Goal: Task Accomplishment & Management: Use online tool/utility

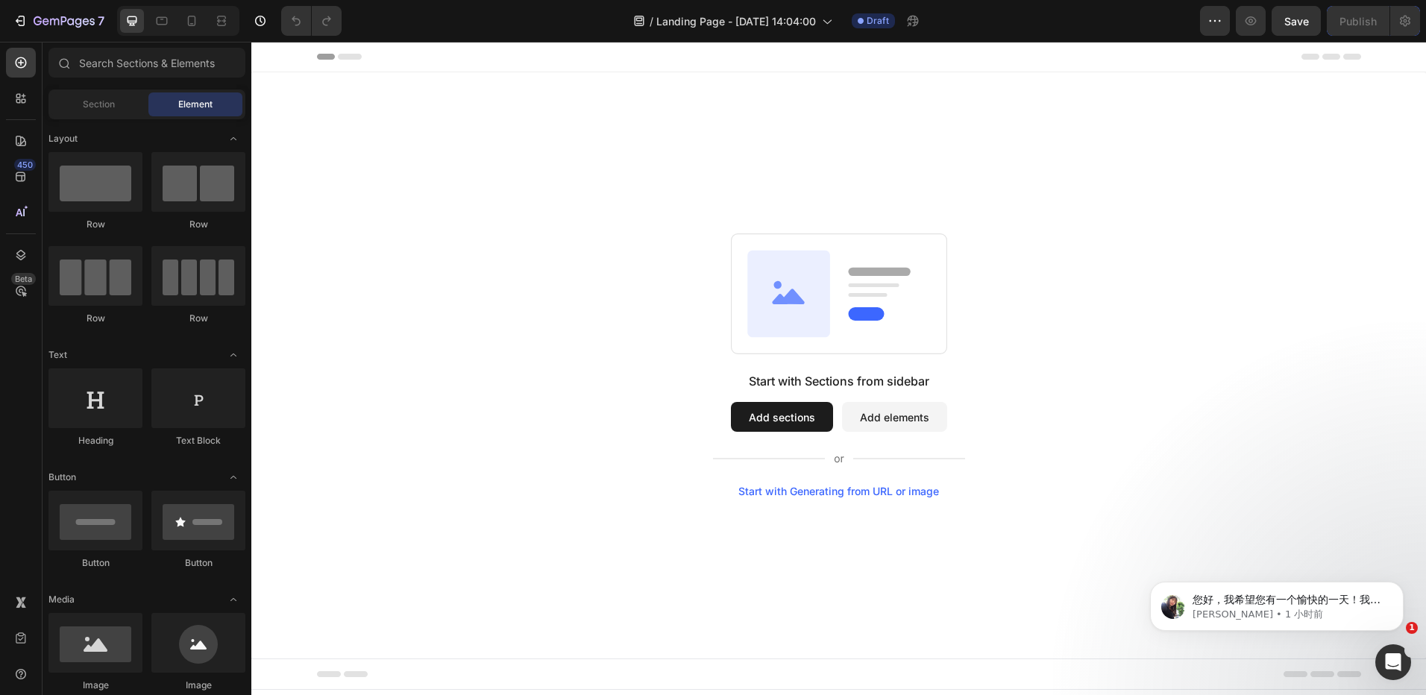
click at [1081, 254] on div "Start with Sections from sidebar Add sections Add elements Start with Generatin…" at bounding box center [838, 365] width 1067 height 264
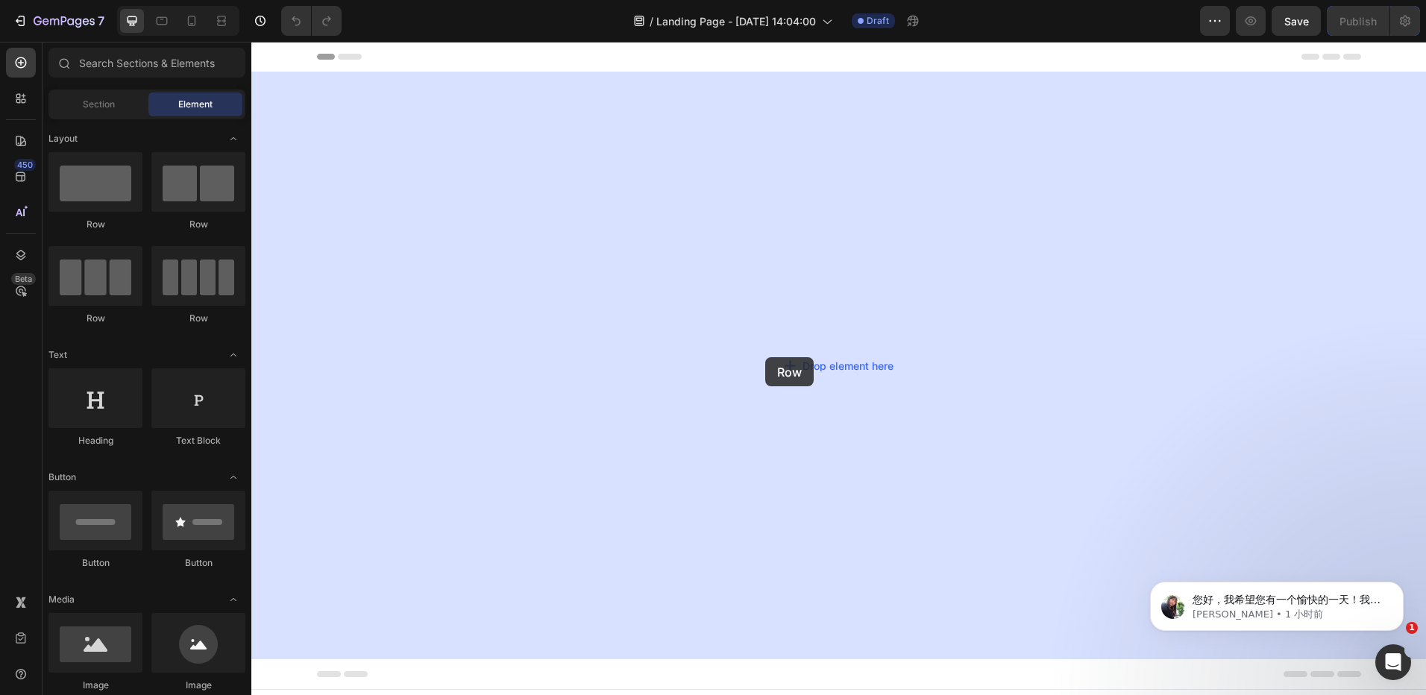
drag, startPoint x: 609, startPoint y: 275, endPoint x: 765, endPoint y: 357, distance: 176.2
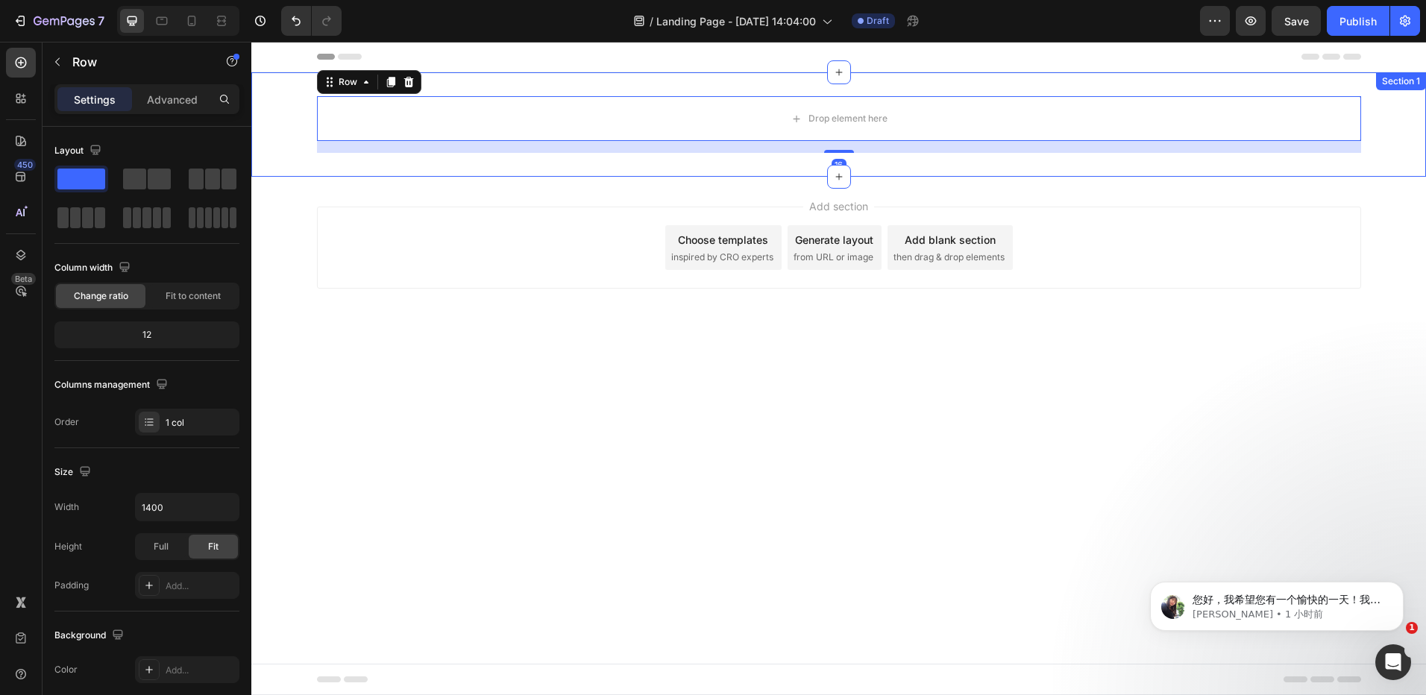
click at [294, 137] on div "Drop element here Row 16" at bounding box center [838, 124] width 1175 height 57
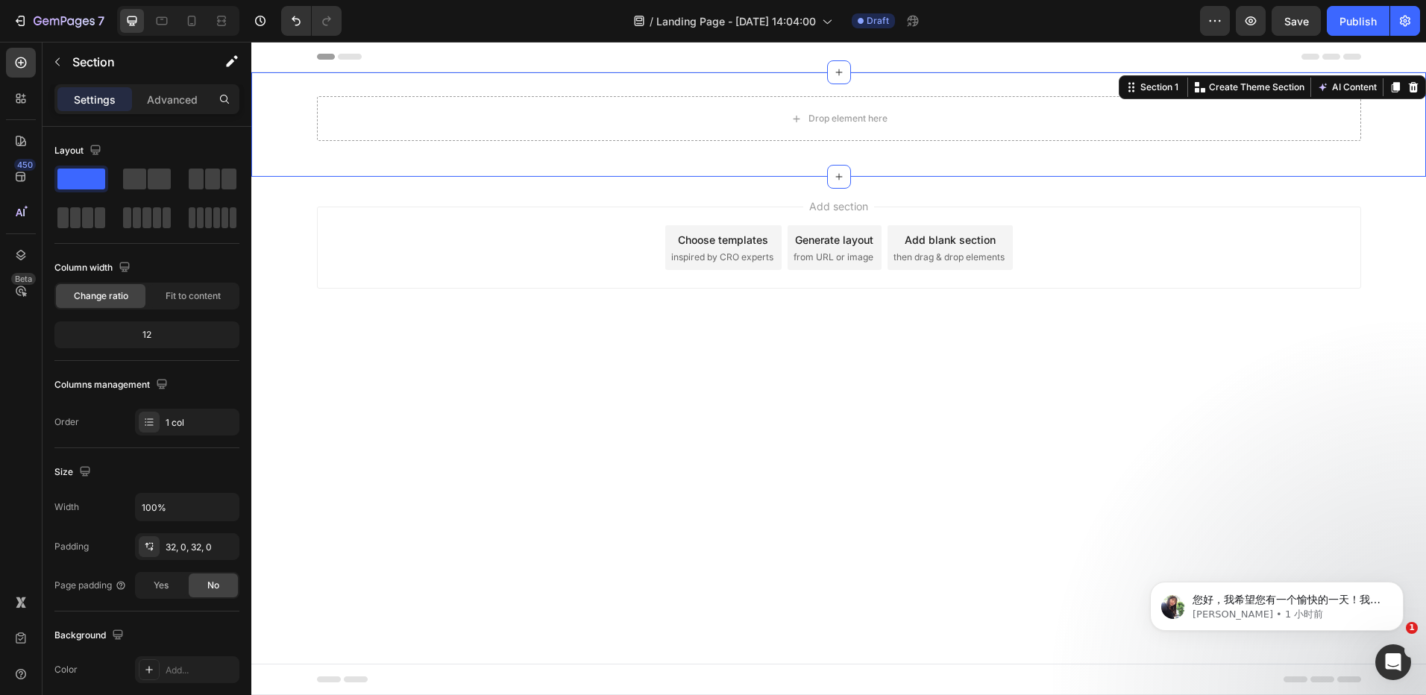
click at [292, 227] on div "Add section Choose templates inspired by CRO experts Generate layout from URL o…" at bounding box center [838, 268] width 1175 height 183
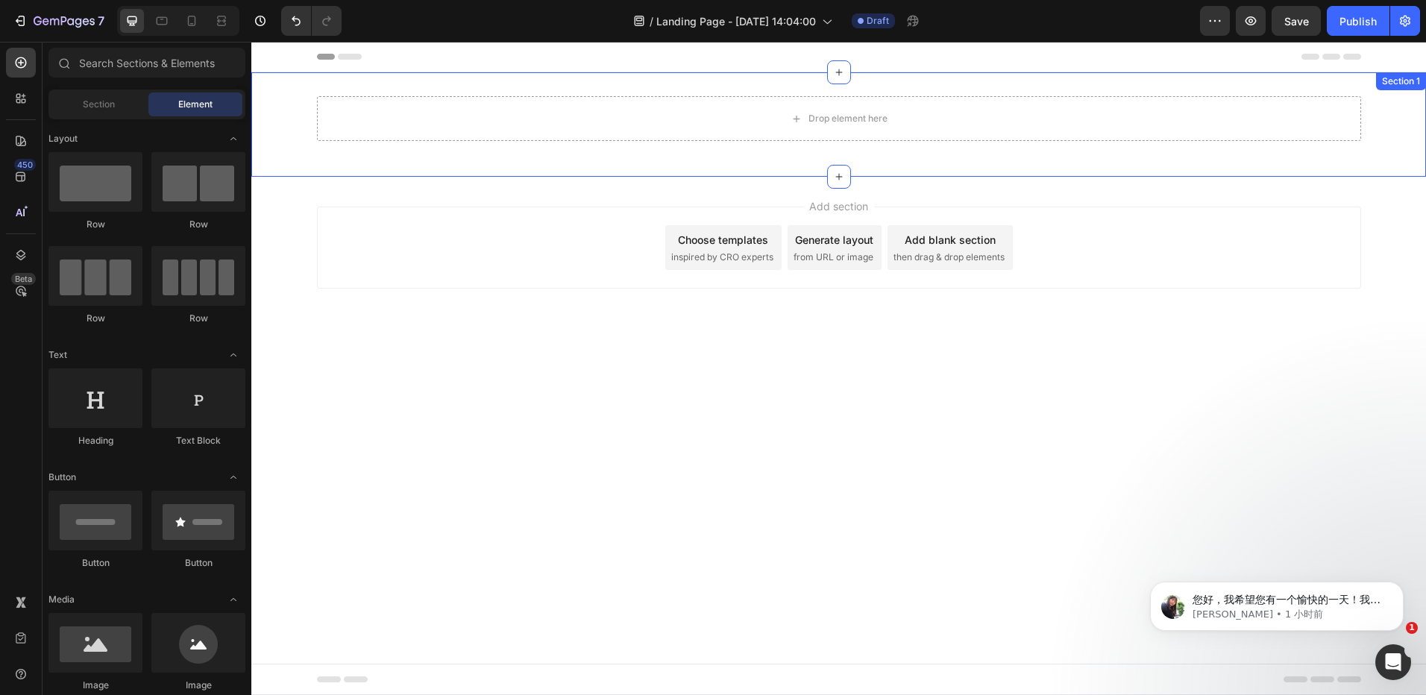
click at [298, 140] on div "Drop element here Row" at bounding box center [838, 124] width 1175 height 57
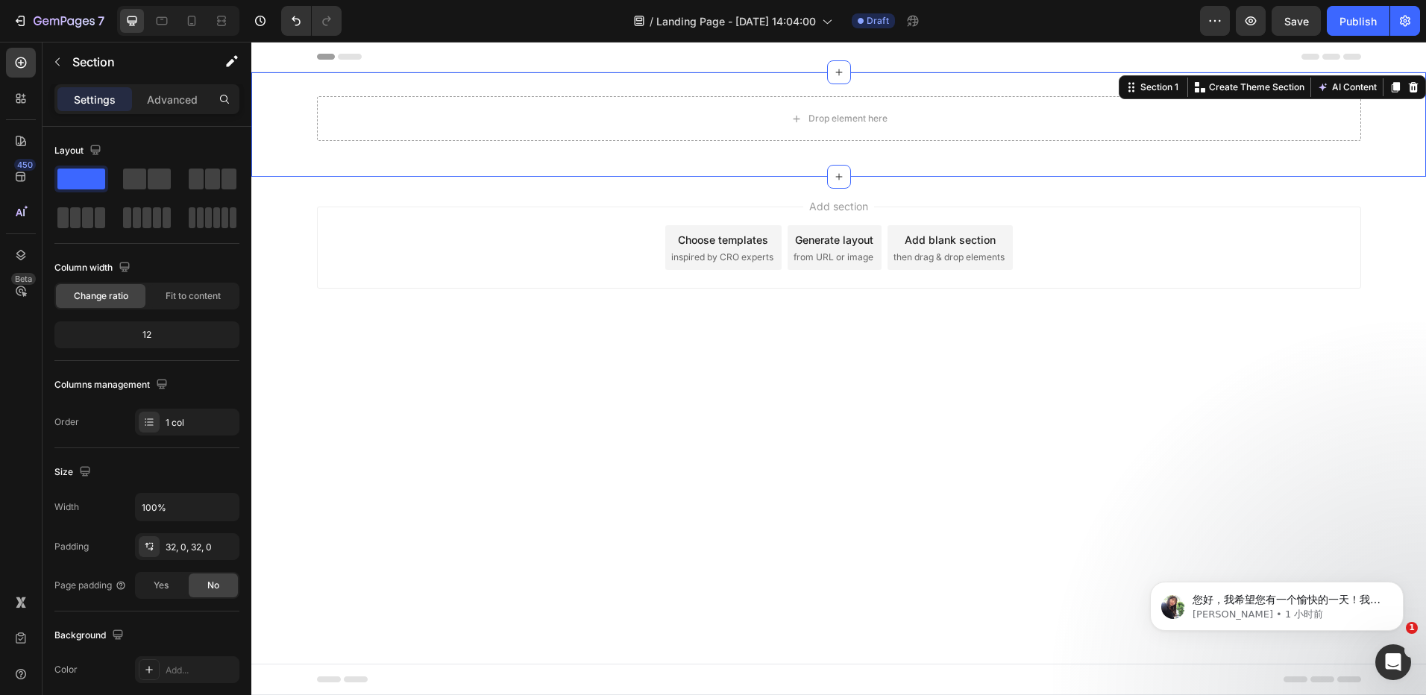
click at [684, 357] on div "Add section Choose templates inspired by CRO experts Generate layout from URL o…" at bounding box center [838, 268] width 1175 height 183
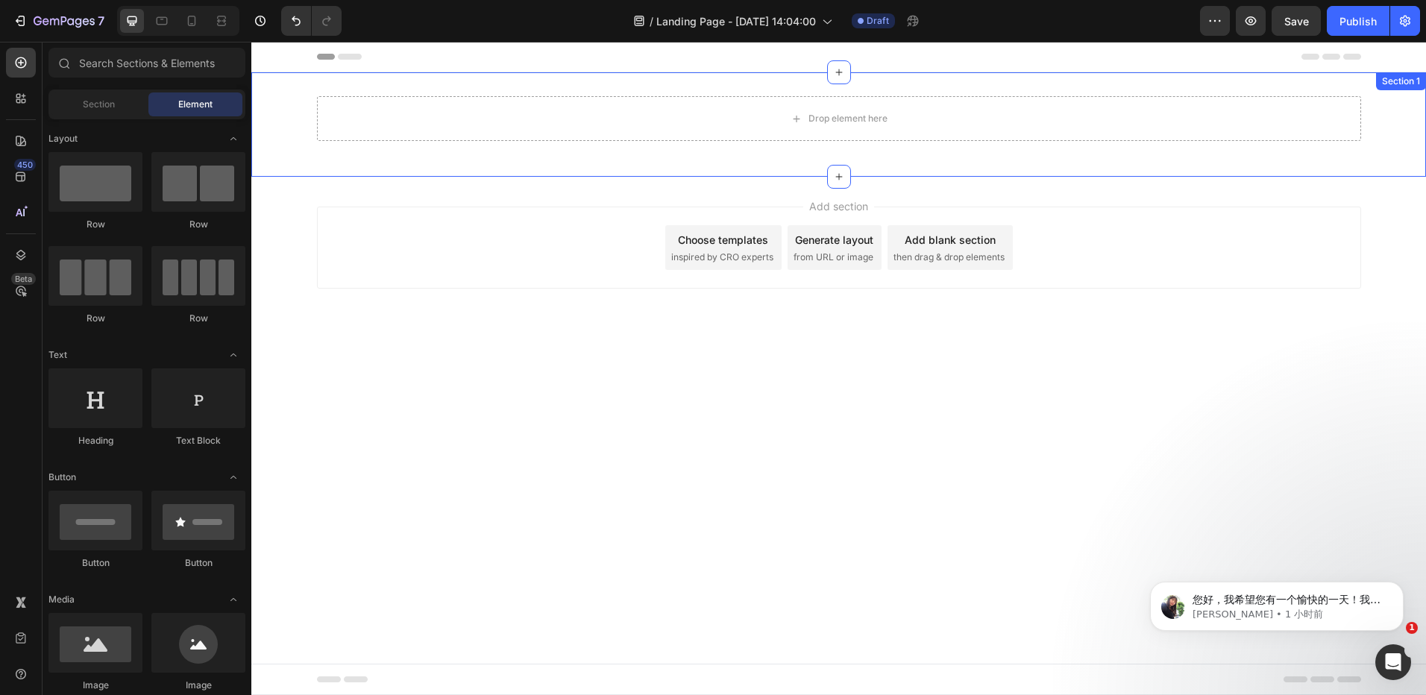
click at [456, 173] on div "Drop element here Row Section 1" at bounding box center [838, 124] width 1175 height 104
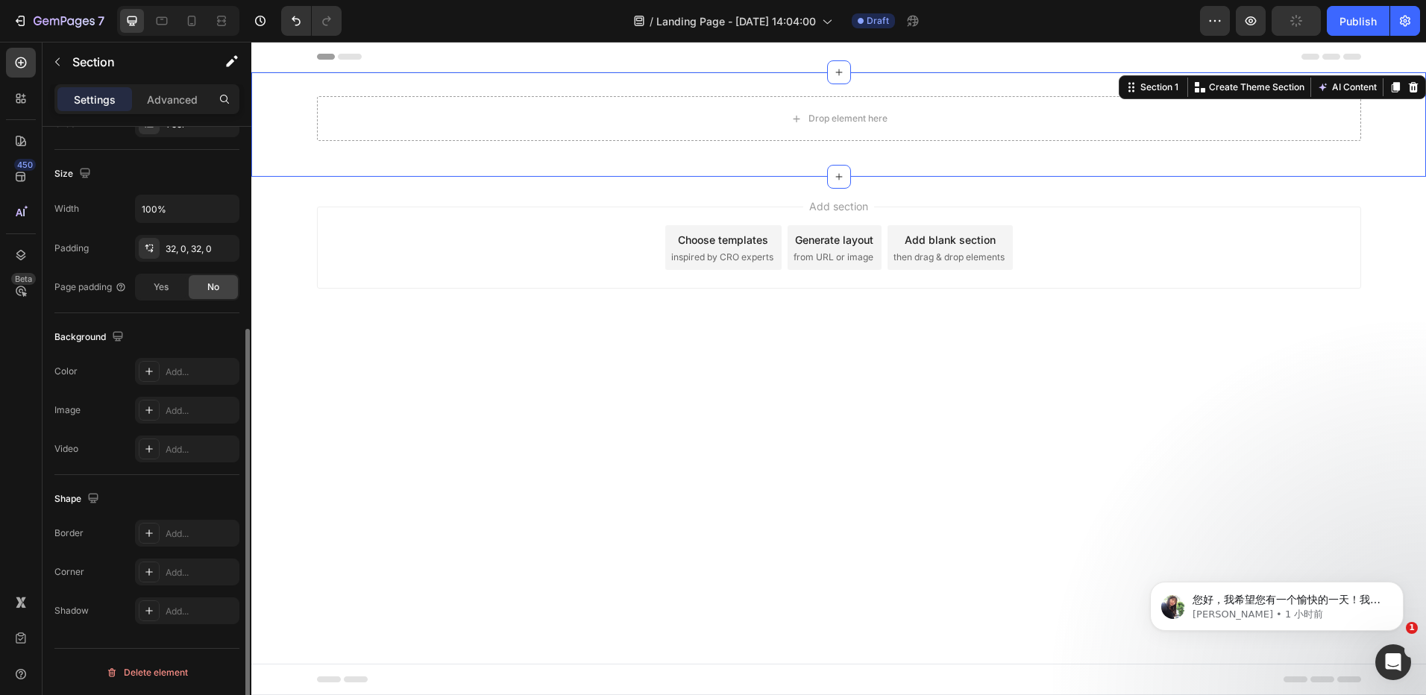
scroll to position [299, 0]
click at [194, 409] on div "Add..." at bounding box center [201, 410] width 70 height 13
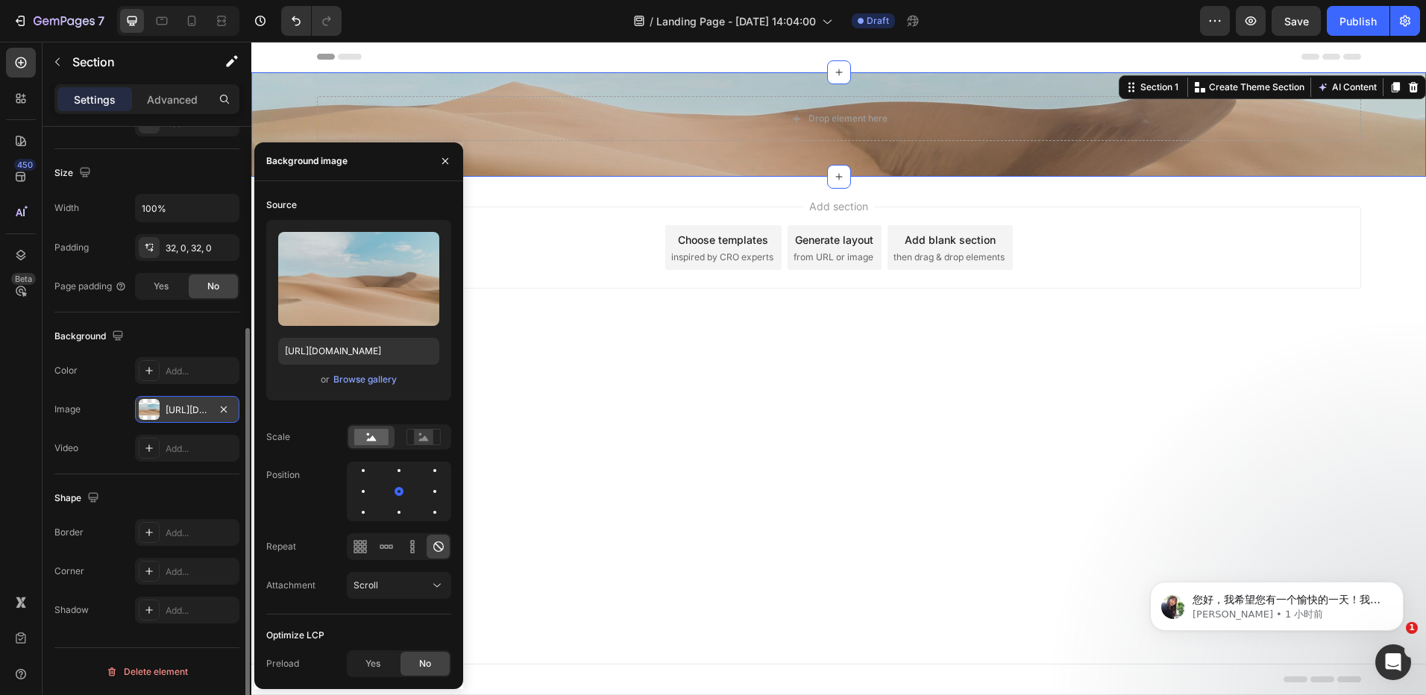
click at [656, 368] on body "Header Drop element here Row Section 1 You can create reusable sections Create …" at bounding box center [838, 368] width 1175 height 653
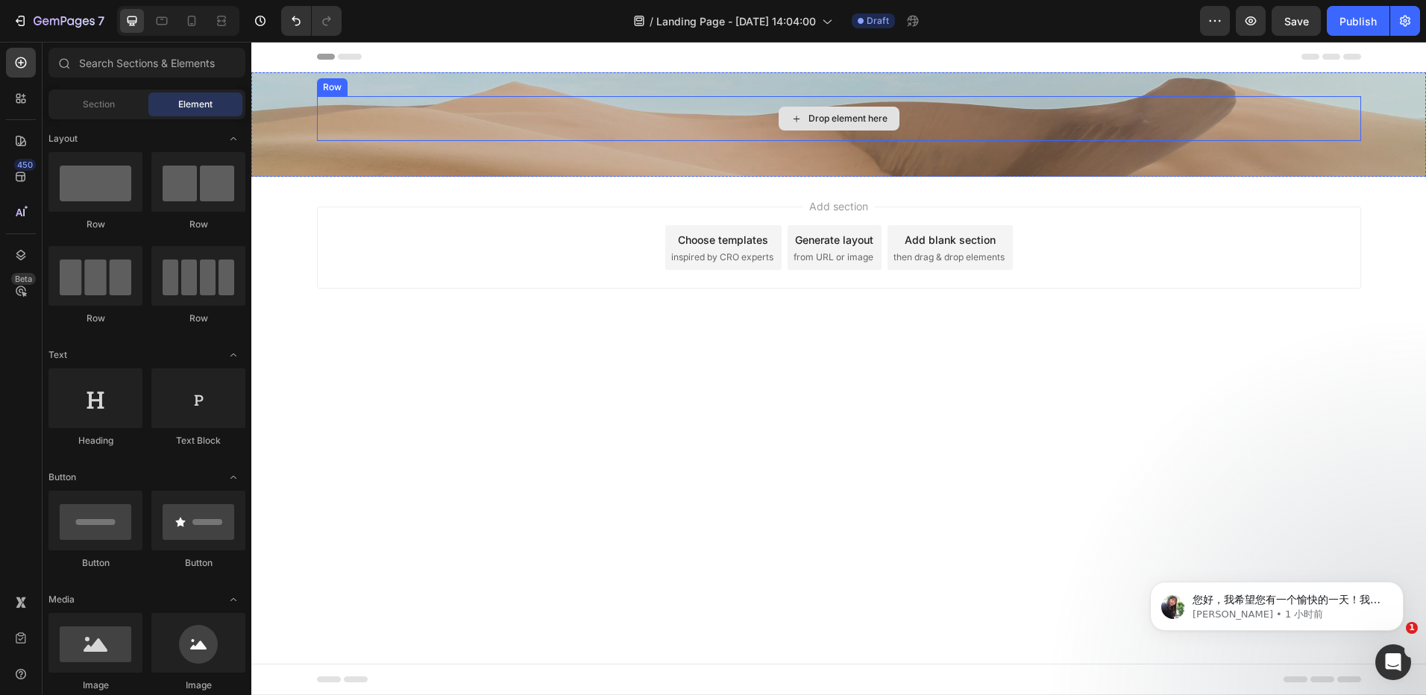
click at [720, 126] on div "Drop element here" at bounding box center [839, 118] width 1044 height 45
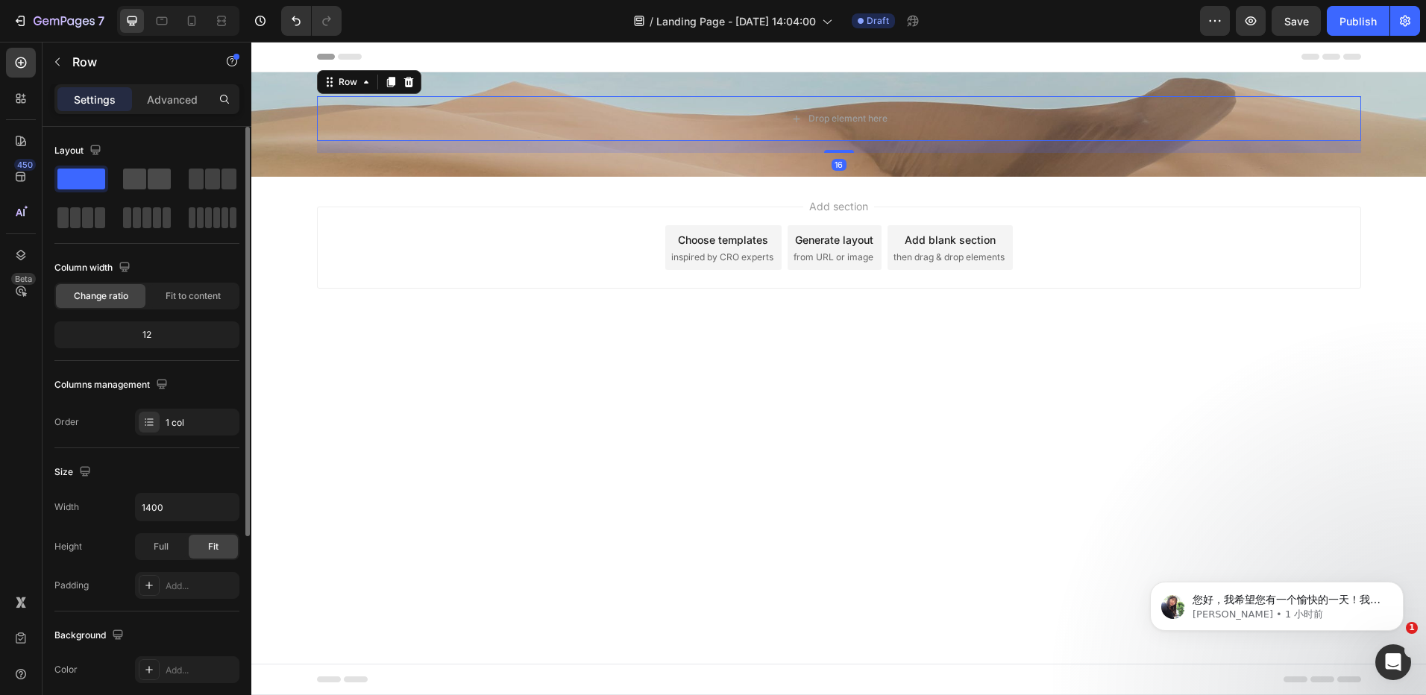
drag, startPoint x: 163, startPoint y: 182, endPoint x: 363, endPoint y: 67, distance: 231.2
click at [163, 182] on span at bounding box center [159, 179] width 23 height 21
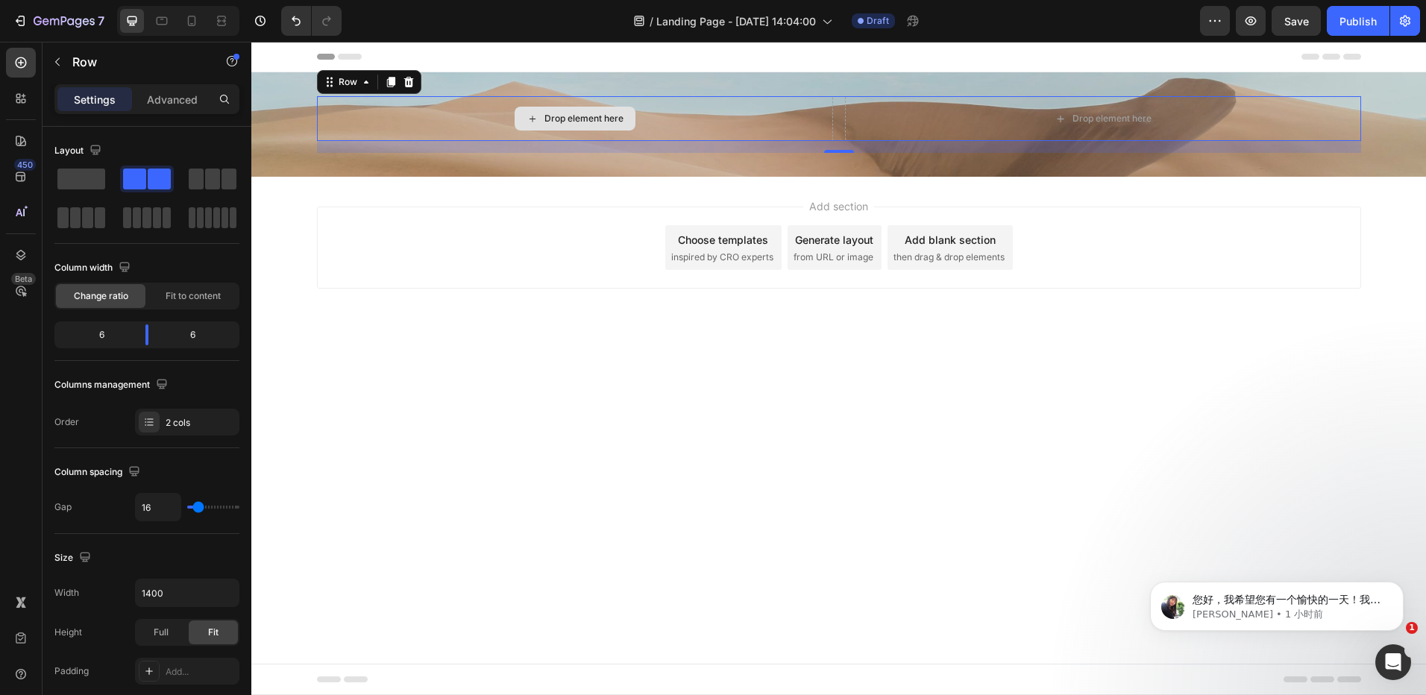
click at [580, 119] on div "Drop element here" at bounding box center [583, 119] width 79 height 12
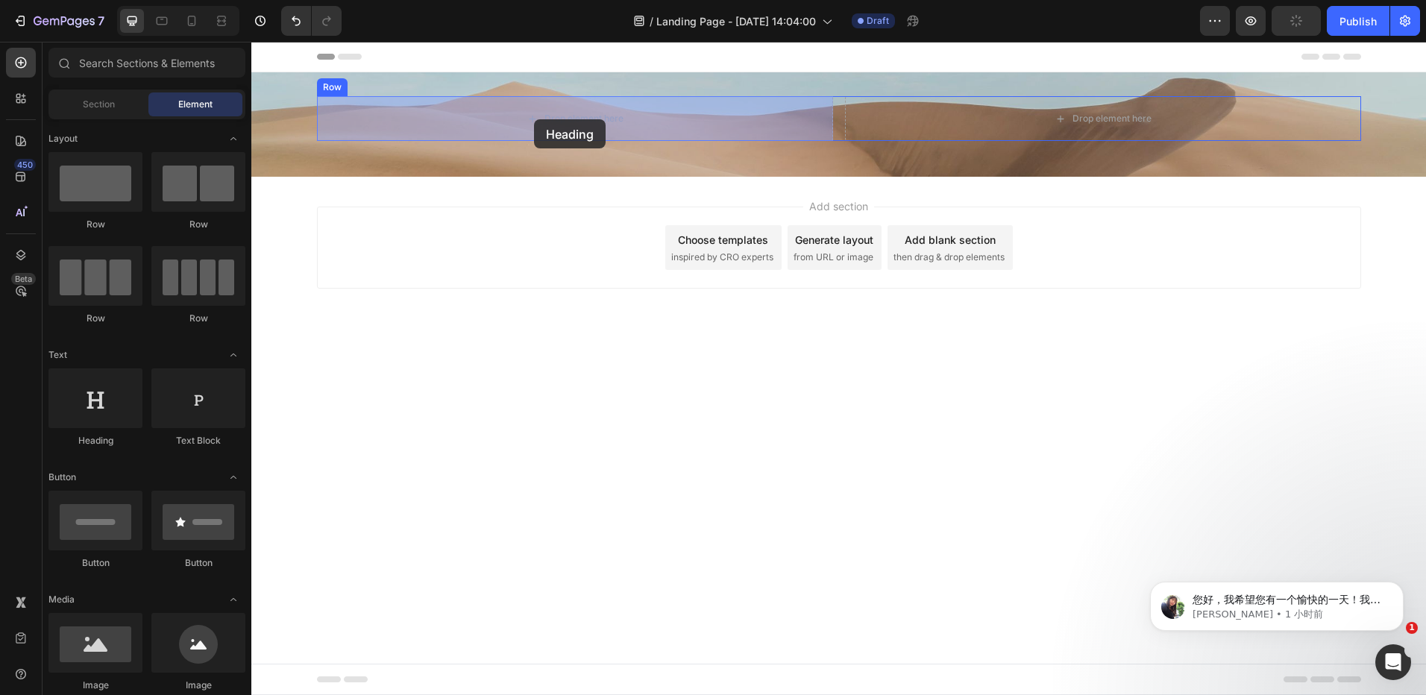
drag, startPoint x: 389, startPoint y: 429, endPoint x: 330, endPoint y: 339, distance: 107.2
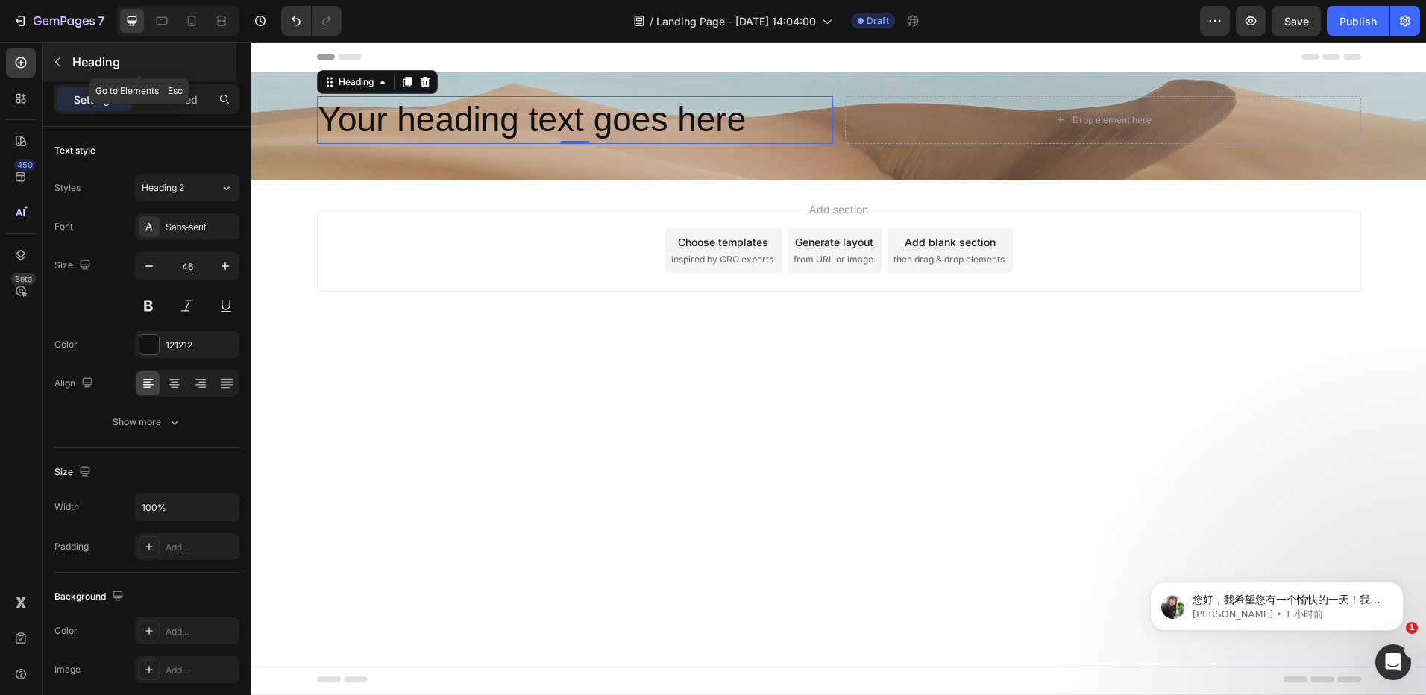
click at [66, 60] on button "button" at bounding box center [57, 62] width 24 height 24
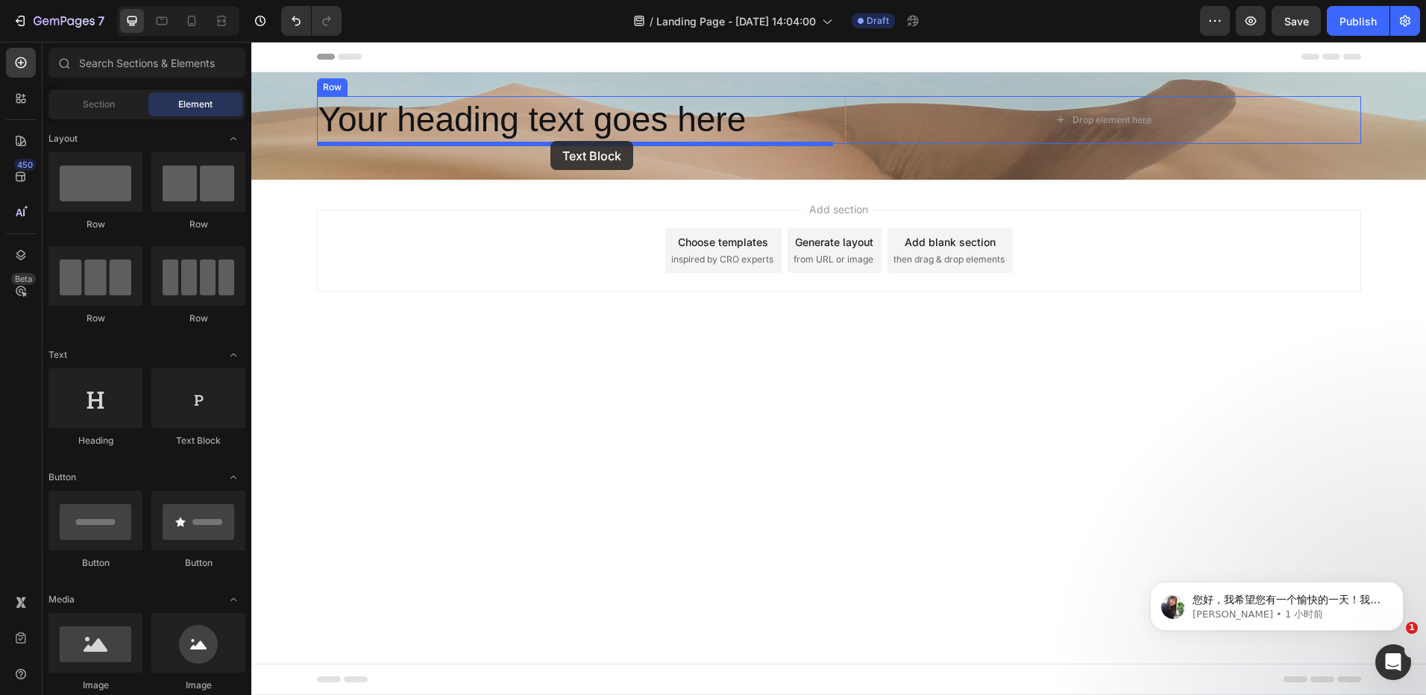
drag, startPoint x: 483, startPoint y: 431, endPoint x: 550, endPoint y: 141, distance: 297.8
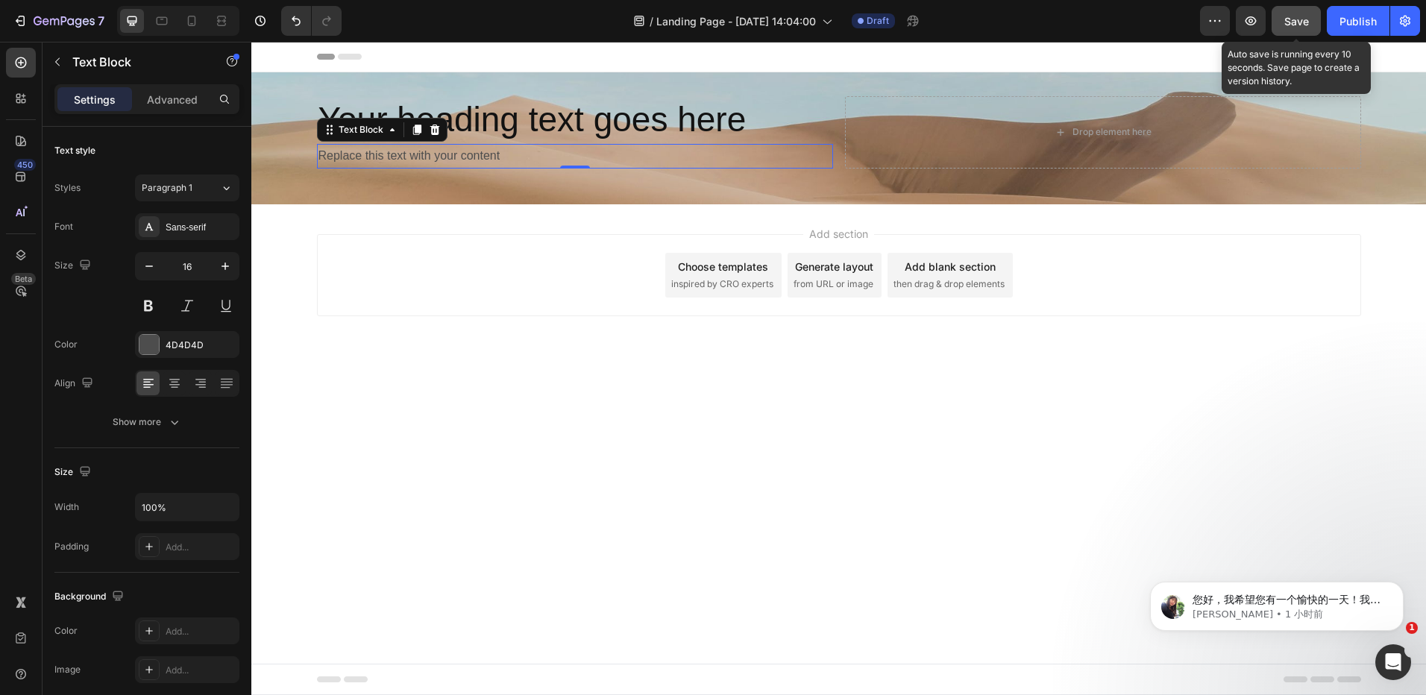
click at [1300, 16] on span "Save" at bounding box center [1296, 21] width 25 height 13
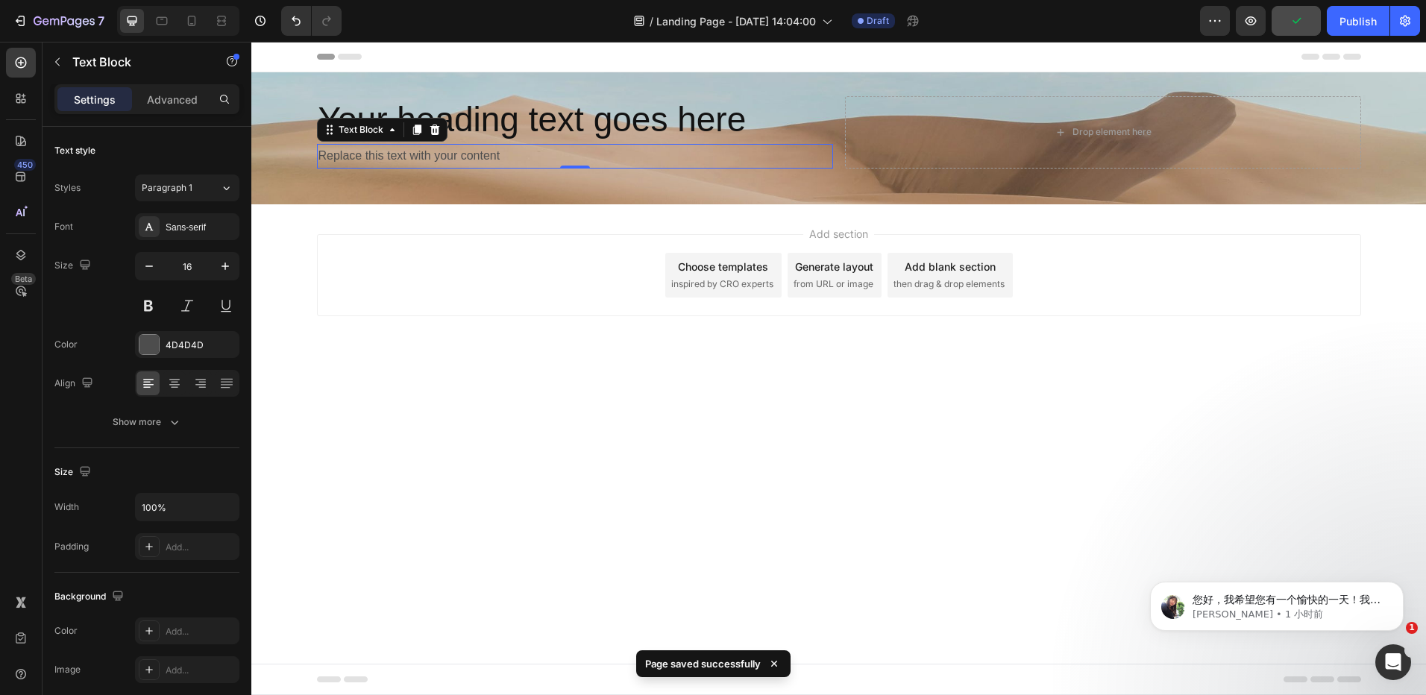
click at [495, 289] on div "Add section Choose templates inspired by CRO experts Generate layout from URL o…" at bounding box center [839, 275] width 1044 height 82
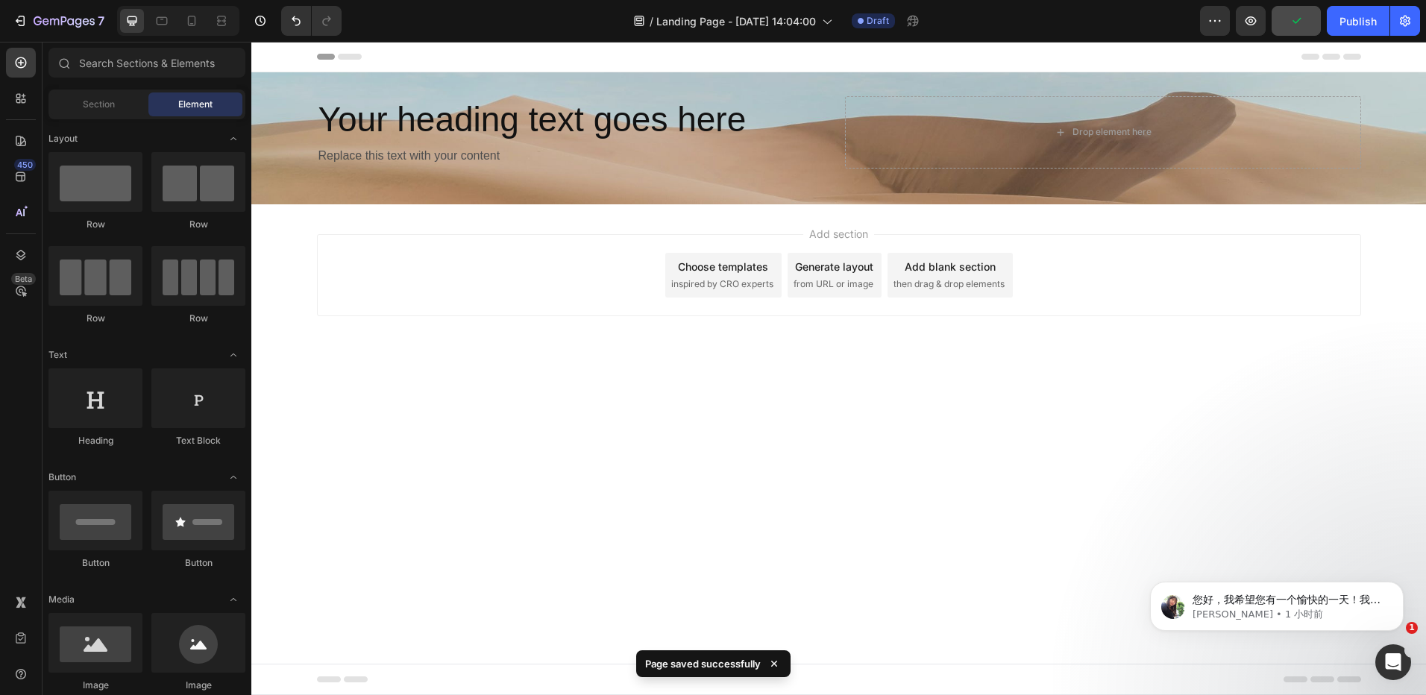
click at [603, 406] on body "Header Your heading text goes here Heading Replace this text with your content …" at bounding box center [838, 368] width 1175 height 653
click at [93, 107] on span "Section" at bounding box center [99, 104] width 32 height 13
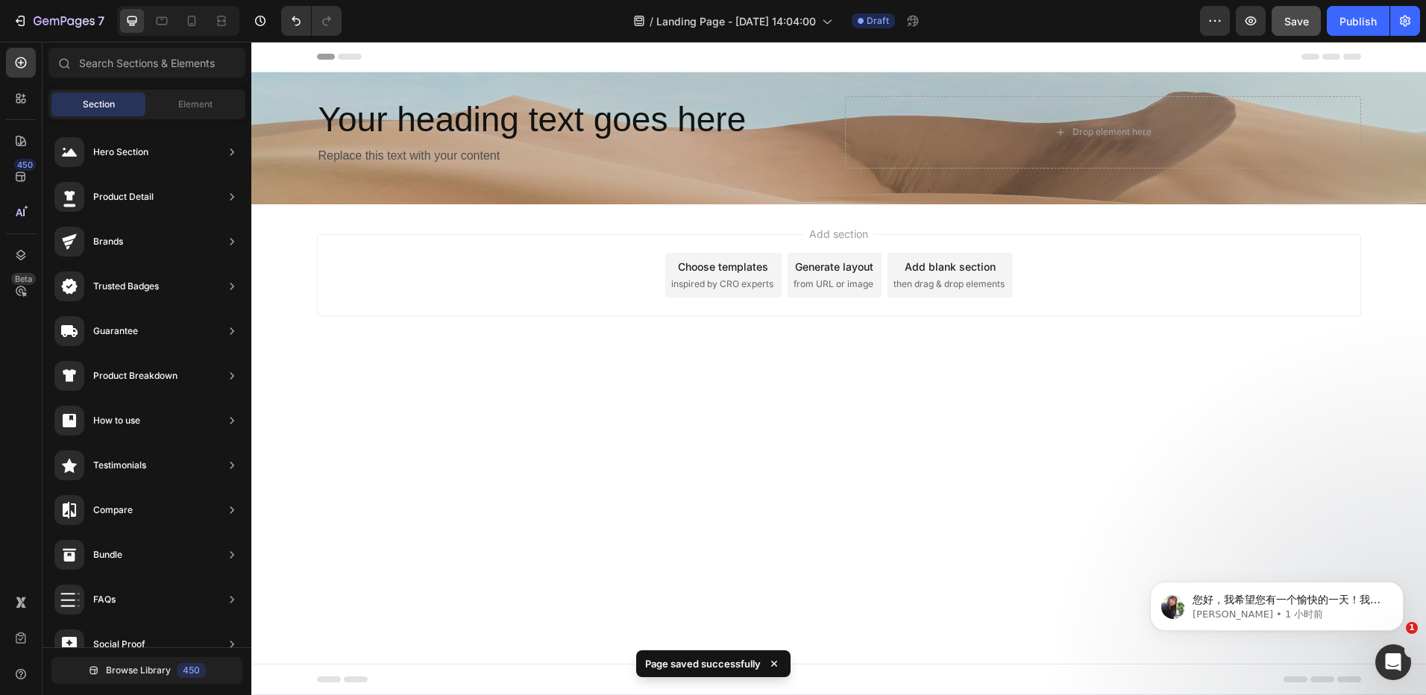
click at [564, 375] on div "Add section Choose templates inspired by CRO experts Generate layout from URL o…" at bounding box center [838, 295] width 1175 height 183
click at [598, 436] on body "Header Your heading text goes here Heading Replace this text with your content …" at bounding box center [838, 368] width 1175 height 653
click at [641, 465] on body "Header Your heading text goes here Heading Replace this text with your content …" at bounding box center [838, 368] width 1175 height 653
click at [553, 277] on div "Add section Choose templates inspired by CRO experts Generate layout from URL o…" at bounding box center [839, 275] width 1044 height 82
click at [556, 125] on h2 "Your heading text goes here" at bounding box center [575, 120] width 516 height 48
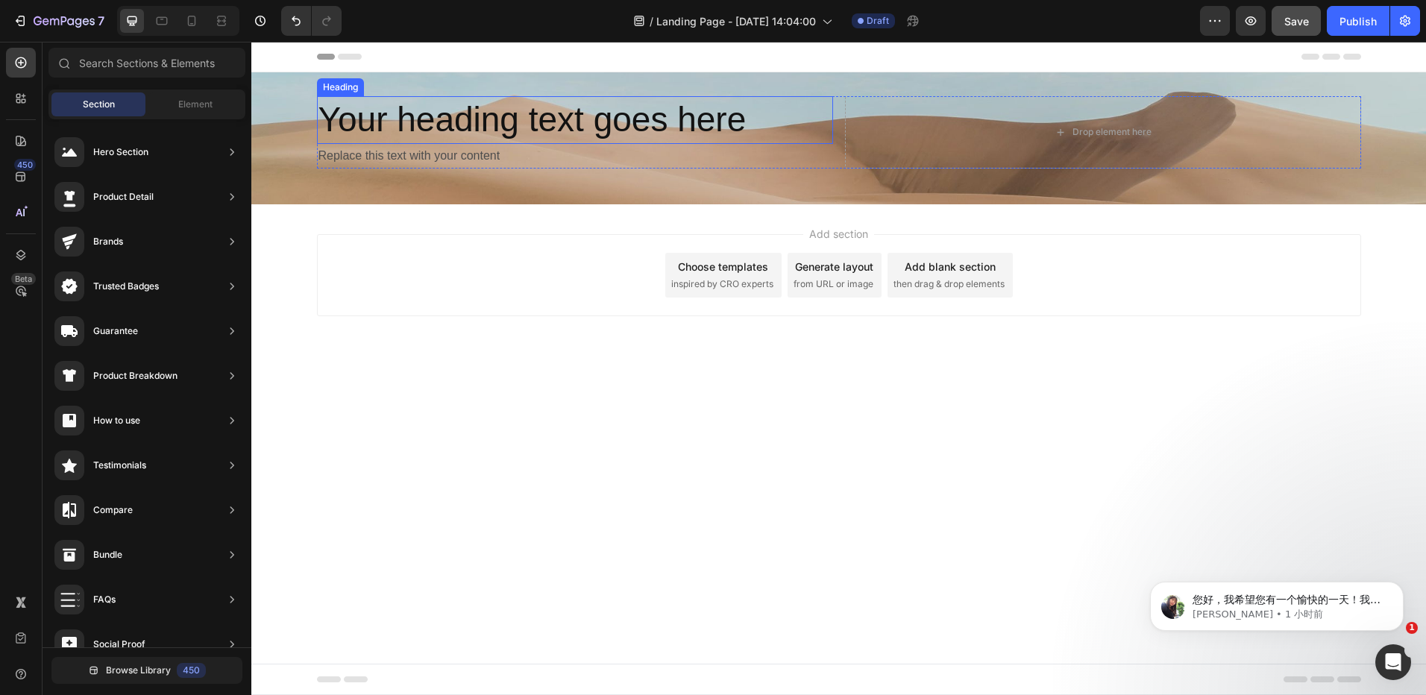
click at [557, 125] on h2 "Your heading text goes here" at bounding box center [575, 120] width 516 height 48
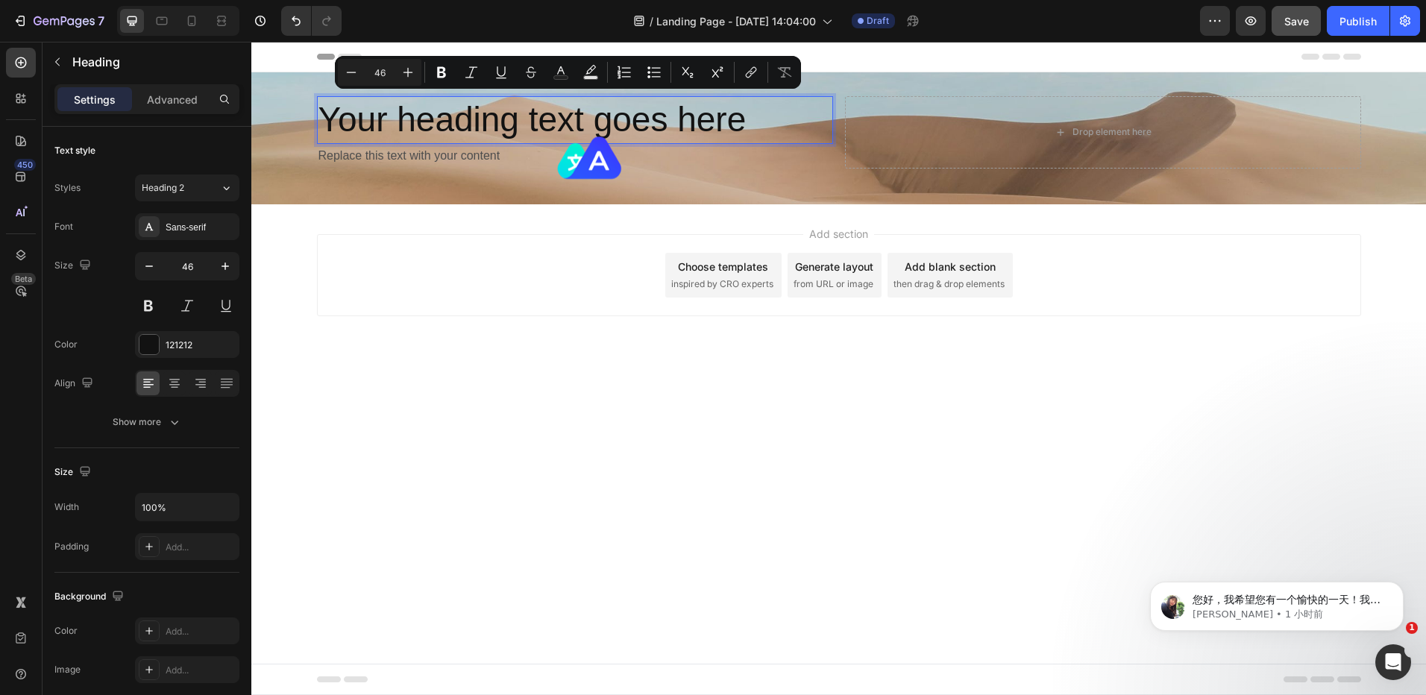
click at [656, 130] on p "Your heading text goes here" at bounding box center [574, 120] width 513 height 45
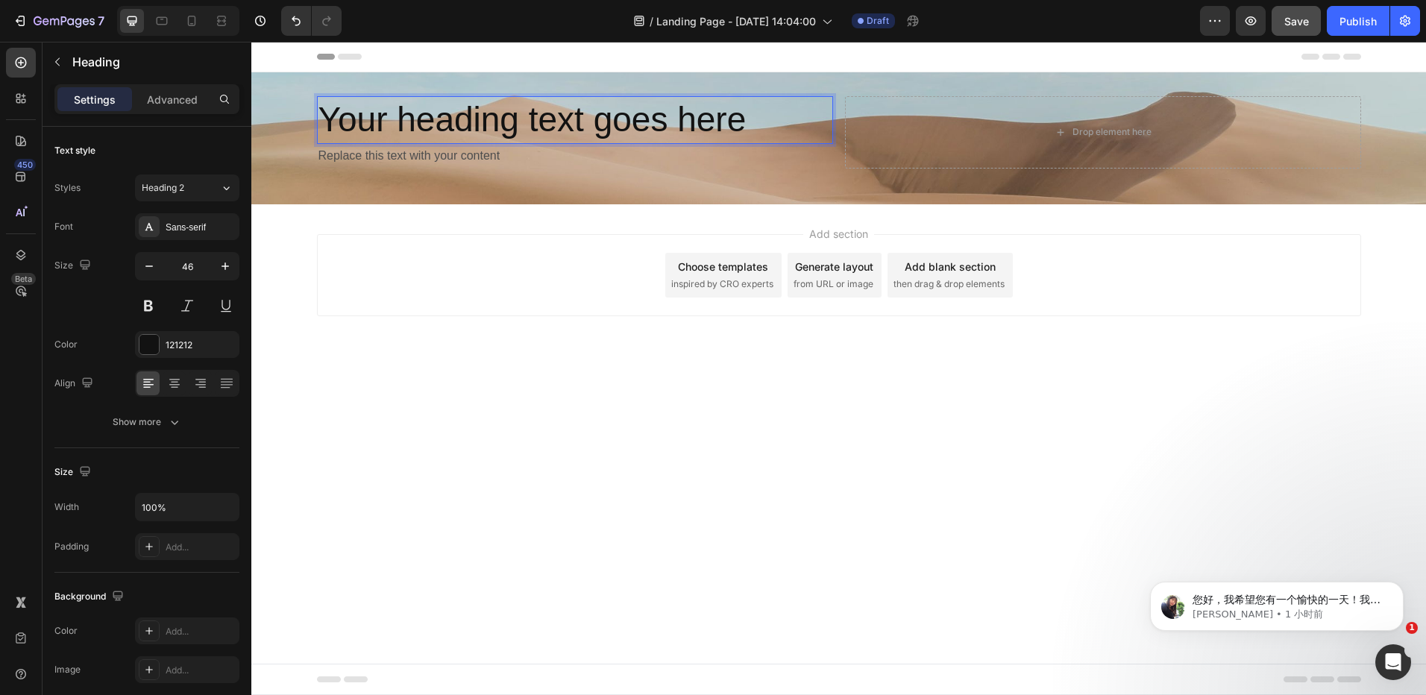
click at [574, 124] on p "Your heading text goes here" at bounding box center [574, 120] width 513 height 45
drag, startPoint x: 567, startPoint y: 229, endPoint x: 565, endPoint y: 180, distance: 48.5
click at [567, 229] on div "Add section Choose templates inspired by CRO experts Generate layout from URL o…" at bounding box center [838, 295] width 1175 height 183
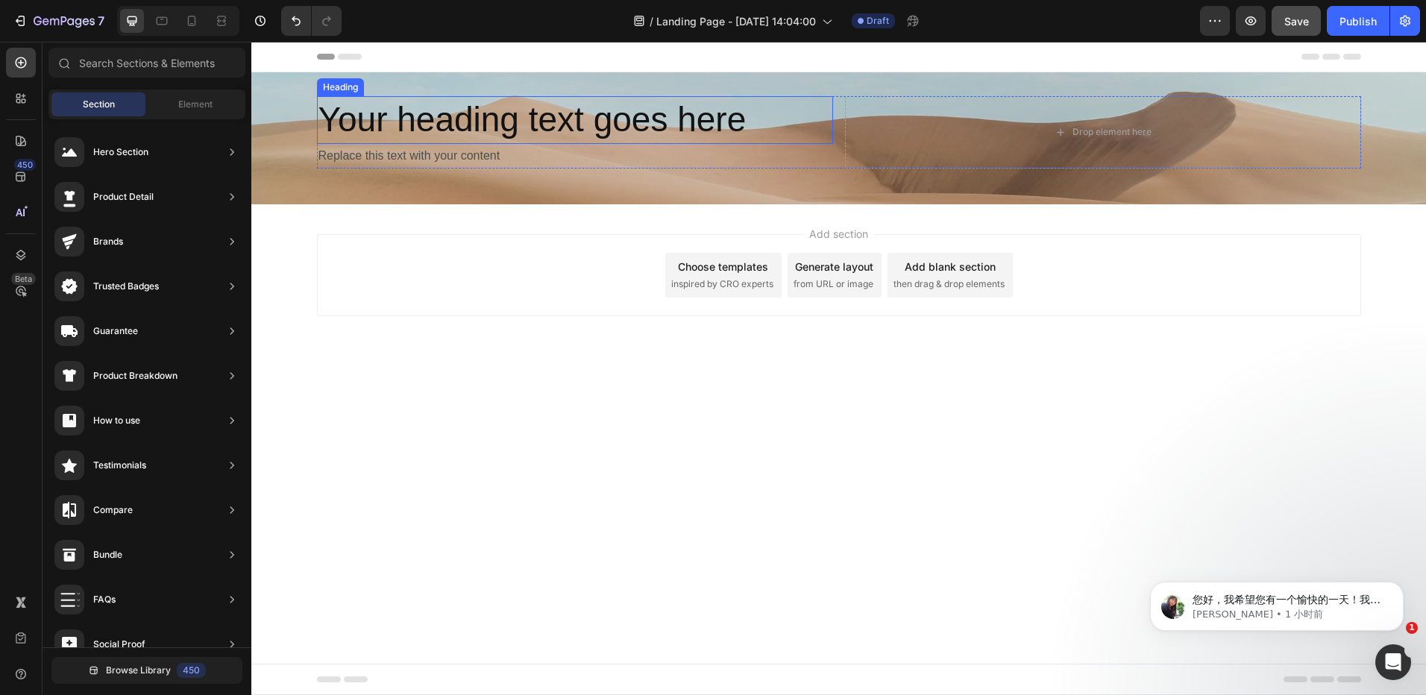
drag, startPoint x: 554, startPoint y: 108, endPoint x: 569, endPoint y: 131, distance: 27.5
click at [553, 108] on p "Your heading text goes here" at bounding box center [574, 120] width 513 height 45
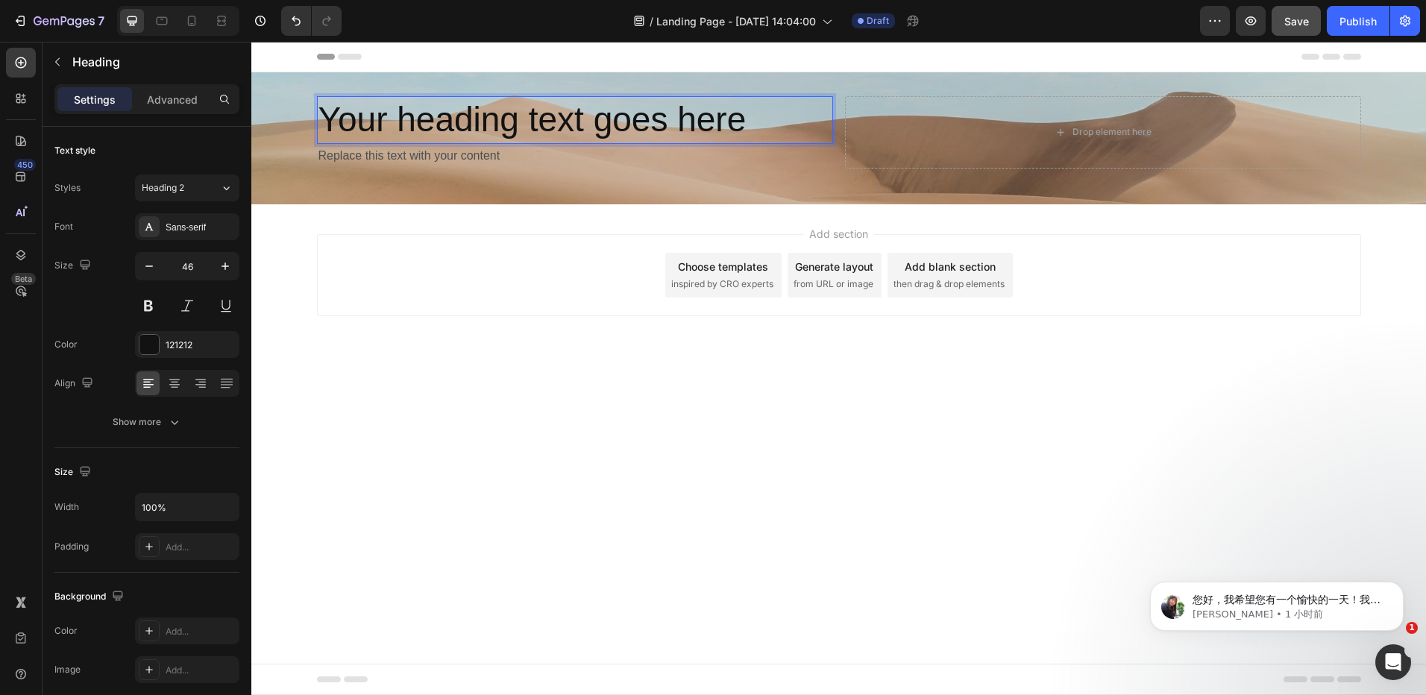
click at [572, 122] on p "Your heading text goes here" at bounding box center [574, 120] width 513 height 45
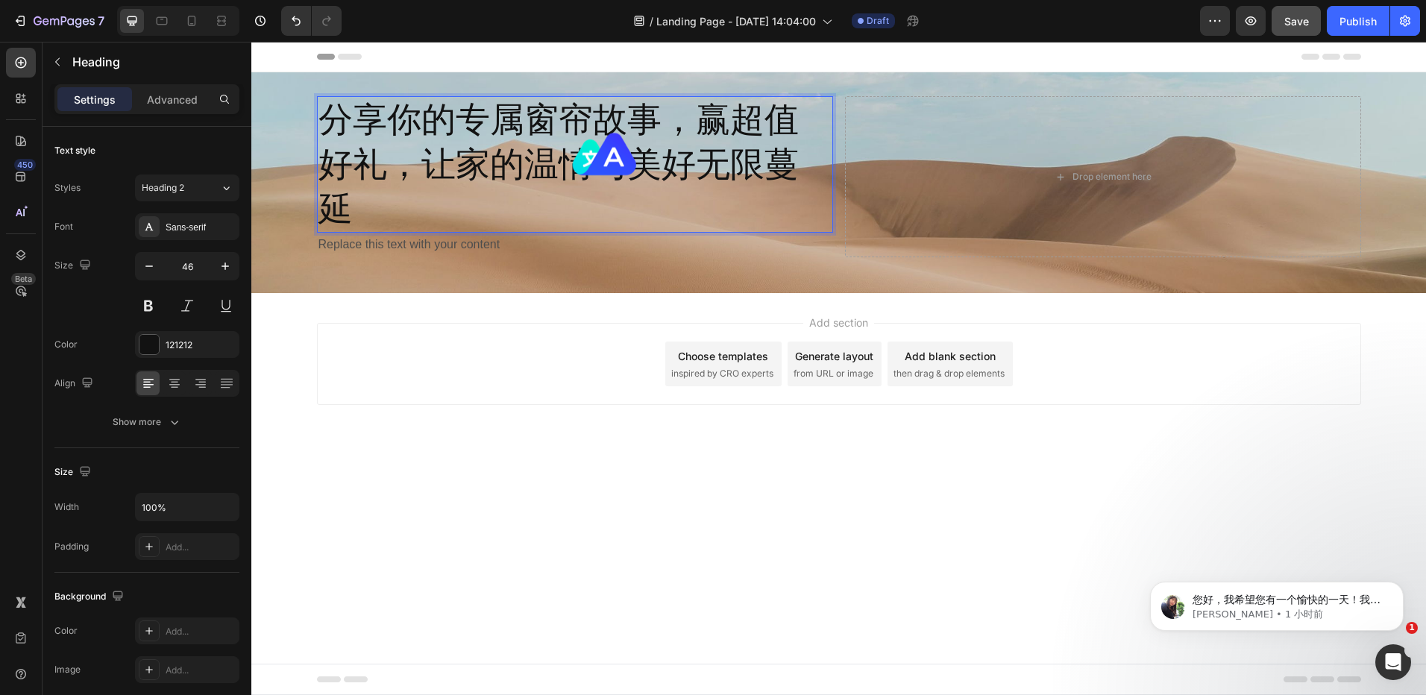
scroll to position [0, 0]
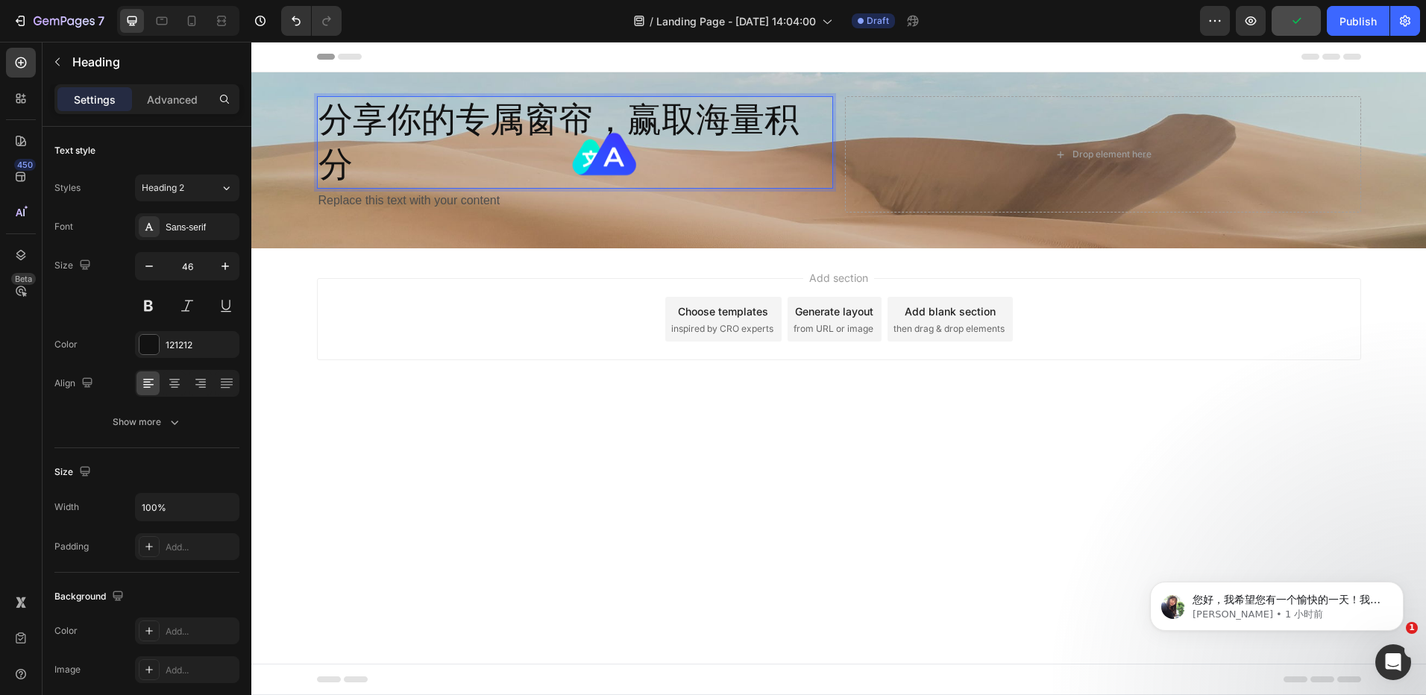
click at [589, 283] on div "Add section Choose templates inspired by CRO experts Generate layout from URL o…" at bounding box center [839, 319] width 1044 height 82
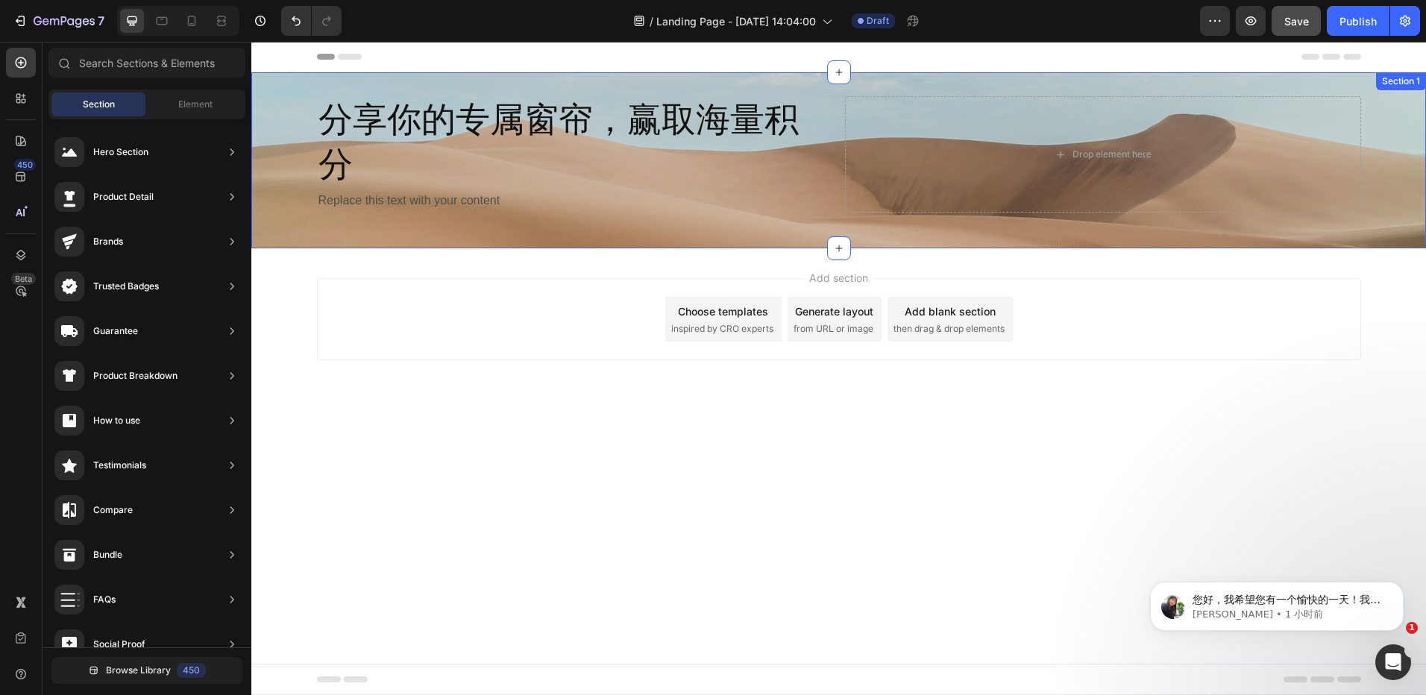
click at [577, 229] on div "分享你的专属窗帘，赢取海量积分 Heading Replace this text with your content Text Block Drop ele…" at bounding box center [838, 160] width 1175 height 176
click at [496, 403] on div "Add section Choose templates inspired by CRO experts Generate layout from URL o…" at bounding box center [838, 339] width 1175 height 183
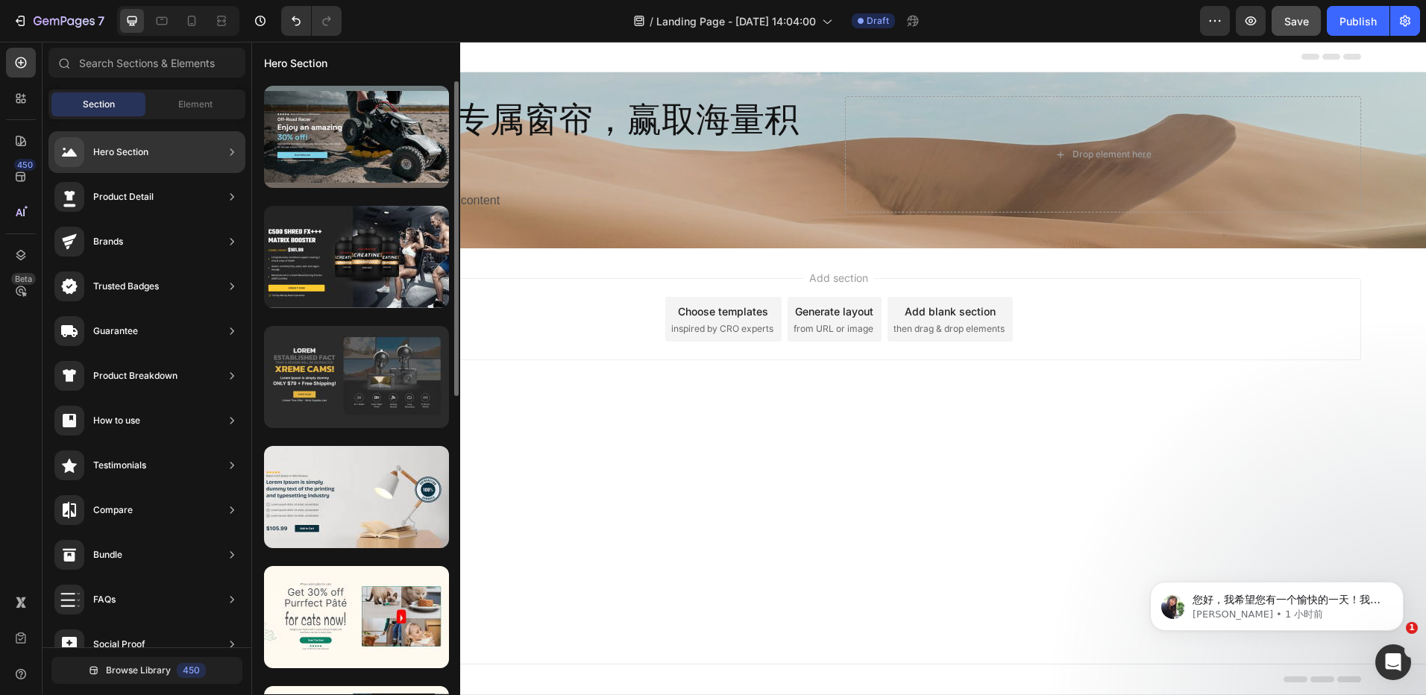
click at [426, 346] on div at bounding box center [356, 377] width 185 height 102
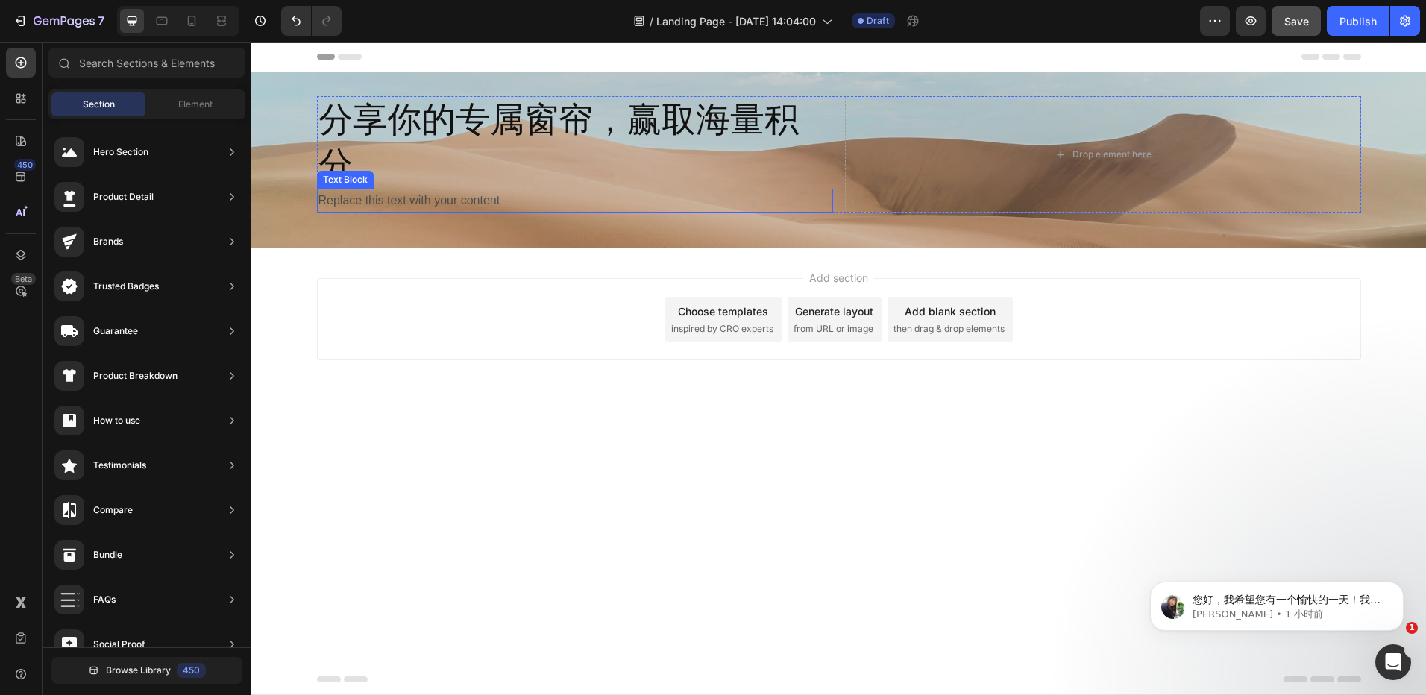
click at [468, 193] on div "Replace this text with your content" at bounding box center [575, 201] width 516 height 25
click at [486, 313] on div "Add section Choose templates inspired by CRO experts Generate layout from URL o…" at bounding box center [839, 319] width 1044 height 82
click at [192, 105] on span "Element" at bounding box center [195, 104] width 34 height 13
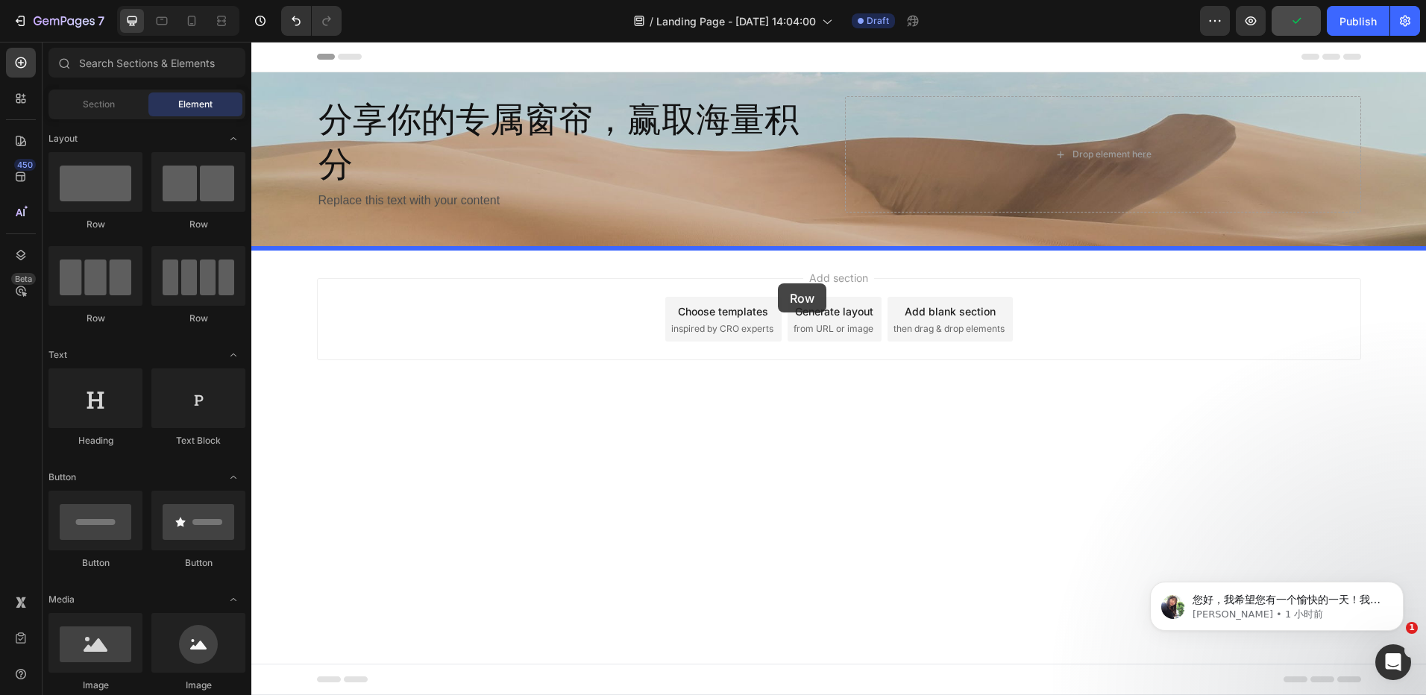
drag, startPoint x: 370, startPoint y: 233, endPoint x: 778, endPoint y: 283, distance: 411.1
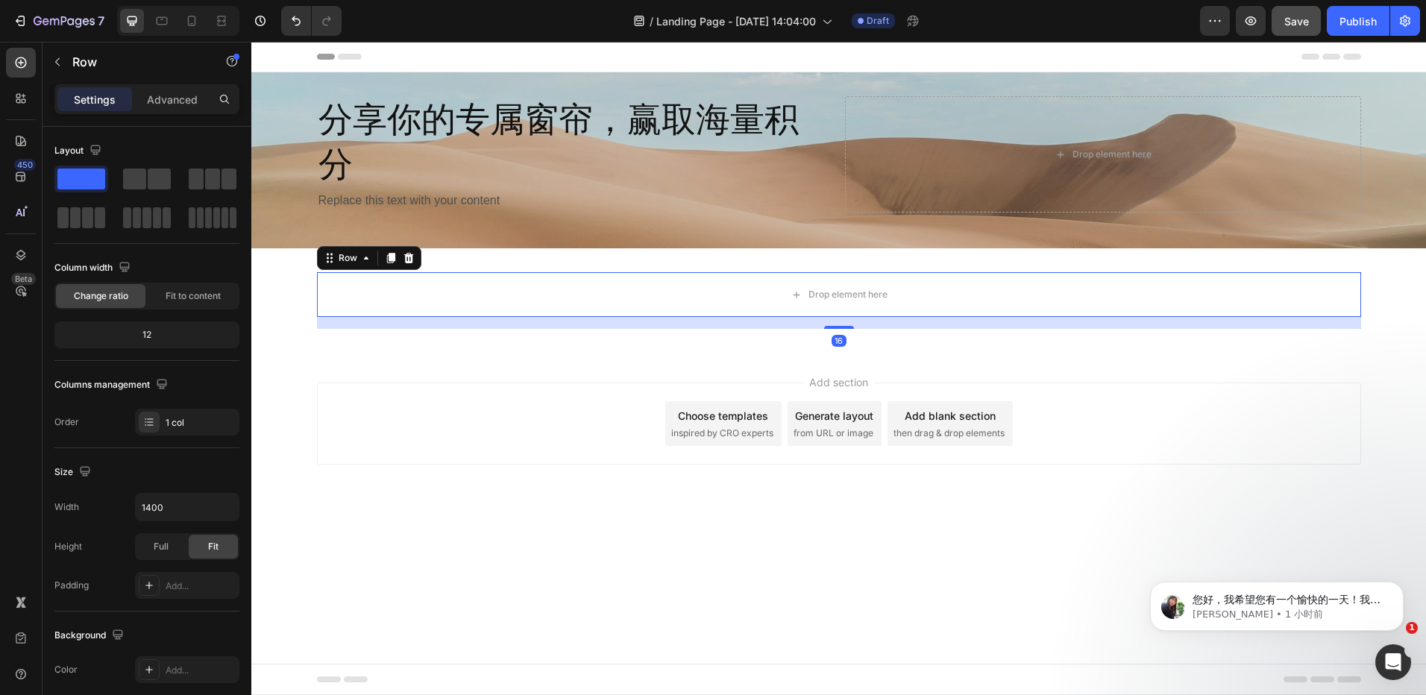
click at [323, 331] on div "Drop element here Row 16 Section 2" at bounding box center [838, 300] width 1175 height 104
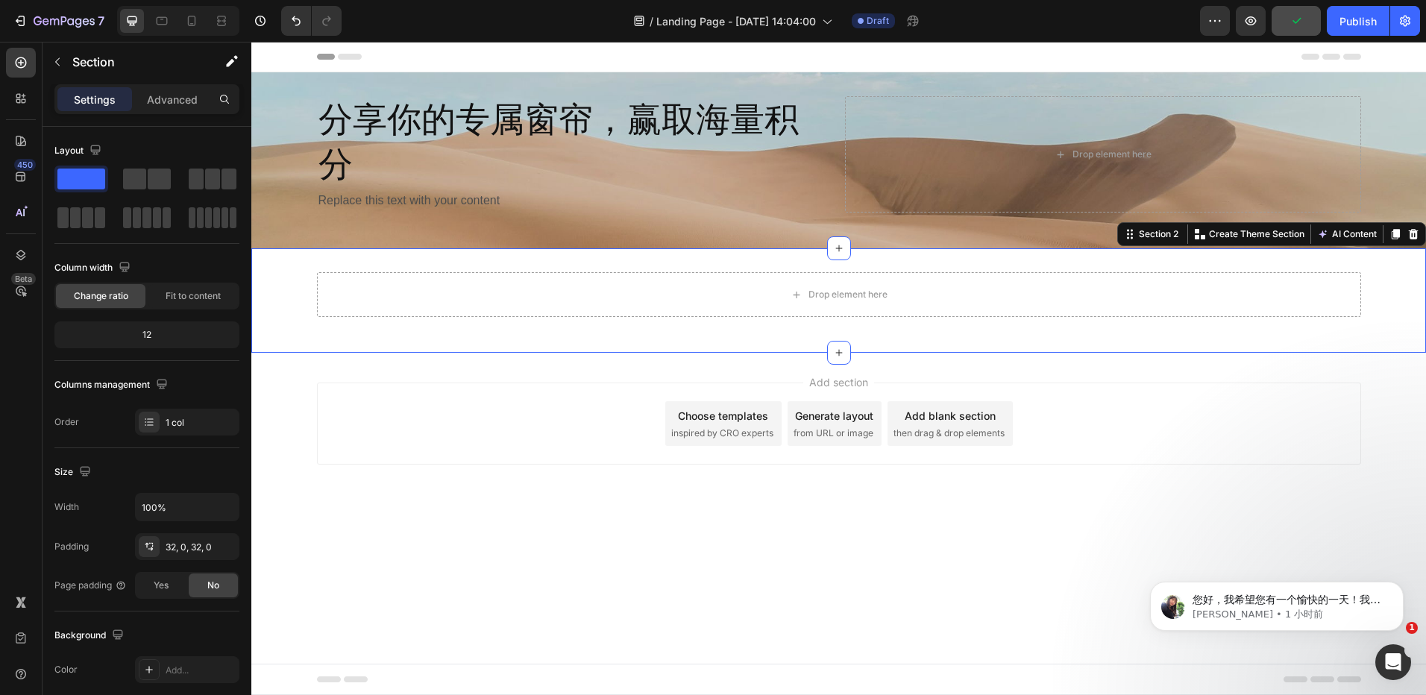
click at [544, 339] on div "Drop element here Row Section 2 You can create reusable sections Create Theme S…" at bounding box center [838, 300] width 1175 height 104
click at [1306, 602] on p "您好，我希望您有一个愉快的一天！我是[PERSON_NAME]。请允许我加入这次聊天，为您提供持续的支持。 我想告诉您，[PERSON_NAME]的产品选项应…" at bounding box center [1289, 600] width 192 height 15
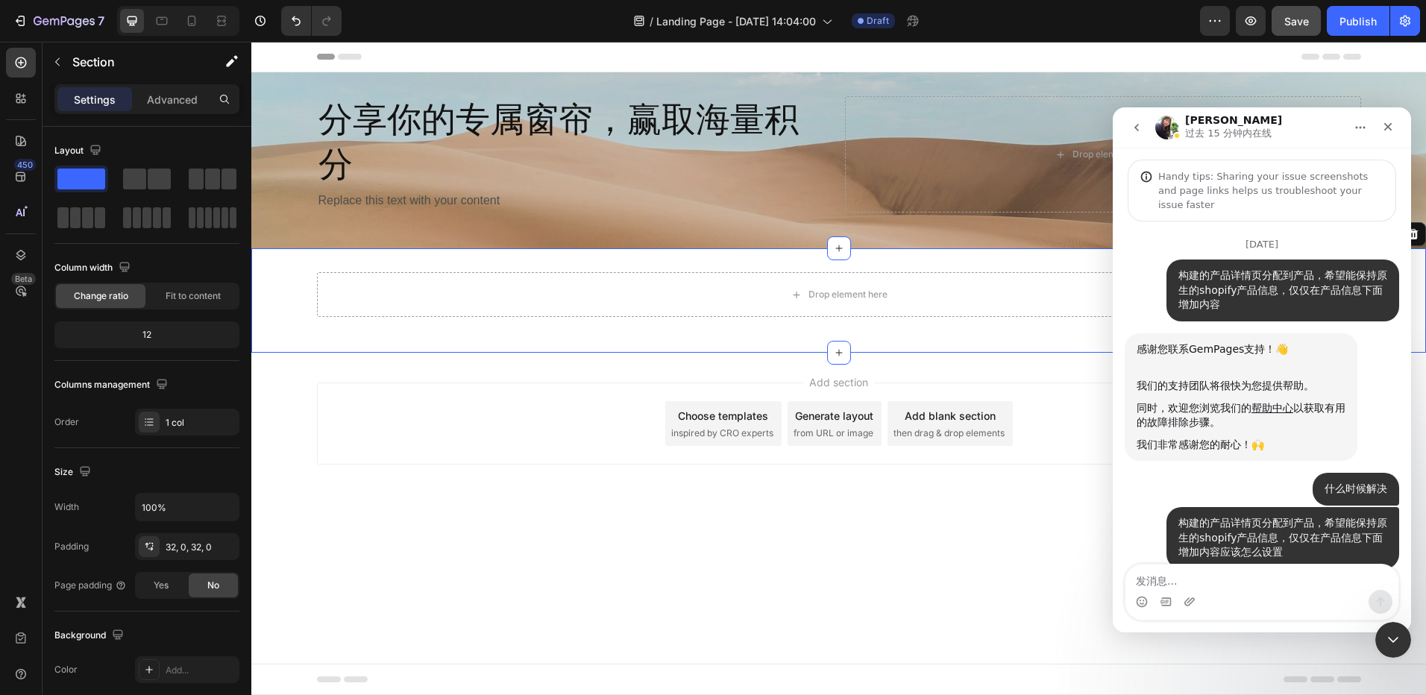
scroll to position [111, 0]
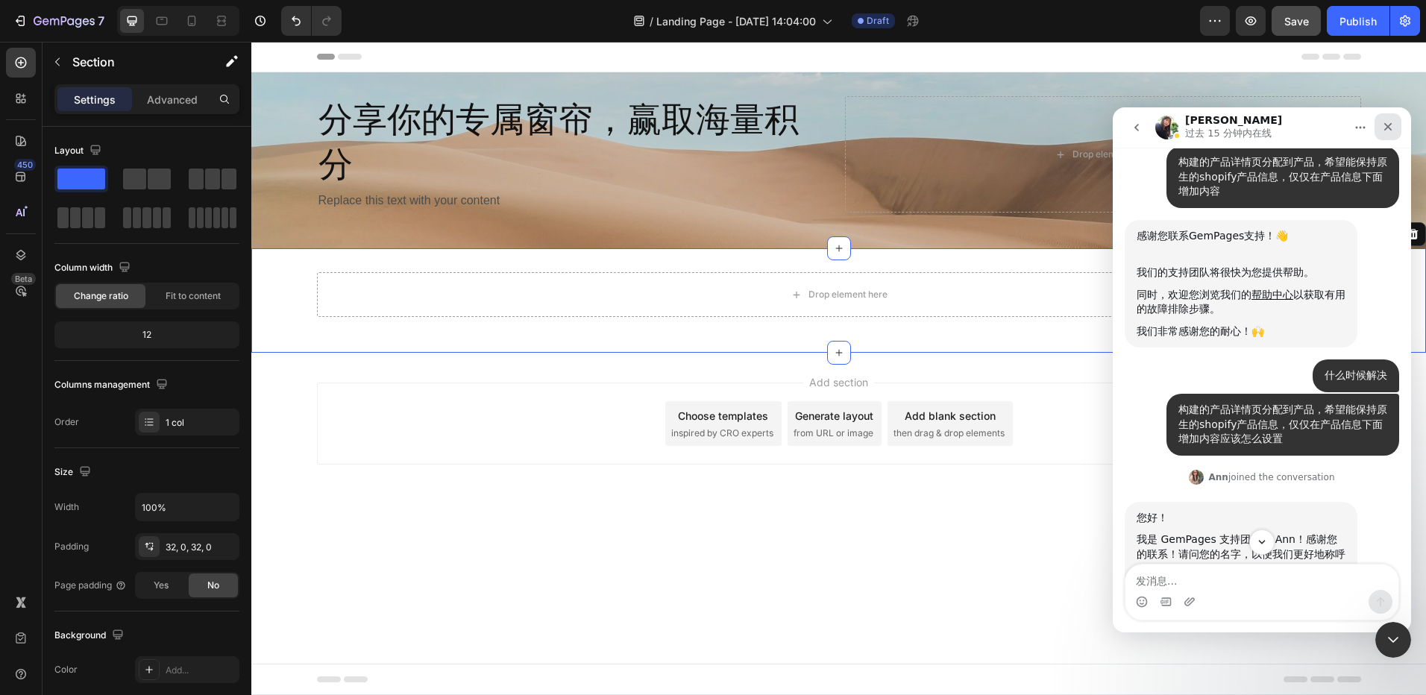
click at [1389, 132] on icon "关闭" at bounding box center [1388, 127] width 12 height 12
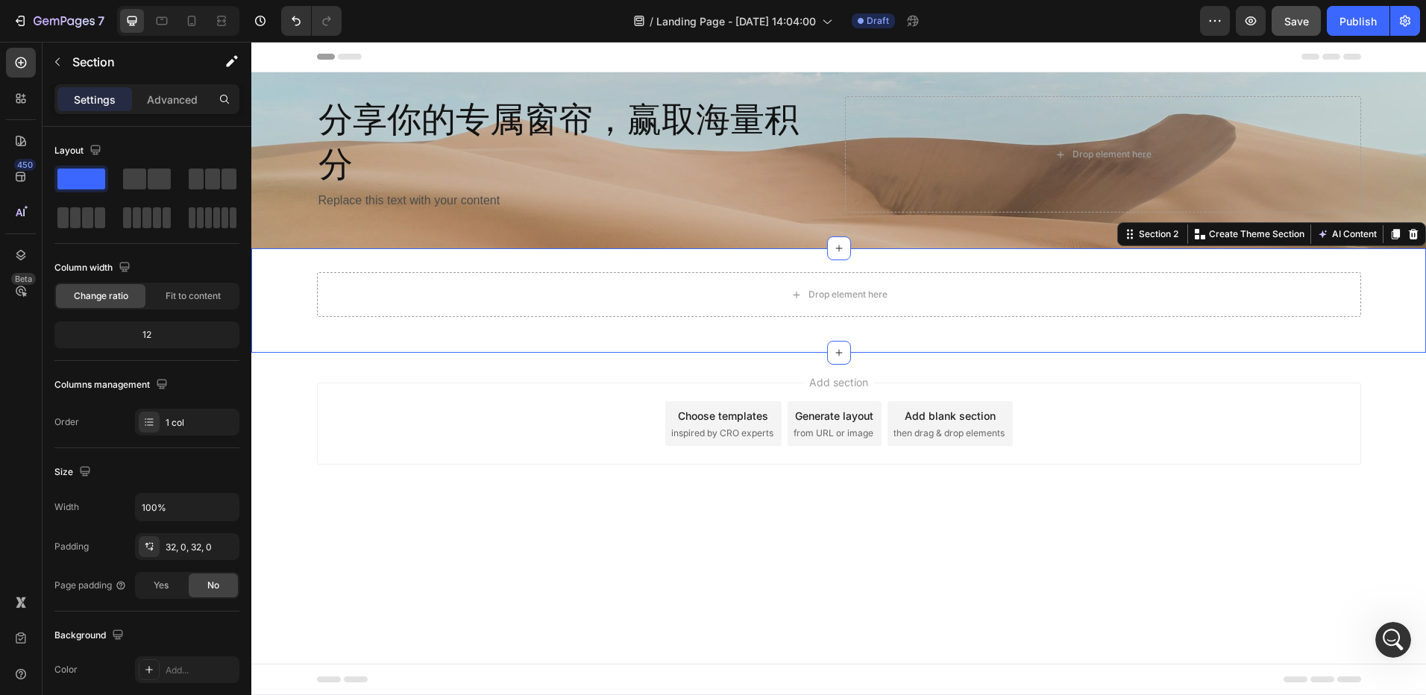
scroll to position [6836, 0]
click at [818, 298] on div "Drop element here" at bounding box center [848, 295] width 79 height 12
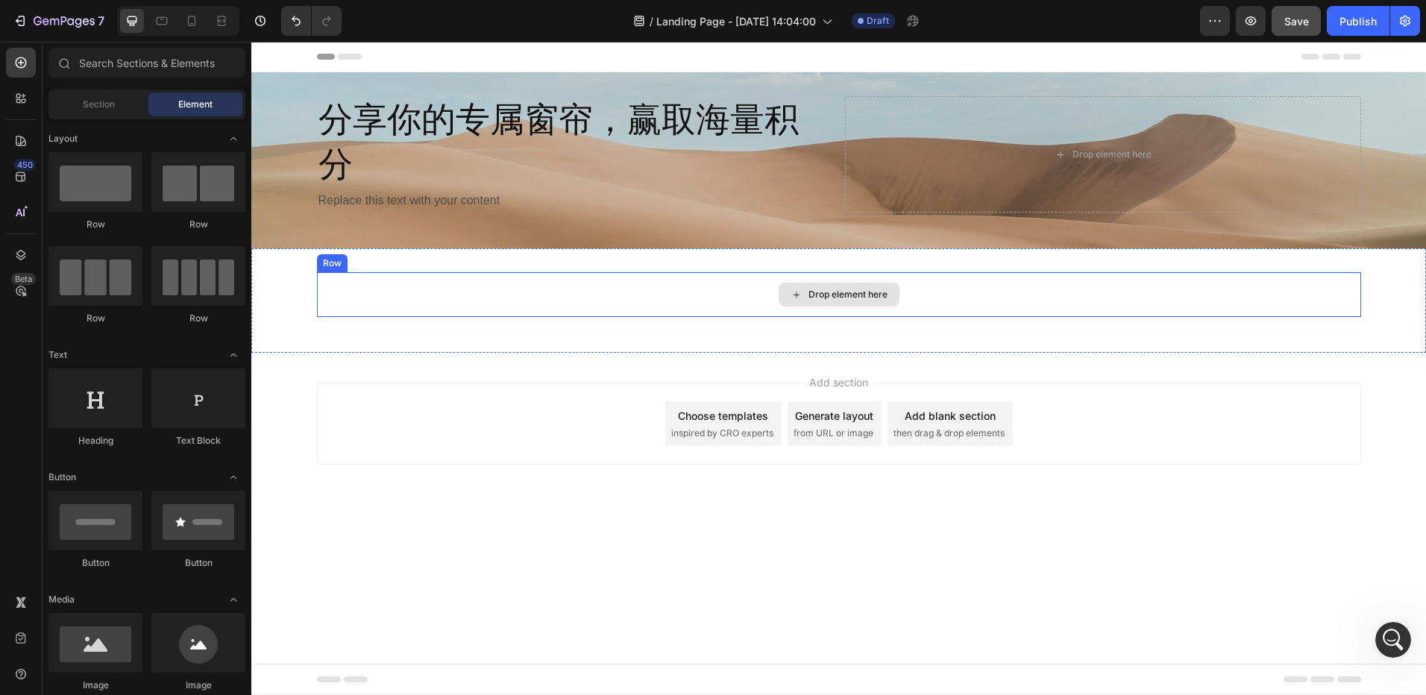
click at [835, 301] on div "Drop element here" at bounding box center [839, 295] width 121 height 24
click at [521, 330] on div "Drop element here Row Section 2" at bounding box center [838, 300] width 1175 height 104
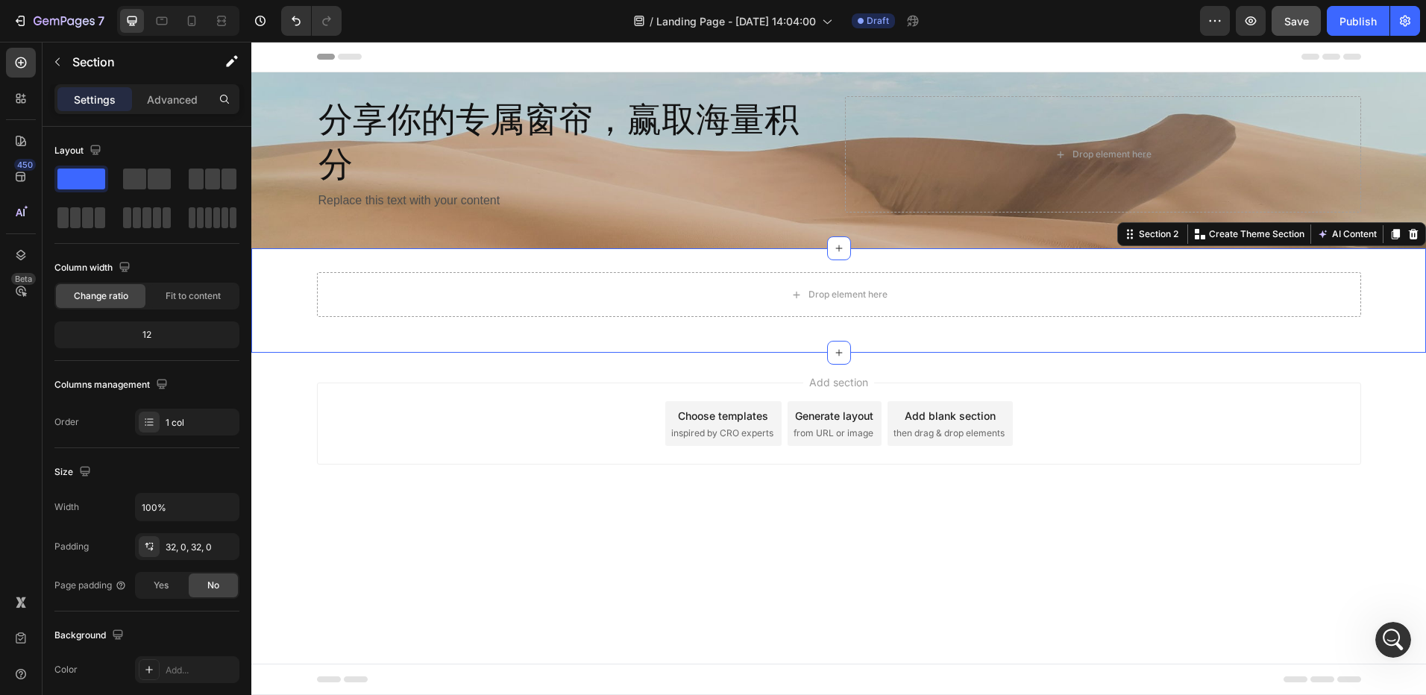
click at [520, 330] on div "Drop element here Row Section 2 You can create reusable sections Create Theme S…" at bounding box center [838, 300] width 1175 height 104
click at [753, 264] on div "Drop element here Row Section 2 You can create reusable sections Create Theme S…" at bounding box center [838, 300] width 1175 height 104
click at [1413, 232] on icon at bounding box center [1414, 234] width 10 height 10
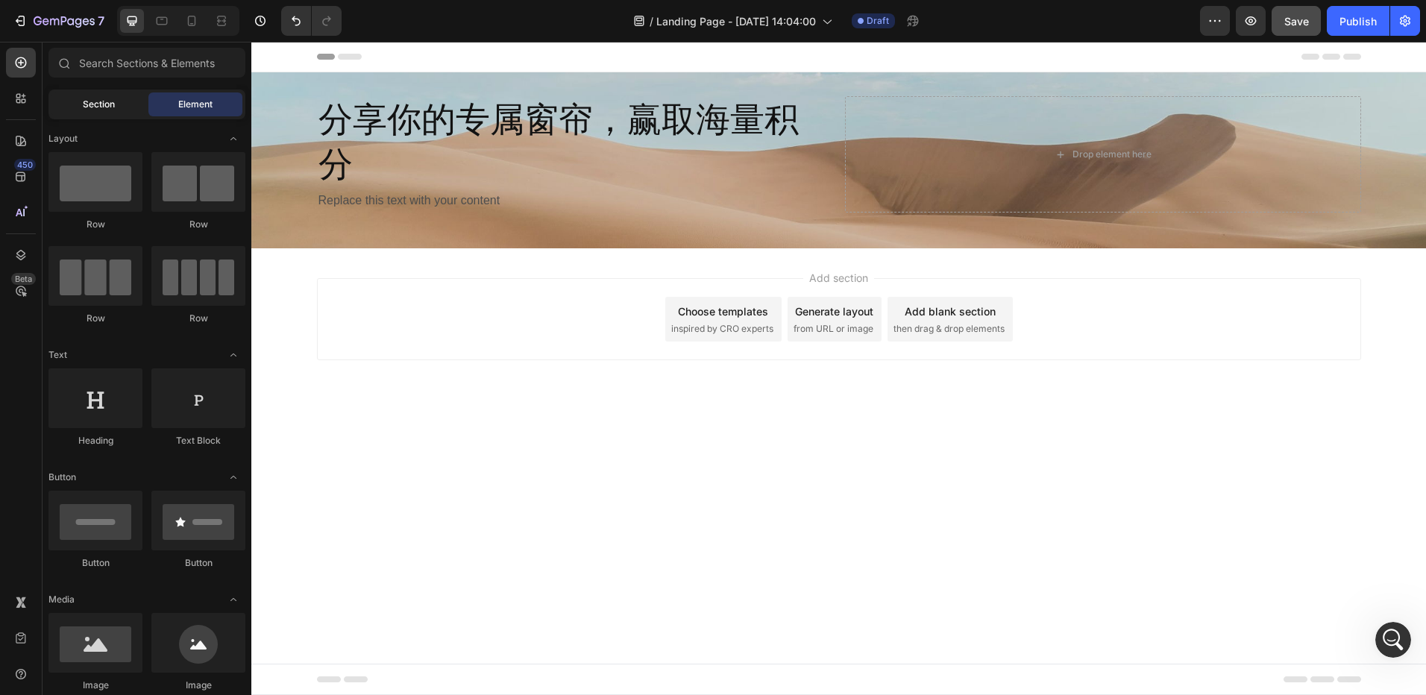
click at [88, 109] on span "Section" at bounding box center [99, 104] width 32 height 13
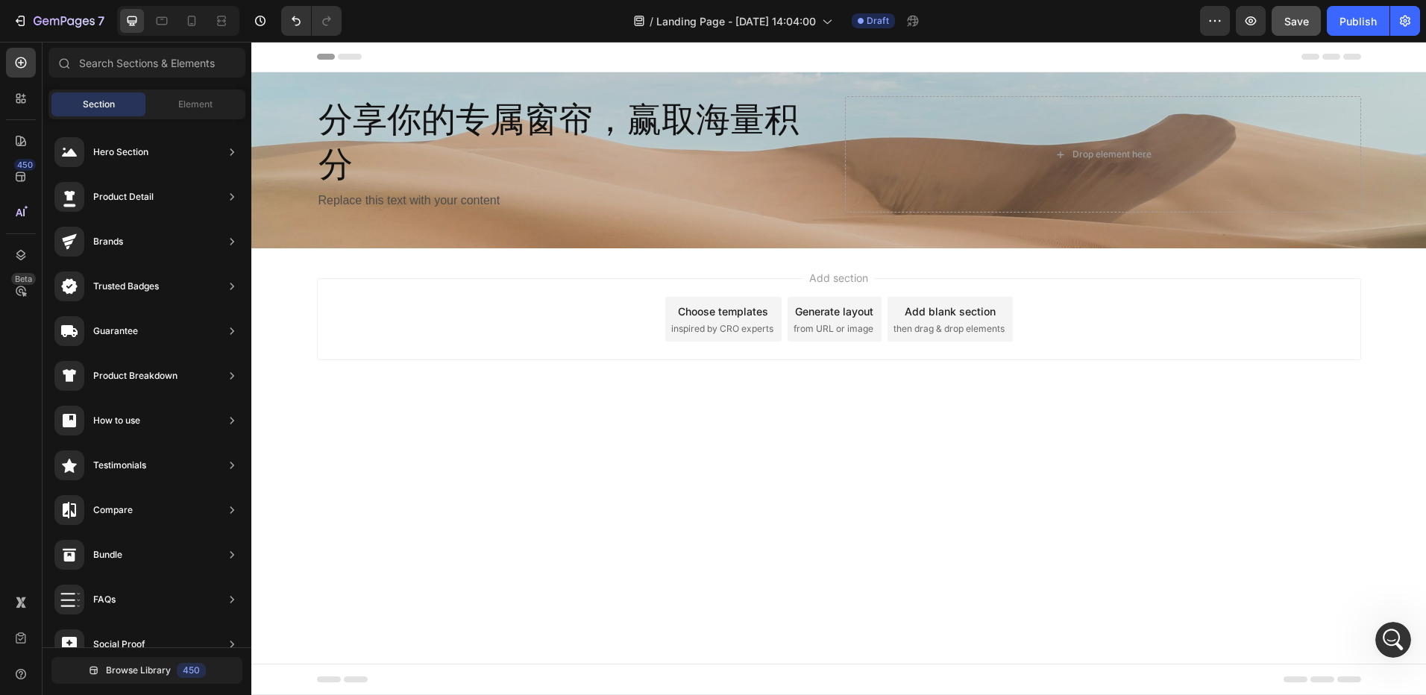
click at [559, 261] on div "Add section Choose templates inspired by CRO experts Generate layout from URL o…" at bounding box center [838, 339] width 1175 height 183
click at [19, 135] on icon at bounding box center [20, 141] width 15 height 15
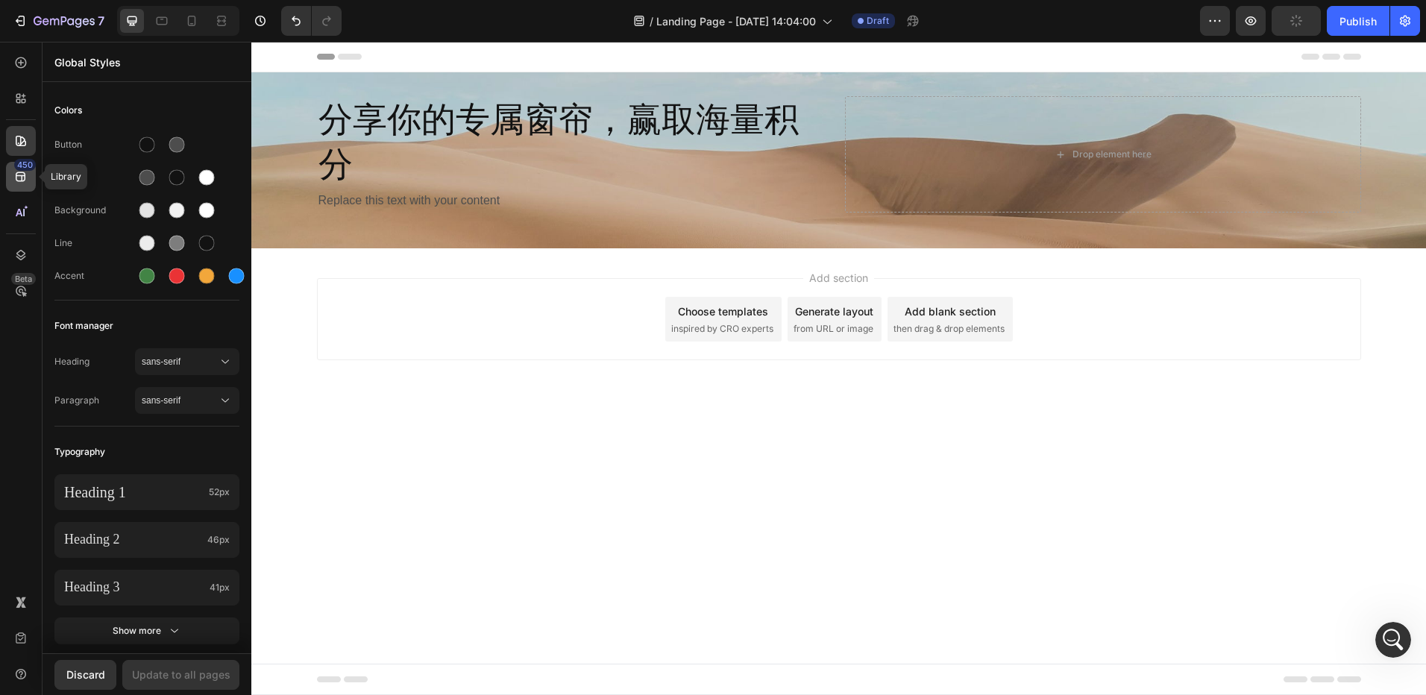
click at [27, 169] on div "450" at bounding box center [25, 165] width 22 height 12
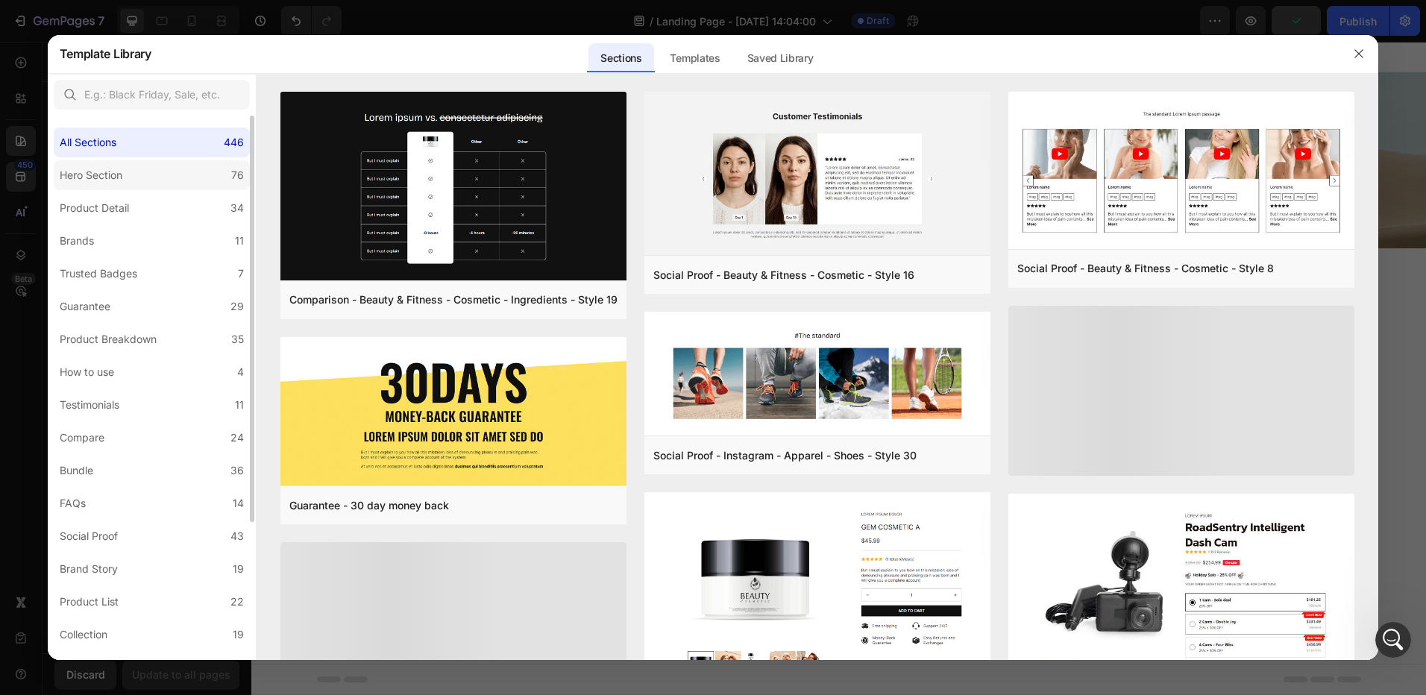
click at [172, 181] on label "Hero Section 76" at bounding box center [152, 175] width 196 height 30
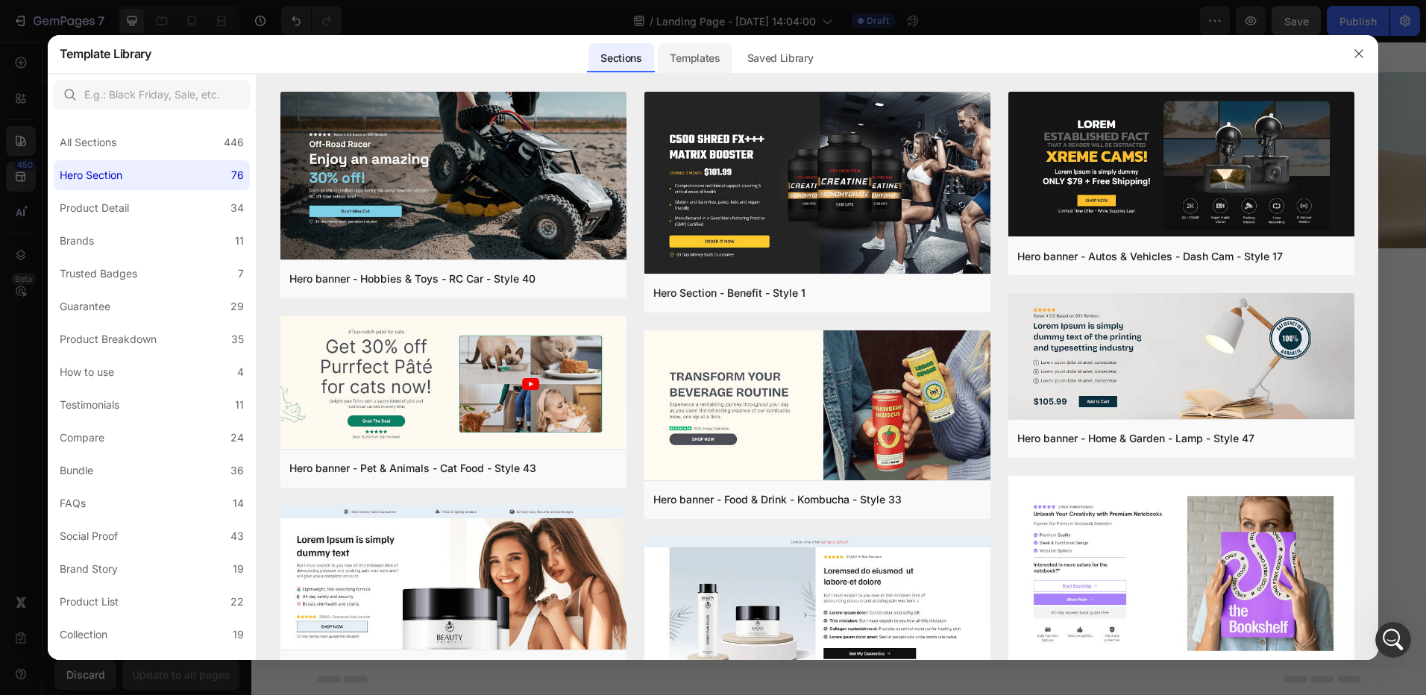
click at [703, 57] on div "Templates" at bounding box center [695, 58] width 74 height 30
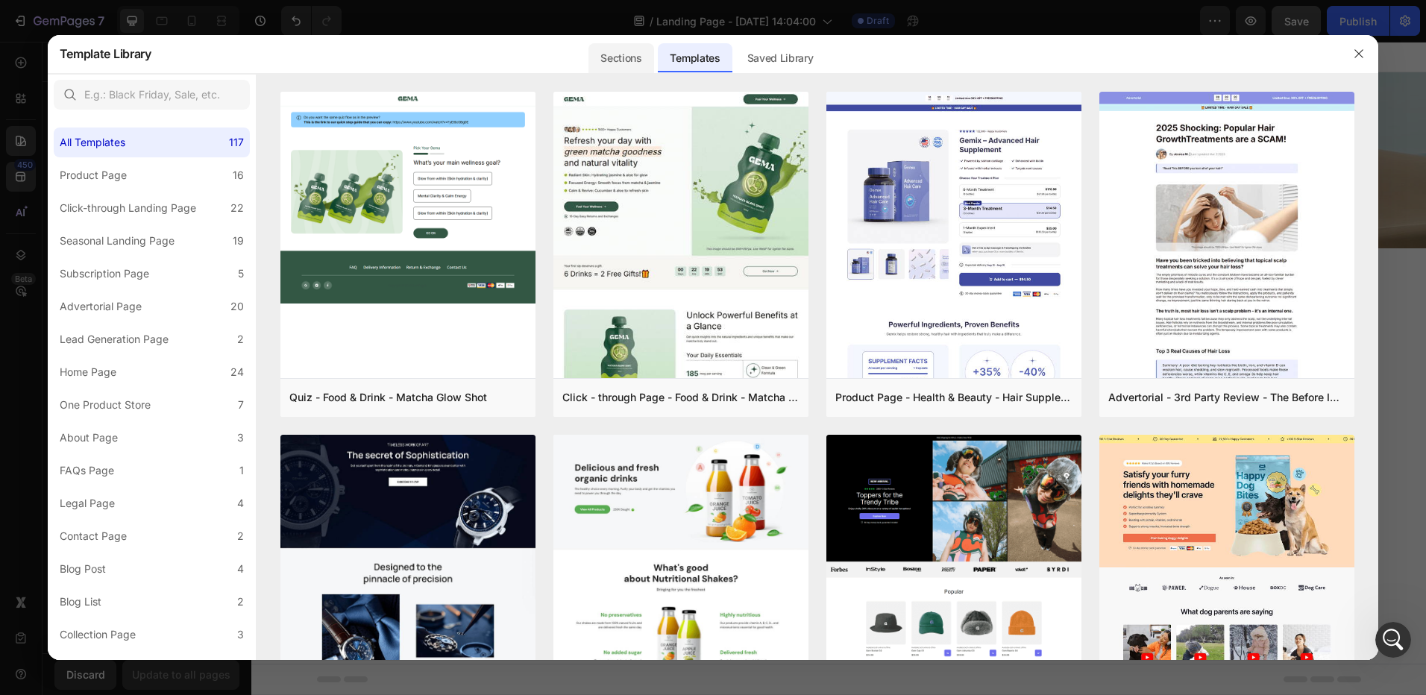
click at [617, 51] on div "Sections" at bounding box center [620, 58] width 65 height 30
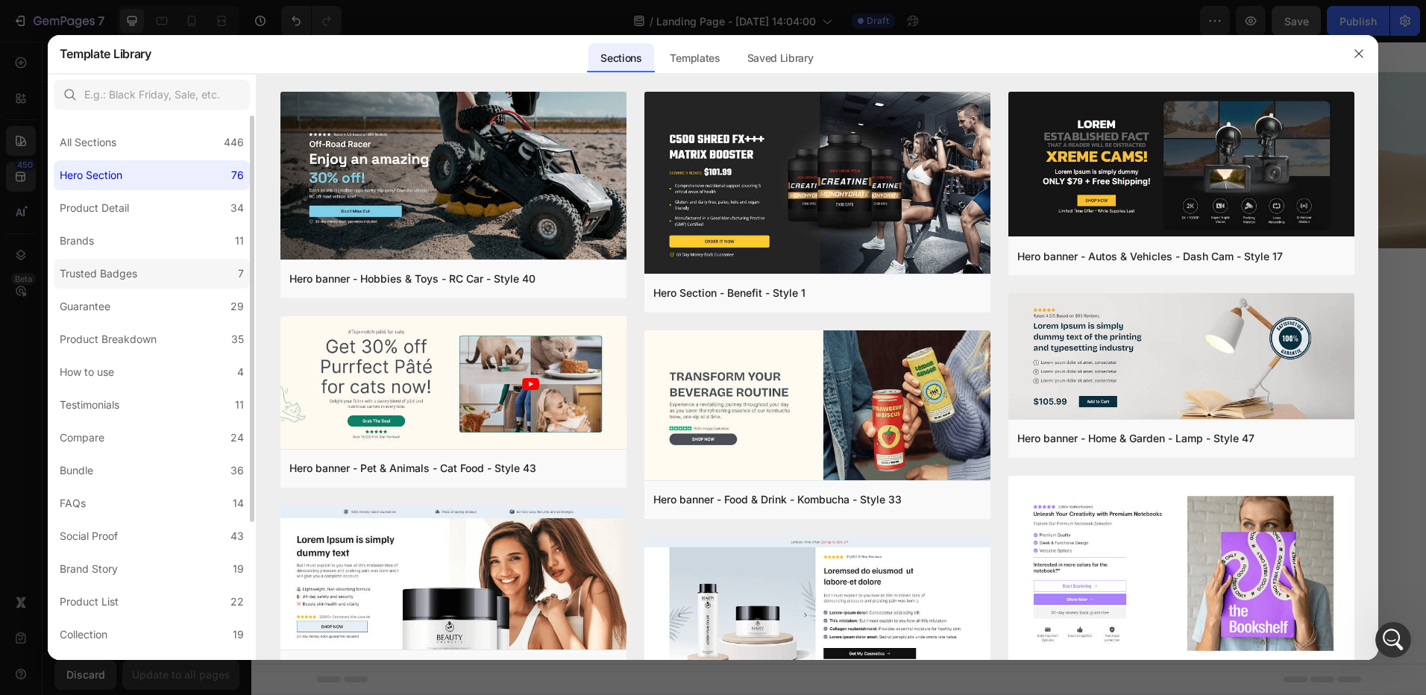
click at [125, 278] on div "Trusted Badges" at bounding box center [99, 274] width 78 height 18
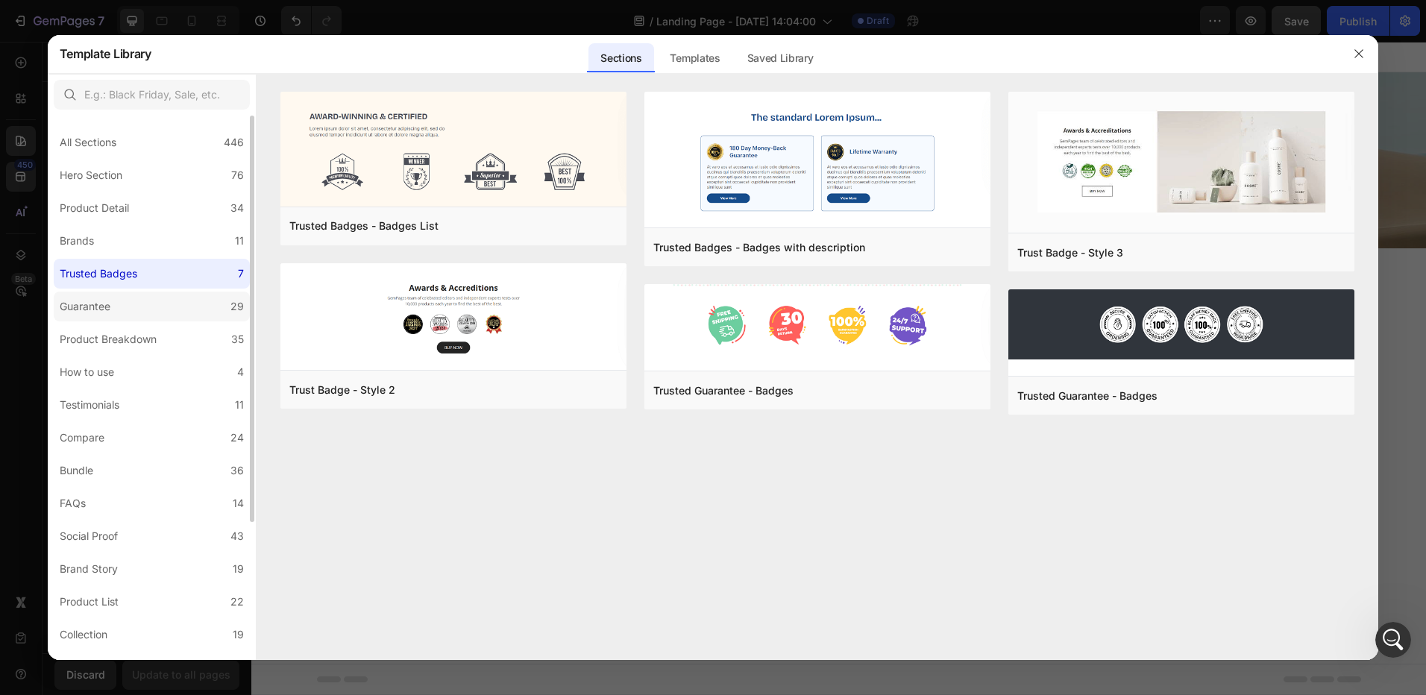
click at [158, 301] on label "Guarantee 29" at bounding box center [152, 307] width 196 height 30
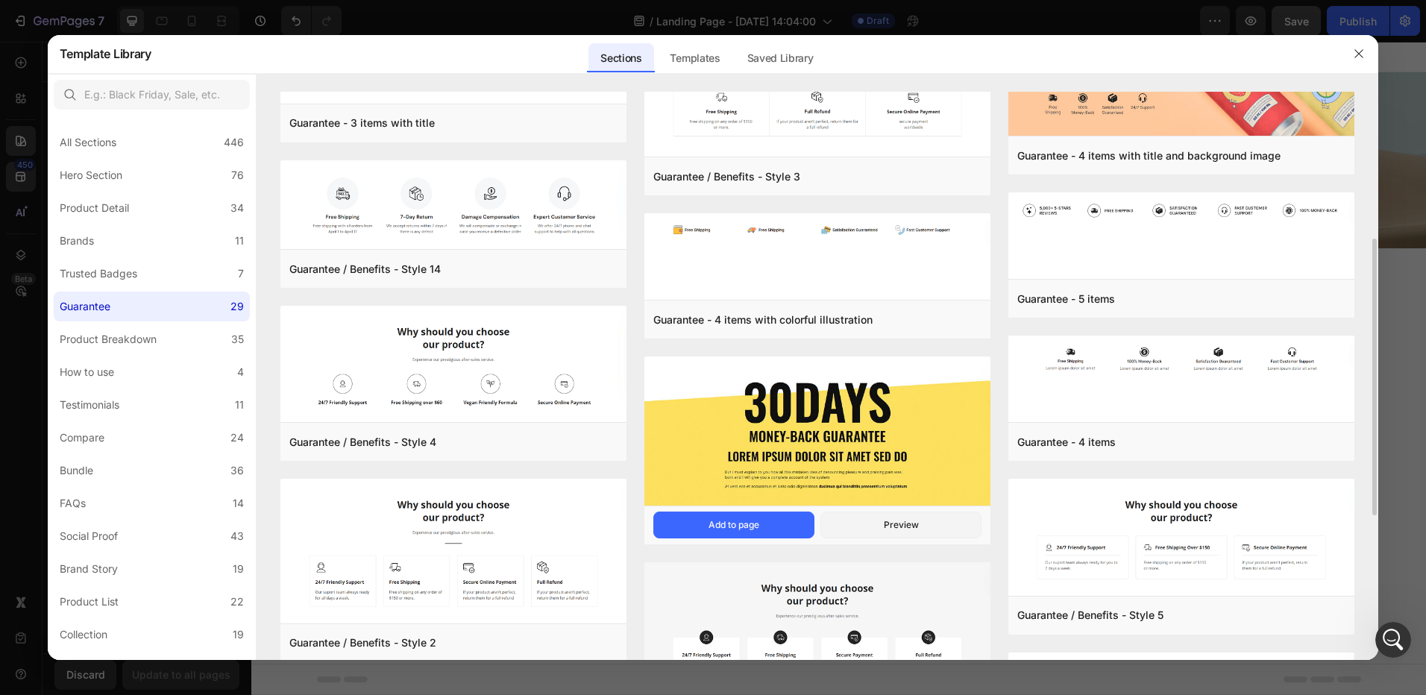
scroll to position [149, 0]
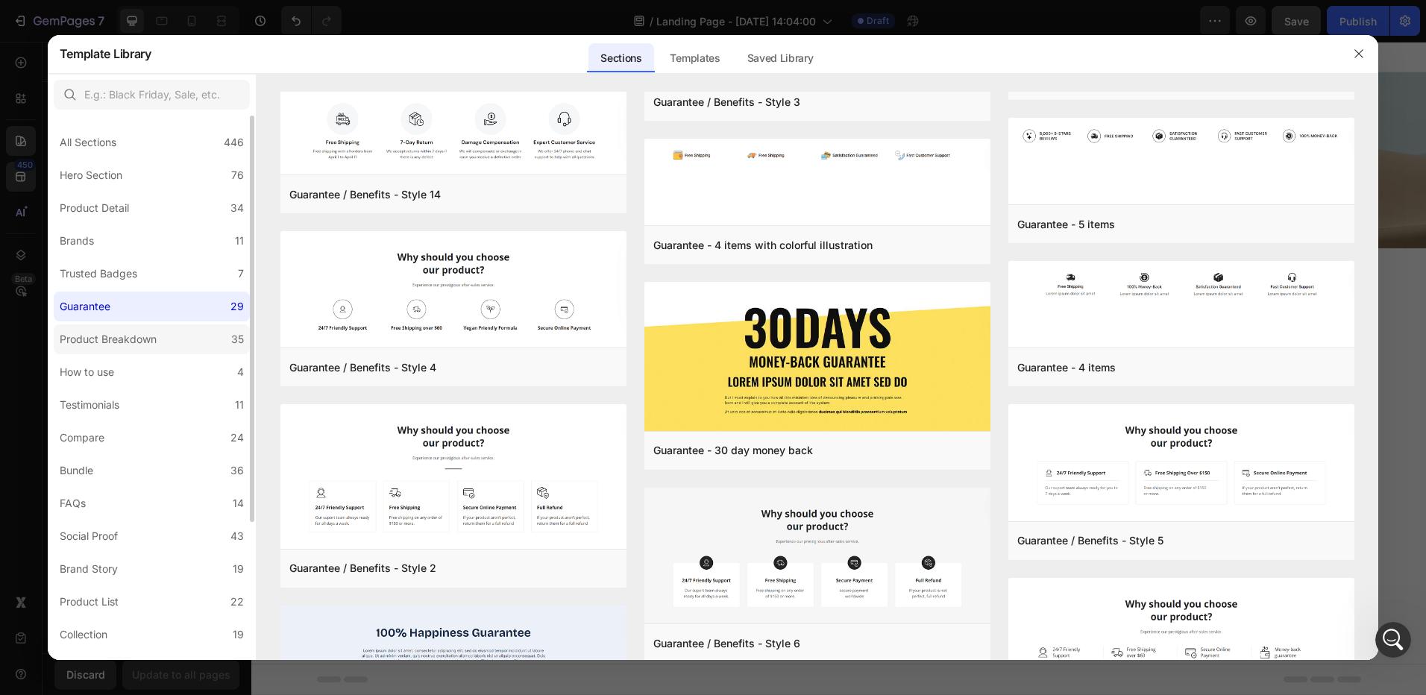
click at [134, 342] on div "Product Breakdown" at bounding box center [108, 339] width 97 height 18
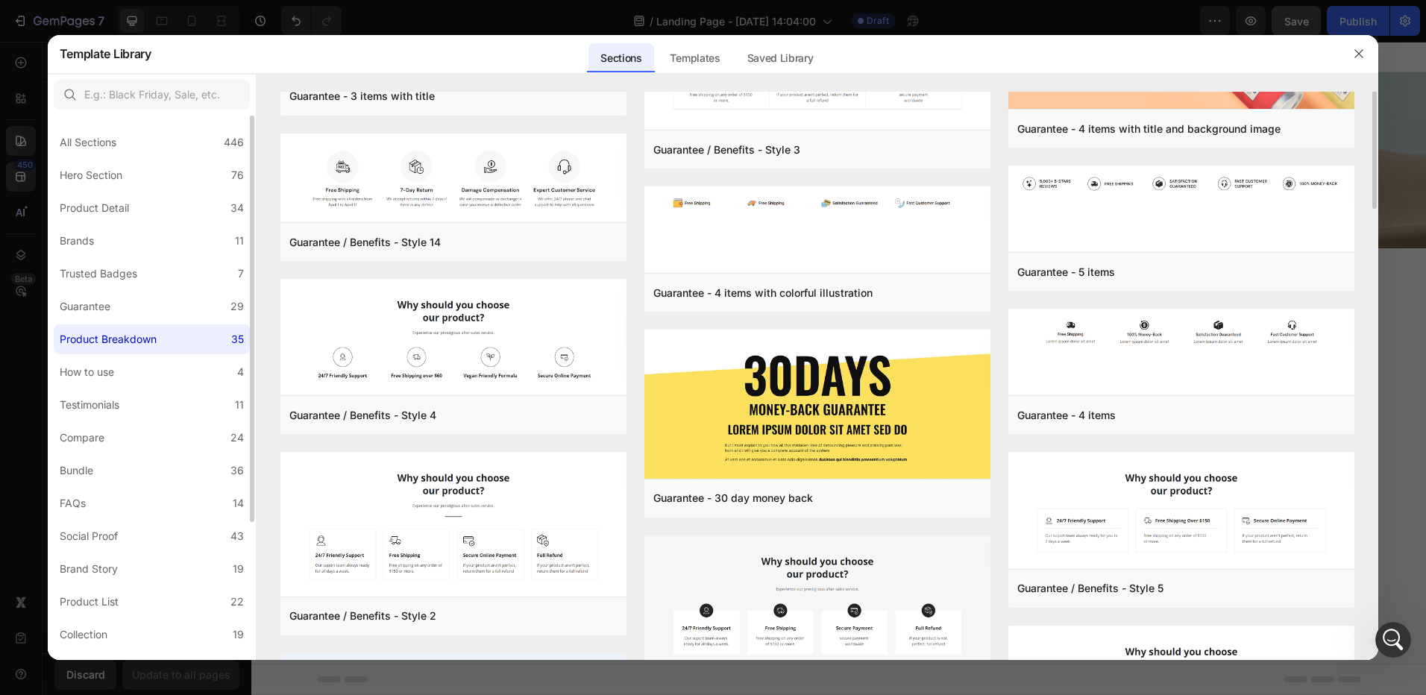
scroll to position [0, 0]
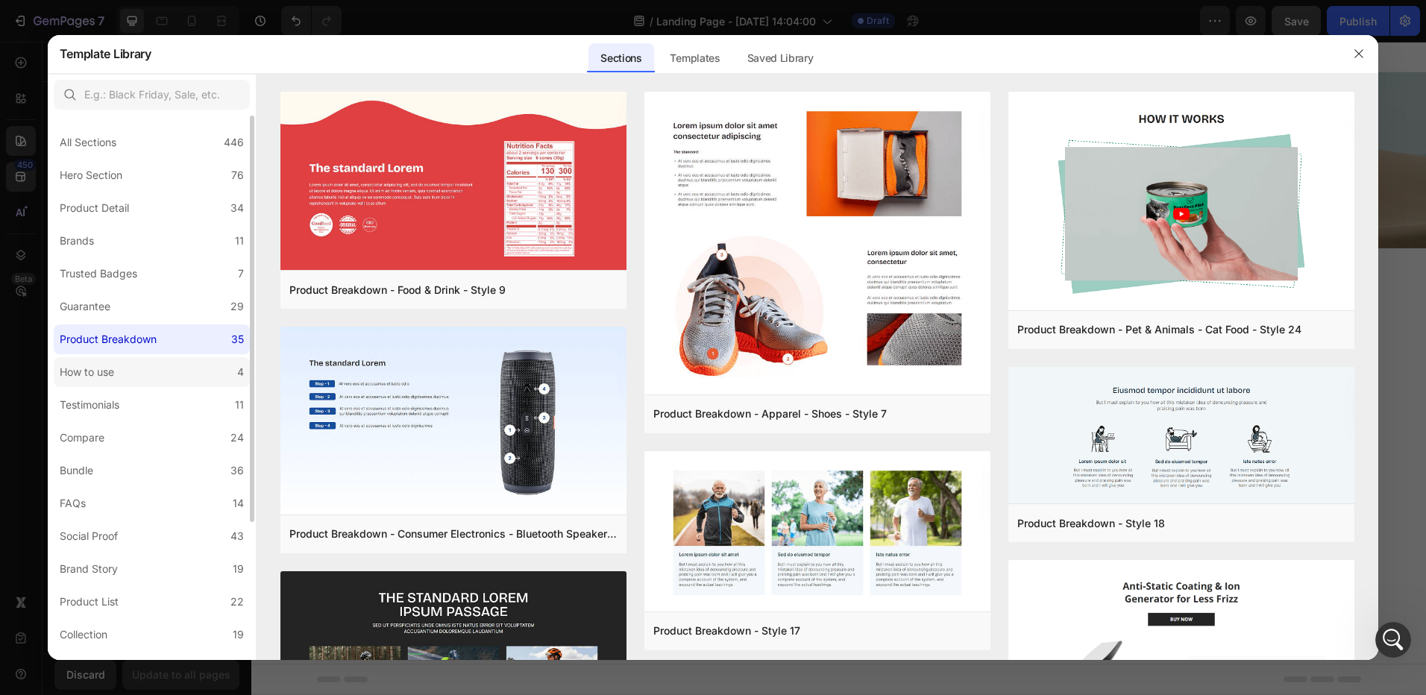
click at [142, 376] on label "How to use 4" at bounding box center [152, 372] width 196 height 30
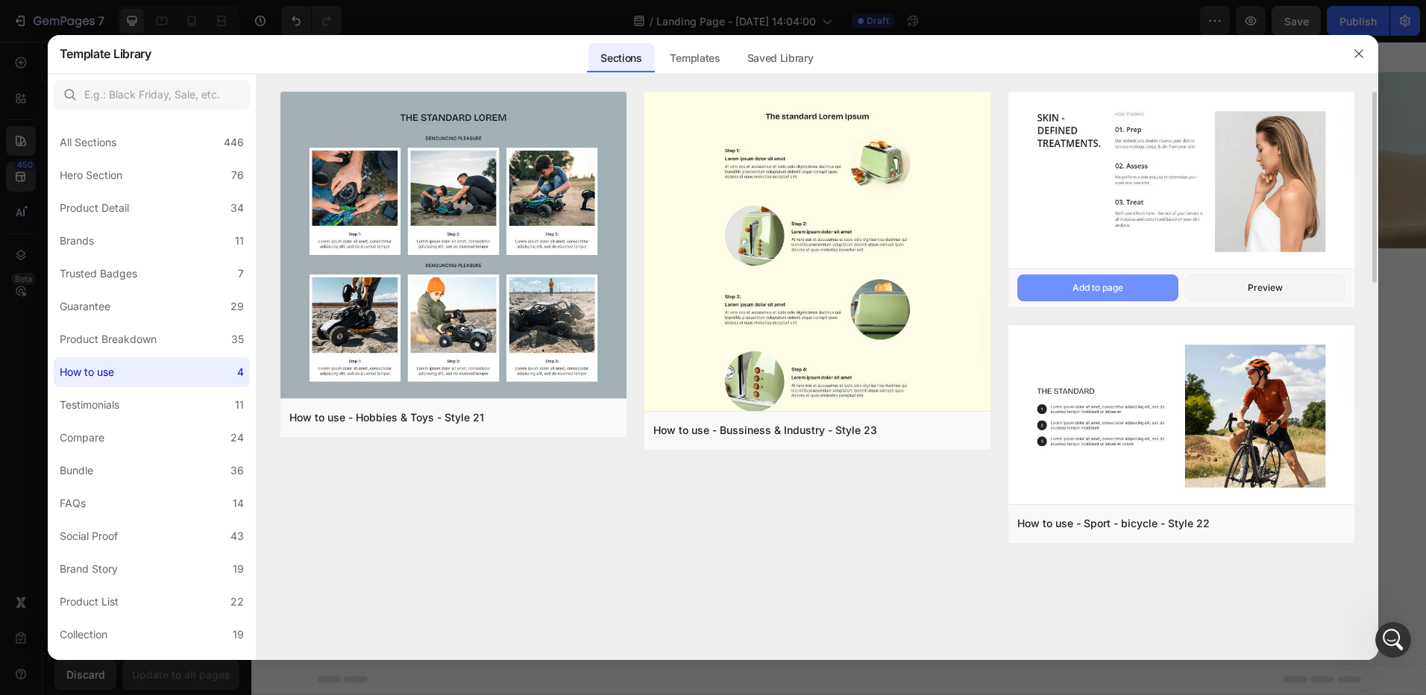
click at [1108, 284] on div "Add to page" at bounding box center [1098, 287] width 51 height 13
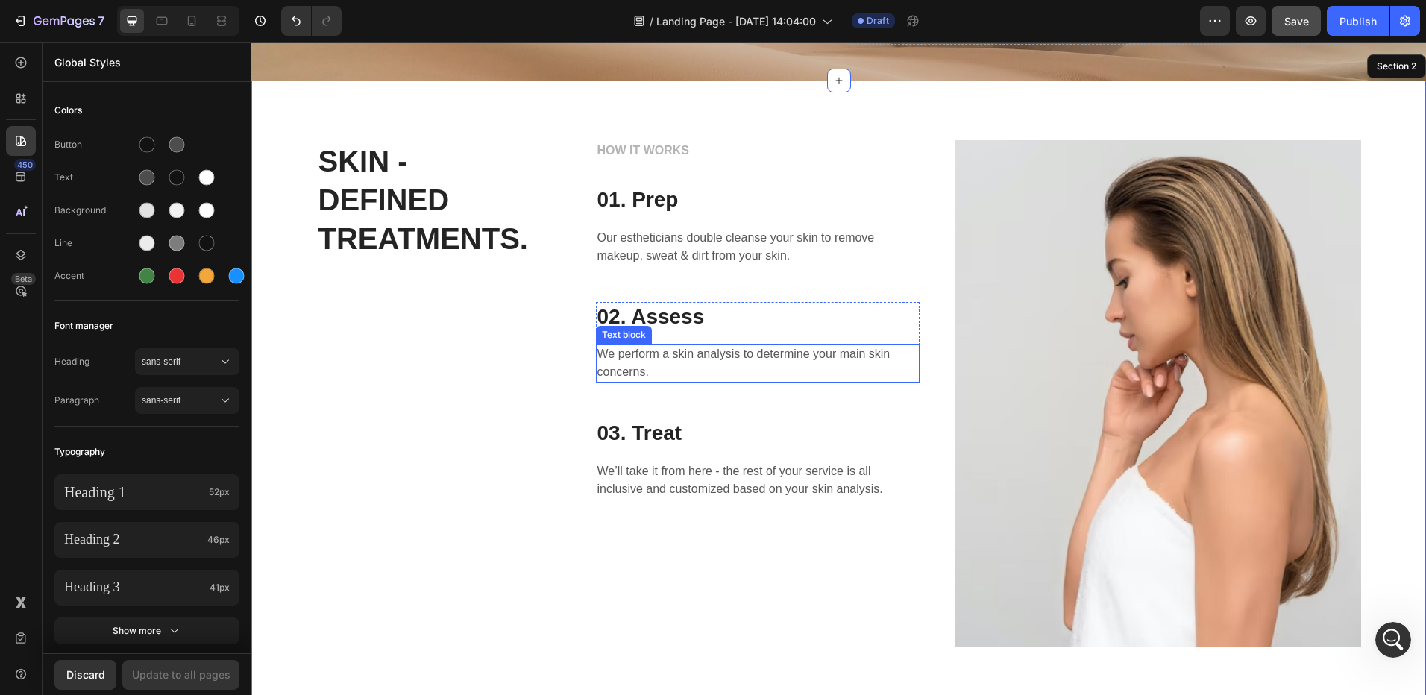
scroll to position [132, 0]
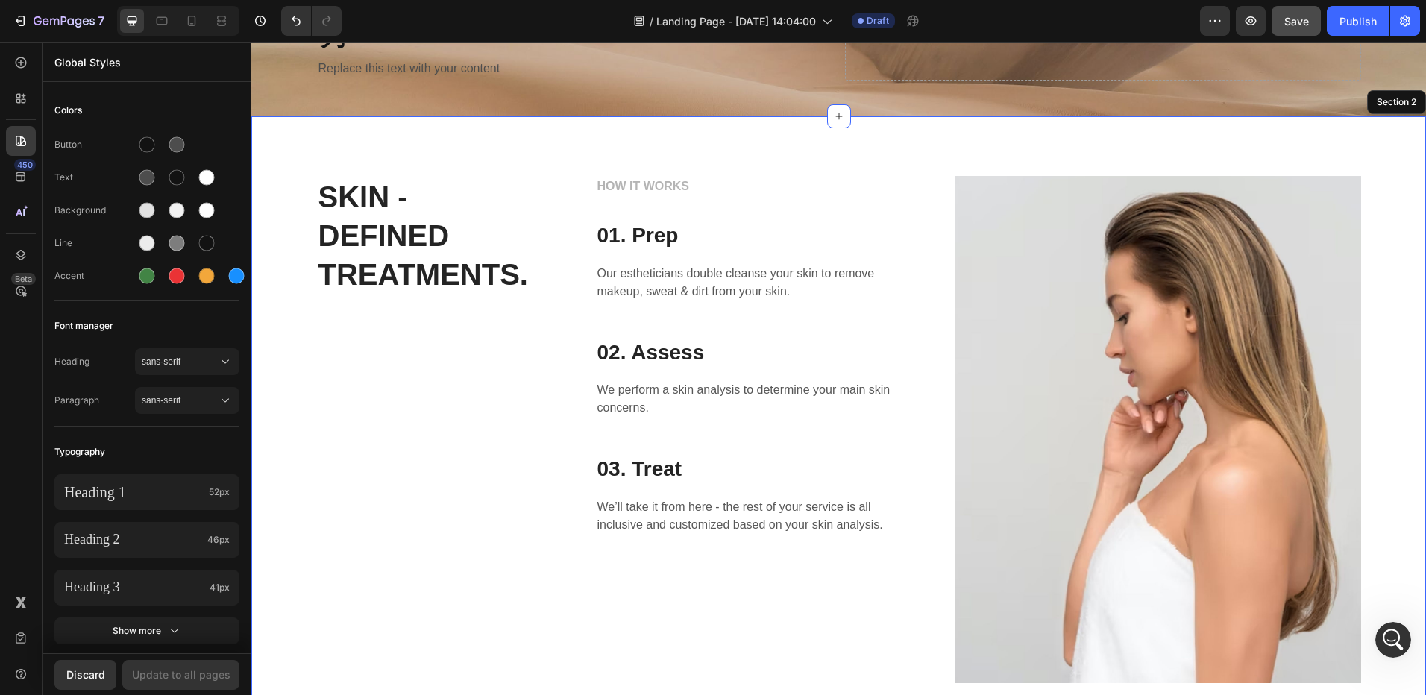
click at [329, 145] on div "SKIN - DEFINED TREATMENTS. Heading HOW IT WORKS Text block 01. Prep Heading Our…" at bounding box center [838, 429] width 1175 height 627
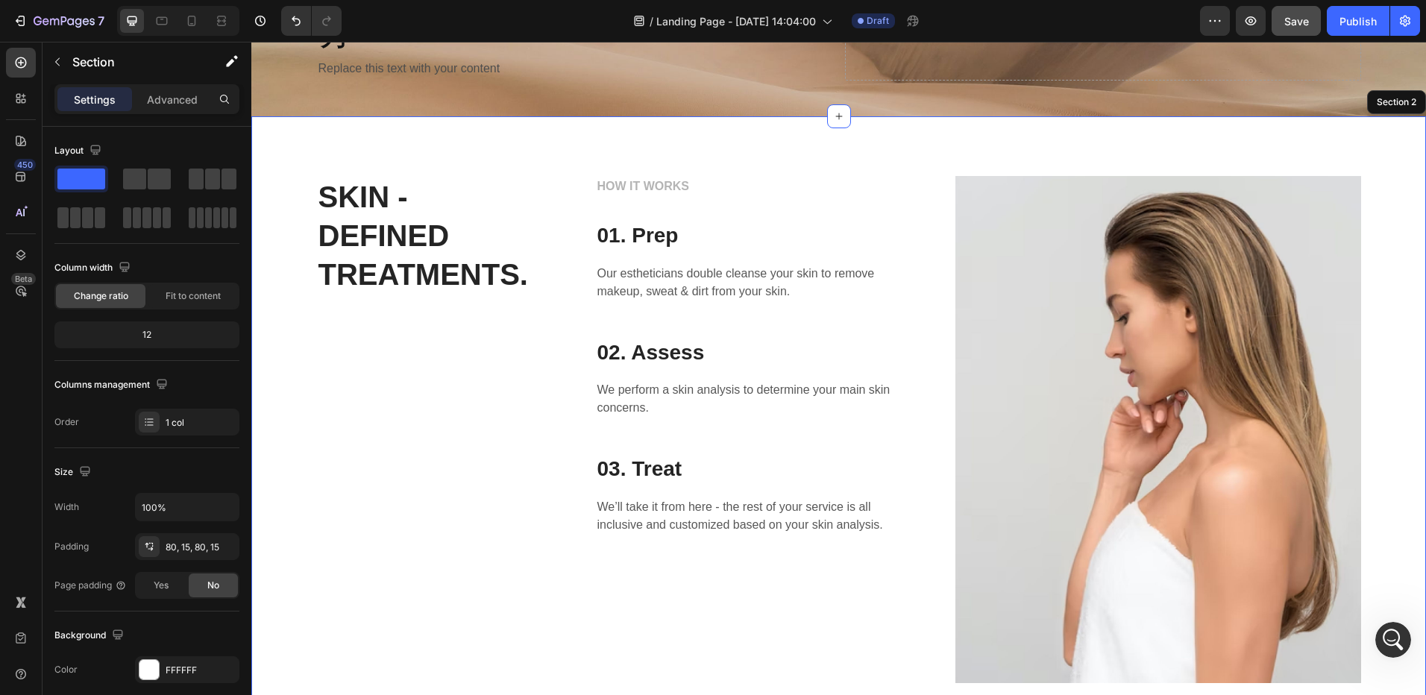
click at [439, 142] on div "SKIN - DEFINED TREATMENTS. Heading HOW IT WORKS Text block 01. Prep Heading Our…" at bounding box center [838, 429] width 1175 height 627
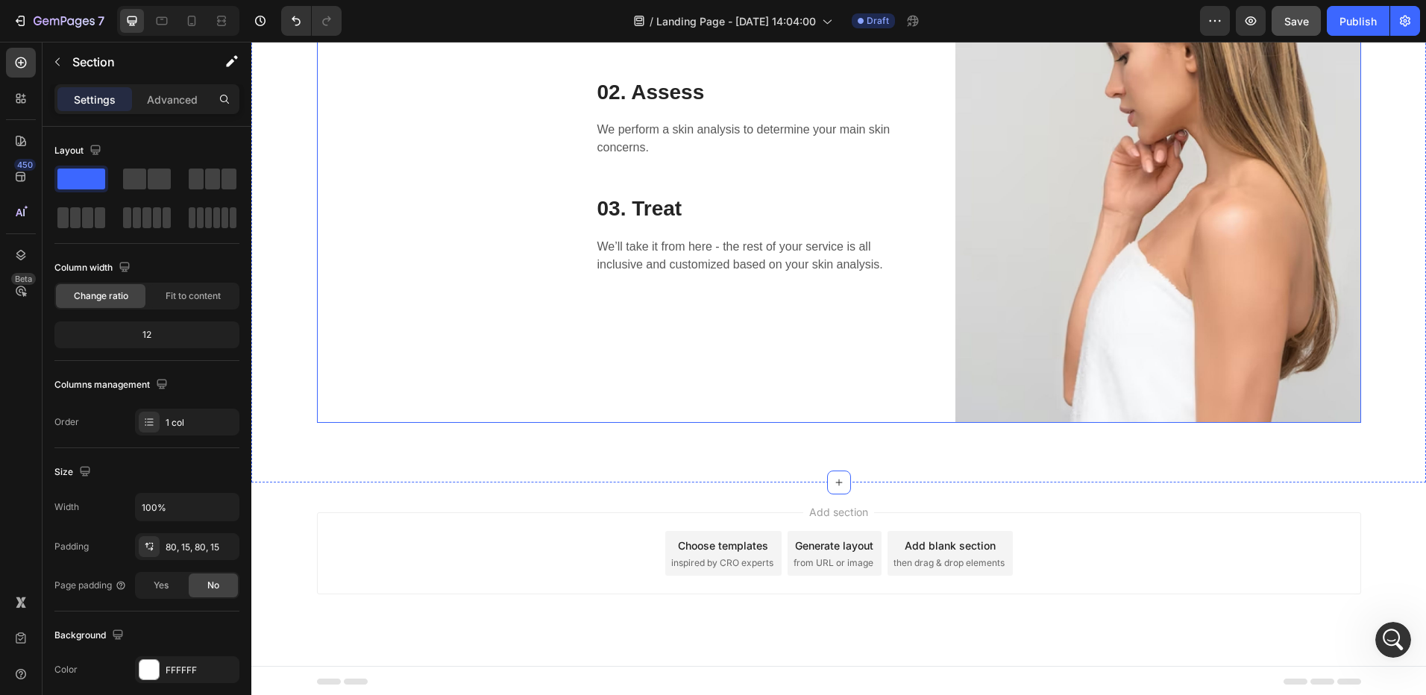
scroll to position [395, 0]
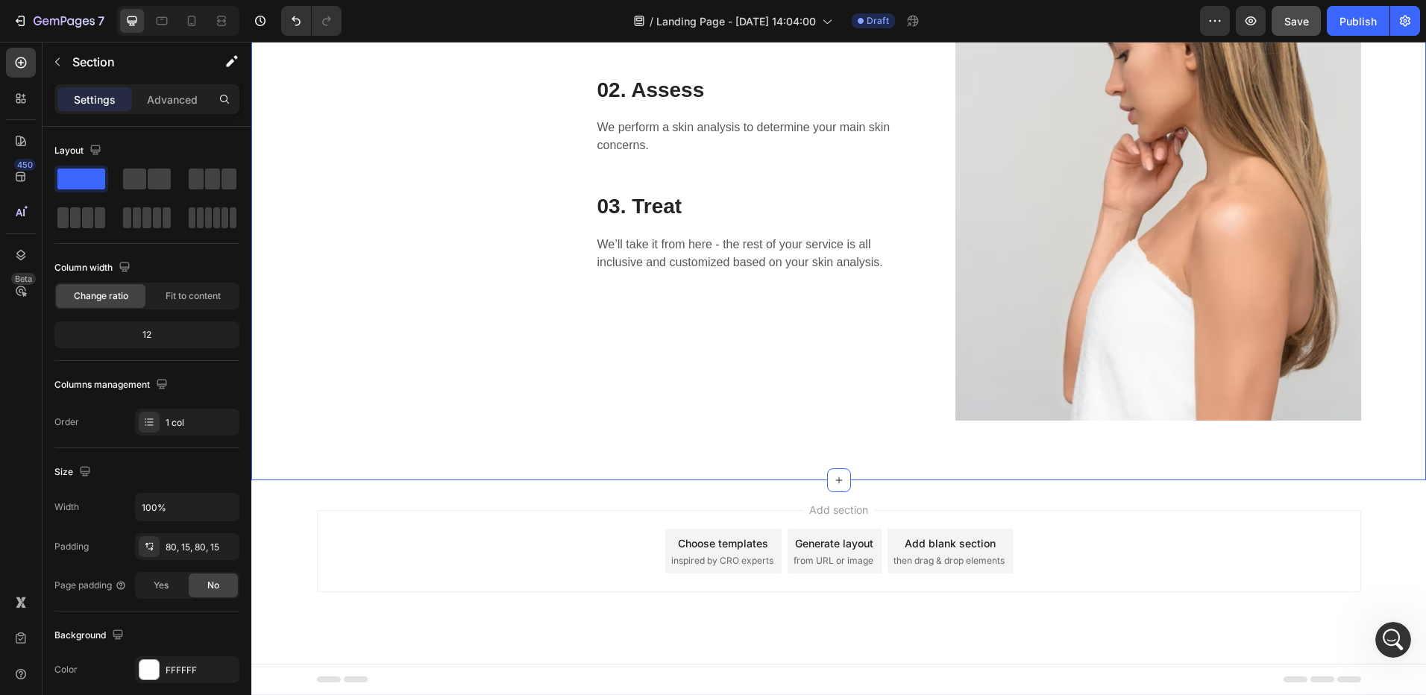
click at [432, 459] on div "SKIN - DEFINED TREATMENTS. Heading HOW IT WORKS Text block 01. Prep Heading Our…" at bounding box center [838, 167] width 1175 height 627
click at [377, 500] on div "Add section Choose templates inspired by CRO experts Generate layout from URL o…" at bounding box center [838, 571] width 1175 height 183
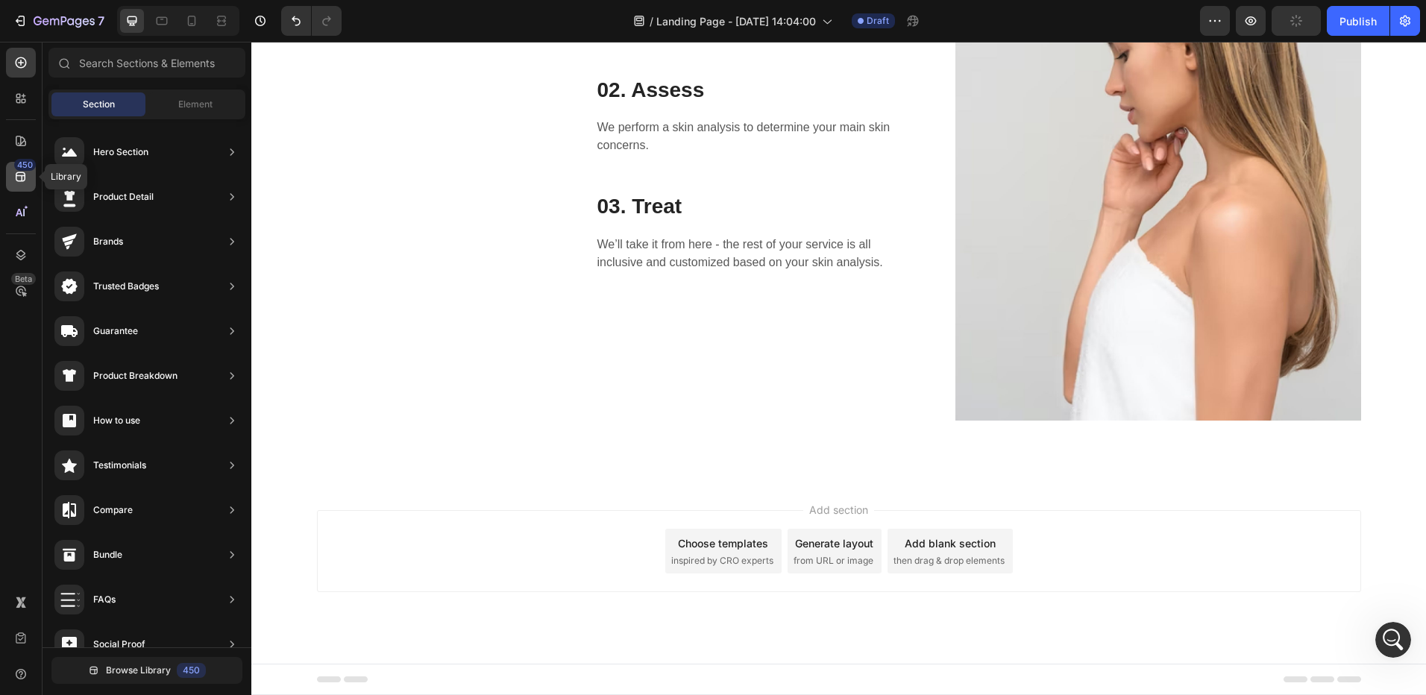
click at [18, 175] on icon at bounding box center [20, 176] width 15 height 15
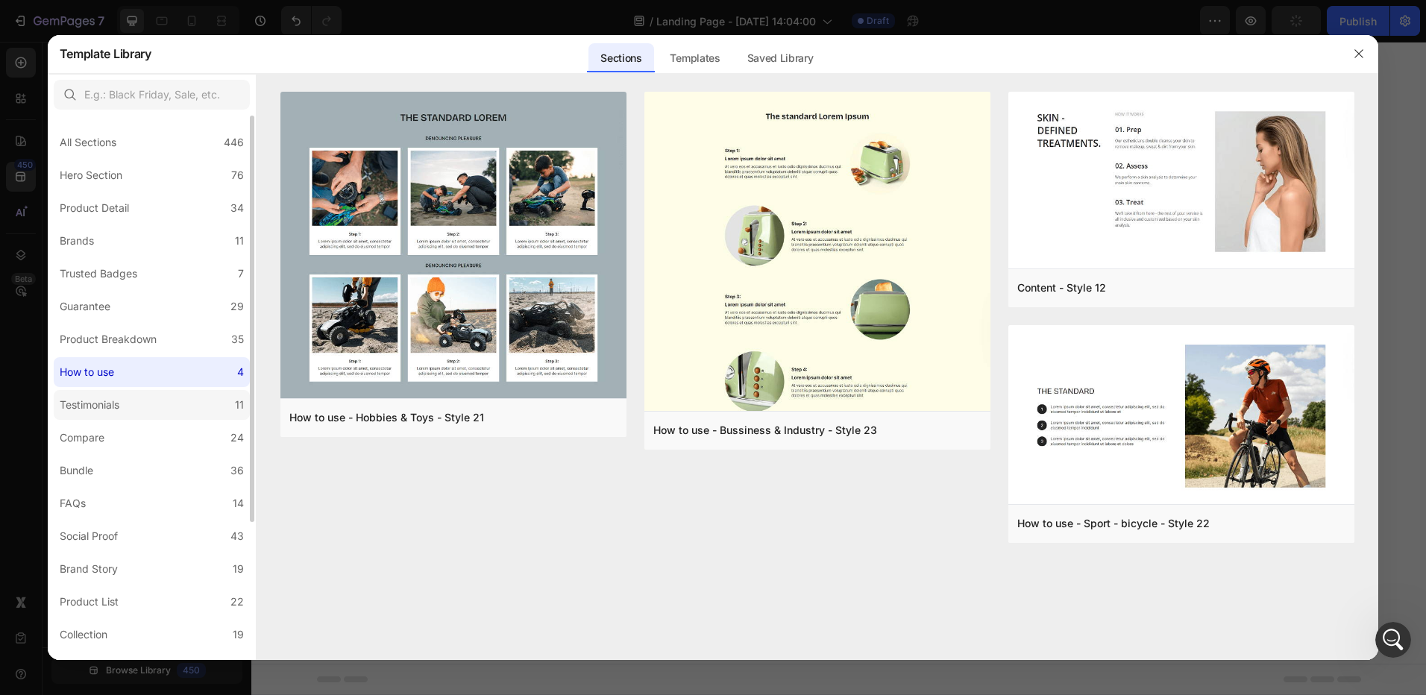
click at [113, 409] on div "Testimonials" at bounding box center [90, 405] width 60 height 18
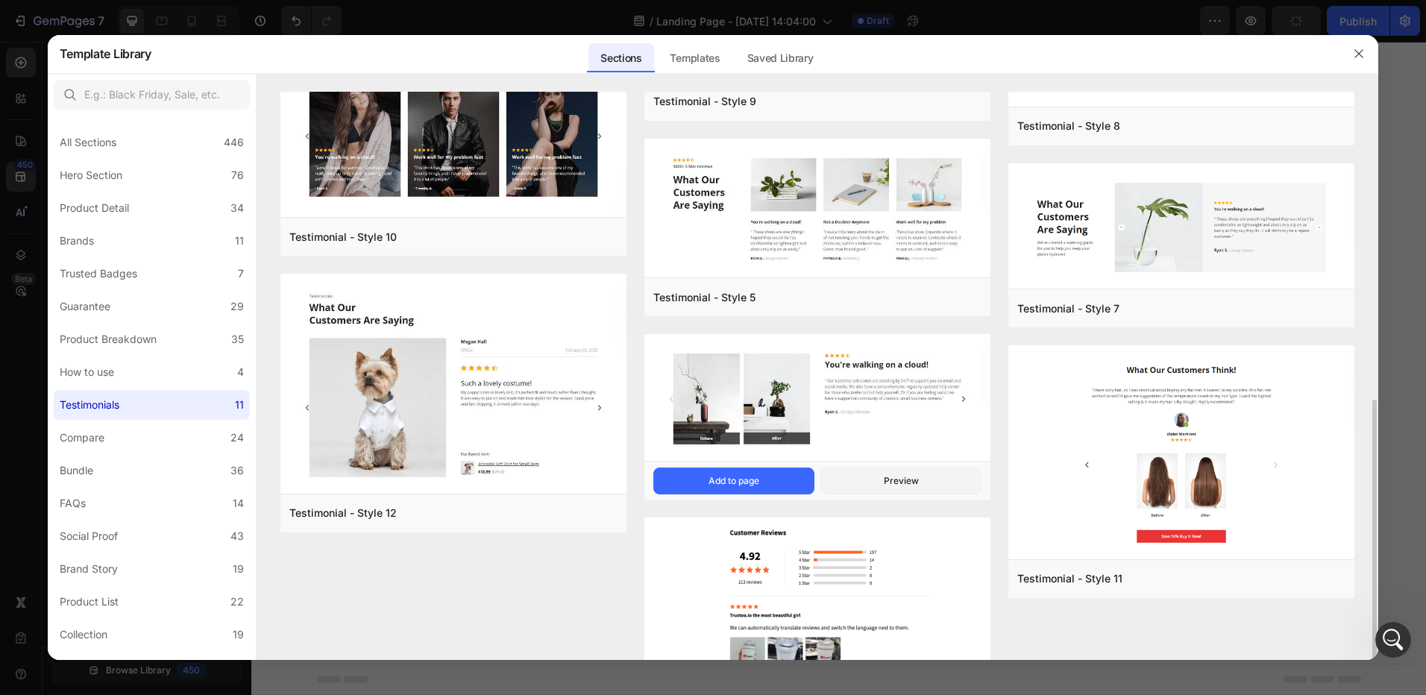
scroll to position [379, 0]
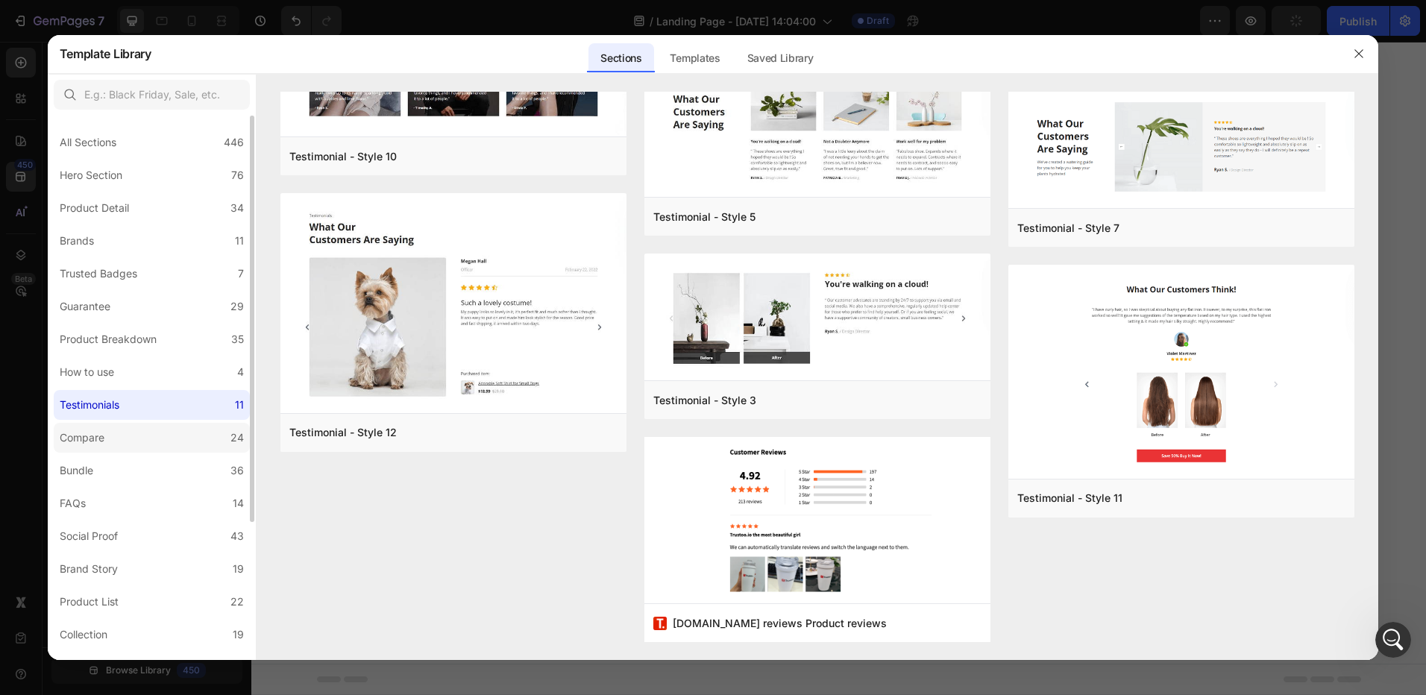
click at [110, 437] on div "Compare" at bounding box center [85, 438] width 51 height 18
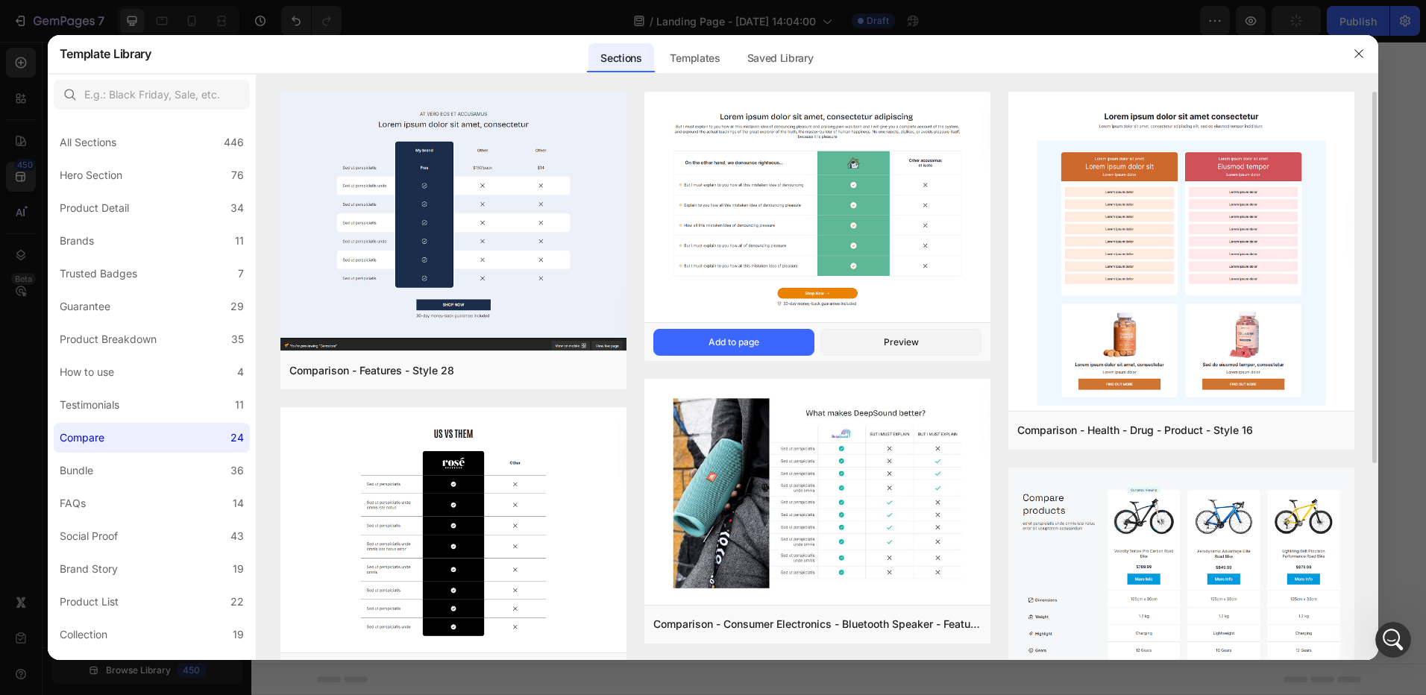
scroll to position [149, 0]
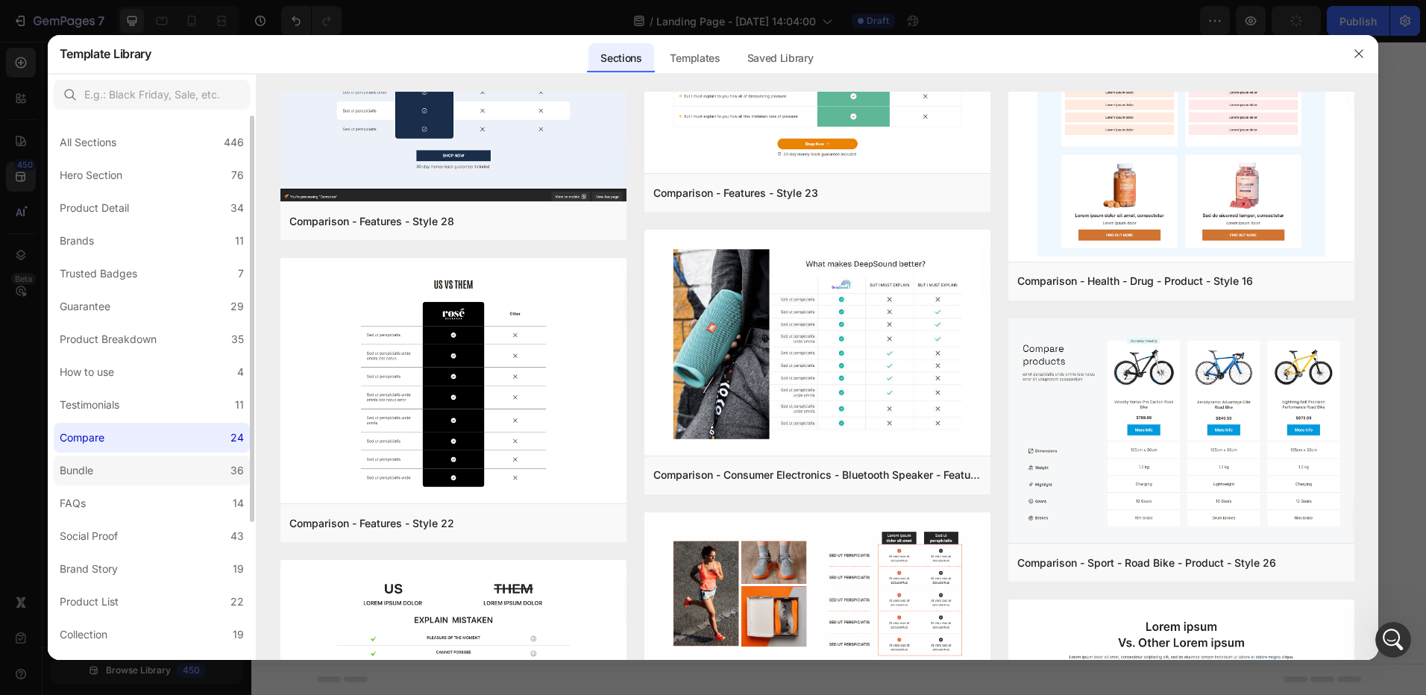
click at [90, 463] on div "Bundle" at bounding box center [77, 471] width 34 height 18
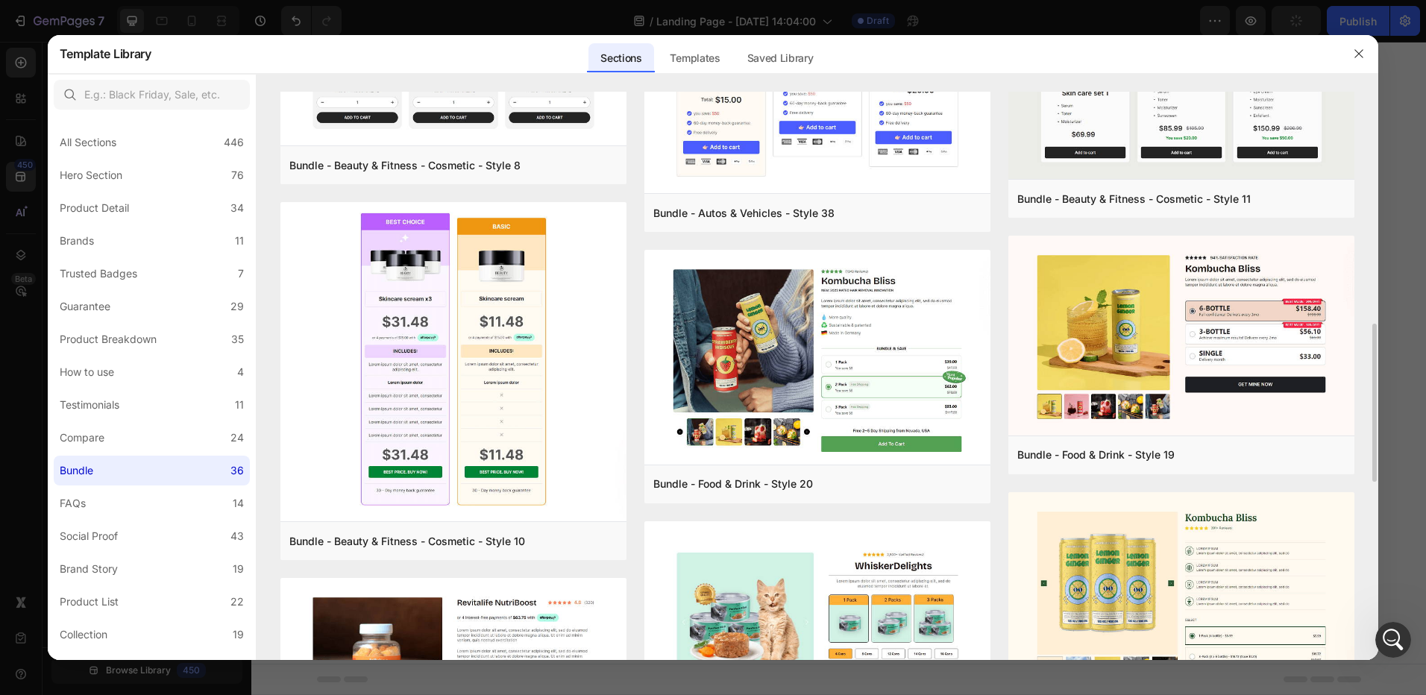
scroll to position [373, 0]
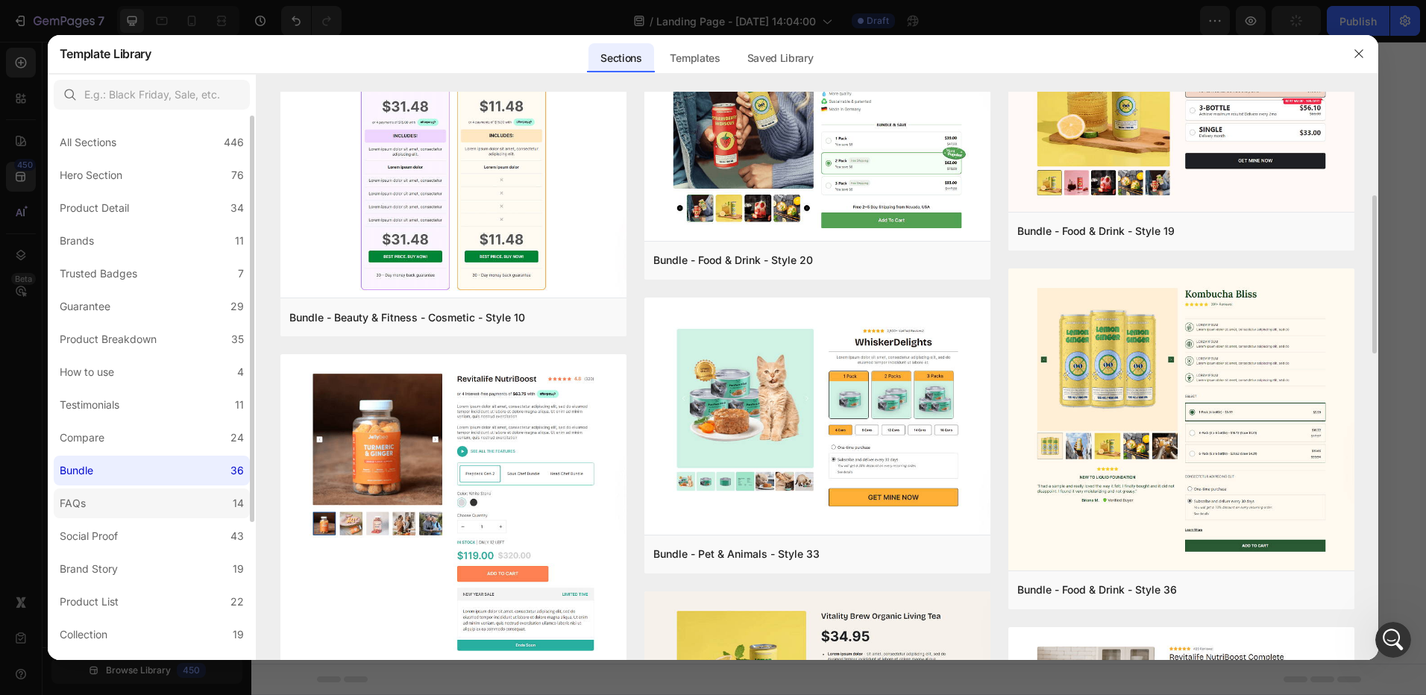
click at [100, 500] on label "FAQs 14" at bounding box center [152, 504] width 196 height 30
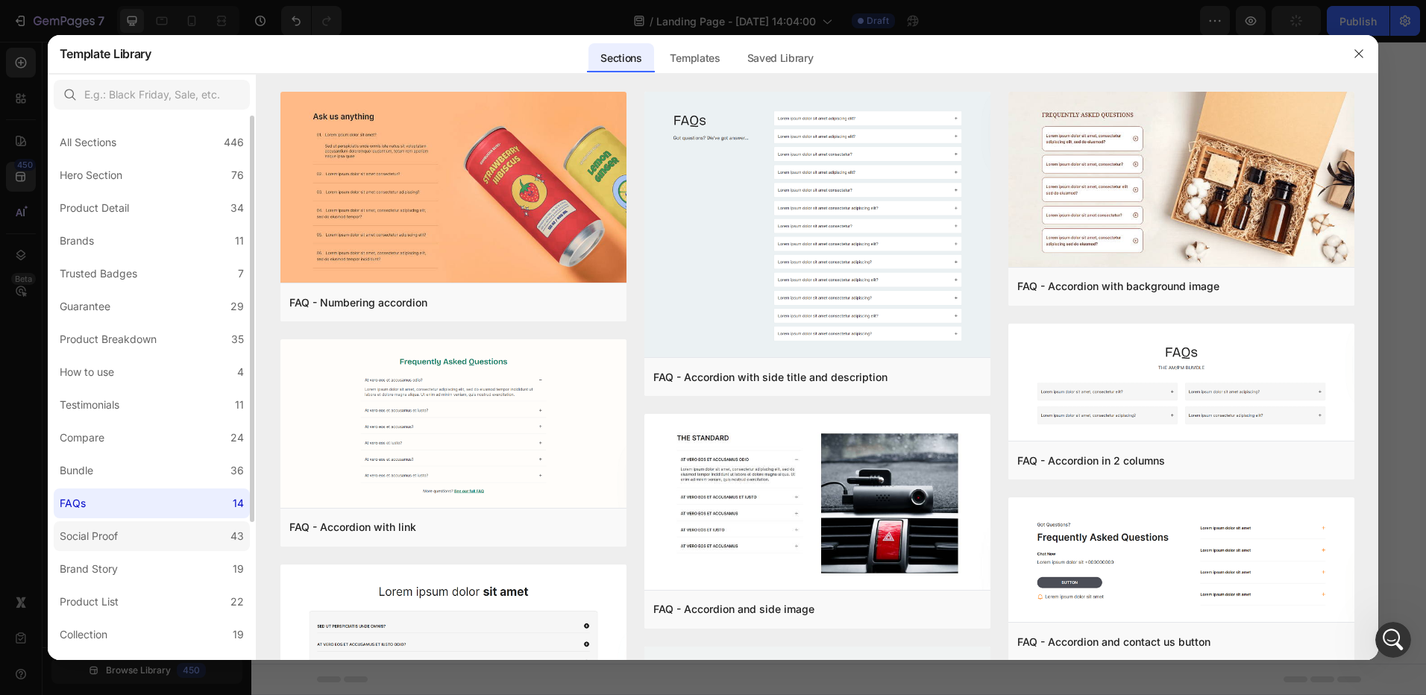
click at [117, 530] on div "Social Proof" at bounding box center [89, 536] width 58 height 18
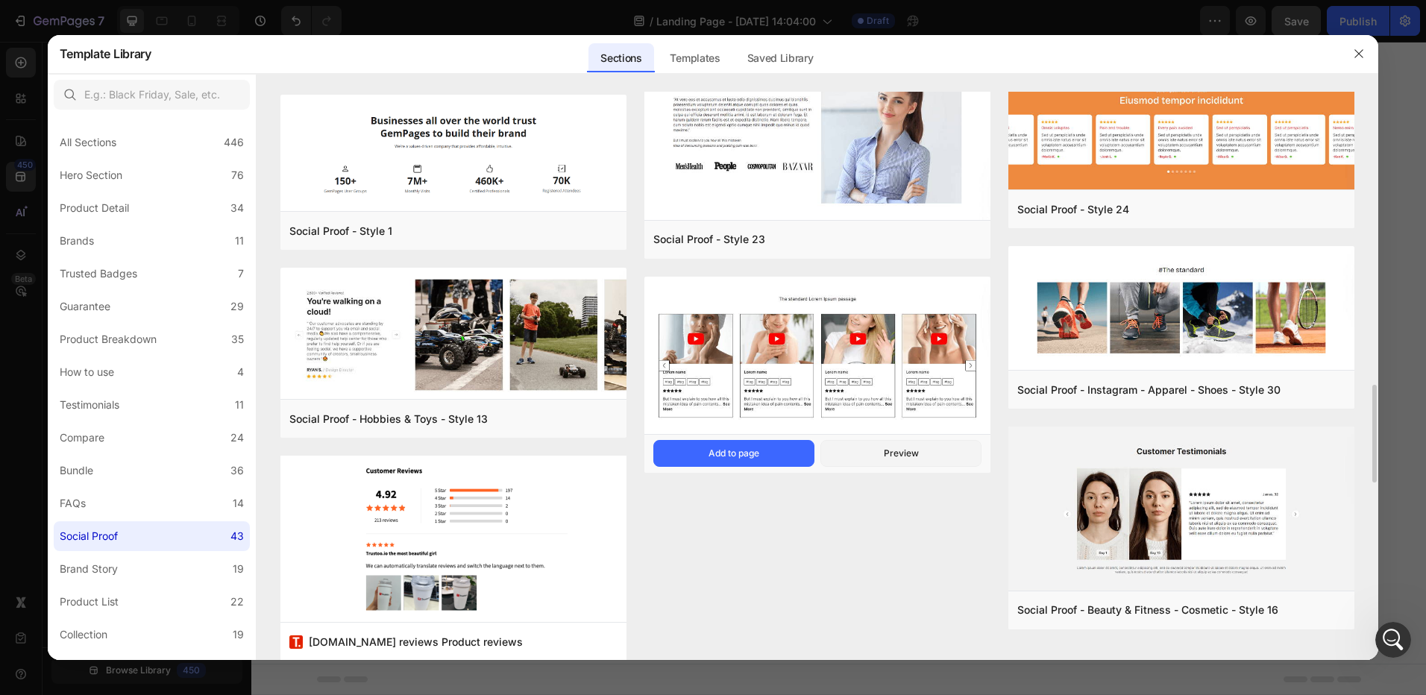
scroll to position [2730, 0]
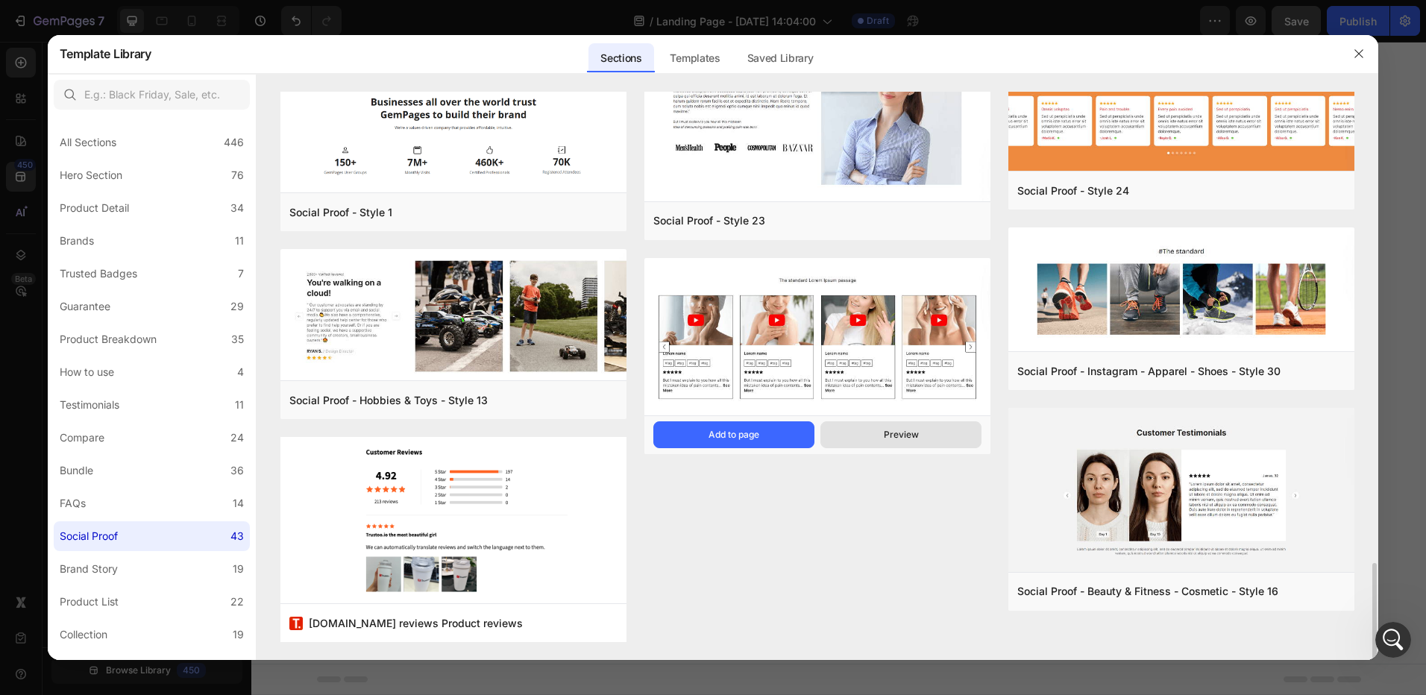
click at [889, 438] on div "Preview" at bounding box center [901, 434] width 35 height 13
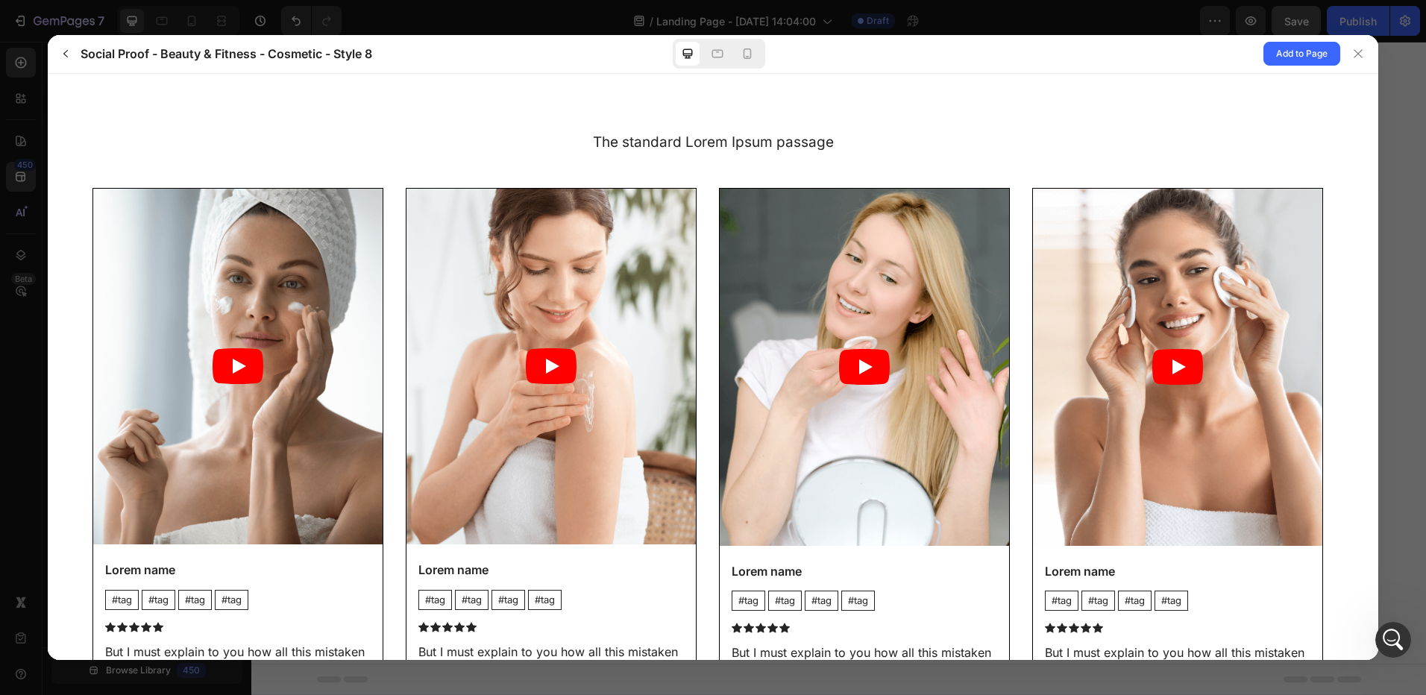
scroll to position [94, 0]
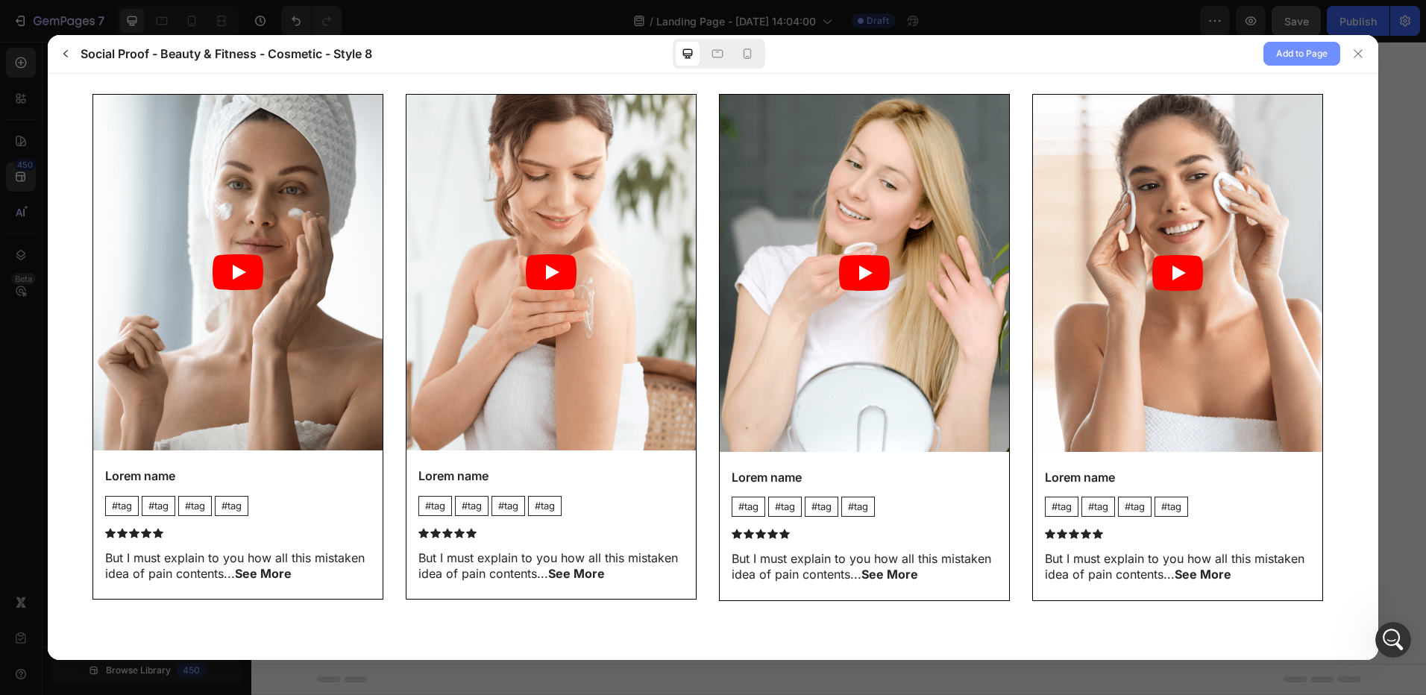
click at [1290, 54] on span "Add to Page" at bounding box center [1301, 54] width 51 height 18
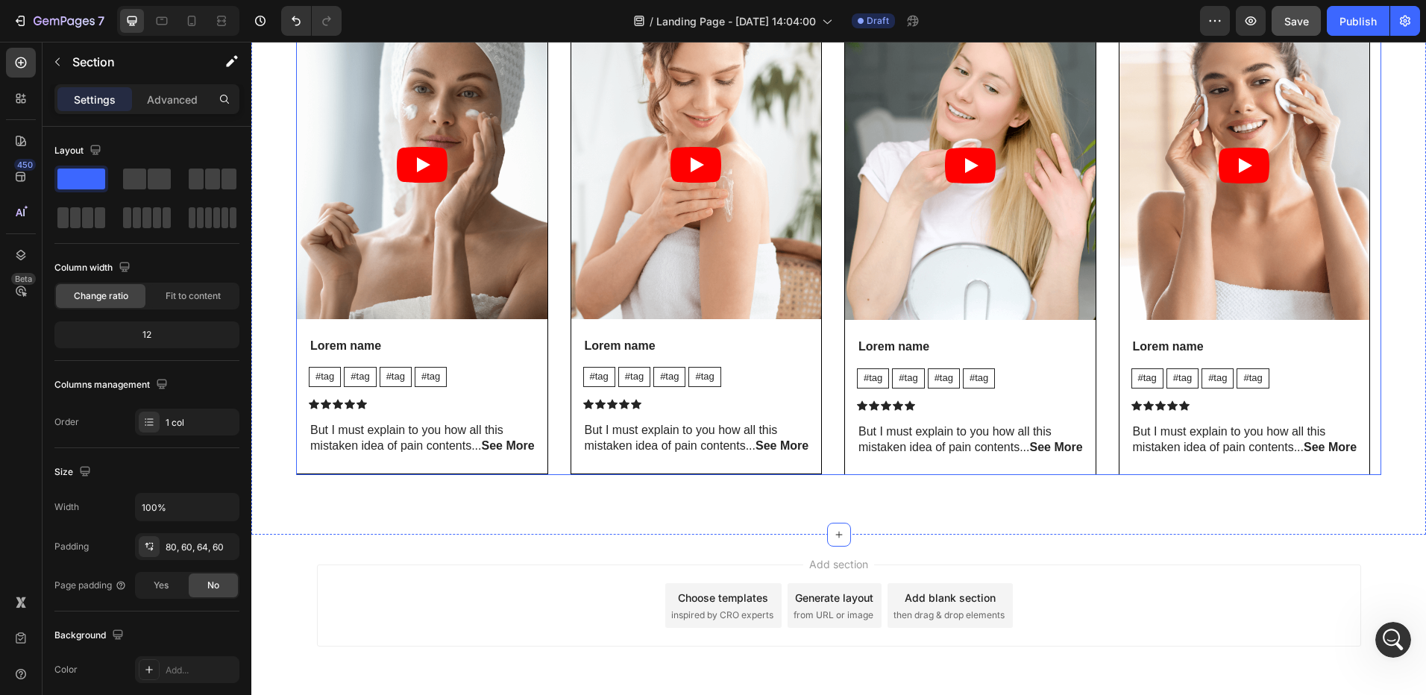
scroll to position [1036, 0]
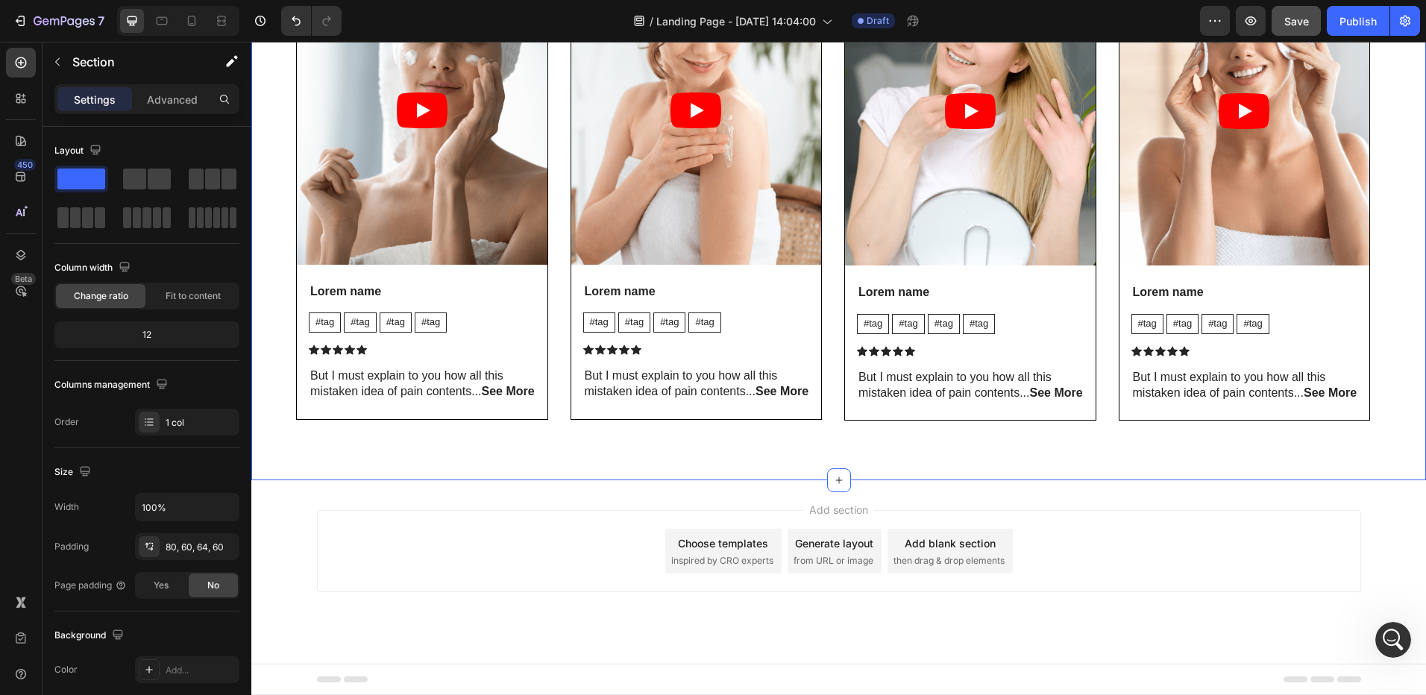
click at [541, 471] on div "The standard Lorem Ipsum passage Heading Video Lorem name Text Block #tag Text …" at bounding box center [838, 159] width 1175 height 641
click at [10, 180] on div "450" at bounding box center [21, 177] width 30 height 30
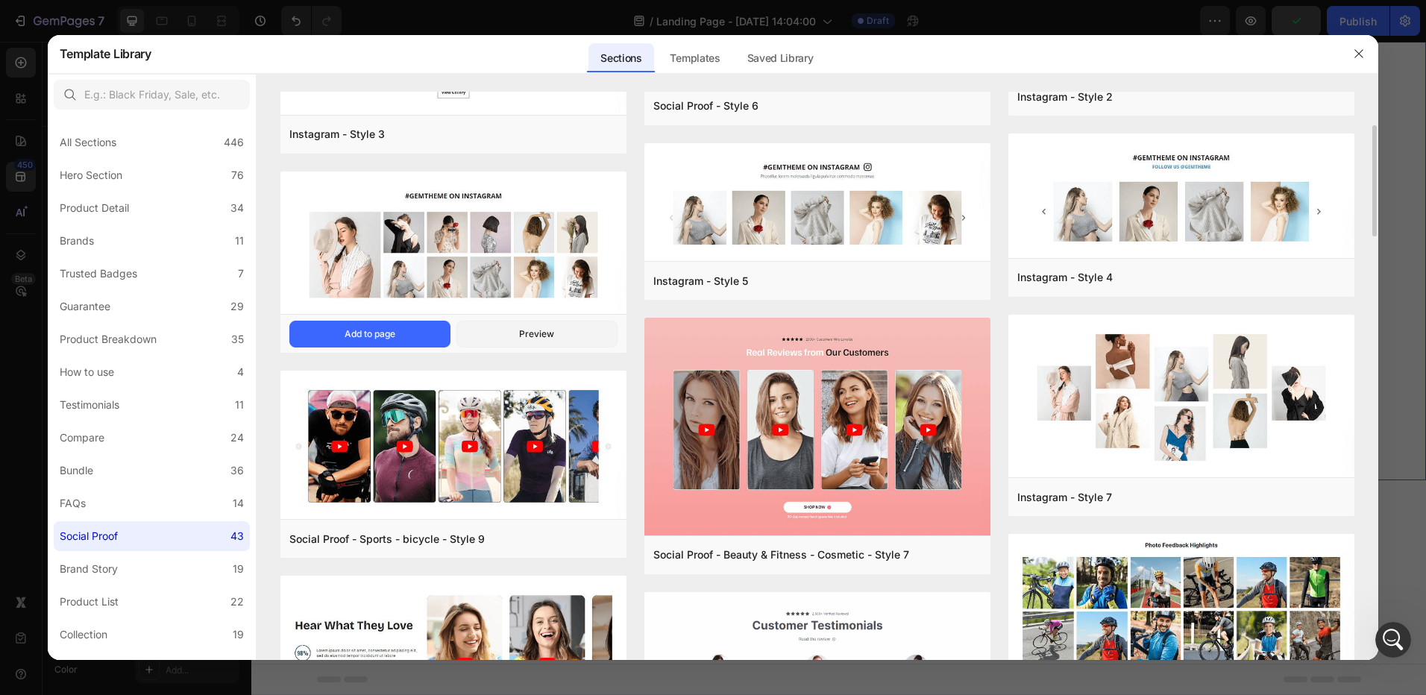
scroll to position [554, 0]
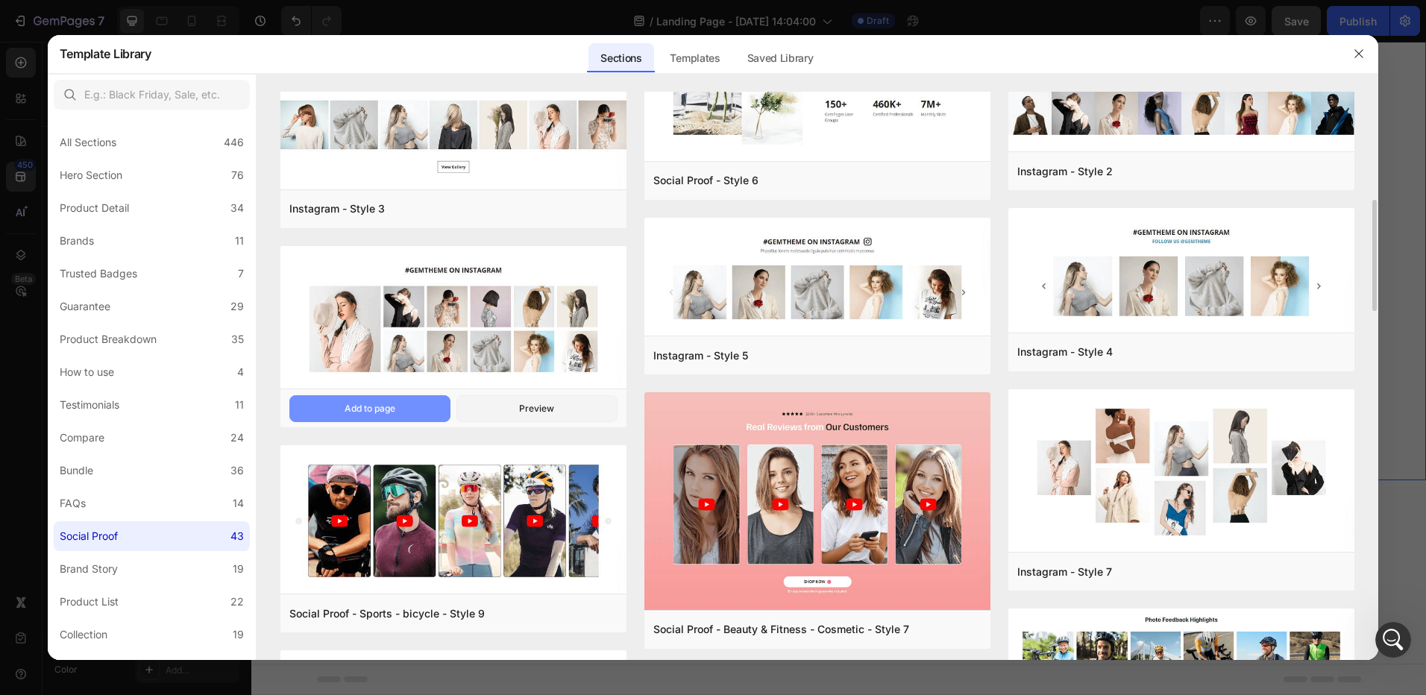
click at [381, 410] on div "Add to page" at bounding box center [370, 408] width 51 height 13
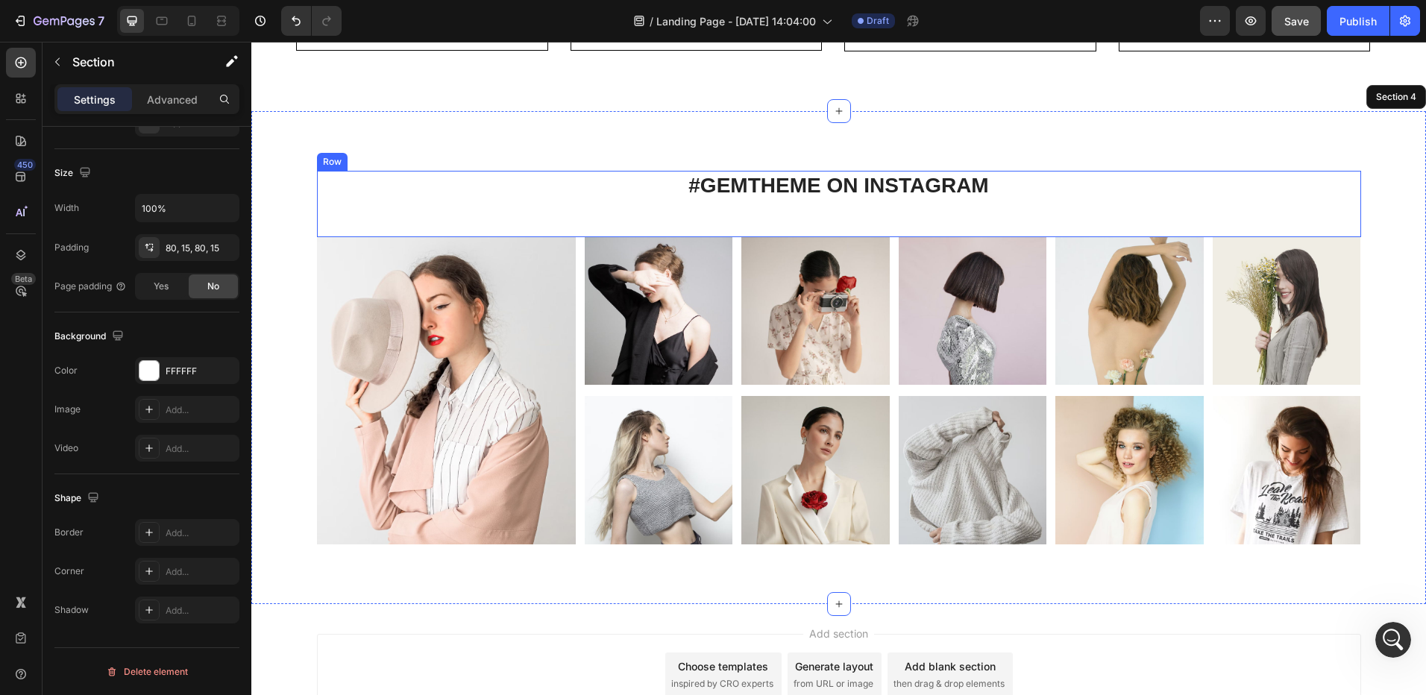
scroll to position [1529, 0]
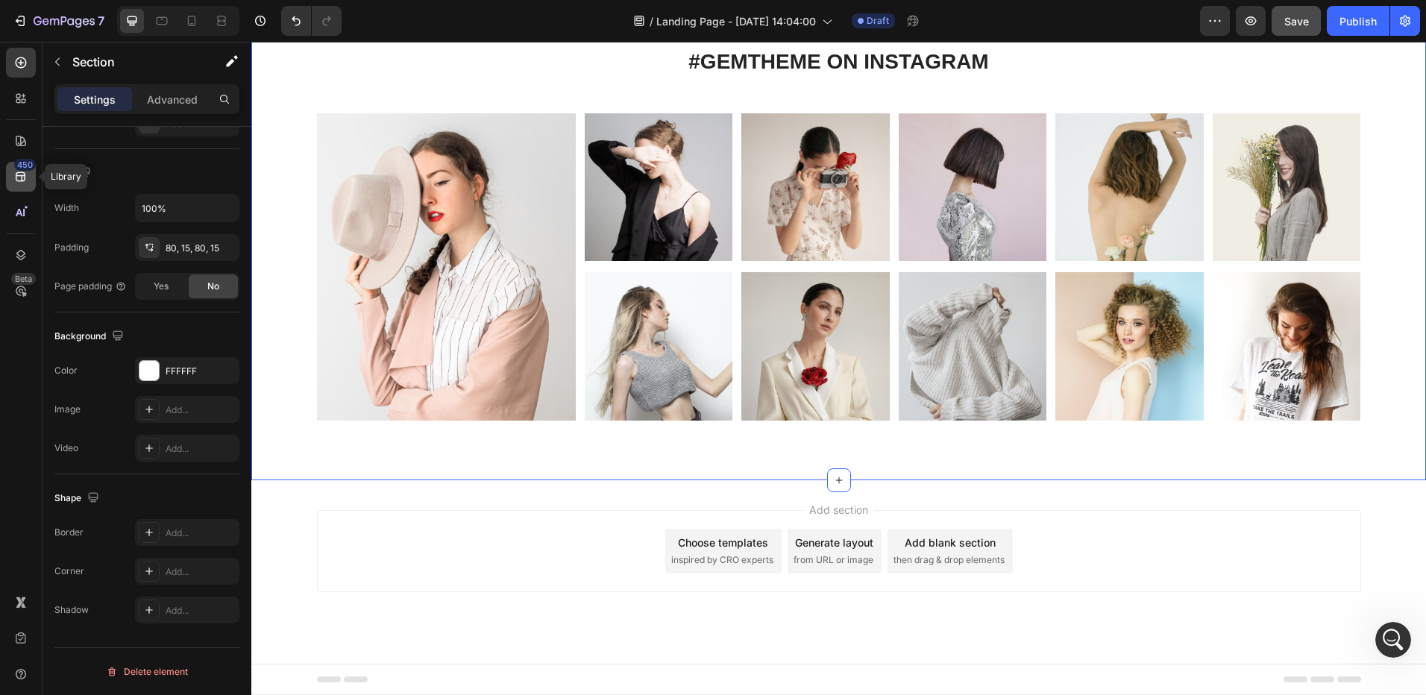
click at [19, 166] on div "450" at bounding box center [25, 165] width 22 height 12
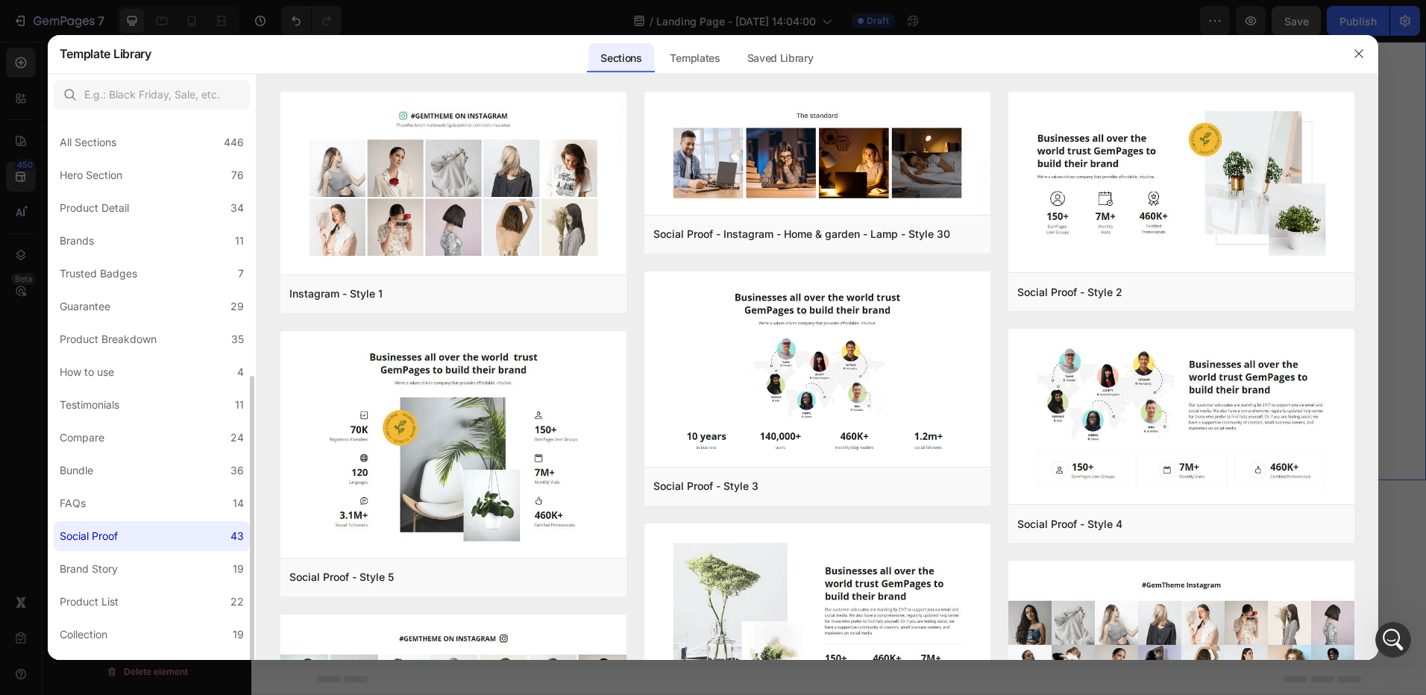
scroll to position [186, 0]
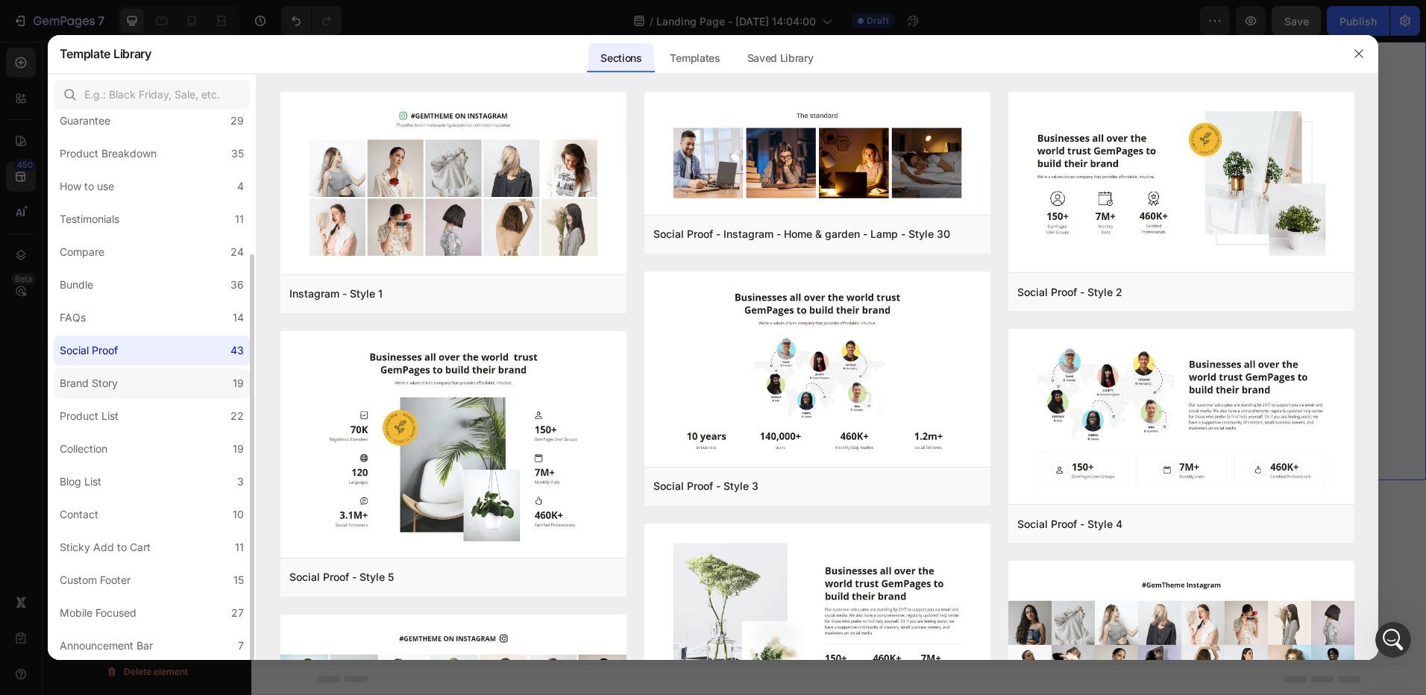
click at [108, 392] on div "Brand Story" at bounding box center [89, 383] width 58 height 18
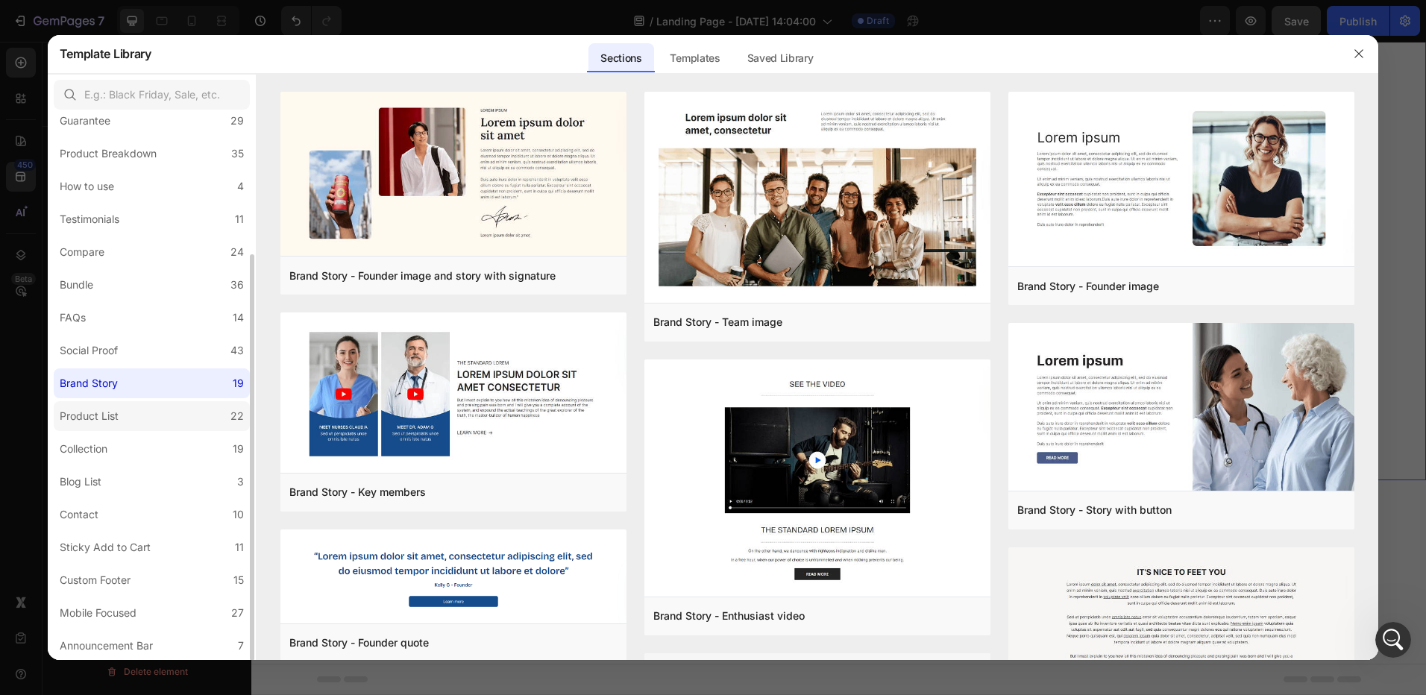
click at [119, 419] on div "Product List" at bounding box center [92, 416] width 65 height 18
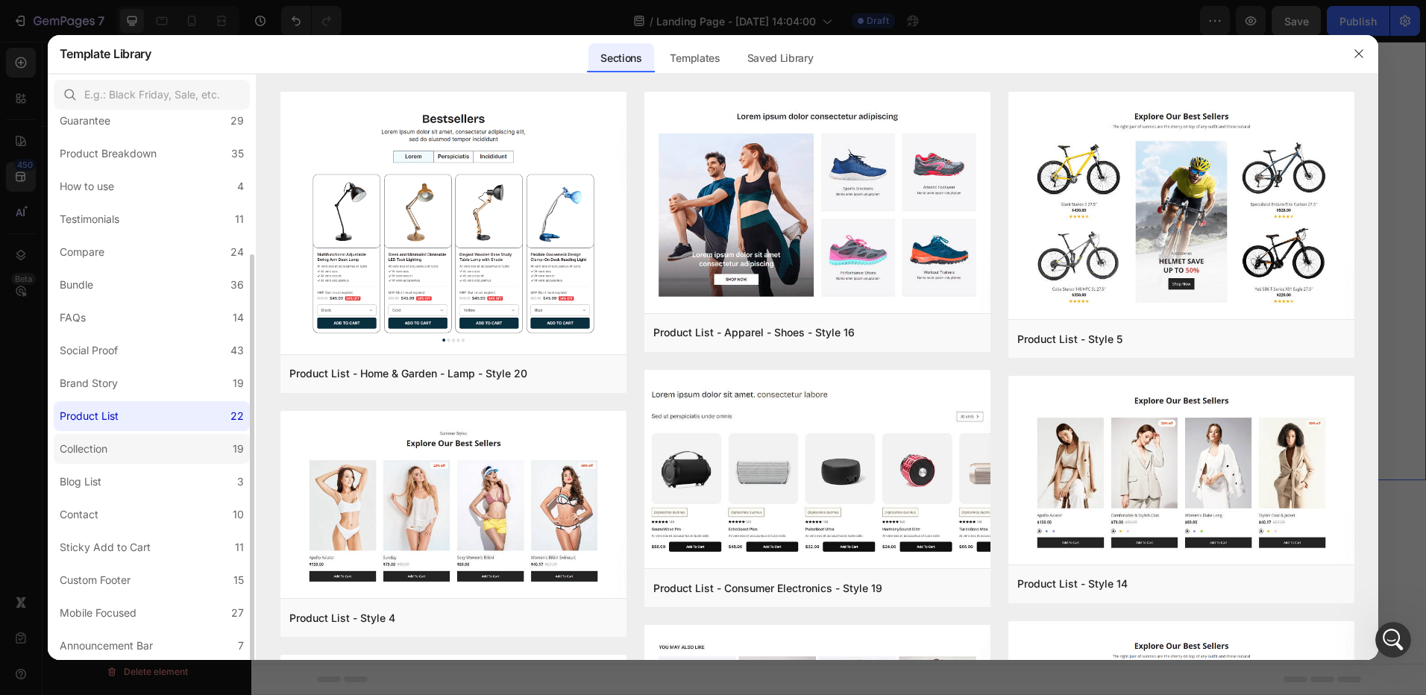
click at [120, 445] on label "Collection 19" at bounding box center [152, 449] width 196 height 30
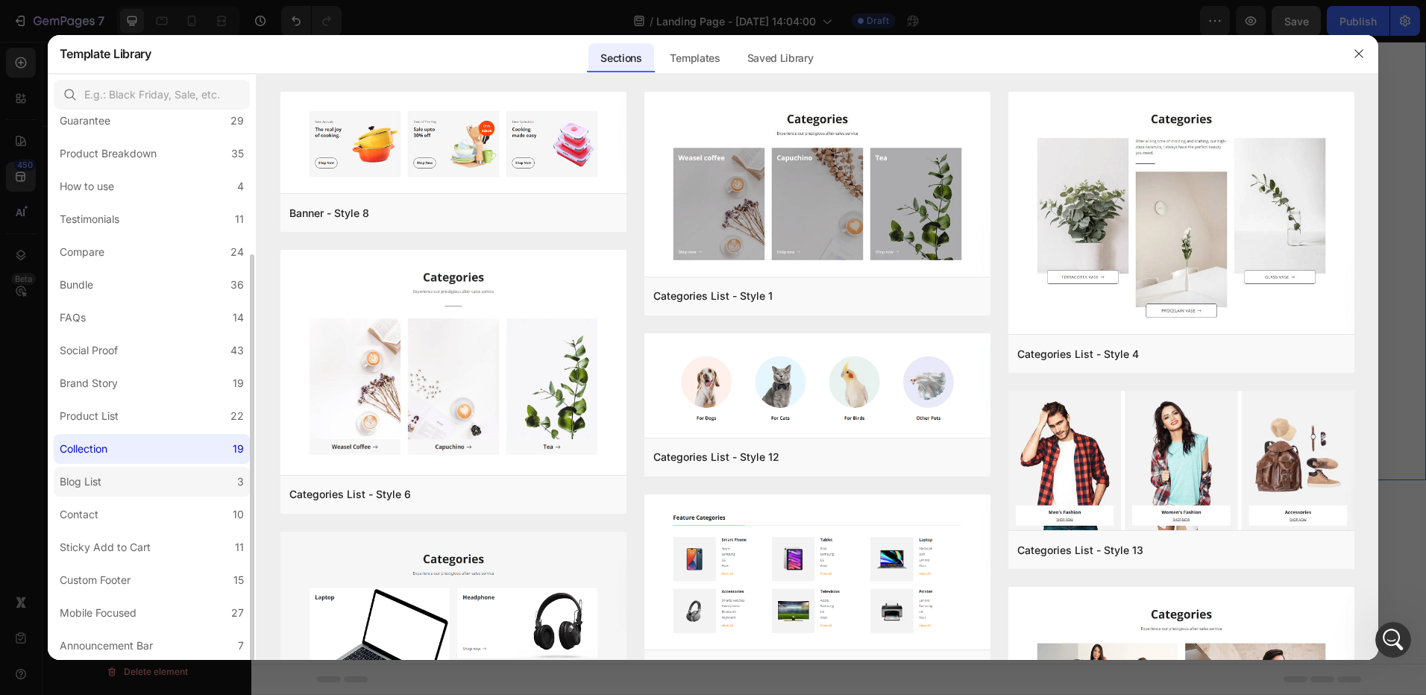
click at [104, 480] on div "Blog List" at bounding box center [84, 482] width 48 height 18
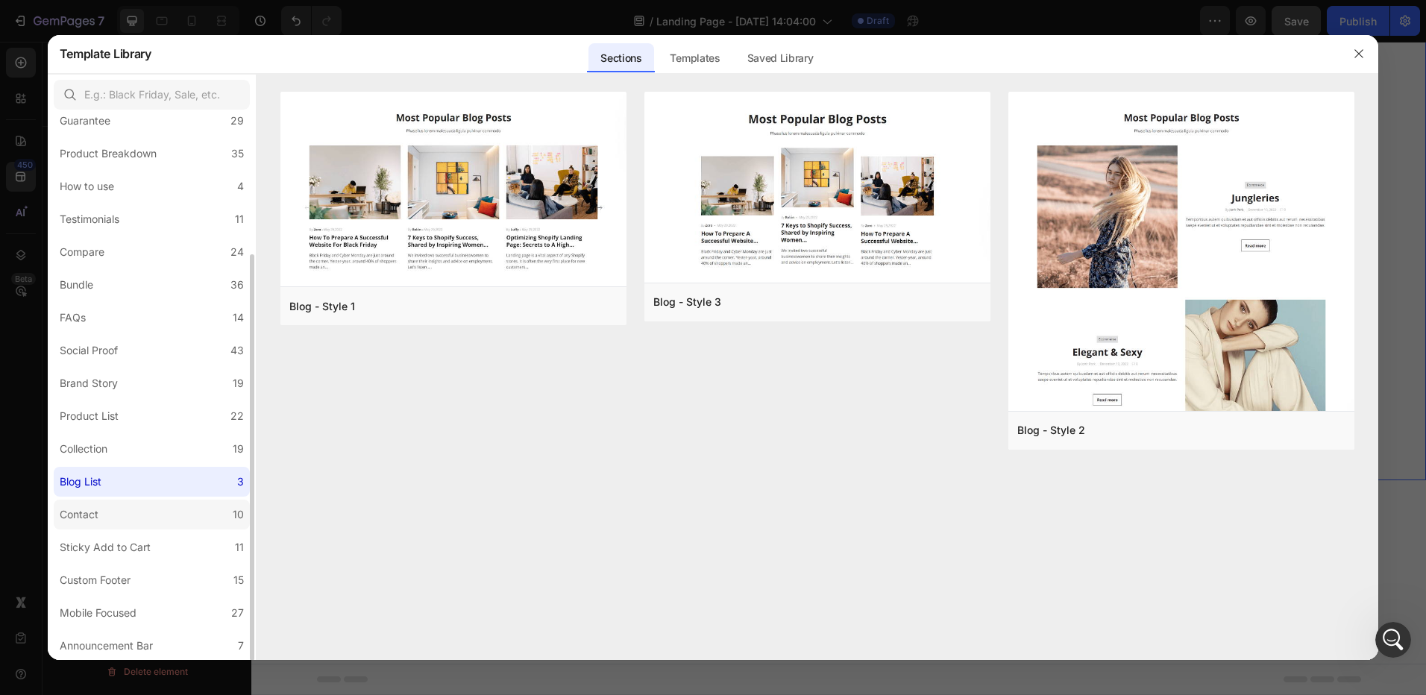
click at [113, 516] on label "Contact 10" at bounding box center [152, 515] width 196 height 30
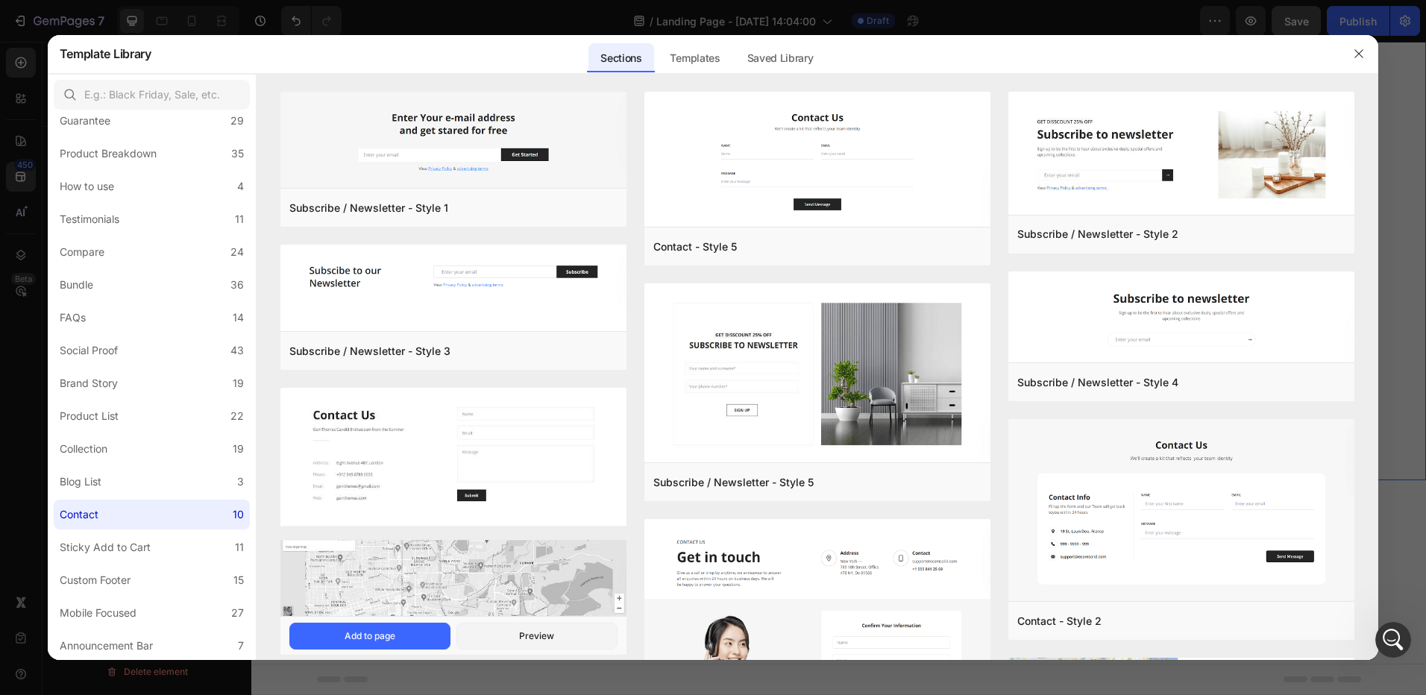
scroll to position [149, 0]
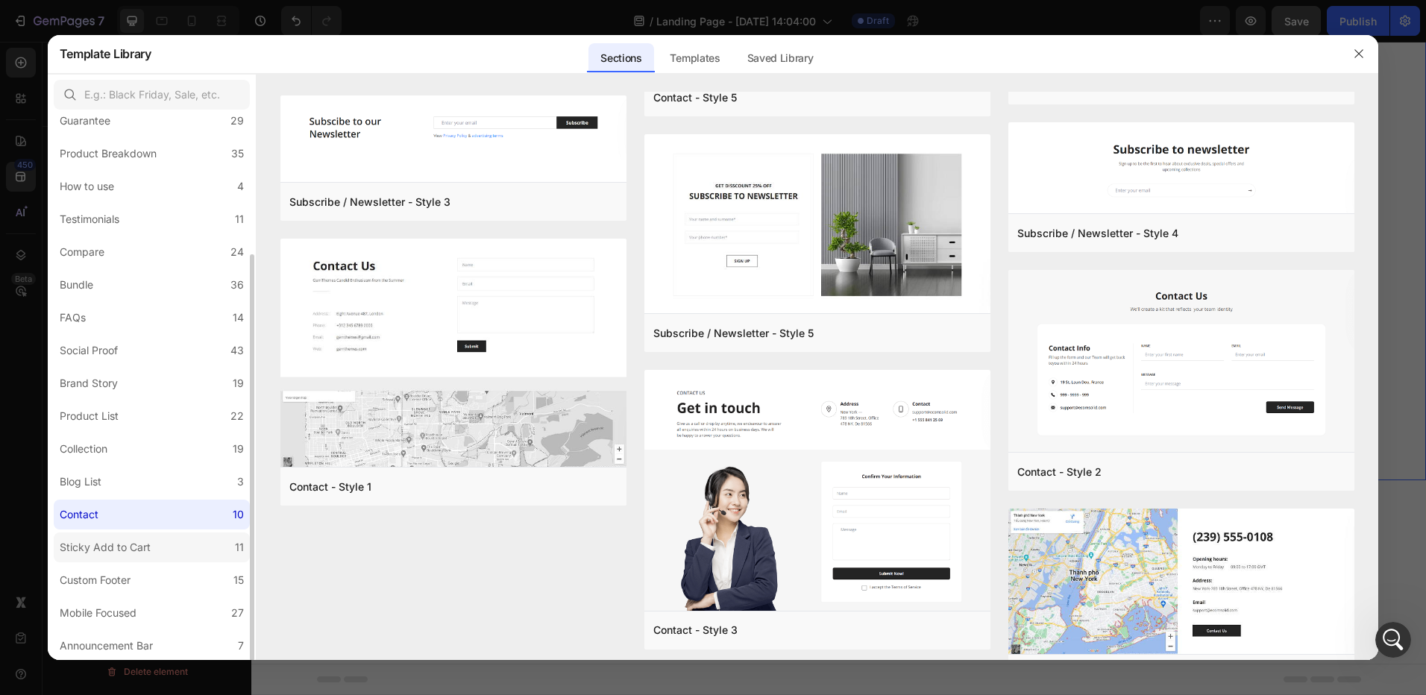
click at [131, 552] on div "Sticky Add to Cart" at bounding box center [105, 548] width 91 height 18
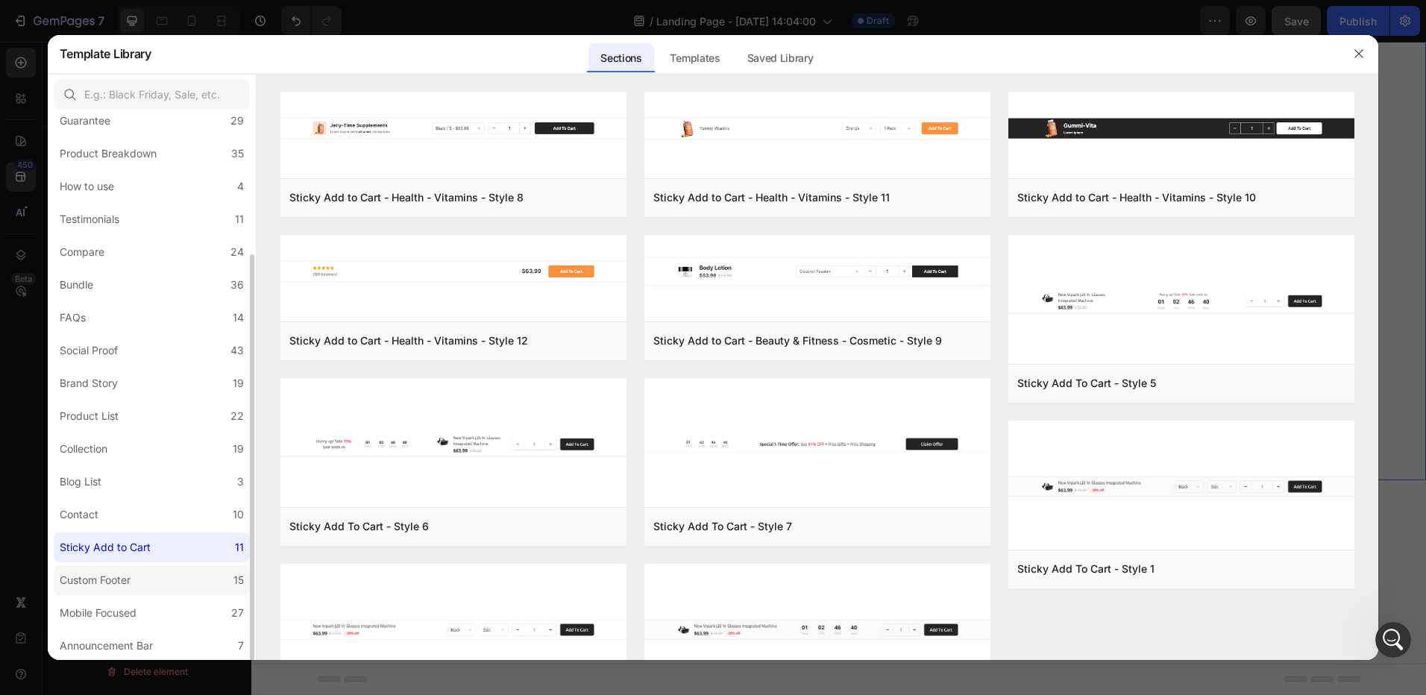
click at [108, 581] on div "Custom Footer" at bounding box center [95, 580] width 71 height 18
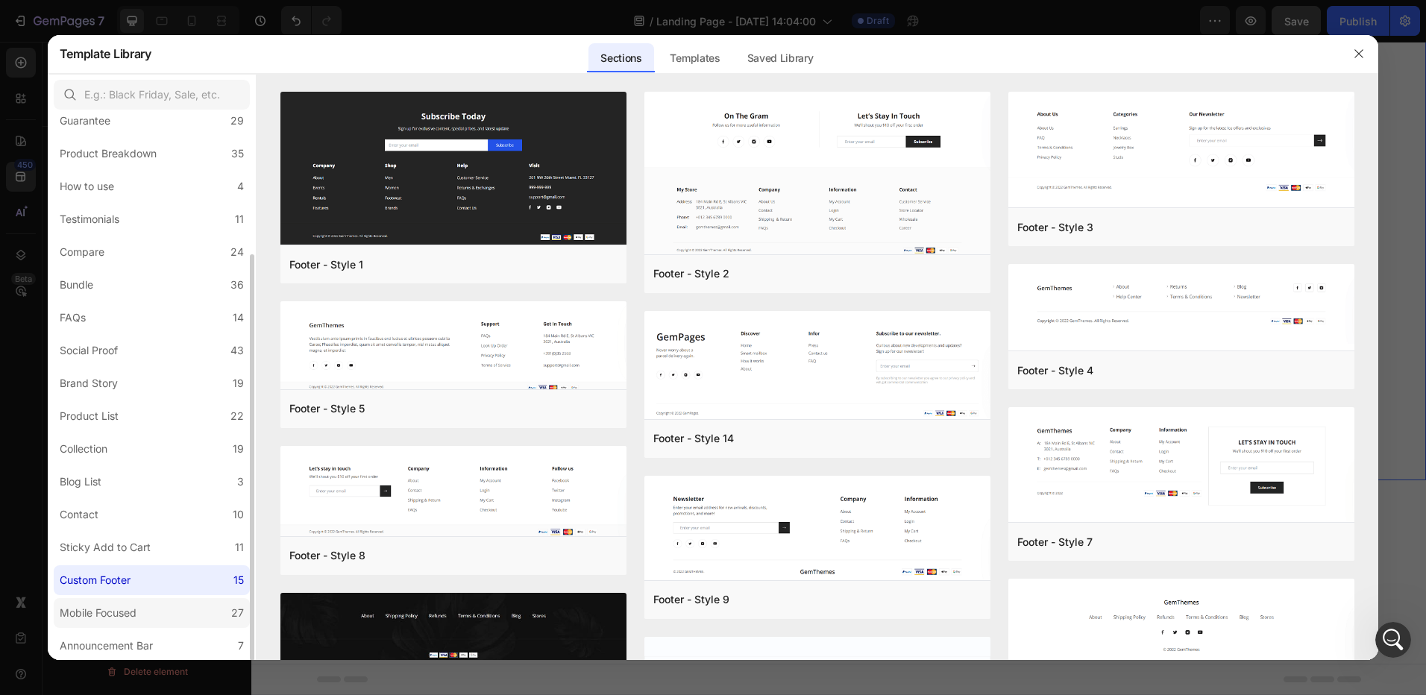
click at [120, 624] on label "Mobile Focused 27" at bounding box center [152, 613] width 196 height 30
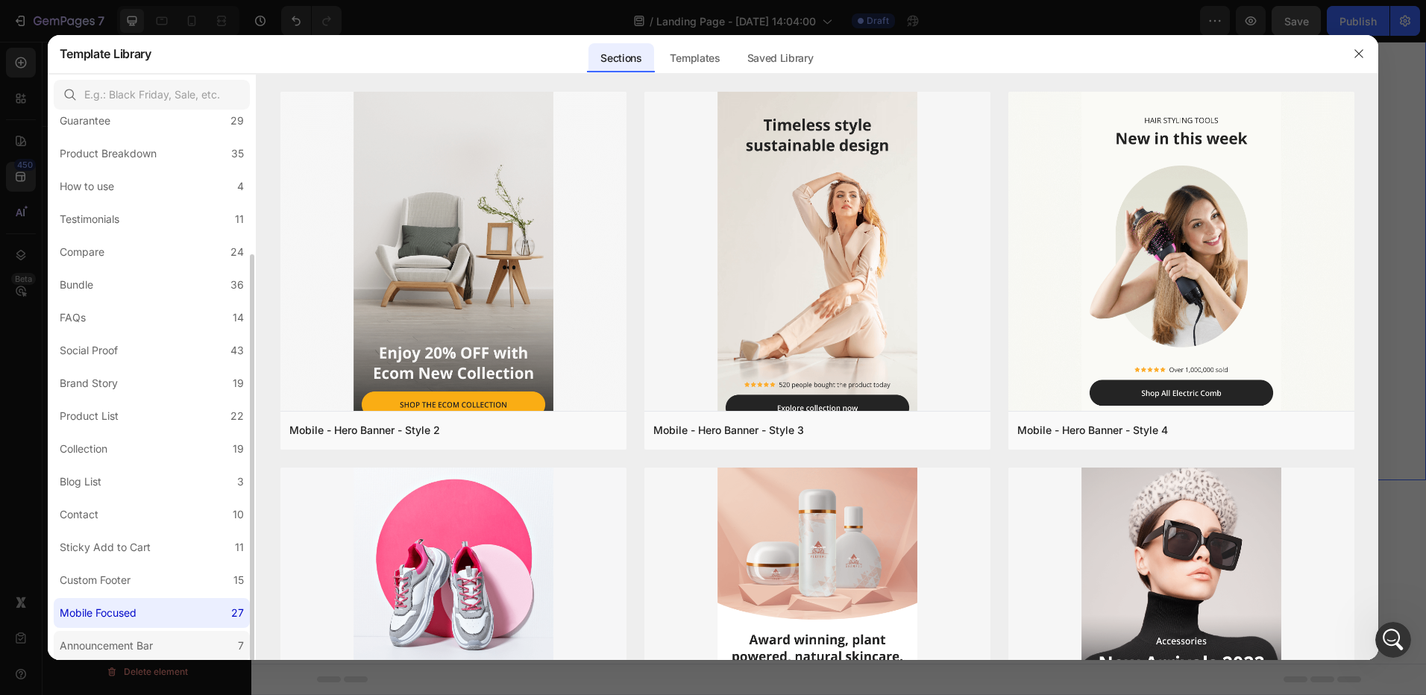
click at [142, 644] on div "Announcement Bar" at bounding box center [106, 646] width 93 height 18
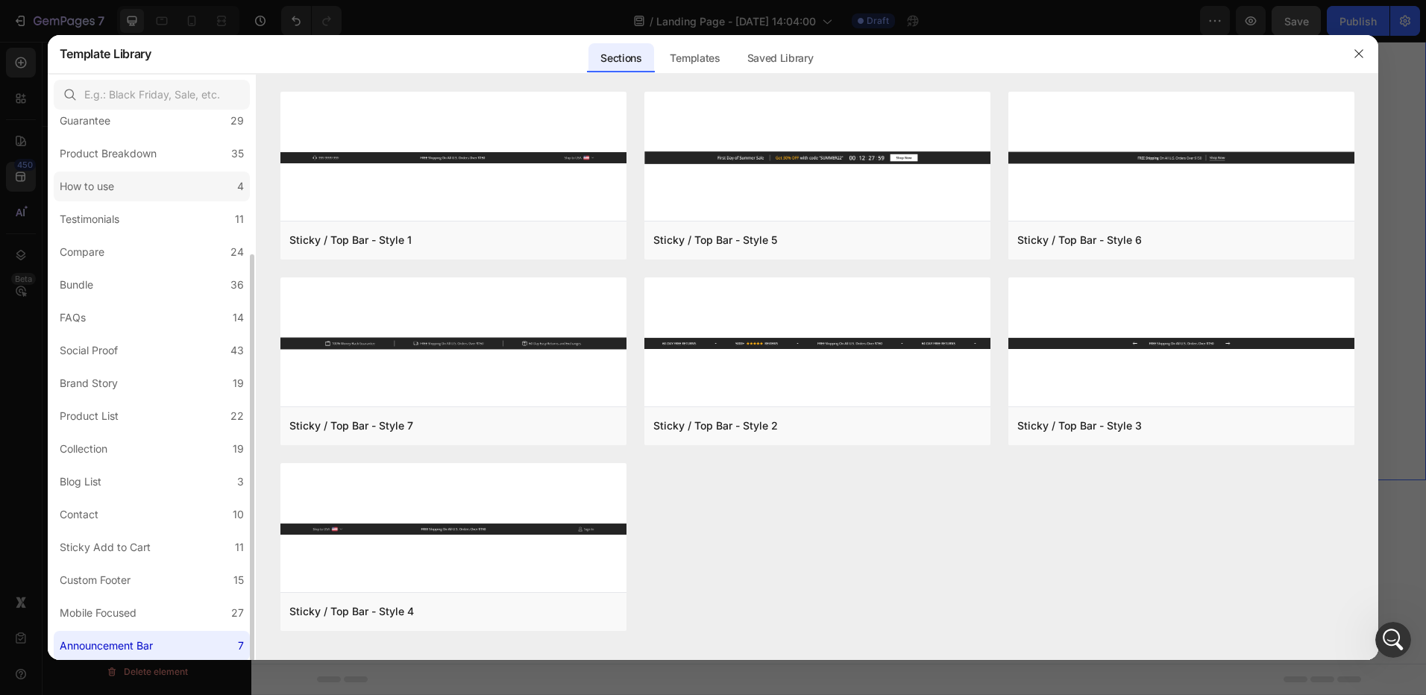
scroll to position [37, 0]
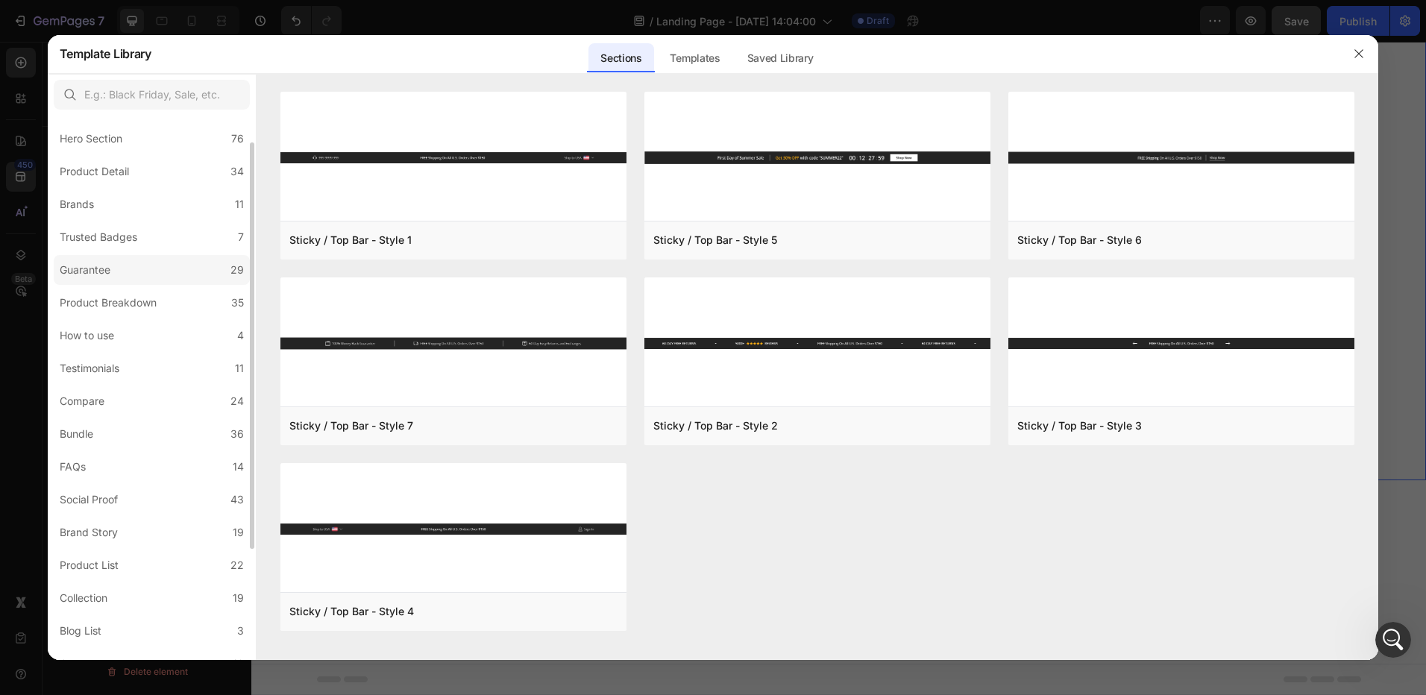
click at [112, 265] on div "Guarantee" at bounding box center [88, 270] width 57 height 18
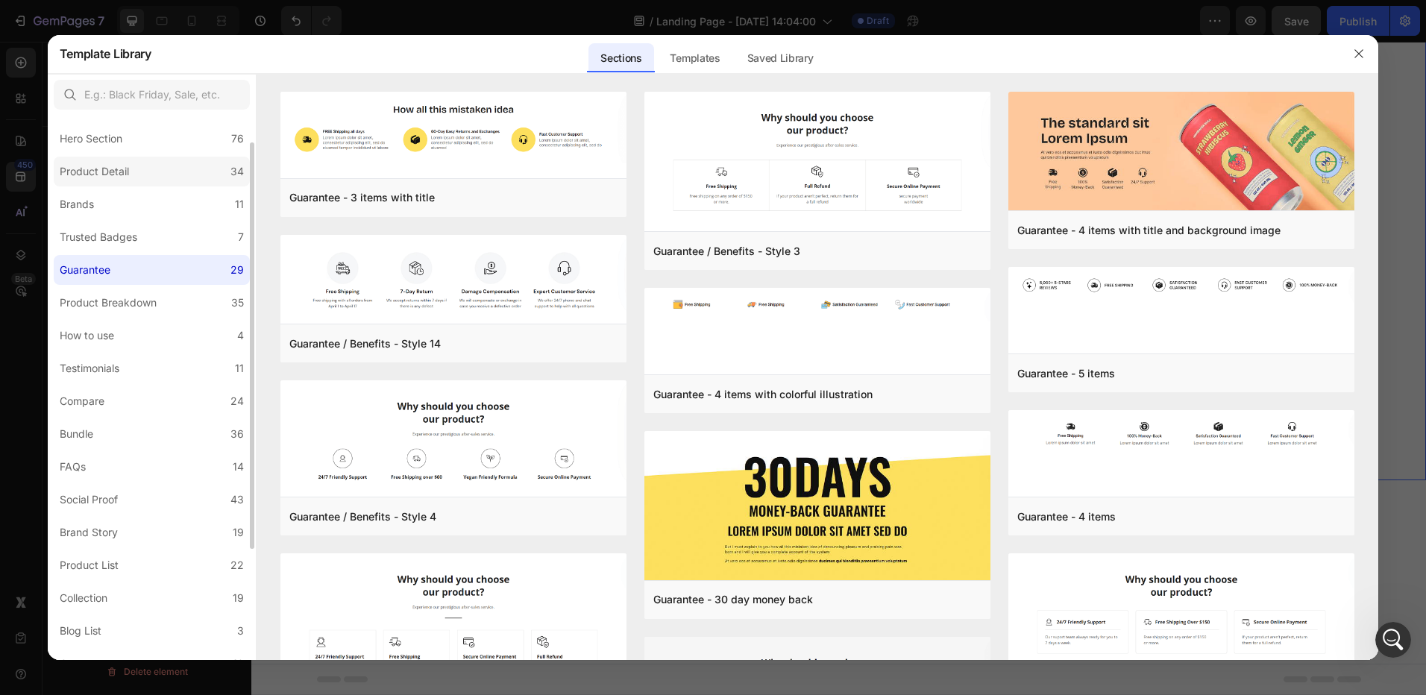
click at [121, 181] on label "Product Detail 34" at bounding box center [152, 172] width 196 height 30
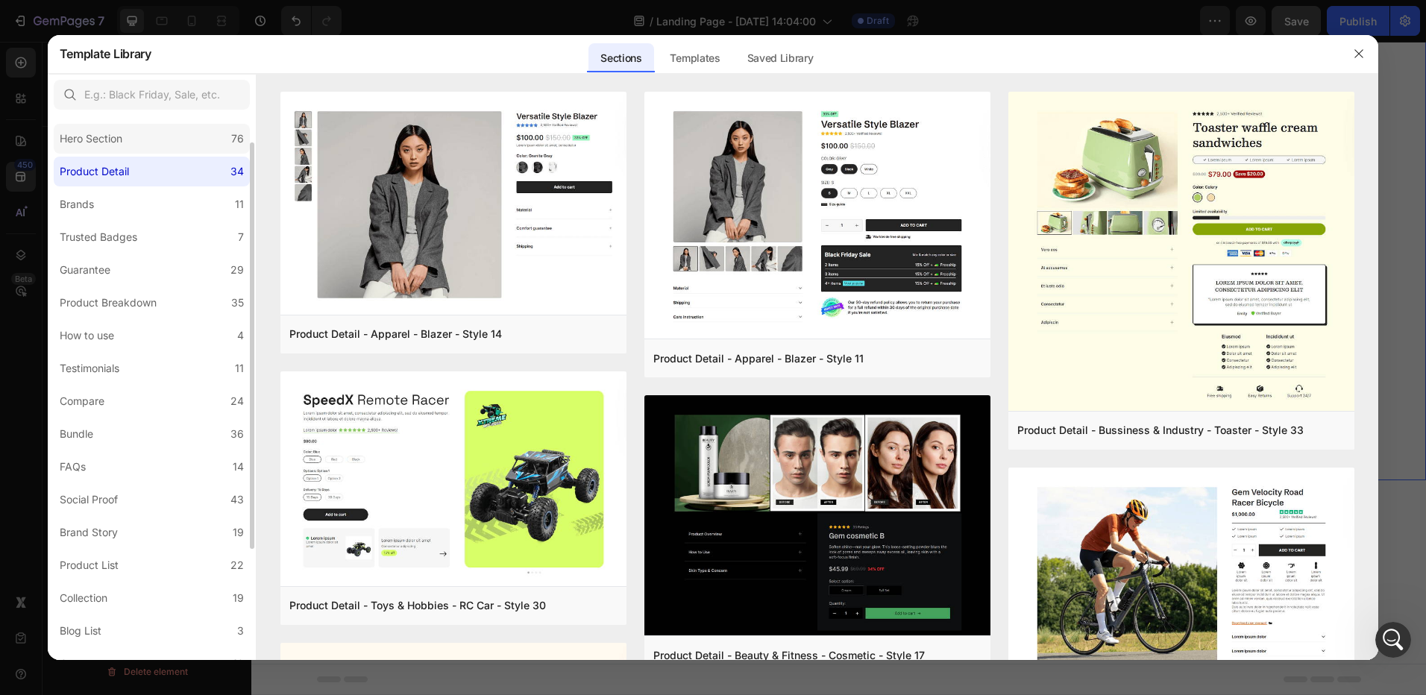
click at [128, 143] on div "Hero Section" at bounding box center [94, 139] width 69 height 18
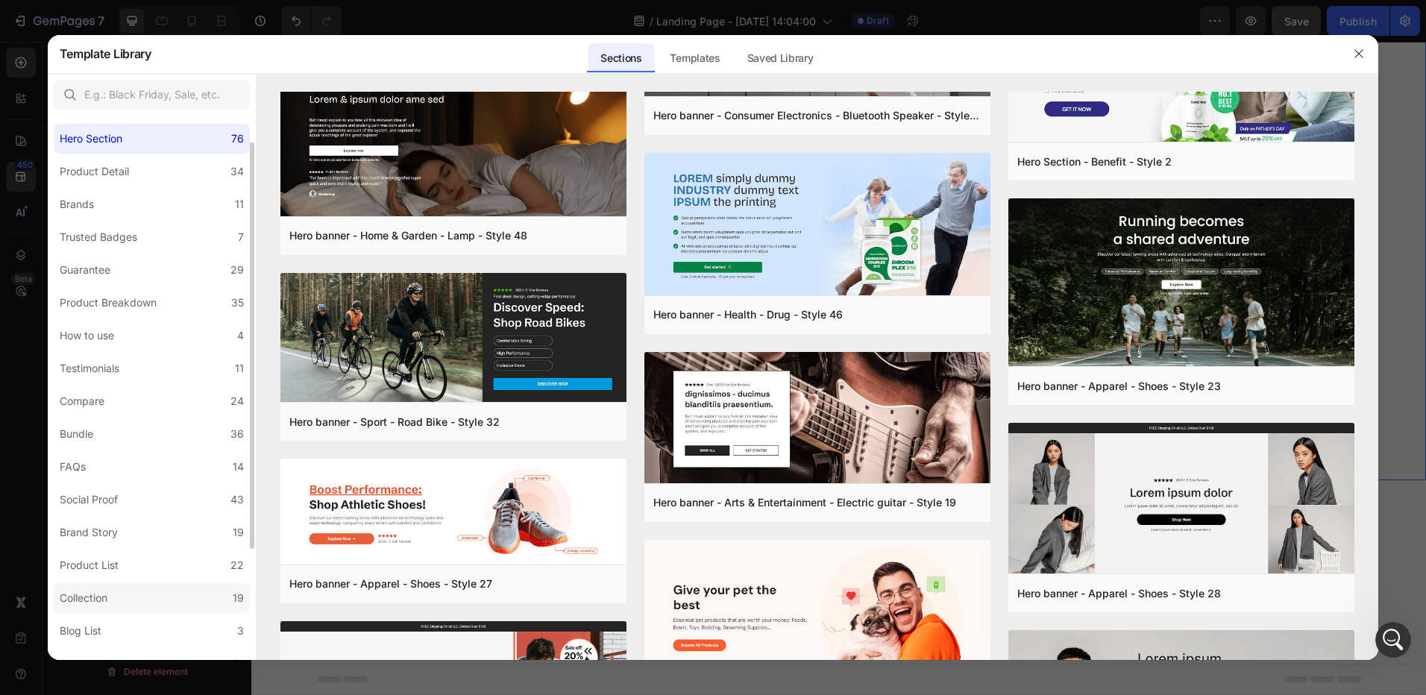
scroll to position [186, 0]
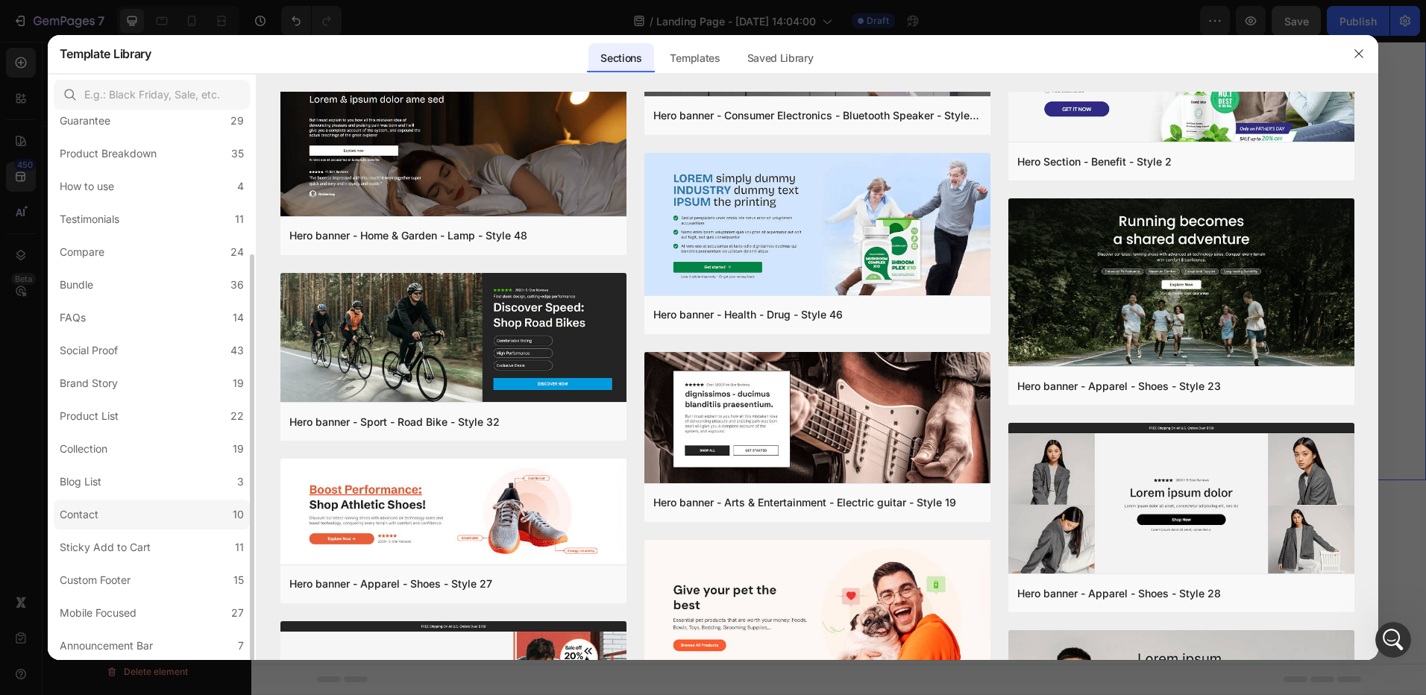
click at [117, 521] on label "Contact 10" at bounding box center [152, 515] width 196 height 30
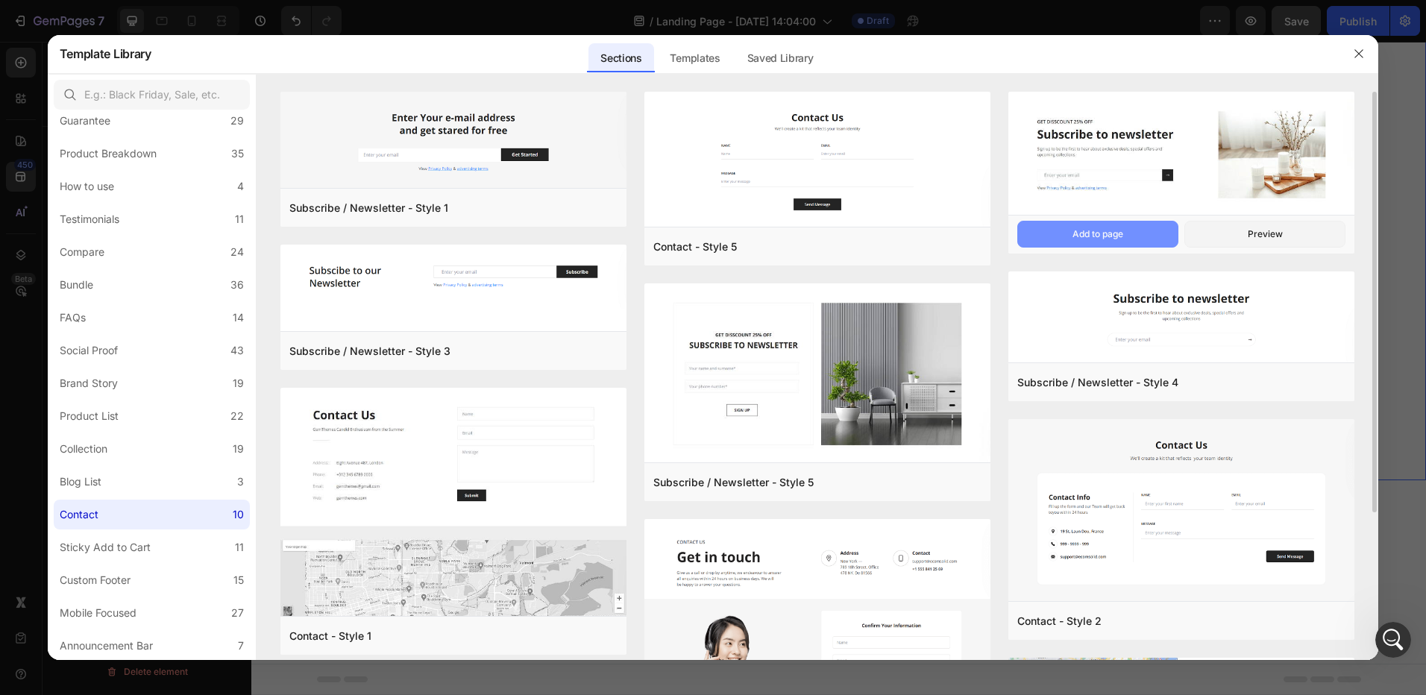
scroll to position [6836, 0]
click at [1117, 235] on div "Add to page" at bounding box center [1098, 233] width 51 height 13
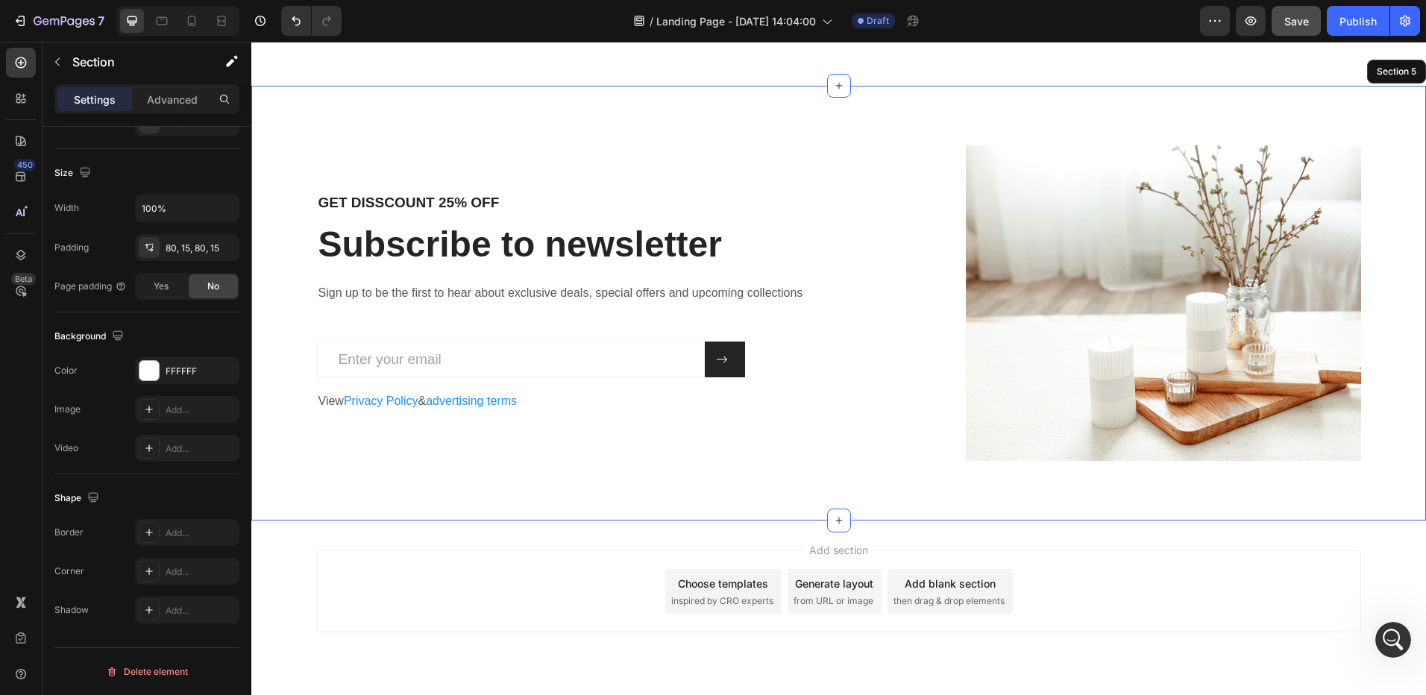
scroll to position [1964, 0]
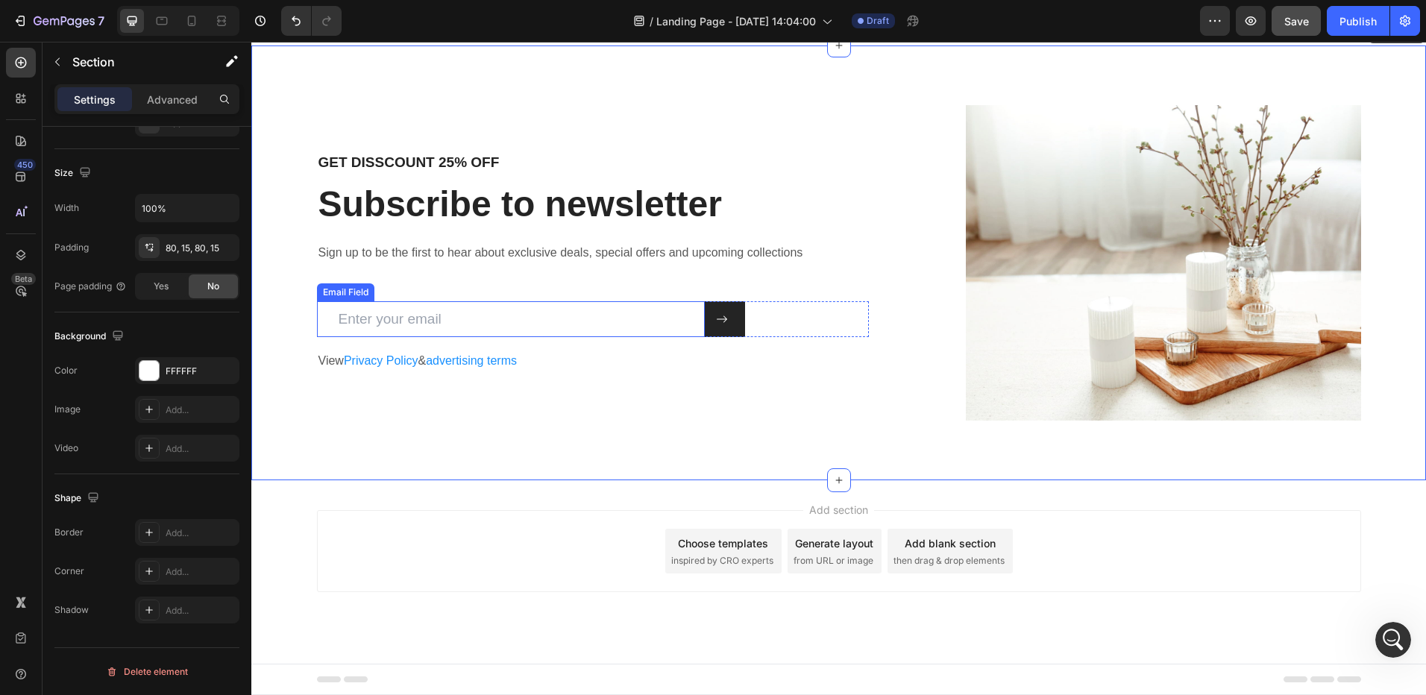
click at [477, 324] on input "email" at bounding box center [511, 319] width 388 height 37
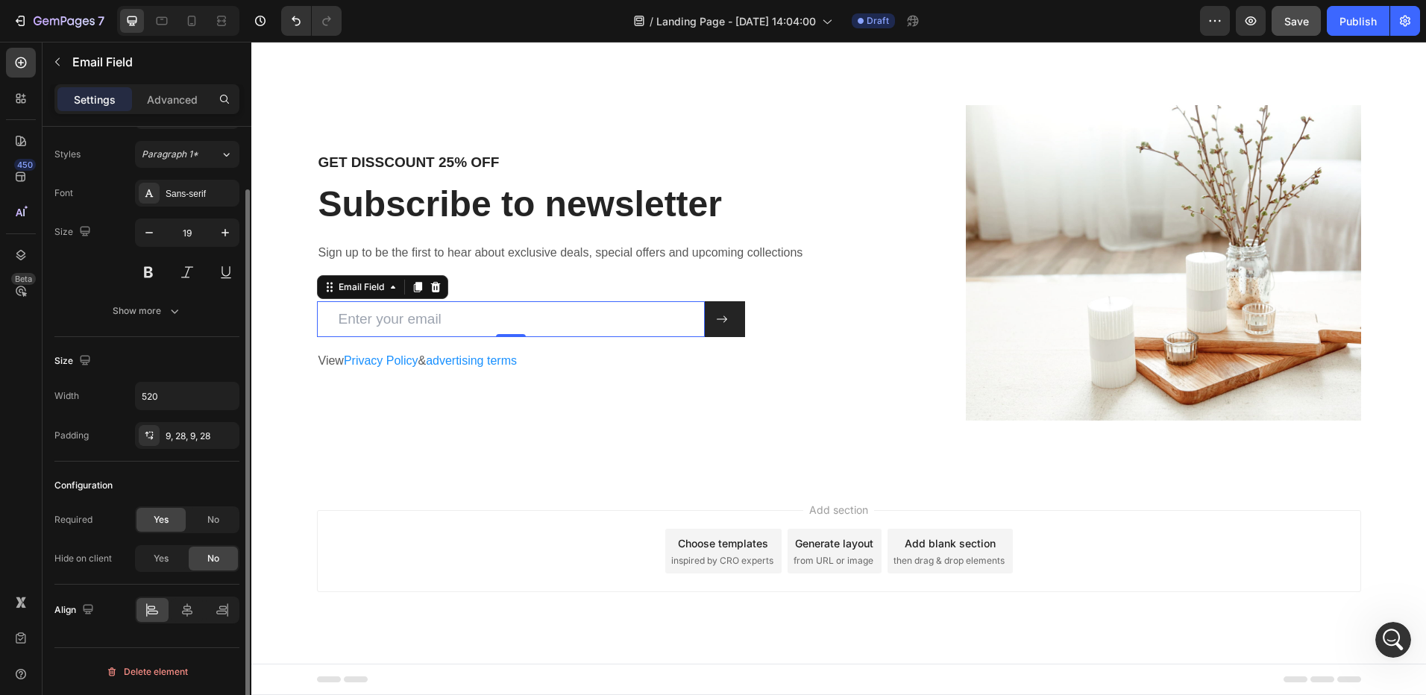
scroll to position [0, 0]
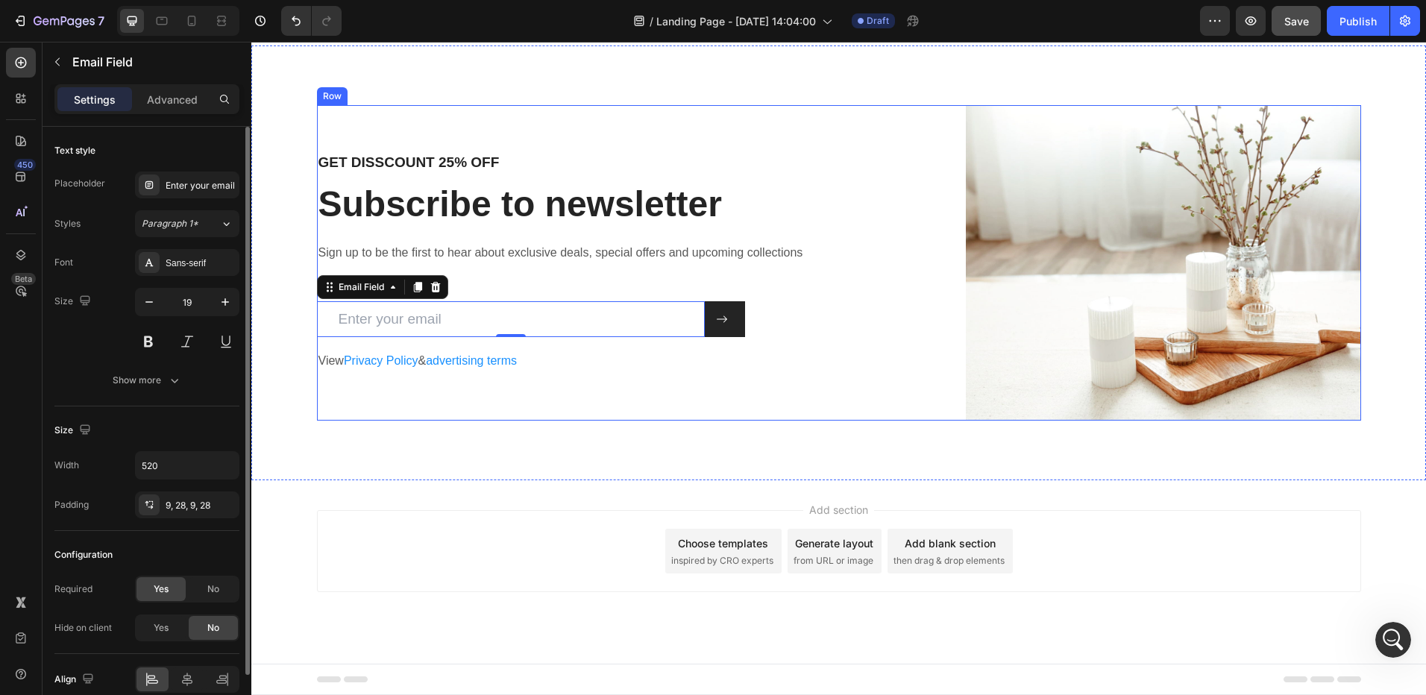
click at [823, 403] on div "GET DISSCOUNT 25% OFF Heading Subscribe to newsletter Heading Sign up to be the…" at bounding box center [593, 263] width 553 height 316
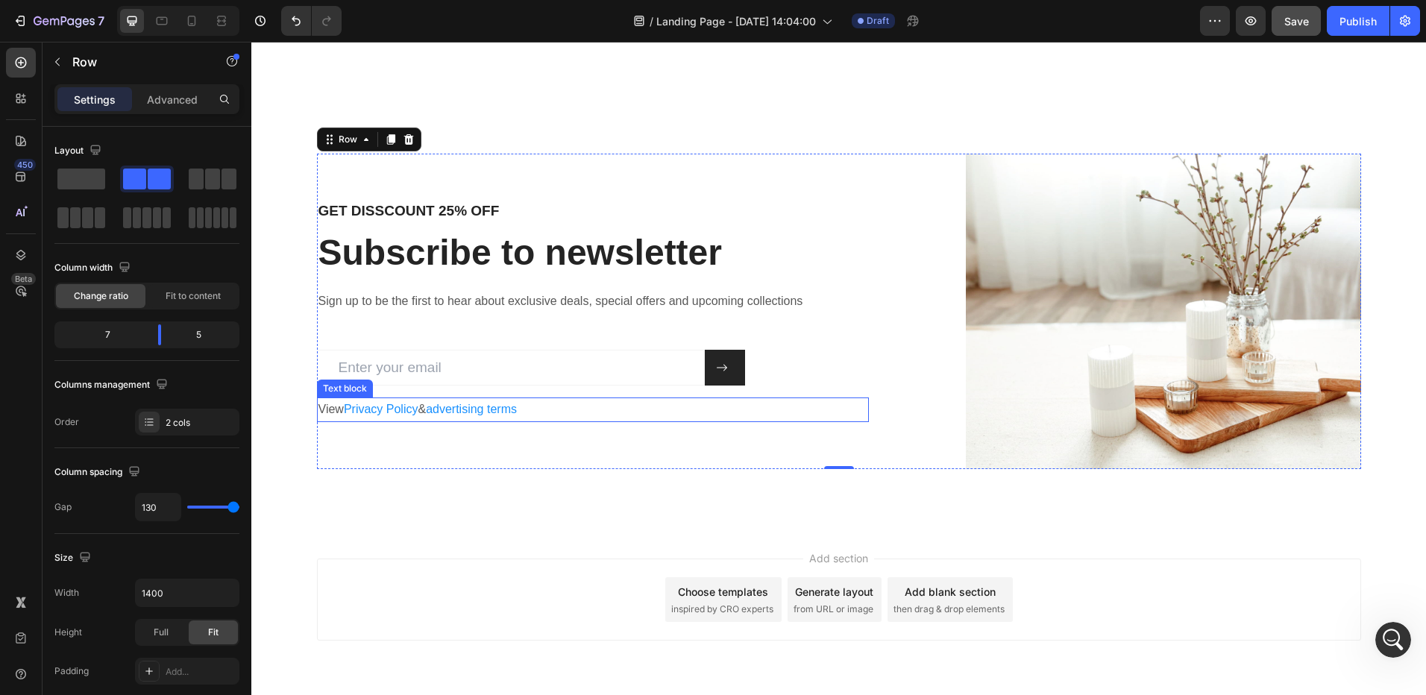
scroll to position [1889, 0]
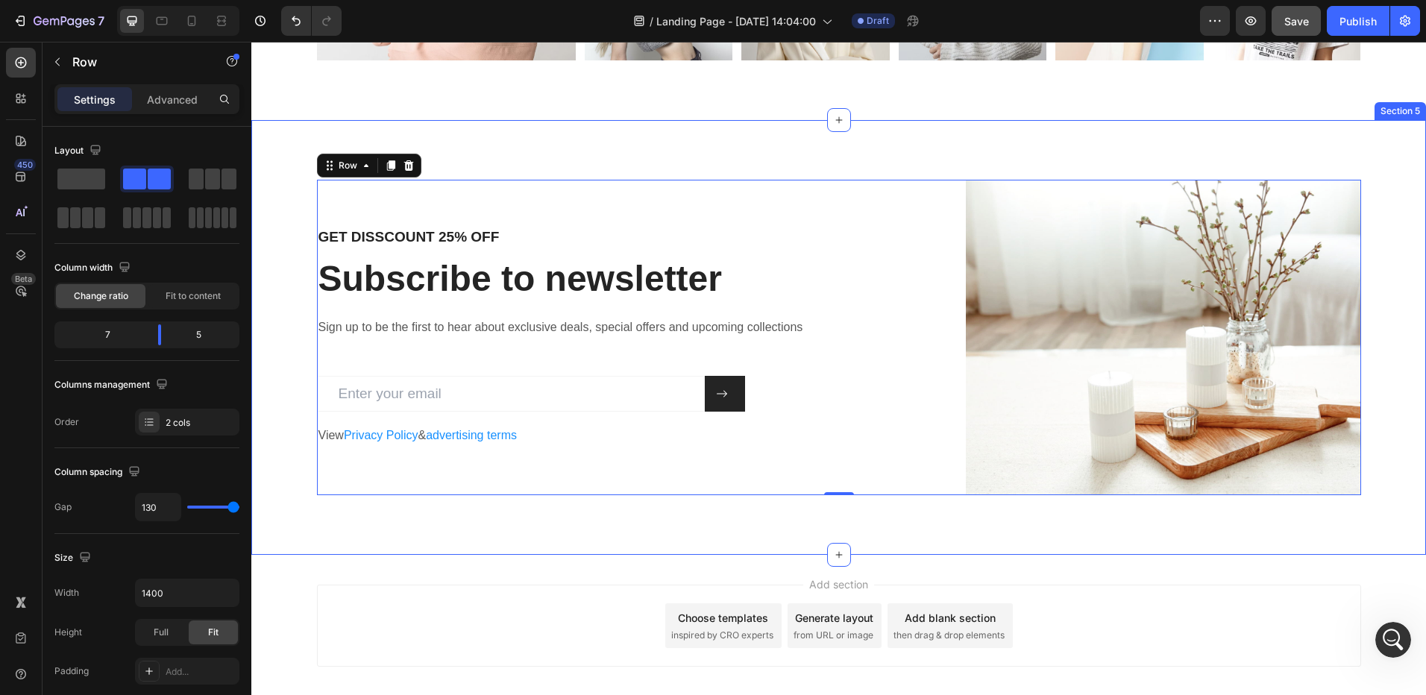
click at [291, 224] on div "GET DISSCOUNT 25% OFF Heading Subscribe to newsletter Heading Sign up to be the…" at bounding box center [839, 338] width 1152 height 316
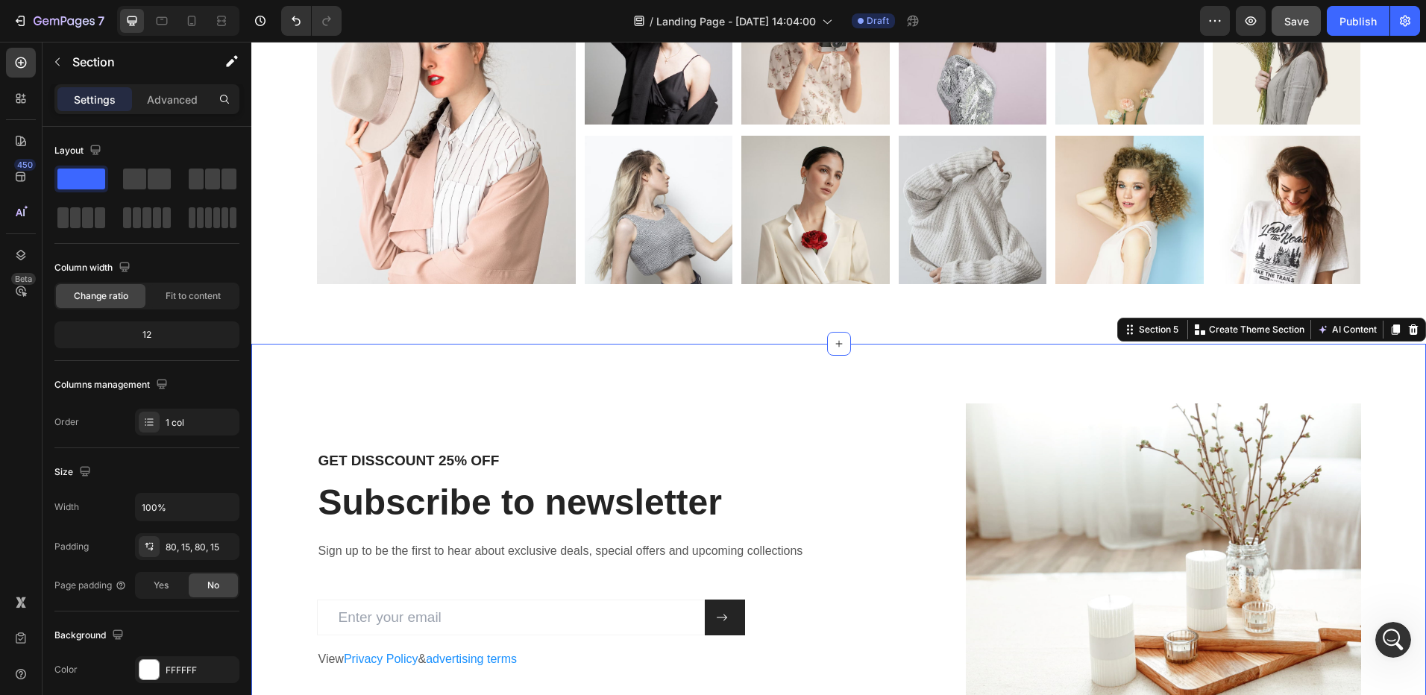
click at [632, 357] on div "GET DISSCOUNT 25% OFF Heading Subscribe to newsletter Heading Sign up to be the…" at bounding box center [838, 561] width 1175 height 435
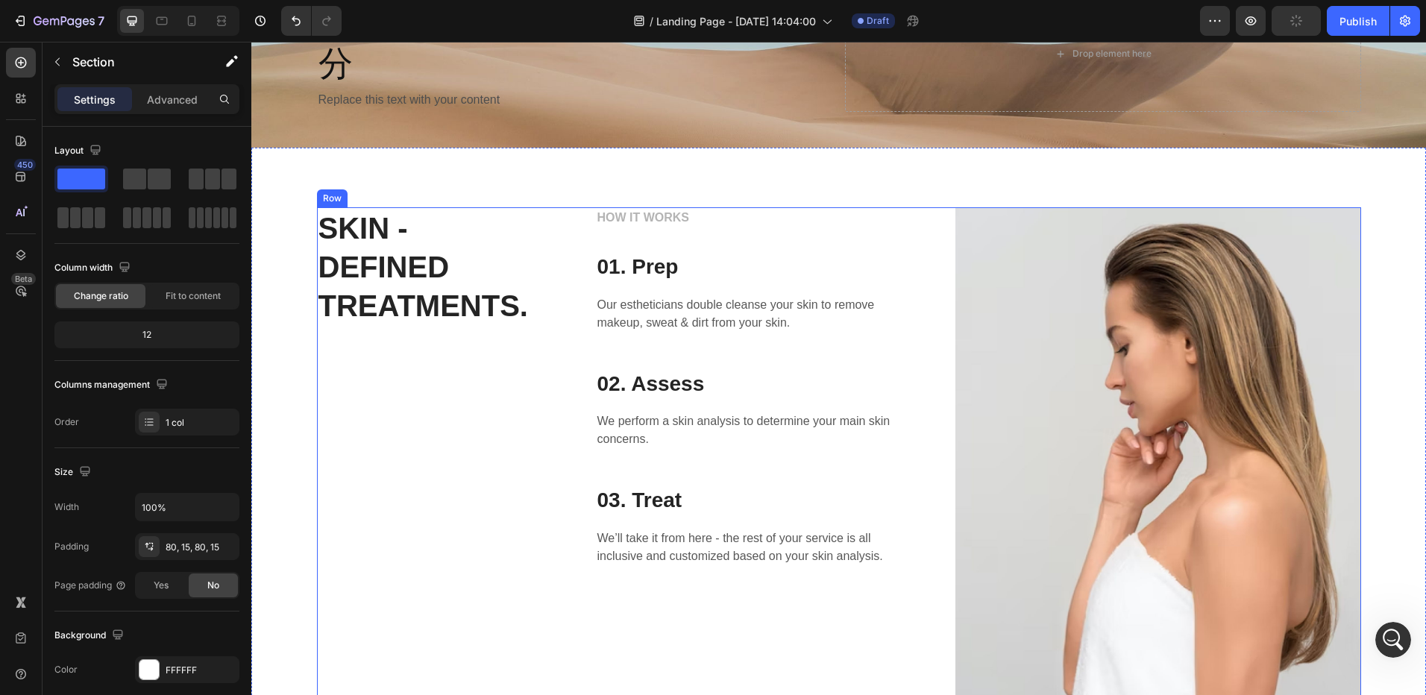
scroll to position [75, 0]
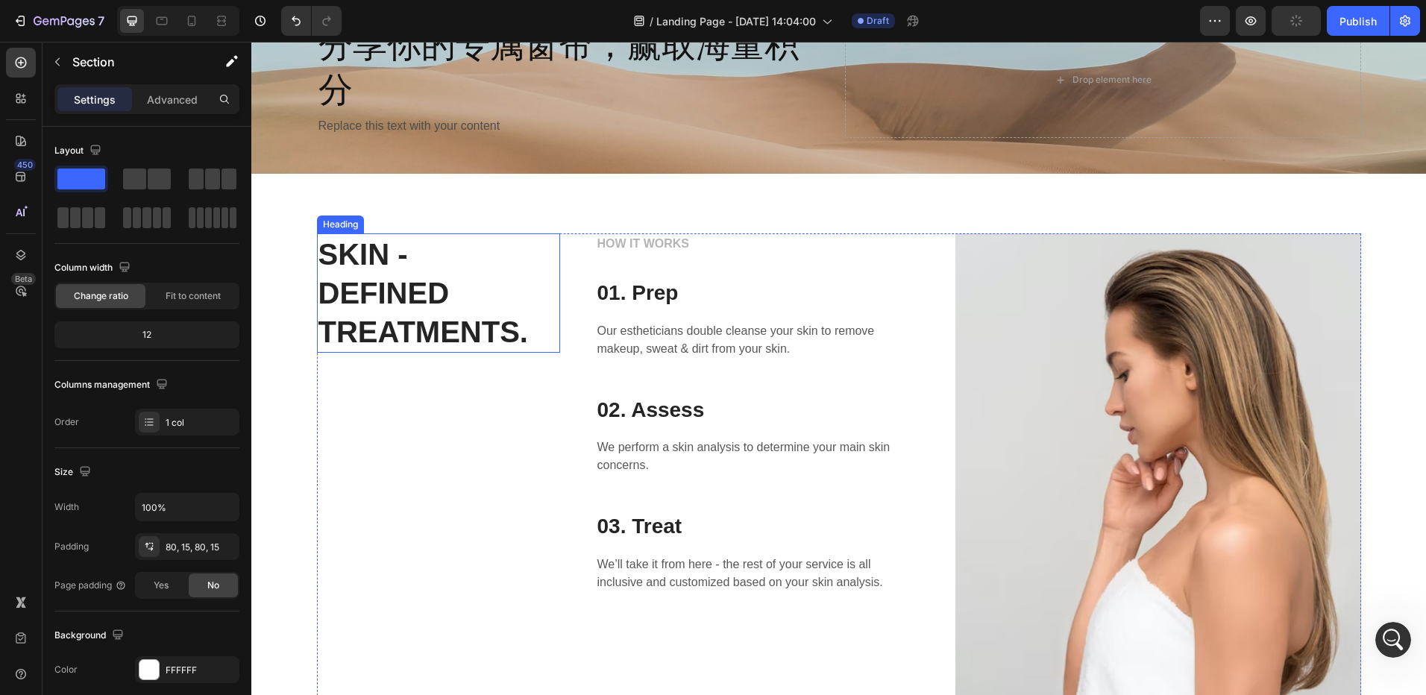
click at [426, 311] on p "SKIN - DEFINED TREATMENTS." at bounding box center [438, 293] width 240 height 116
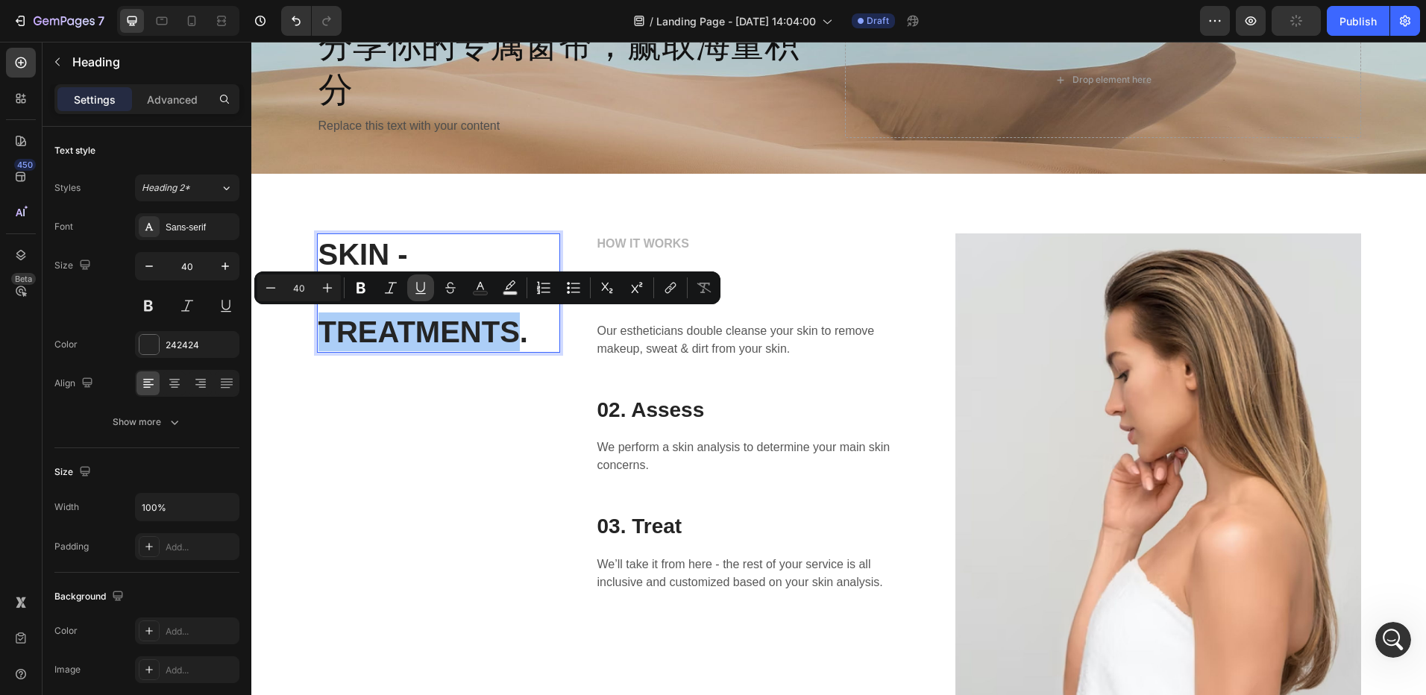
click at [427, 289] on button "Underline" at bounding box center [420, 287] width 27 height 27
click at [499, 337] on u "TREATMENTS" at bounding box center [418, 332] width 201 height 33
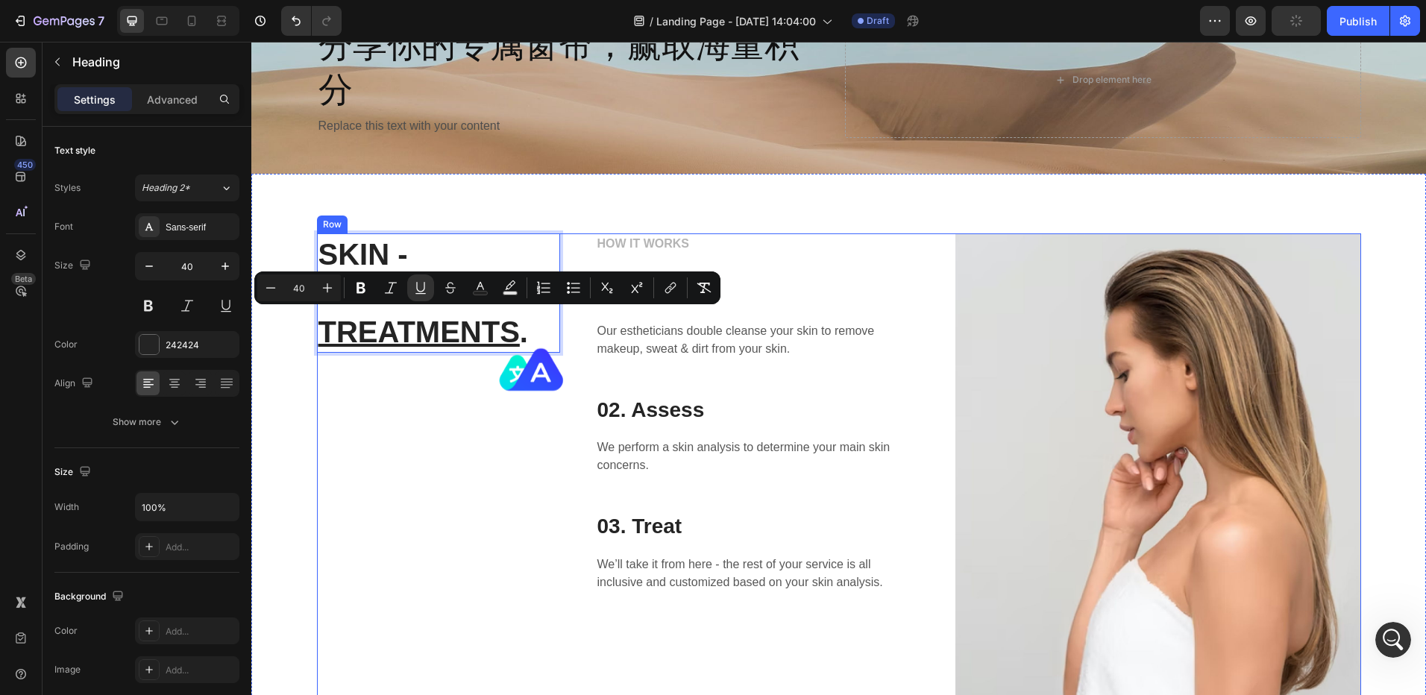
click at [685, 385] on div "HOW IT WORKS Text block 01. Prep Heading Our estheticians double cleanse your s…" at bounding box center [758, 486] width 324 height 507
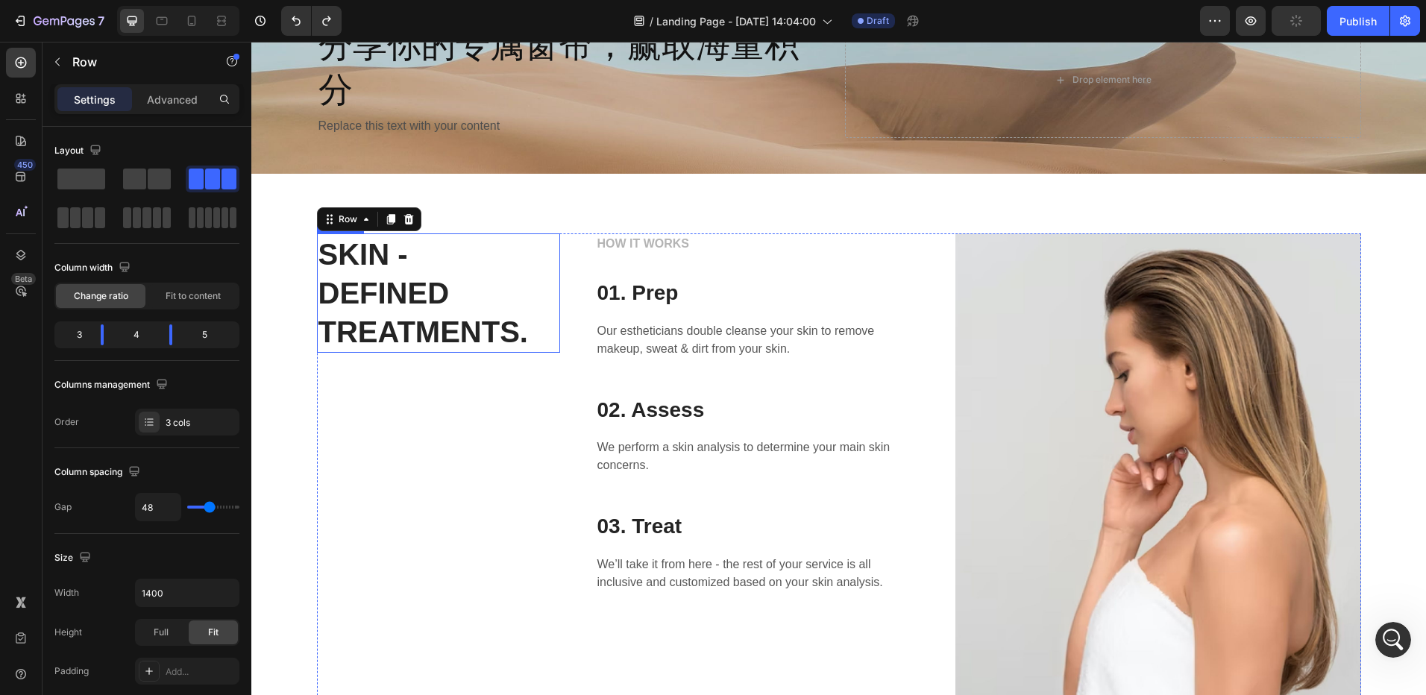
click at [489, 292] on p "SKIN - DEFINED TREATMENTS." at bounding box center [438, 293] width 240 height 116
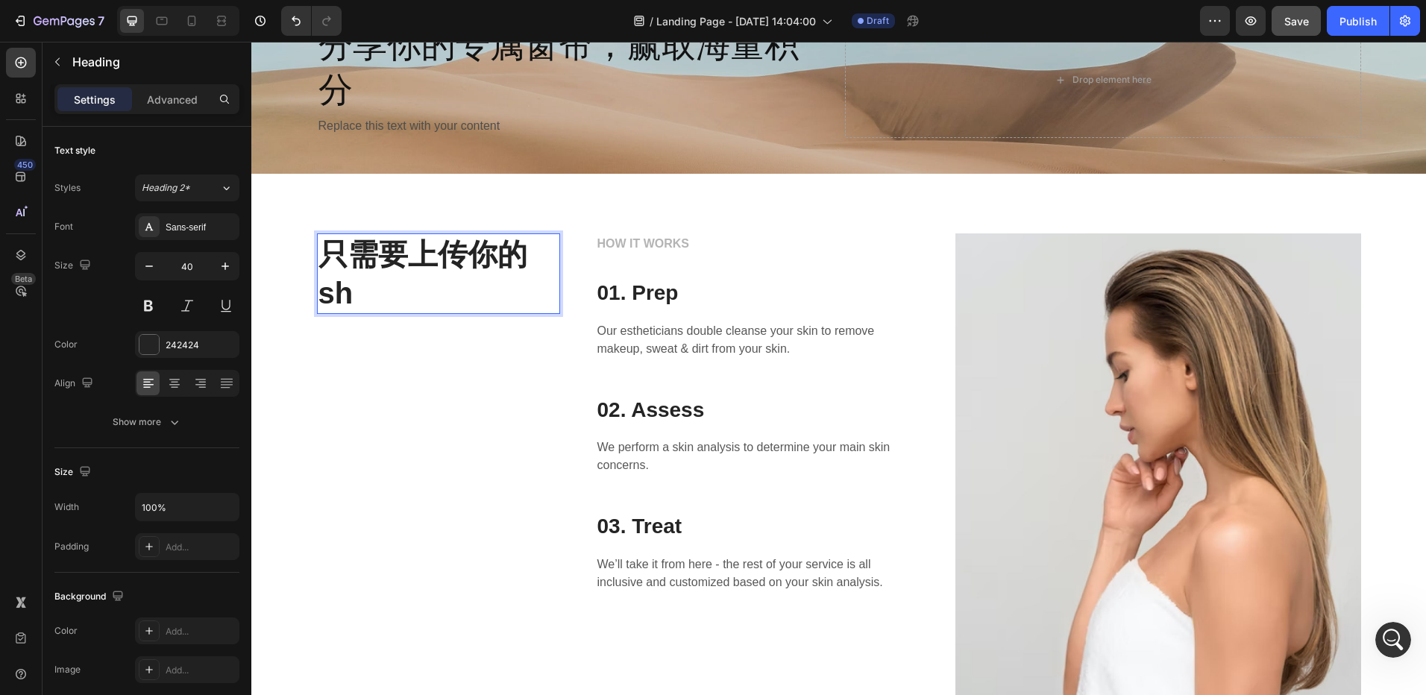
scroll to position [1, 0]
click at [409, 386] on div "只需要上传你的视频/图文 Heading 0" at bounding box center [438, 486] width 243 height 507
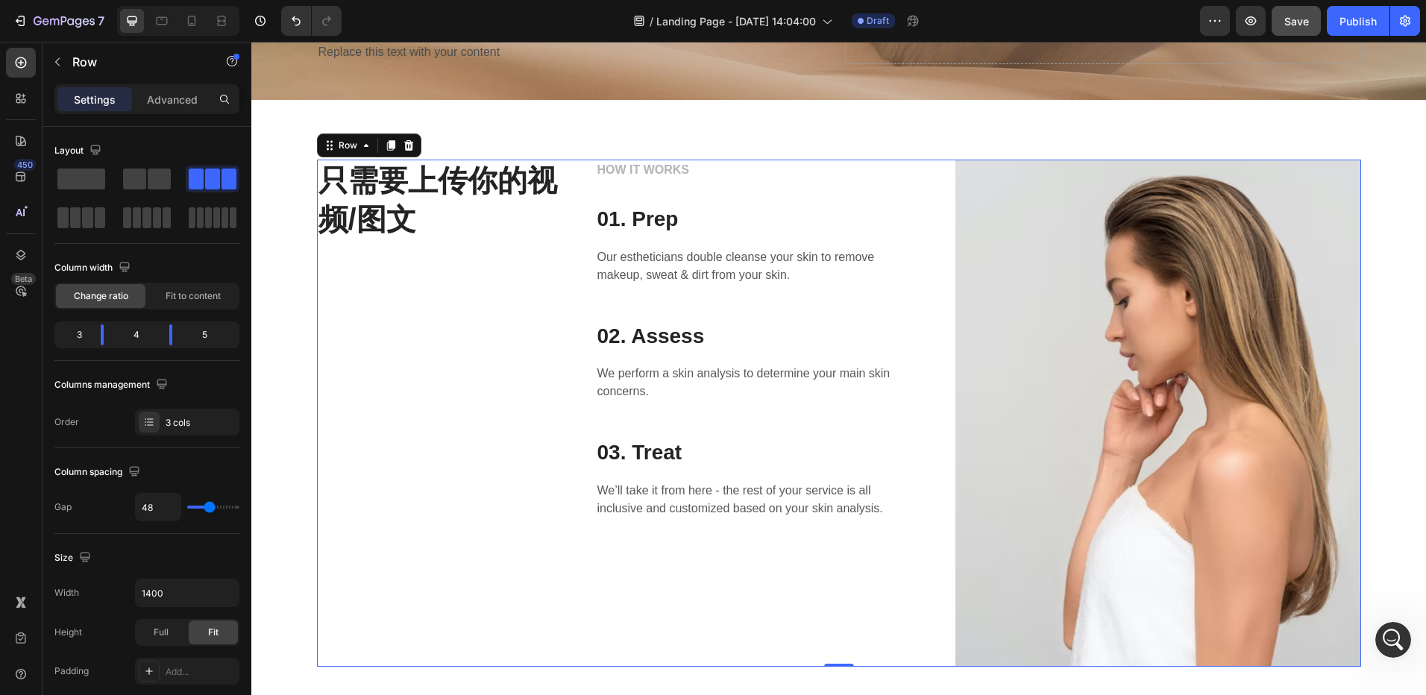
scroll to position [149, 0]
click at [457, 279] on div "只需要上传你的视频/图文 Heading" at bounding box center [438, 412] width 243 height 507
click at [448, 216] on p "只需要上传你的视频/图文" at bounding box center [438, 199] width 240 height 78
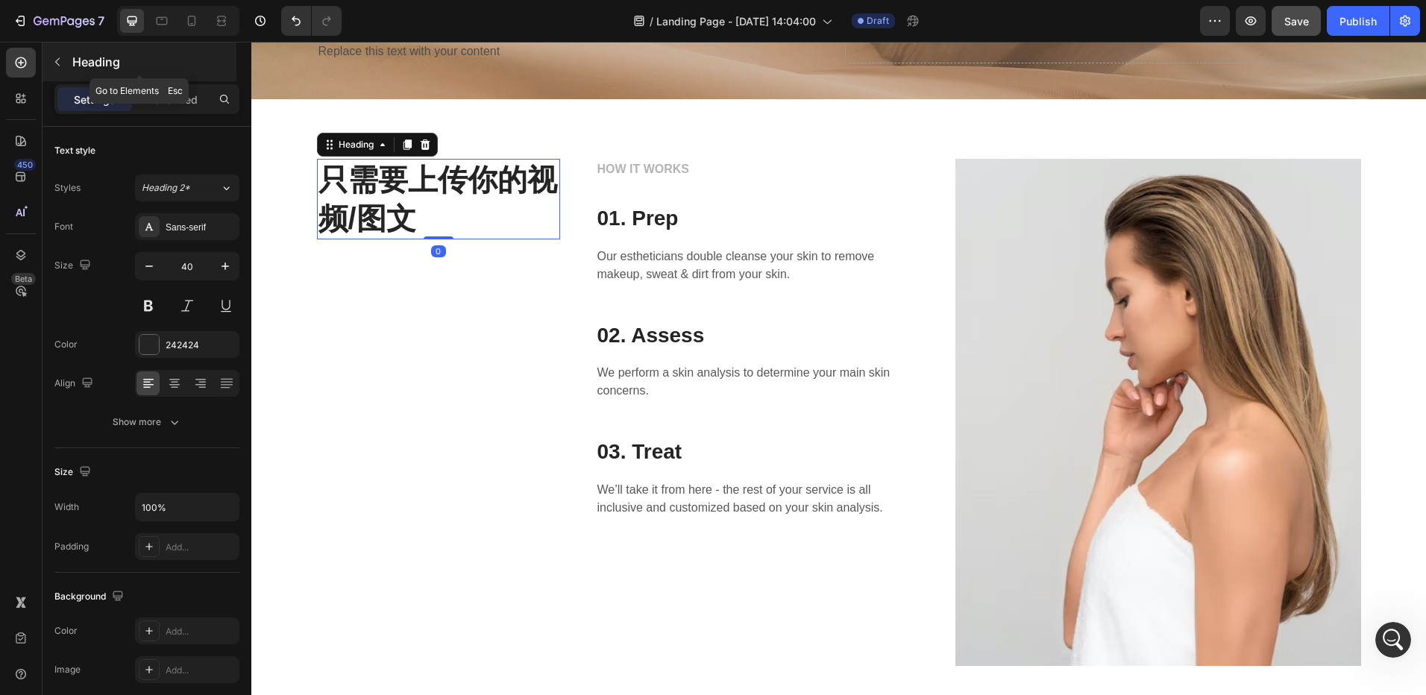
click at [57, 60] on icon "button" at bounding box center [57, 62] width 4 height 8
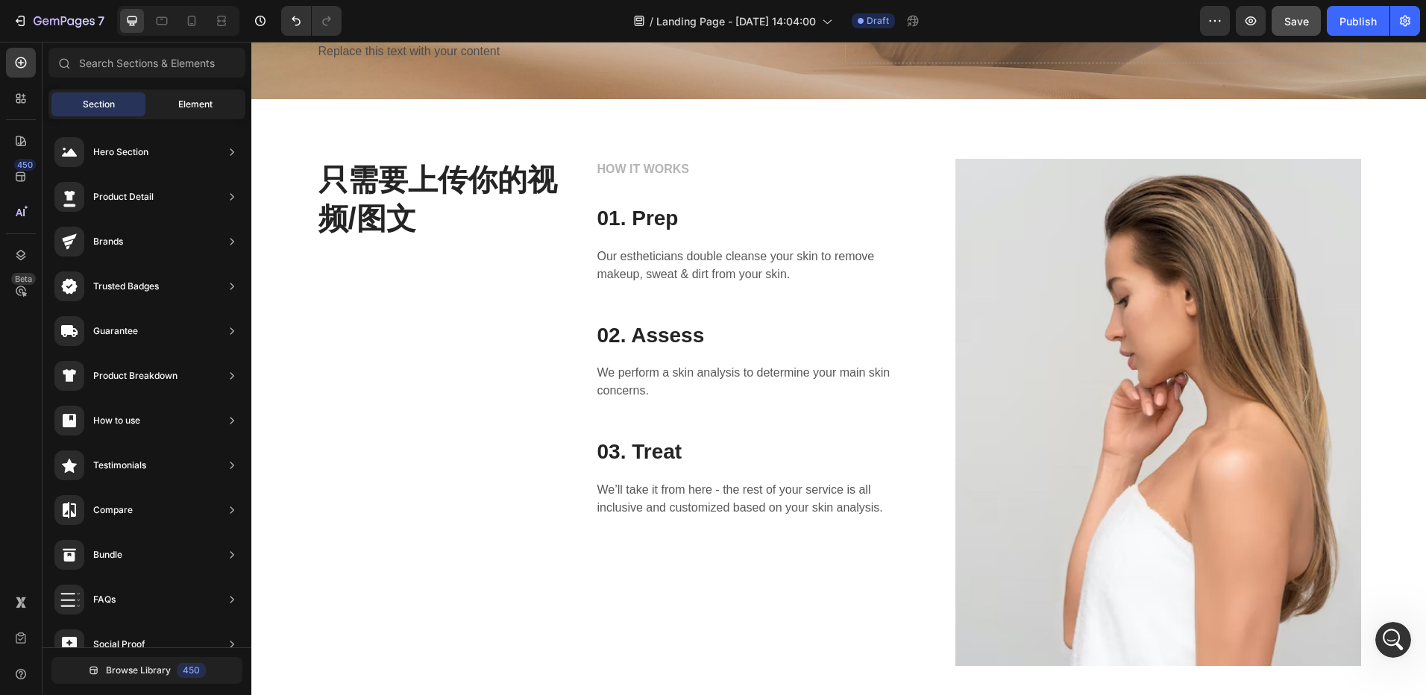
click at [190, 112] on div "Element" at bounding box center [195, 104] width 94 height 24
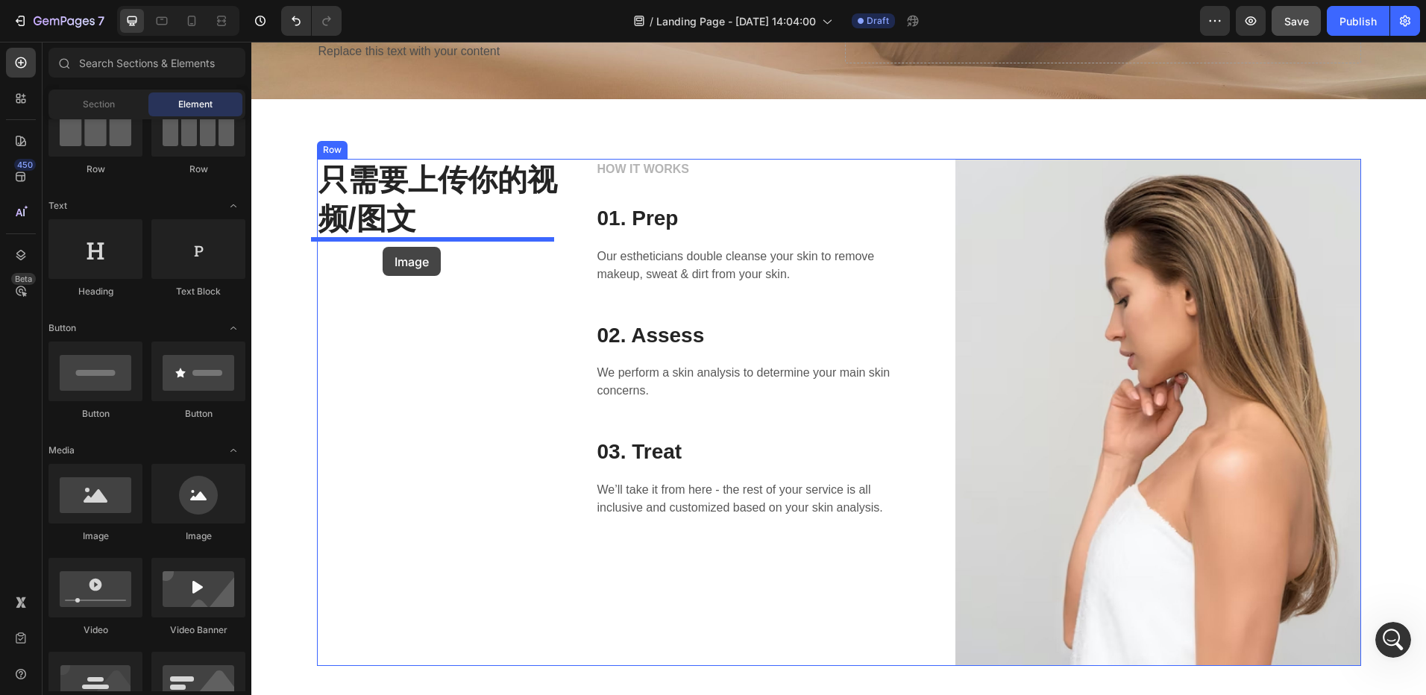
drag, startPoint x: 359, startPoint y: 522, endPoint x: 383, endPoint y: 247, distance: 276.3
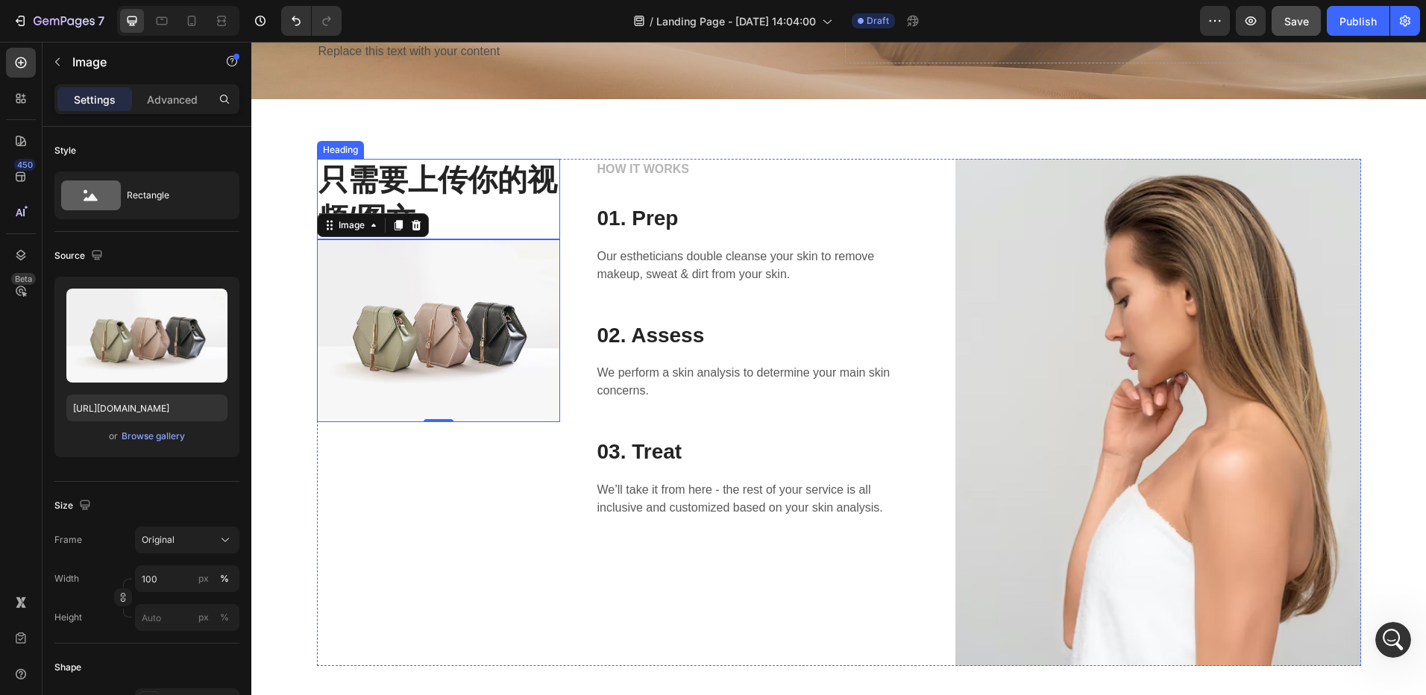
click at [467, 177] on p "只需要上传你的视频/图文" at bounding box center [438, 199] width 240 height 78
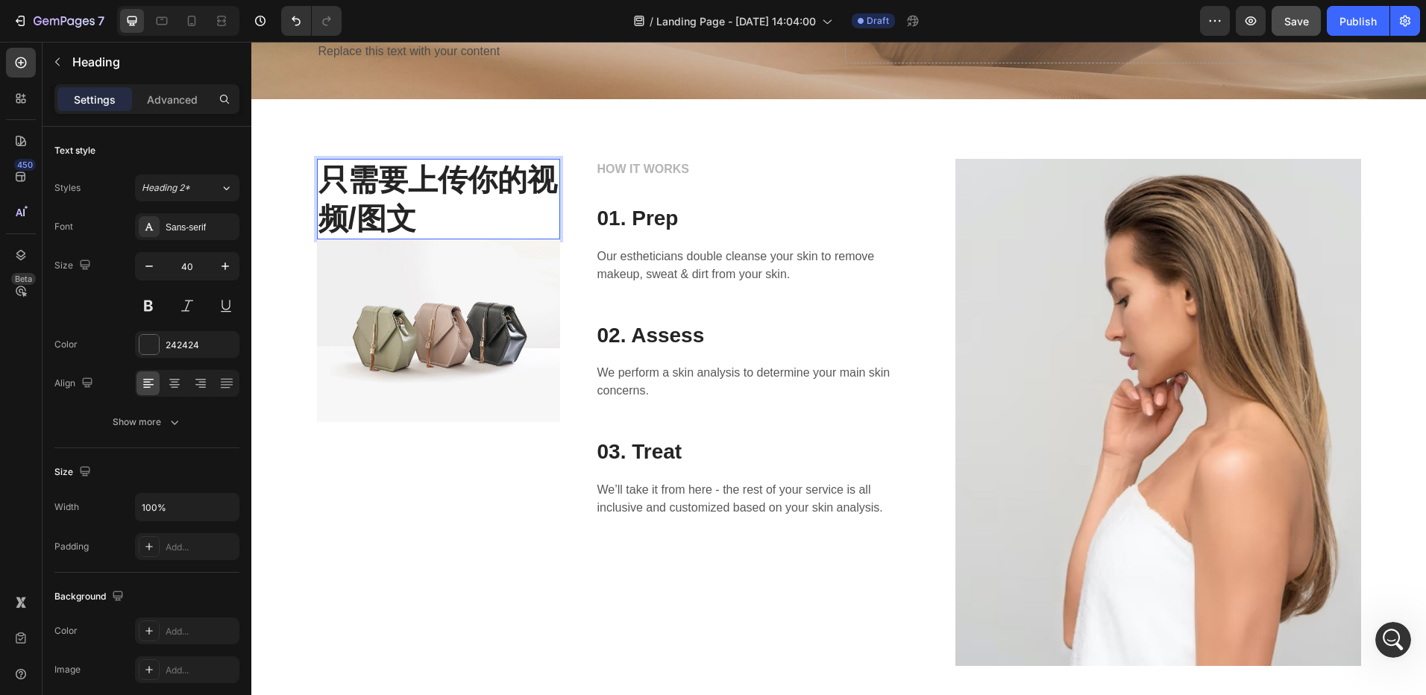
scroll to position [0, 0]
click at [409, 177] on p "只需要上传你的视频/图文" at bounding box center [438, 199] width 240 height 78
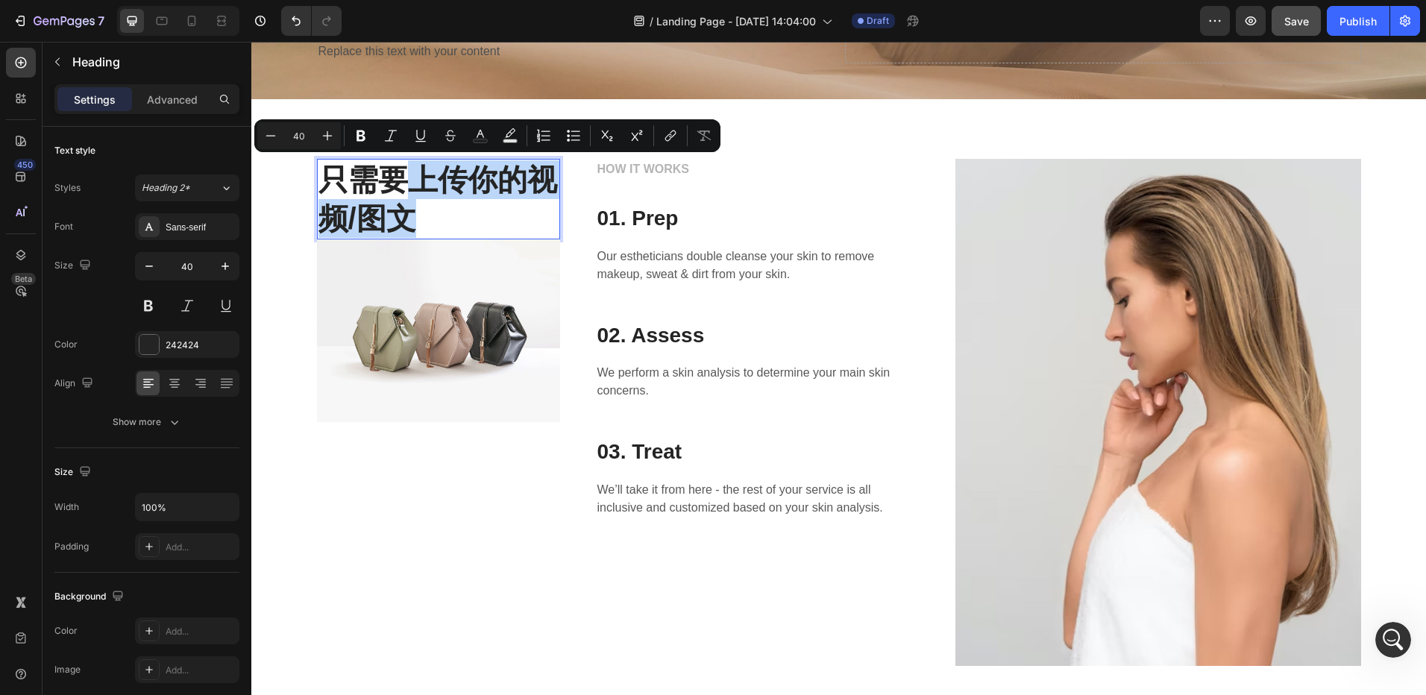
drag, startPoint x: 412, startPoint y: 175, endPoint x: 453, endPoint y: 209, distance: 52.4
click at [453, 209] on p "只需要上传你的视频/图文" at bounding box center [438, 199] width 240 height 78
click at [421, 213] on p "只需要上传你的视频/图文" at bounding box center [438, 199] width 240 height 78
drag, startPoint x: 413, startPoint y: 219, endPoint x: 321, endPoint y: 178, distance: 100.5
click at [321, 178] on p "只需要上传你的视频/图文" at bounding box center [438, 199] width 240 height 78
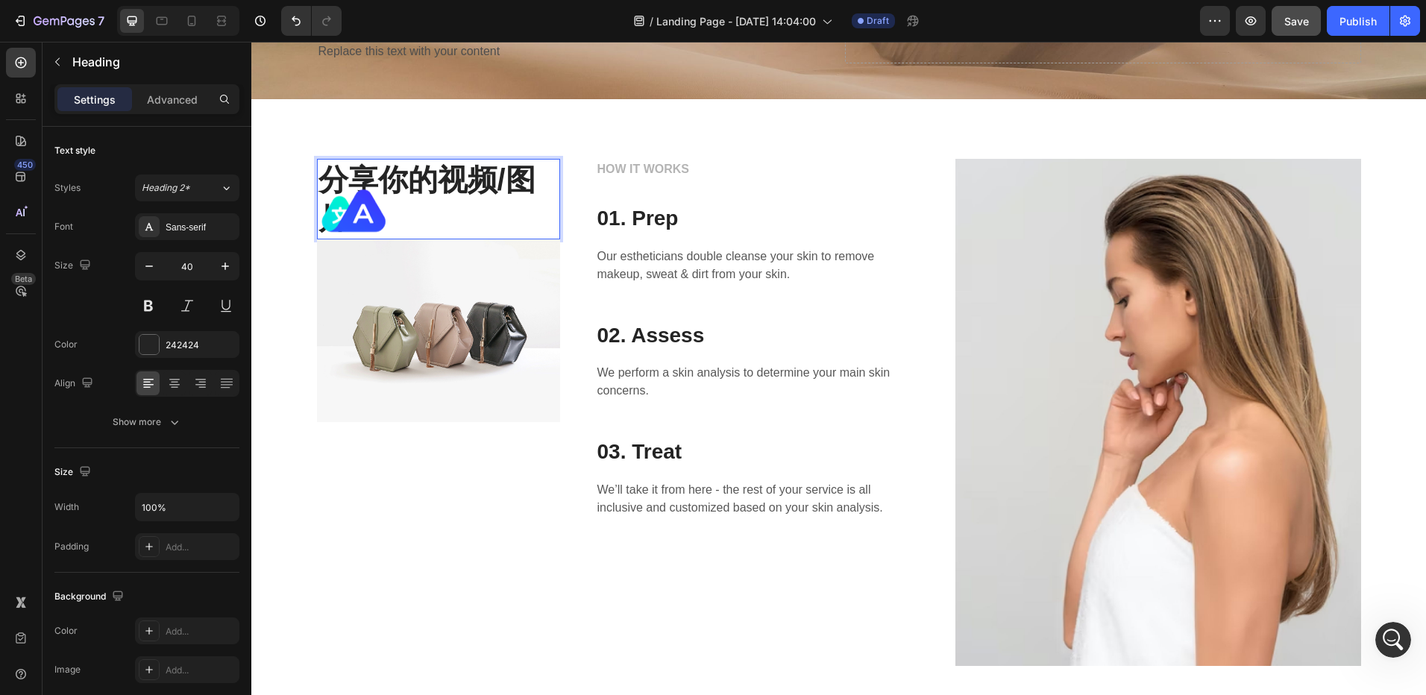
click at [489, 184] on p "分享你的视频/图片" at bounding box center [438, 199] width 240 height 78
click at [667, 212] on p "01. Prep" at bounding box center [757, 218] width 321 height 27
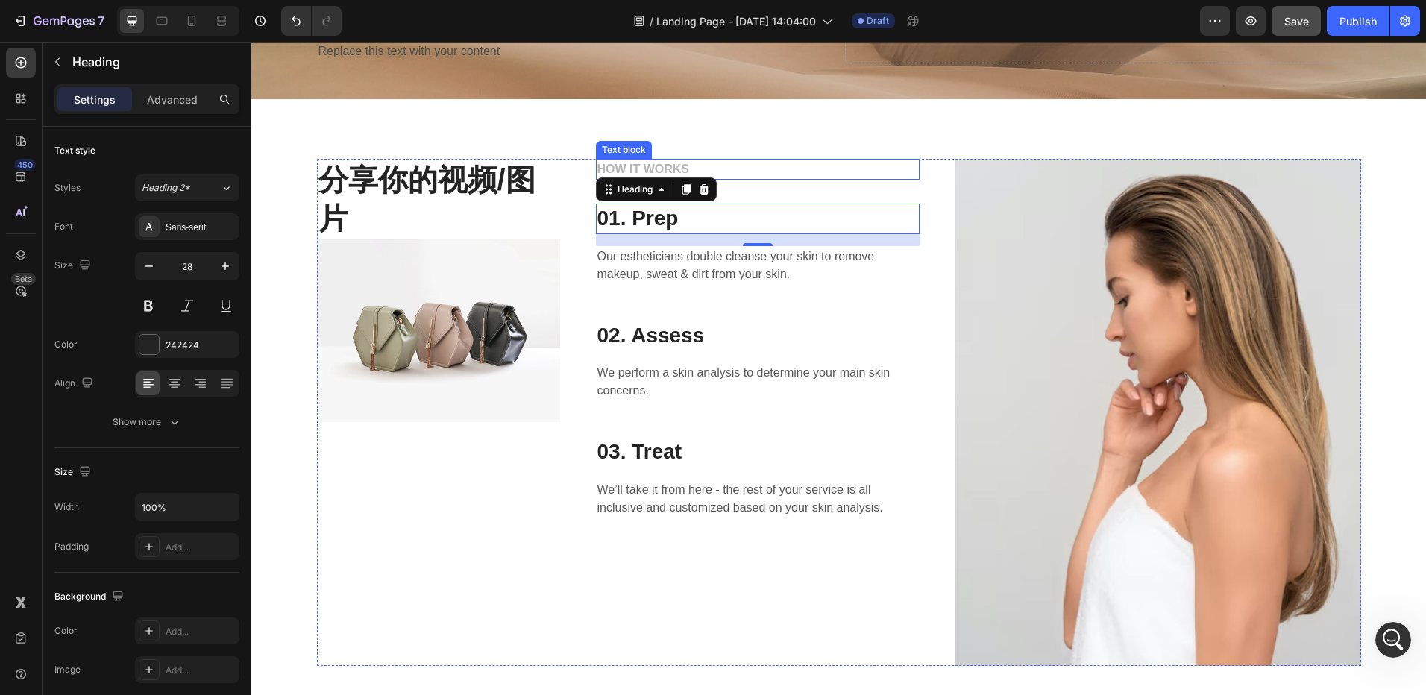
click at [703, 171] on p "HOW IT WORKS" at bounding box center [757, 169] width 321 height 18
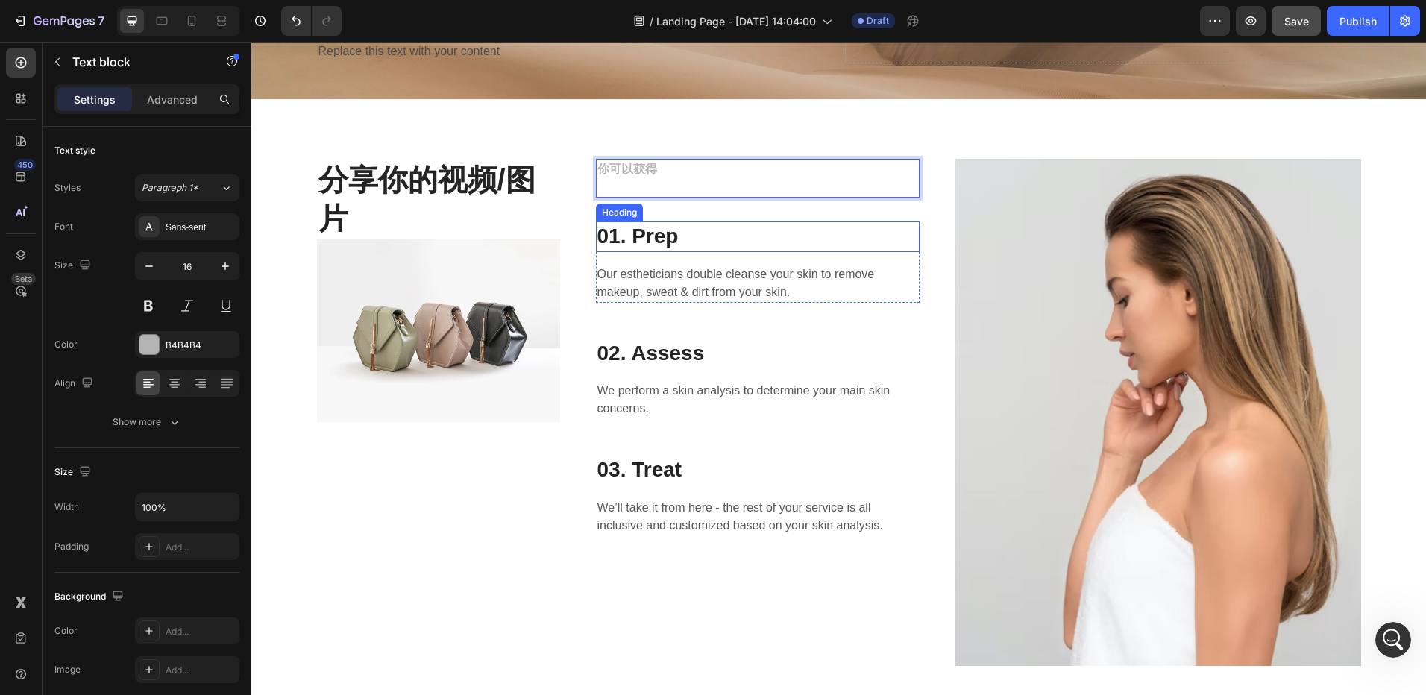
click at [712, 244] on p "01. Prep" at bounding box center [757, 236] width 321 height 27
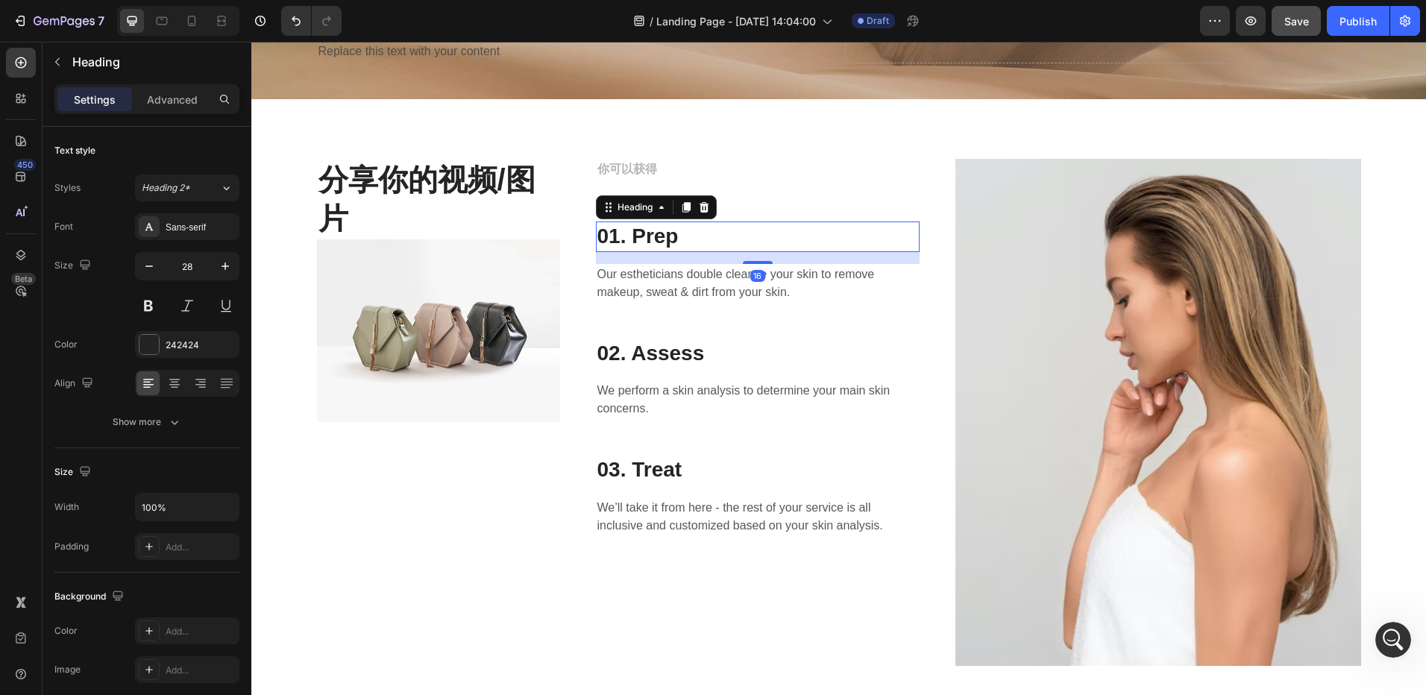
click at [689, 238] on p "01. Prep" at bounding box center [757, 236] width 321 height 27
drag, startPoint x: 635, startPoint y: 235, endPoint x: 688, endPoint y: 238, distance: 53.0
click at [688, 238] on p "01. Prep" at bounding box center [757, 236] width 321 height 27
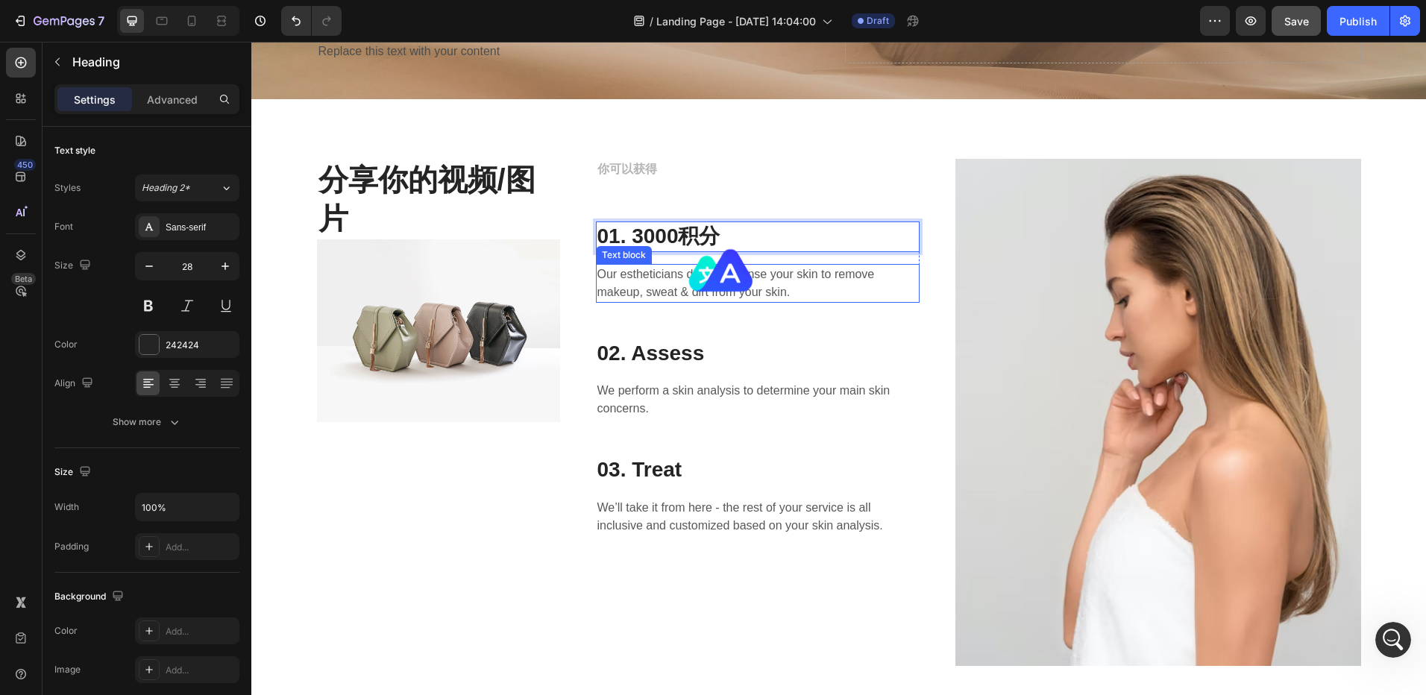
click at [670, 295] on p "Our estheticians double cleanse your skin to remove makeup, sweat & dirt from y…" at bounding box center [757, 284] width 321 height 36
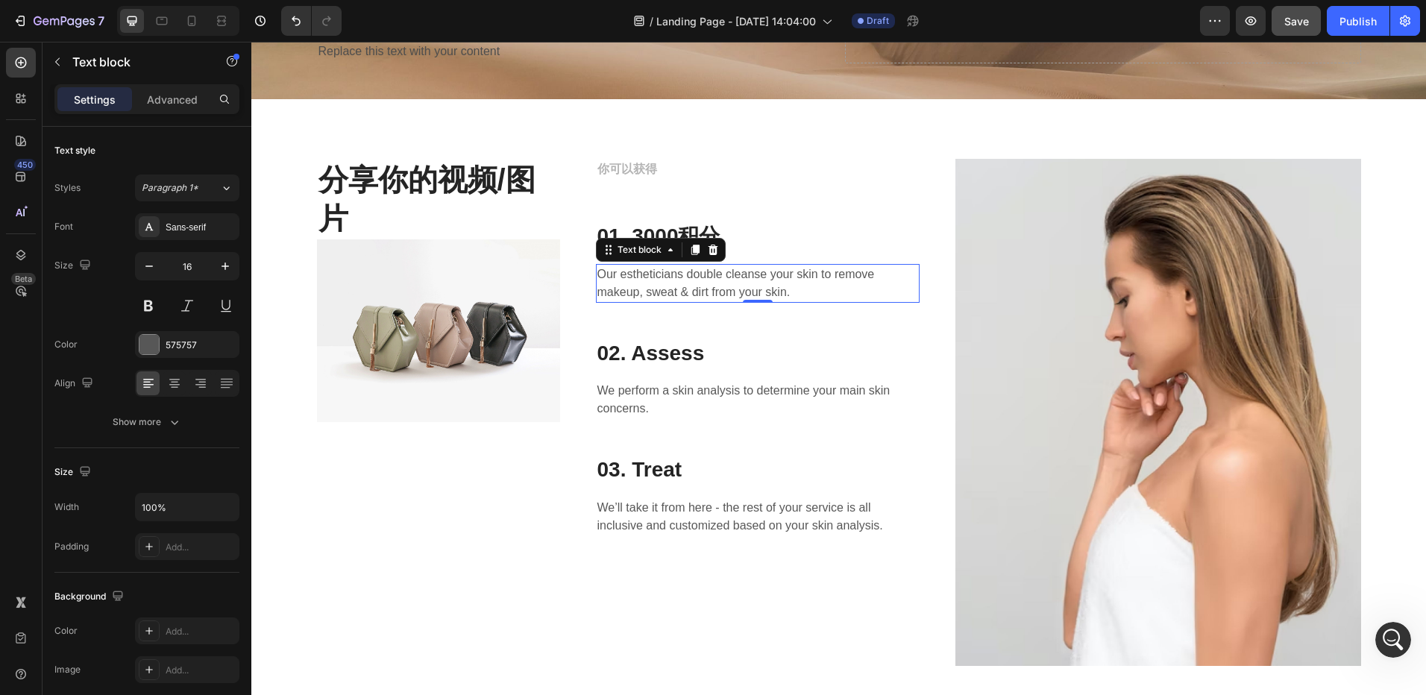
click at [705, 283] on p "Our estheticians double cleanse your skin to remove makeup, sweat & dirt from y…" at bounding box center [757, 284] width 321 height 36
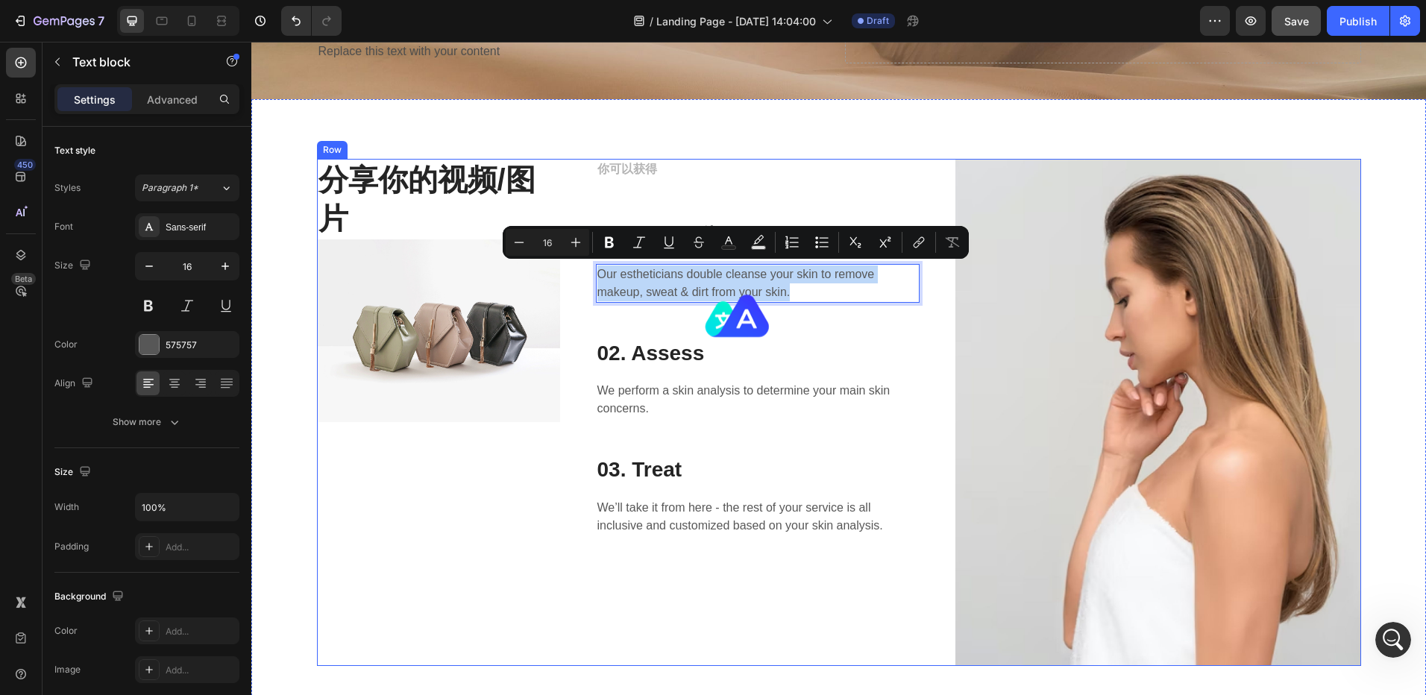
click at [671, 318] on div "你可以获得 Text block 01. 3000积分 Heading Our estheticians double cleanse your skin t…" at bounding box center [758, 412] width 324 height 507
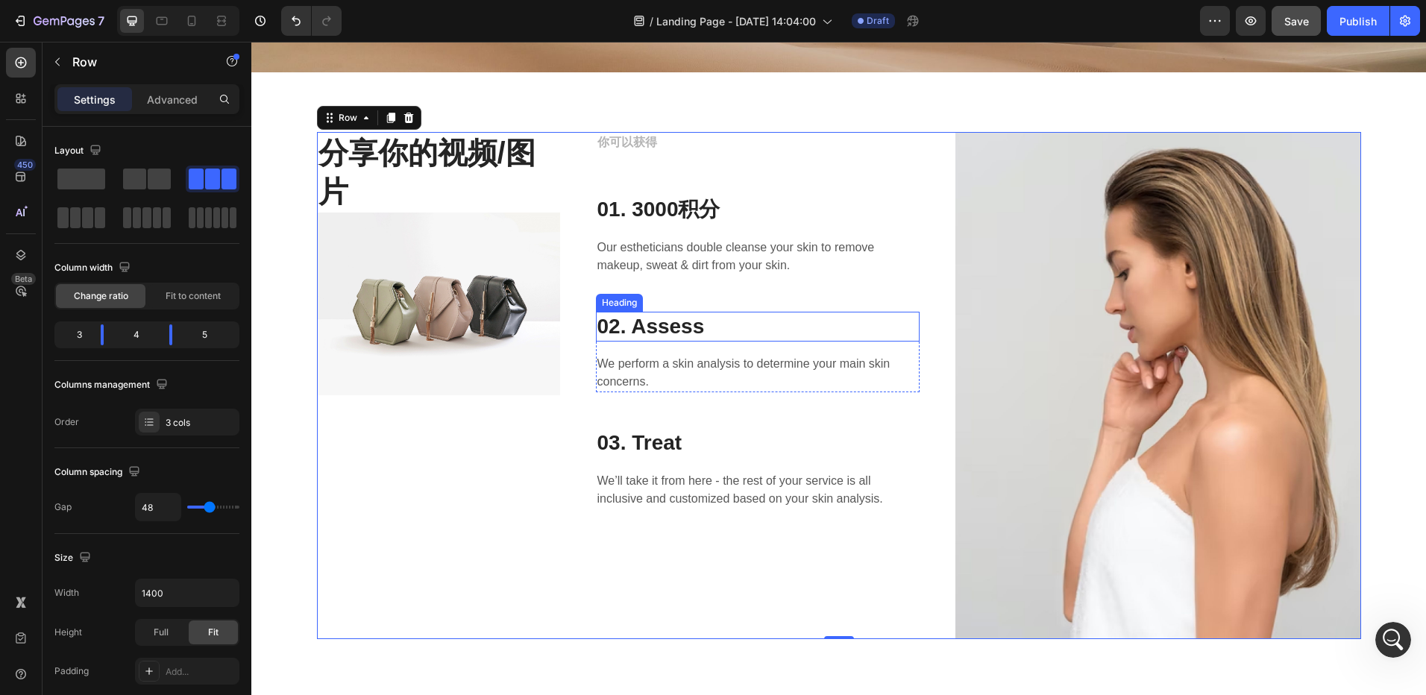
scroll to position [224, 0]
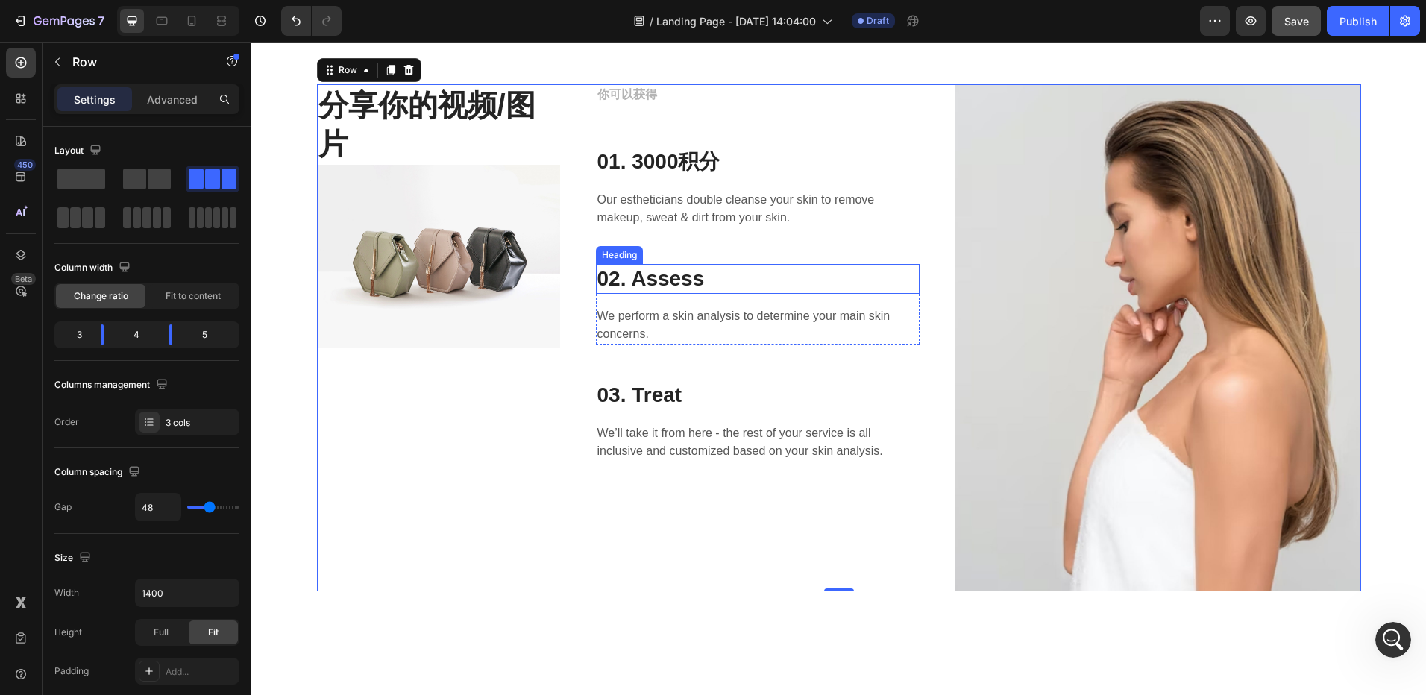
click at [700, 281] on p "02. Assess" at bounding box center [757, 279] width 321 height 27
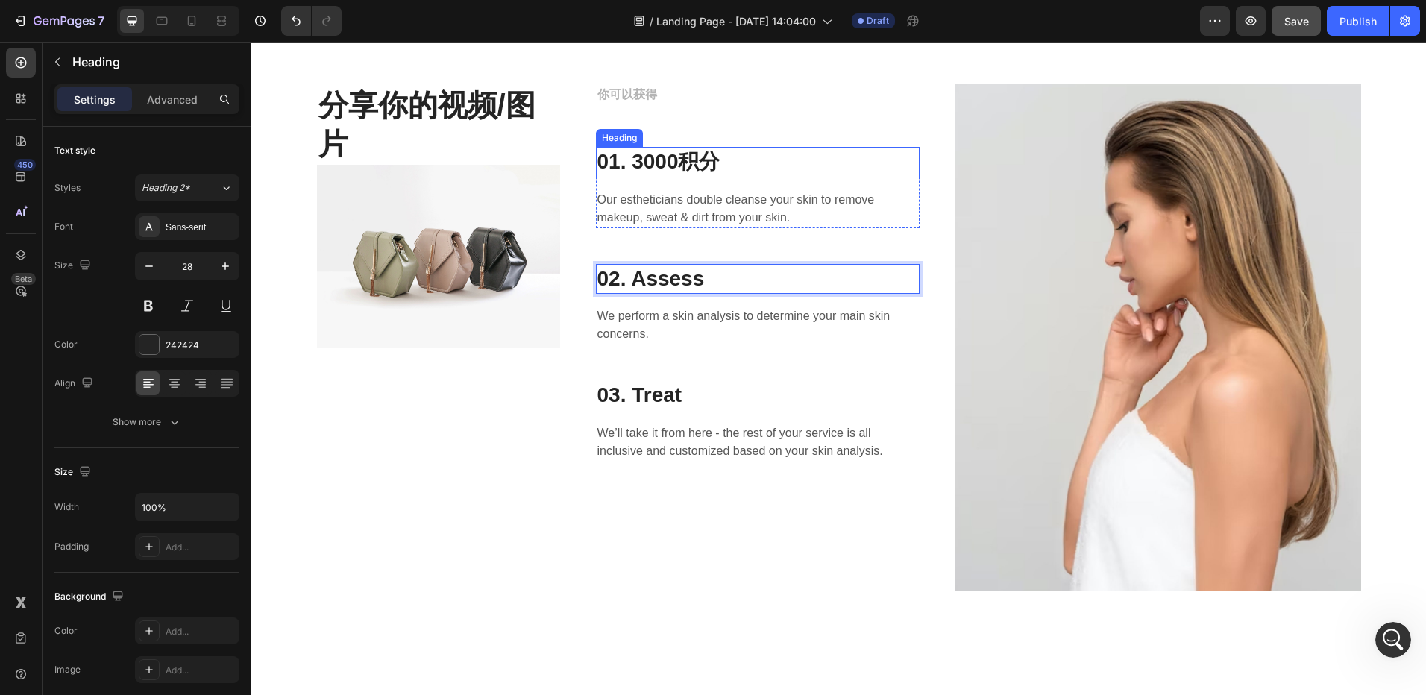
click at [676, 162] on p "01. 3000积分" at bounding box center [757, 161] width 321 height 27
click at [676, 160] on p "01. 3000积分" at bounding box center [757, 161] width 321 height 27
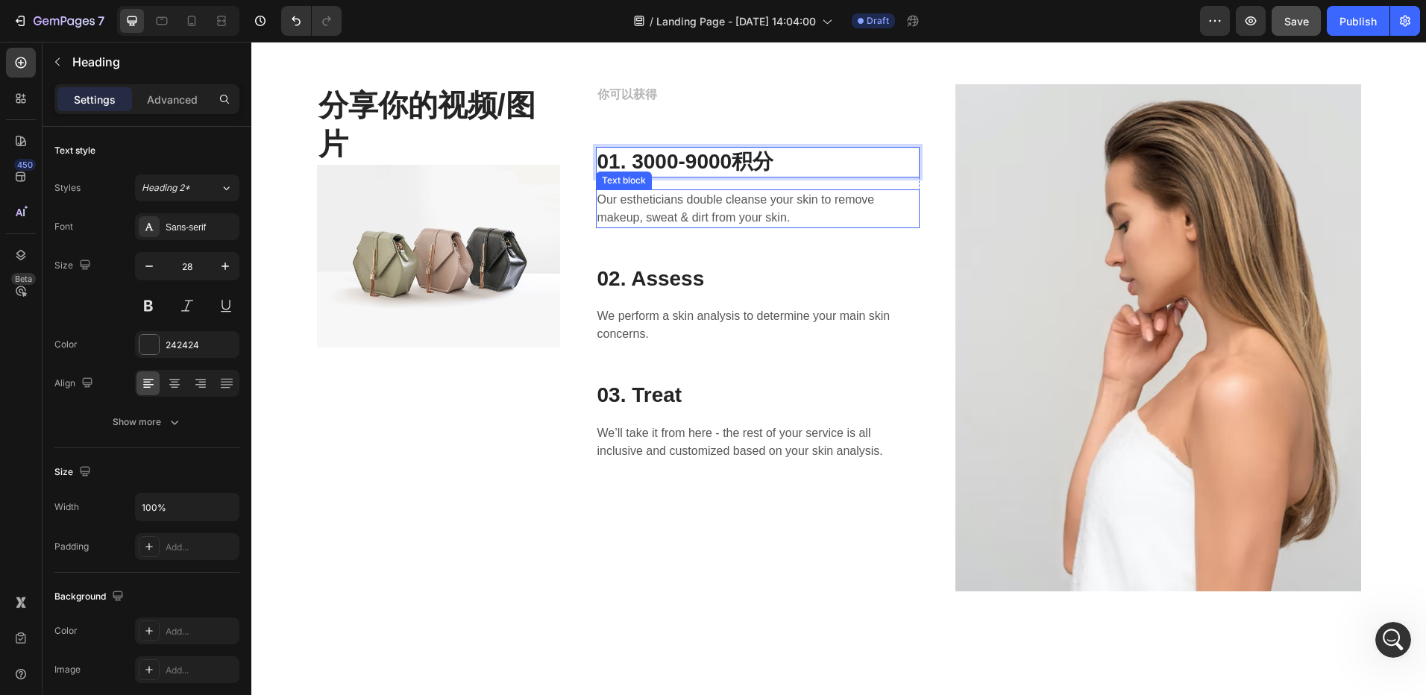
click at [699, 210] on p "Our estheticians double cleanse your skin to remove makeup, sweat & dirt from y…" at bounding box center [757, 209] width 321 height 36
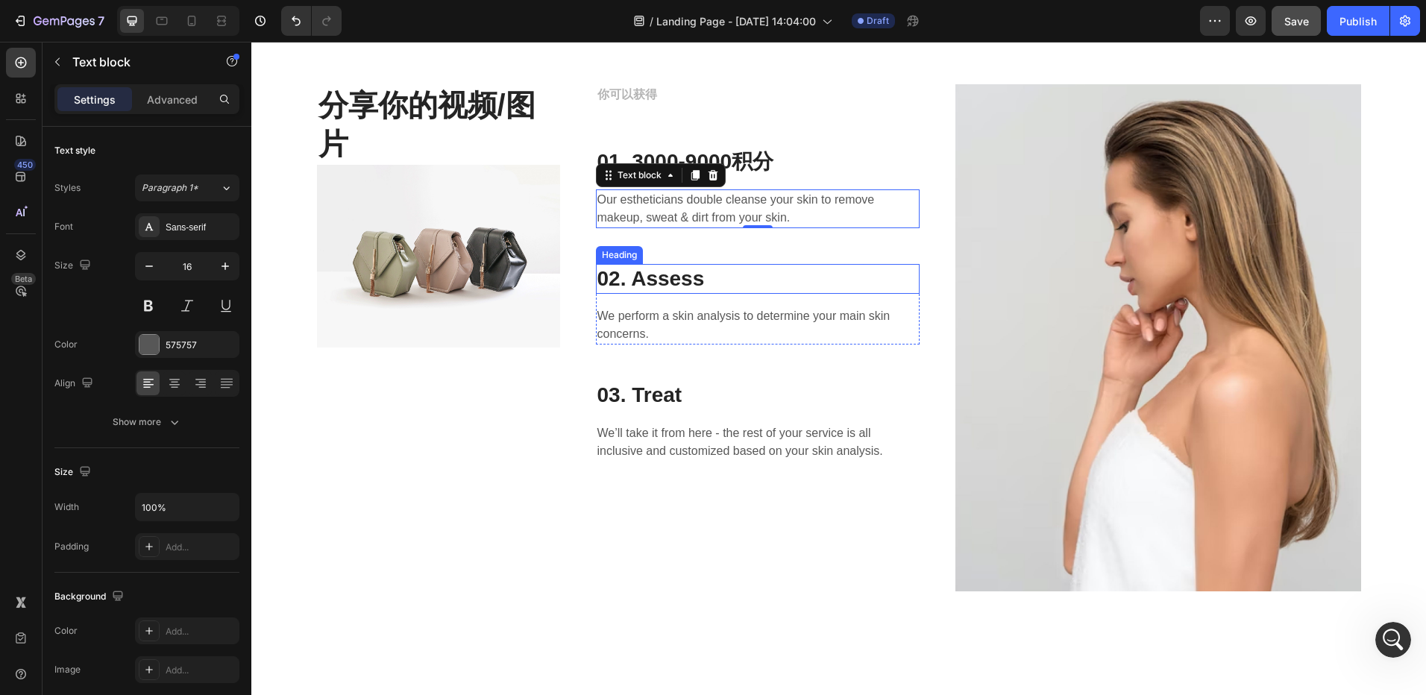
click at [684, 277] on p "02. Assess" at bounding box center [757, 279] width 321 height 27
click at [723, 285] on p "02. Assess" at bounding box center [757, 279] width 321 height 27
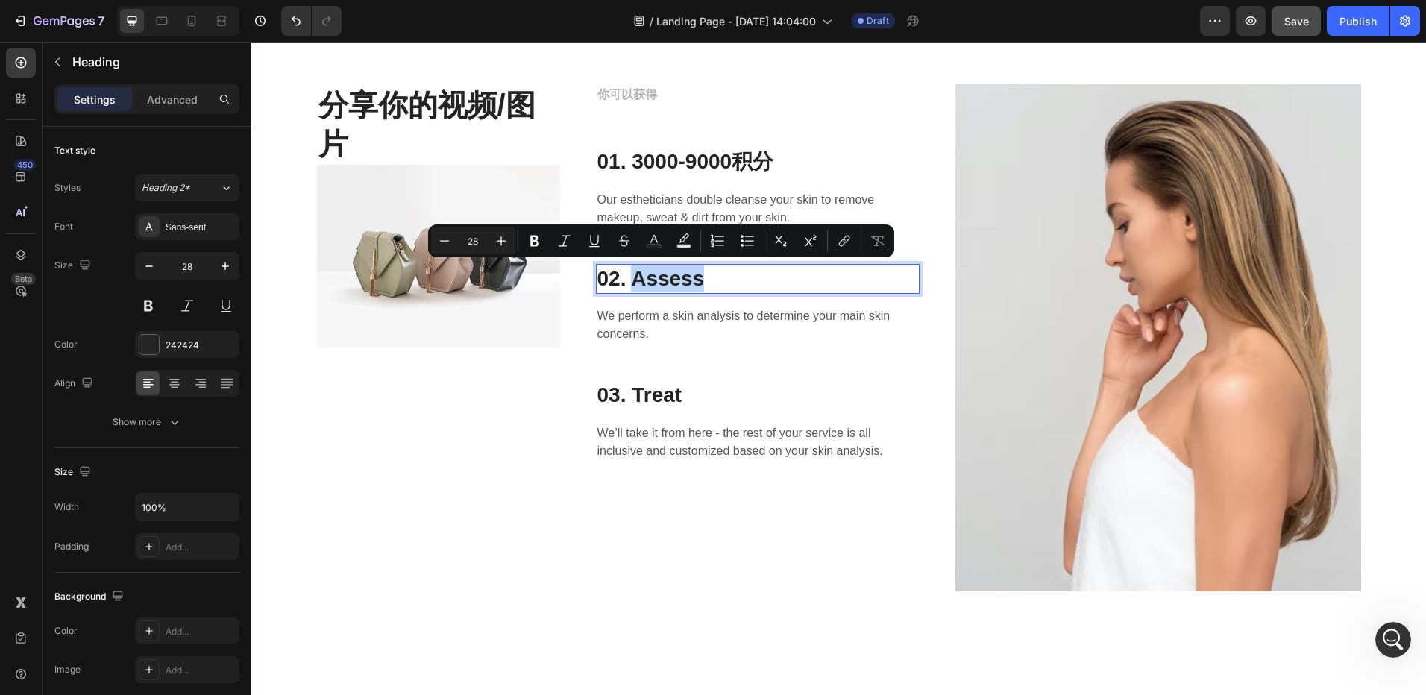
drag, startPoint x: 703, startPoint y: 279, endPoint x: 632, endPoint y: 281, distance: 70.1
click at [632, 281] on p "02. Assess" at bounding box center [757, 279] width 321 height 27
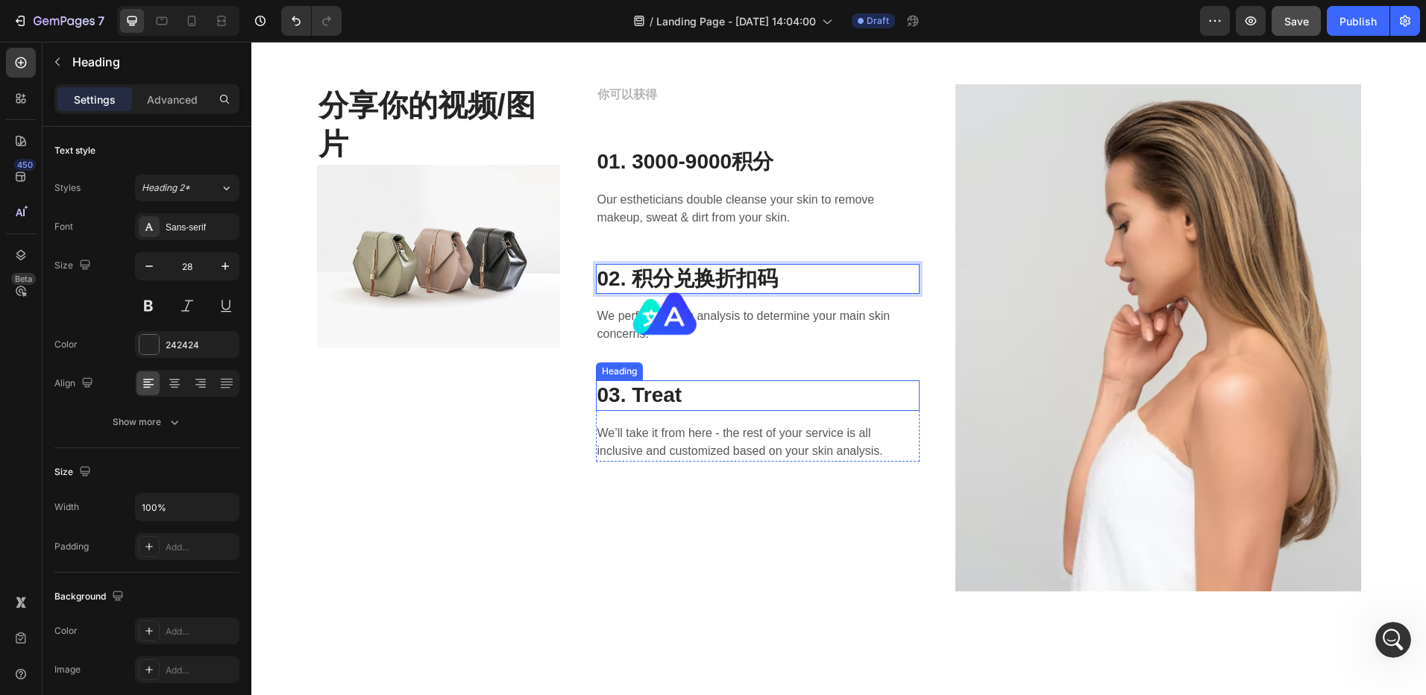
click at [696, 401] on p "03. Treat" at bounding box center [757, 395] width 321 height 27
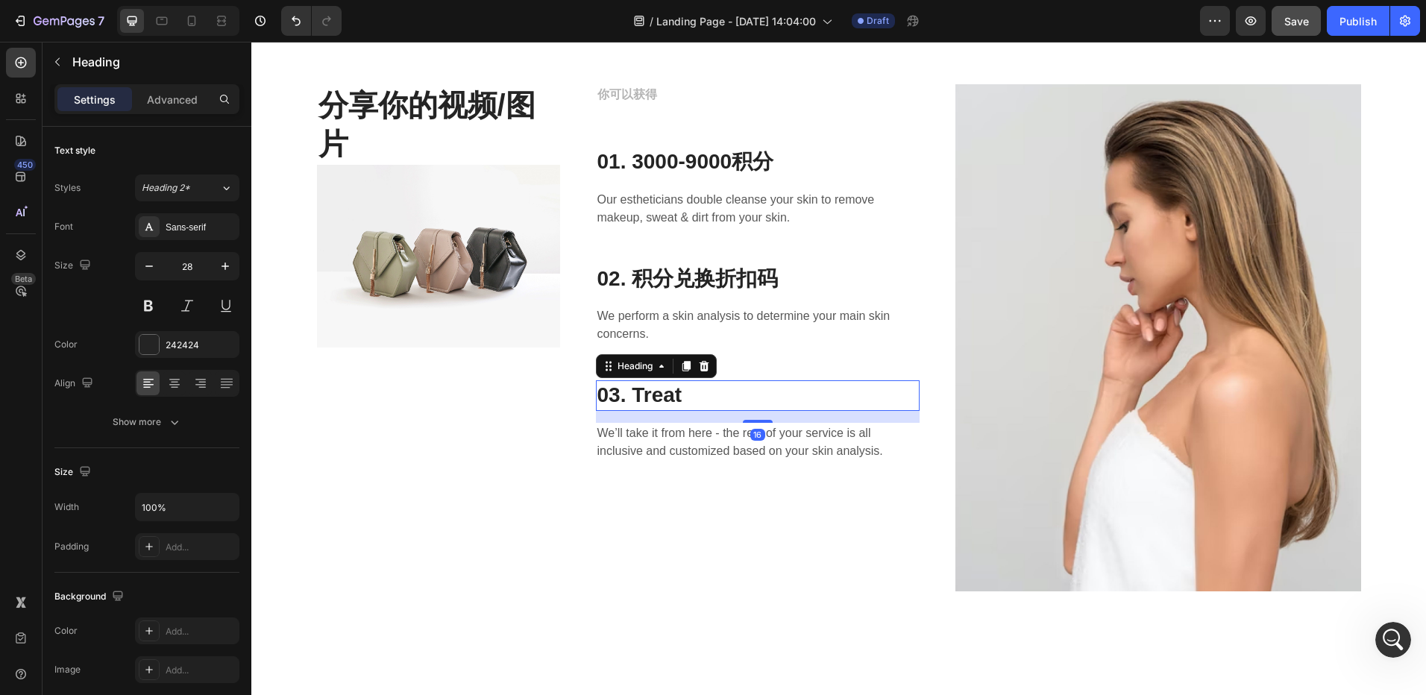
click at [701, 396] on p "03. Treat" at bounding box center [757, 395] width 321 height 27
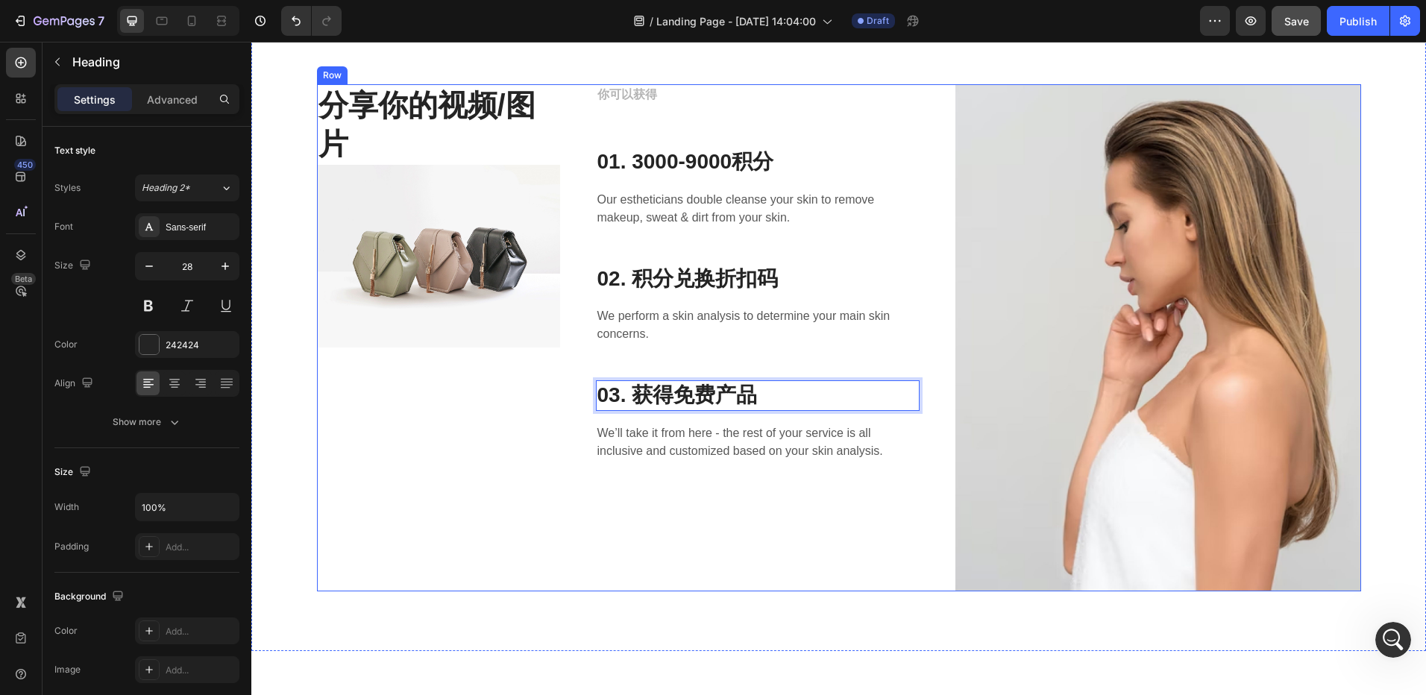
click at [448, 436] on div "分享你的视频/图片 Heading Image" at bounding box center [438, 337] width 243 height 507
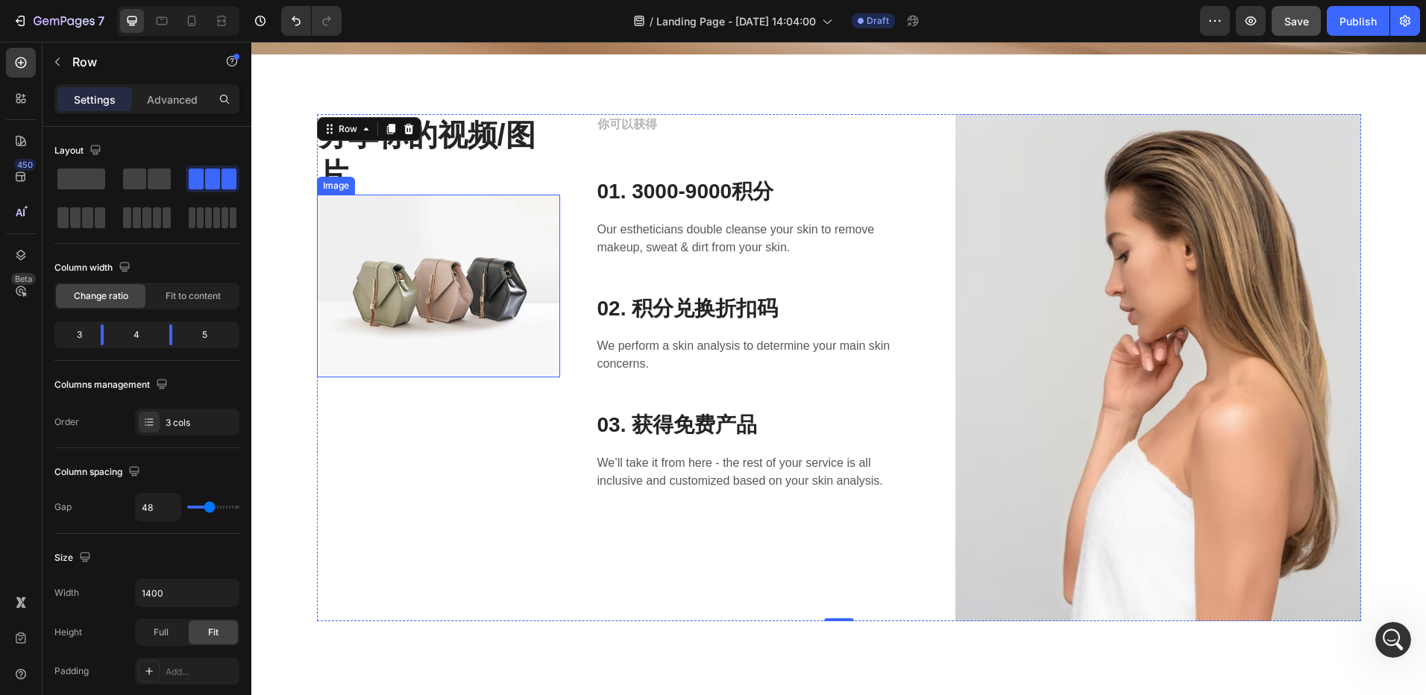
scroll to position [149, 0]
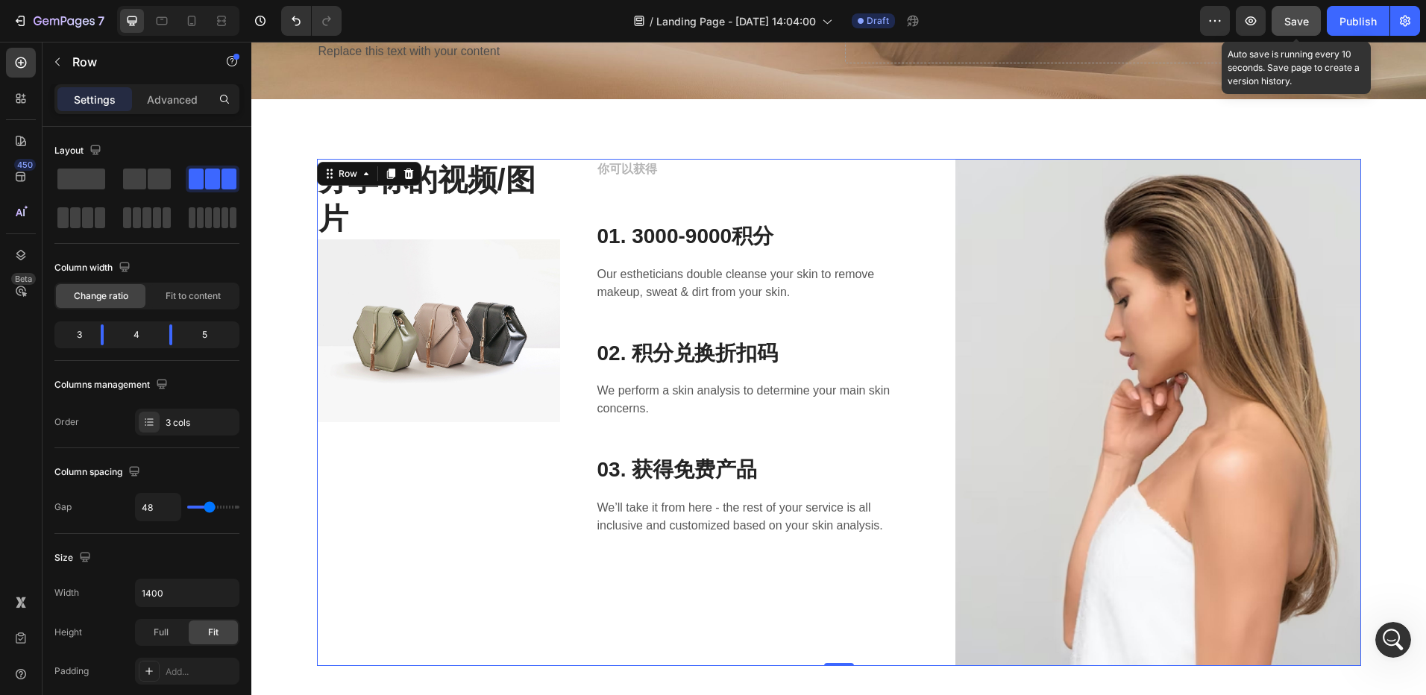
click at [1296, 26] on span "Save" at bounding box center [1296, 21] width 25 height 13
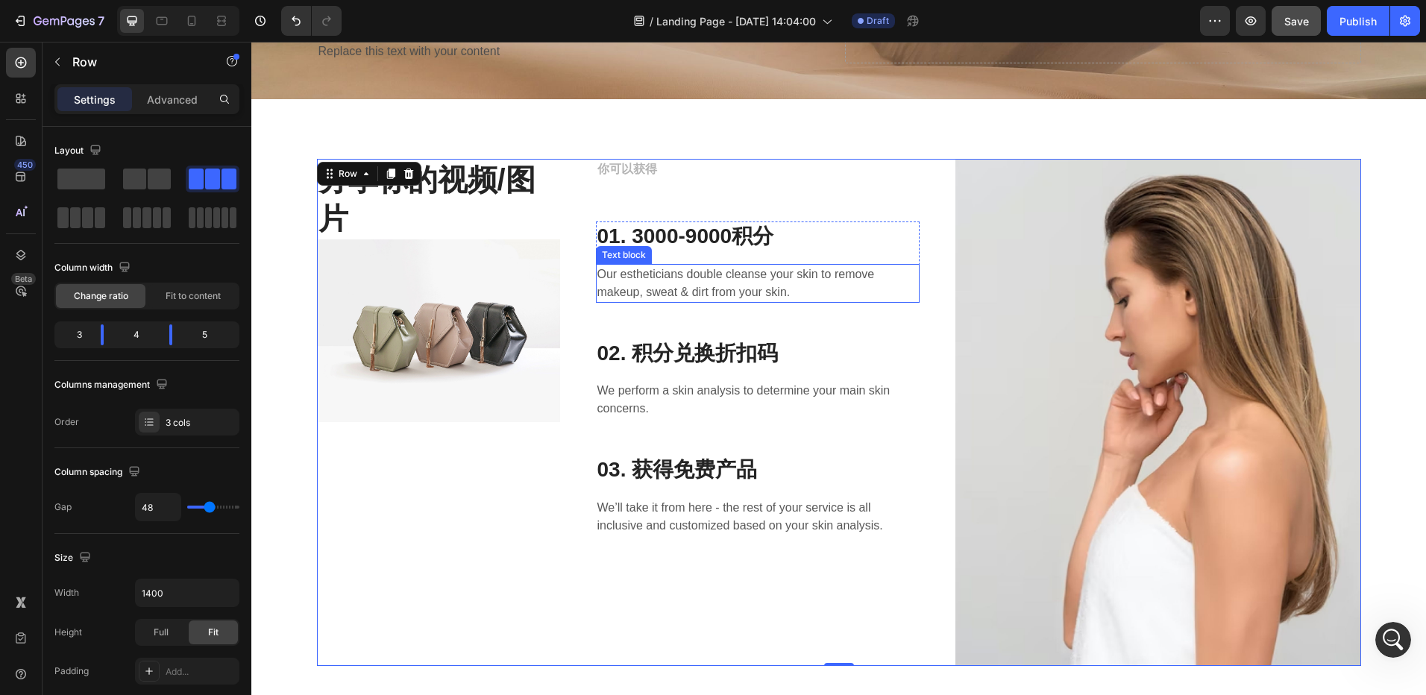
click at [702, 280] on p "Our estheticians double cleanse your skin to remove makeup, sweat & dirt from y…" at bounding box center [757, 284] width 321 height 36
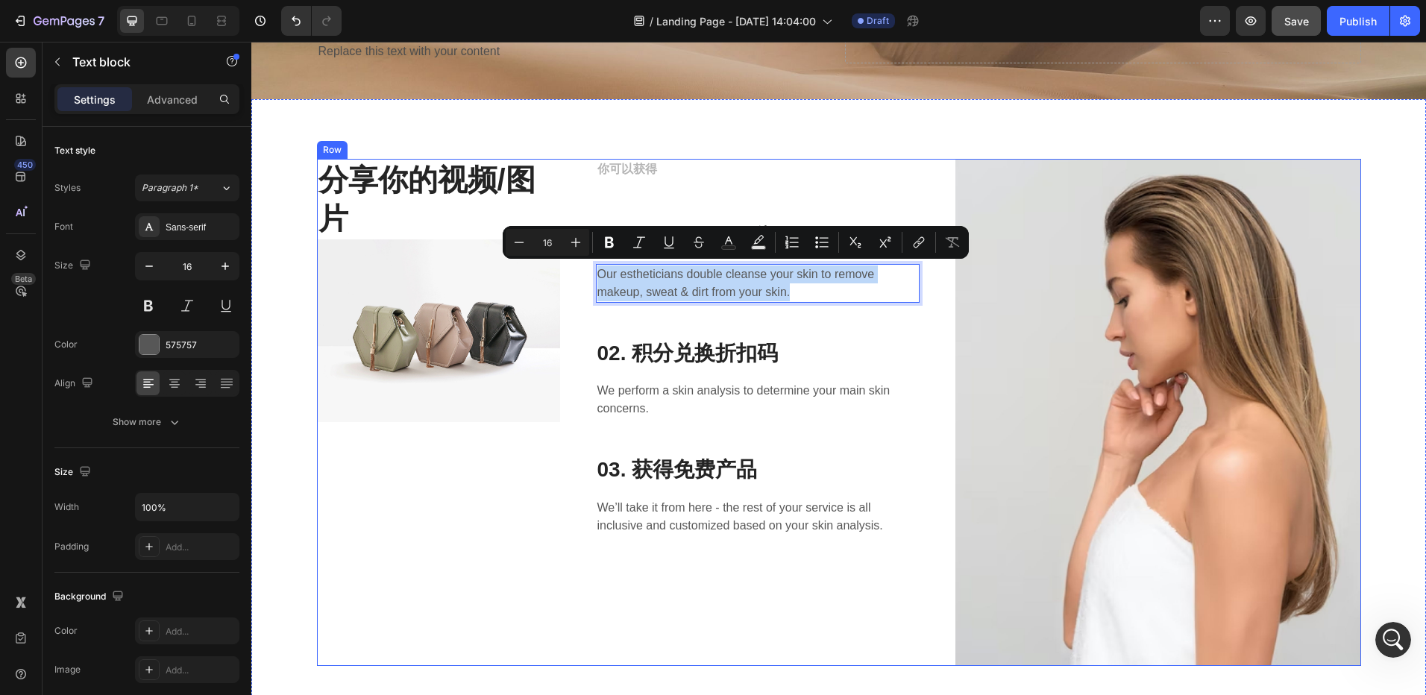
click at [436, 488] on div "分享你的视频/图片 Heading Image" at bounding box center [438, 412] width 243 height 507
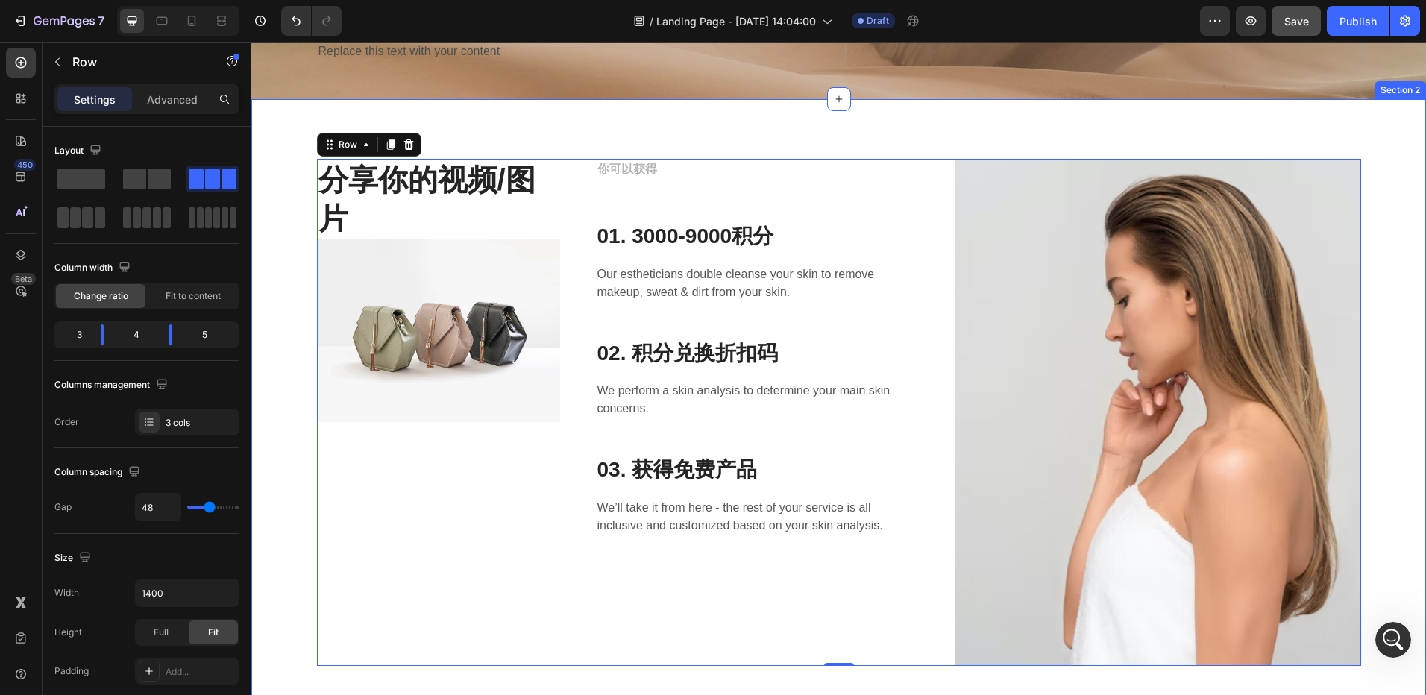
click at [289, 502] on div "分享你的视频/图片 Heading Image 你可以获得 Text block 01. 3000-9000积分 Heading Our estheticia…" at bounding box center [839, 412] width 1152 height 507
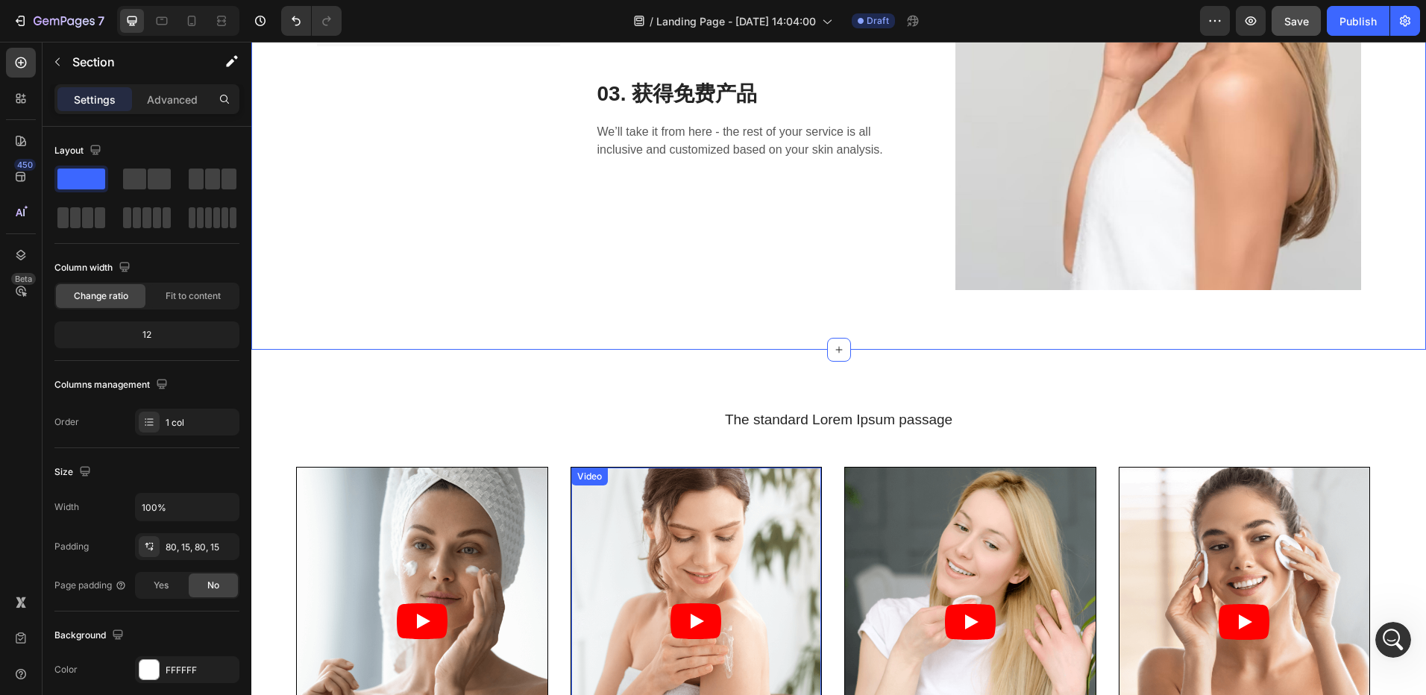
scroll to position [522, 0]
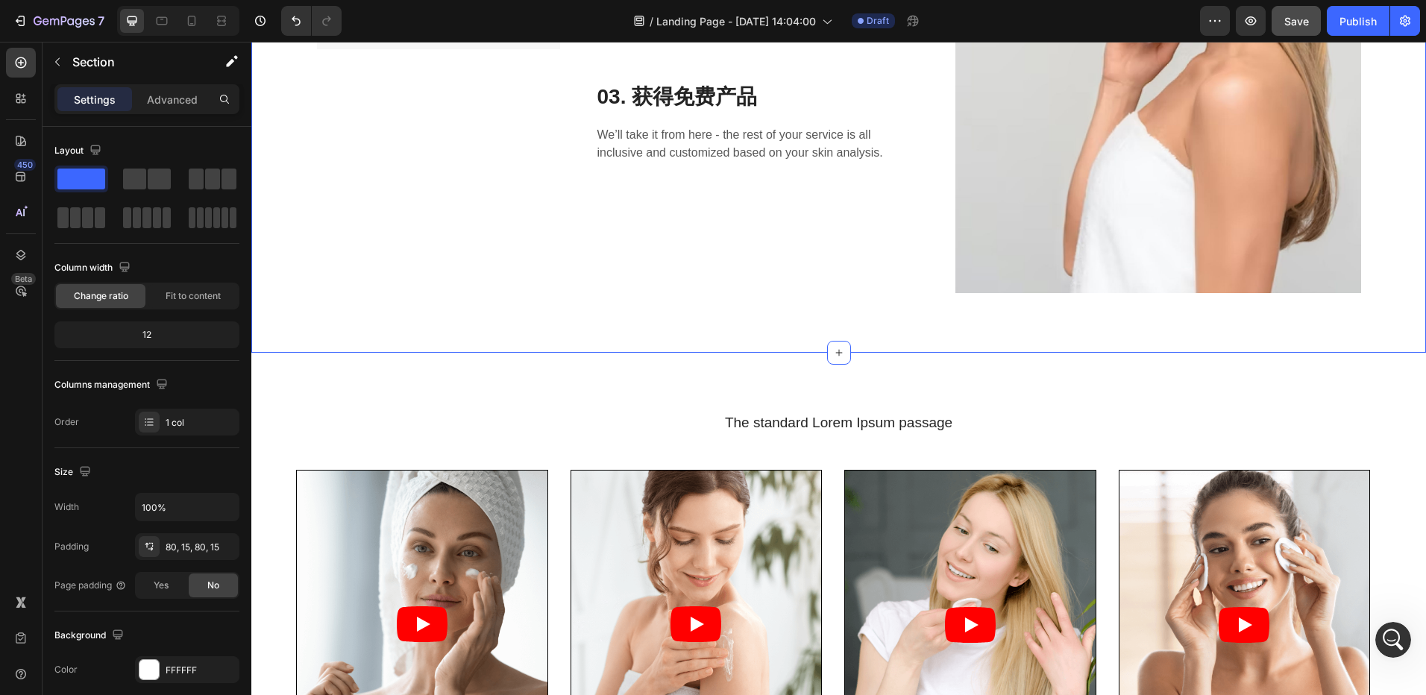
click at [723, 321] on div "分享你的视频/图片 Heading Image 你可以获得 Text block 01. 3000-9000积分 Heading Our estheticia…" at bounding box center [838, 39] width 1175 height 627
click at [585, 331] on div "分享你的视频/图片 Heading Image 你可以获得 Text block 01. 3000-9000积分 Heading Our estheticia…" at bounding box center [838, 39] width 1175 height 627
click at [578, 348] on div "分享你的视频/图片 Heading Image 你可以获得 Text block 01. 3000-9000积分 Heading Our estheticia…" at bounding box center [838, 39] width 1175 height 627
click at [571, 361] on div "The standard Lorem Ipsum passage Heading Video Lorem name Text Block #tag Text …" at bounding box center [838, 673] width 1175 height 641
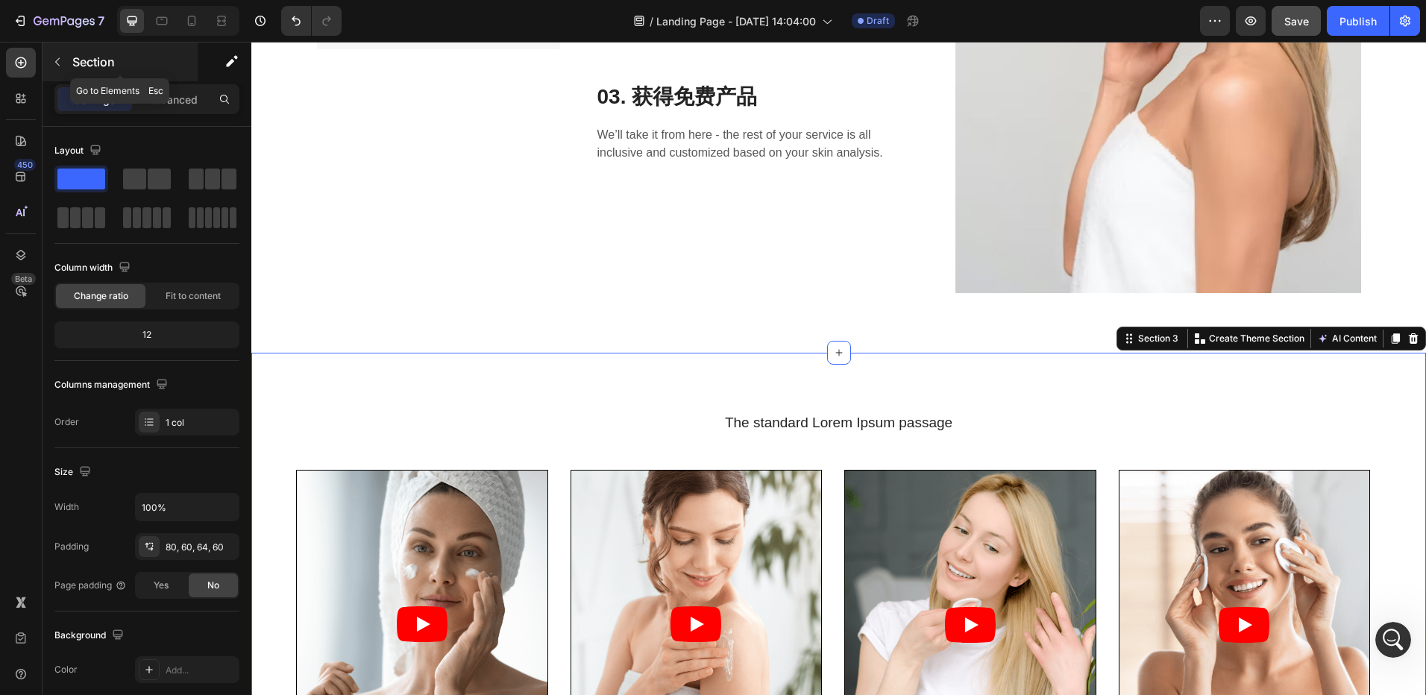
click at [69, 57] on button "button" at bounding box center [57, 62] width 24 height 24
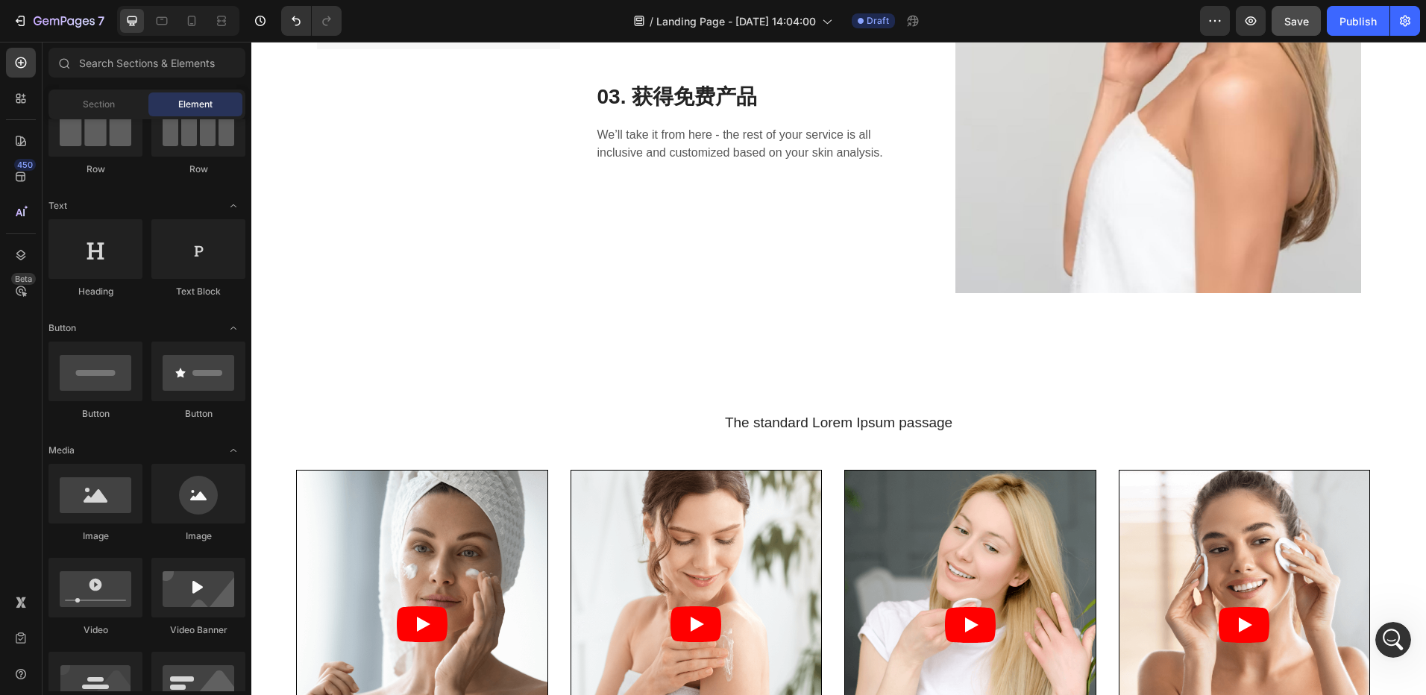
scroll to position [0, 0]
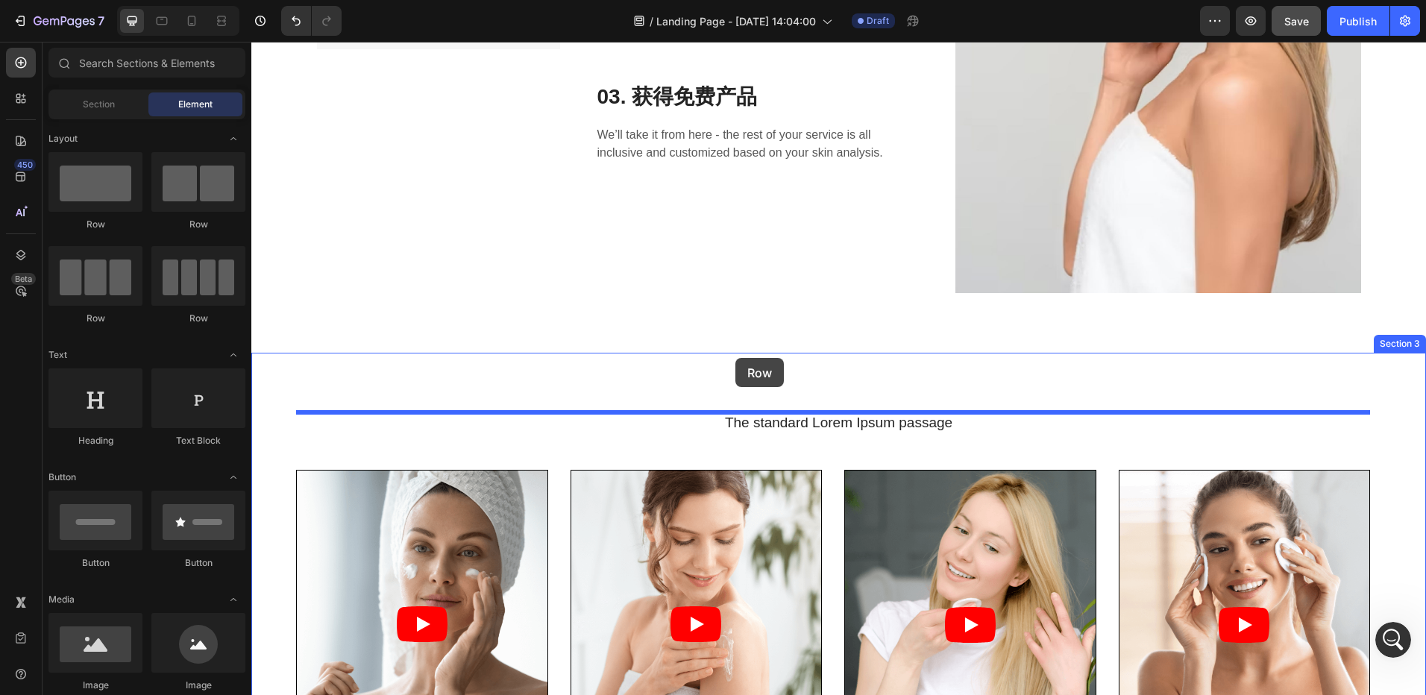
drag, startPoint x: 356, startPoint y: 228, endPoint x: 735, endPoint y: 358, distance: 401.2
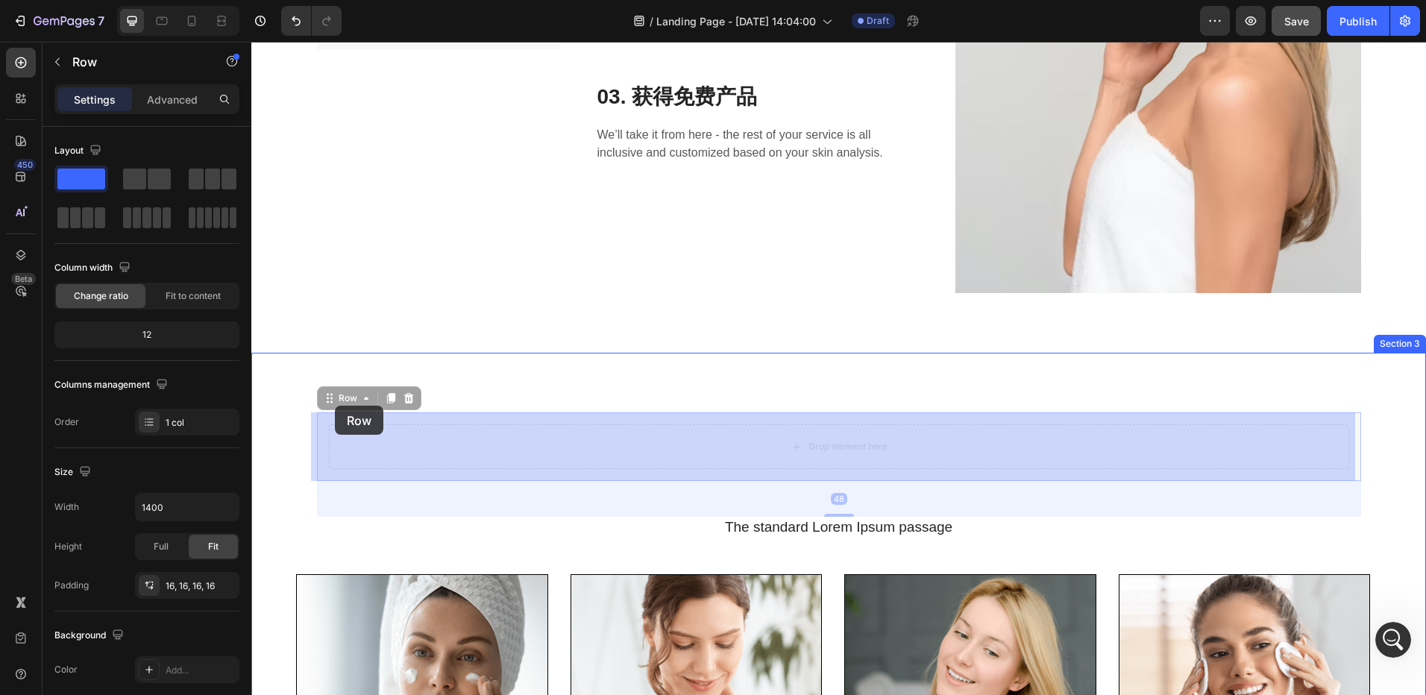
drag, startPoint x: 322, startPoint y: 401, endPoint x: 335, endPoint y: 406, distance: 13.4
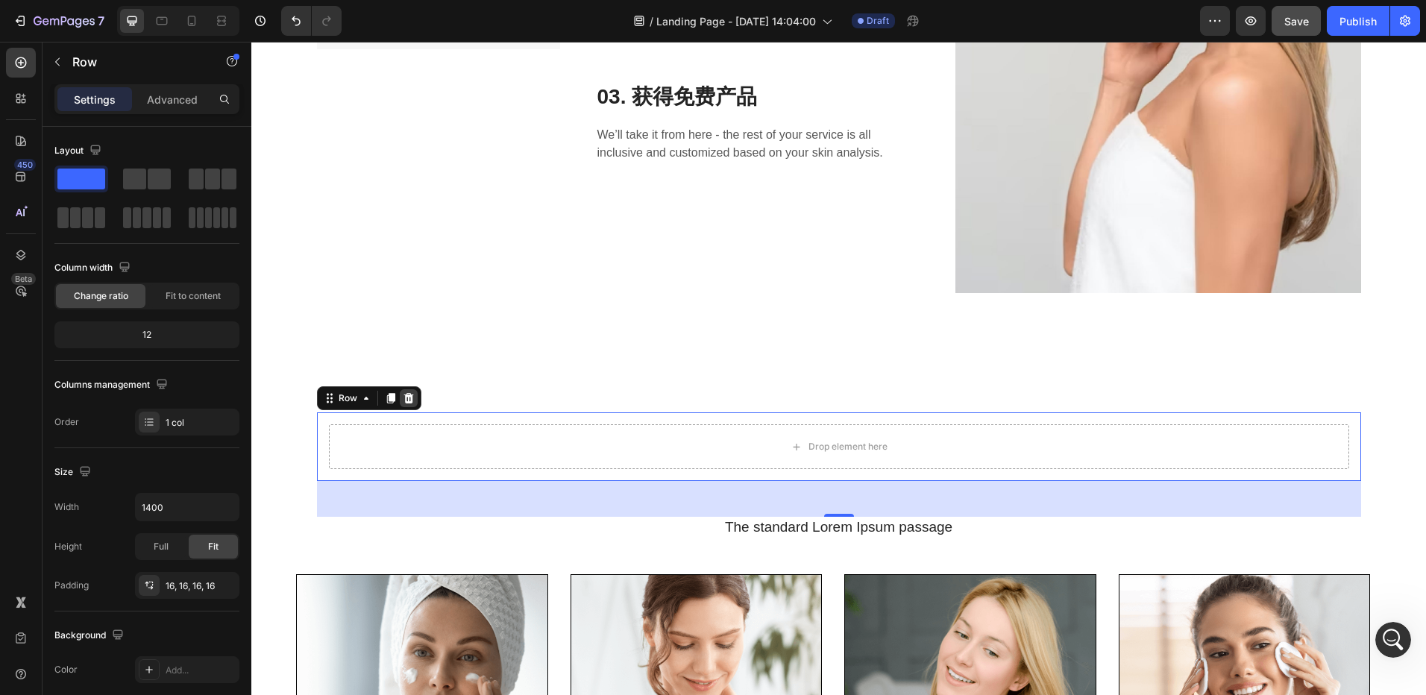
click at [405, 402] on icon at bounding box center [409, 398] width 10 height 10
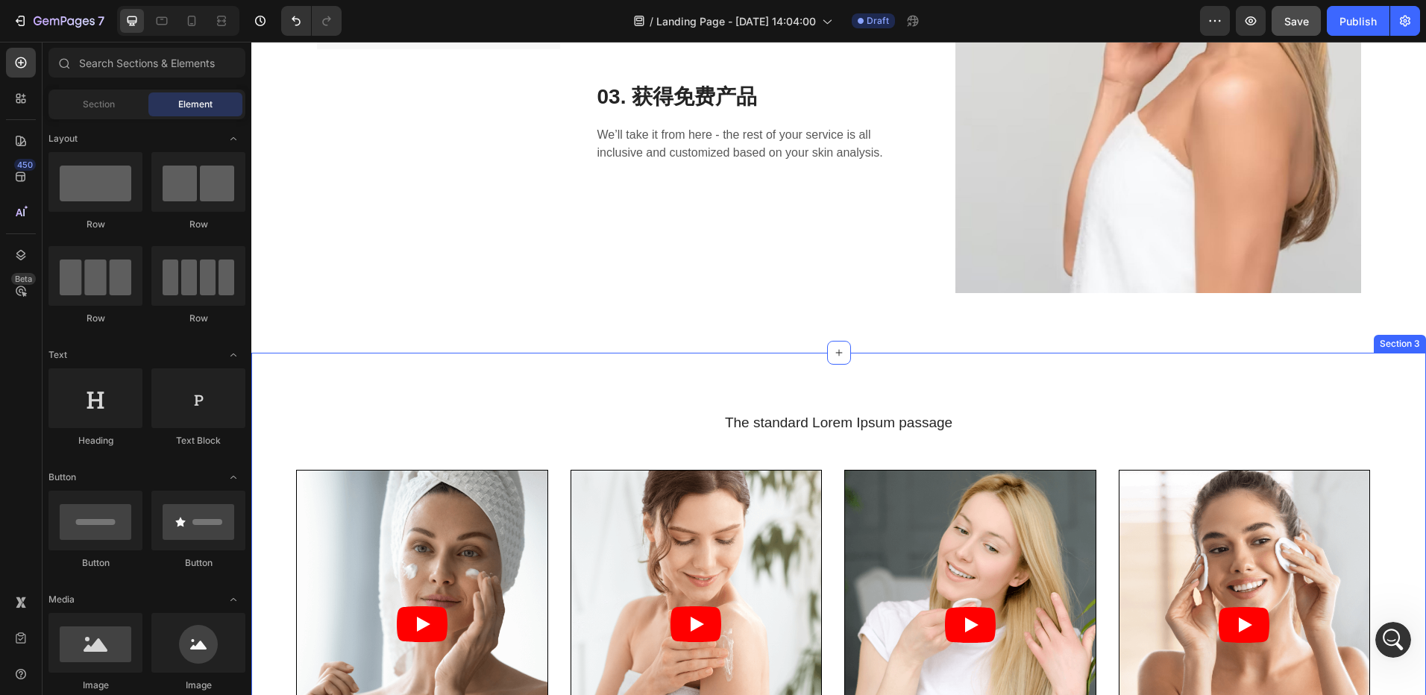
click at [376, 402] on div "The standard Lorem Ipsum passage Heading Video Lorem name Text Block #tag Text …" at bounding box center [838, 673] width 1175 height 641
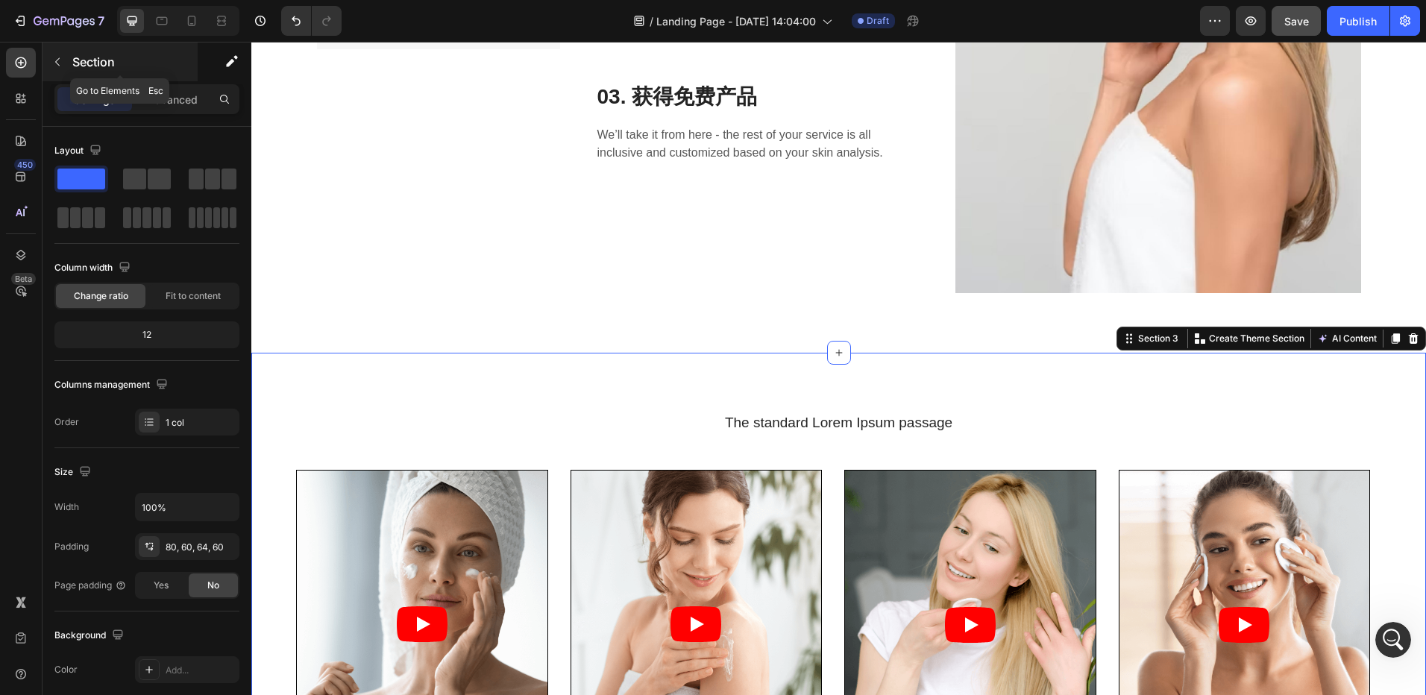
click at [58, 61] on icon "button" at bounding box center [57, 62] width 12 height 12
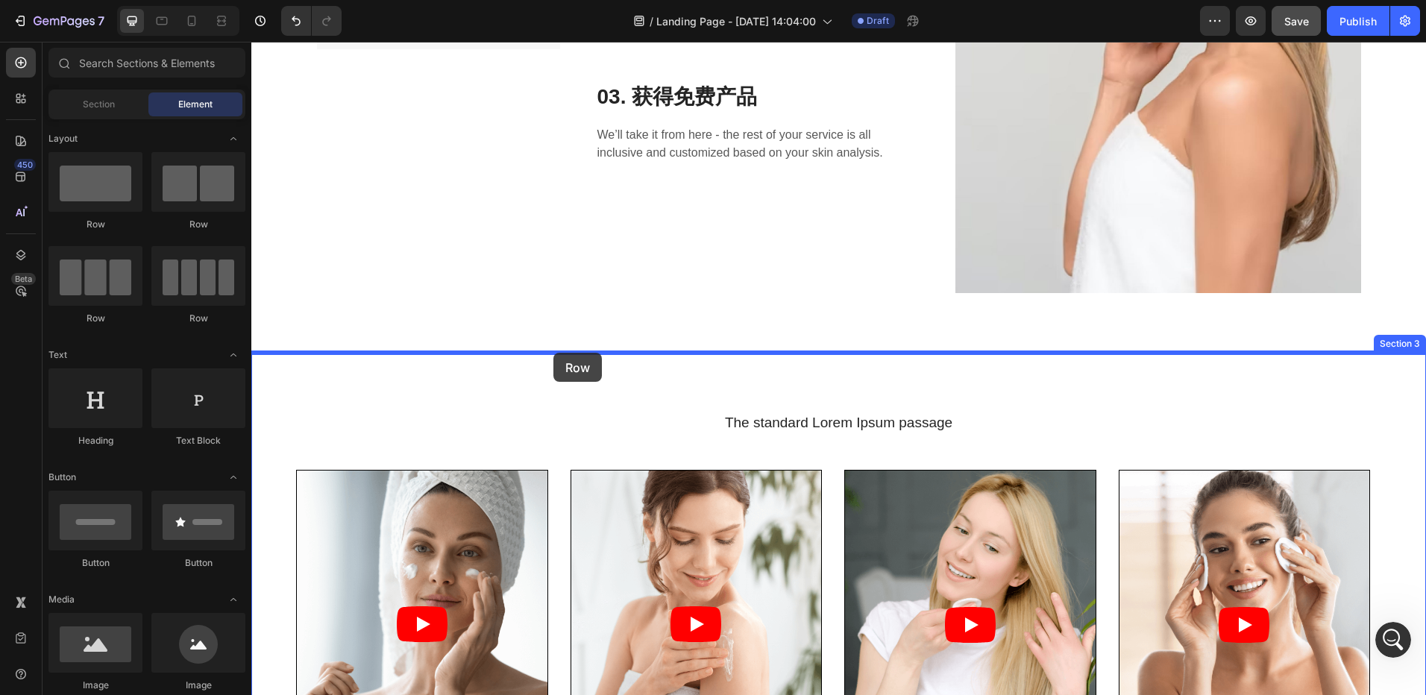
drag, startPoint x: 336, startPoint y: 296, endPoint x: 553, endPoint y: 353, distance: 224.3
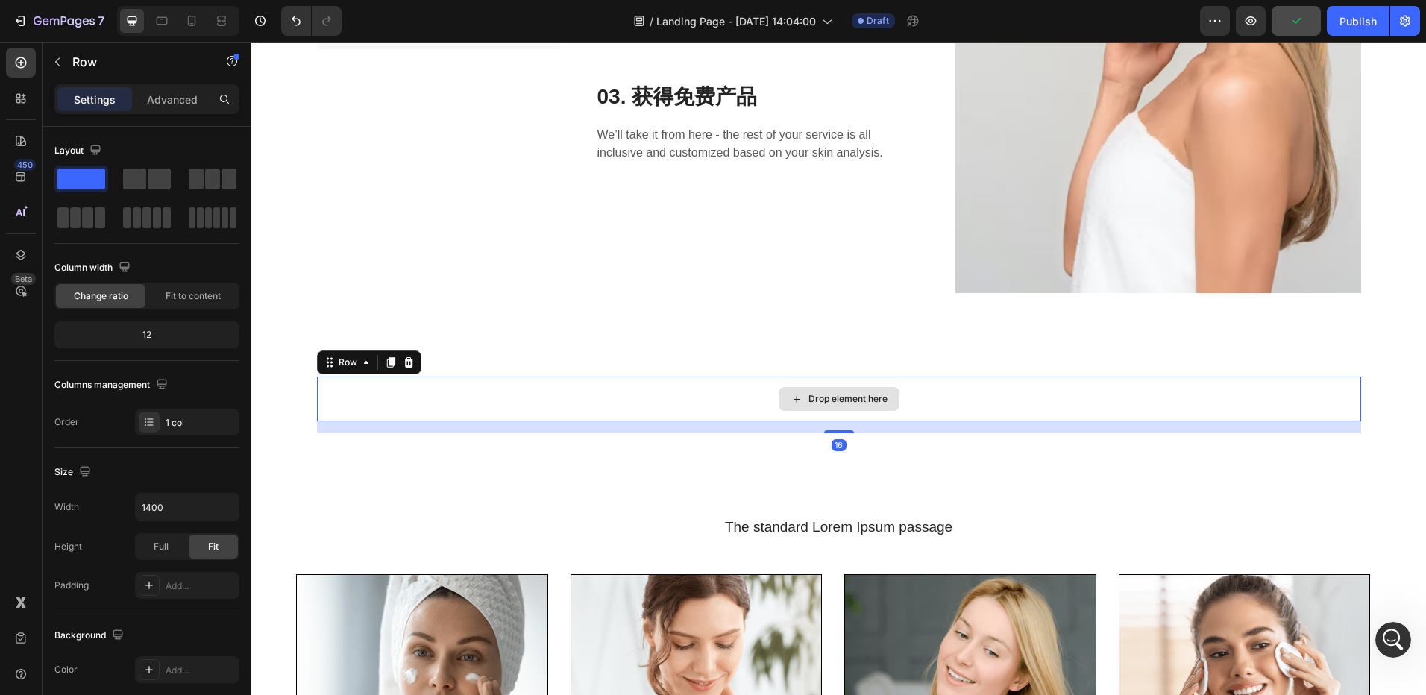
click at [823, 398] on div "Drop element here" at bounding box center [848, 399] width 79 height 12
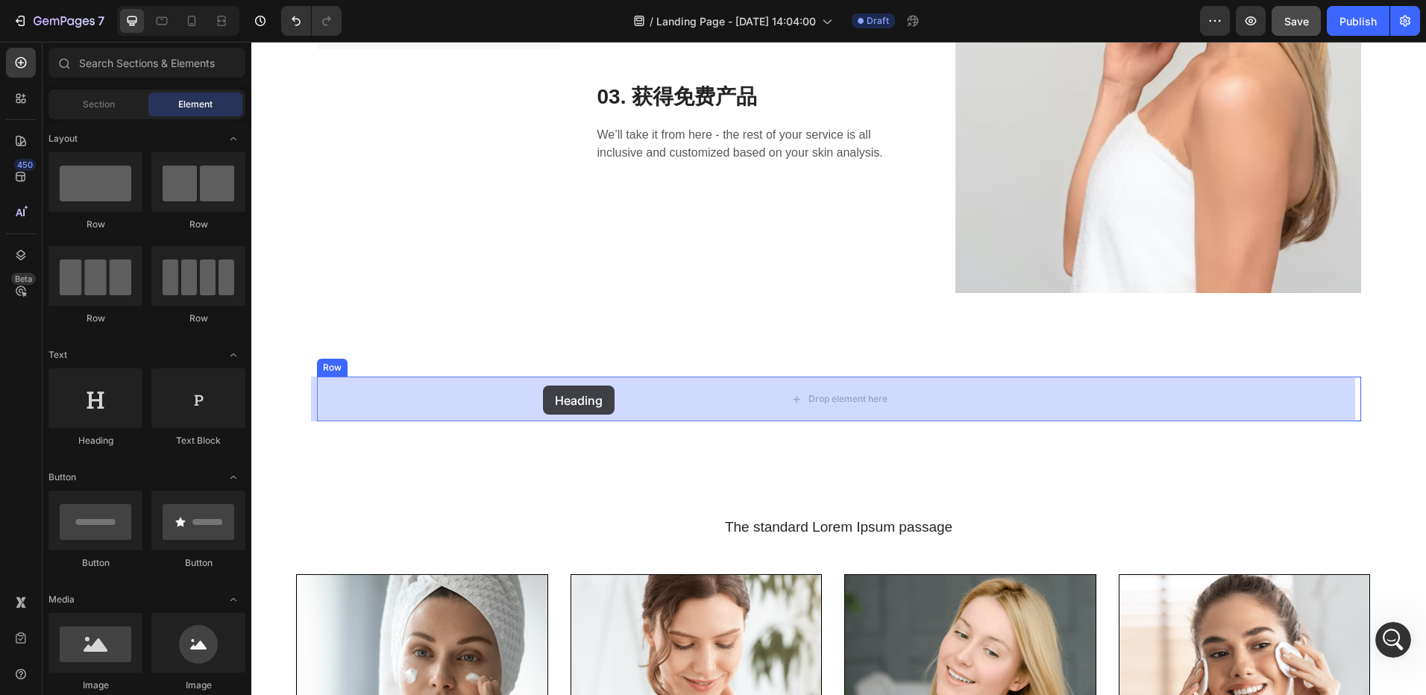
drag, startPoint x: 348, startPoint y: 436, endPoint x: 561, endPoint y: 391, distance: 218.1
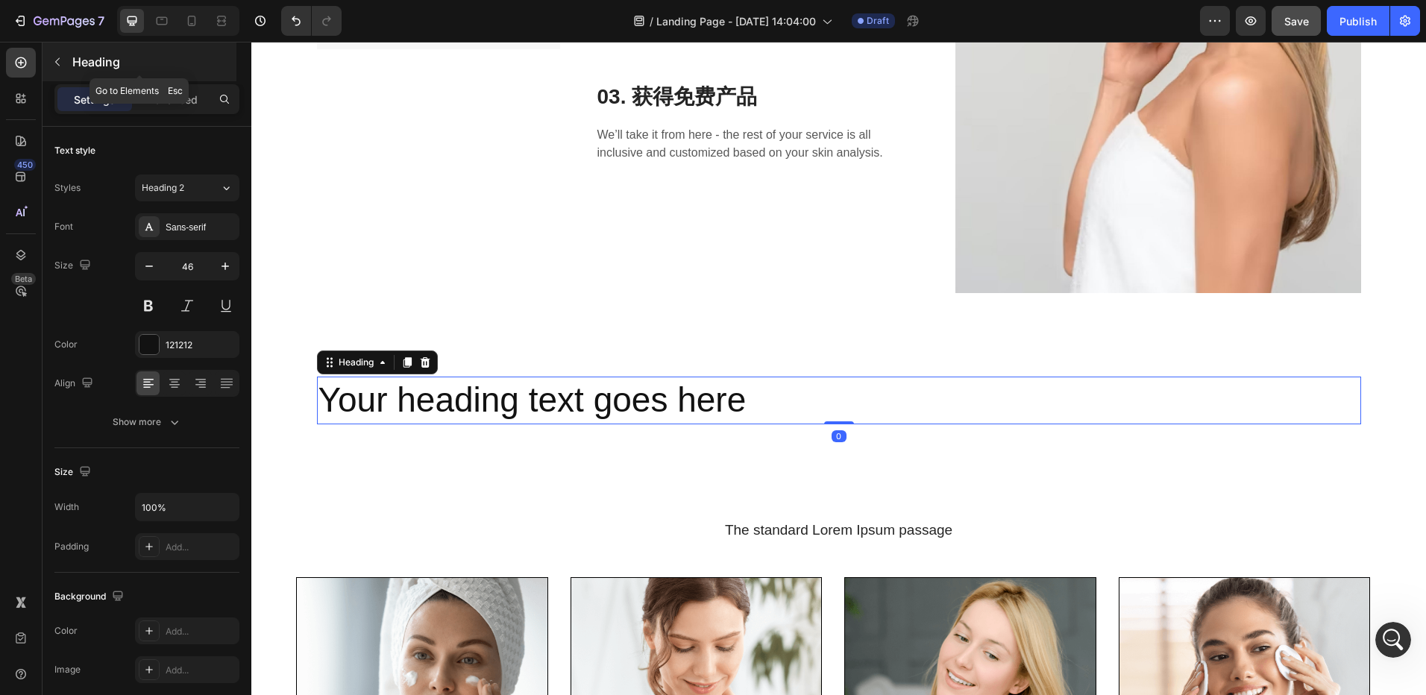
click at [50, 66] on button "button" at bounding box center [57, 62] width 24 height 24
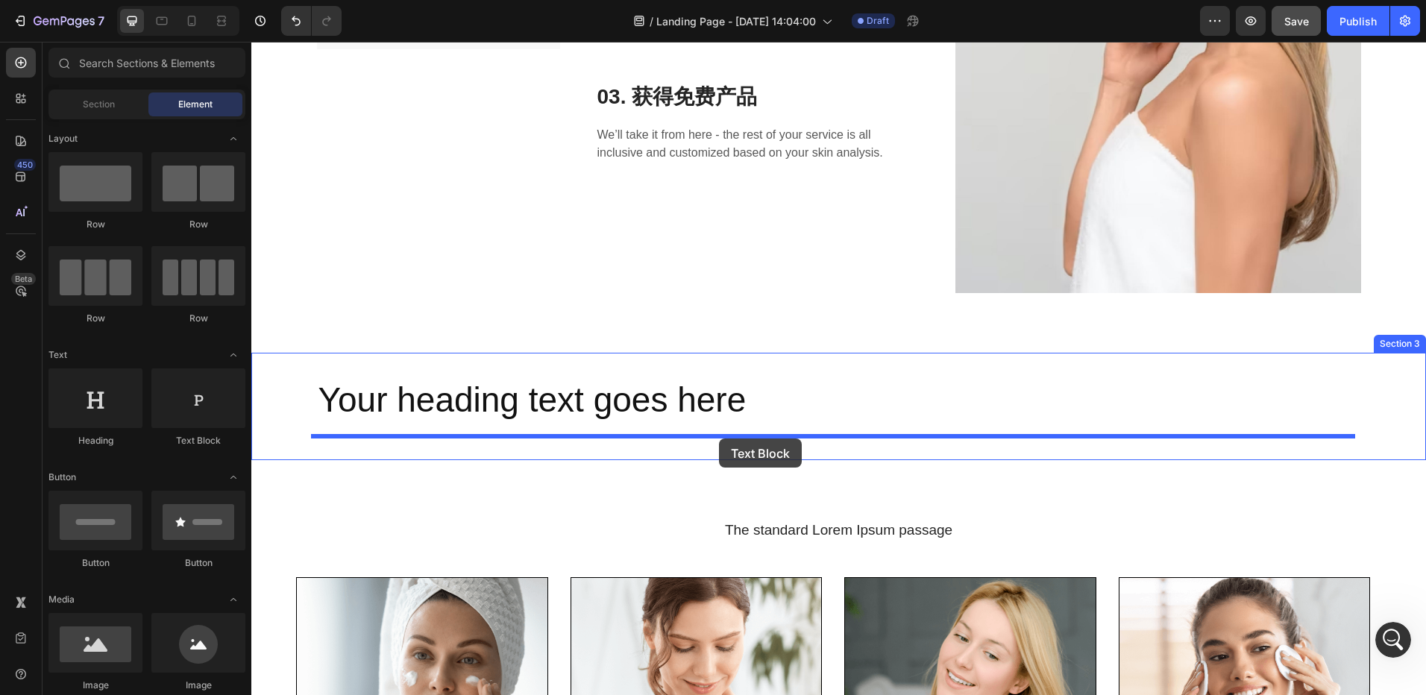
drag, startPoint x: 452, startPoint y: 451, endPoint x: 719, endPoint y: 439, distance: 267.3
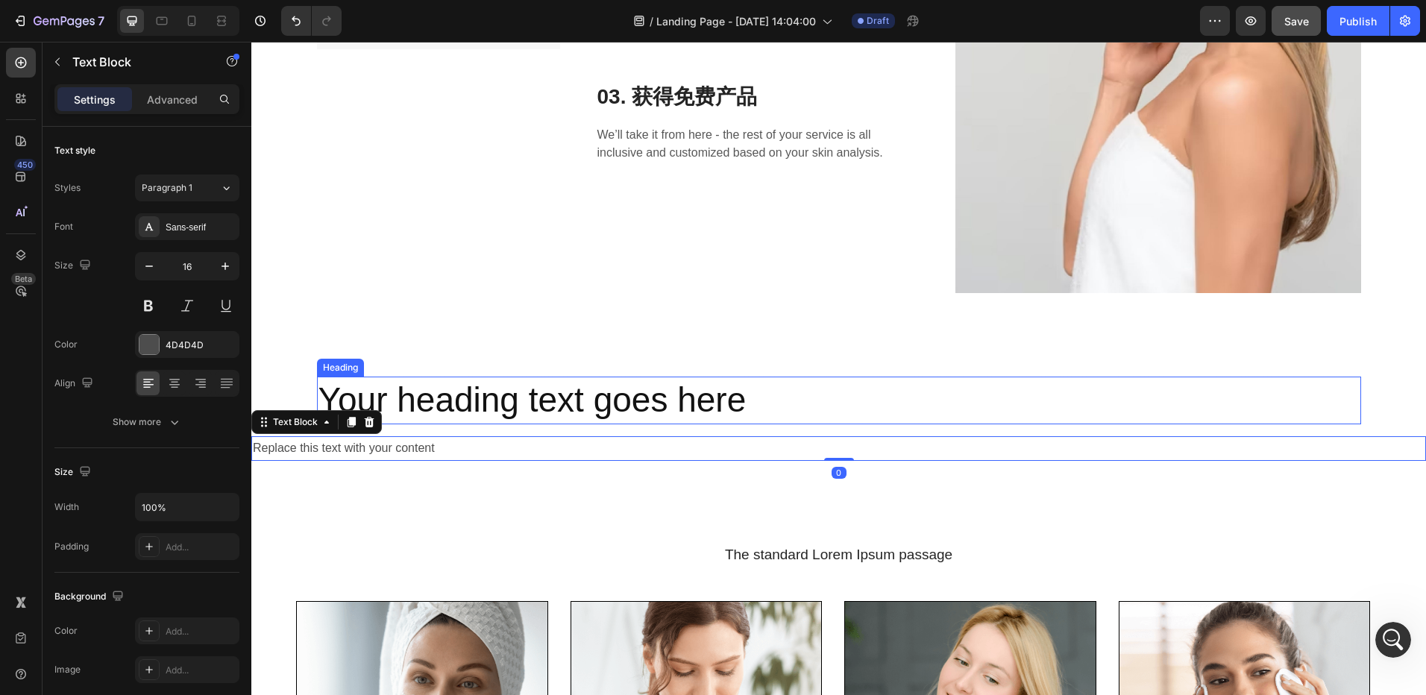
click at [668, 409] on h2 "Your heading text goes here" at bounding box center [839, 401] width 1044 height 48
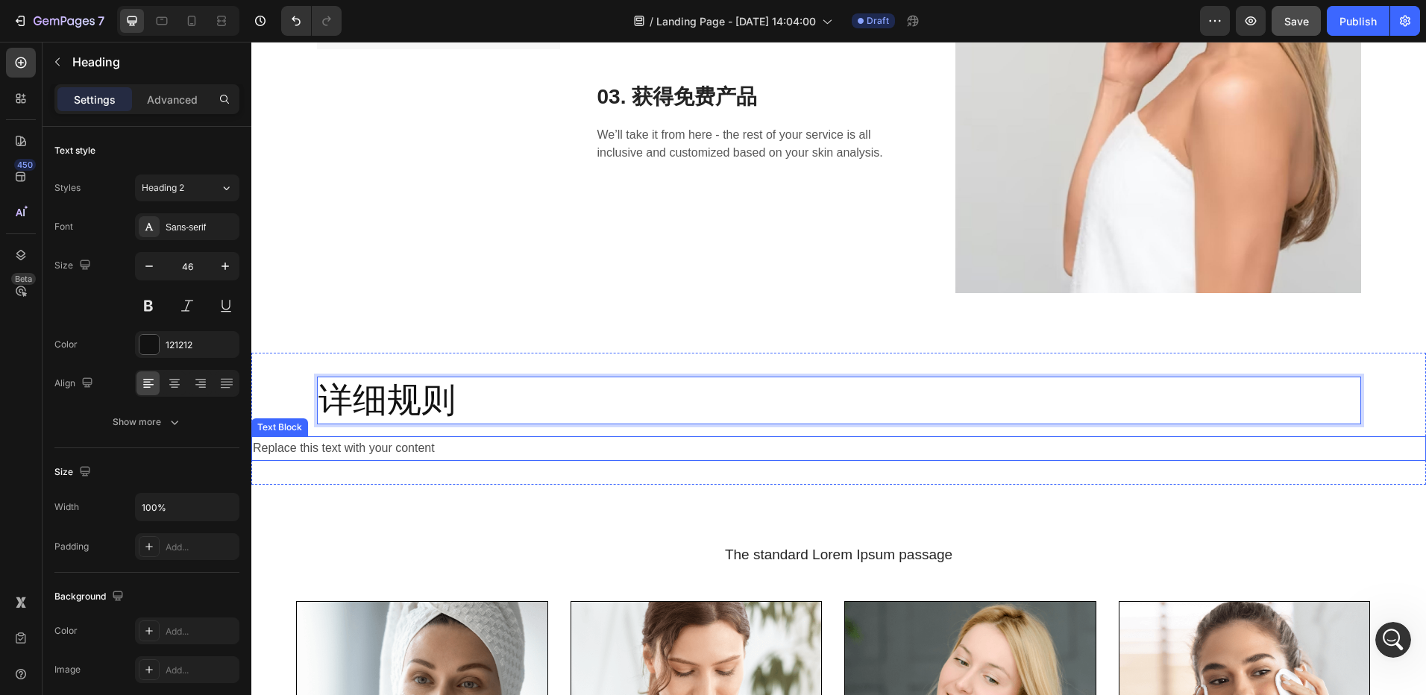
click at [441, 451] on div "Replace this text with your content" at bounding box center [838, 448] width 1175 height 25
click at [476, 414] on p "详细规则" at bounding box center [838, 400] width 1041 height 45
click at [446, 452] on div "Replace this text with your content" at bounding box center [838, 448] width 1175 height 25
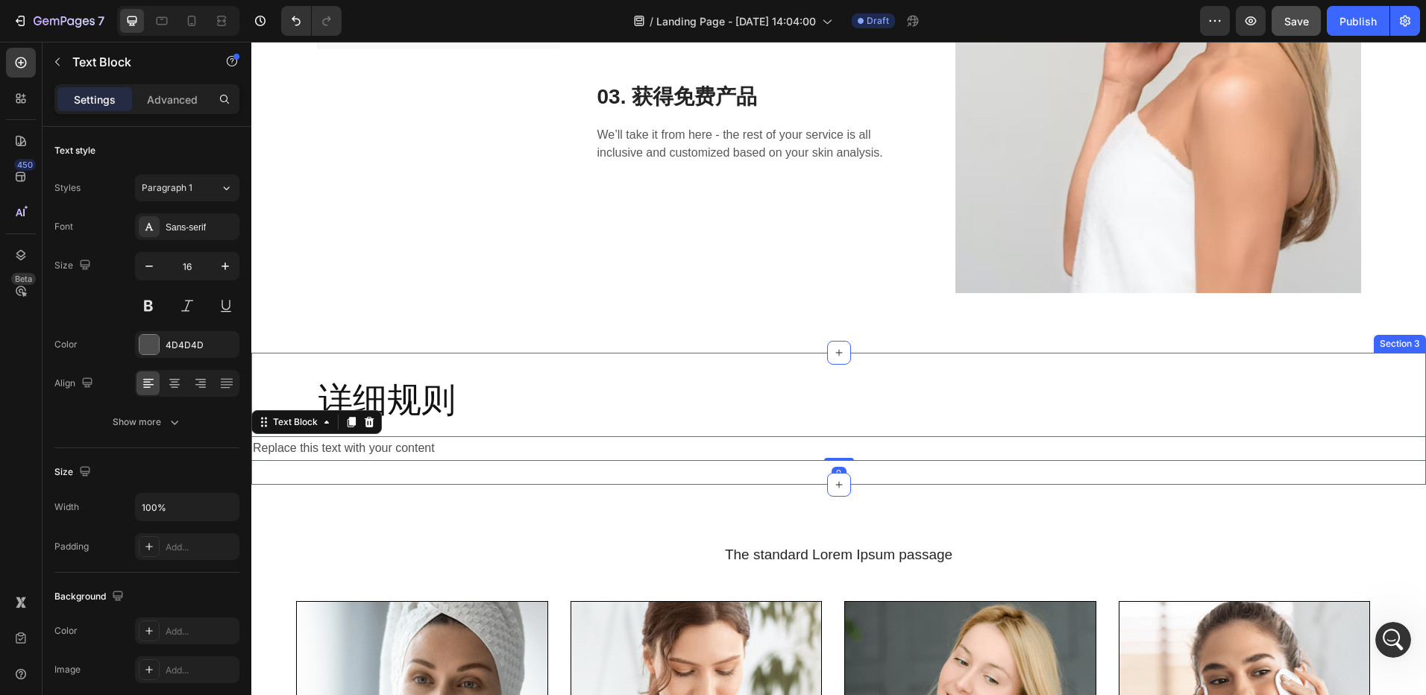
click at [517, 409] on p "详细规则" at bounding box center [838, 400] width 1041 height 45
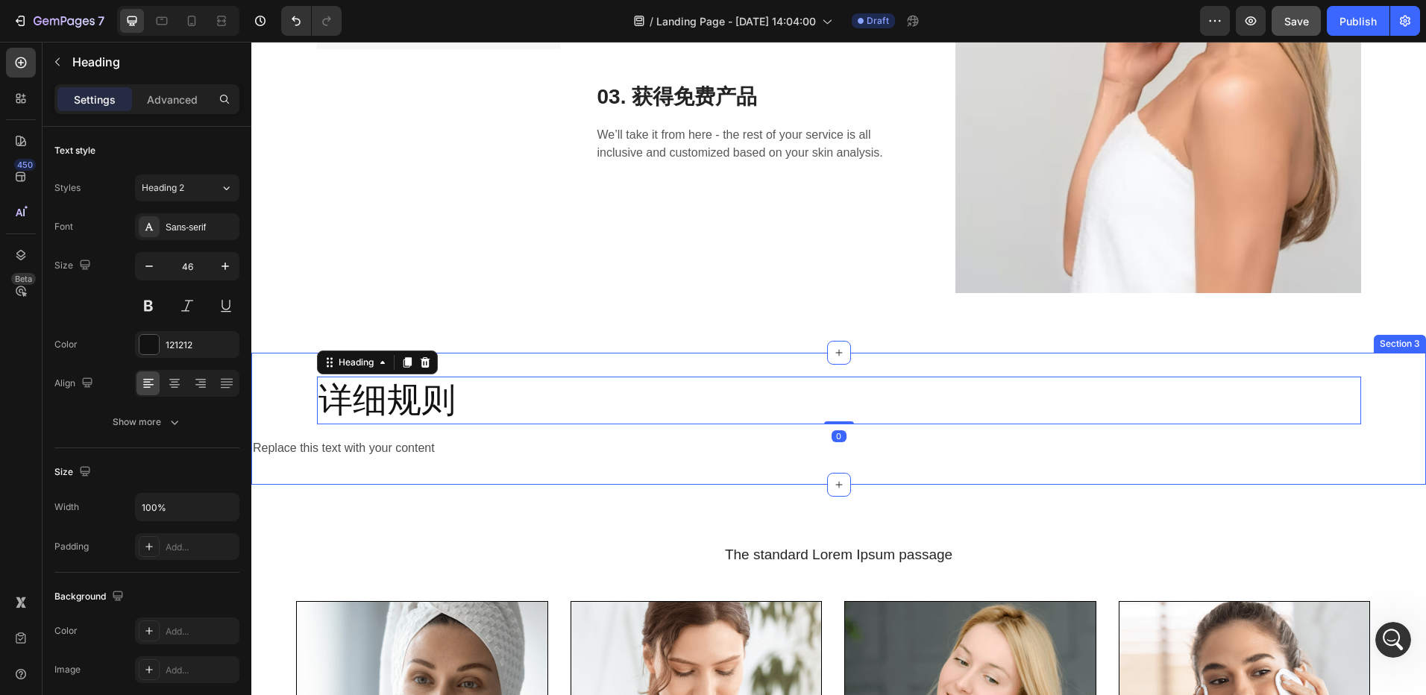
click at [292, 401] on div "详细规则 Heading 0 Row Replace this text with your content Text Block" at bounding box center [838, 419] width 1175 height 84
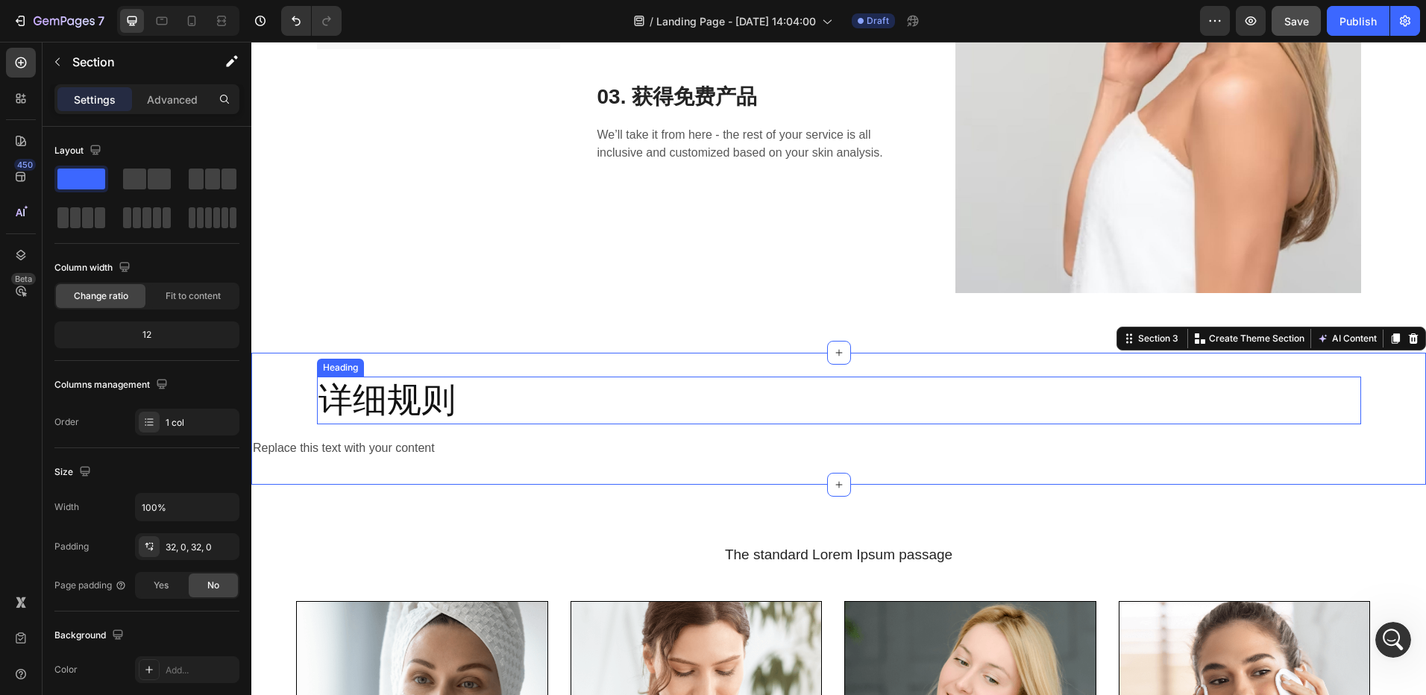
click at [502, 404] on p "详细规则" at bounding box center [838, 400] width 1041 height 45
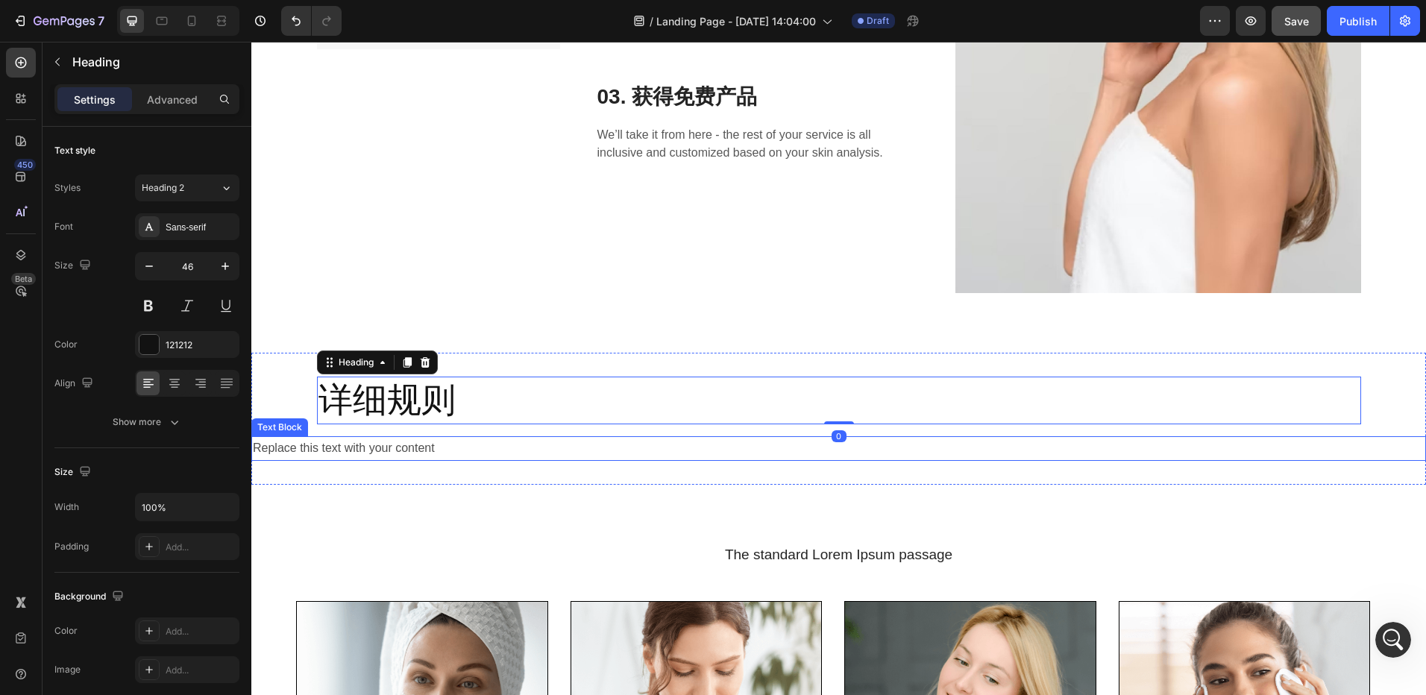
click at [471, 456] on div "Replace this text with your content" at bounding box center [838, 448] width 1175 height 25
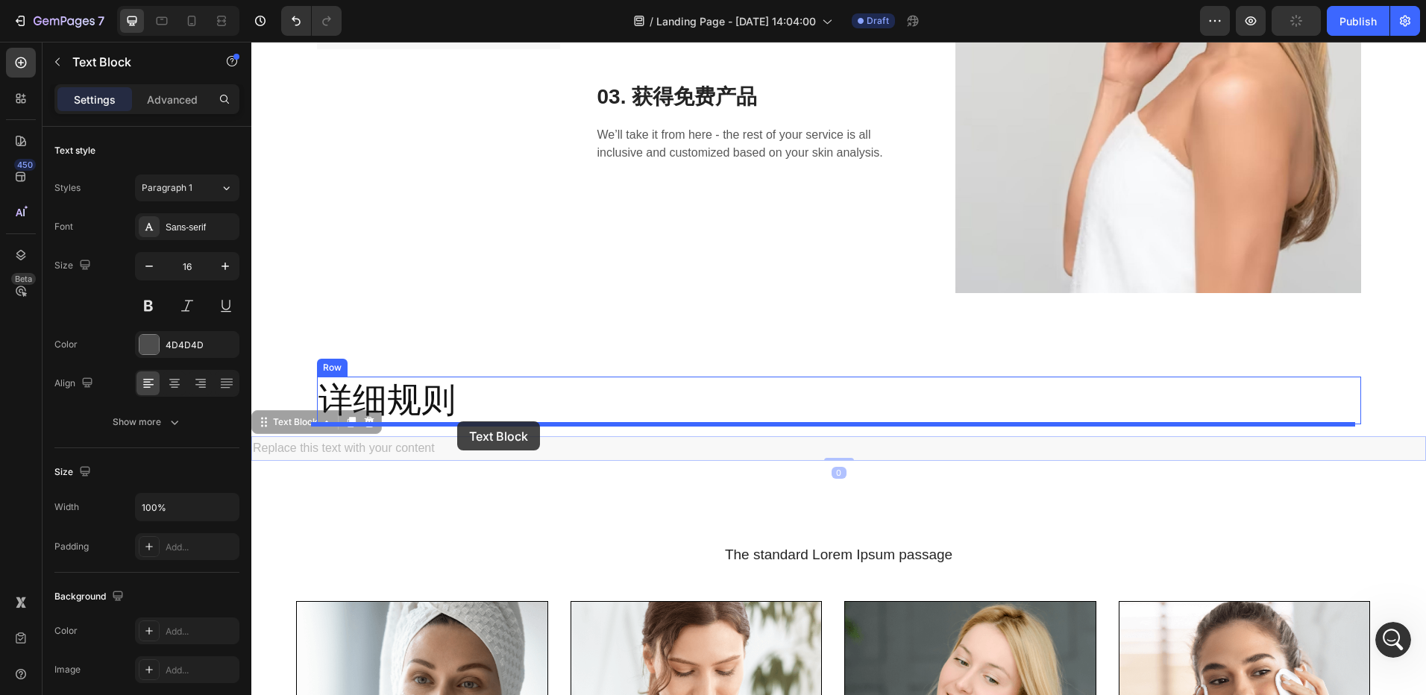
drag, startPoint x: 266, startPoint y: 422, endPoint x: 457, endPoint y: 421, distance: 191.7
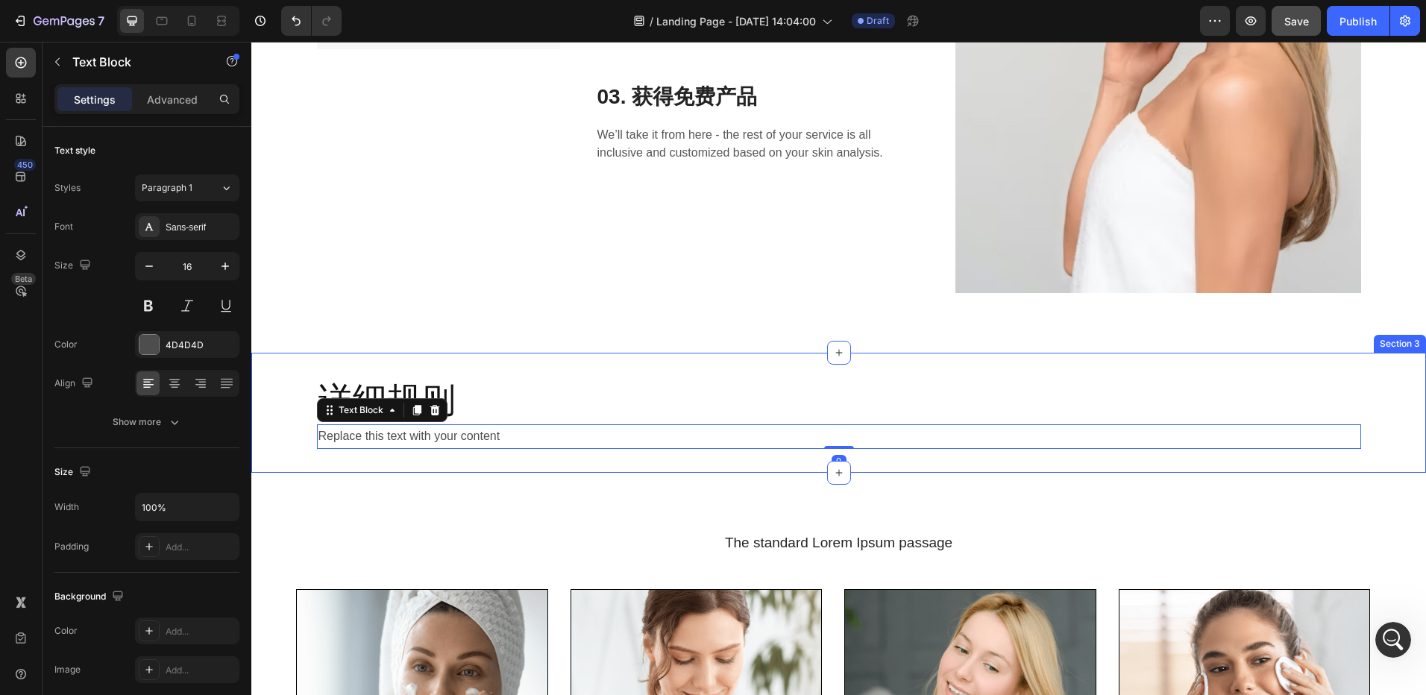
click at [526, 451] on div "详细规则 Heading Replace this text with your content Text Block 0 Row Section 3" at bounding box center [838, 413] width 1175 height 120
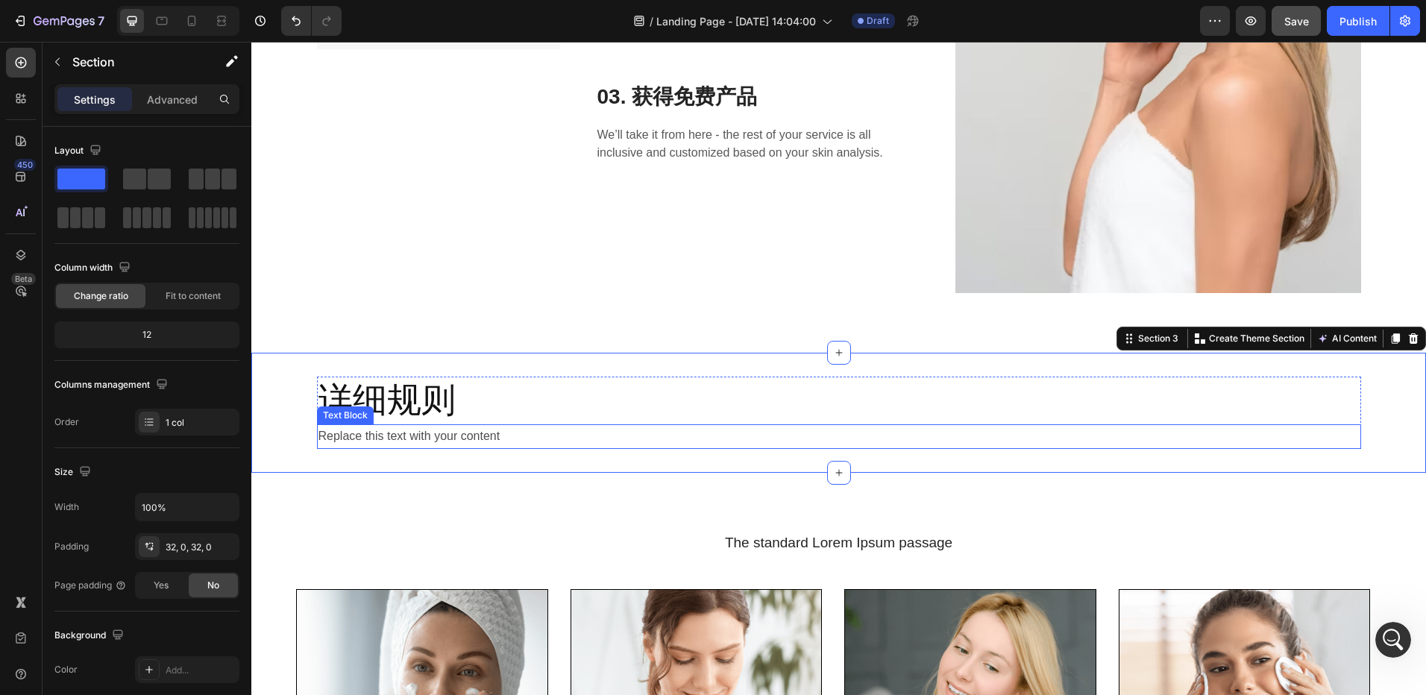
click at [548, 436] on div "Replace this text with your content" at bounding box center [839, 436] width 1044 height 25
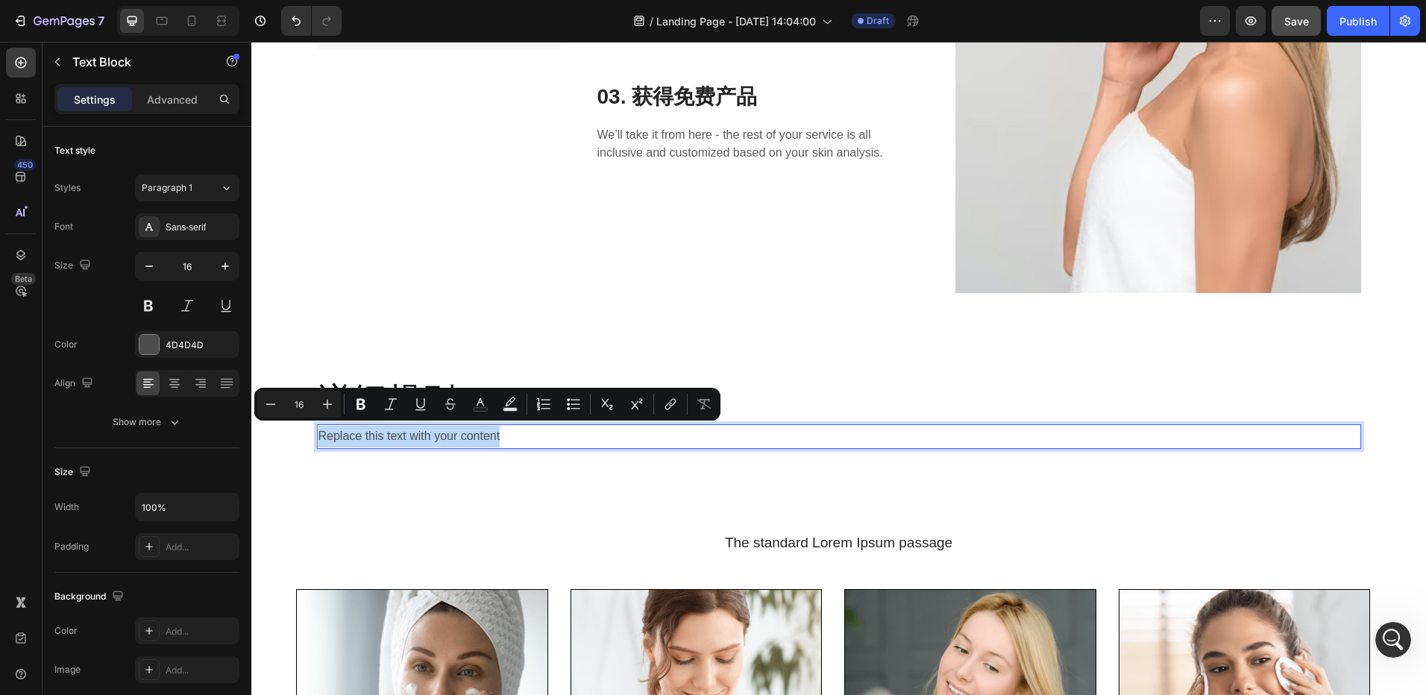
click at [548, 436] on p "Replace this text with your content" at bounding box center [838, 437] width 1041 height 22
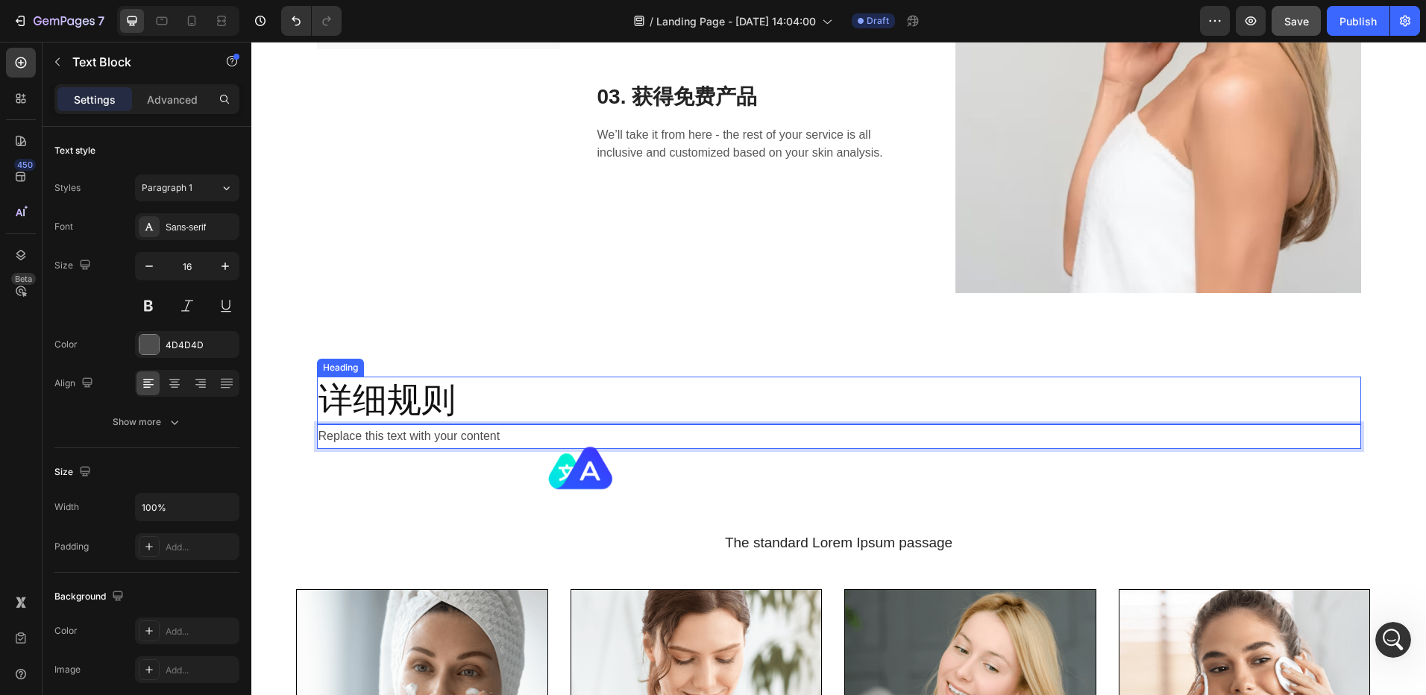
click at [489, 404] on p "详细规则" at bounding box center [838, 400] width 1041 height 45
click at [450, 436] on p "Replace this text with your content" at bounding box center [838, 437] width 1041 height 22
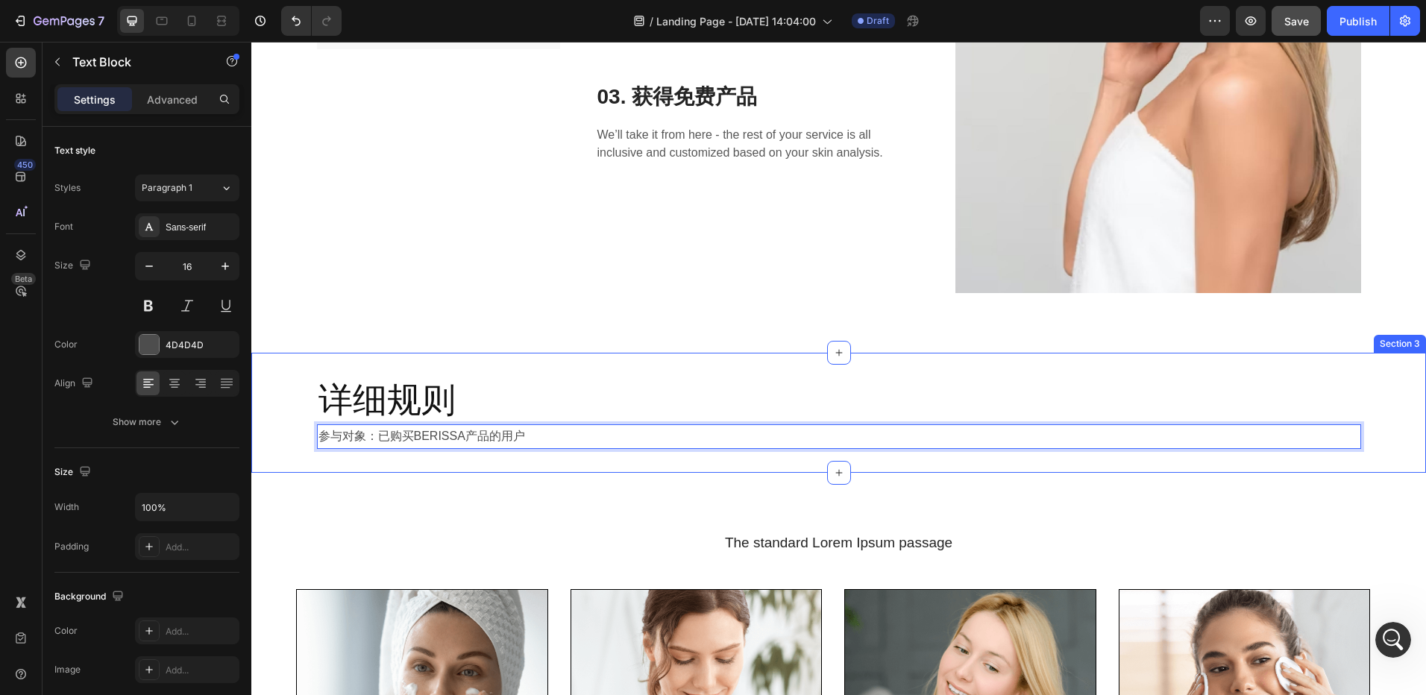
click at [436, 464] on div "详细规则 Heading 参与对象：已购买BERISSA产品的用户 Text Block 0 Row Section 3" at bounding box center [838, 413] width 1175 height 120
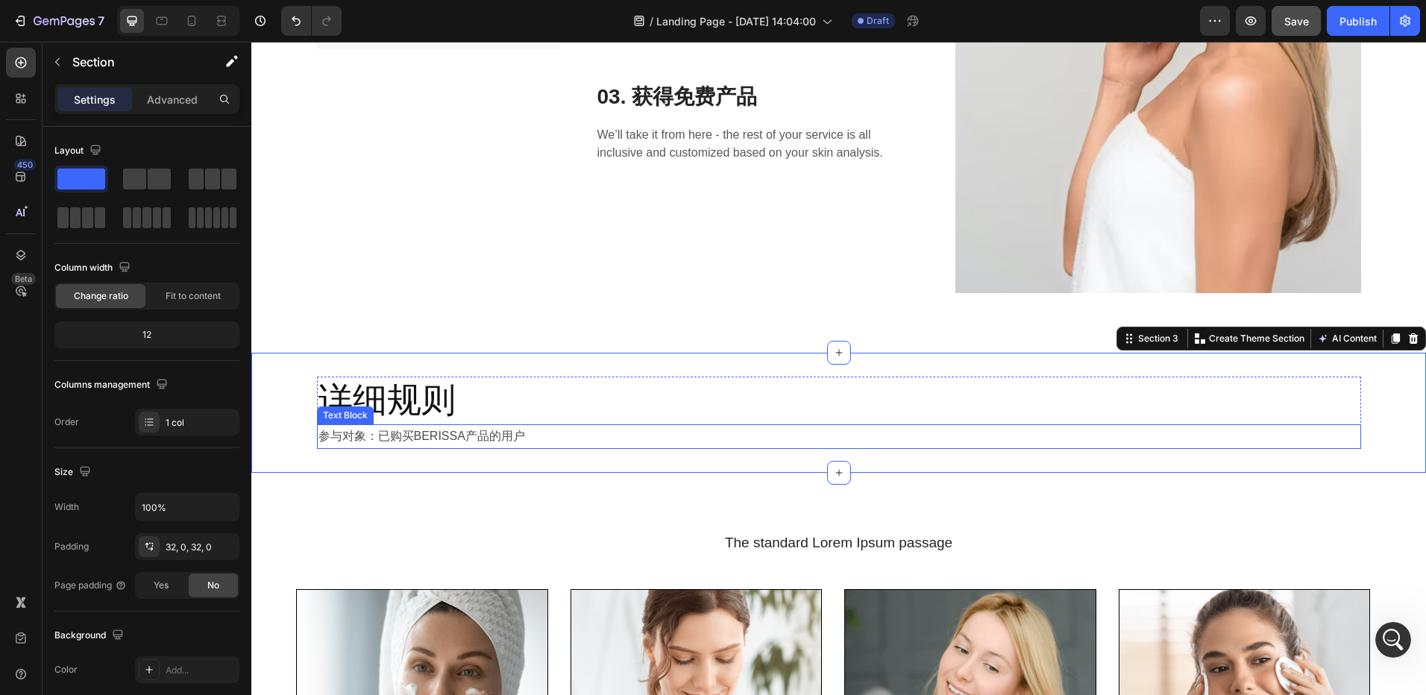
click at [544, 436] on p "参与对象：已购买BERISSA产品的用户" at bounding box center [838, 437] width 1041 height 22
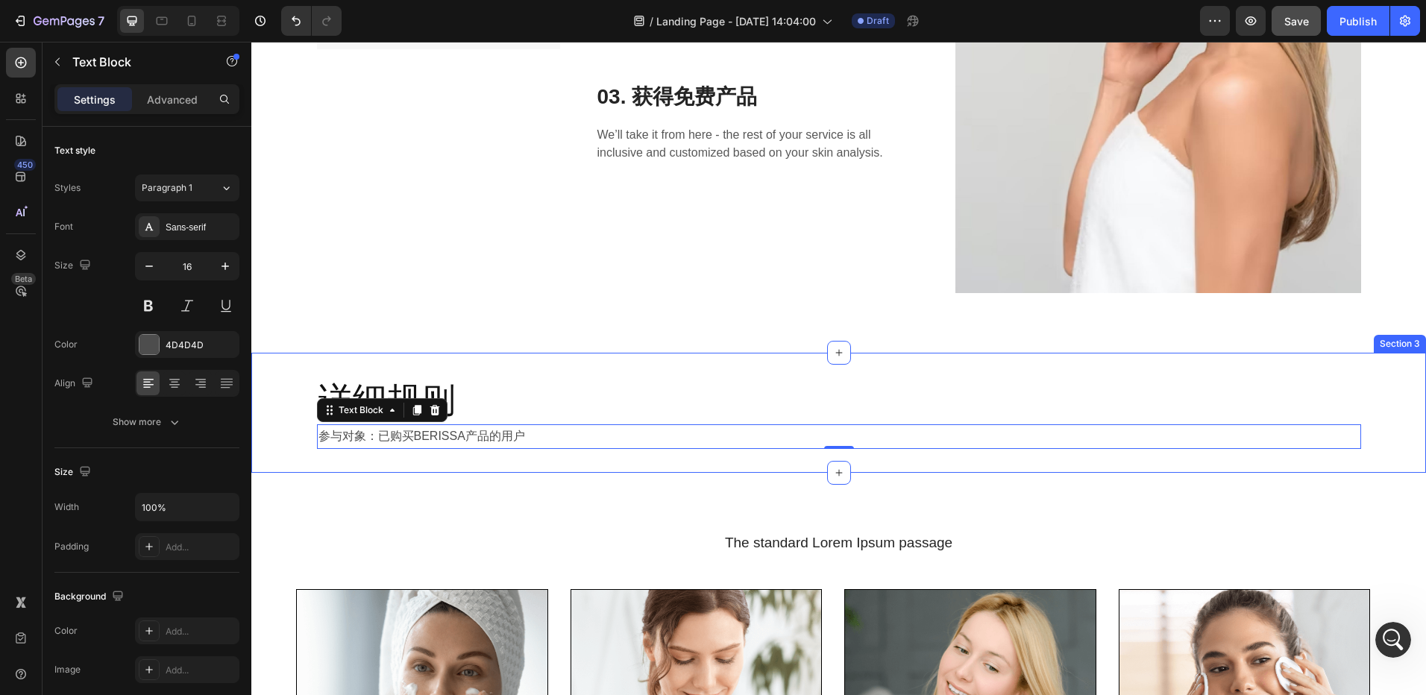
click at [530, 468] on div "详细规则 Heading 参与对象：已购买BERISSA产品的用户 Text Block 0 Row Section 3" at bounding box center [838, 413] width 1175 height 120
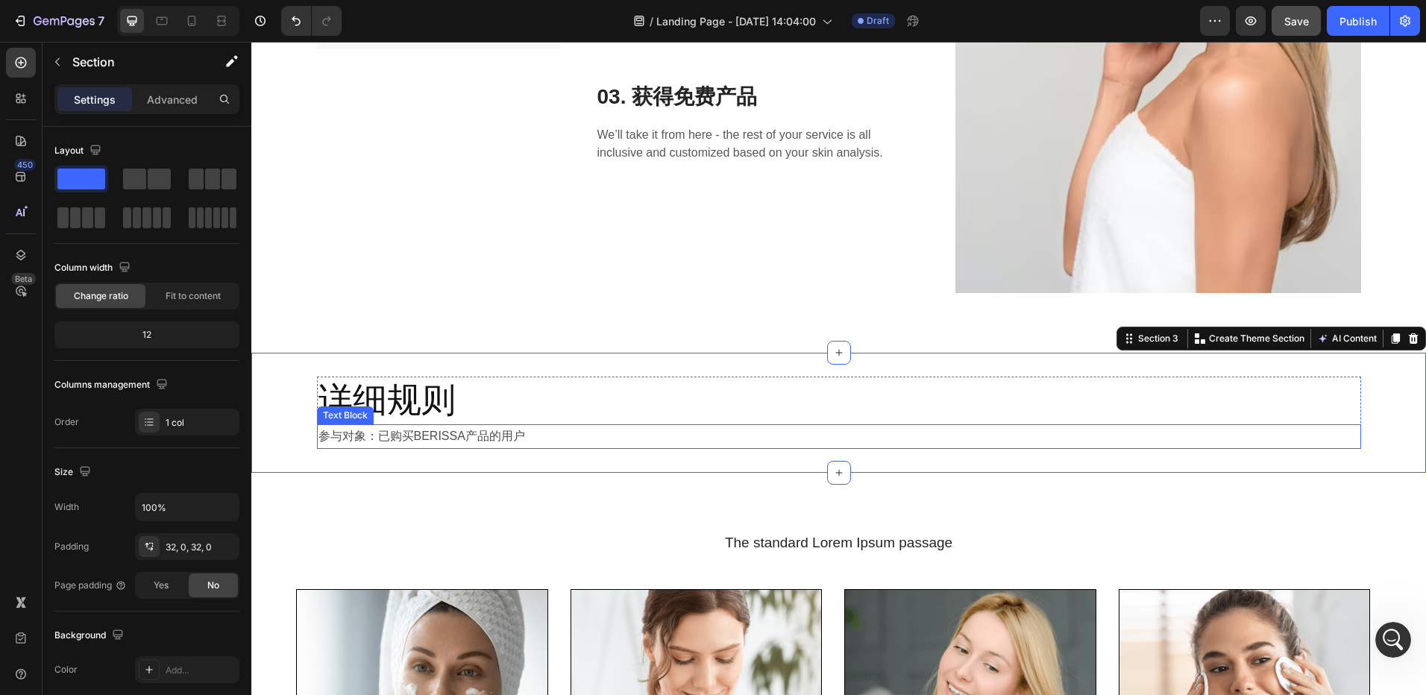
click at [536, 440] on p "参与对象：已购买BERISSA产品的用户" at bounding box center [838, 437] width 1041 height 22
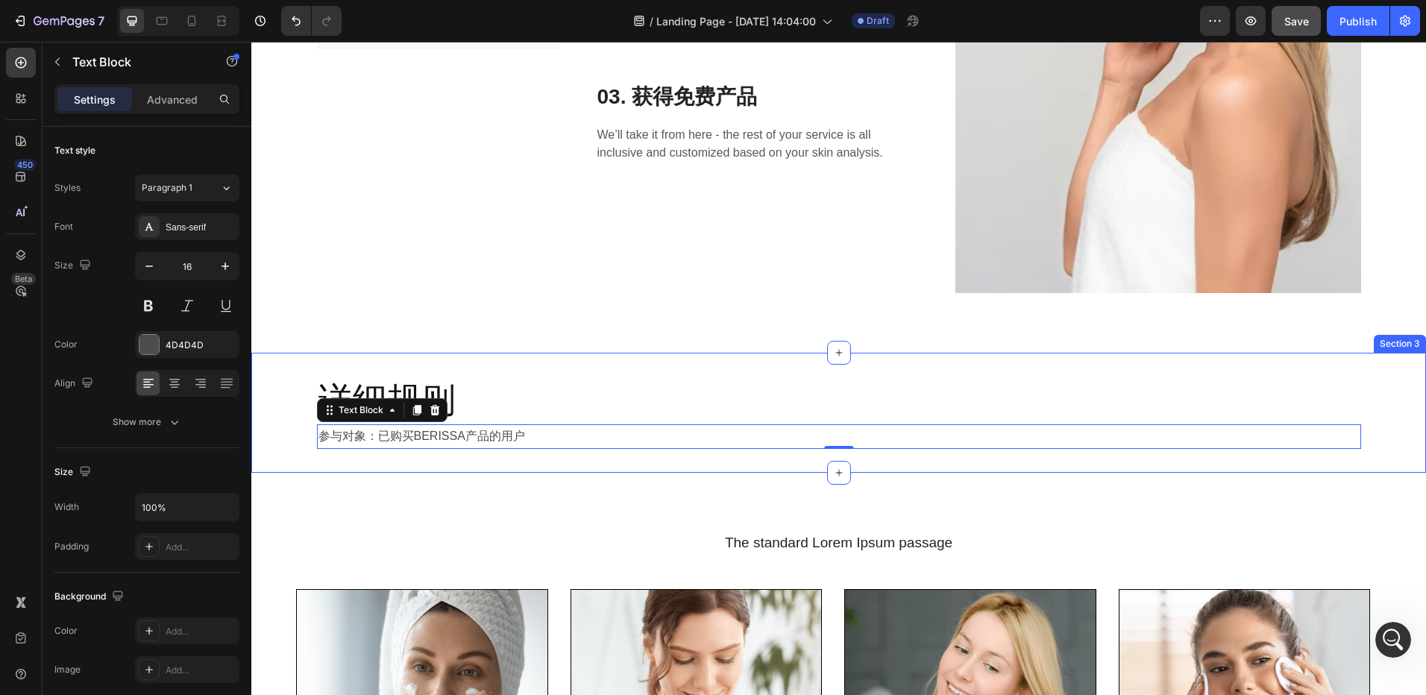
click at [551, 464] on div "详细规则 Heading 参与对象：已购买BERISSA产品的用户 Text Block 0 Row Section 3" at bounding box center [838, 413] width 1175 height 120
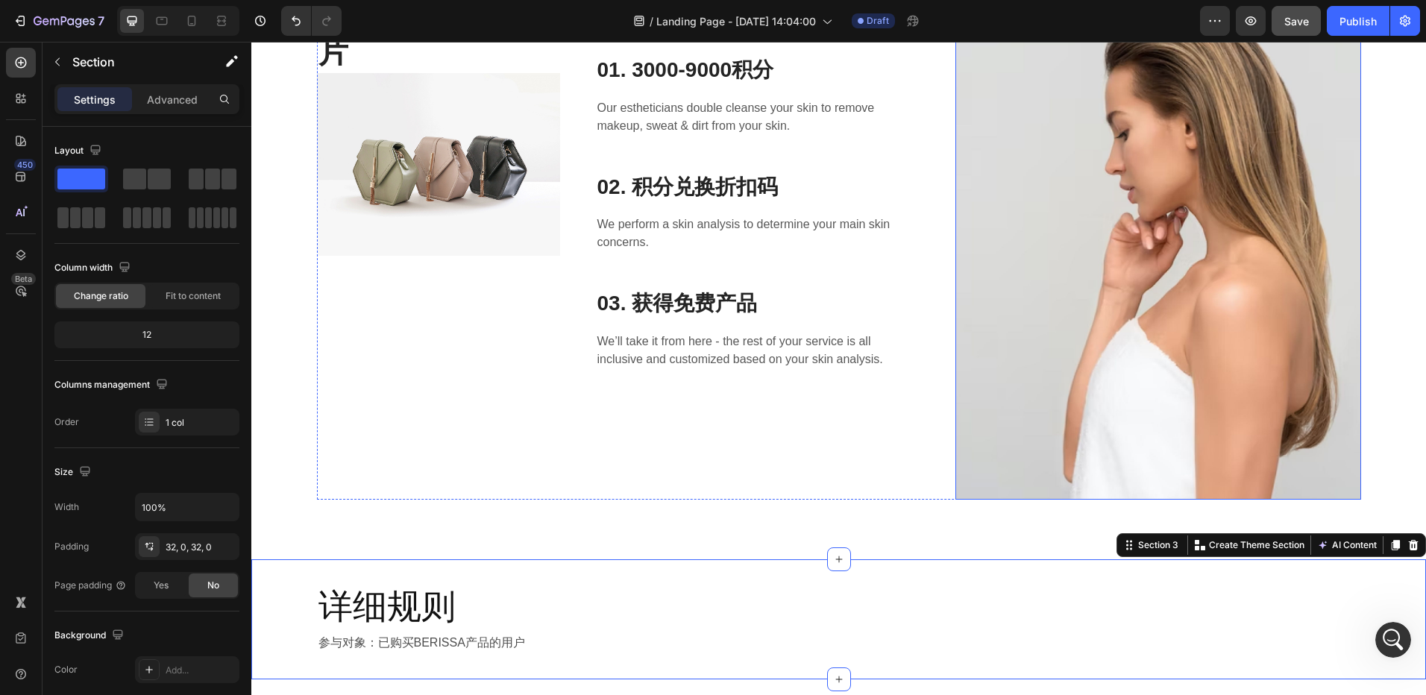
scroll to position [298, 0]
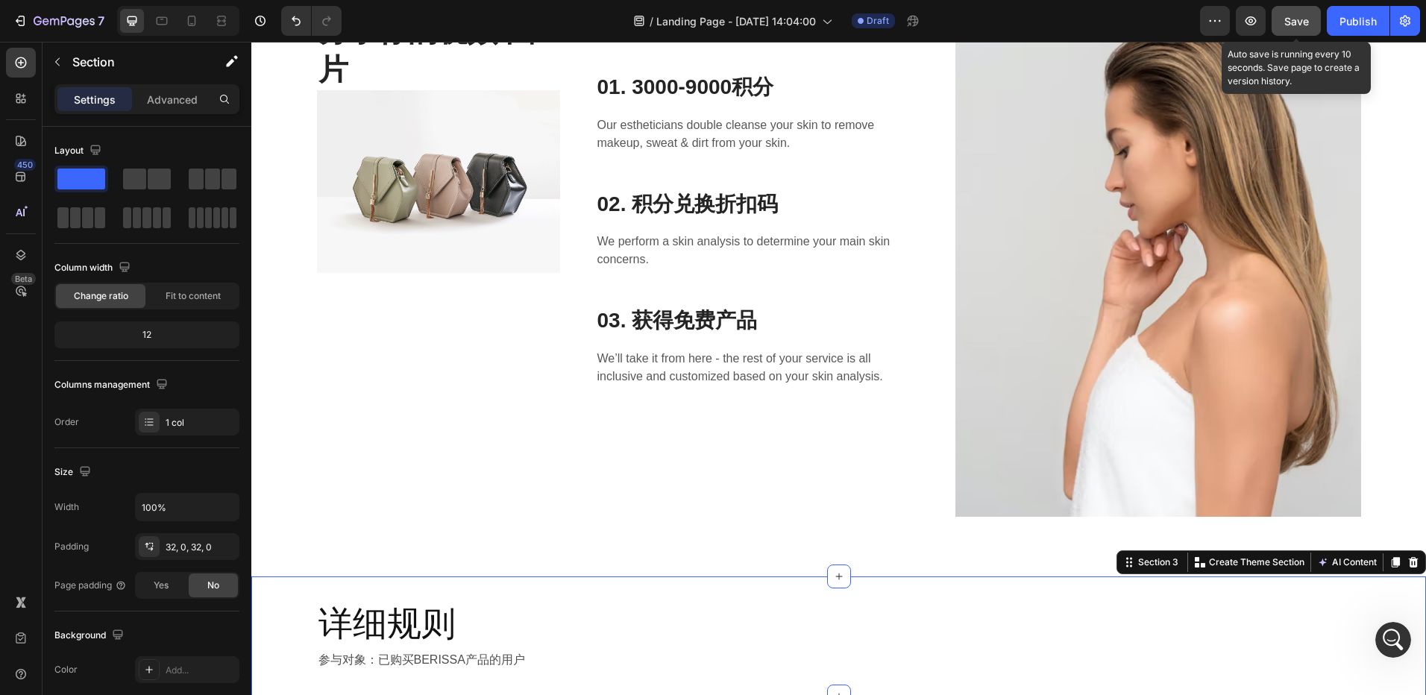
click at [1286, 27] on span "Save" at bounding box center [1296, 21] width 25 height 13
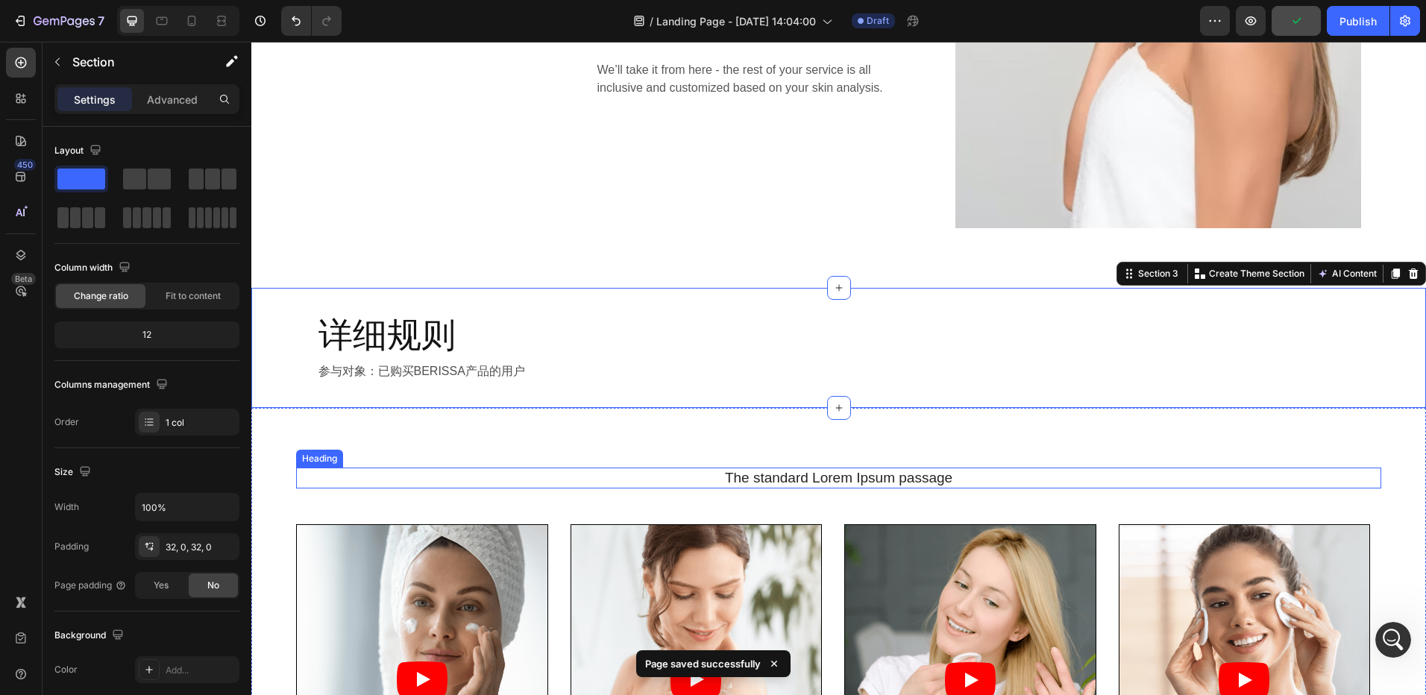
scroll to position [597, 0]
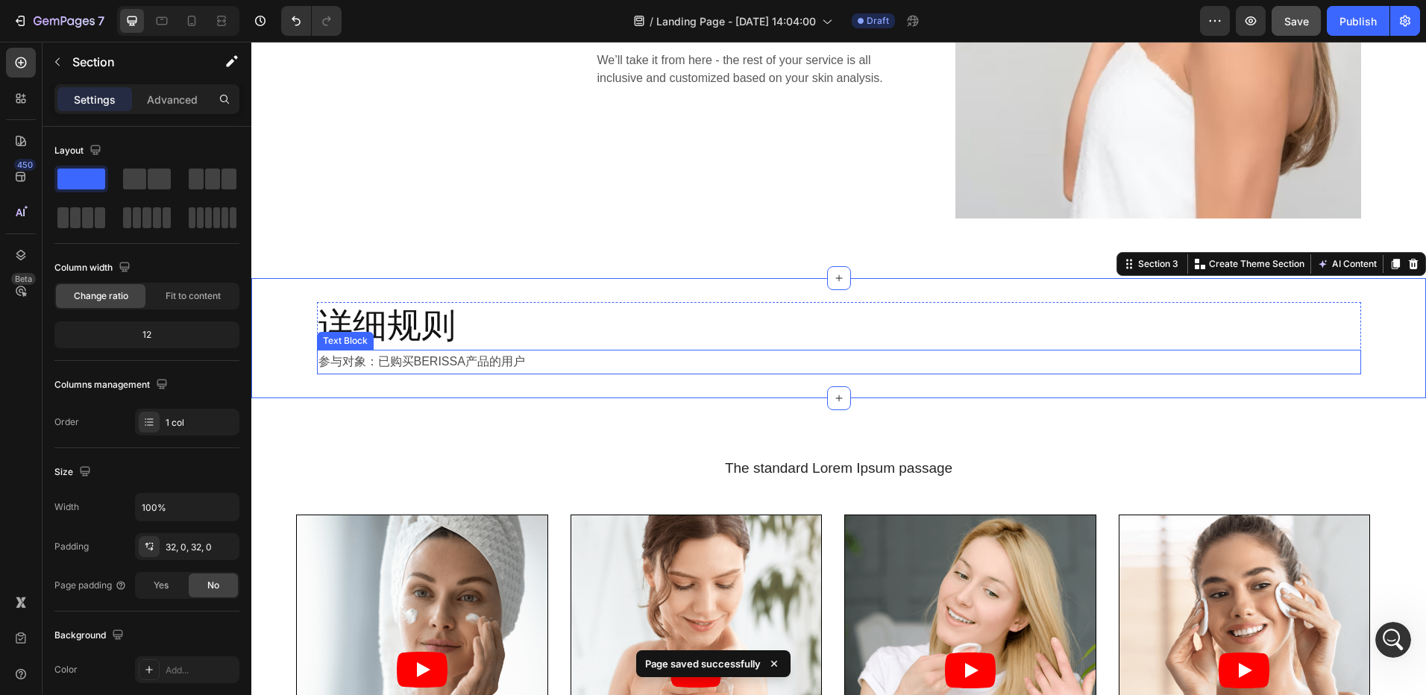
click at [430, 372] on p "参与对象：已购买BERISSA产品的用户" at bounding box center [838, 362] width 1041 height 22
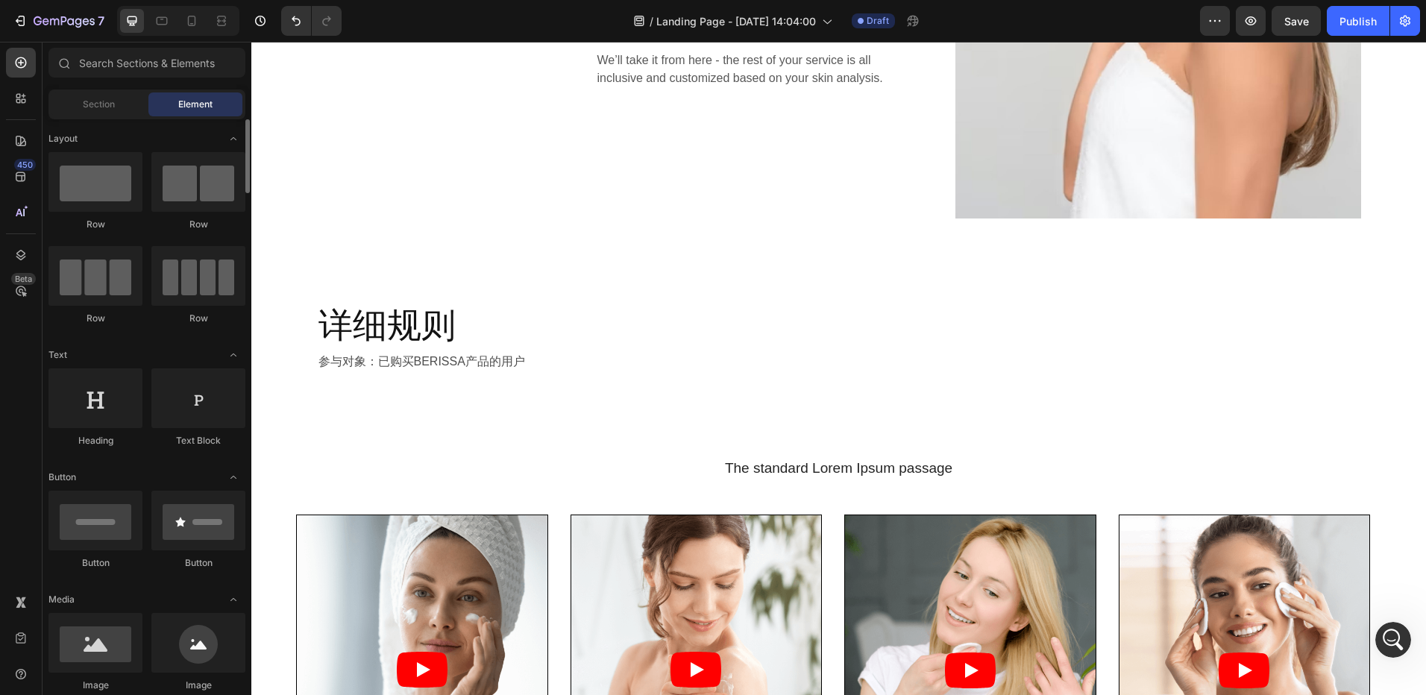
scroll to position [6836, 0]
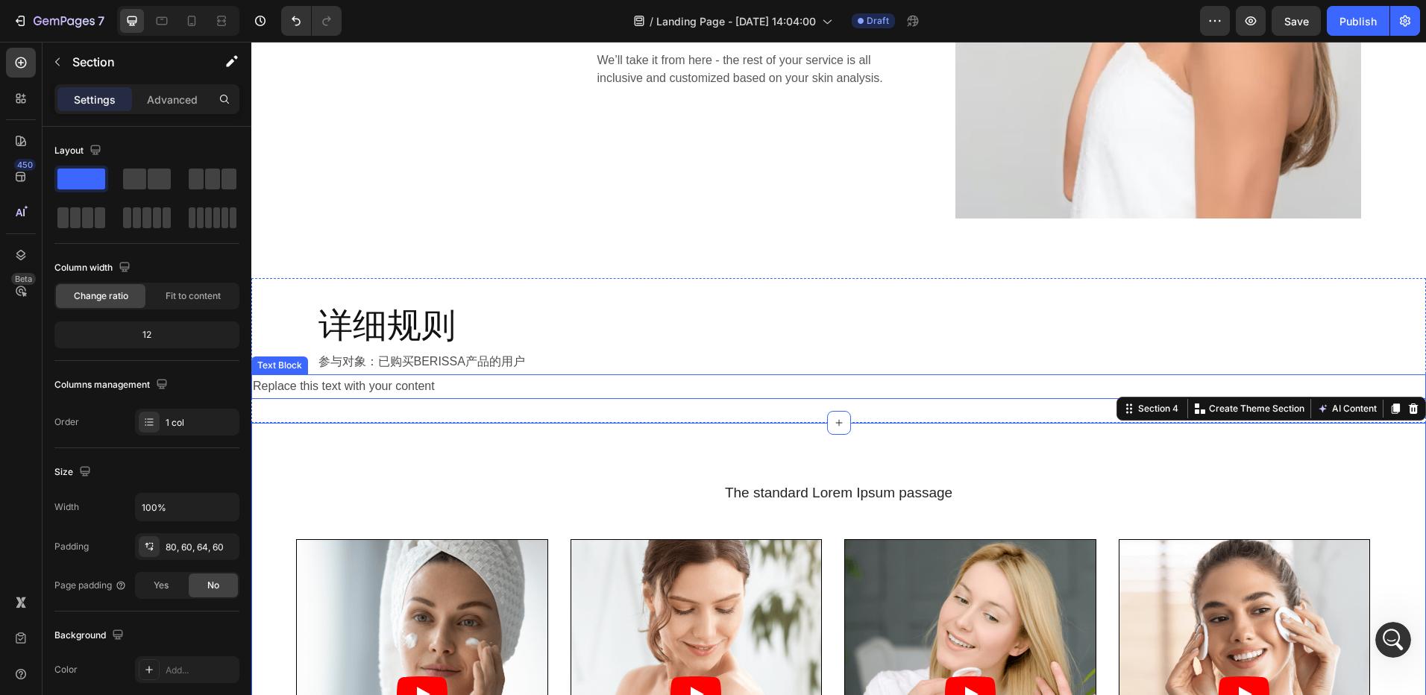
click at [453, 385] on div "Replace this text with your content" at bounding box center [838, 386] width 1175 height 25
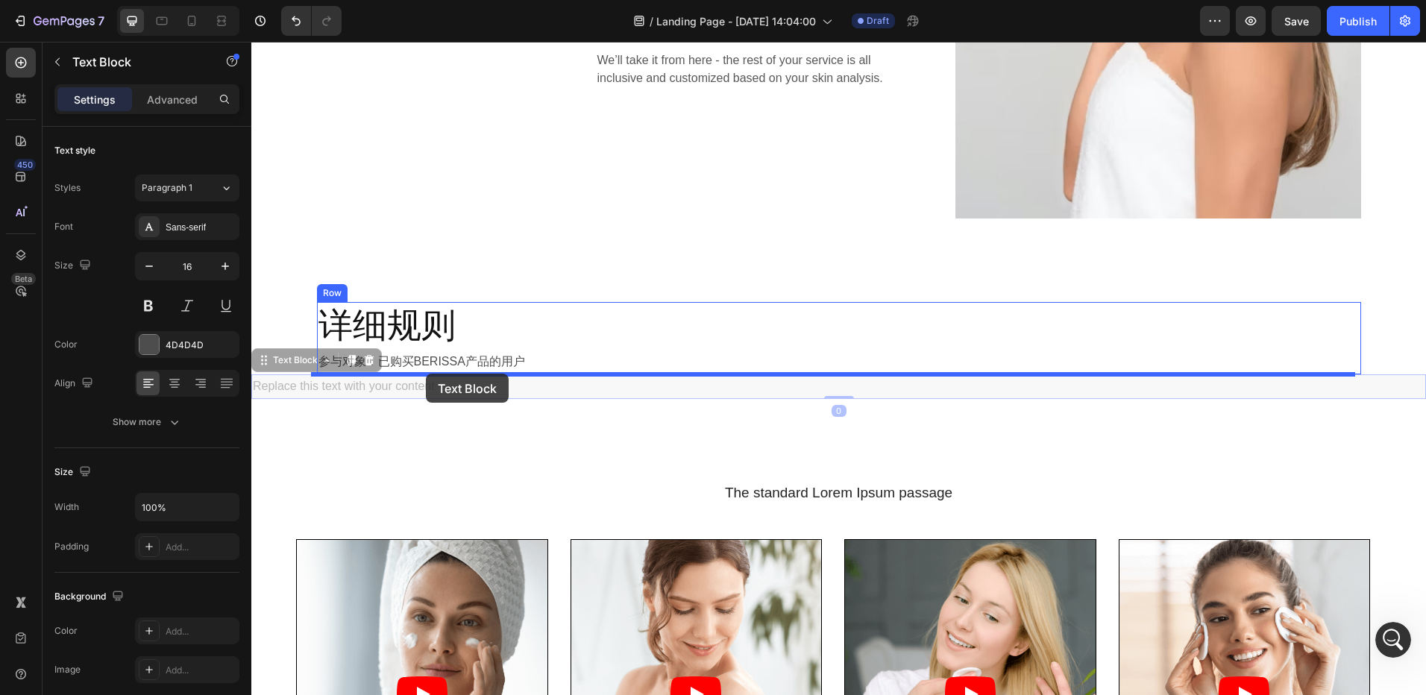
drag, startPoint x: 268, startPoint y: 362, endPoint x: 426, endPoint y: 374, distance: 158.6
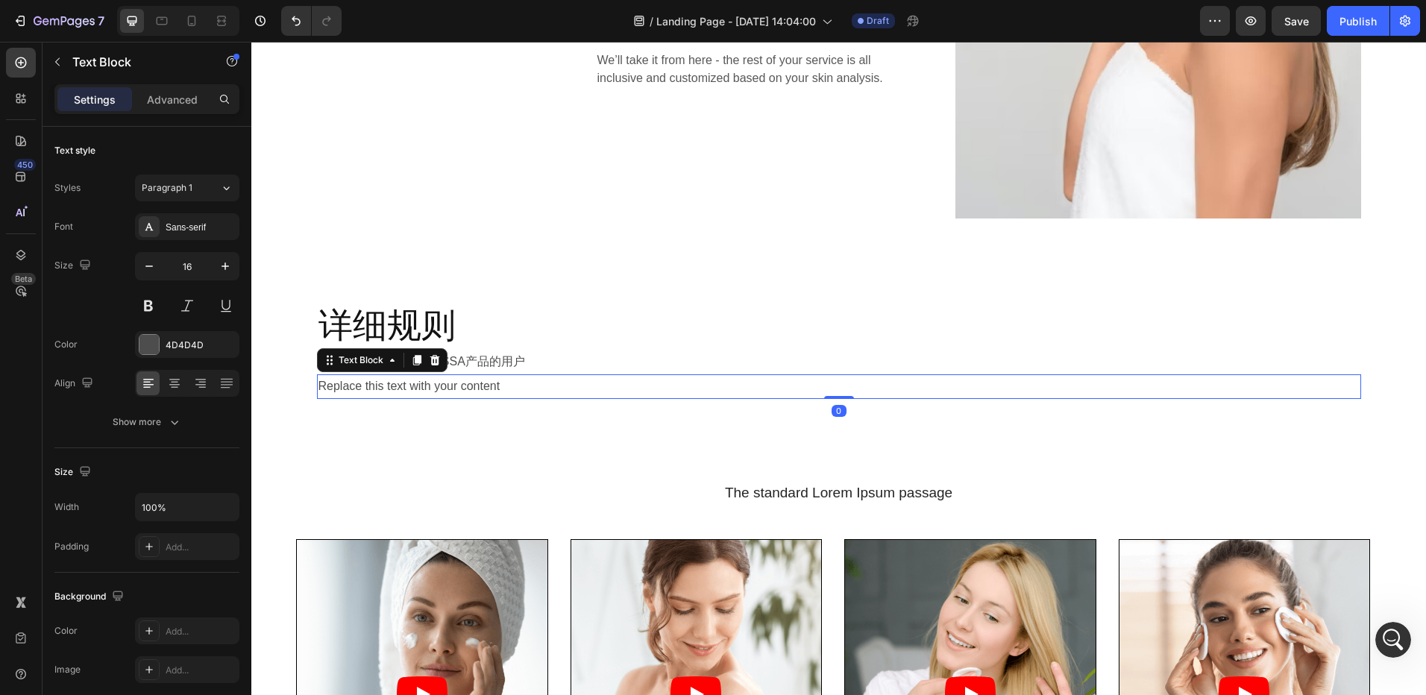
click at [509, 389] on div "Replace this text with your content" at bounding box center [839, 386] width 1044 height 25
click at [509, 389] on p "Replace this text with your content" at bounding box center [838, 387] width 1041 height 22
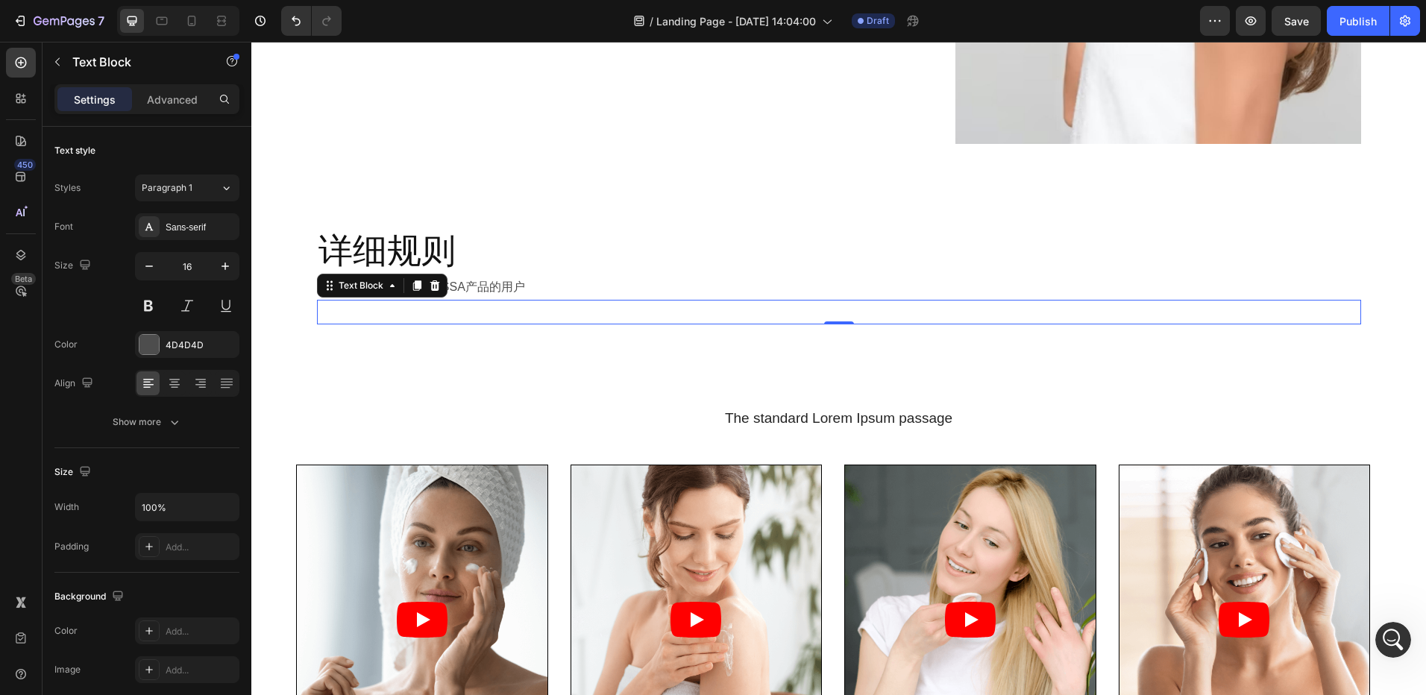
scroll to position [6875, 0]
click at [403, 317] on div "Rich Text Editor. Editing area: main" at bounding box center [839, 312] width 1044 height 25
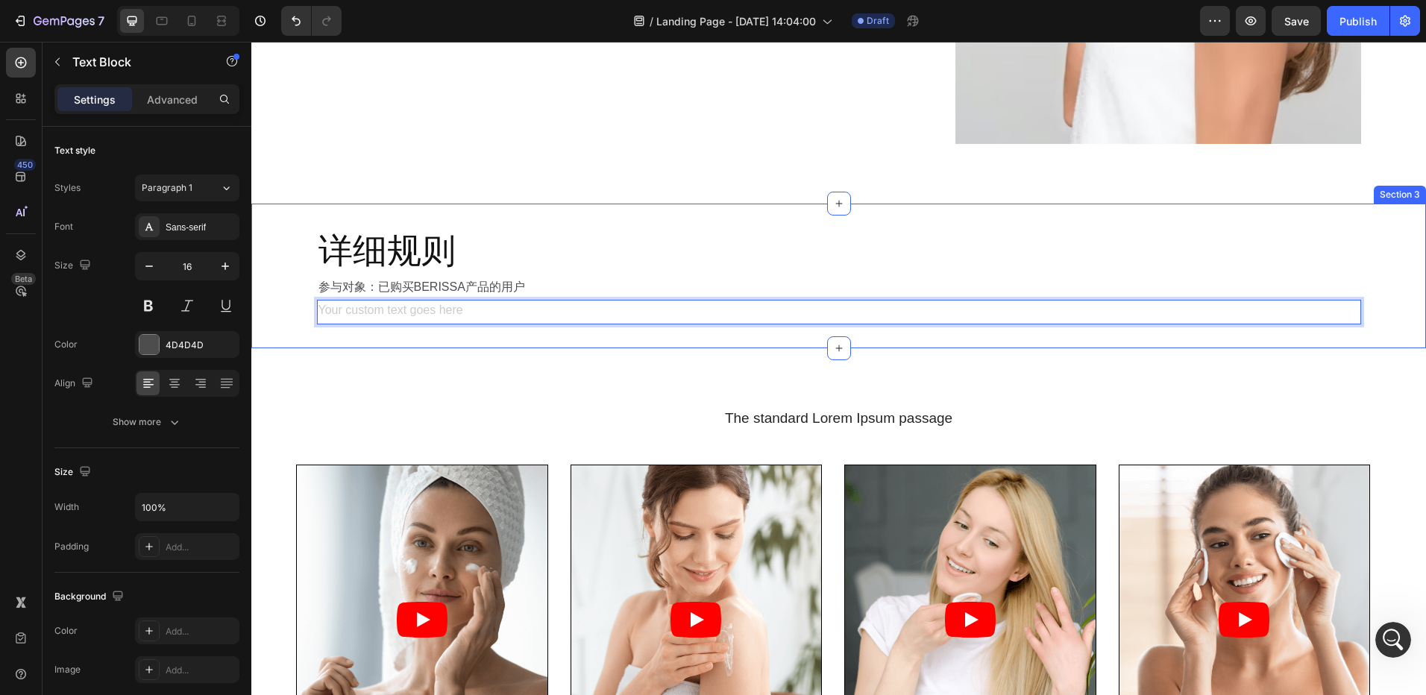
click at [408, 338] on div "详细规则 Heading 参与对象：已购买BERISSA产品的用户 Text Block Text Block 0 Row Section 3" at bounding box center [838, 276] width 1175 height 144
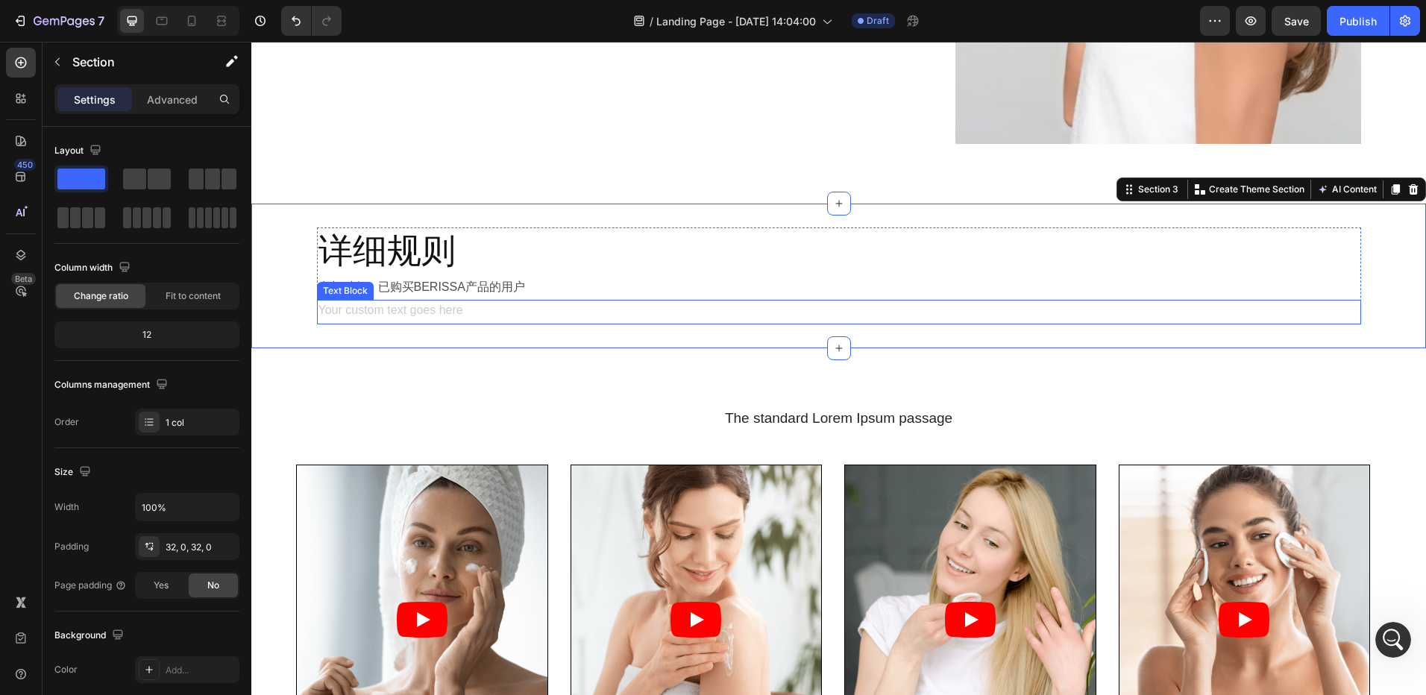
click at [450, 311] on div "Rich Text Editor. Editing area: main" at bounding box center [839, 312] width 1044 height 25
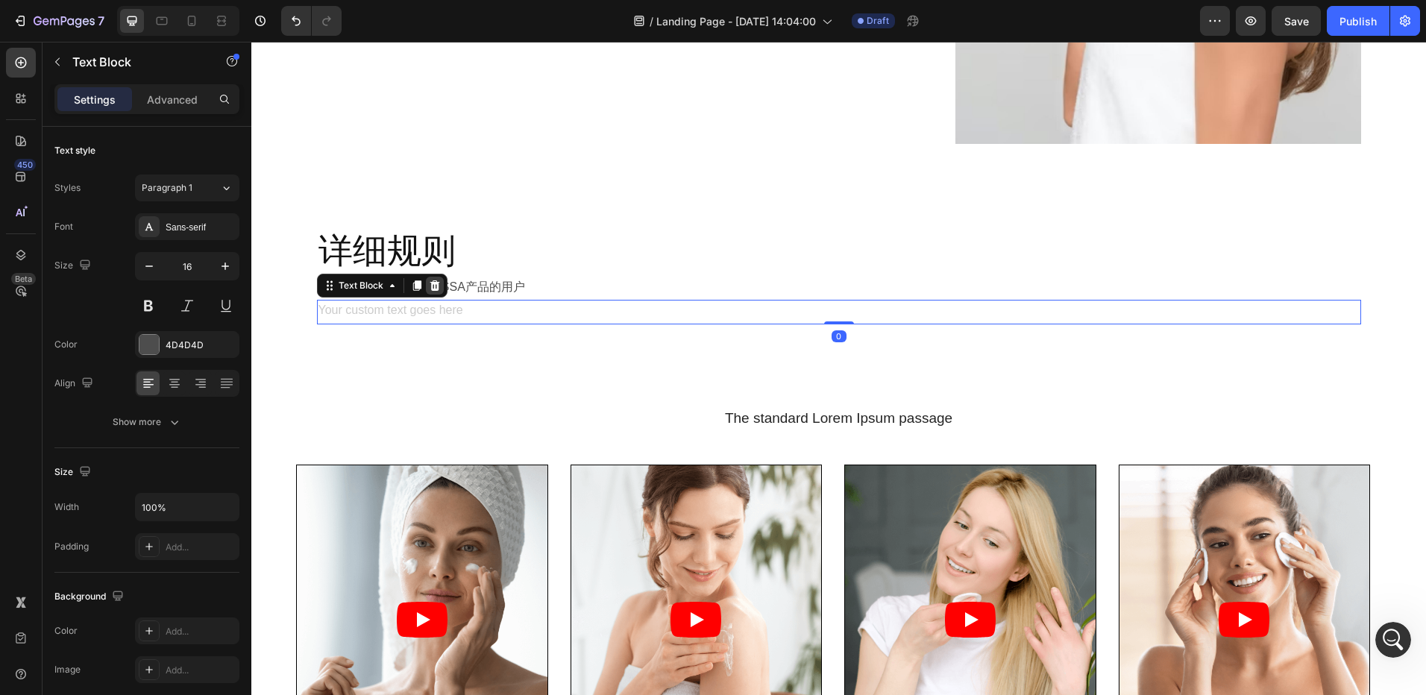
click at [430, 284] on icon at bounding box center [435, 285] width 10 height 10
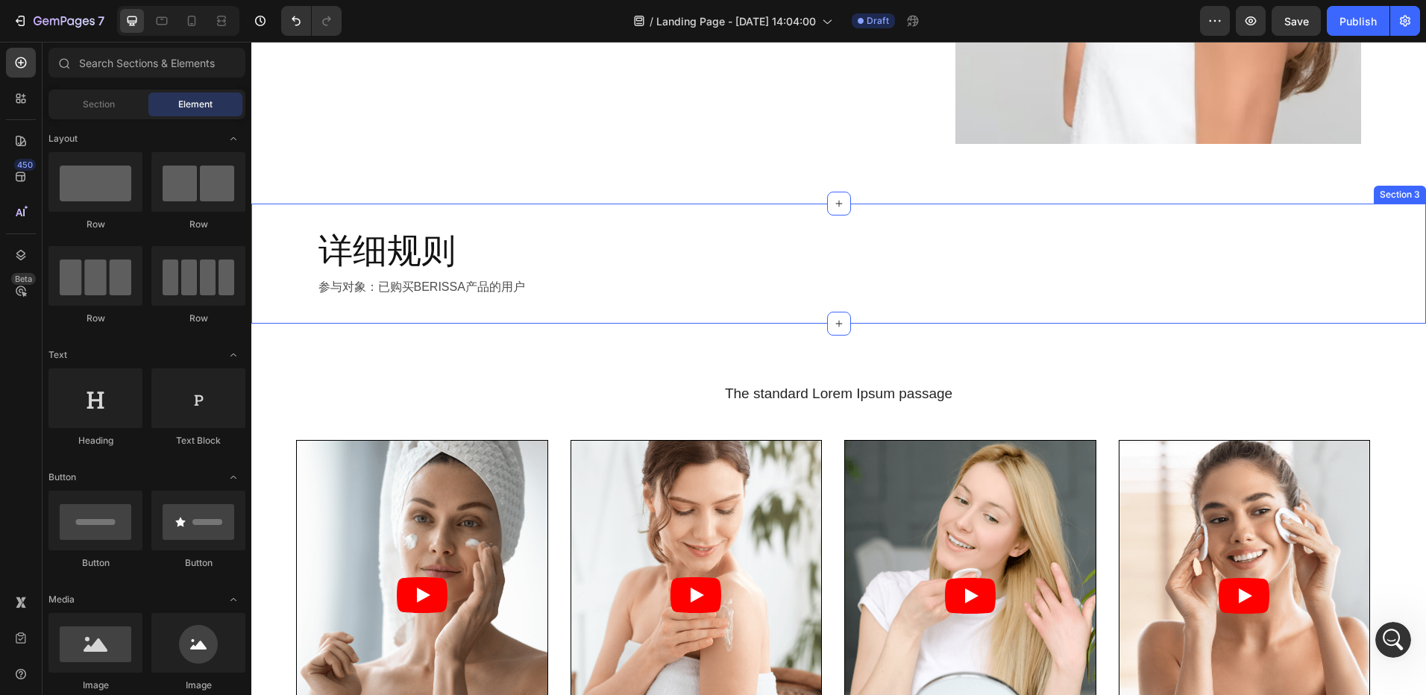
click at [514, 313] on div "详细规则 Heading 参与对象：已购买BERISSA产品的用户 Text Block Row Section 3" at bounding box center [838, 264] width 1175 height 120
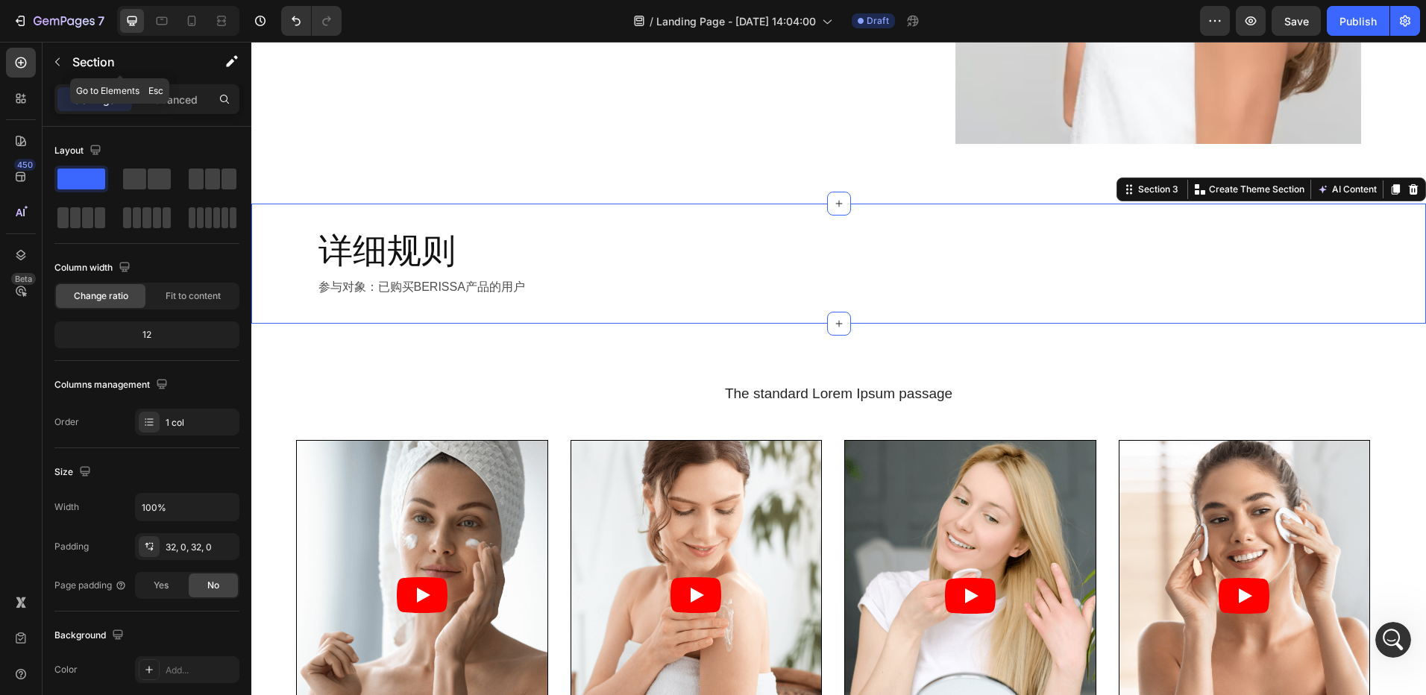
click at [56, 69] on button "button" at bounding box center [57, 62] width 24 height 24
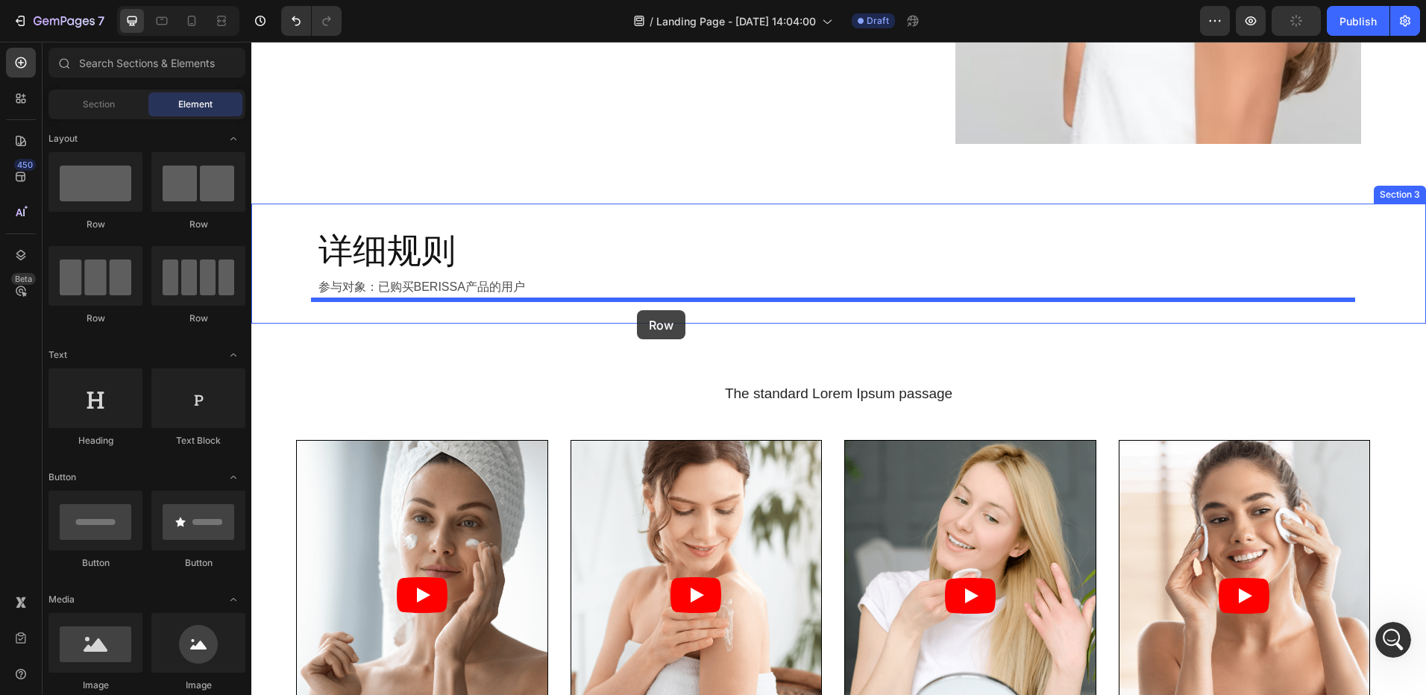
drag, startPoint x: 459, startPoint y: 273, endPoint x: 637, endPoint y: 310, distance: 182.1
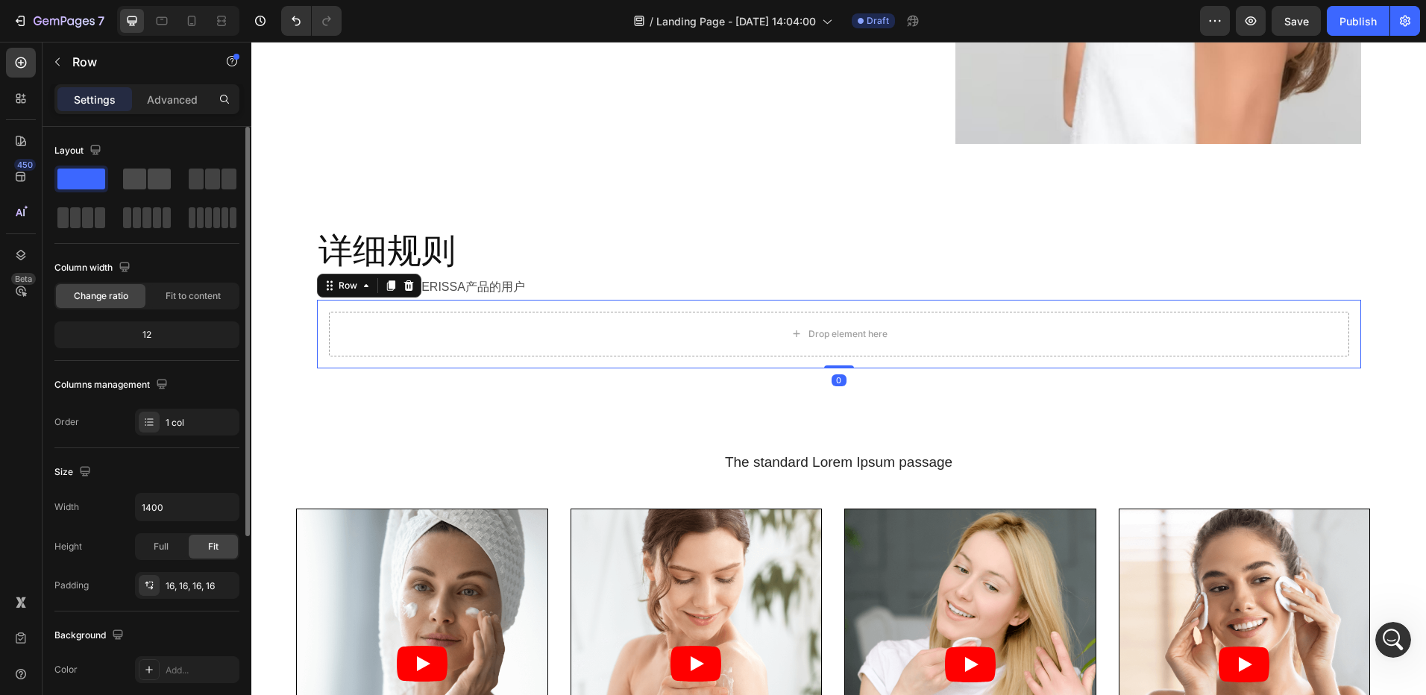
click at [141, 176] on span at bounding box center [134, 179] width 23 height 21
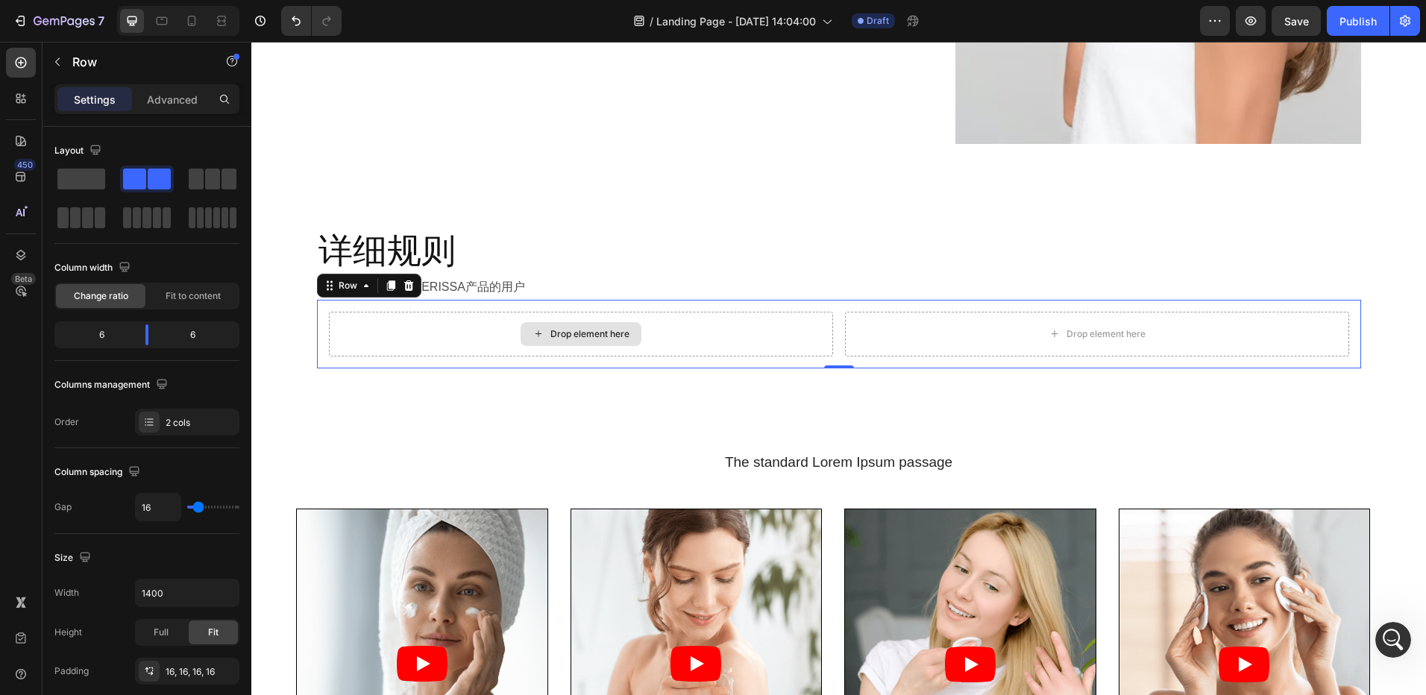
click at [599, 335] on div "Drop element here" at bounding box center [589, 334] width 79 height 12
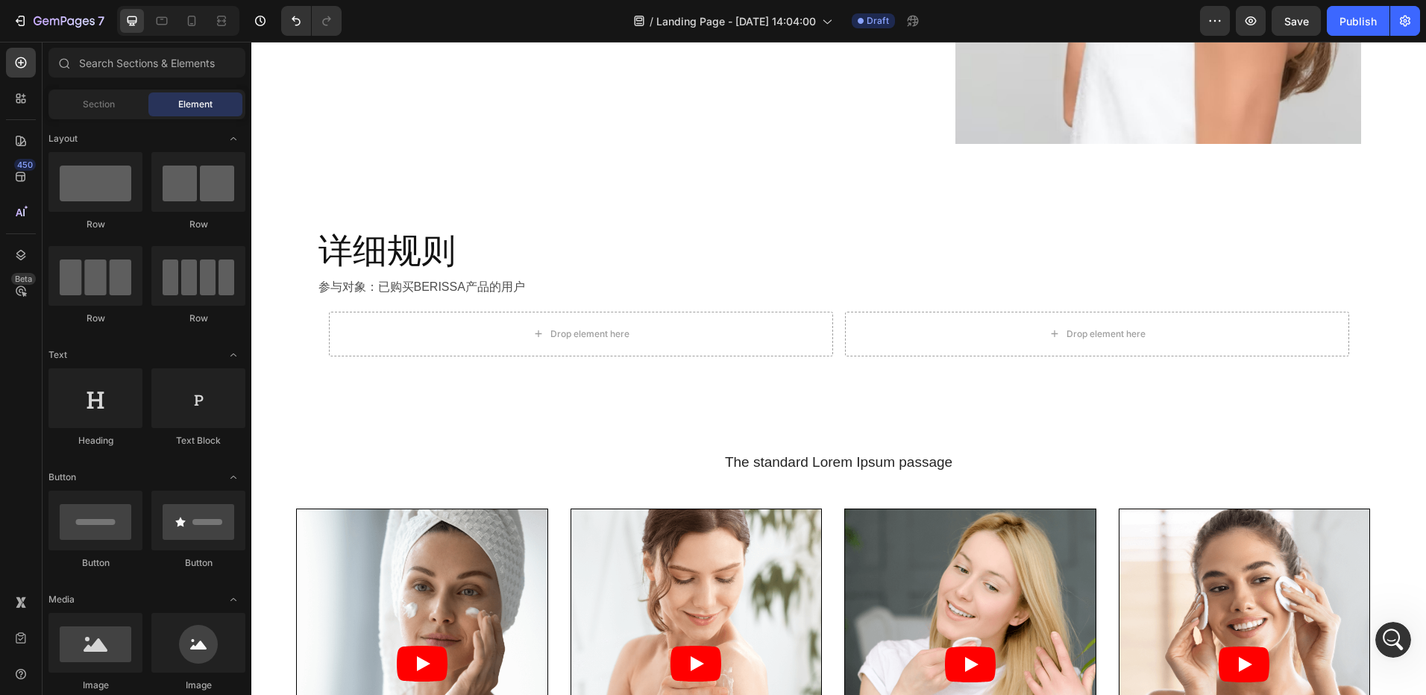
scroll to position [149, 0]
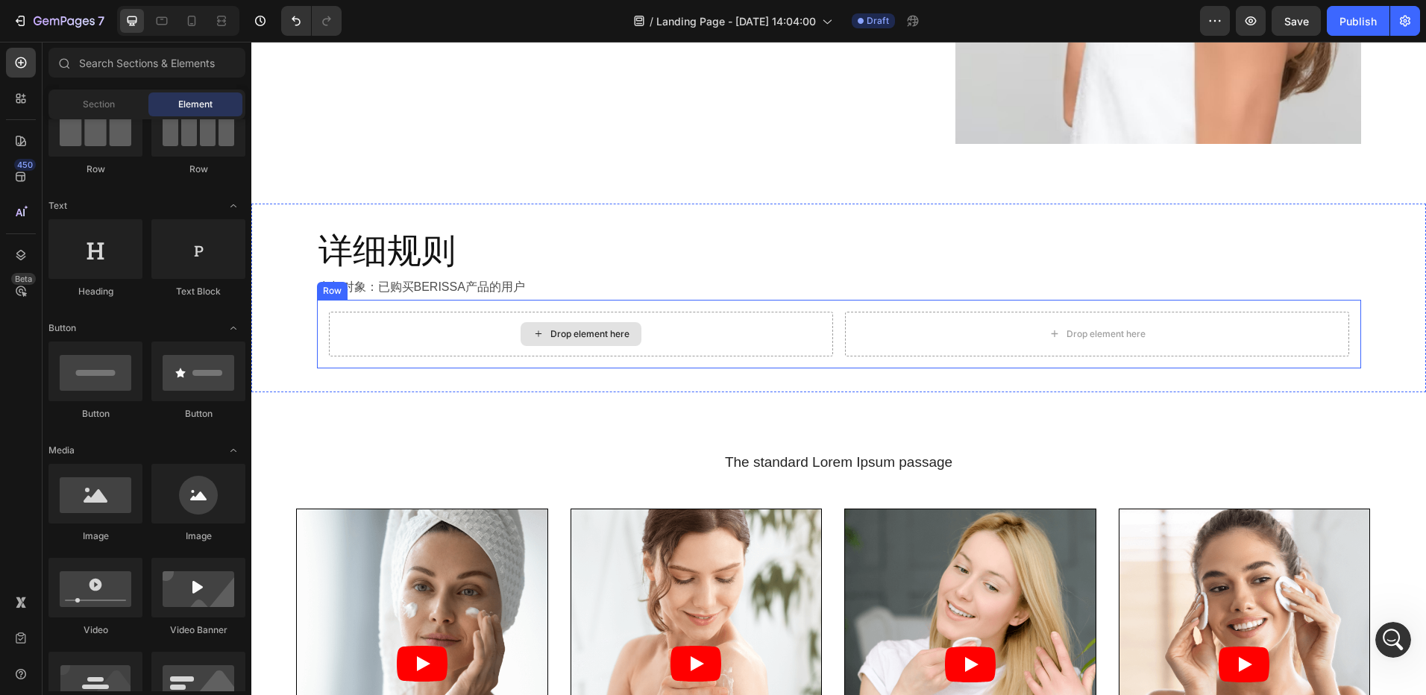
click at [565, 339] on div "Drop element here" at bounding box center [589, 334] width 79 height 12
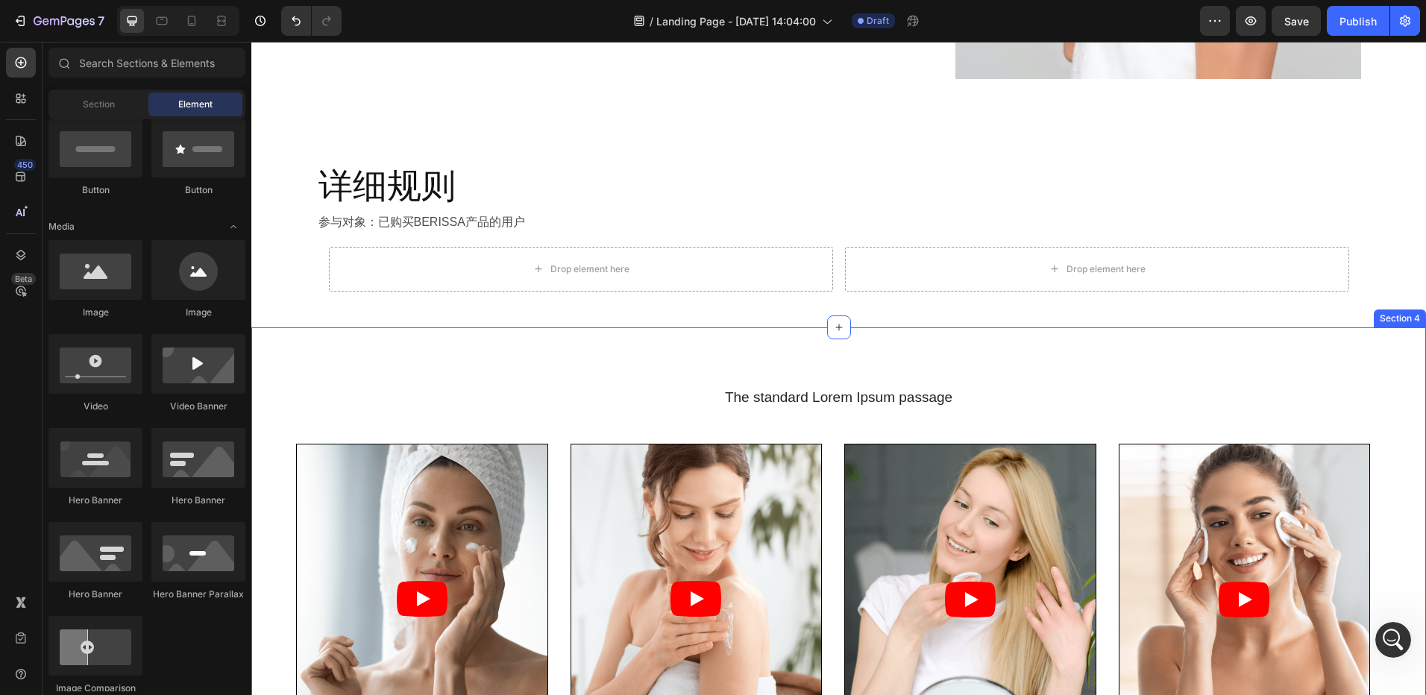
scroll to position [746, 0]
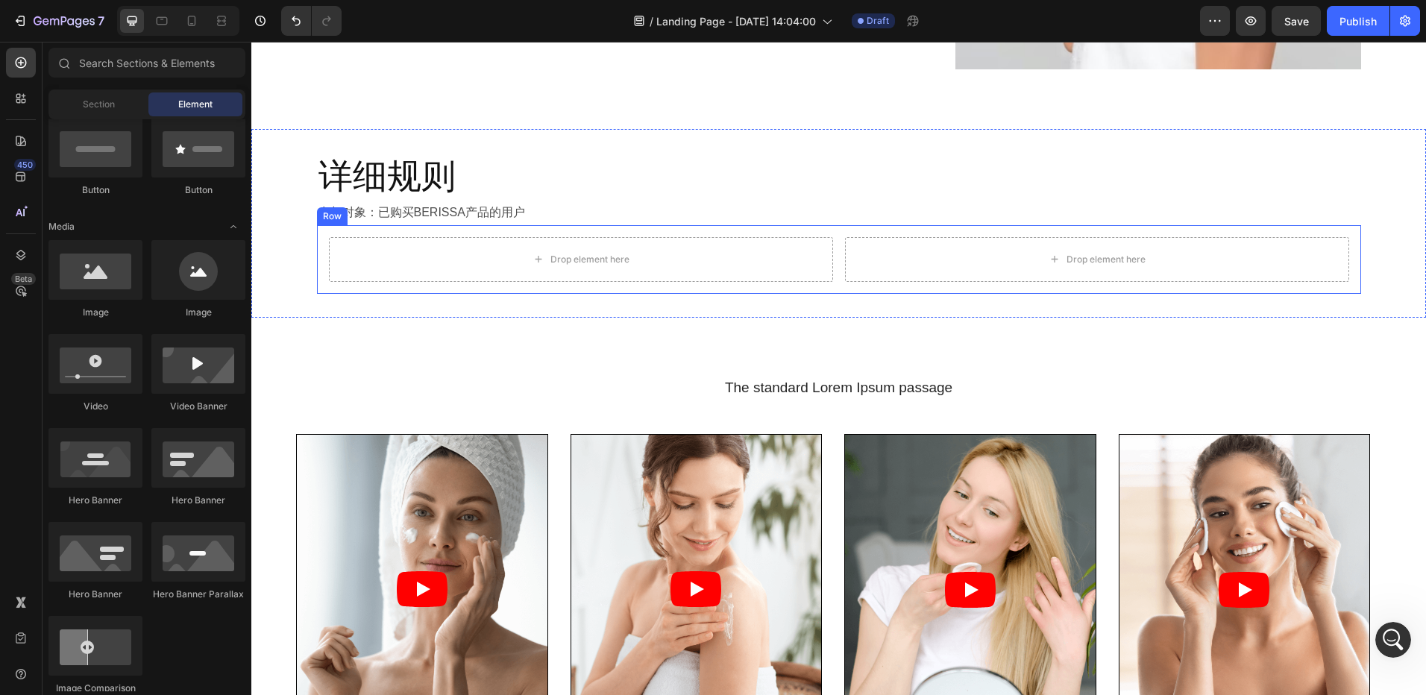
click at [415, 229] on div "Drop element here Drop element here Row" at bounding box center [839, 259] width 1044 height 69
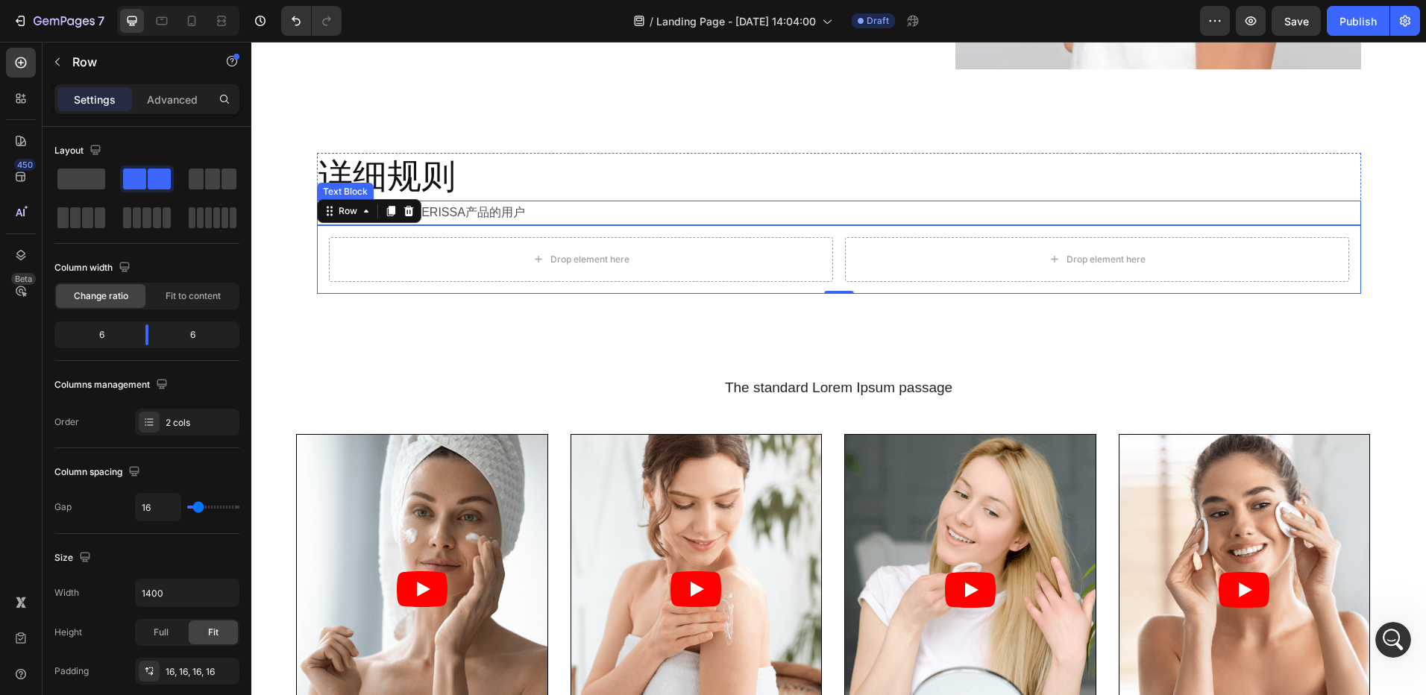
click at [512, 216] on p "参与对象：已购买BERISSA产品的用户" at bounding box center [838, 213] width 1041 height 22
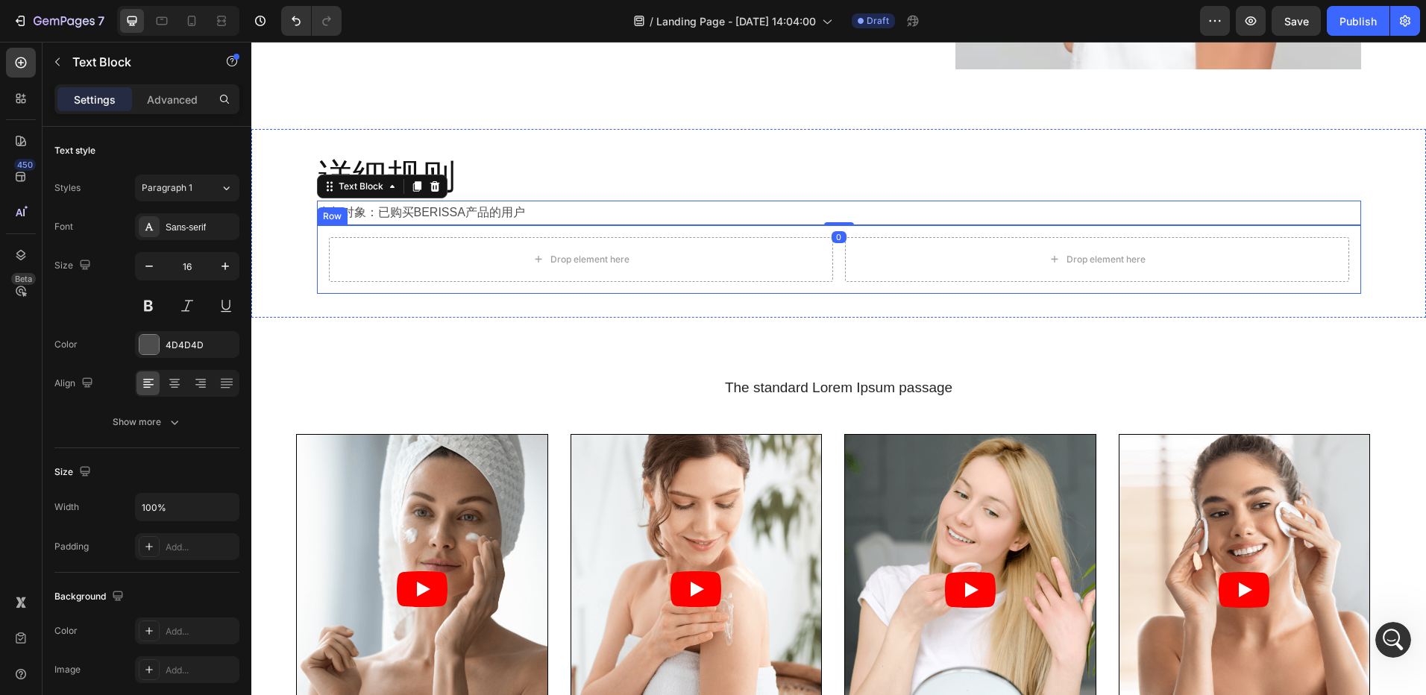
click at [318, 258] on div "Drop element here Drop element here Row" at bounding box center [839, 259] width 1044 height 69
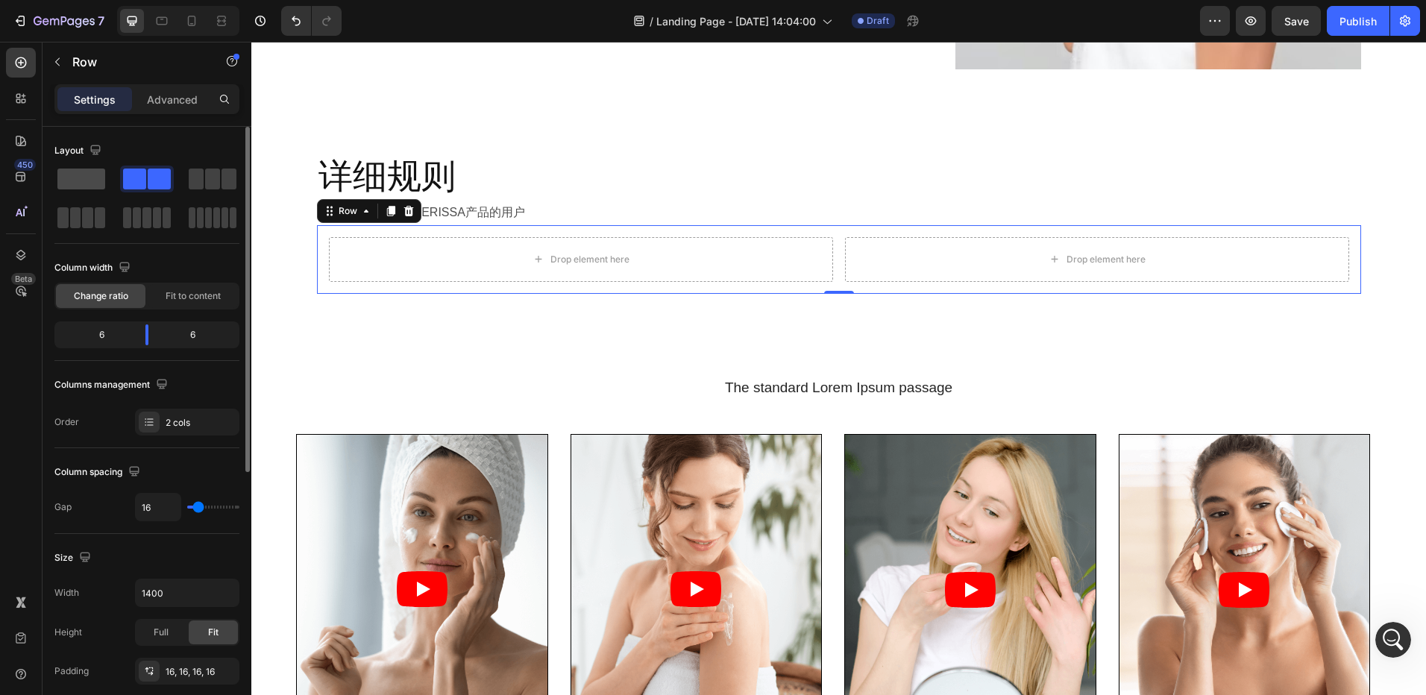
click at [85, 179] on span at bounding box center [81, 179] width 48 height 21
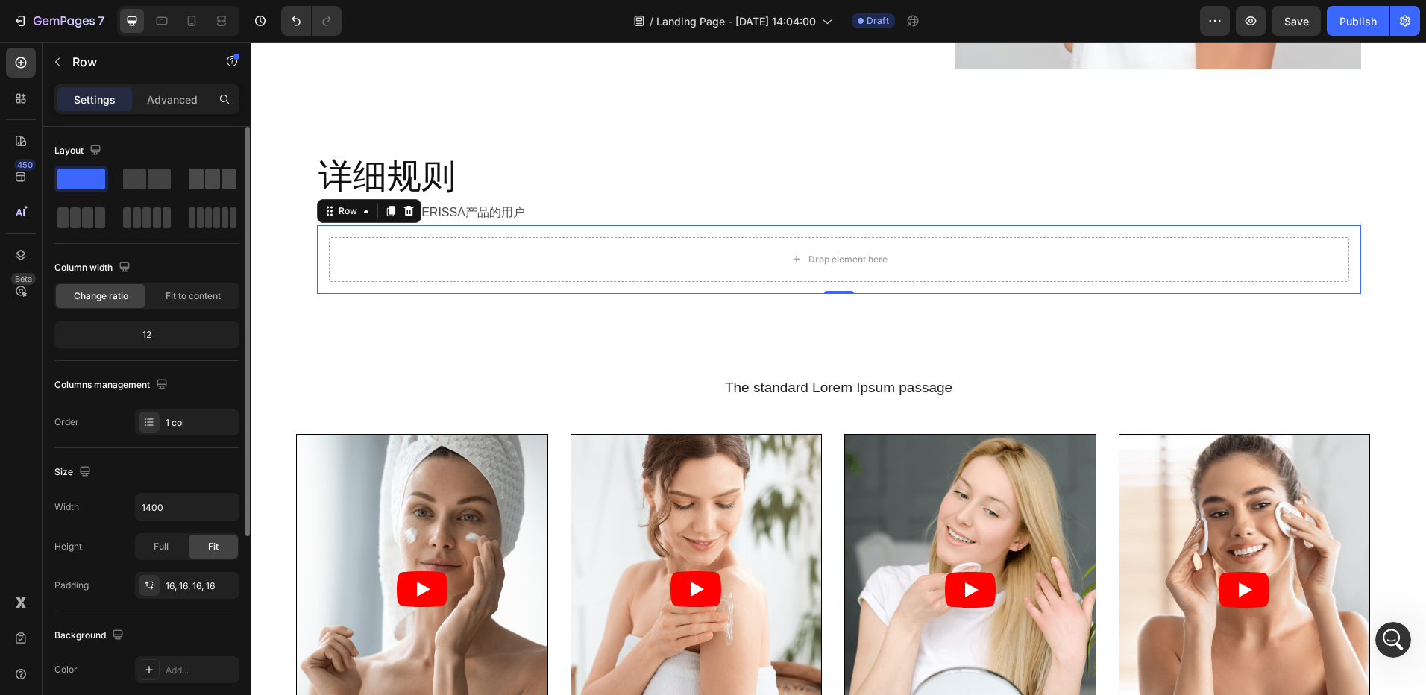
click at [205, 179] on span at bounding box center [212, 179] width 15 height 21
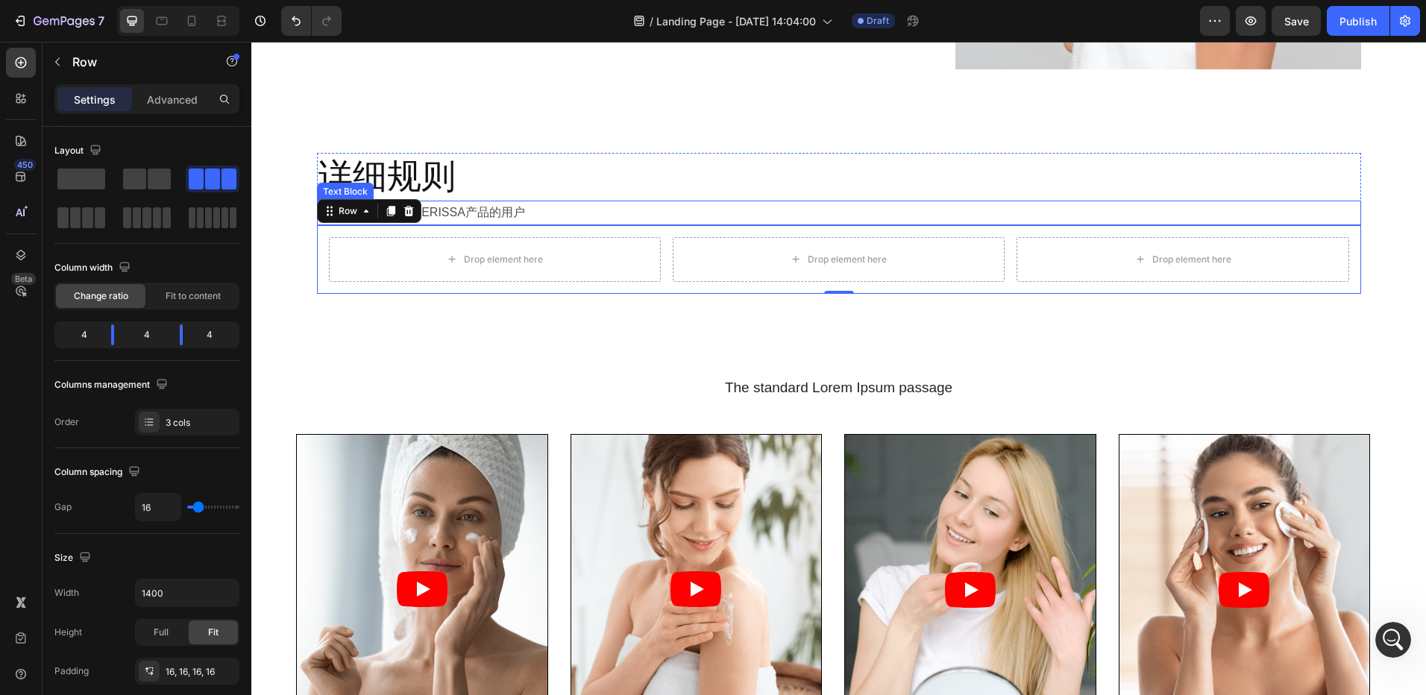
click at [509, 214] on p "参与对象：已购买BERISSA产品的用户" at bounding box center [838, 213] width 1041 height 22
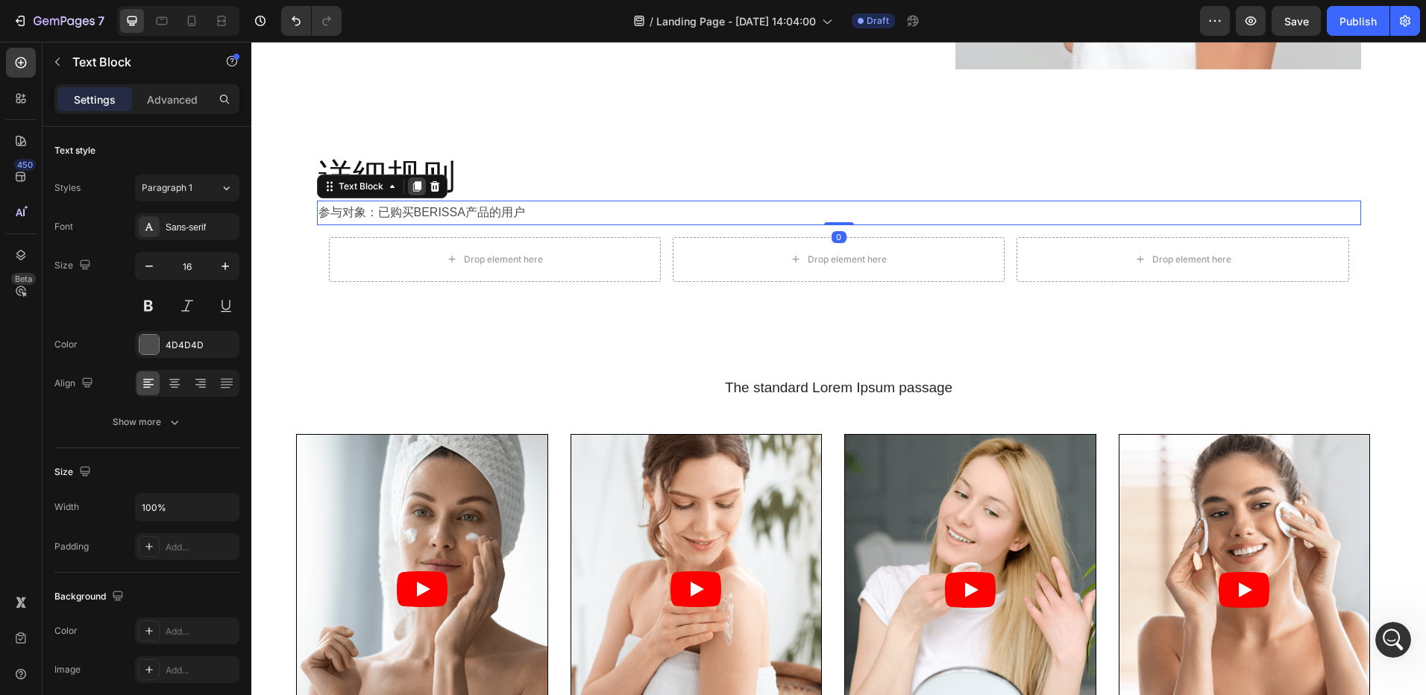
click at [415, 182] on icon at bounding box center [416, 186] width 8 height 10
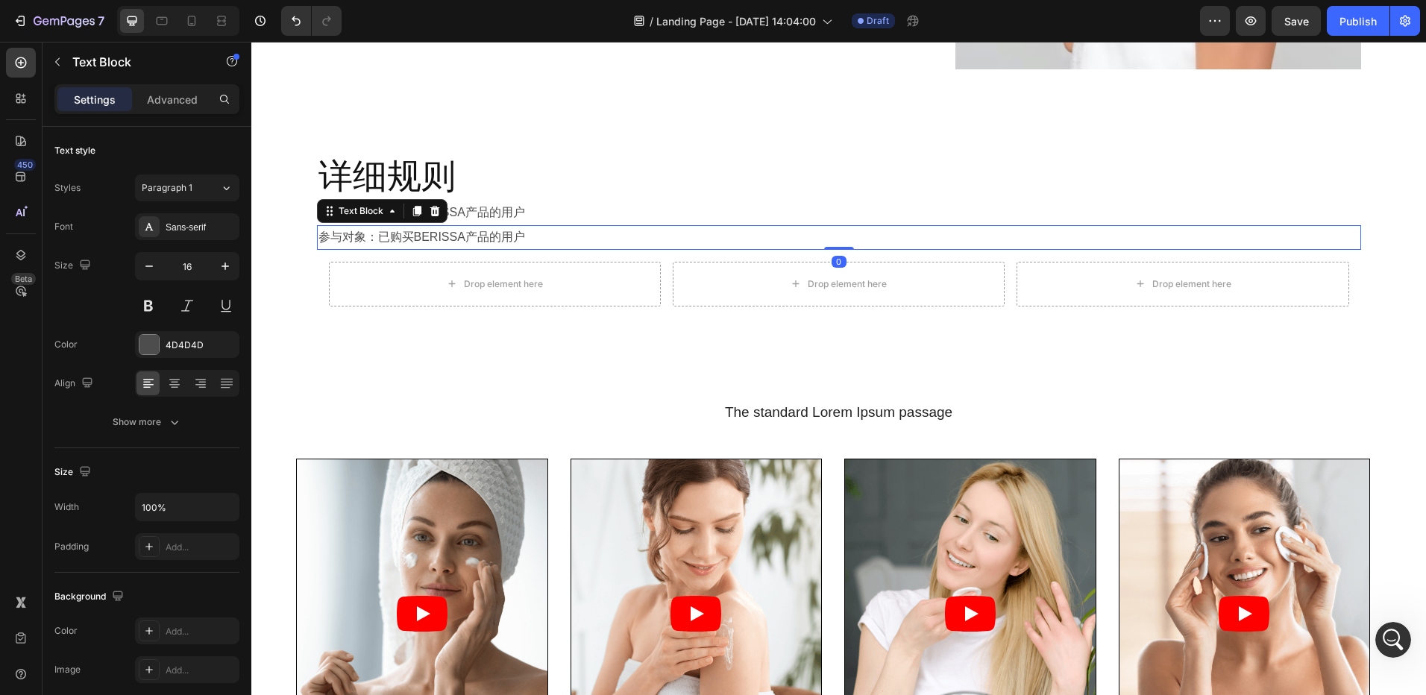
click at [449, 239] on p "参与对象：已购买BERISSA产品的用户" at bounding box center [838, 238] width 1041 height 22
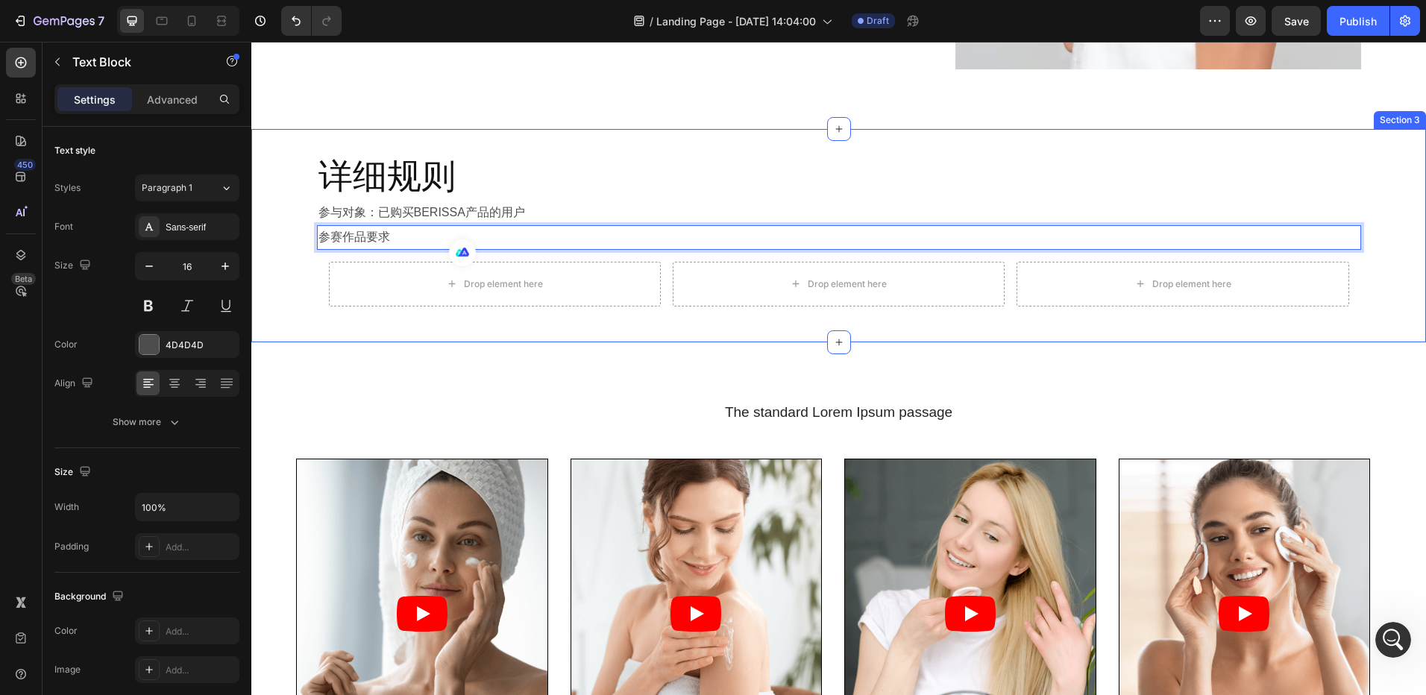
click at [552, 319] on div "详细规则 Heading 参与对象：已购买BERISSA产品的用户 Text Block 参赛作品要求 Text Block 0 Row Drop eleme…" at bounding box center [838, 235] width 1175 height 213
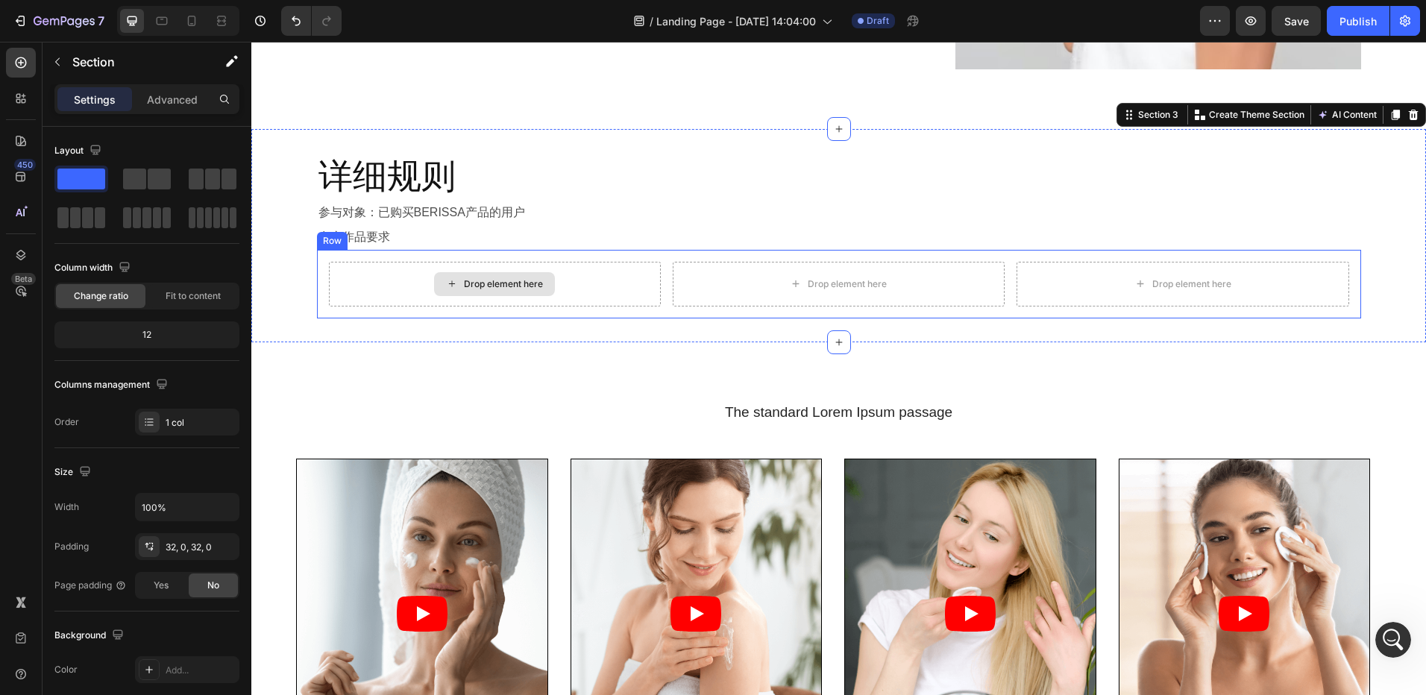
click at [593, 301] on div "Drop element here" at bounding box center [495, 284] width 332 height 45
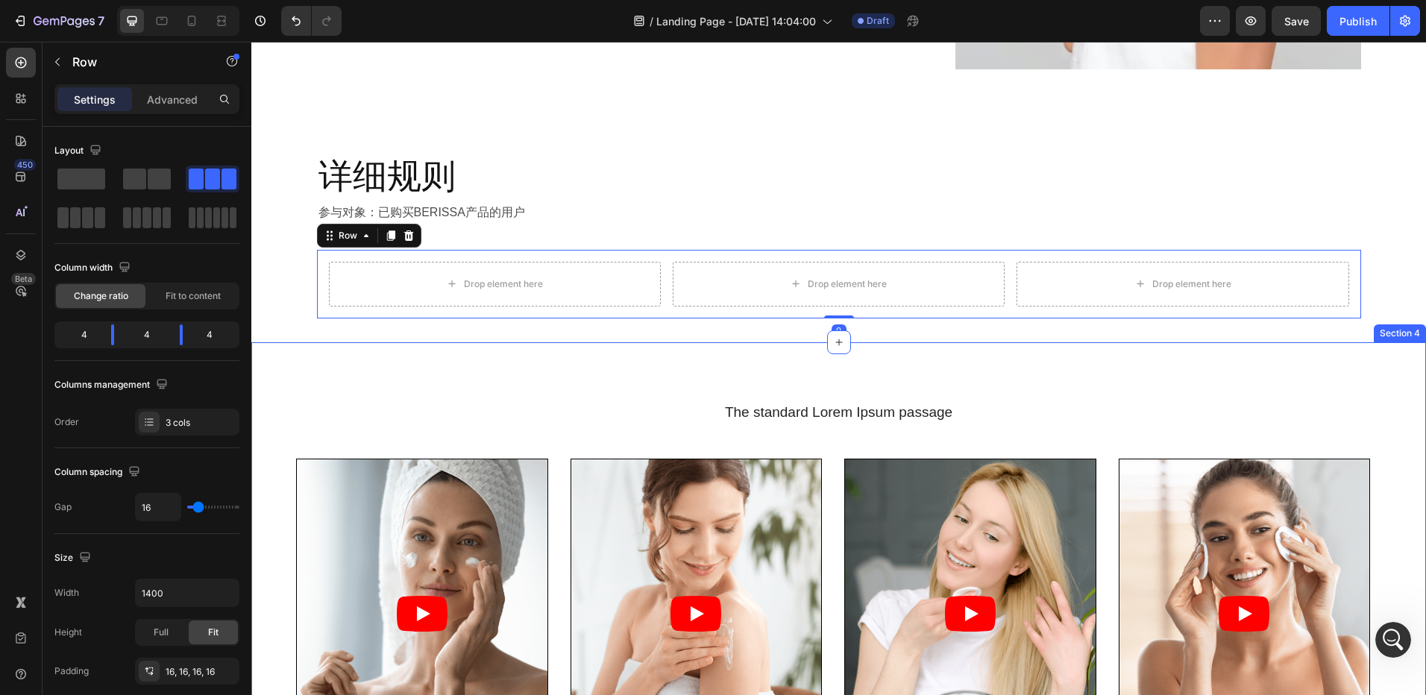
click at [534, 350] on div "The standard Lorem Ipsum passage Heading Video Lorem name Text Block #tag Text …" at bounding box center [838, 662] width 1175 height 641
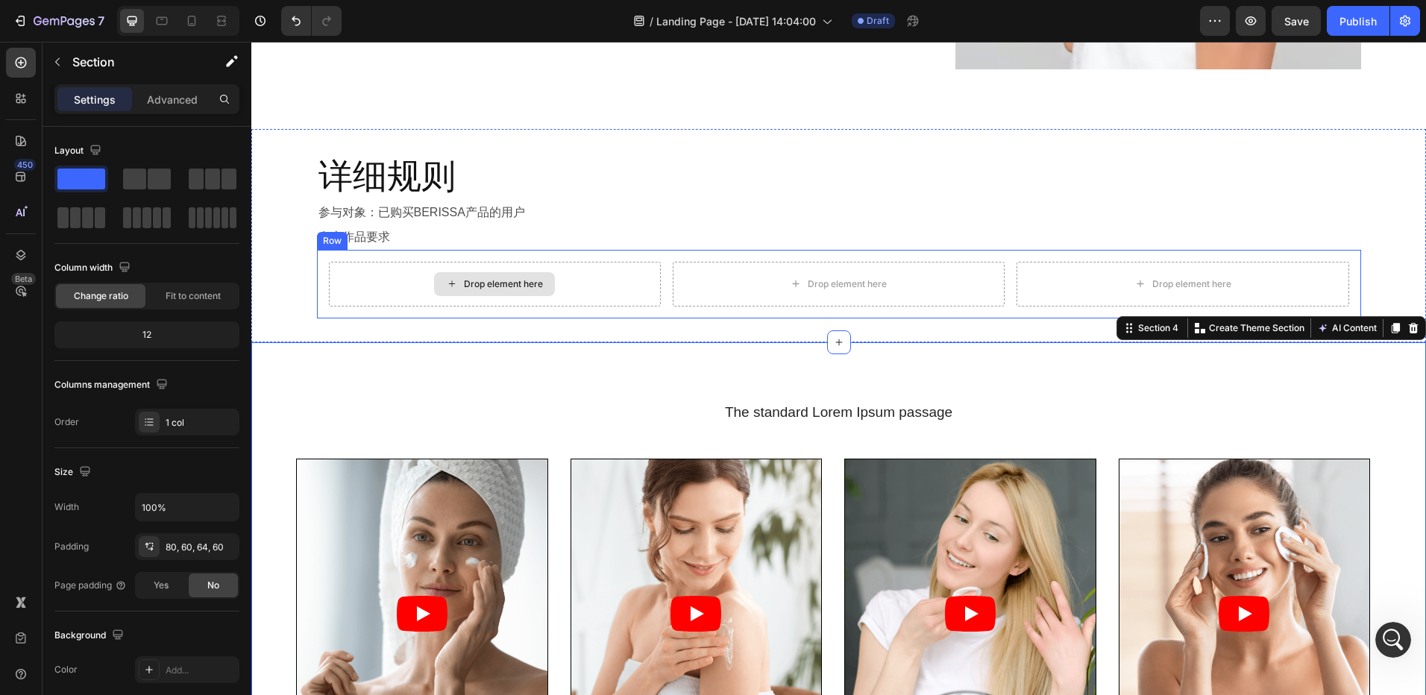
click at [507, 280] on div "Drop element here" at bounding box center [503, 284] width 79 height 12
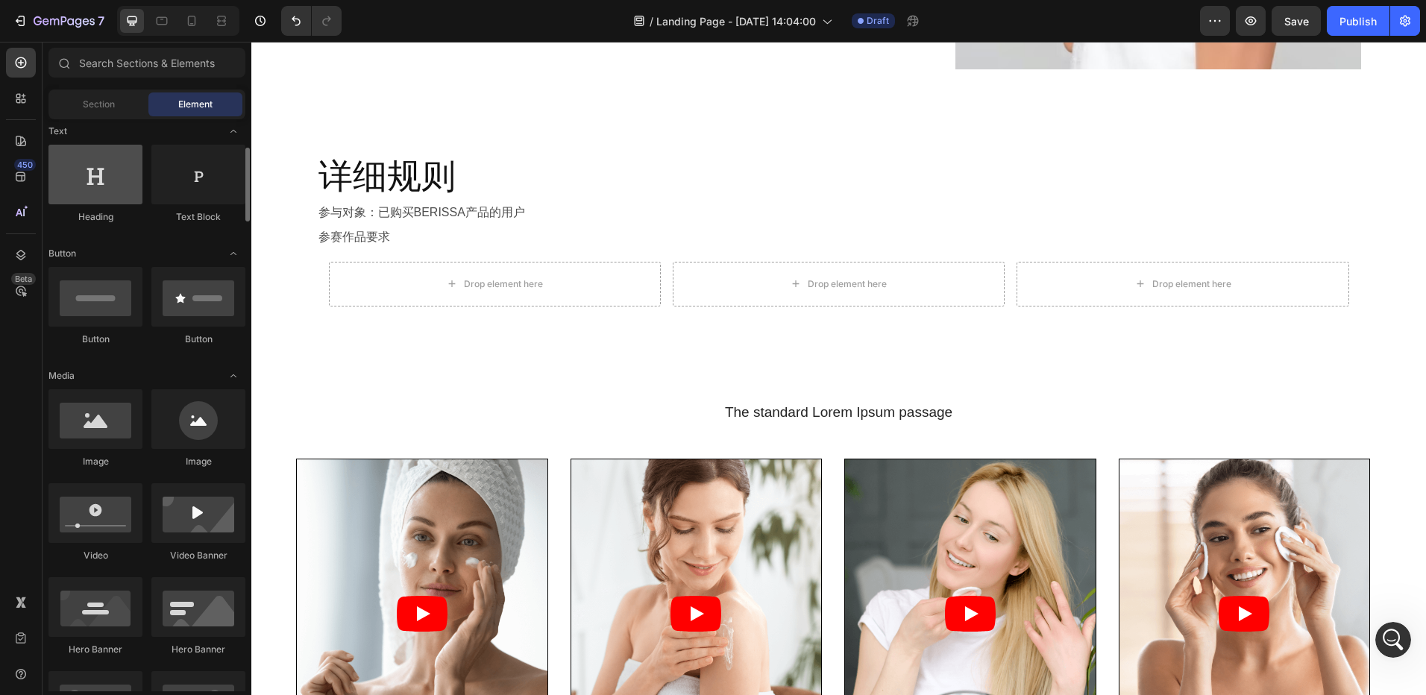
scroll to position [75, 0]
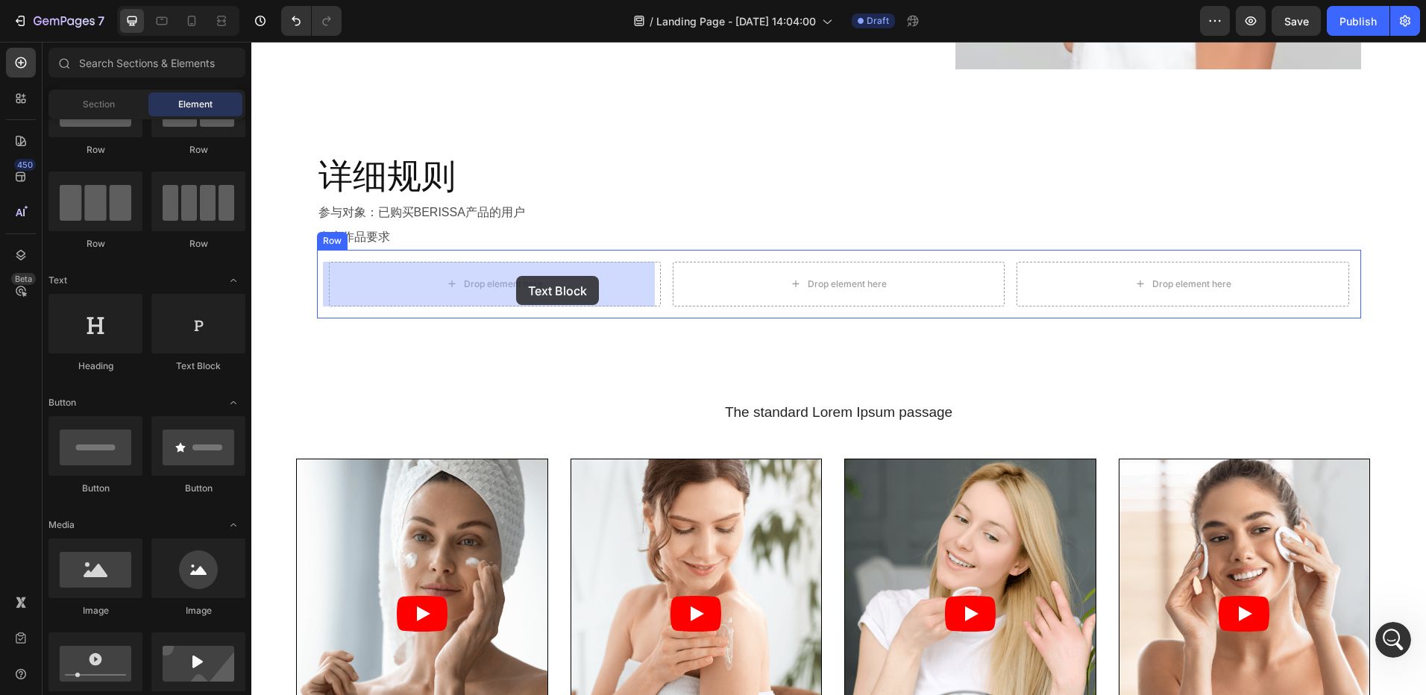
drag, startPoint x: 495, startPoint y: 367, endPoint x: 515, endPoint y: 277, distance: 91.6
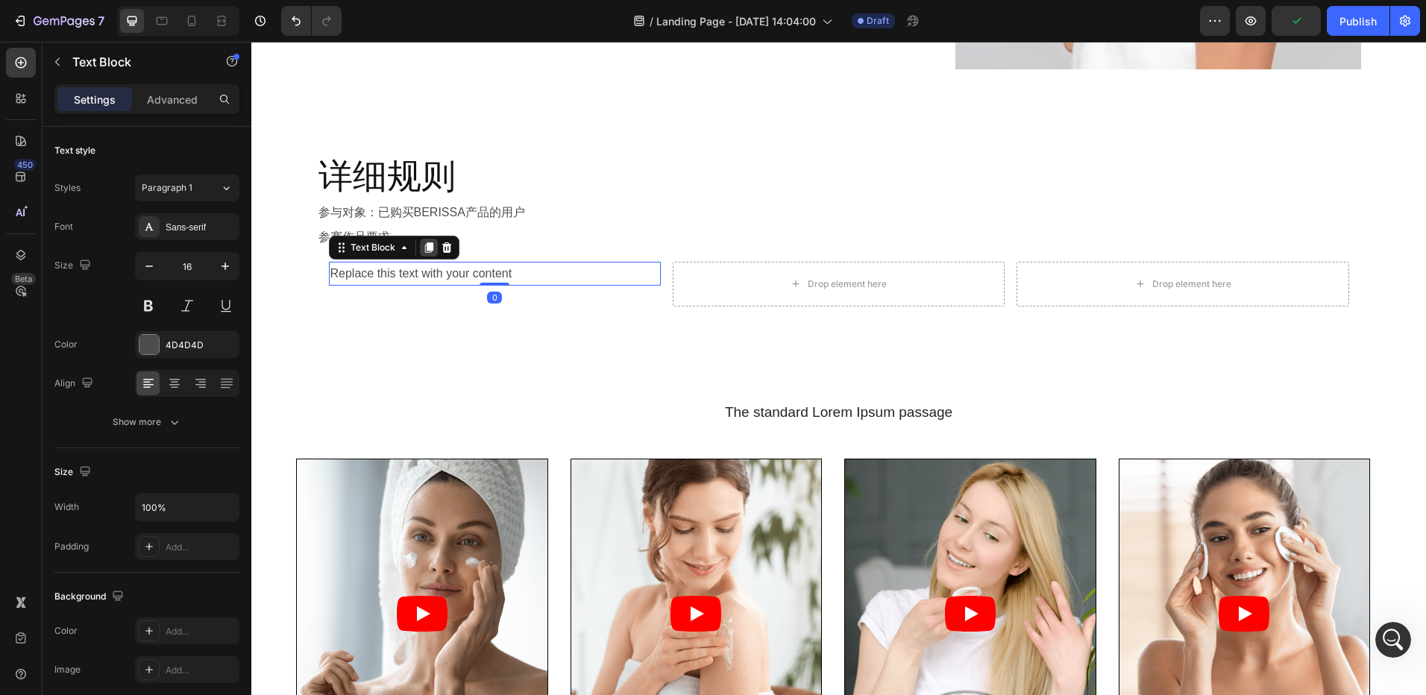
click at [424, 244] on icon at bounding box center [428, 247] width 8 height 10
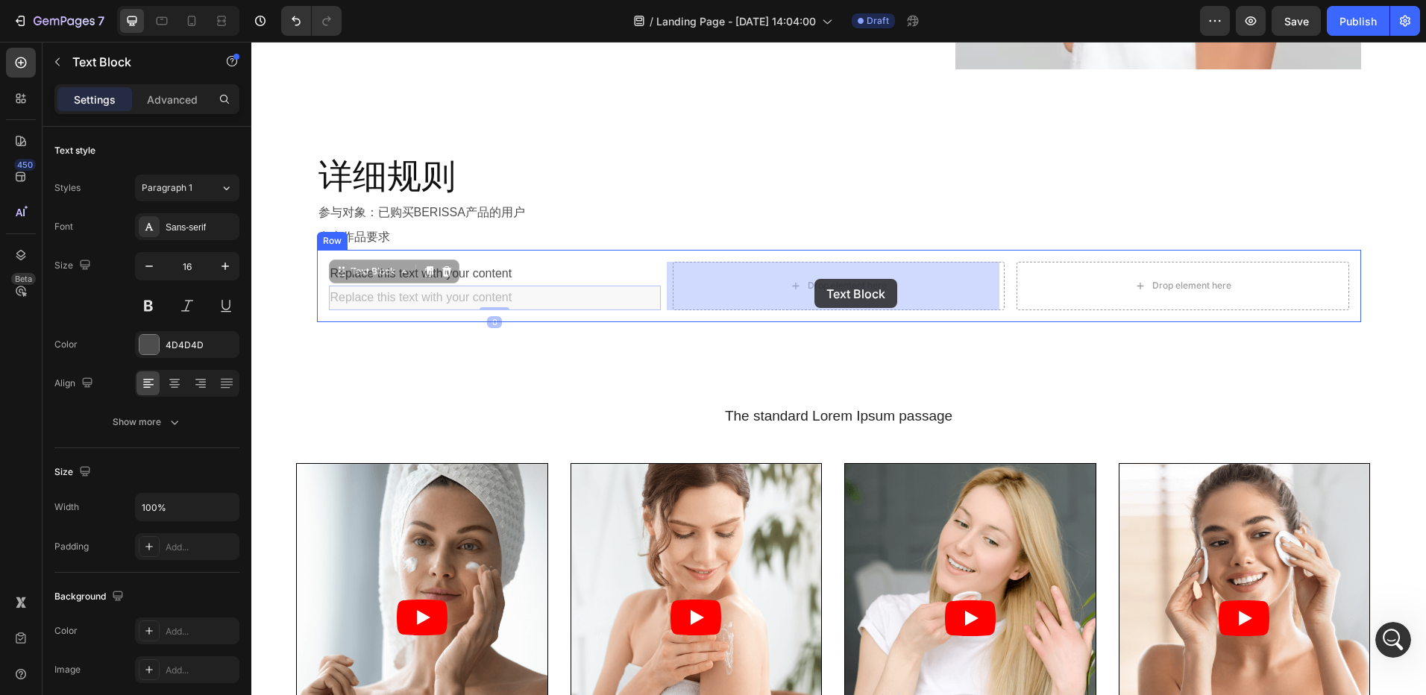
drag, startPoint x: 339, startPoint y: 274, endPoint x: 814, endPoint y: 279, distance: 475.9
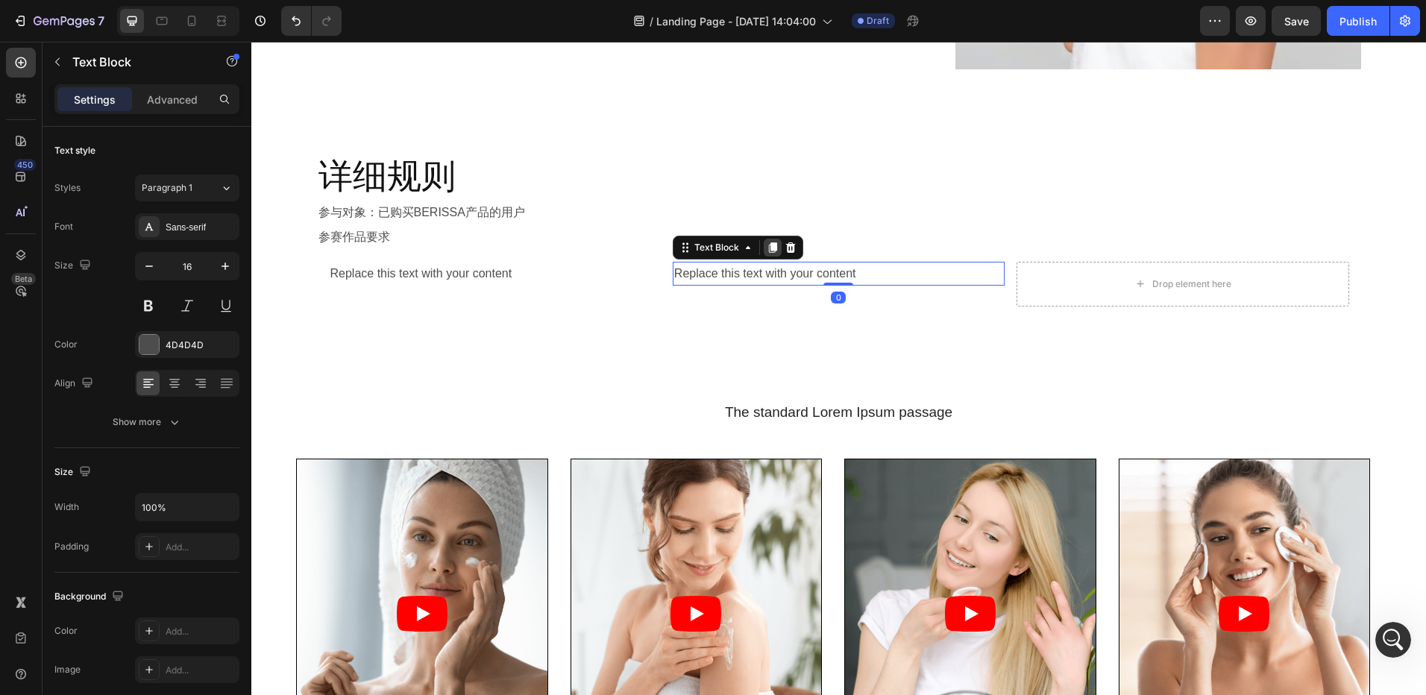
click at [767, 248] on icon at bounding box center [773, 248] width 12 height 12
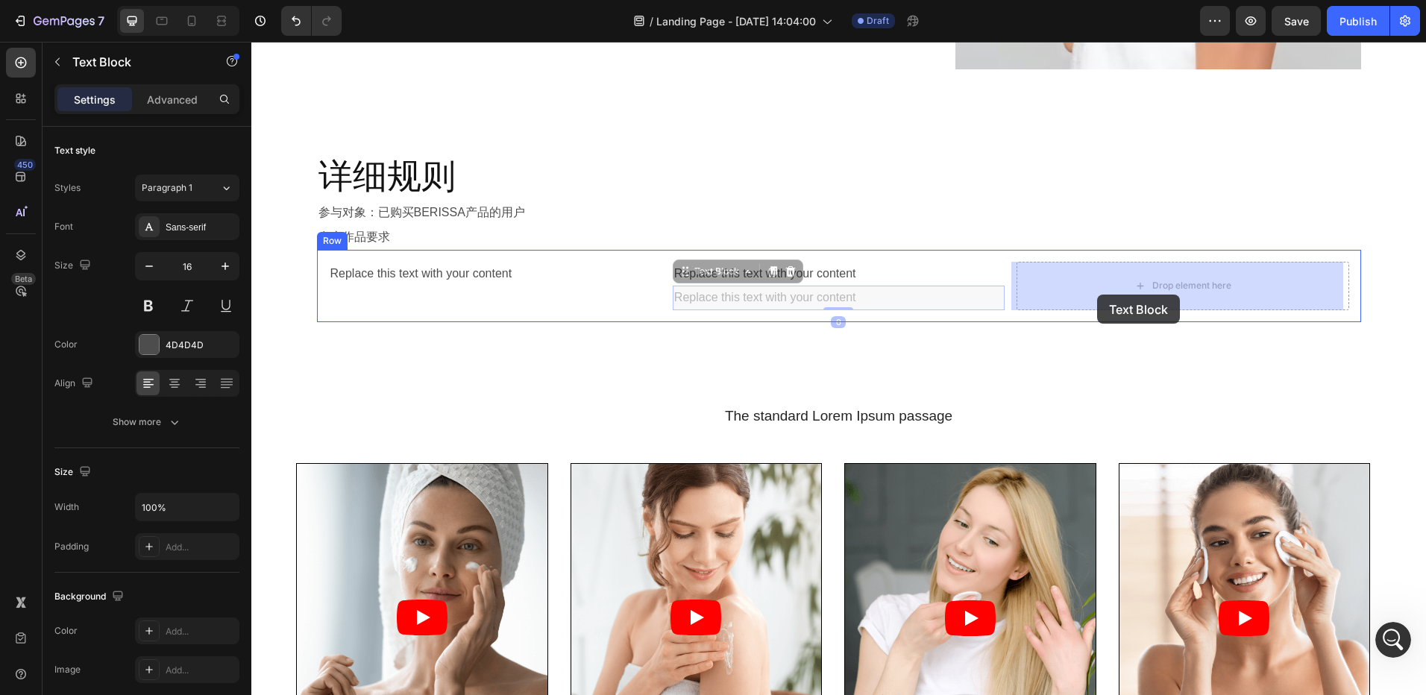
drag, startPoint x: 686, startPoint y: 275, endPoint x: 1093, endPoint y: 294, distance: 406.9
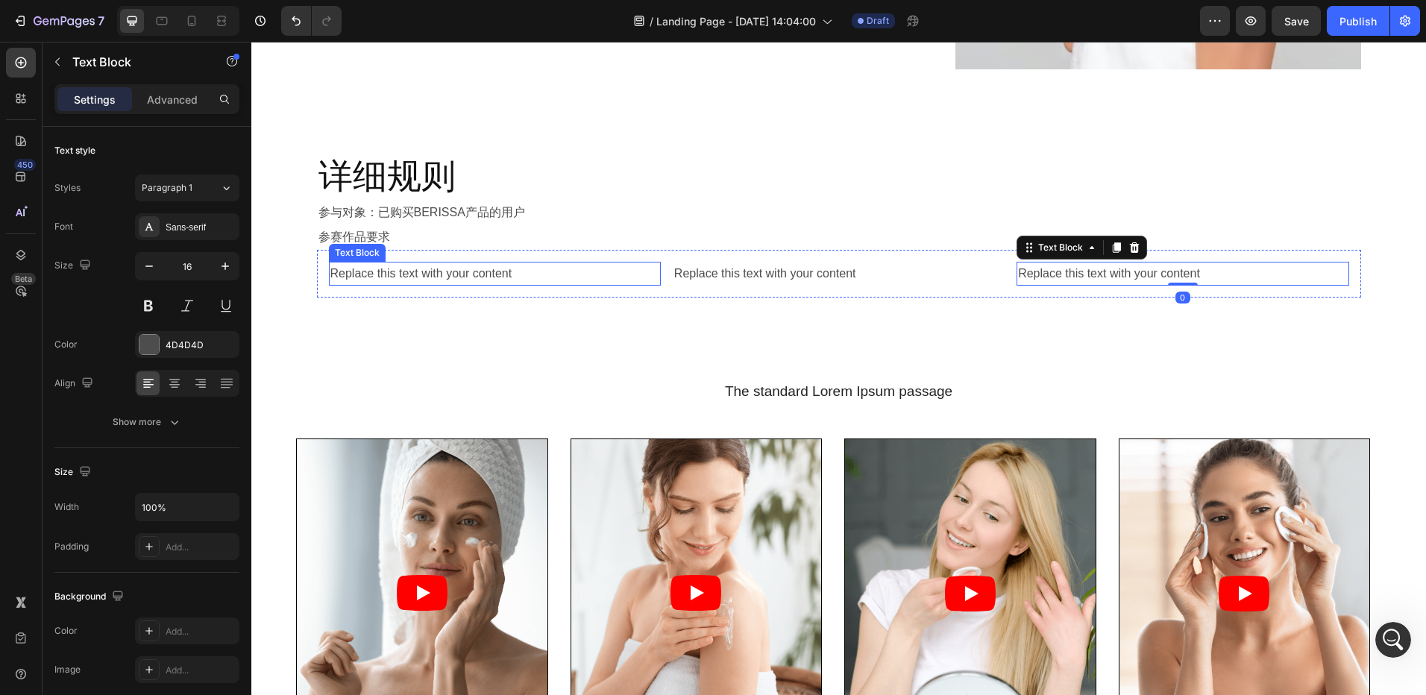
click at [474, 271] on div "Replace this text with your content" at bounding box center [495, 274] width 332 height 25
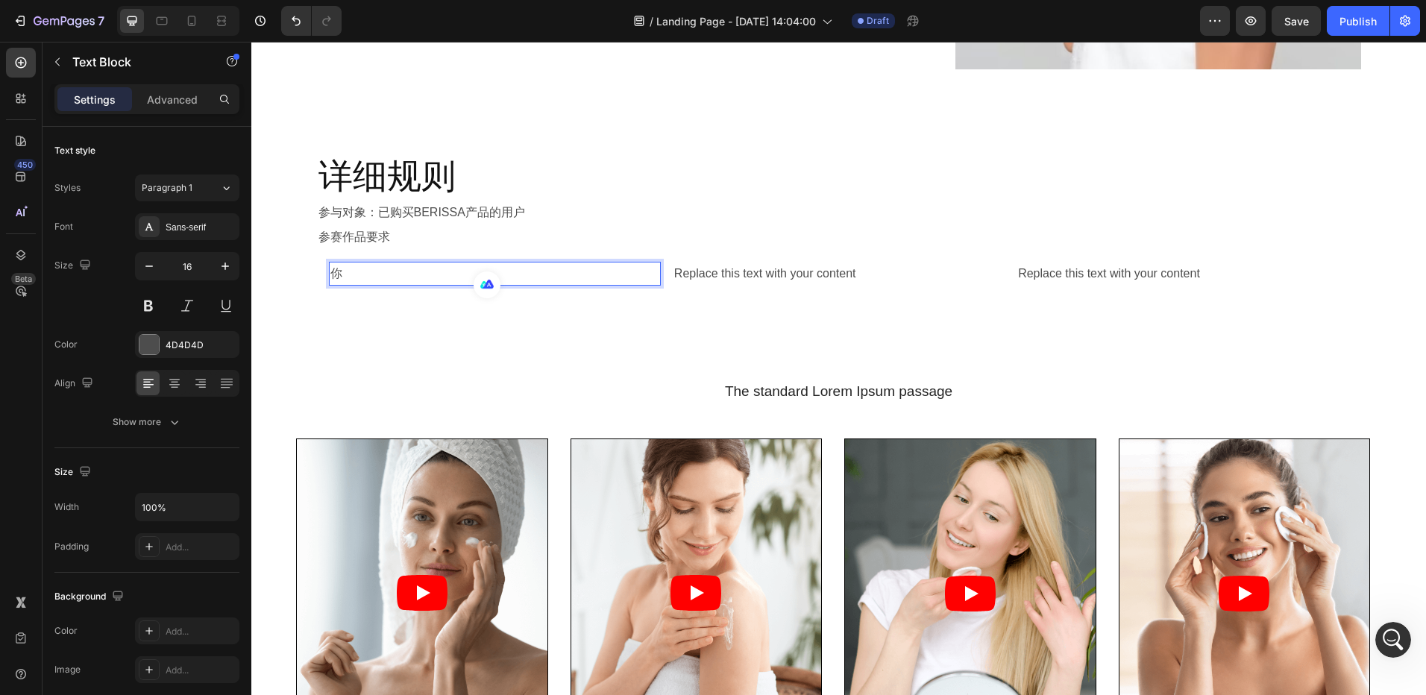
click at [383, 275] on p "你" at bounding box center [494, 274] width 329 height 22
click at [747, 280] on div "Replace this text with your content" at bounding box center [839, 274] width 332 height 25
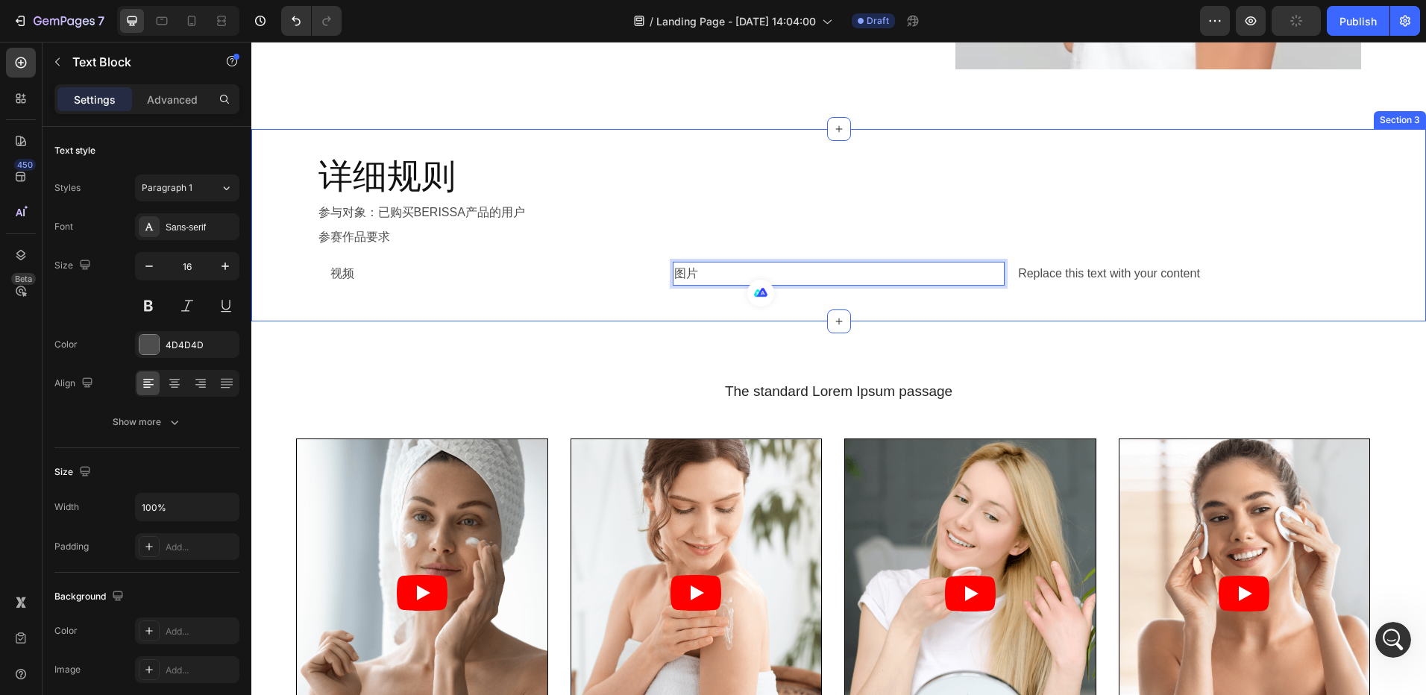
click at [508, 310] on div "详细规则 Heading 参与对象：已购买BERISSA产品的用户 Text Block 参赛作品要求 Text Block Row 视频 Text Bloc…" at bounding box center [838, 225] width 1175 height 192
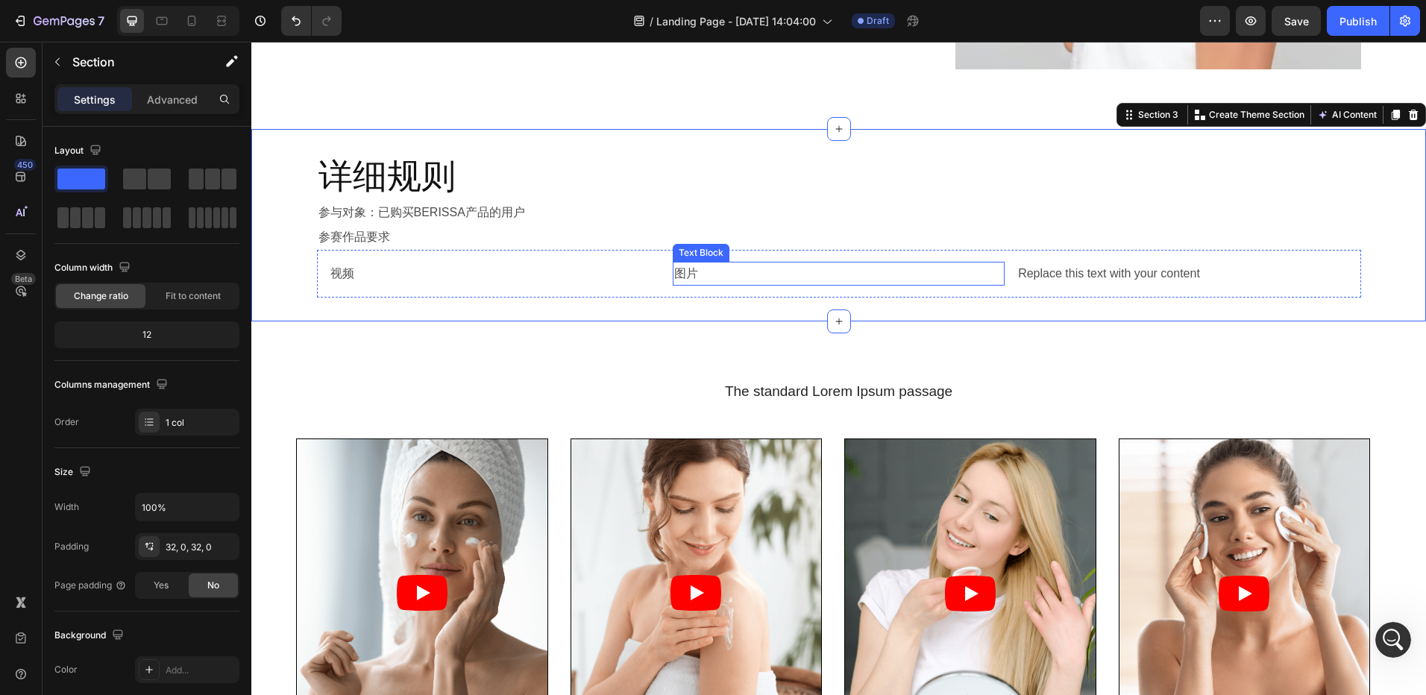
click at [711, 277] on p "图片" at bounding box center [838, 274] width 329 height 22
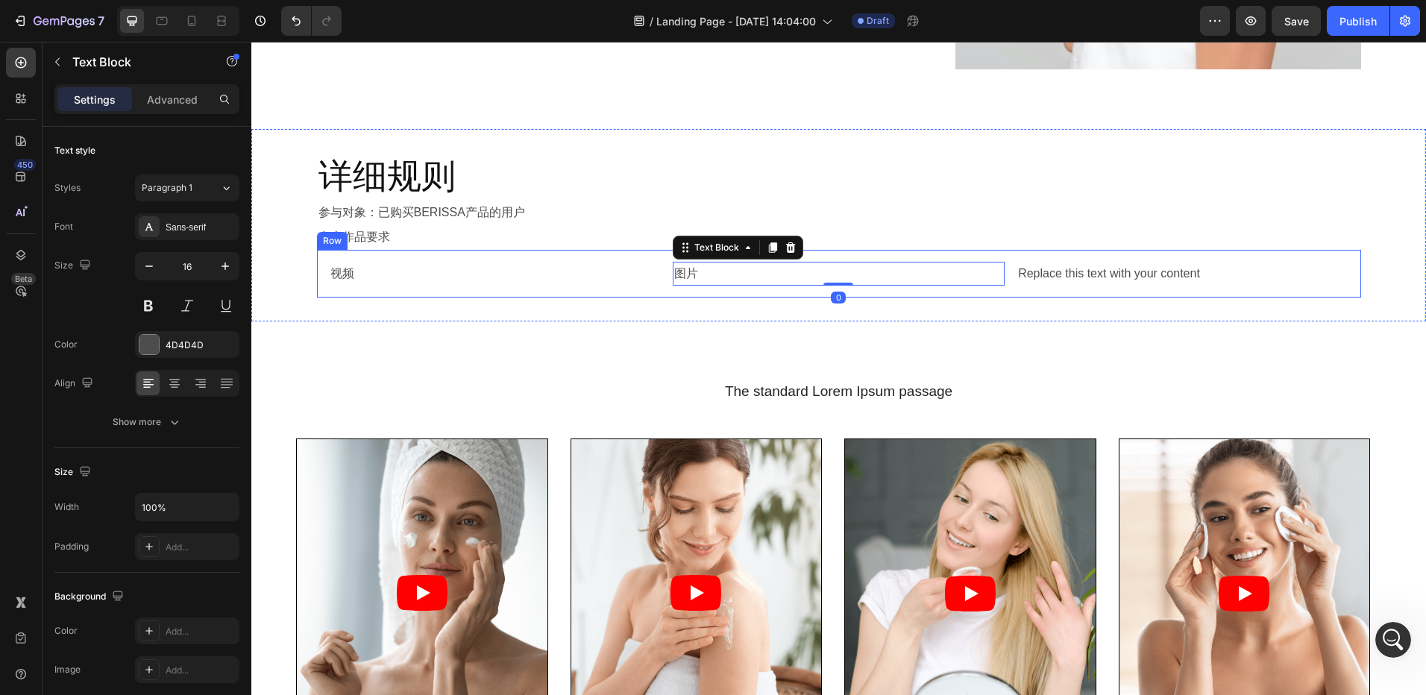
click at [484, 299] on div "详细规则 Heading 参与对象：已购买BERISSA产品的用户 Text Block 参赛作品要求 Text Block Row 视频 Text Bloc…" at bounding box center [838, 225] width 1175 height 192
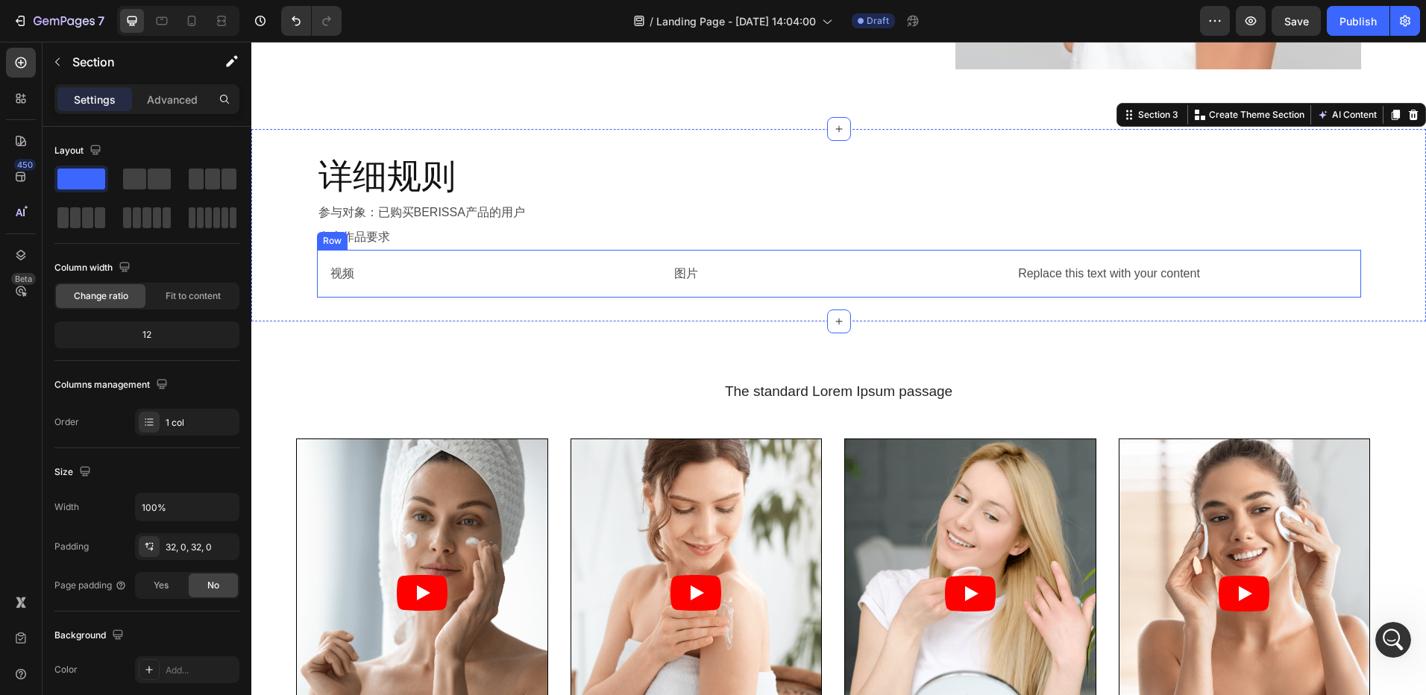
click at [510, 289] on div "视频 Text Block 图片 Text Block Replace this text with your content Text Block Row" at bounding box center [839, 274] width 1044 height 48
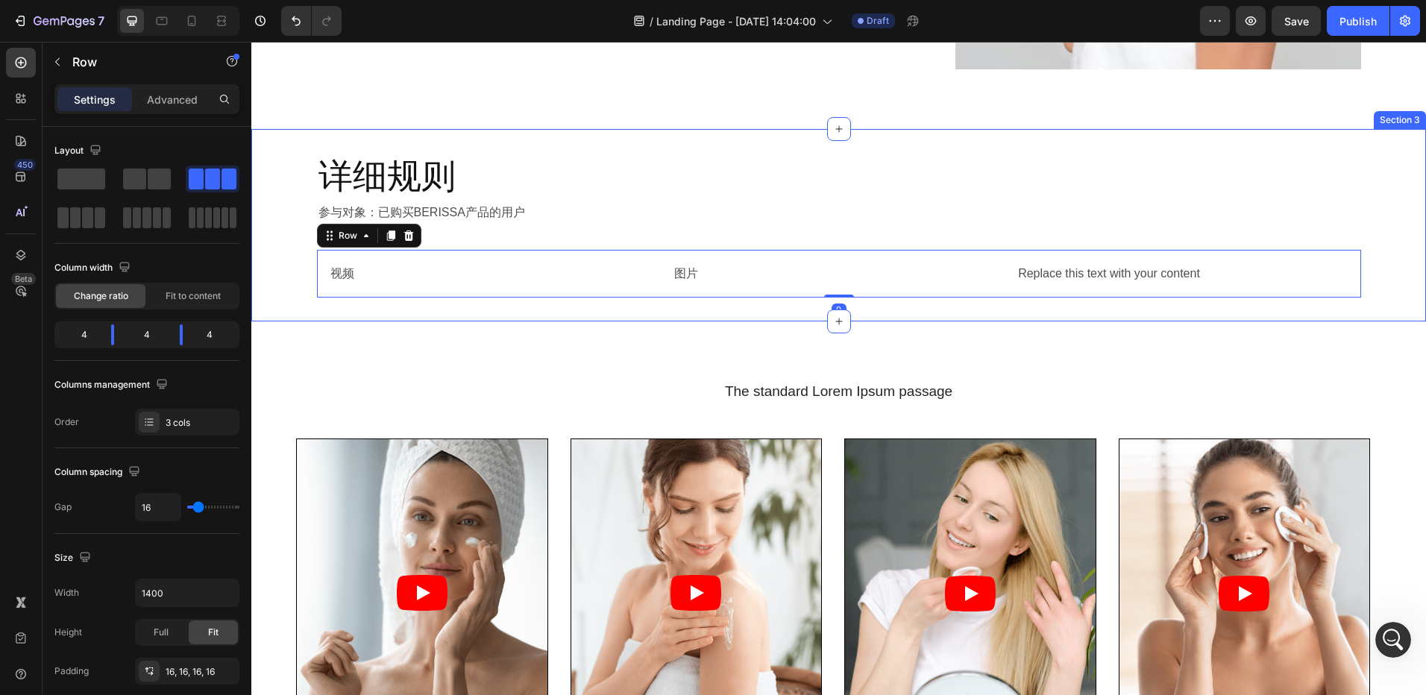
click at [488, 308] on div "详细规则 Heading 参与对象：已购买BERISSA产品的用户 Text Block 参赛作品要求 Text Block Row 视频 Text Bloc…" at bounding box center [838, 225] width 1175 height 192
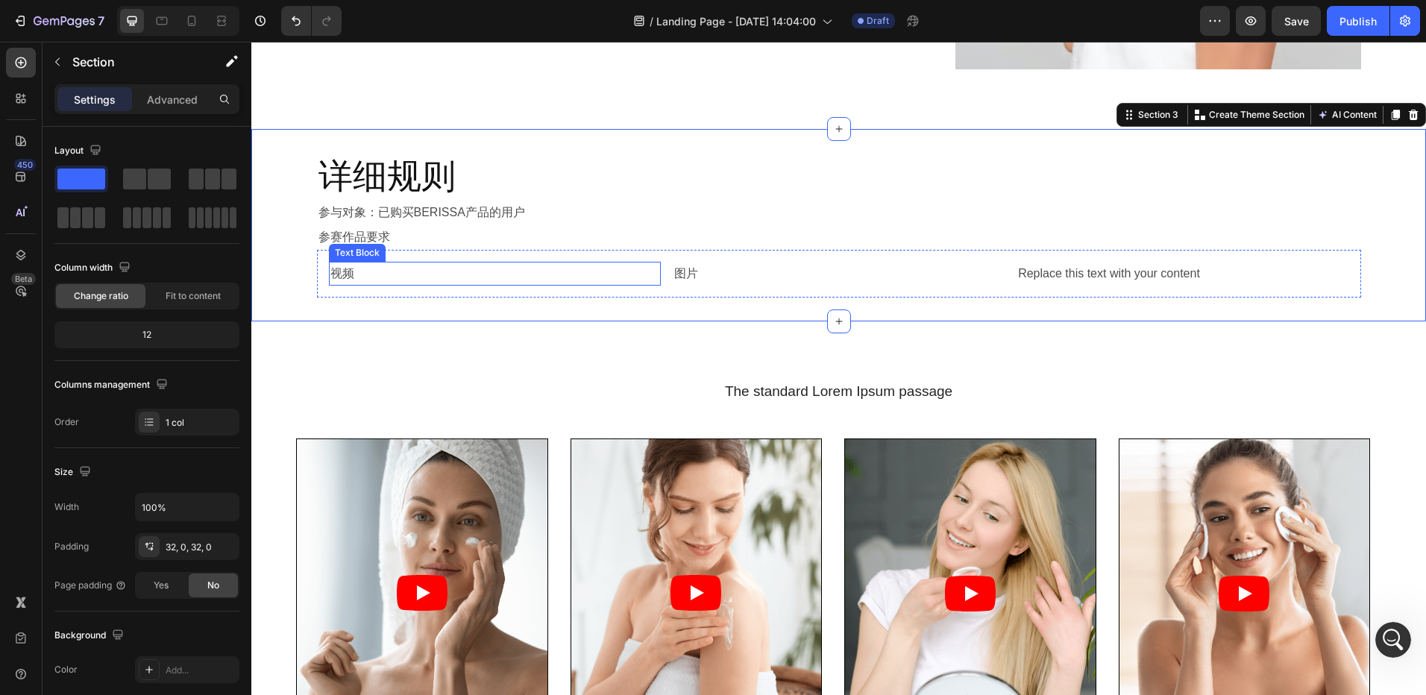
click at [521, 286] on div "视频" at bounding box center [495, 274] width 332 height 25
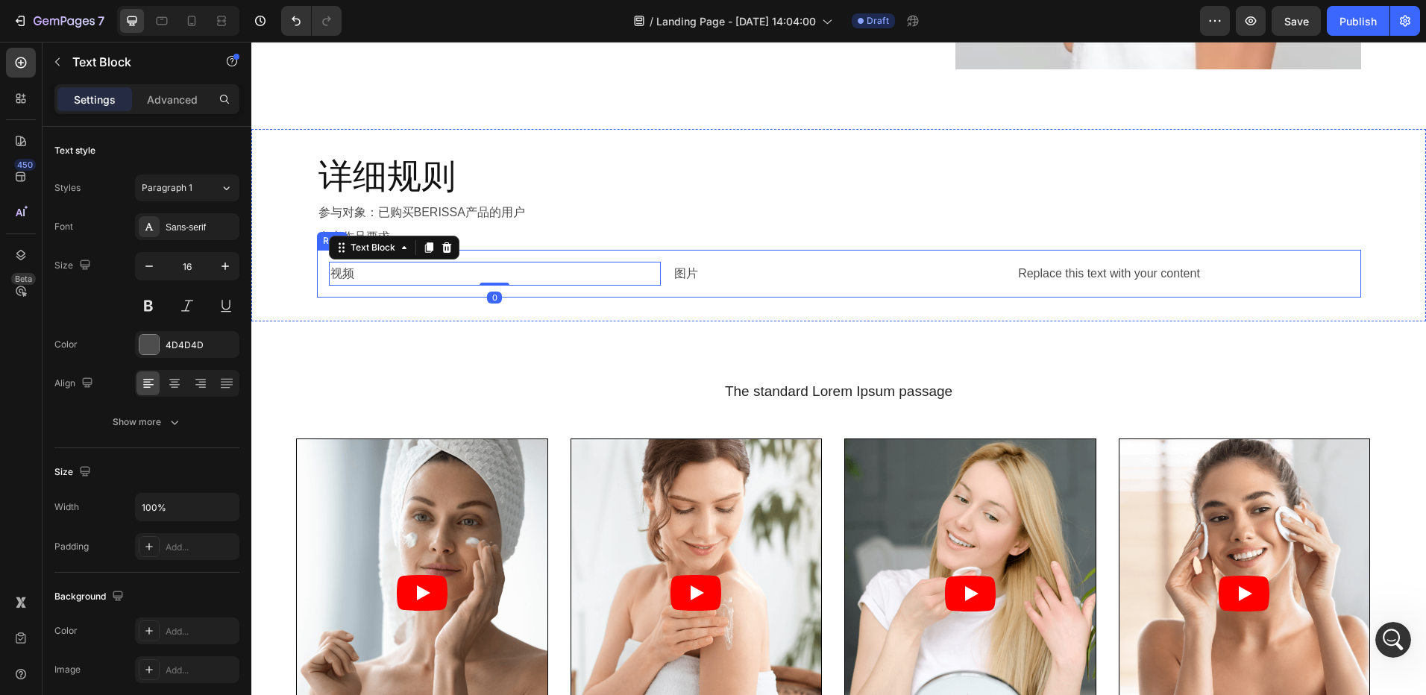
click at [541, 295] on div "视频 Text Block 0 图片 Text Block Replace this text with your content Text Block Row" at bounding box center [839, 274] width 1044 height 48
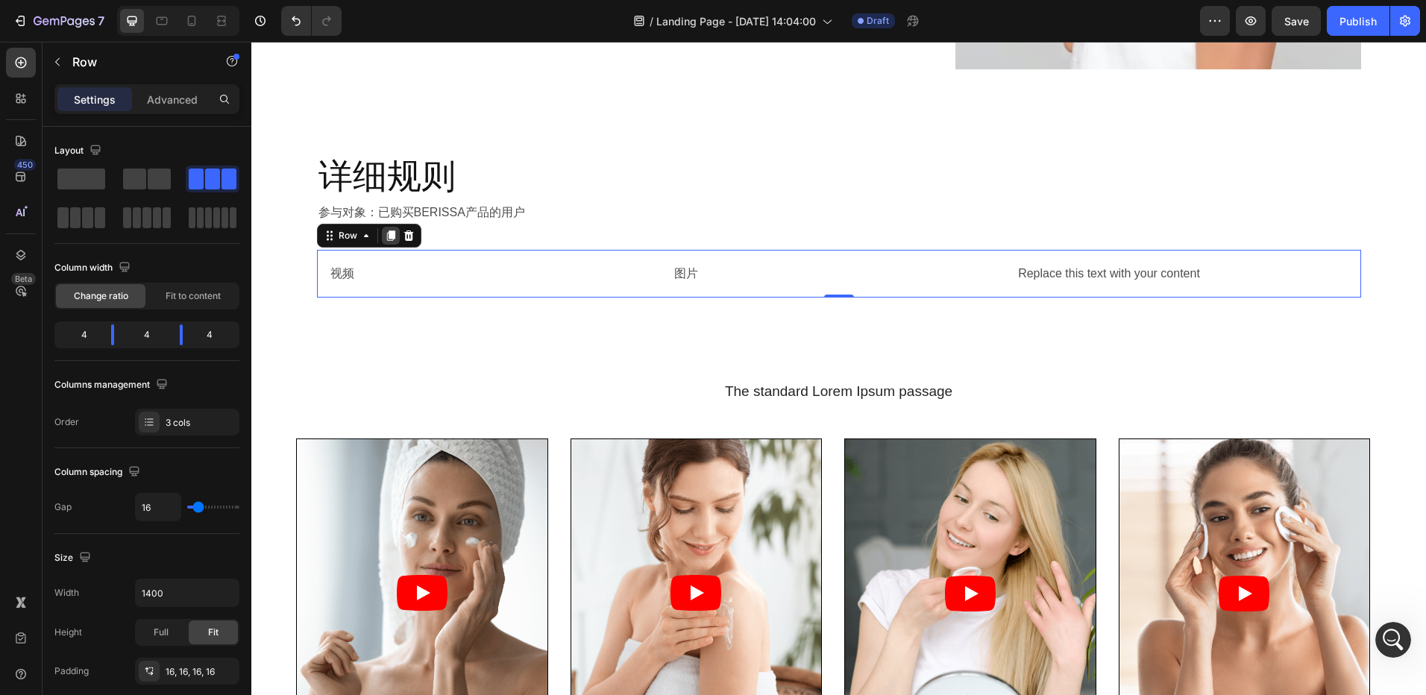
click at [386, 239] on icon at bounding box center [391, 236] width 12 height 12
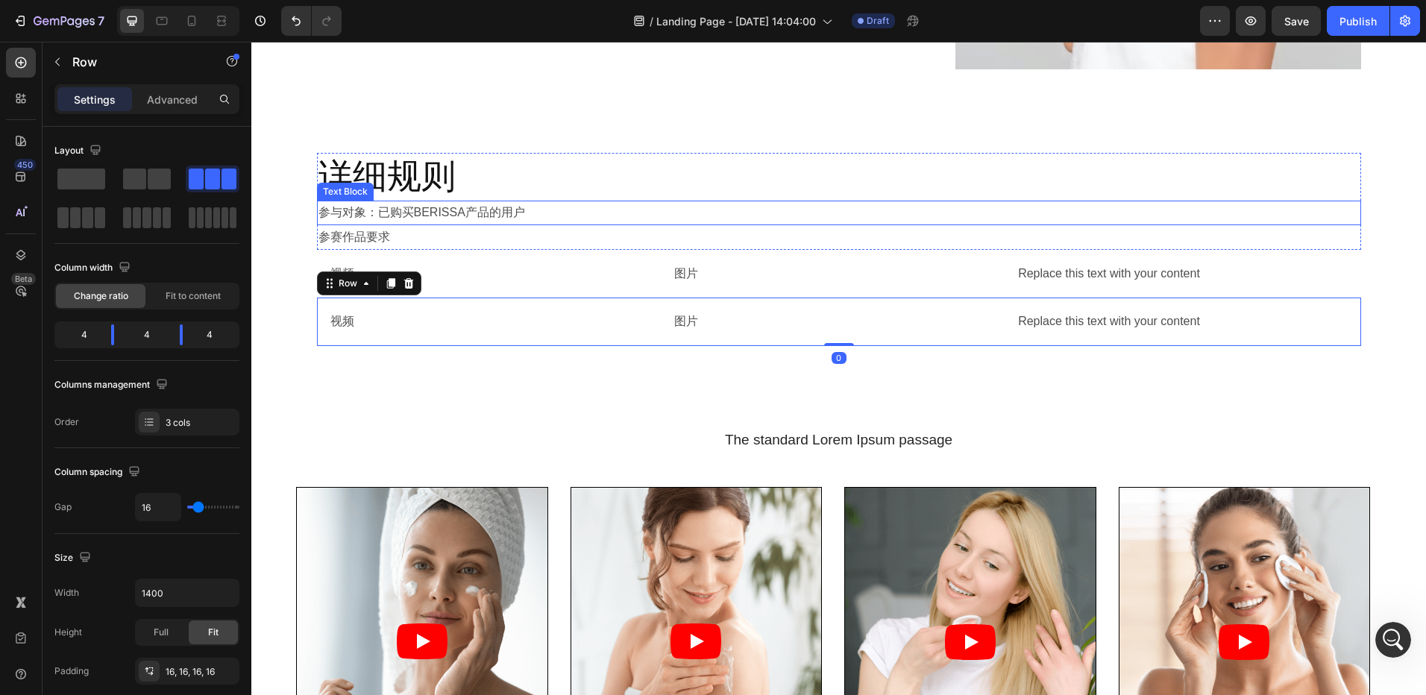
click at [715, 202] on p "参与对象：已购买BERISSA产品的用户" at bounding box center [838, 213] width 1041 height 22
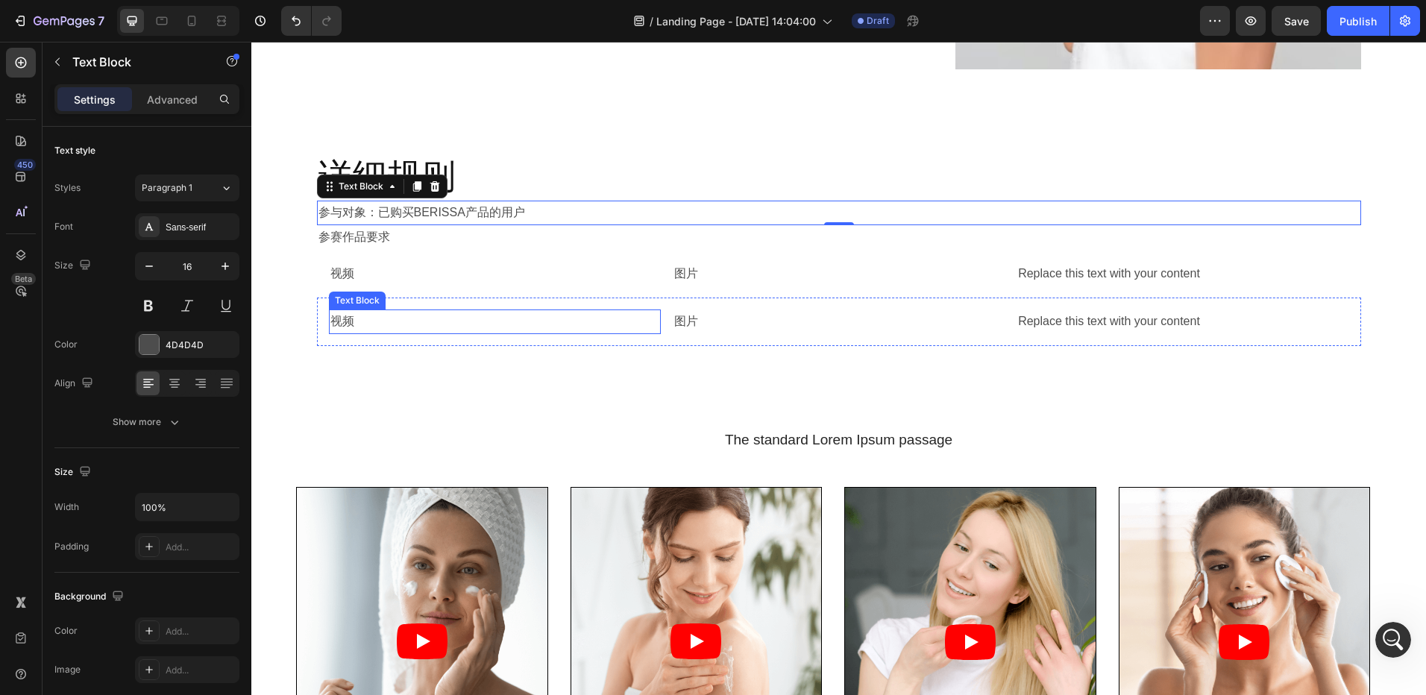
click at [371, 321] on p "视频" at bounding box center [494, 322] width 329 height 22
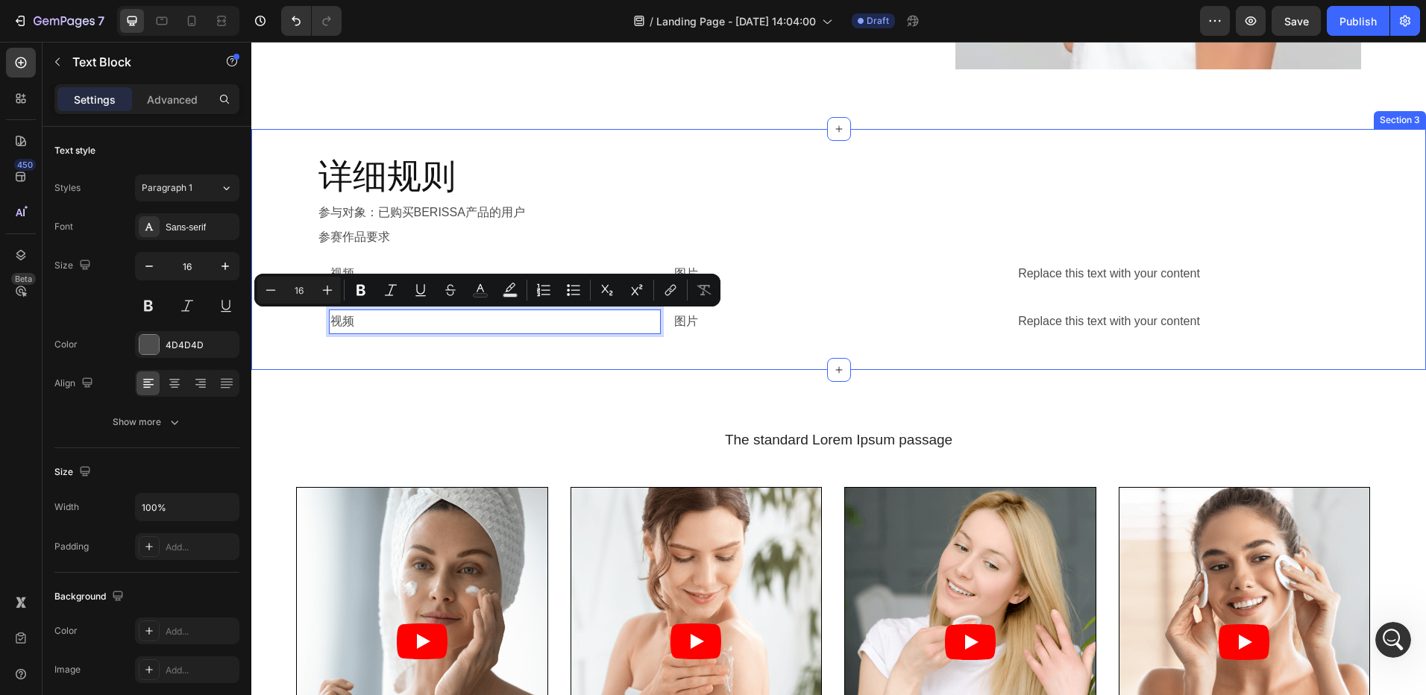
click at [650, 352] on div "详细规则 Heading 参与对象：已购买BERISSA产品的用户 Text Block 参赛作品要求 Text Block Row 视频 Text Bloc…" at bounding box center [838, 249] width 1175 height 241
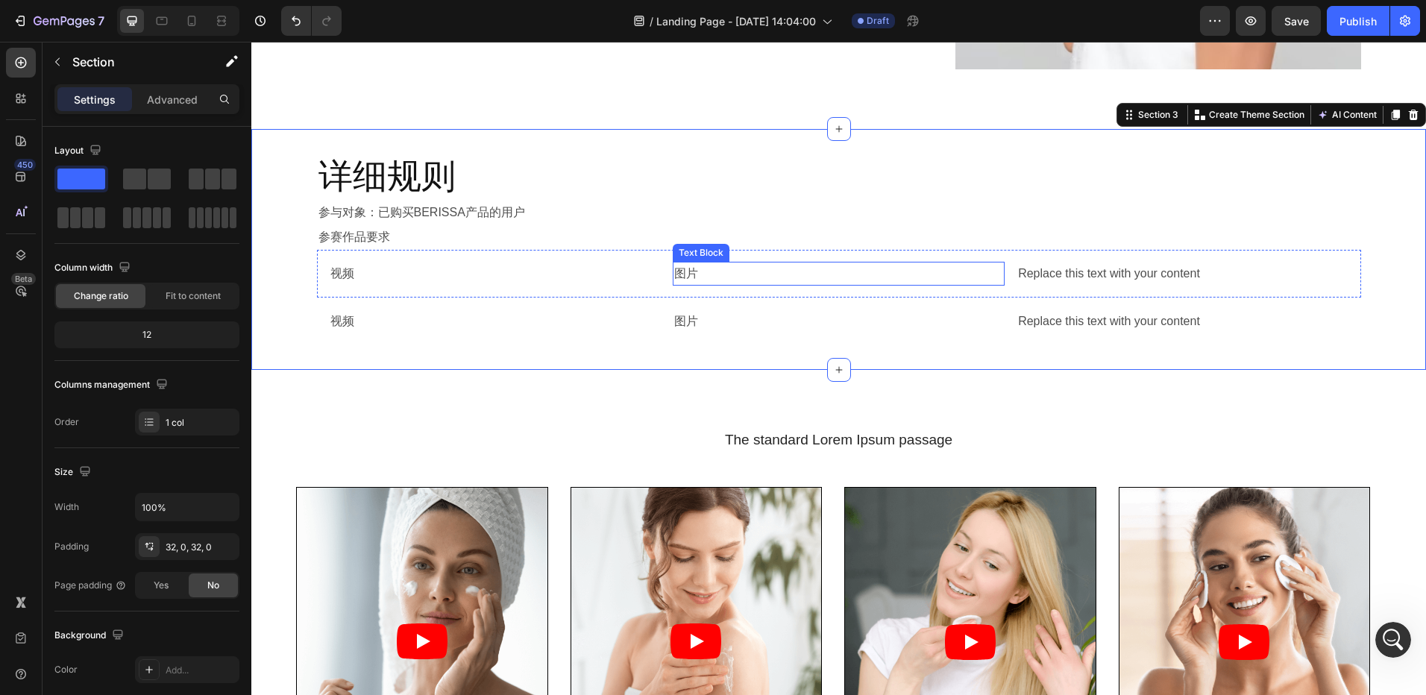
click at [682, 274] on p "图片" at bounding box center [838, 274] width 329 height 22
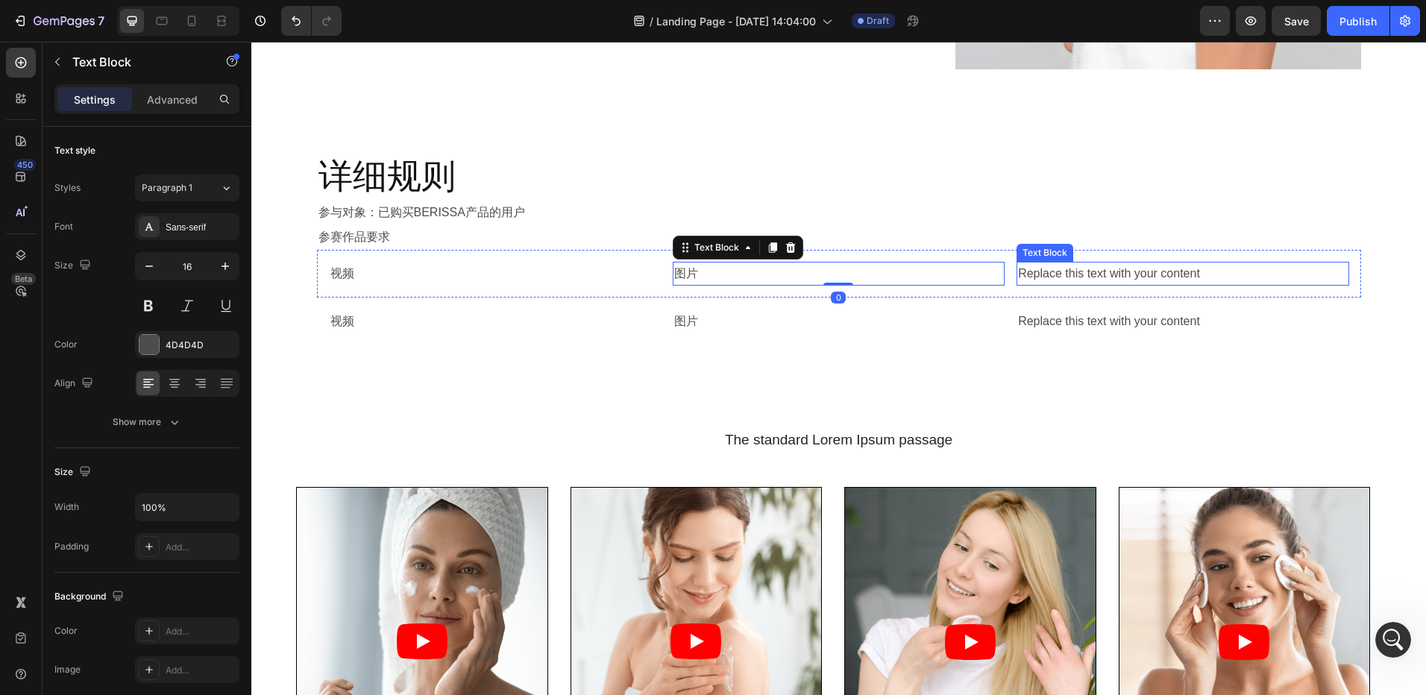
click at [1033, 276] on div "Replace this text with your content" at bounding box center [1183, 274] width 332 height 25
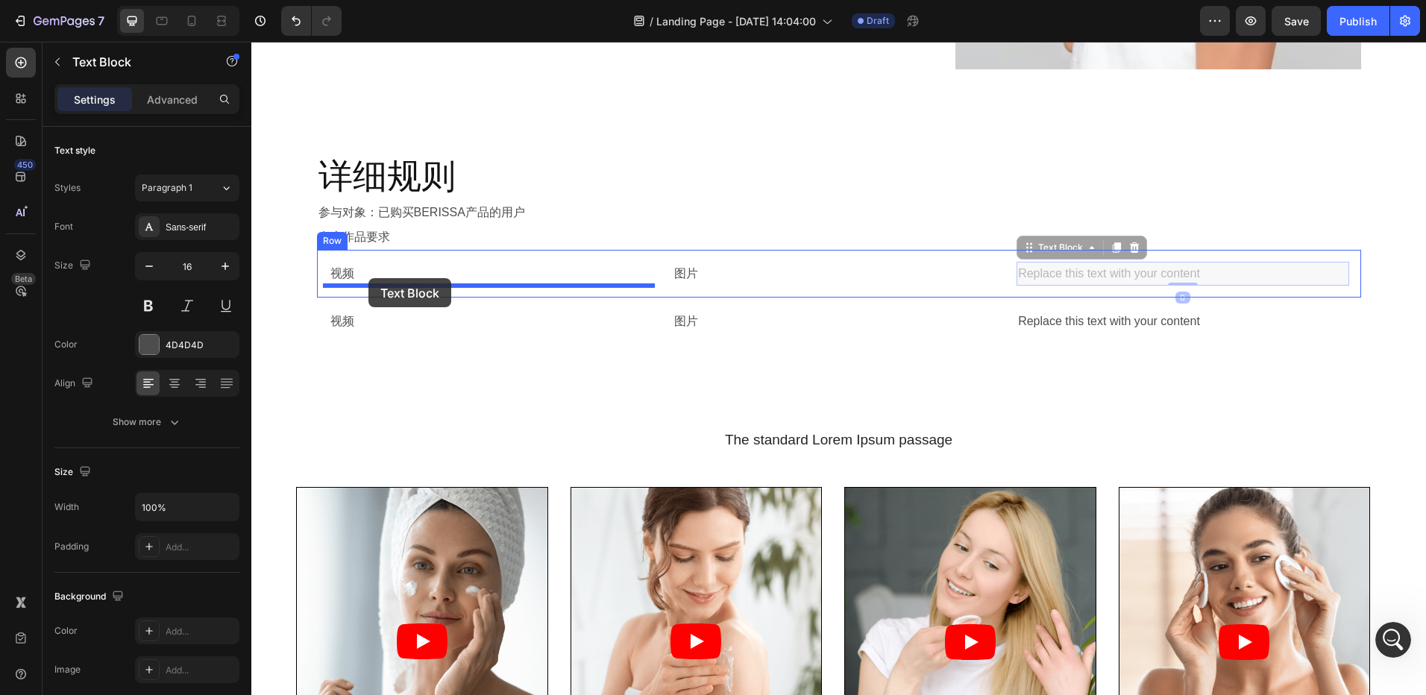
drag, startPoint x: 1023, startPoint y: 248, endPoint x: 368, endPoint y: 278, distance: 654.8
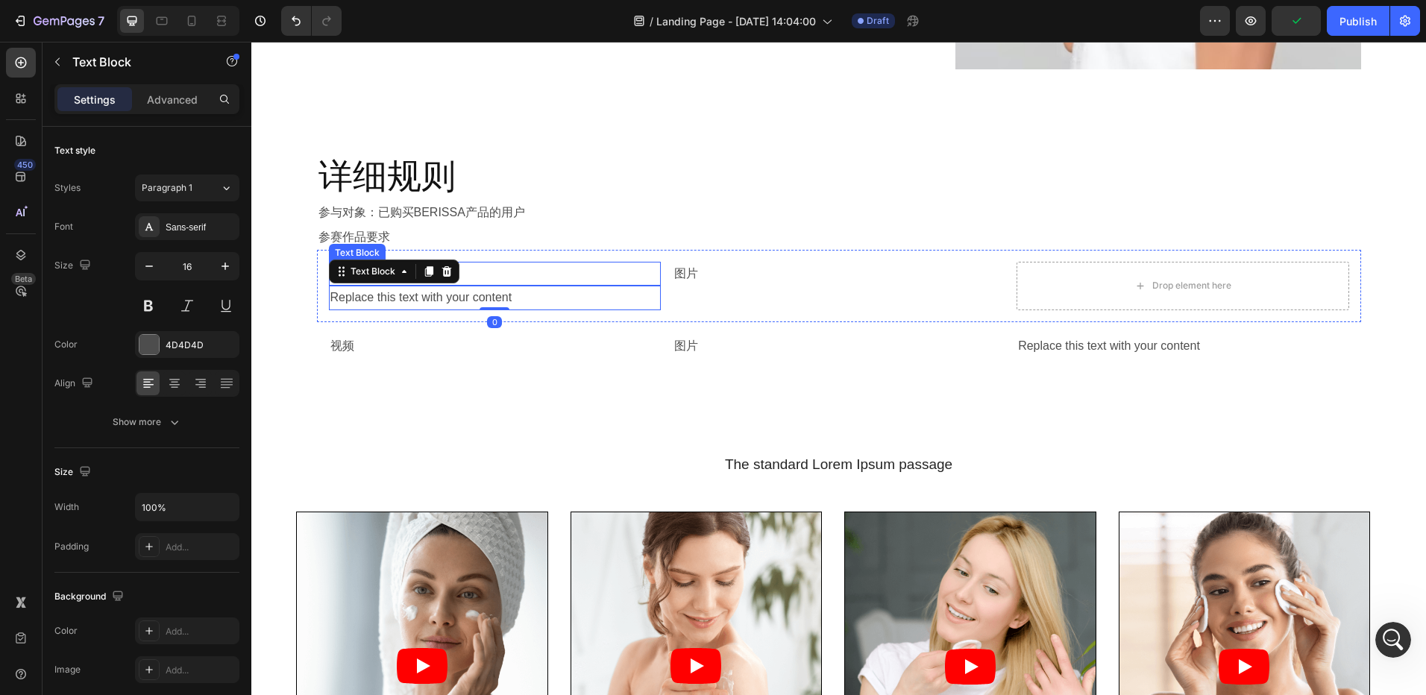
click at [549, 271] on p "视频" at bounding box center [494, 274] width 329 height 22
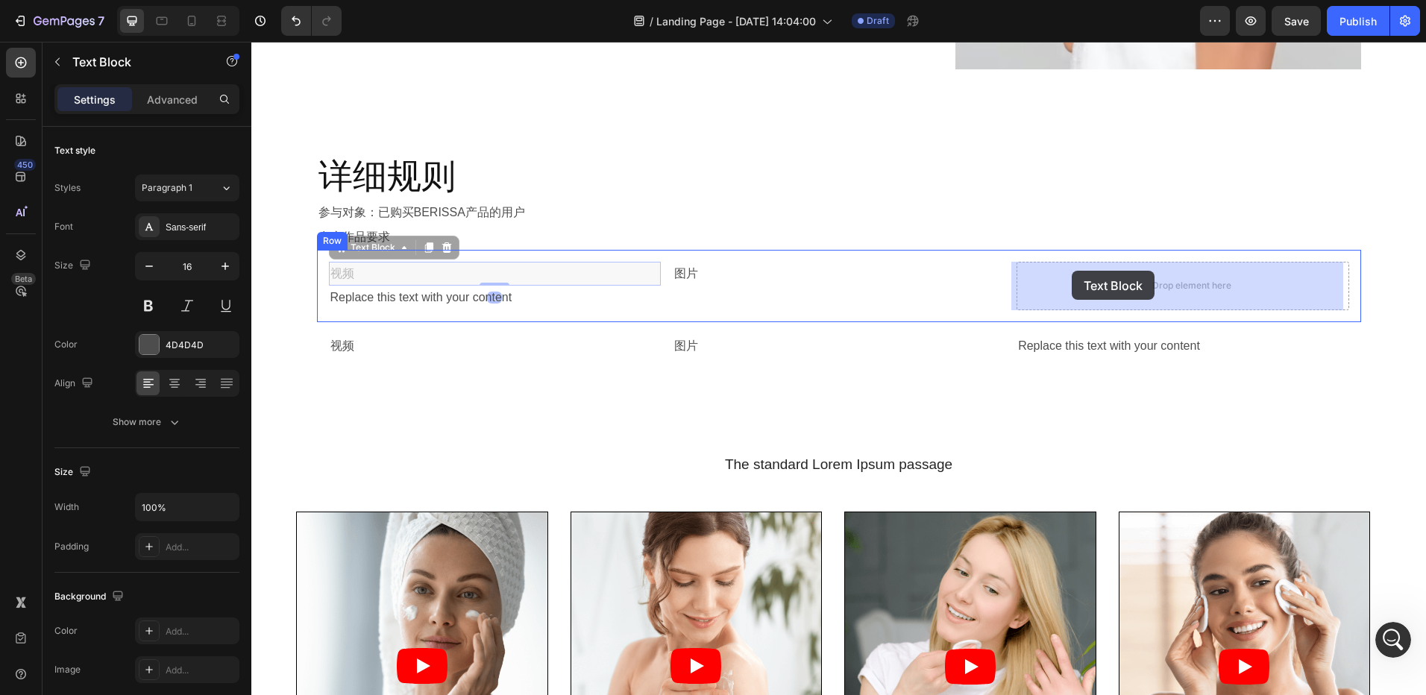
drag, startPoint x: 339, startPoint y: 249, endPoint x: 1072, endPoint y: 271, distance: 733.5
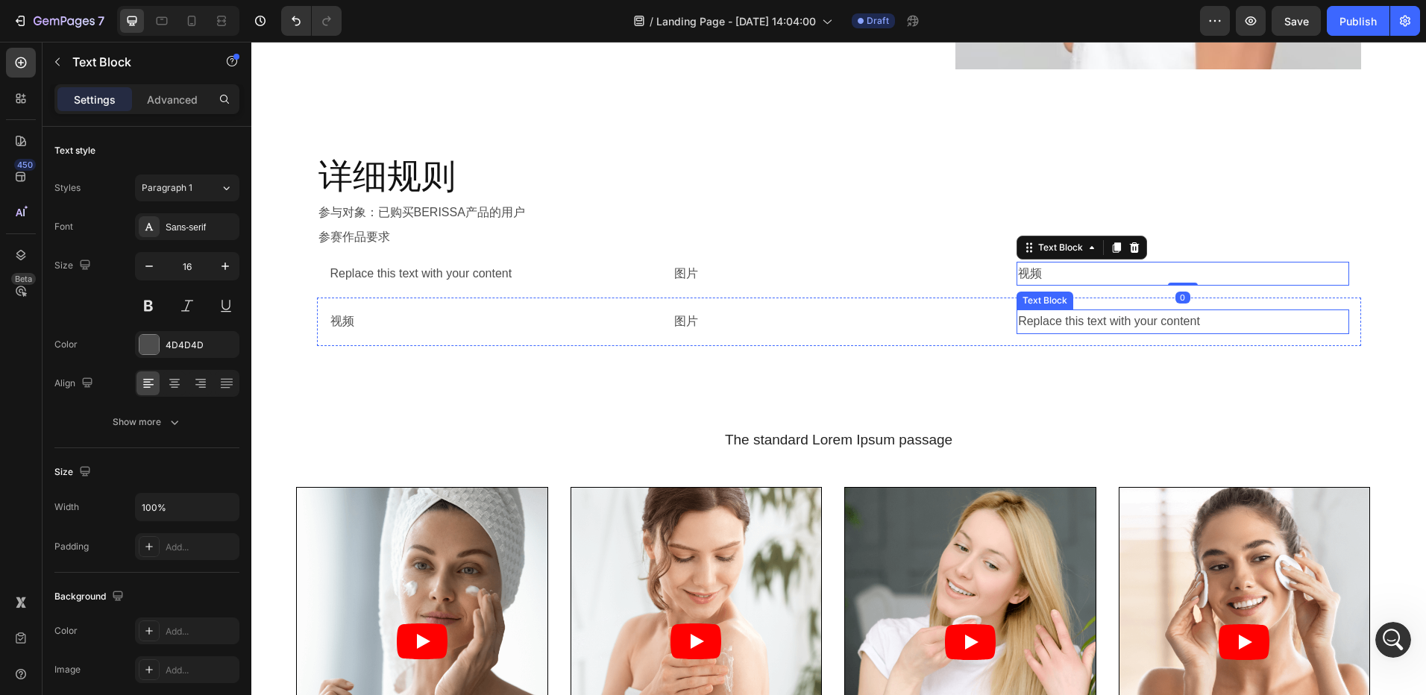
click at [1076, 318] on div "Replace this text with your content" at bounding box center [1183, 322] width 332 height 25
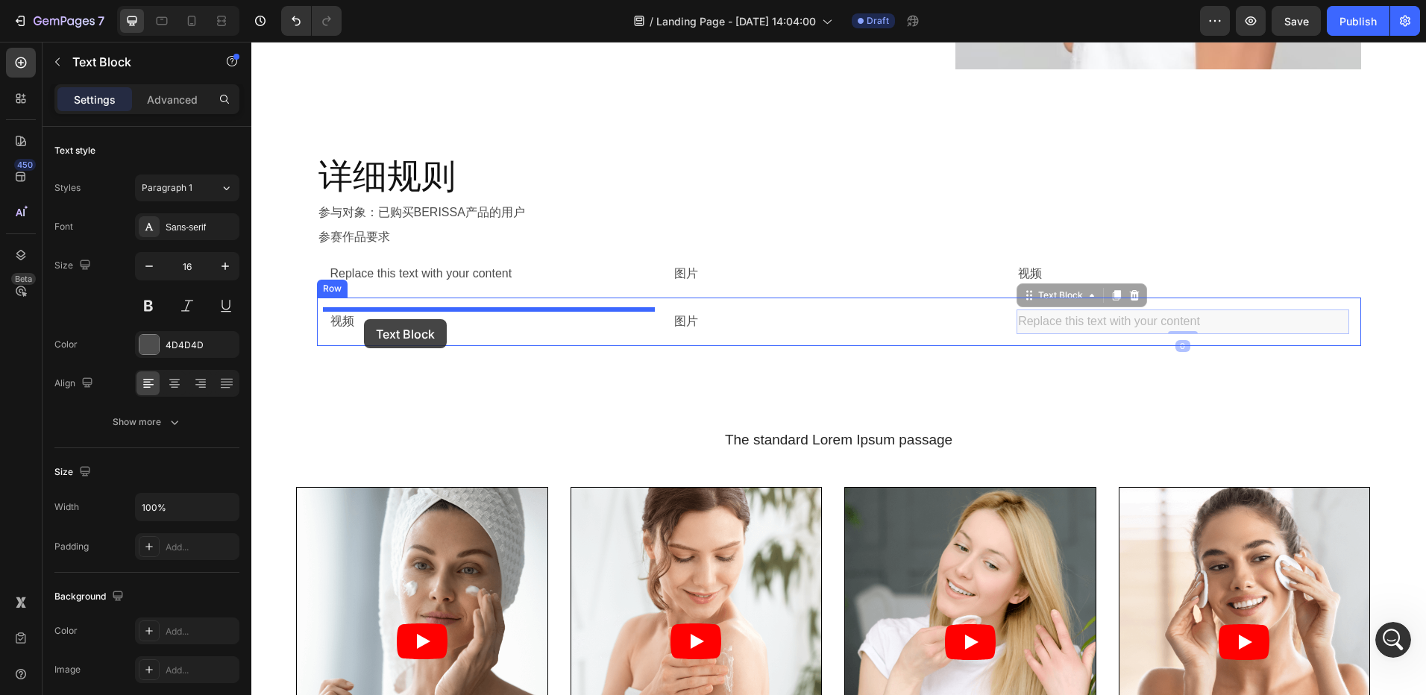
drag, startPoint x: 1020, startPoint y: 299, endPoint x: 365, endPoint y: 319, distance: 655.2
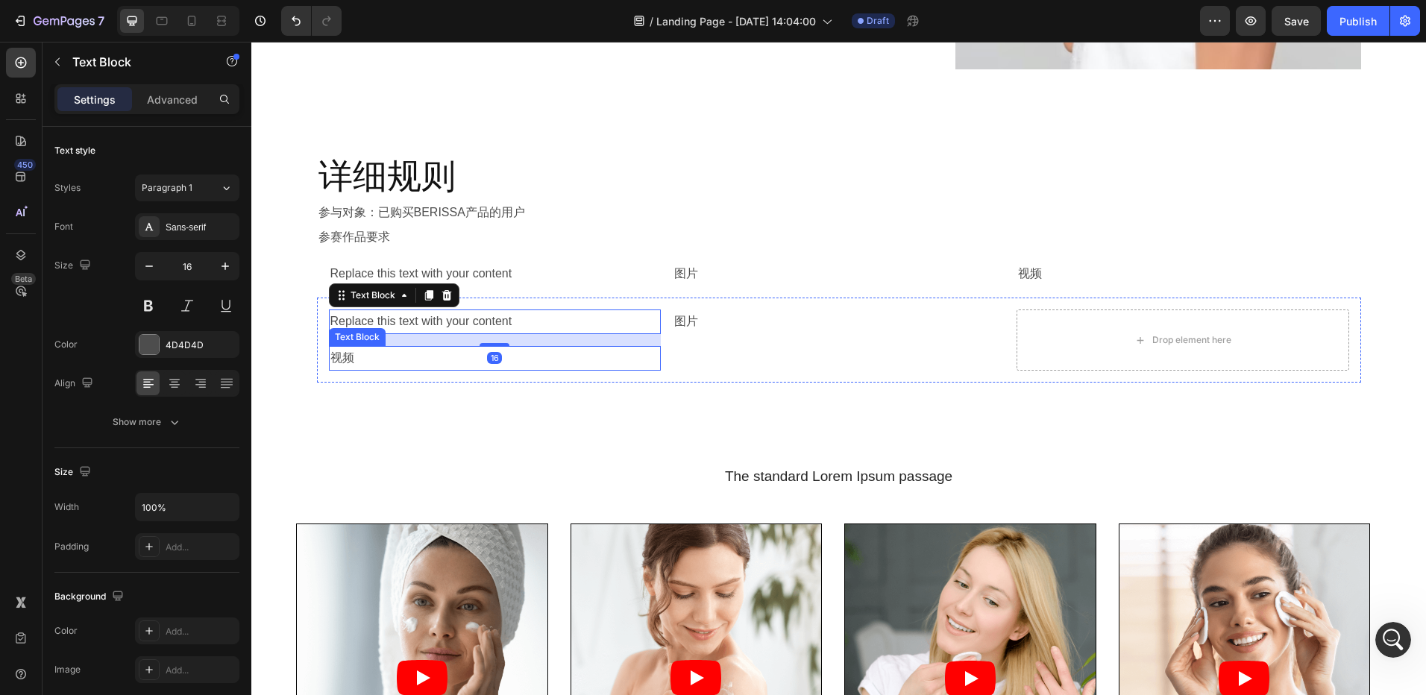
click at [376, 356] on p "视频" at bounding box center [494, 359] width 329 height 22
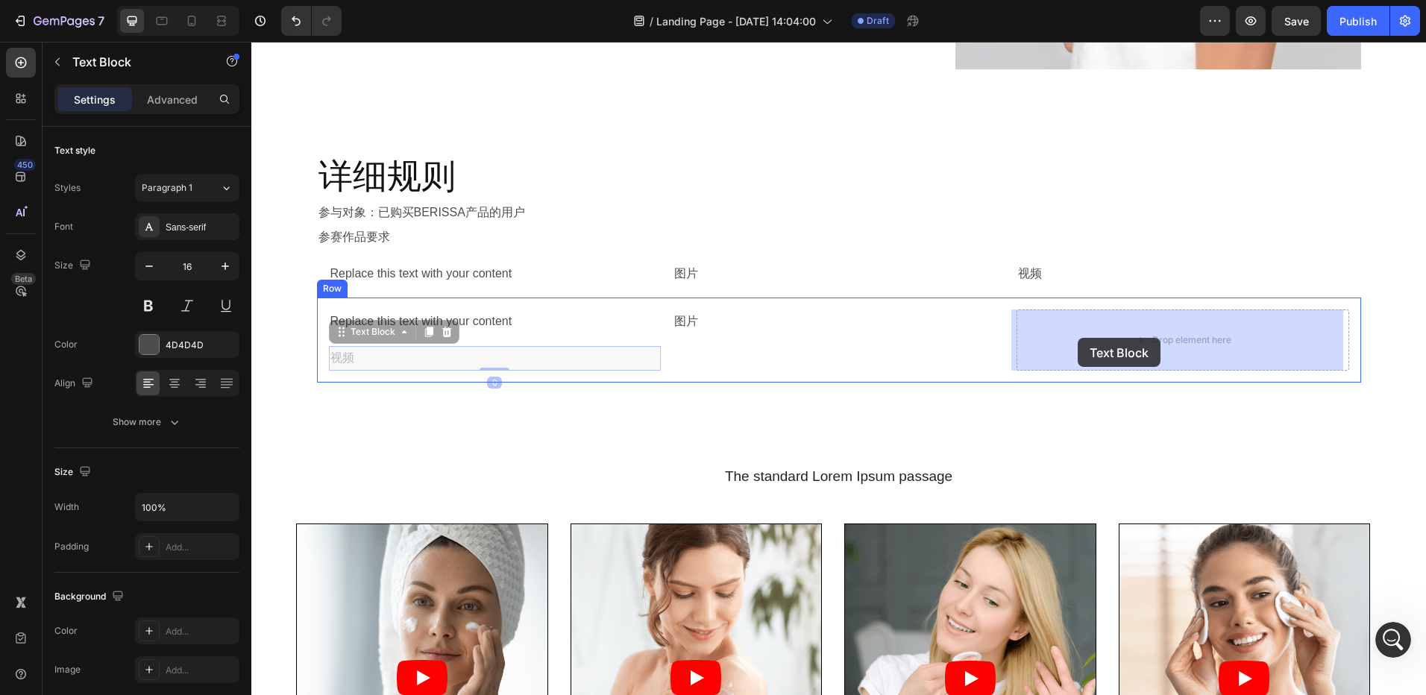
drag, startPoint x: 337, startPoint y: 336, endPoint x: 1073, endPoint y: 338, distance: 735.4
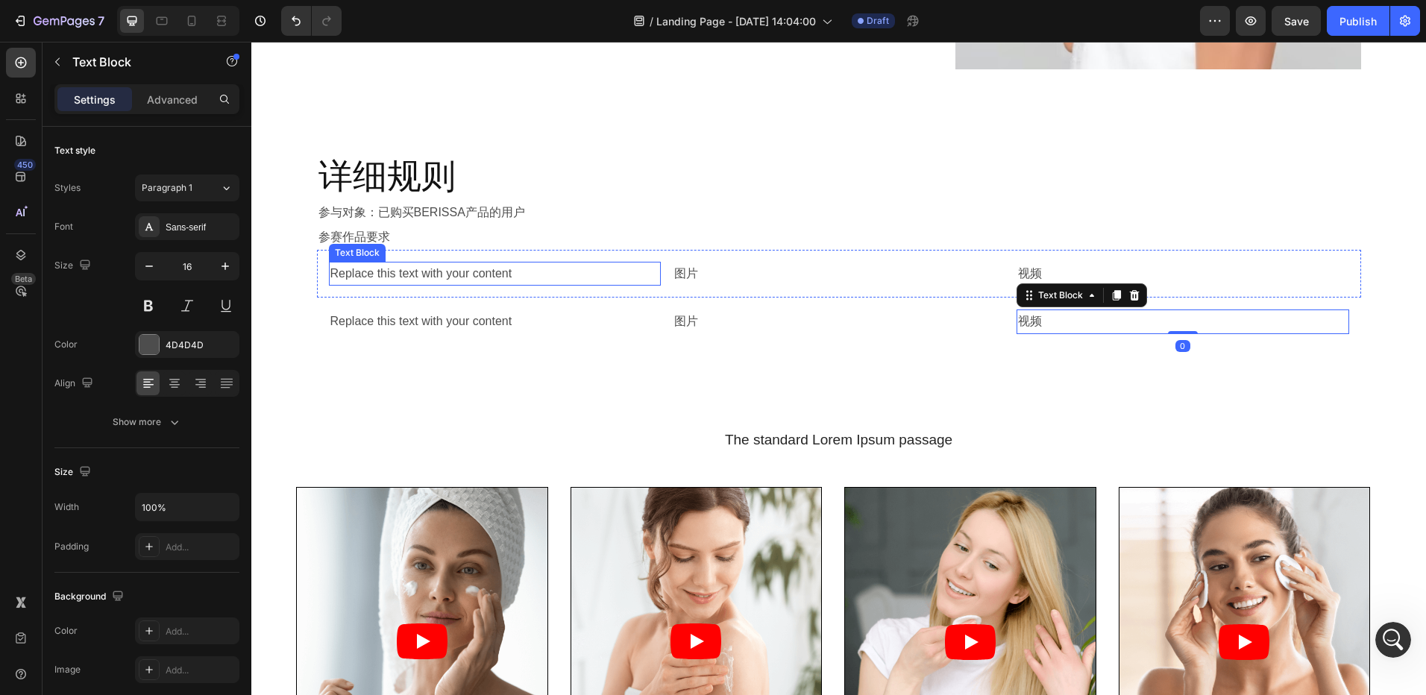
click at [463, 277] on div "Replace this text with your content" at bounding box center [495, 274] width 332 height 25
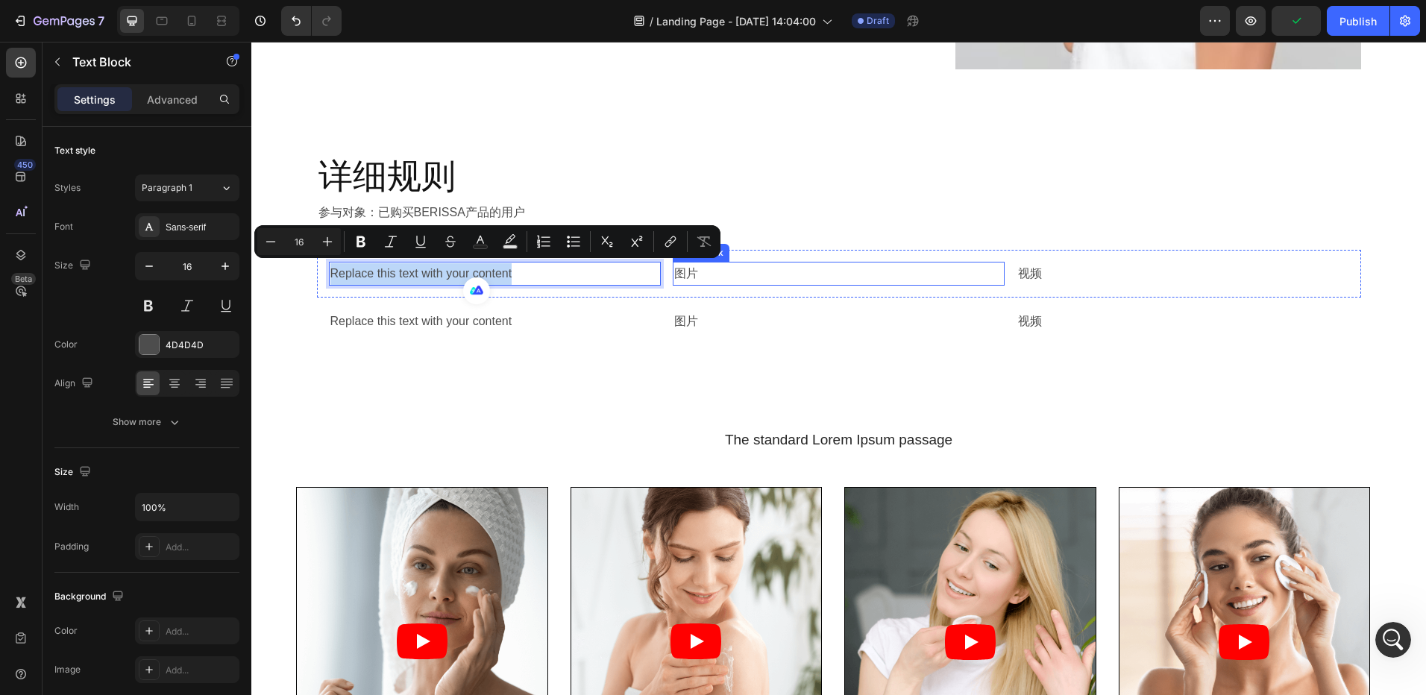
click at [734, 277] on p "图片" at bounding box center [838, 274] width 329 height 22
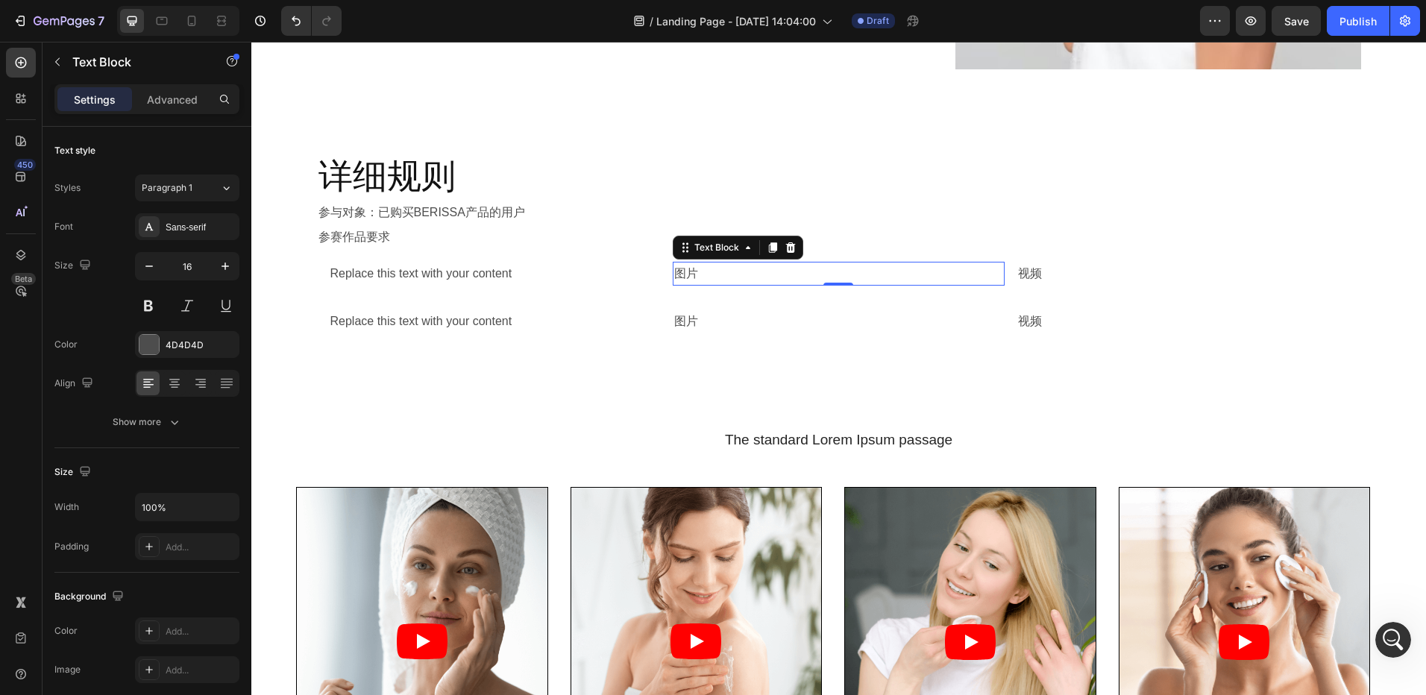
click at [741, 272] on p "图片" at bounding box center [838, 274] width 329 height 22
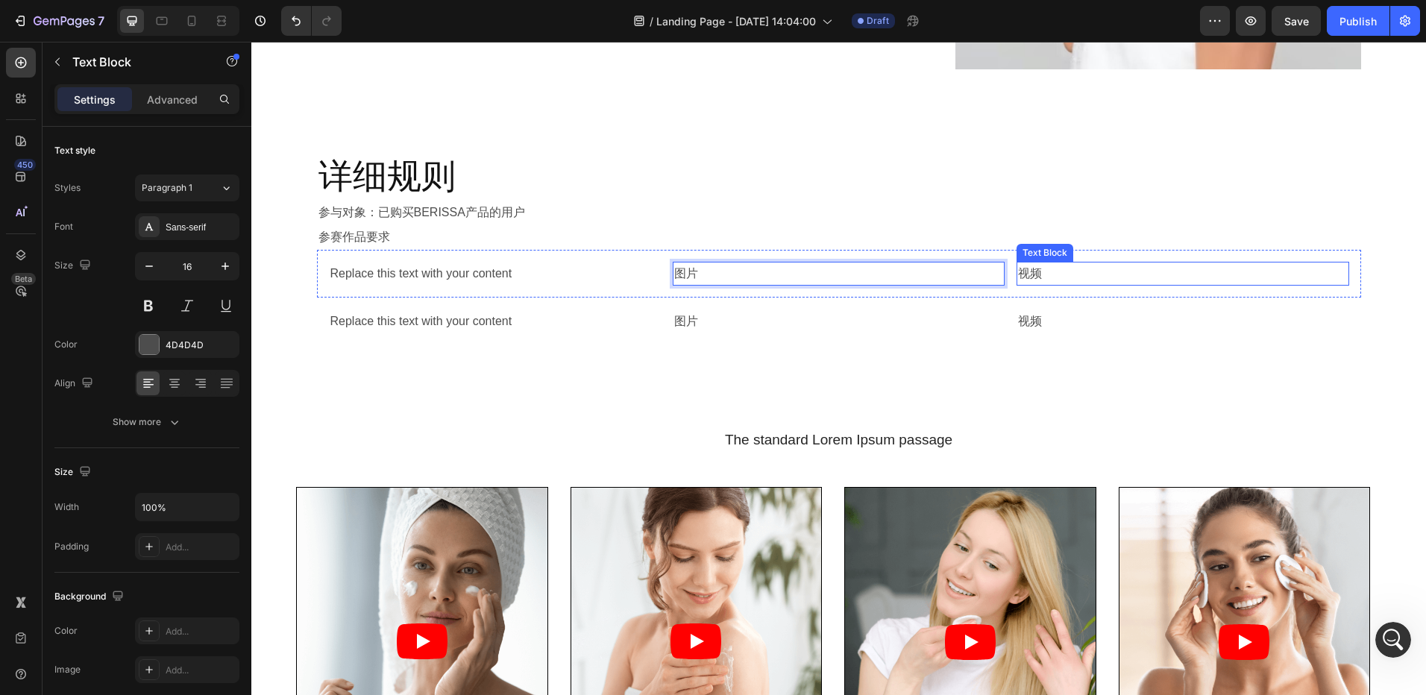
click at [1060, 272] on p "视频" at bounding box center [1182, 274] width 329 height 22
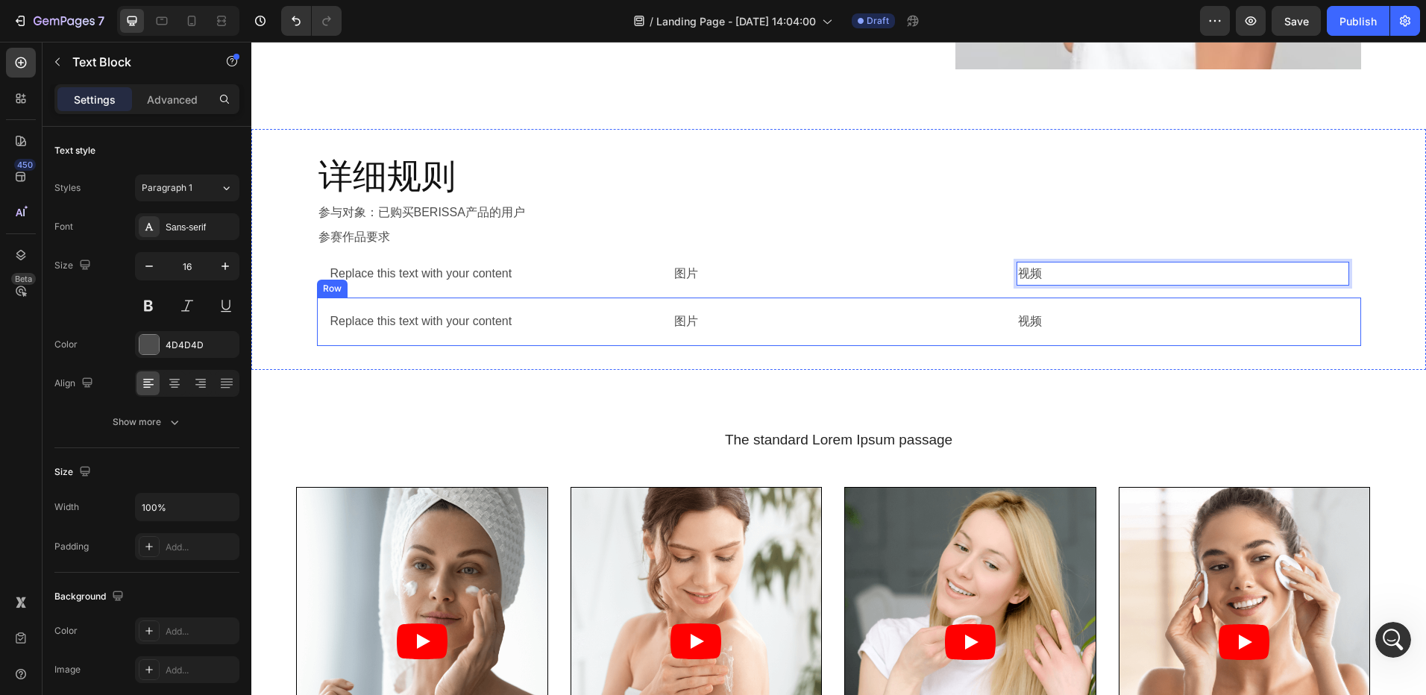
click at [631, 342] on div "Replace this text with your content Text Block 图片 Text Block 视频 Text Block Row" at bounding box center [839, 322] width 1044 height 48
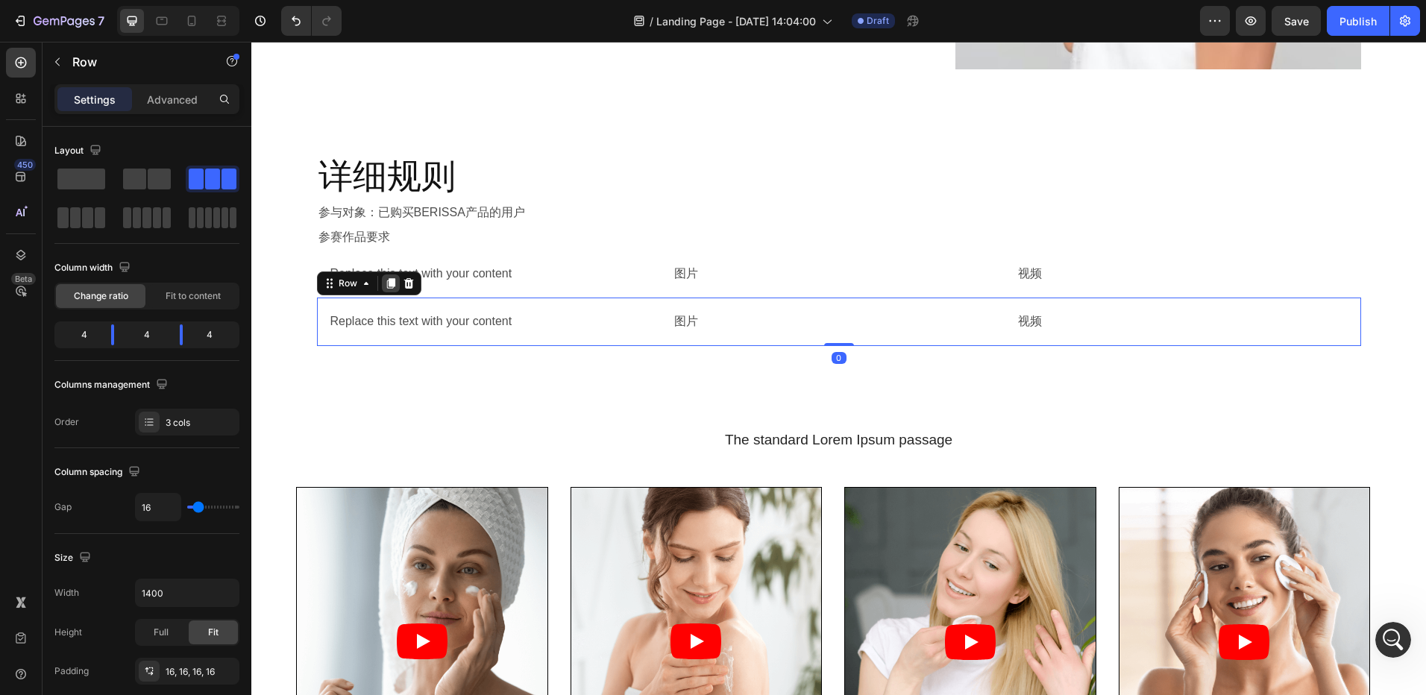
click at [386, 280] on icon at bounding box center [390, 284] width 8 height 10
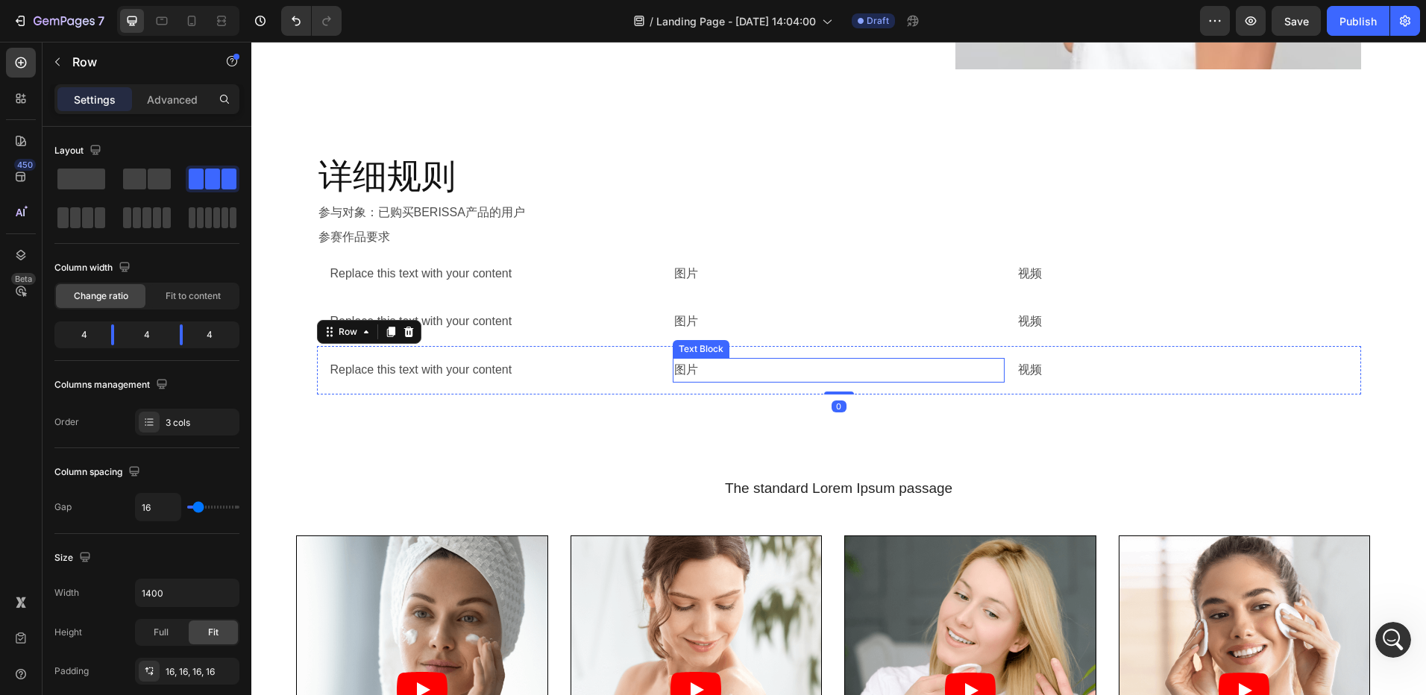
click at [698, 370] on p "图片" at bounding box center [838, 371] width 329 height 22
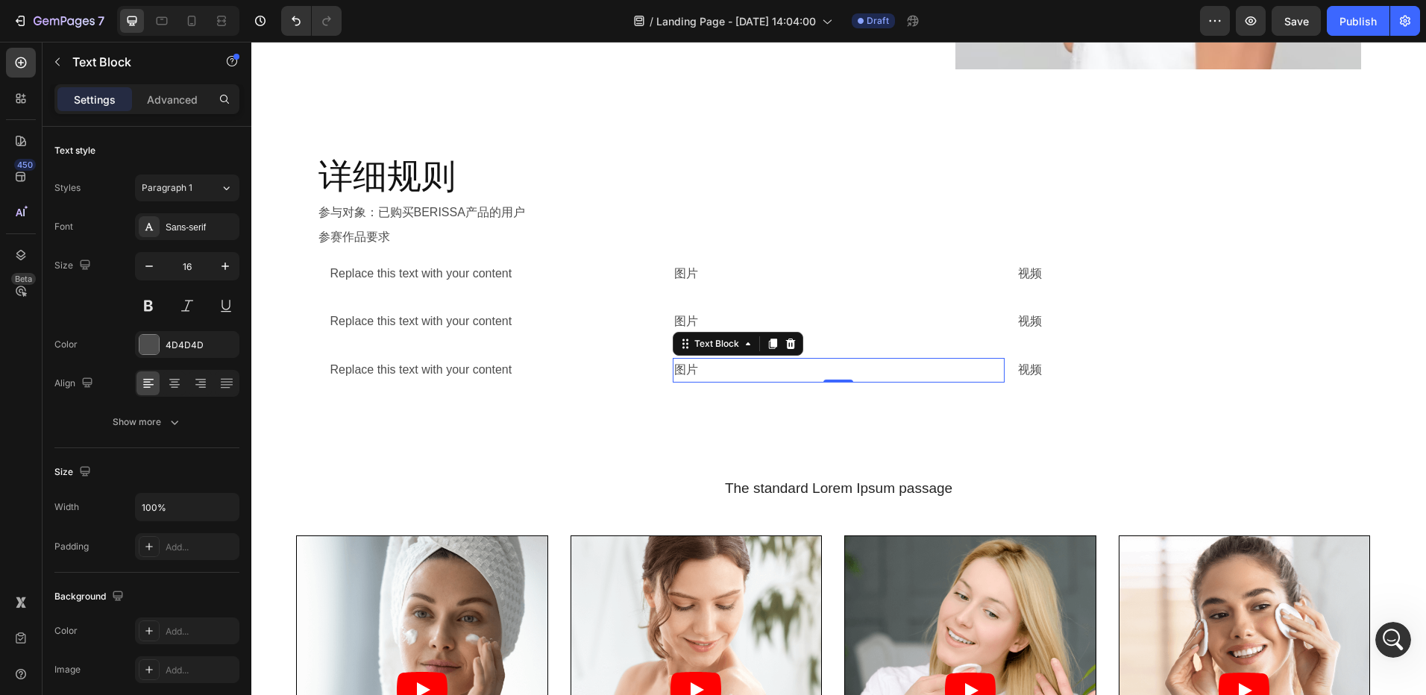
click at [700, 368] on p "图片" at bounding box center [838, 371] width 329 height 22
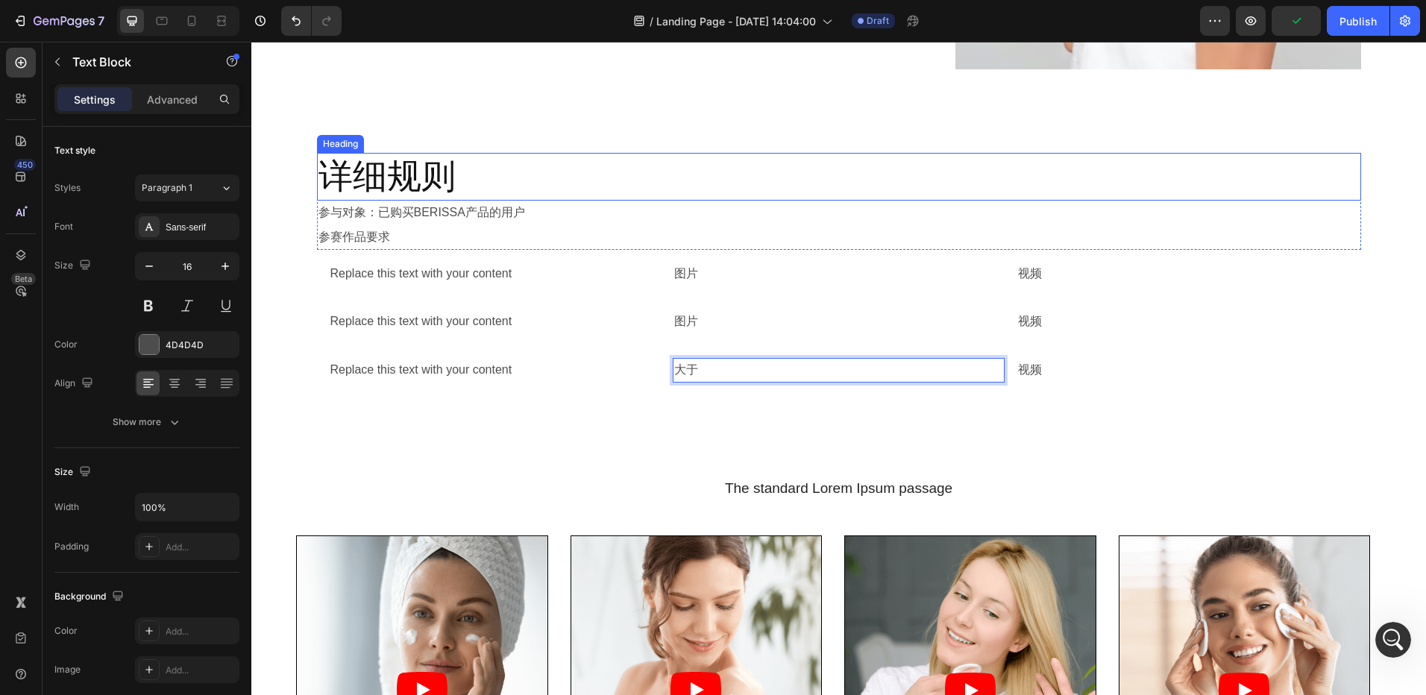
click at [842, 166] on p "详细规则" at bounding box center [838, 176] width 1041 height 45
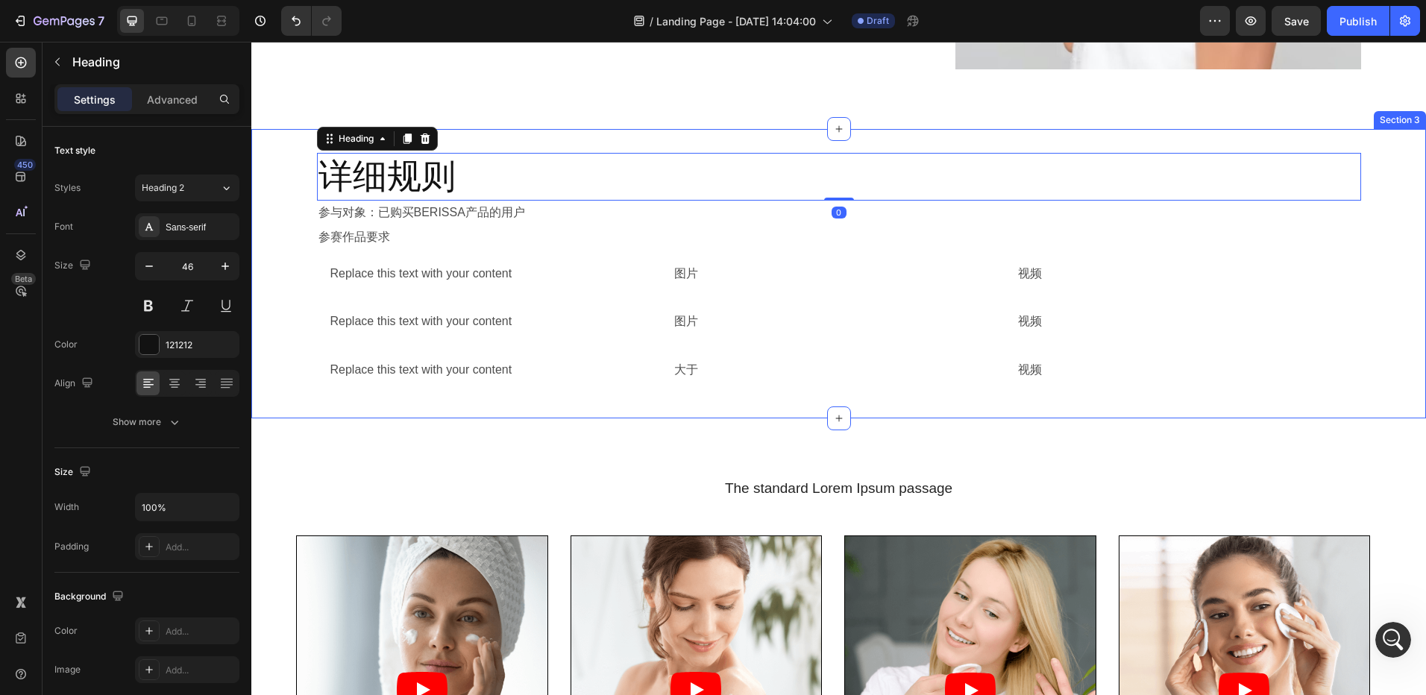
click at [765, 148] on div "详细规则 Heading 0 参与对象：已购买BERISSA产品的用户 Text Block 参赛作品要求 Text Block Row Replace th…" at bounding box center [838, 273] width 1175 height 289
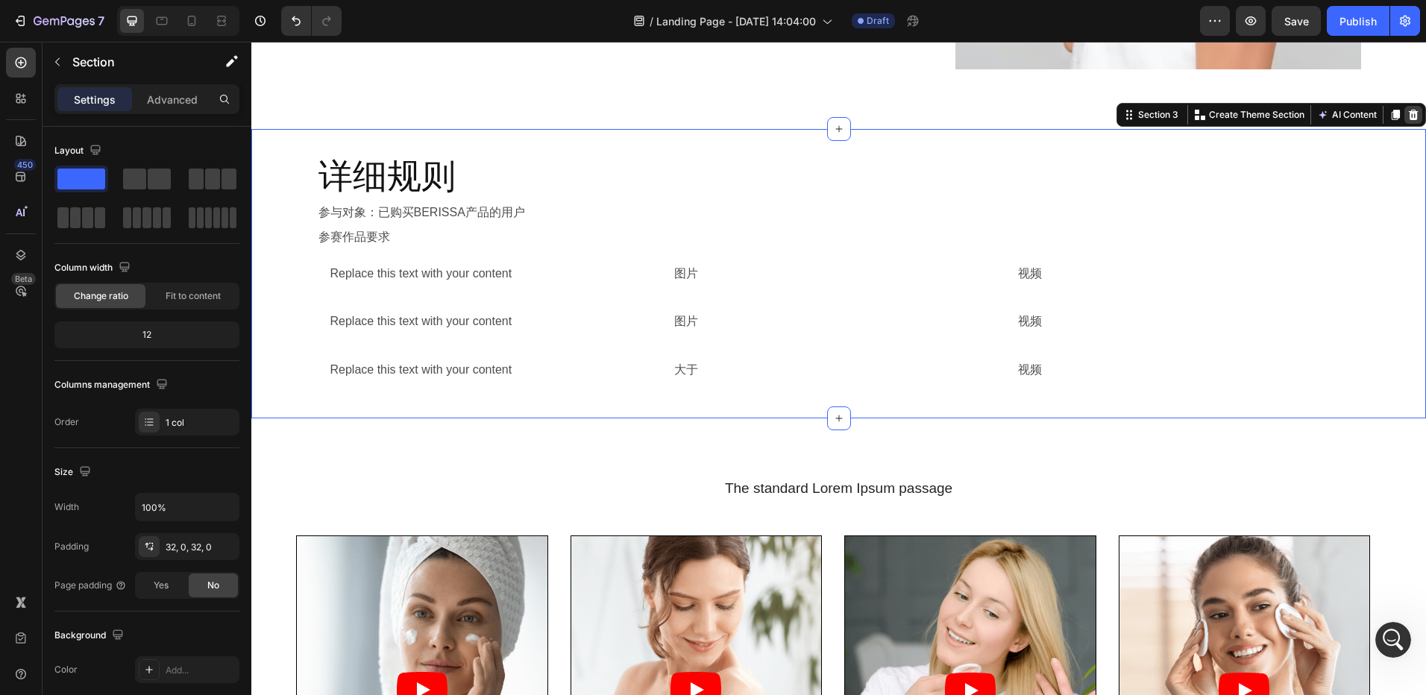
click at [1407, 120] on icon at bounding box center [1413, 115] width 12 height 12
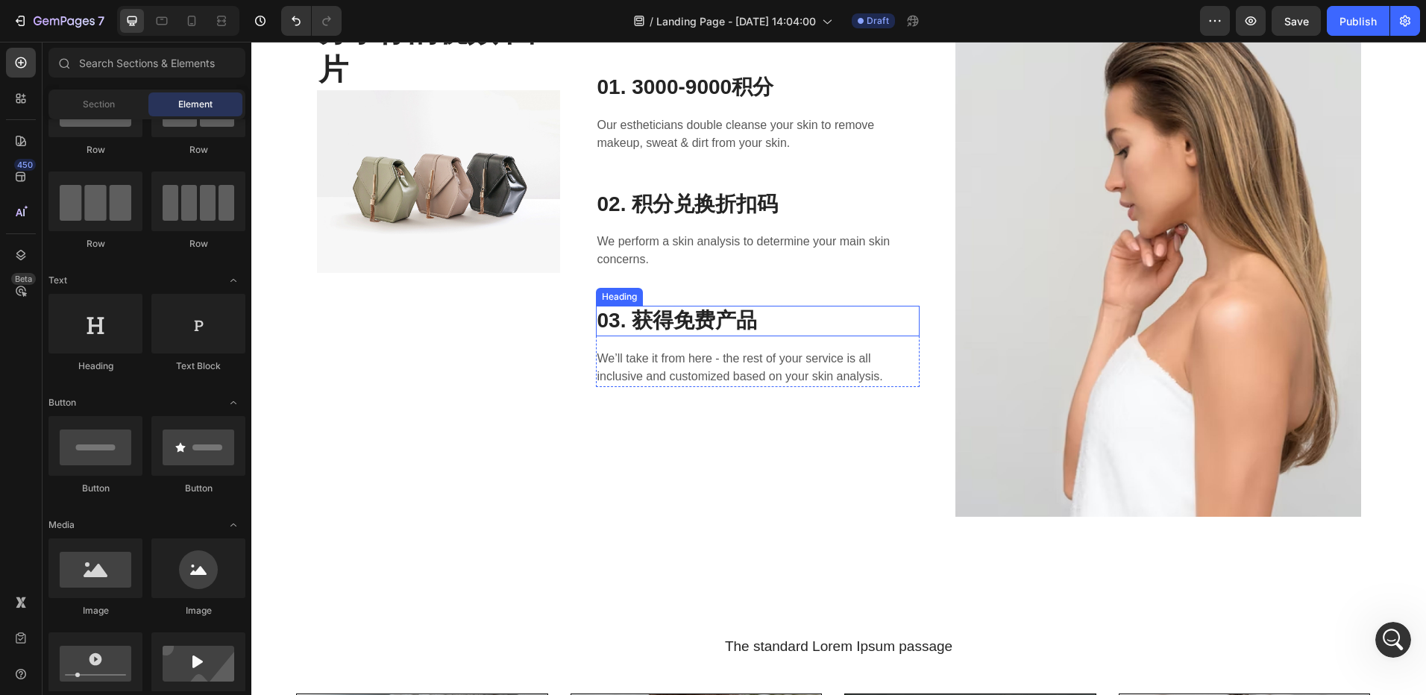
scroll to position [448, 0]
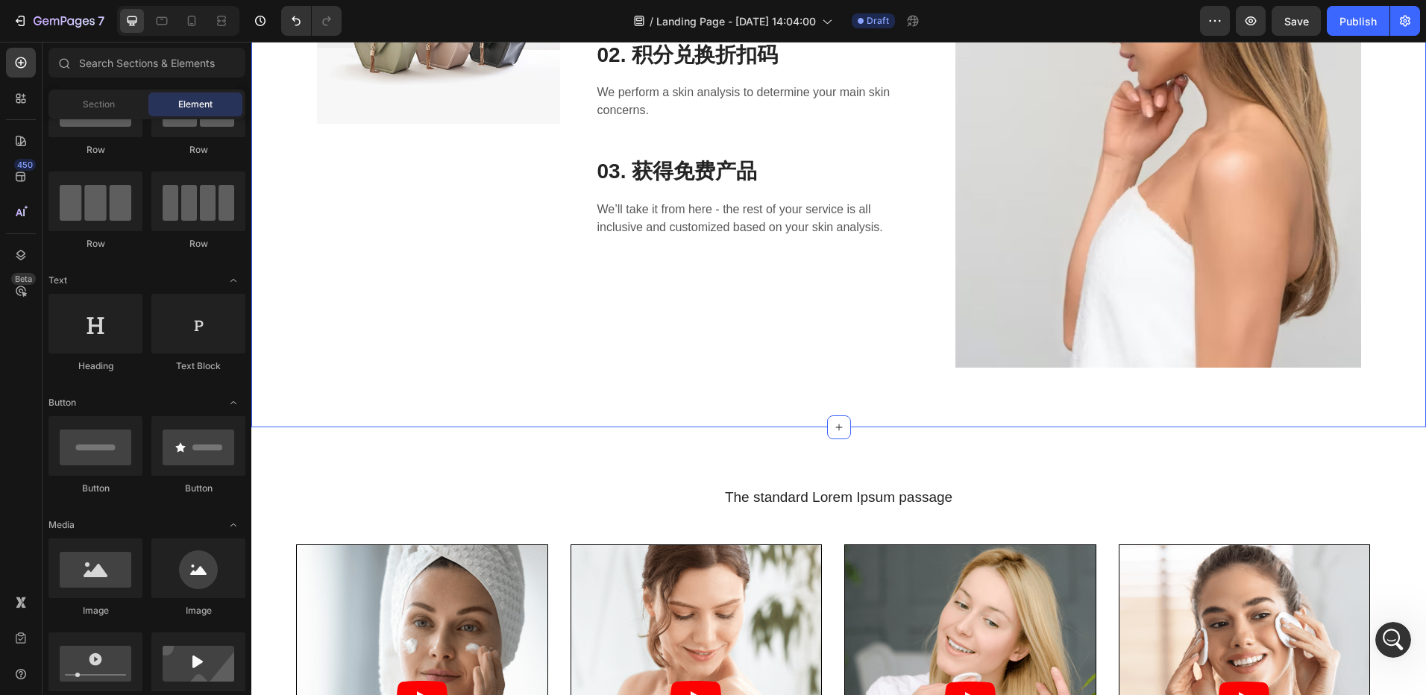
click at [637, 403] on div "分享你的视频/图片 Heading Image 你可以获得 Text block 01. 3000-9000积分 Heading Our estheticia…" at bounding box center [838, 114] width 1175 height 627
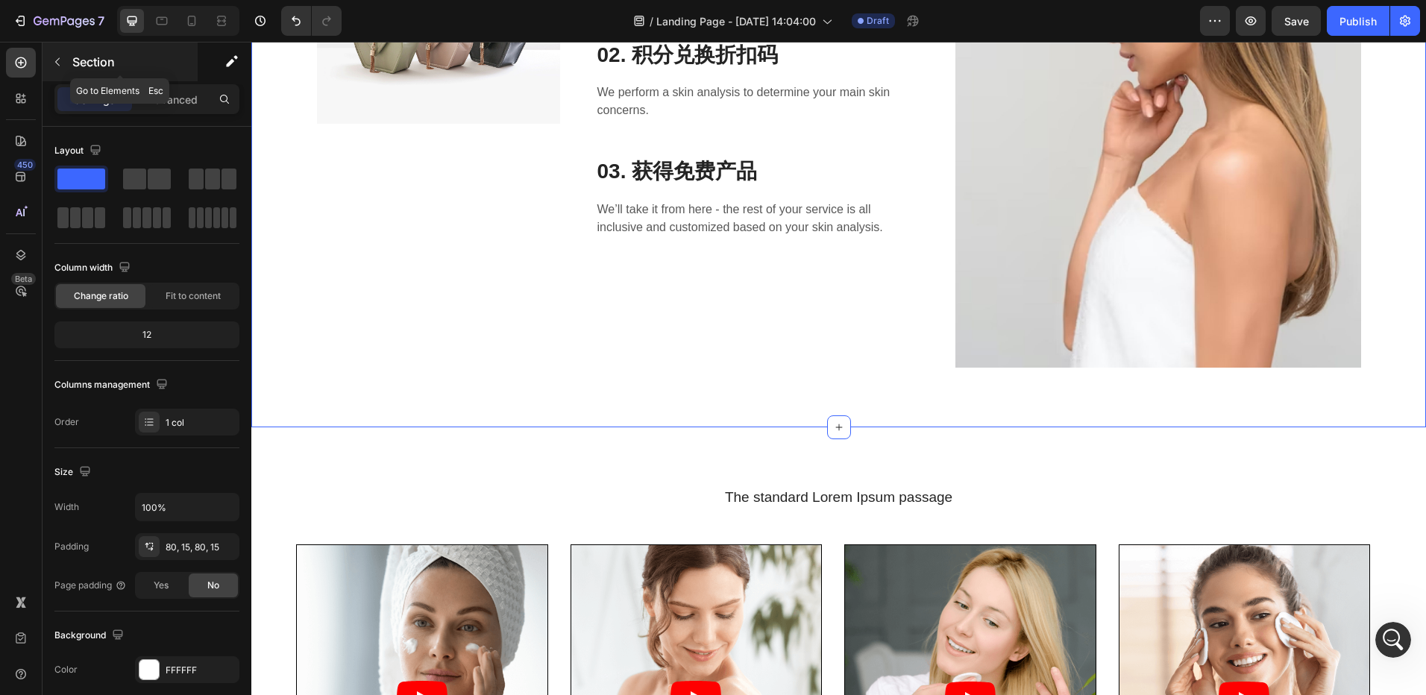
click at [63, 67] on button "button" at bounding box center [57, 62] width 24 height 24
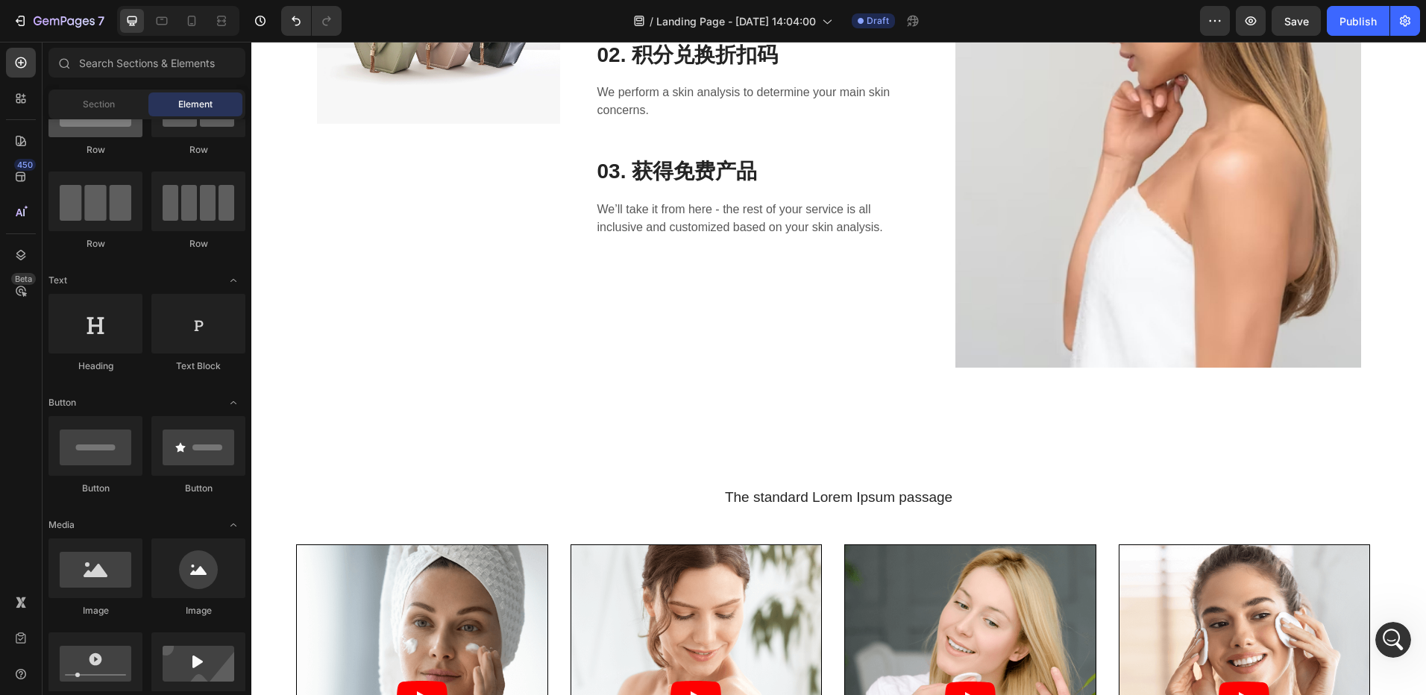
scroll to position [0, 0]
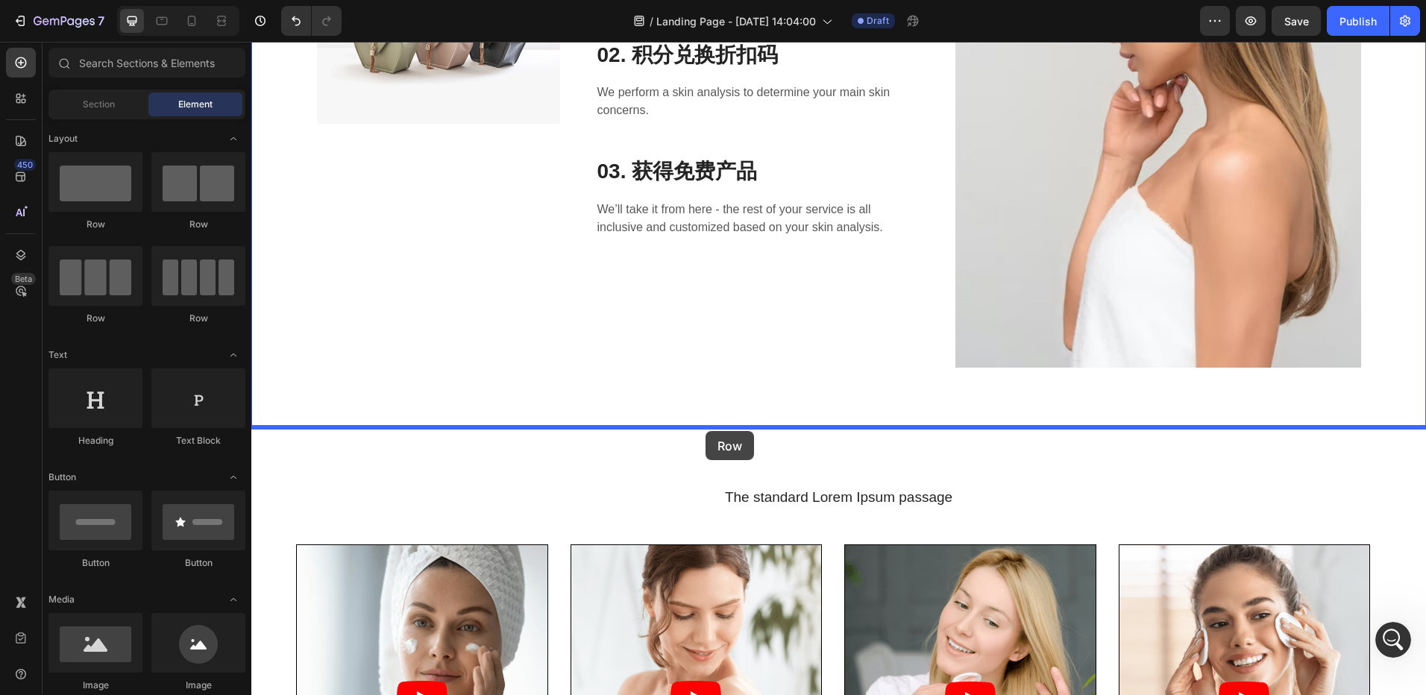
drag, startPoint x: 371, startPoint y: 238, endPoint x: 706, endPoint y: 431, distance: 386.0
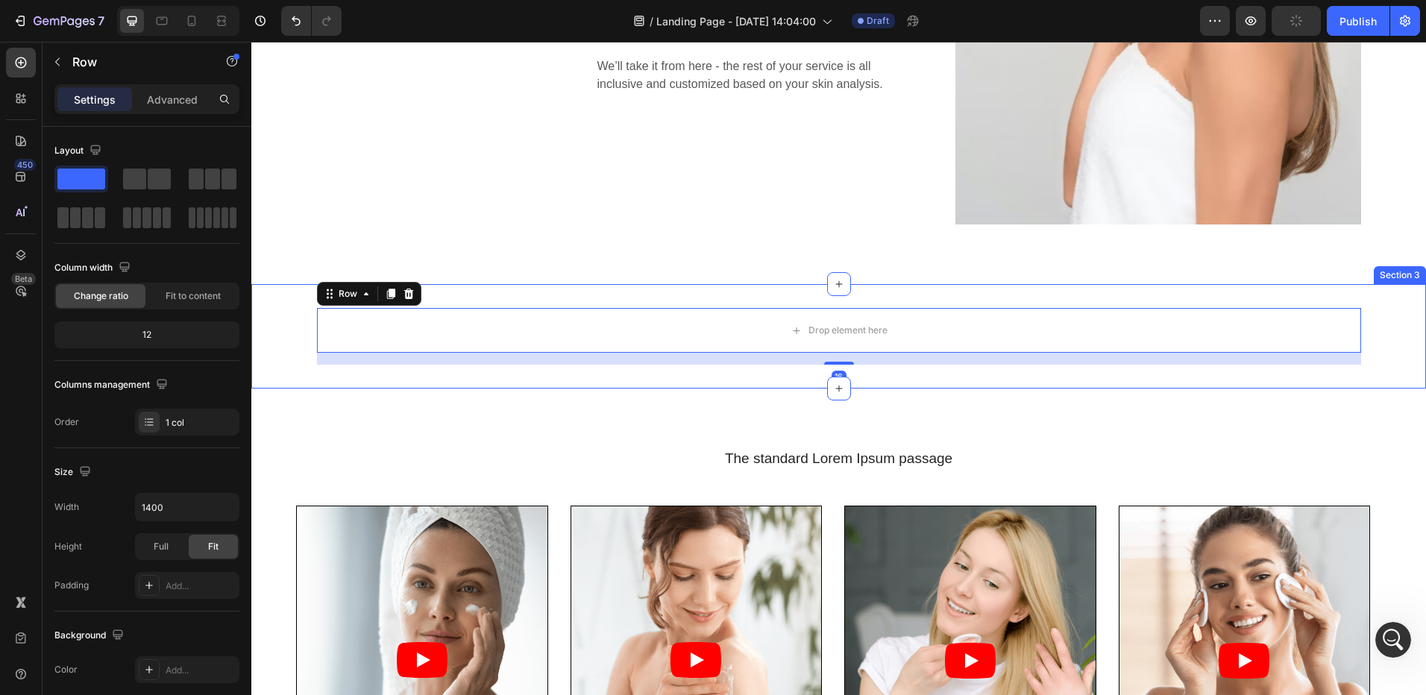
scroll to position [597, 0]
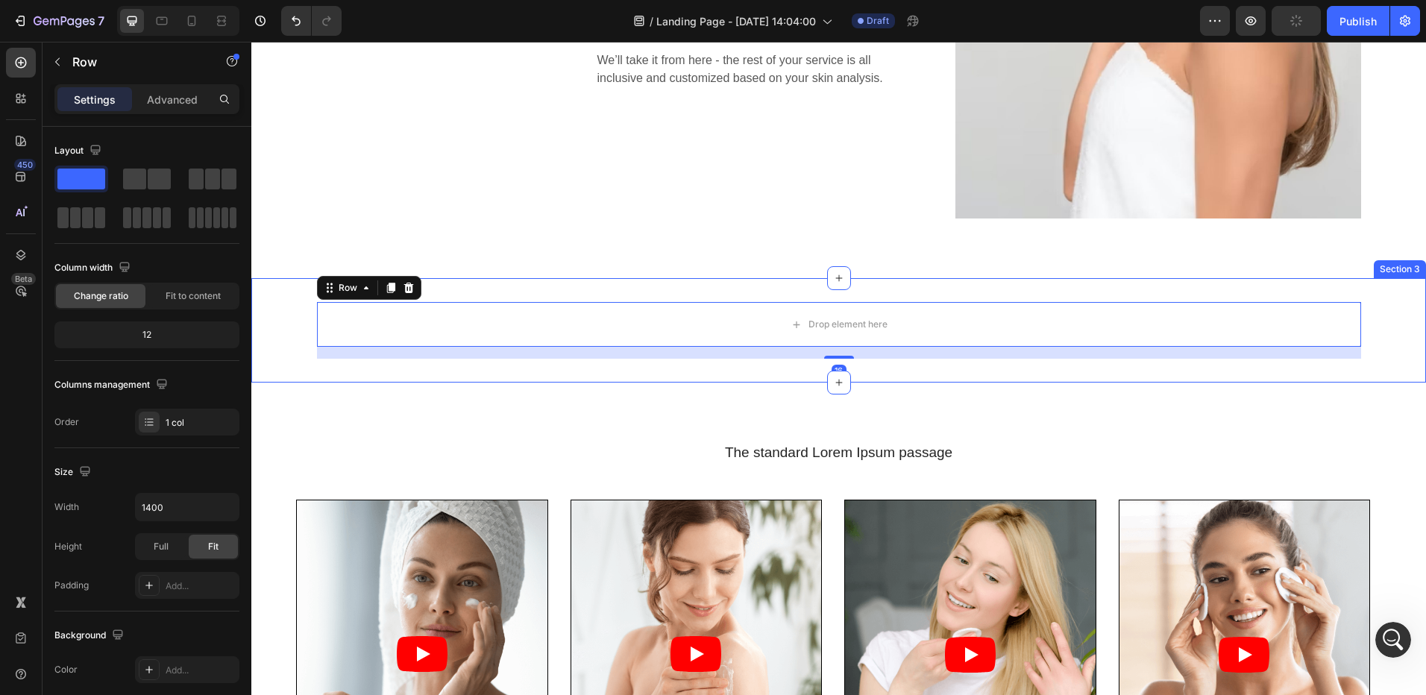
click at [531, 380] on div "Drop element here Row 16 Section 3" at bounding box center [838, 330] width 1175 height 104
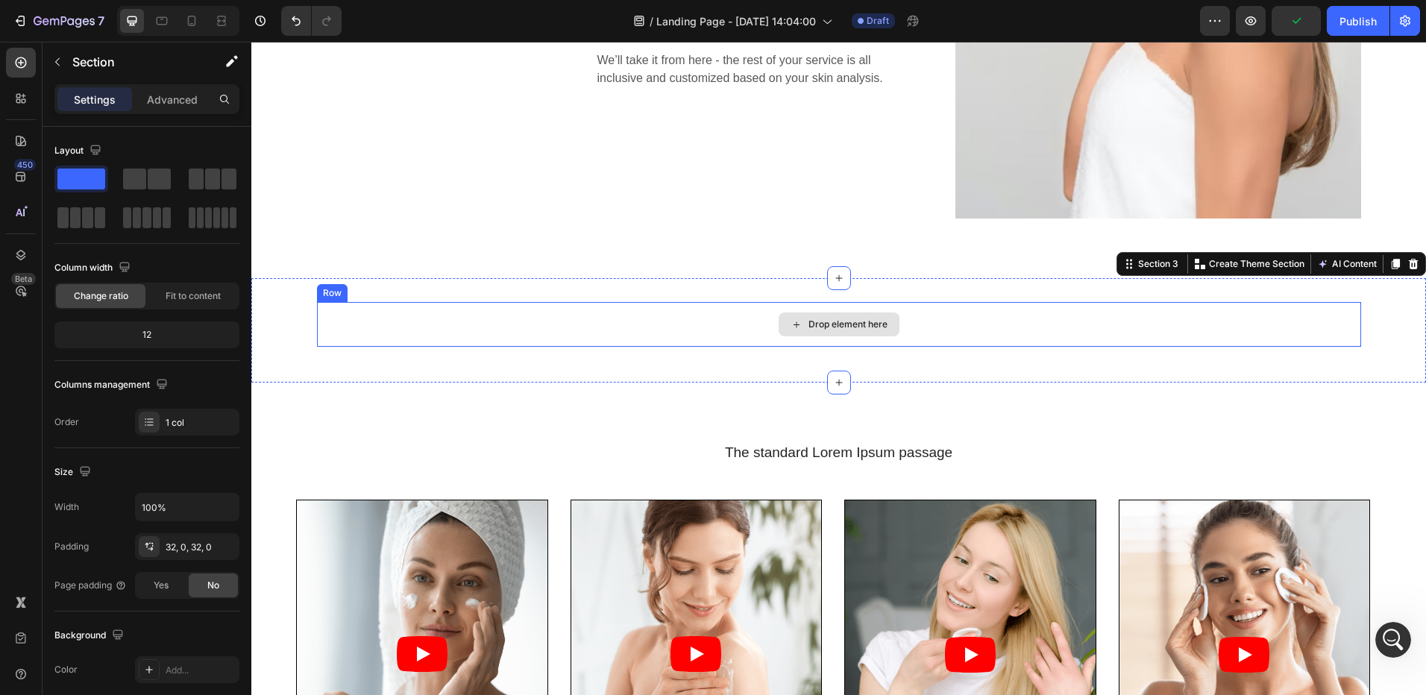
click at [838, 318] on div "Drop element here" at bounding box center [848, 324] width 79 height 12
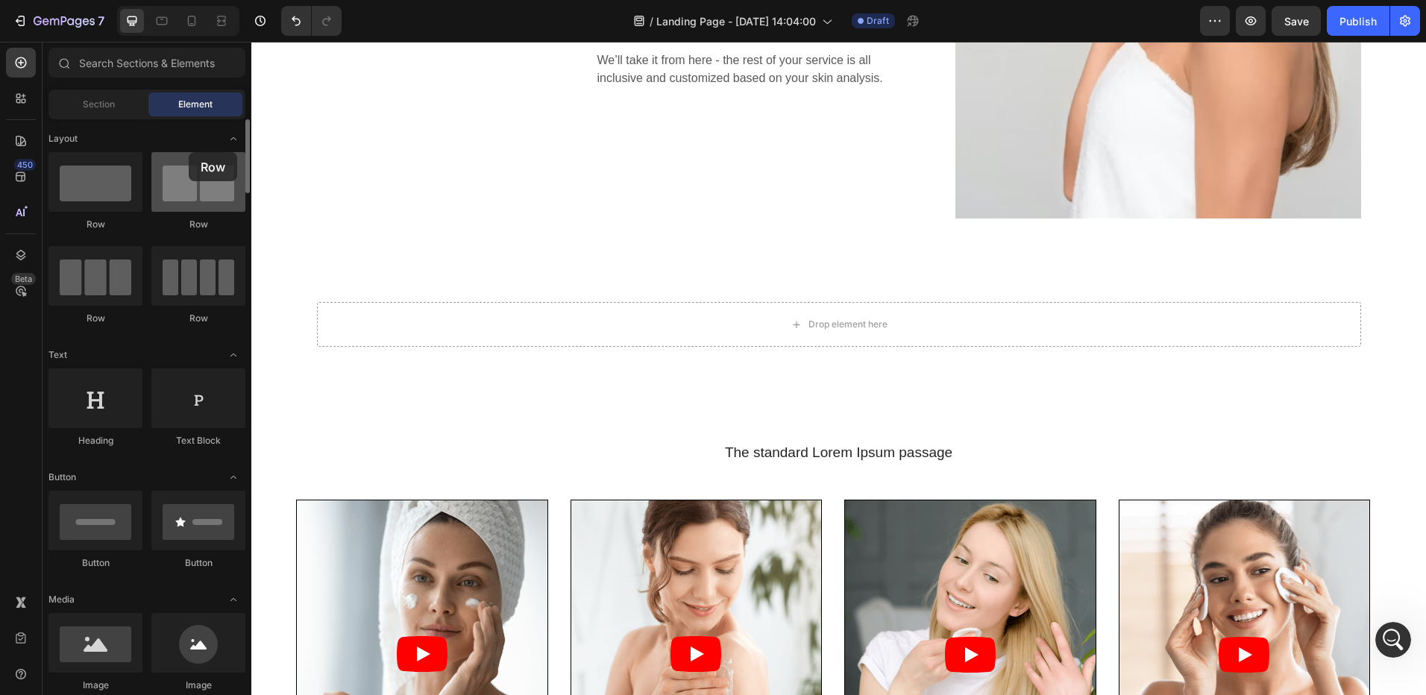
drag, startPoint x: 9, startPoint y: 171, endPoint x: 189, endPoint y: 152, distance: 180.7
click at [189, 152] on div at bounding box center [198, 182] width 94 height 60
click at [699, 324] on div "Drop element here" at bounding box center [839, 324] width 1044 height 45
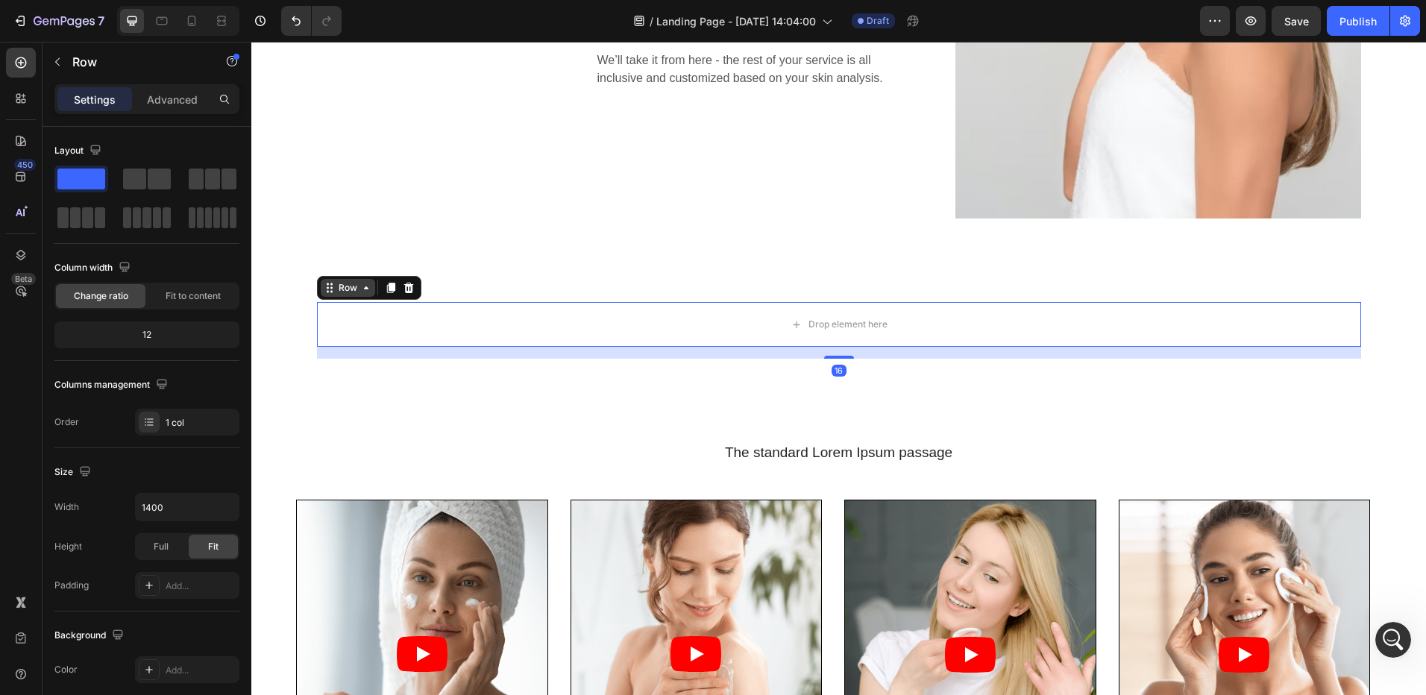
click at [324, 286] on icon at bounding box center [330, 288] width 12 height 12
drag, startPoint x: 166, startPoint y: 174, endPoint x: 213, endPoint y: 313, distance: 146.2
click at [166, 174] on span at bounding box center [159, 179] width 23 height 21
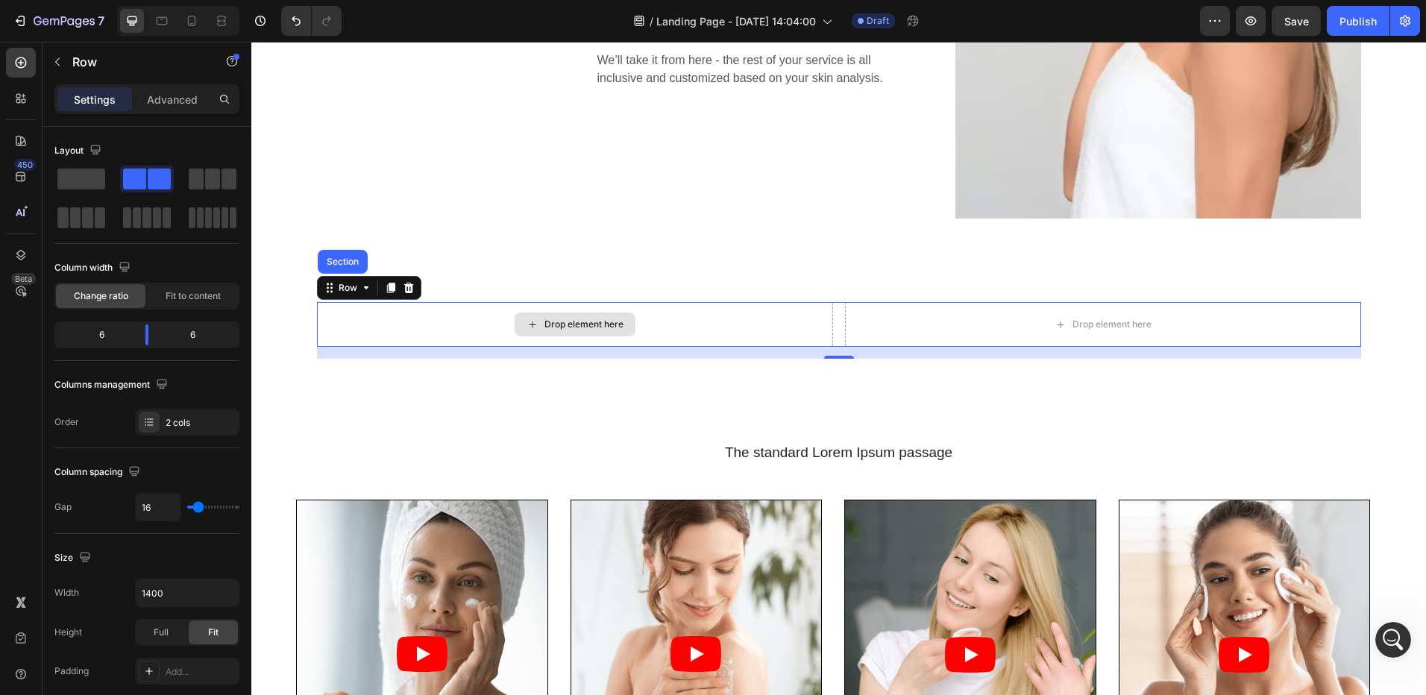
click at [585, 324] on div "Drop element here" at bounding box center [583, 324] width 79 height 12
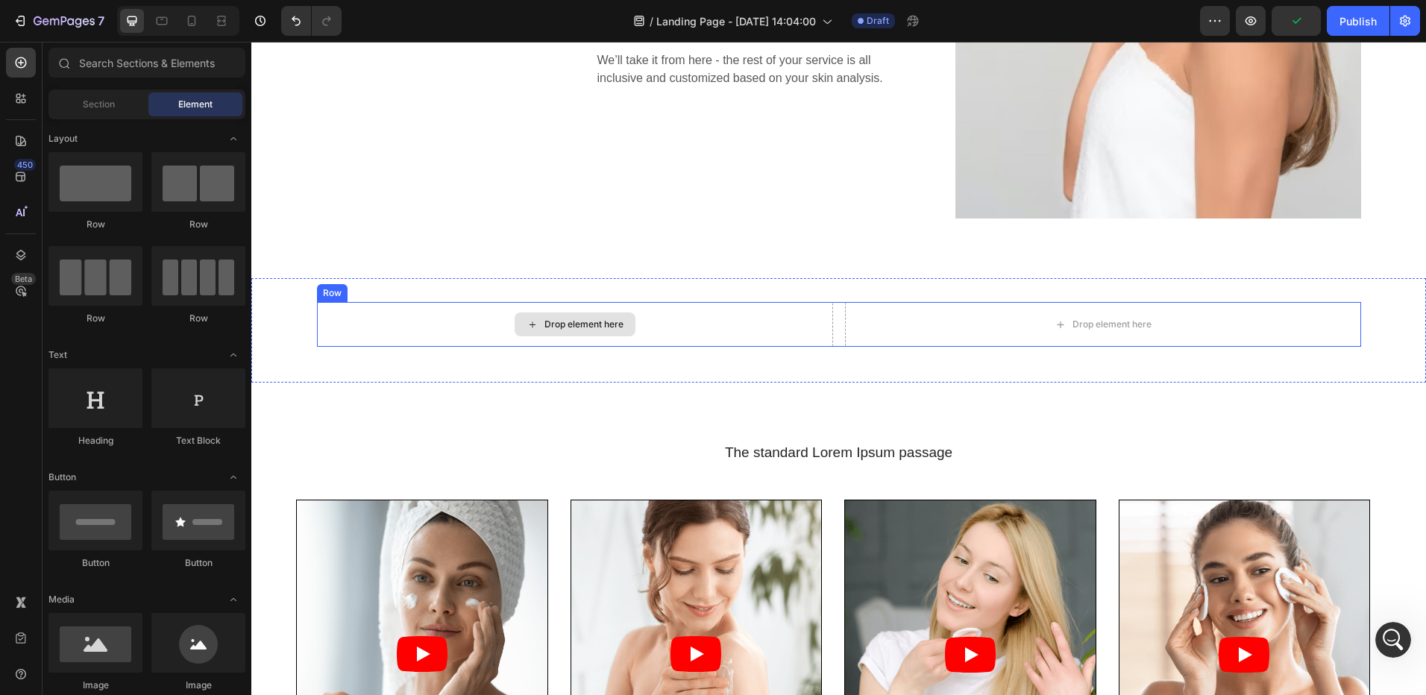
click at [581, 324] on div "Drop element here" at bounding box center [583, 324] width 79 height 12
click at [748, 290] on div "Drop element here Drop element here Row Section 3" at bounding box center [838, 330] width 1175 height 104
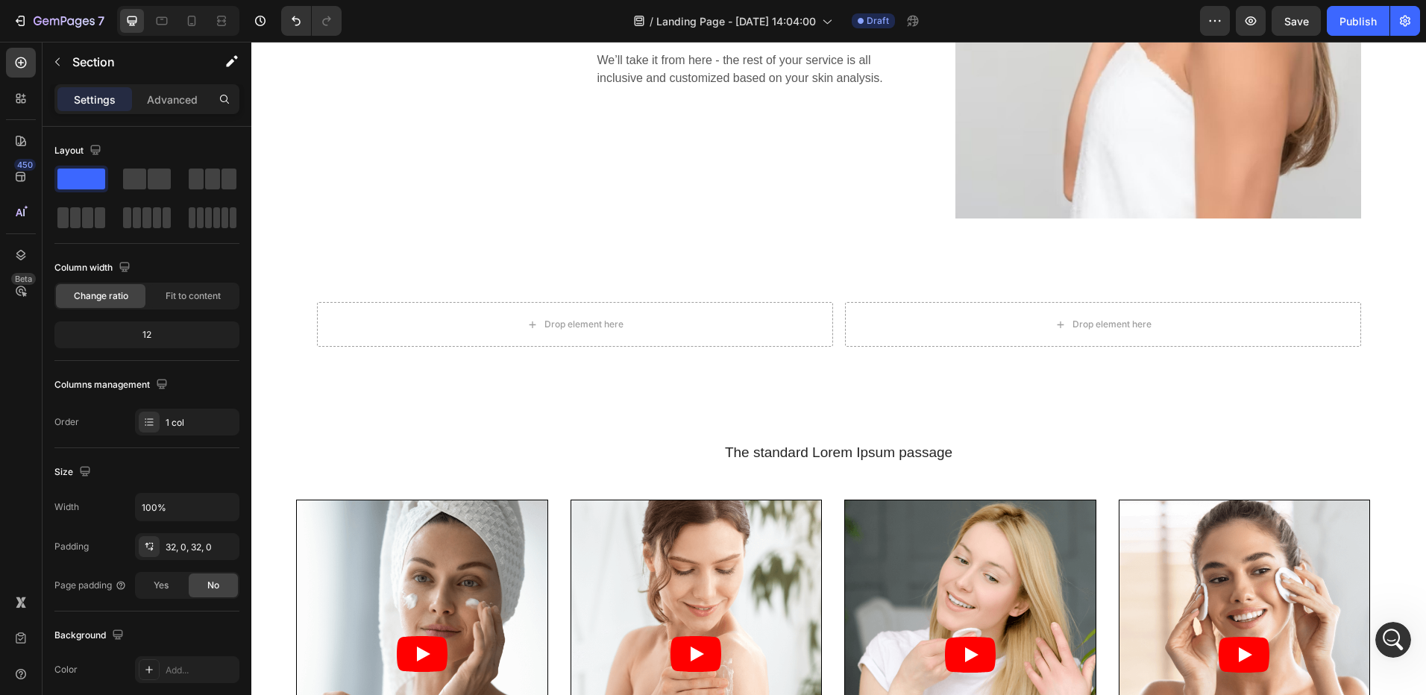
click at [740, 294] on div "Drop element here Drop element here Row Section 3" at bounding box center [838, 330] width 1175 height 104
click at [743, 288] on div "Drop element here Drop element here Row Section 3" at bounding box center [838, 330] width 1175 height 104
click at [735, 287] on div "Drop element here Drop element here Row Section 3" at bounding box center [838, 330] width 1175 height 104
click at [723, 332] on div "Drop element here" at bounding box center [575, 324] width 516 height 45
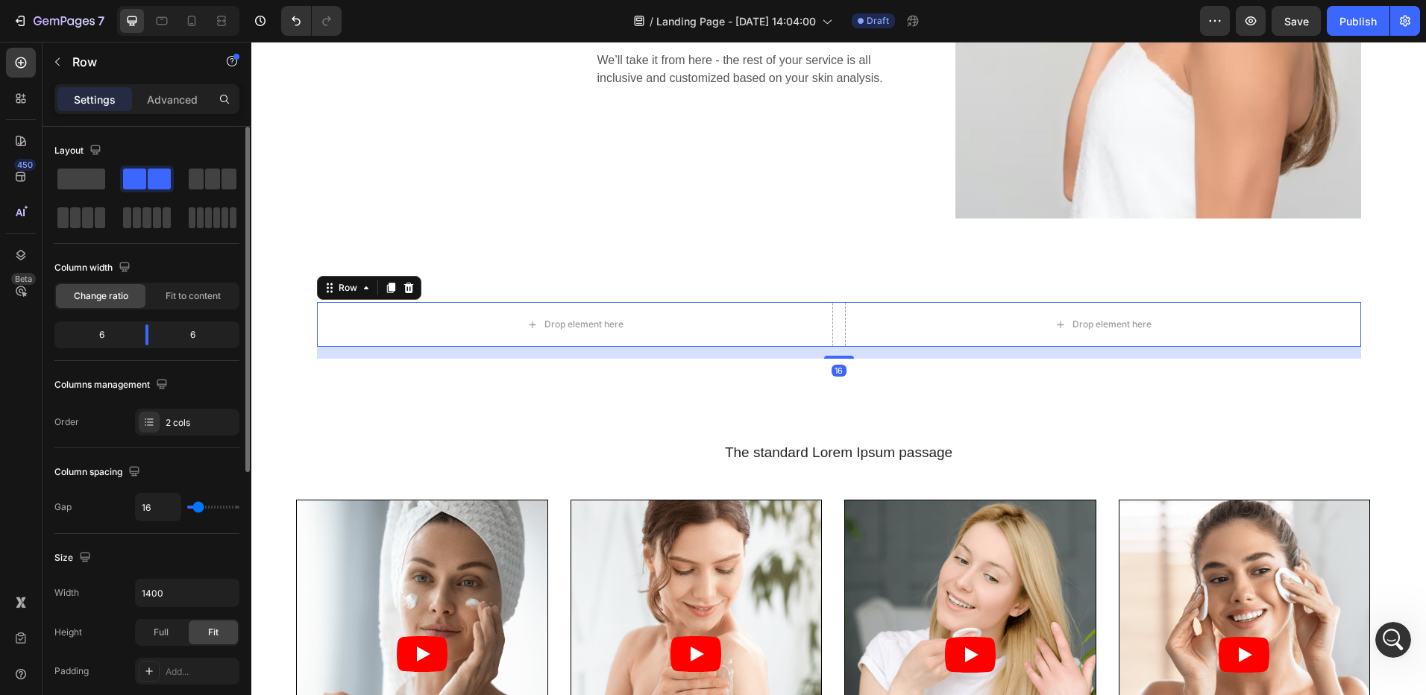
click at [69, 179] on span at bounding box center [81, 179] width 48 height 21
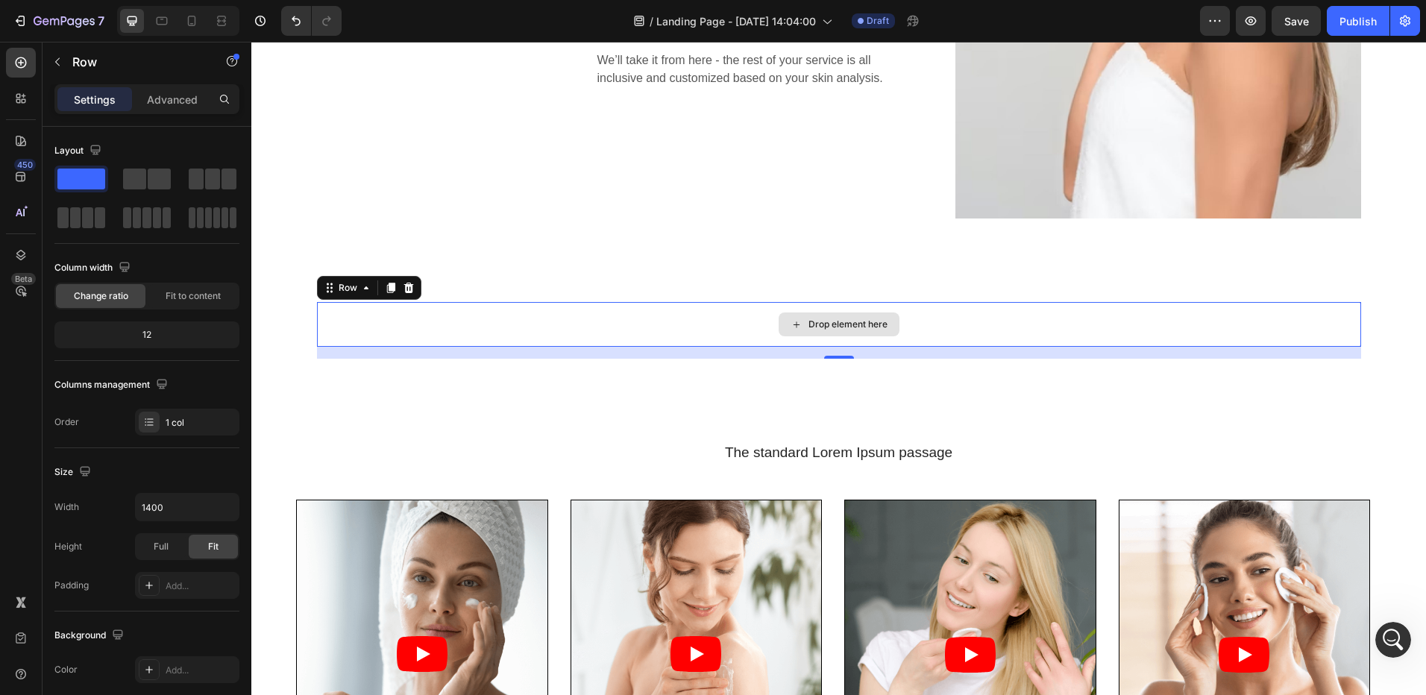
click at [837, 328] on div "Drop element here" at bounding box center [848, 324] width 79 height 12
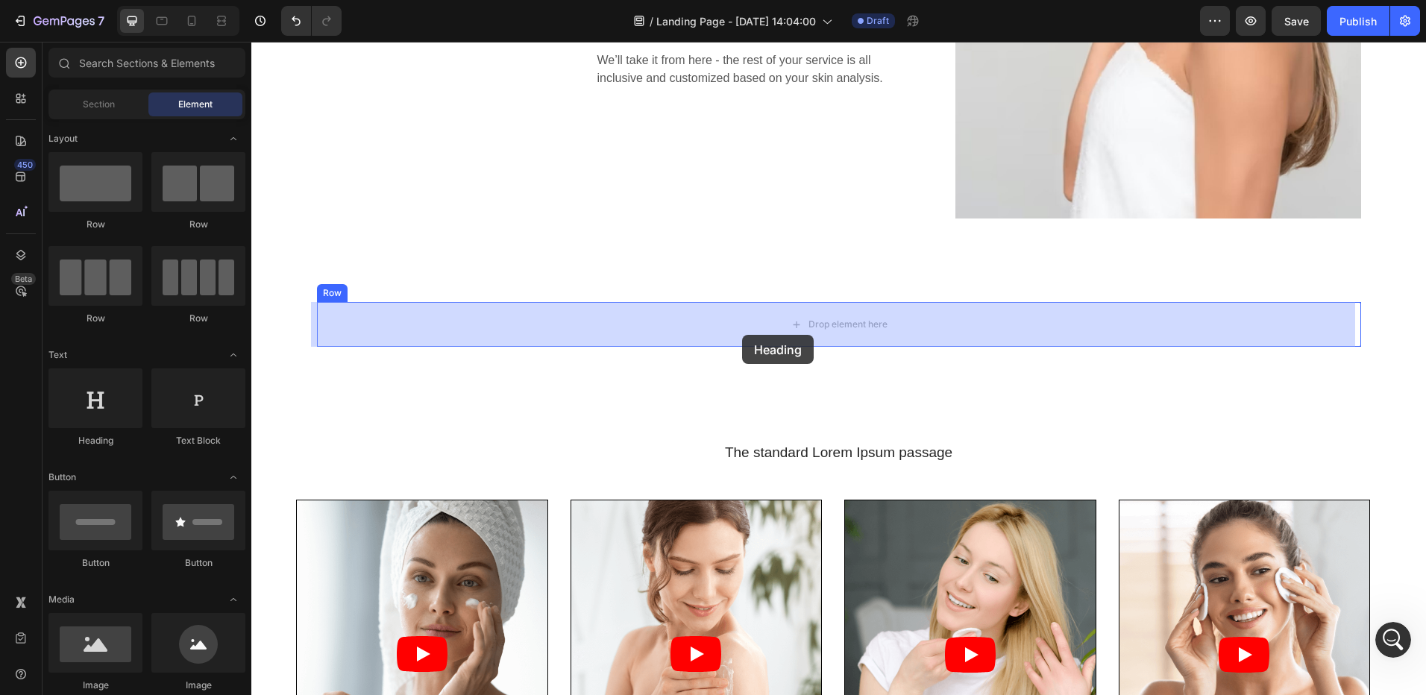
drag, startPoint x: 392, startPoint y: 453, endPoint x: 746, endPoint y: 333, distance: 373.4
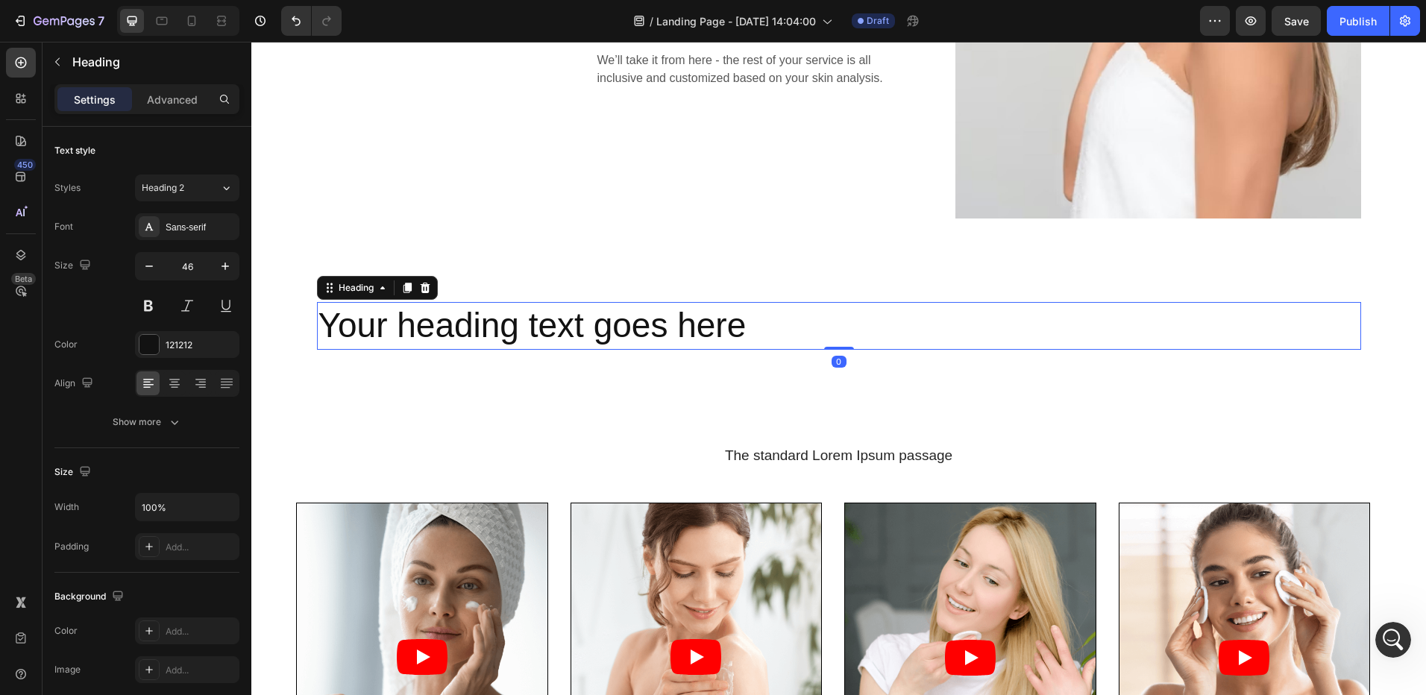
click at [747, 333] on h2 "Your heading text goes here" at bounding box center [839, 326] width 1044 height 48
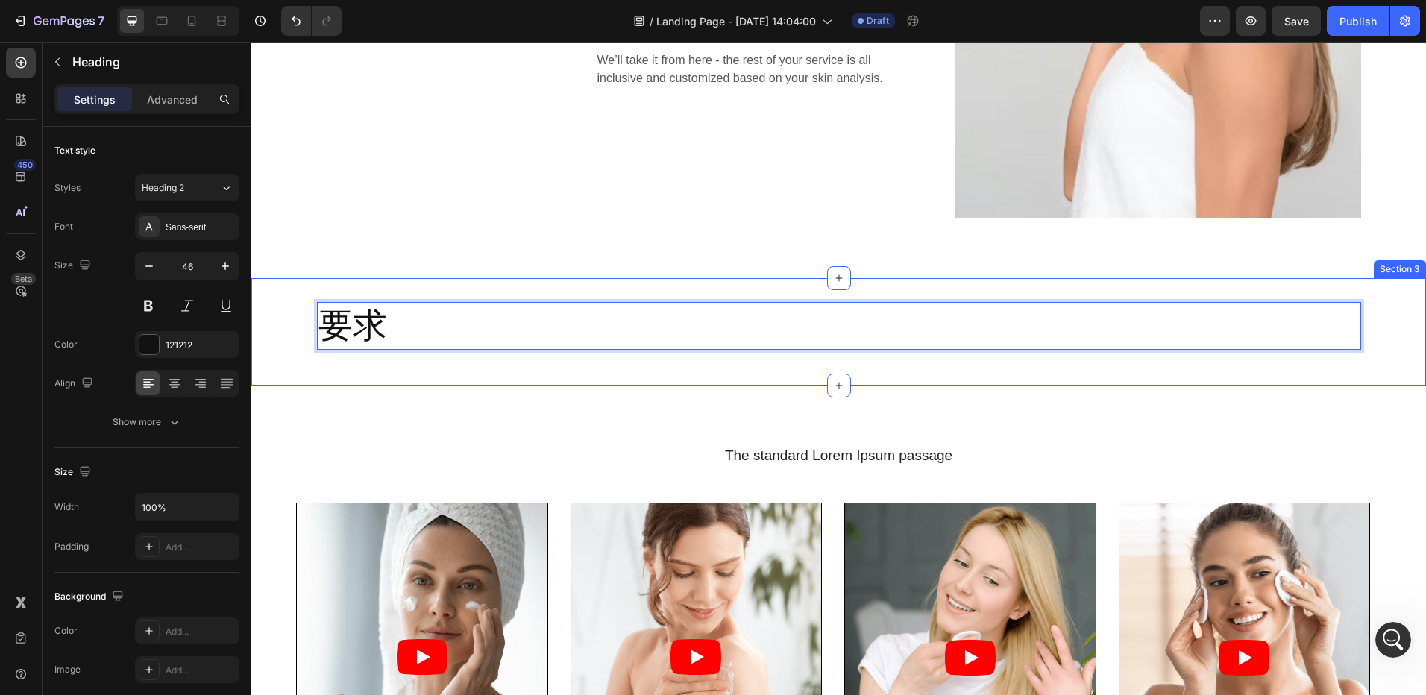
click at [650, 377] on div "要求 Heading 0 Row Section 3" at bounding box center [838, 331] width 1175 height 107
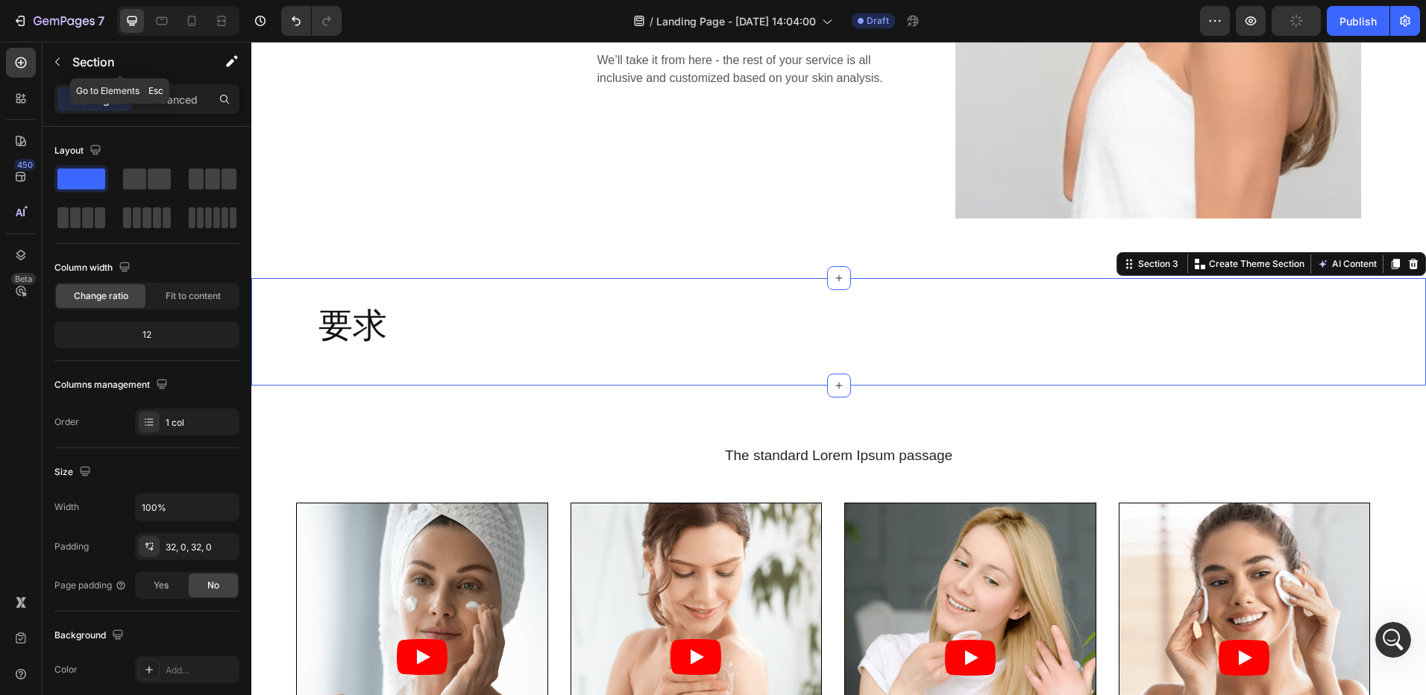
click at [62, 64] on icon "button" at bounding box center [57, 62] width 12 height 12
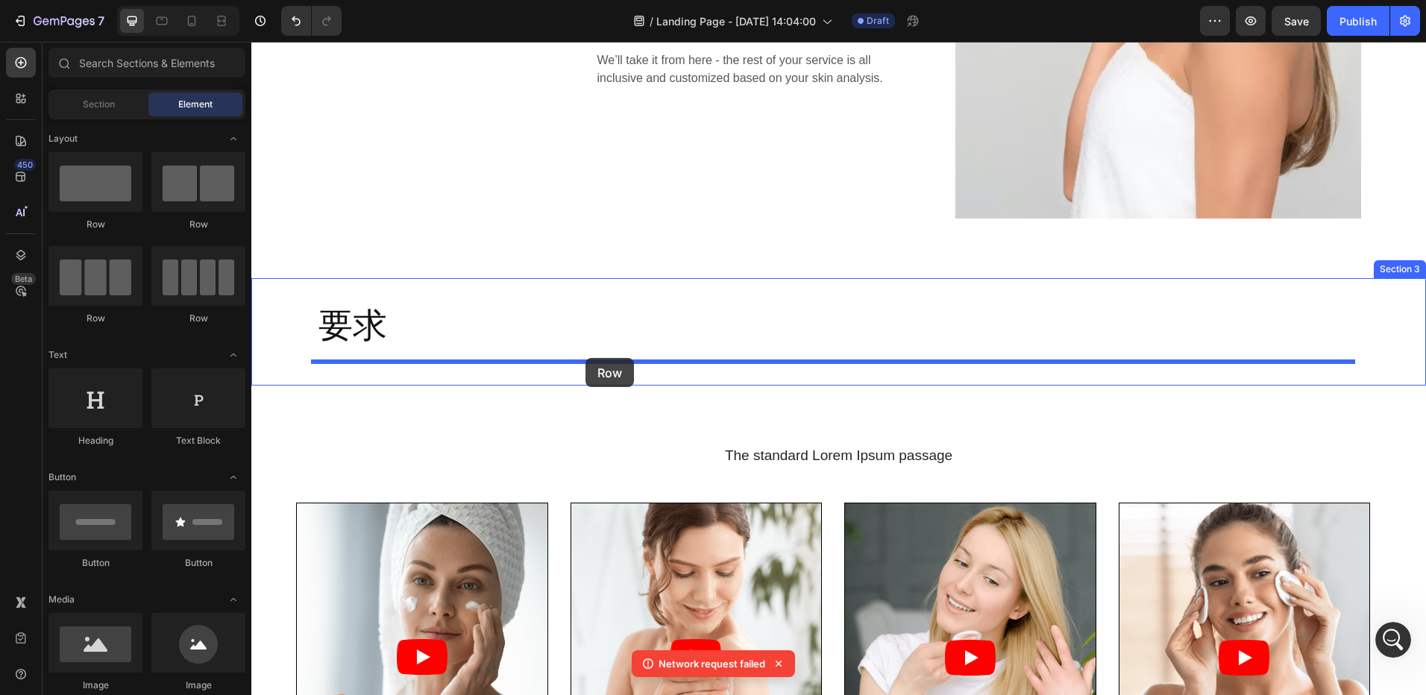
drag, startPoint x: 468, startPoint y: 260, endPoint x: 586, endPoint y: 358, distance: 153.6
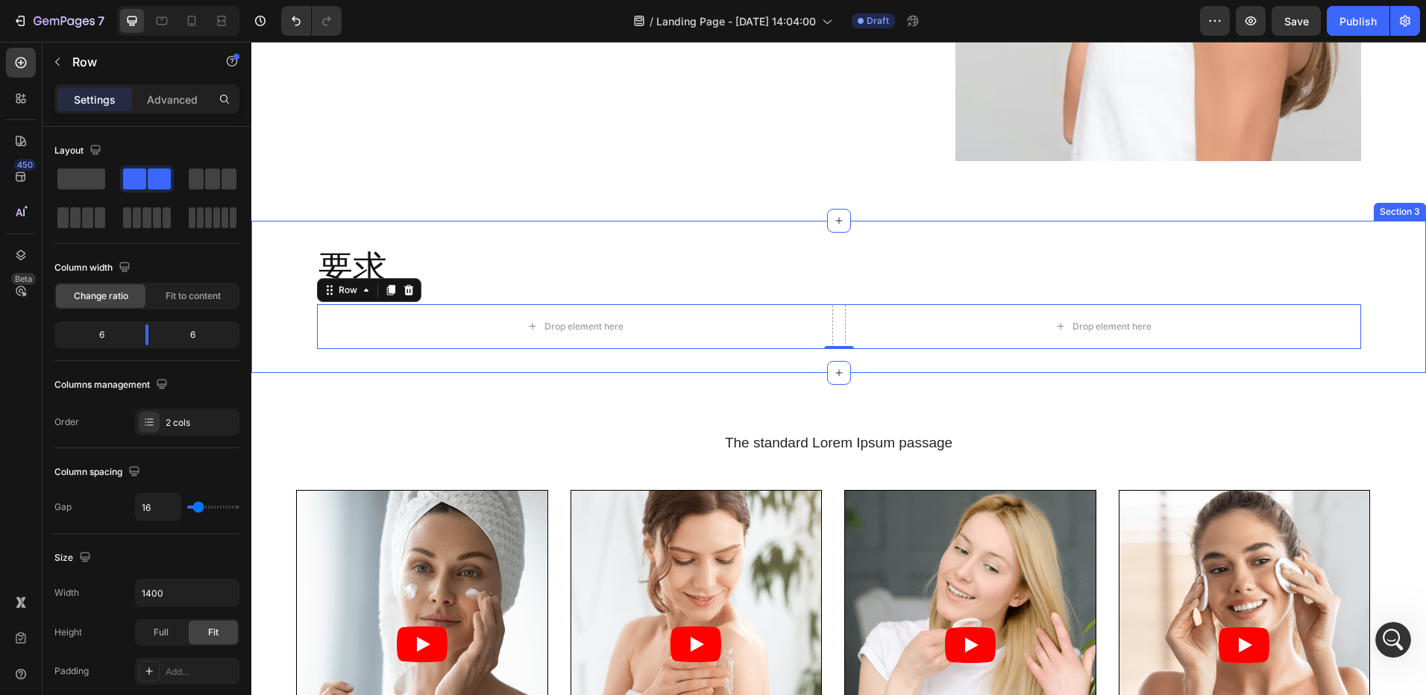
scroll to position [671, 0]
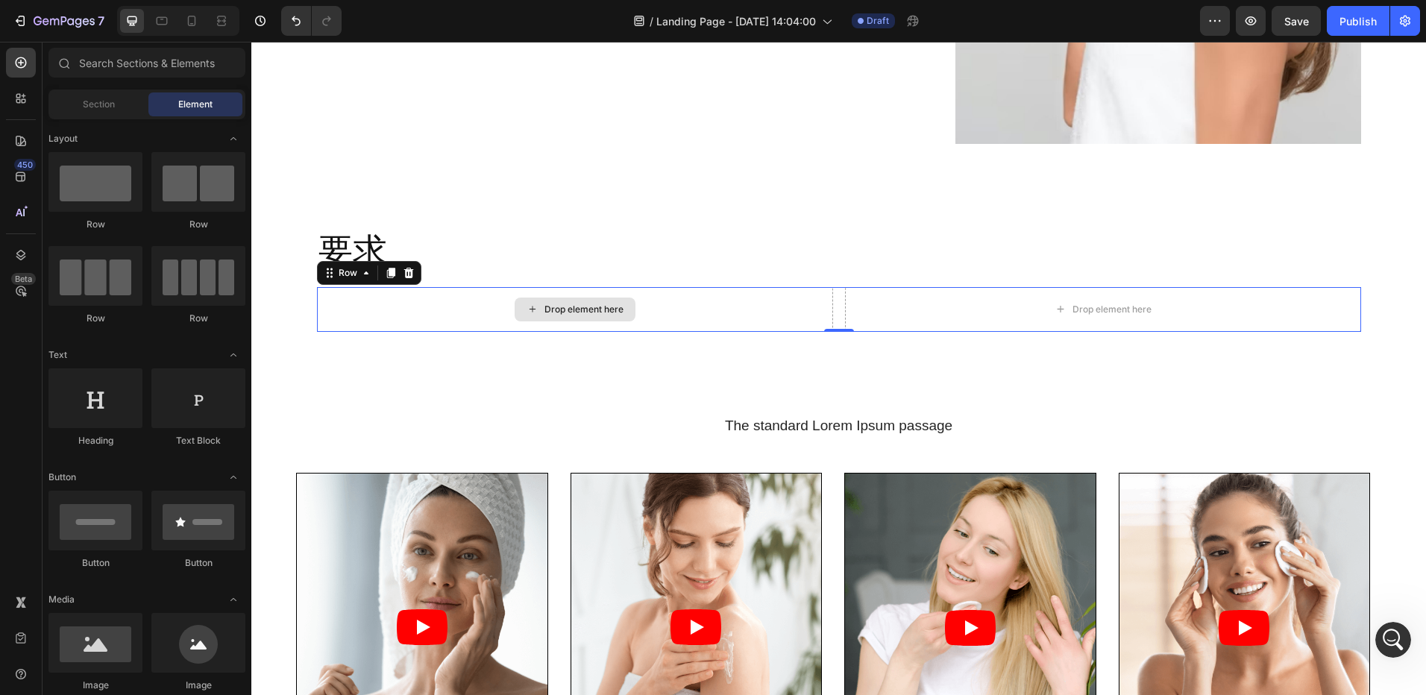
click at [600, 313] on div "Drop element here" at bounding box center [583, 310] width 79 height 12
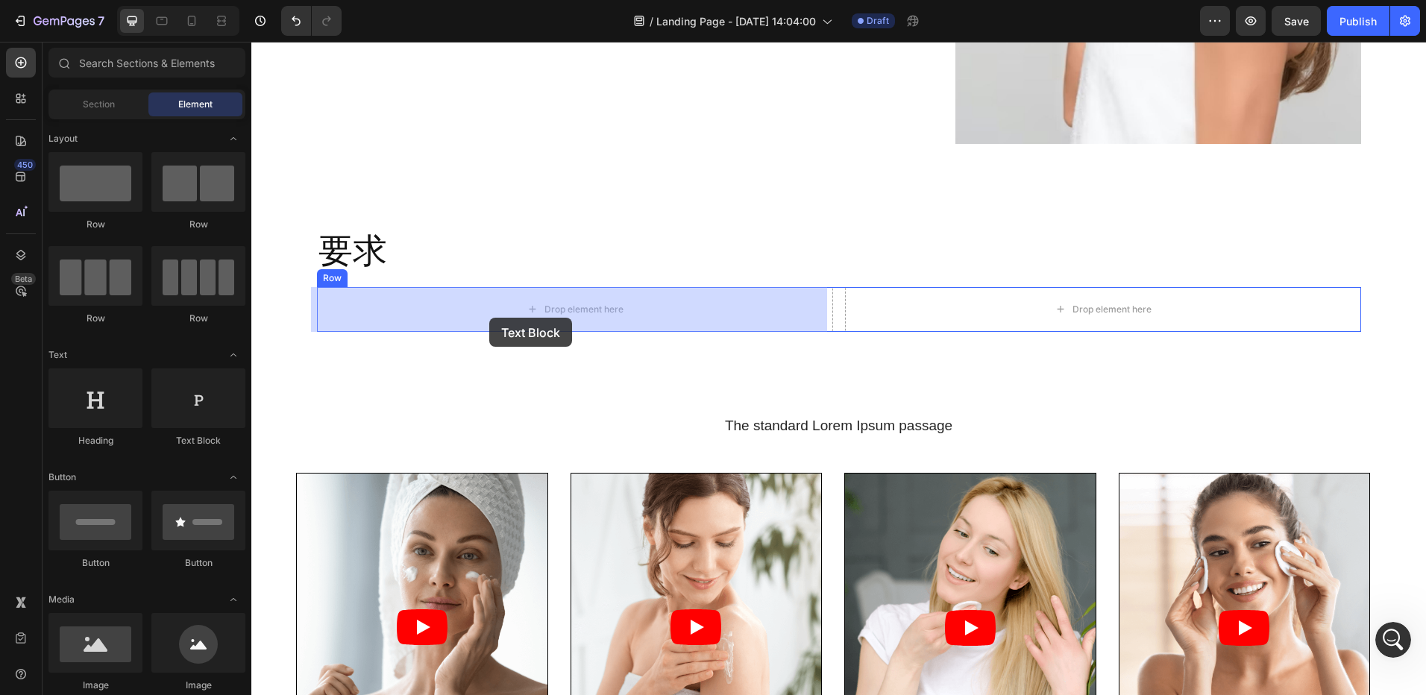
drag, startPoint x: 406, startPoint y: 340, endPoint x: 588, endPoint y: 327, distance: 181.7
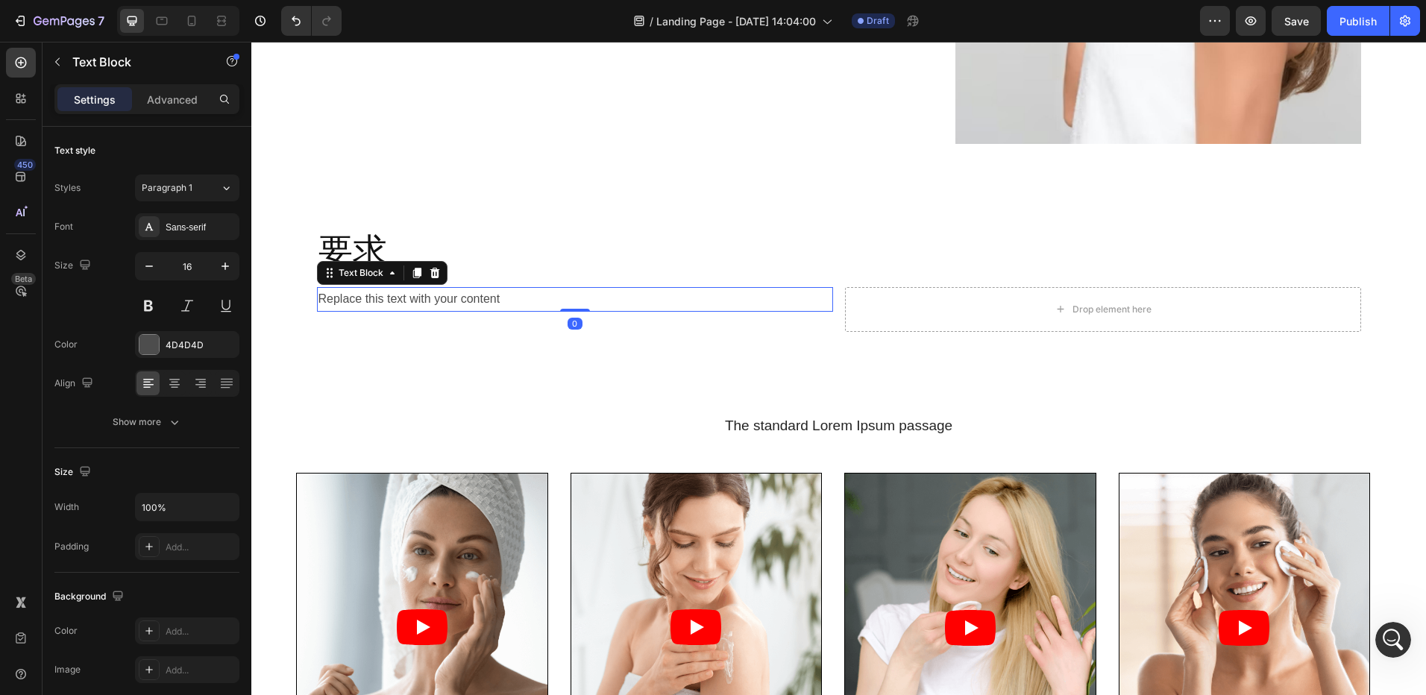
click at [530, 301] on div "Replace this text with your content" at bounding box center [575, 299] width 516 height 25
click at [530, 301] on p "Replace this text with your content" at bounding box center [574, 300] width 513 height 22
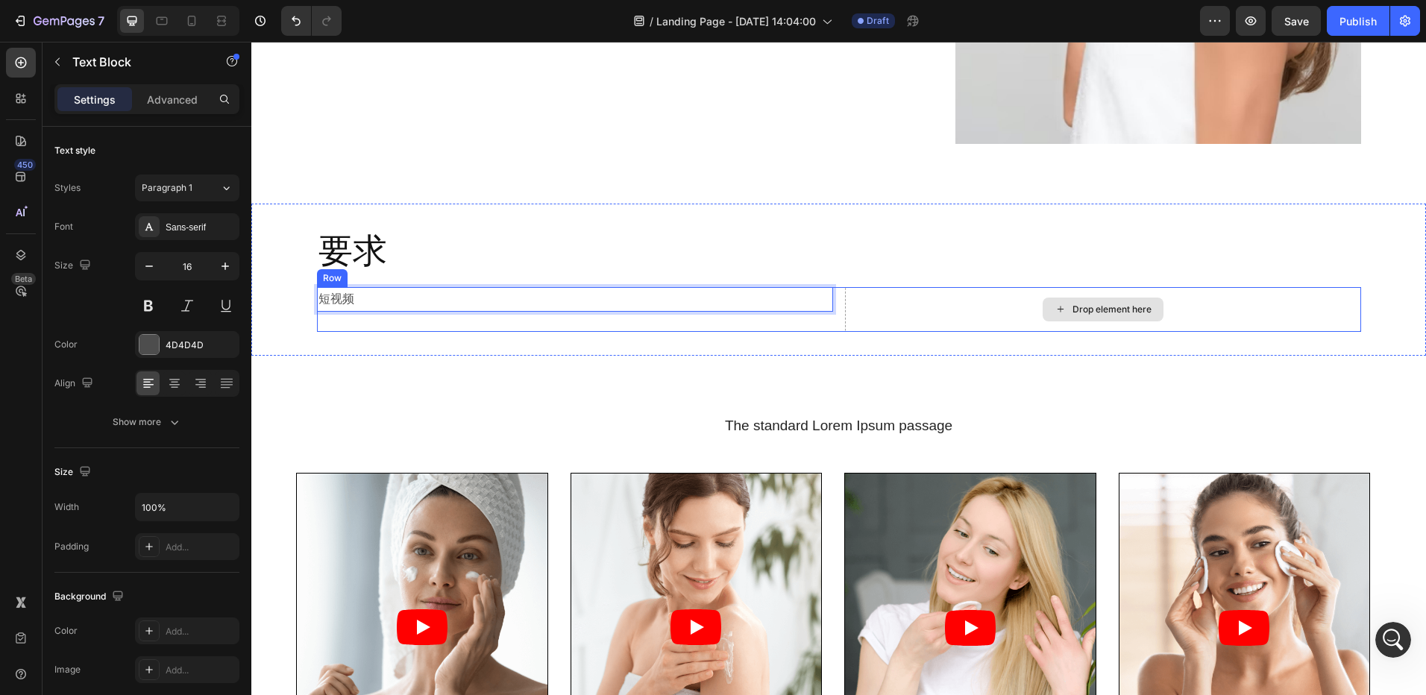
click at [1103, 307] on div "Drop element here" at bounding box center [1112, 310] width 79 height 12
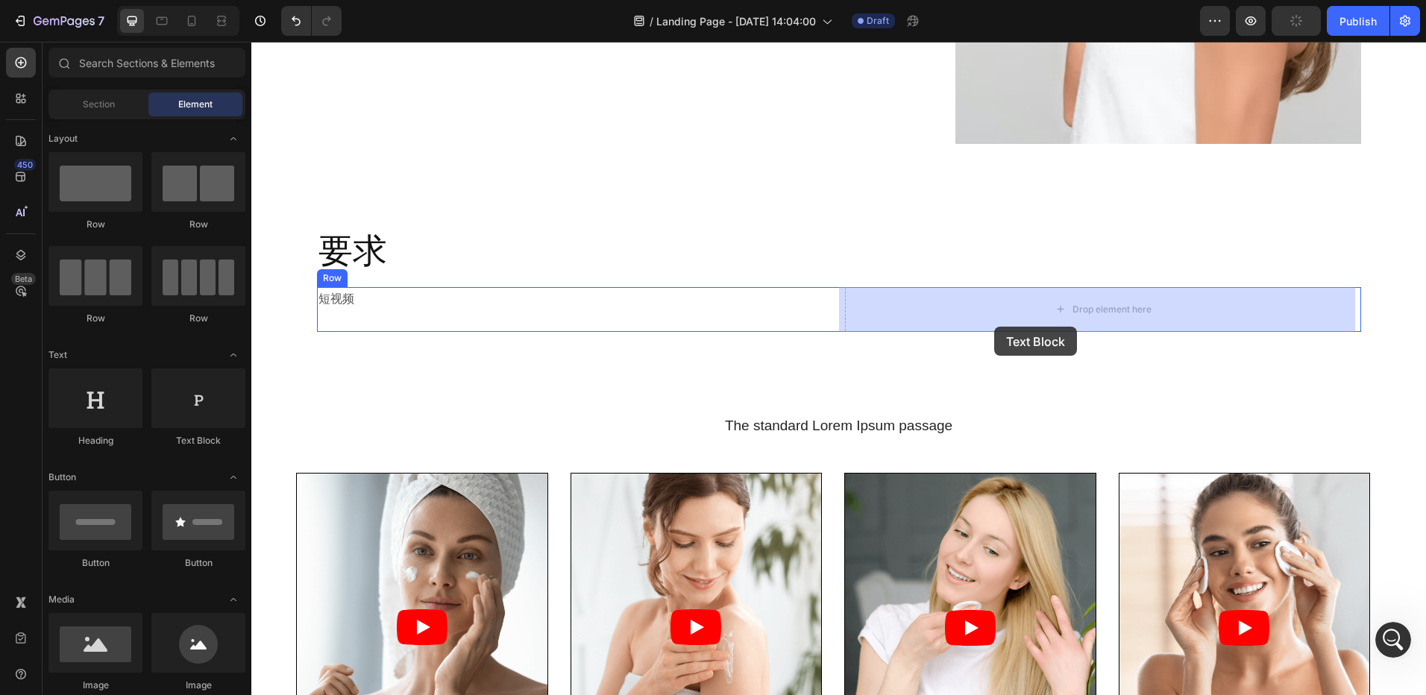
drag, startPoint x: 455, startPoint y: 445, endPoint x: 994, endPoint y: 327, distance: 552.0
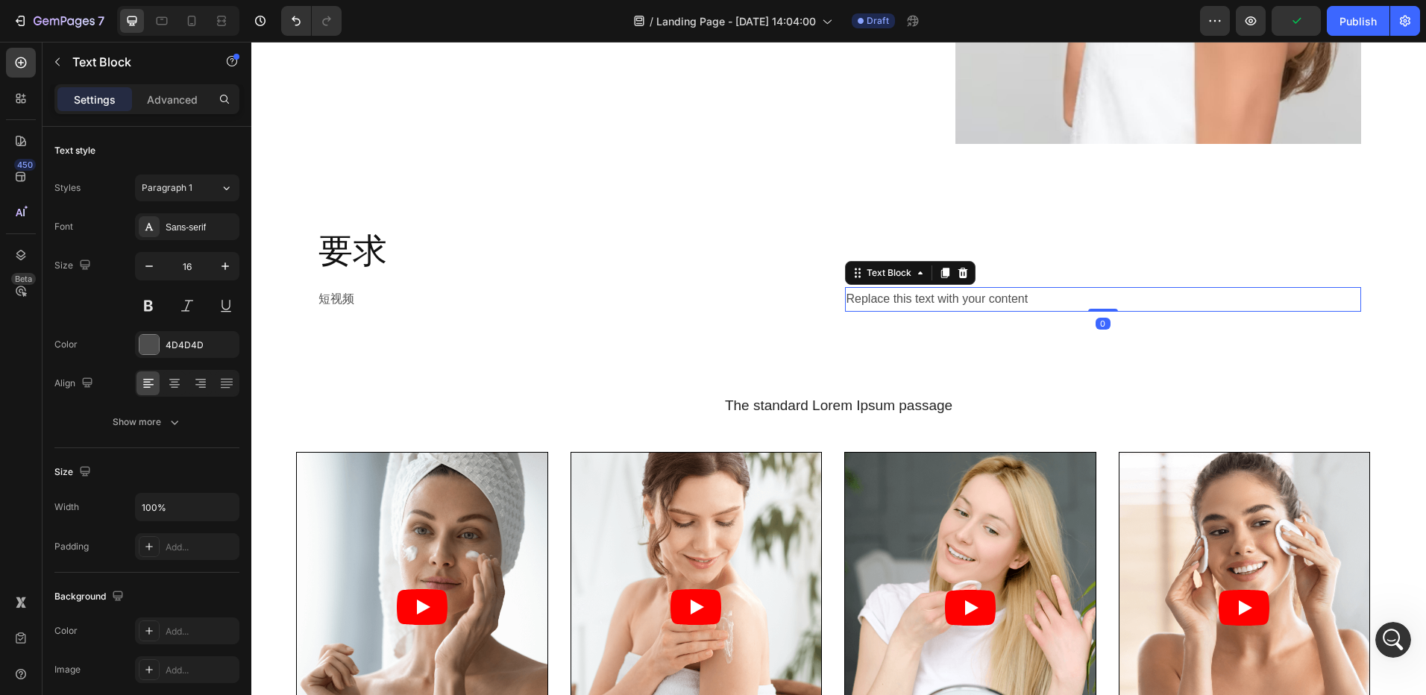
click at [979, 301] on div "Replace this text with your content" at bounding box center [1103, 299] width 516 height 25
click at [979, 301] on p "Replace this text with your content" at bounding box center [1103, 300] width 513 height 22
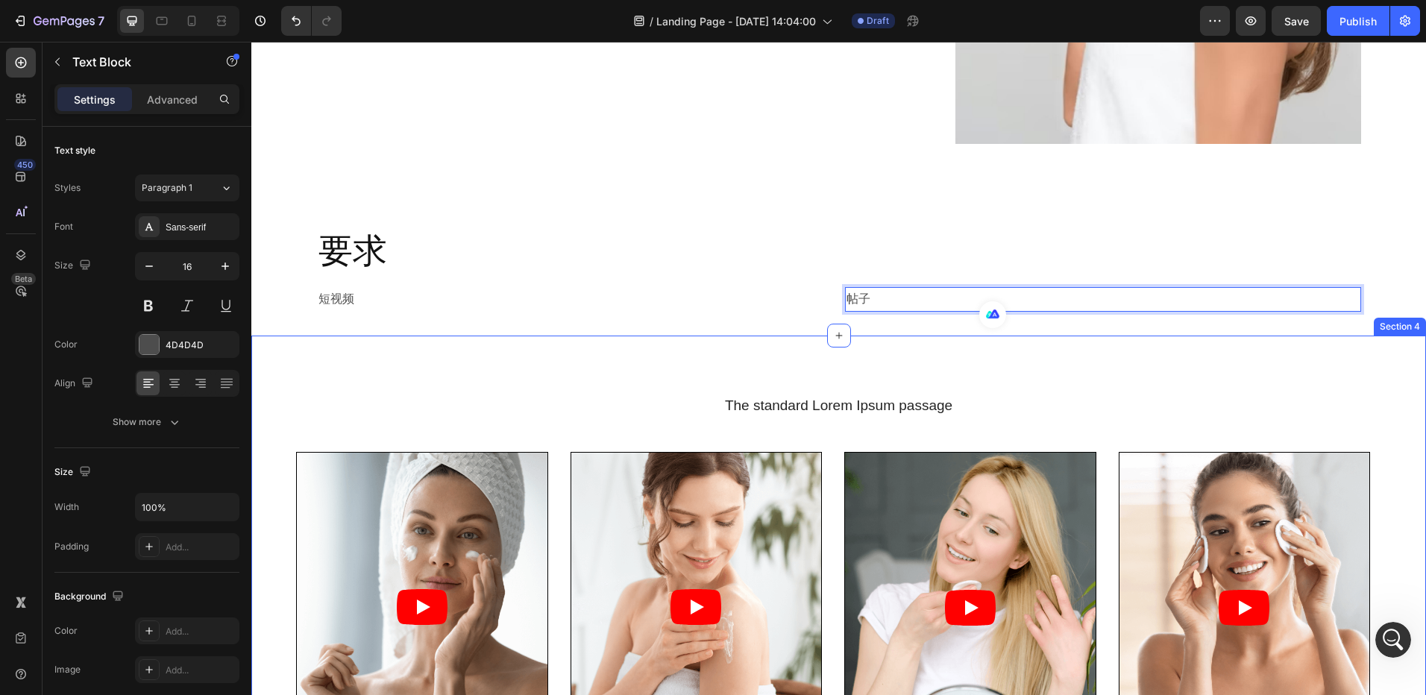
click at [564, 339] on div "The standard Lorem Ipsum passage Heading Video Lorem name Text Block #tag Text …" at bounding box center [838, 656] width 1175 height 641
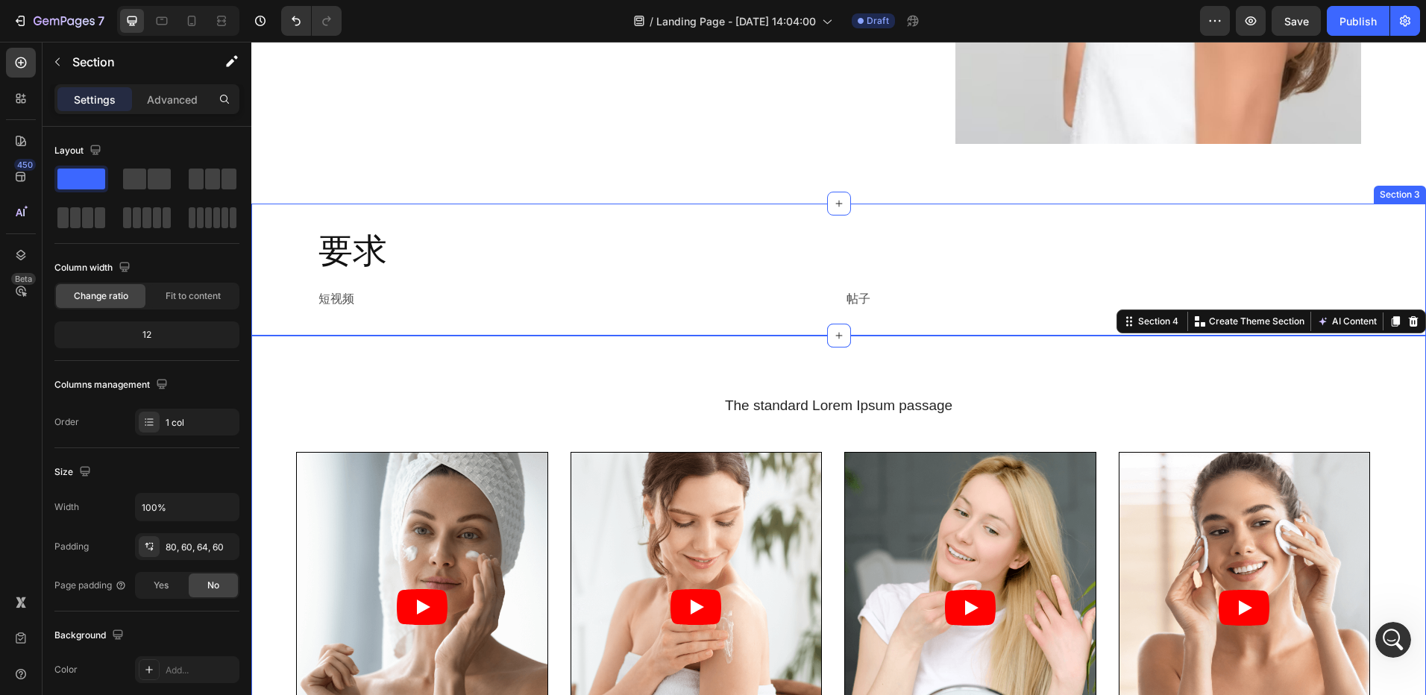
click at [559, 319] on div "要求 Heading Row 短视频 Text Block 帖子 Text Block Row Section 3" at bounding box center [838, 270] width 1175 height 132
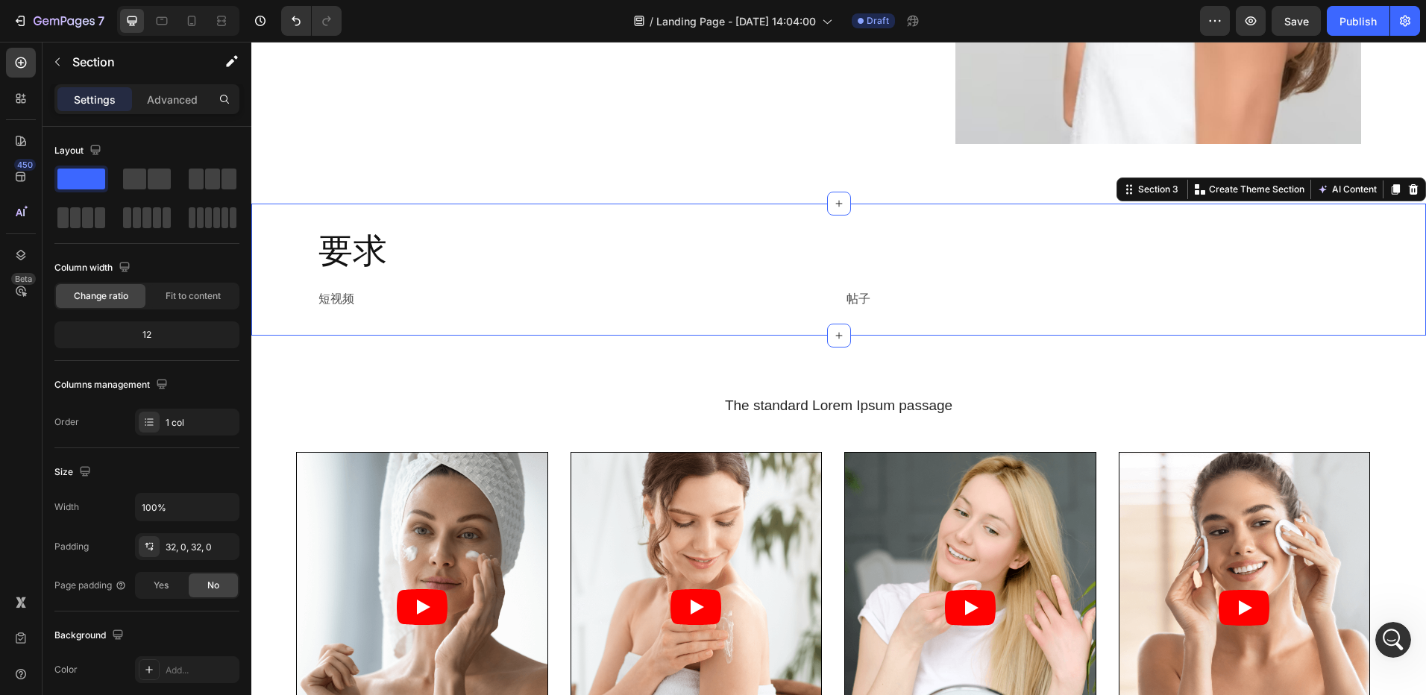
click at [442, 321] on div "要求 Heading Row 短视频 Text Block 帖子 Text Block Row Section 3 You can create reusab…" at bounding box center [838, 270] width 1175 height 132
click at [885, 295] on p "帖子" at bounding box center [1103, 300] width 513 height 22
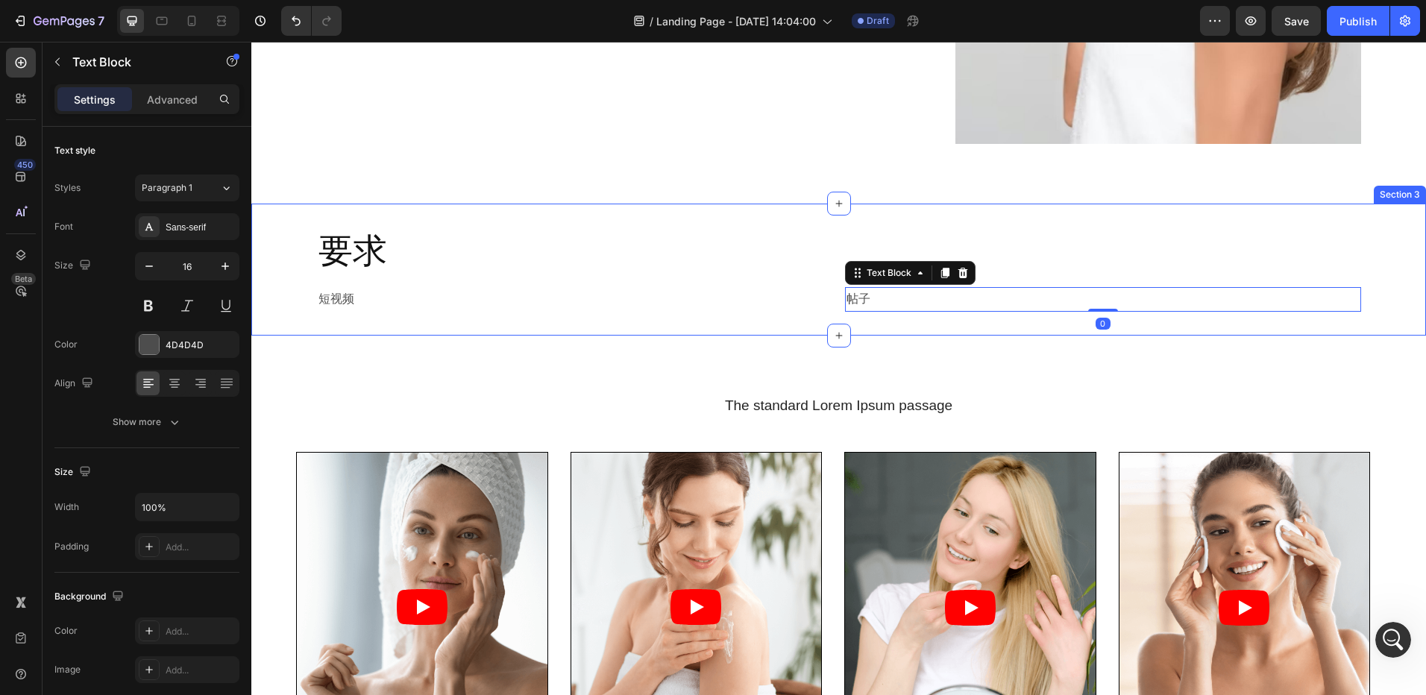
click at [802, 287] on div "短视频" at bounding box center [575, 299] width 516 height 25
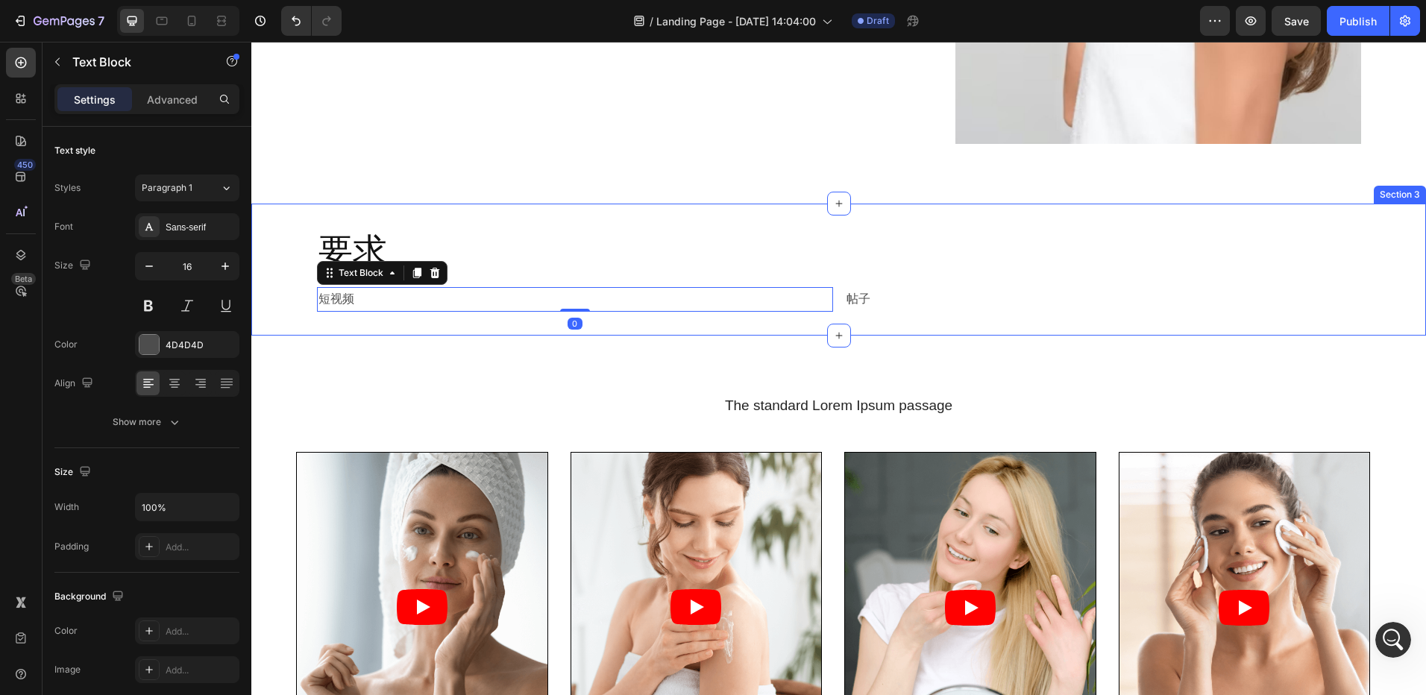
click at [832, 283] on div "要求 Heading Row 短视频 Text Block 0 帖子 Text Block Row" at bounding box center [838, 269] width 1175 height 84
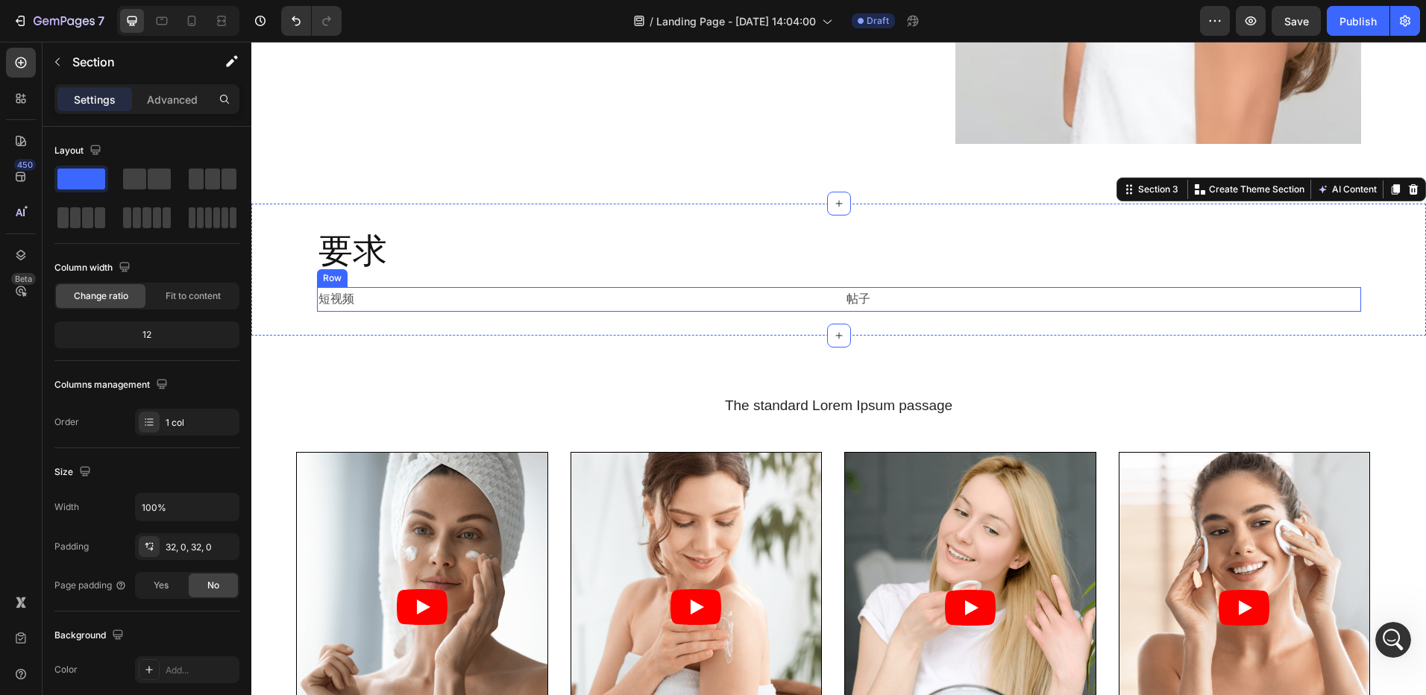
click at [825, 298] on p "短视频" at bounding box center [574, 300] width 513 height 22
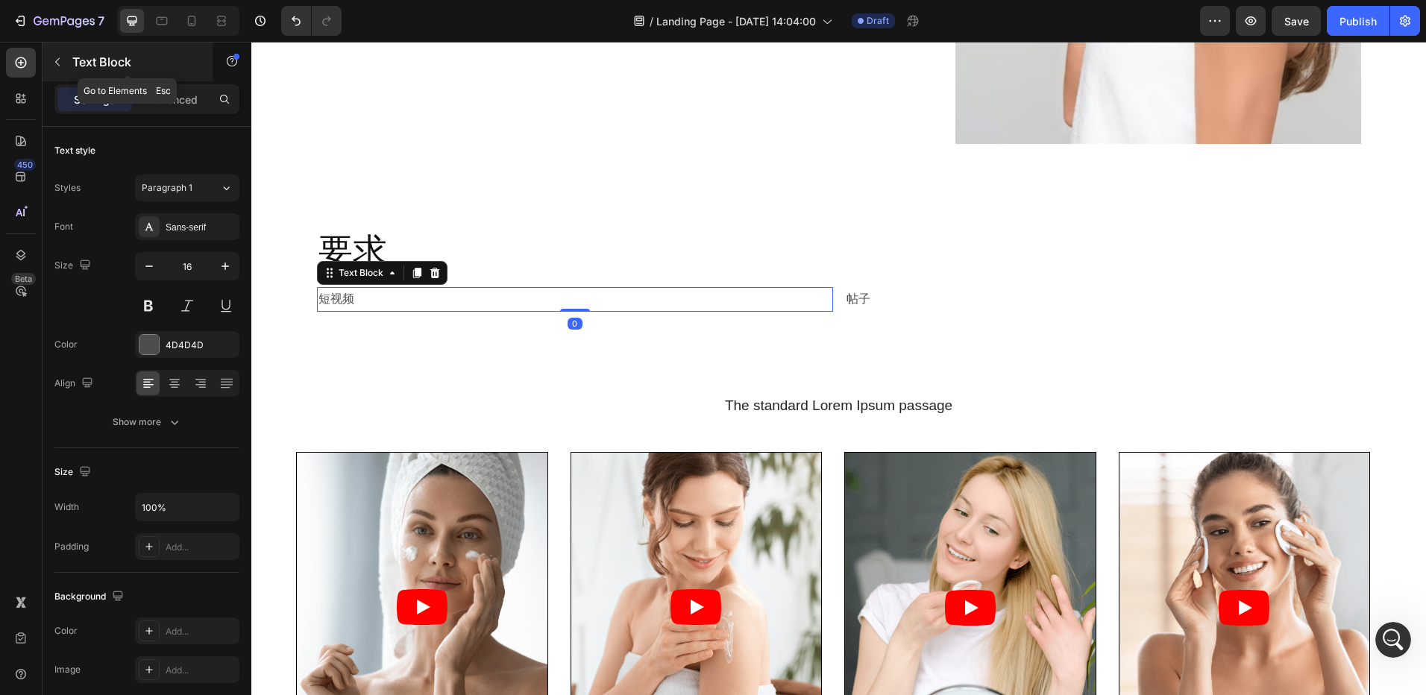
click at [60, 59] on icon "button" at bounding box center [57, 62] width 12 height 12
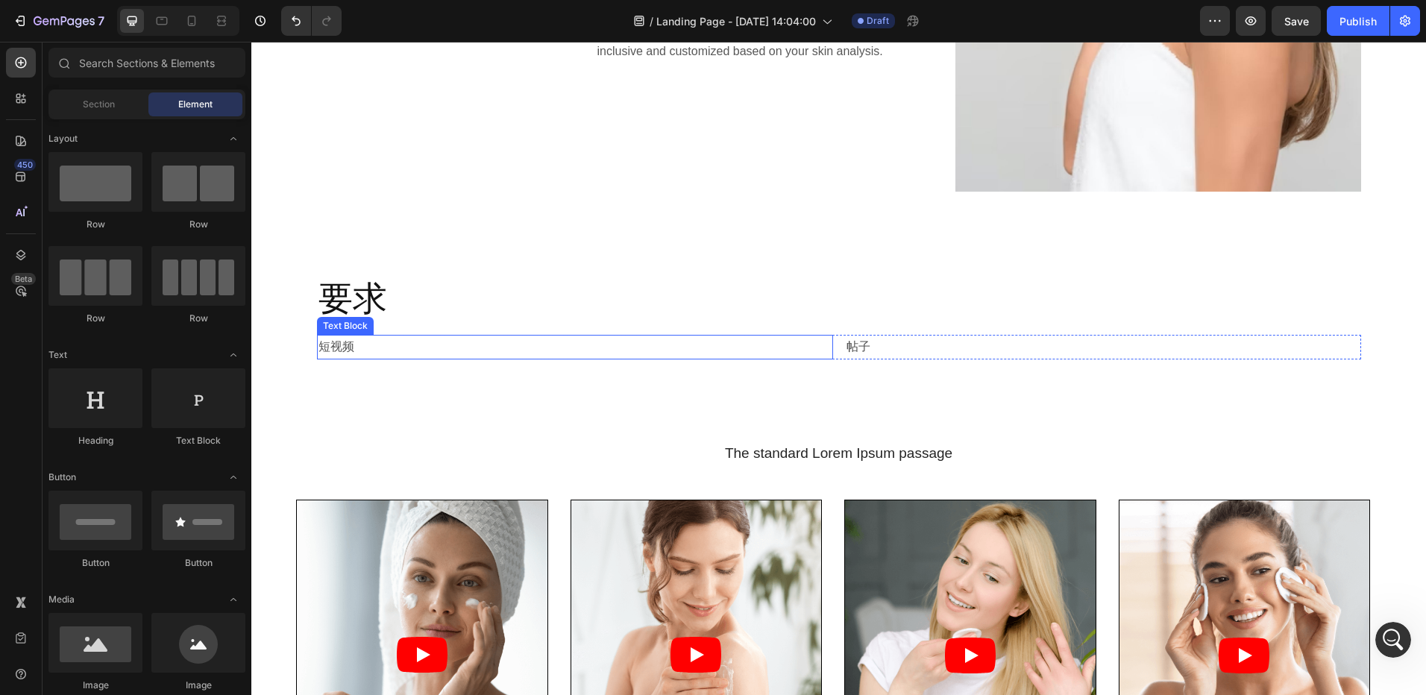
scroll to position [597, 0]
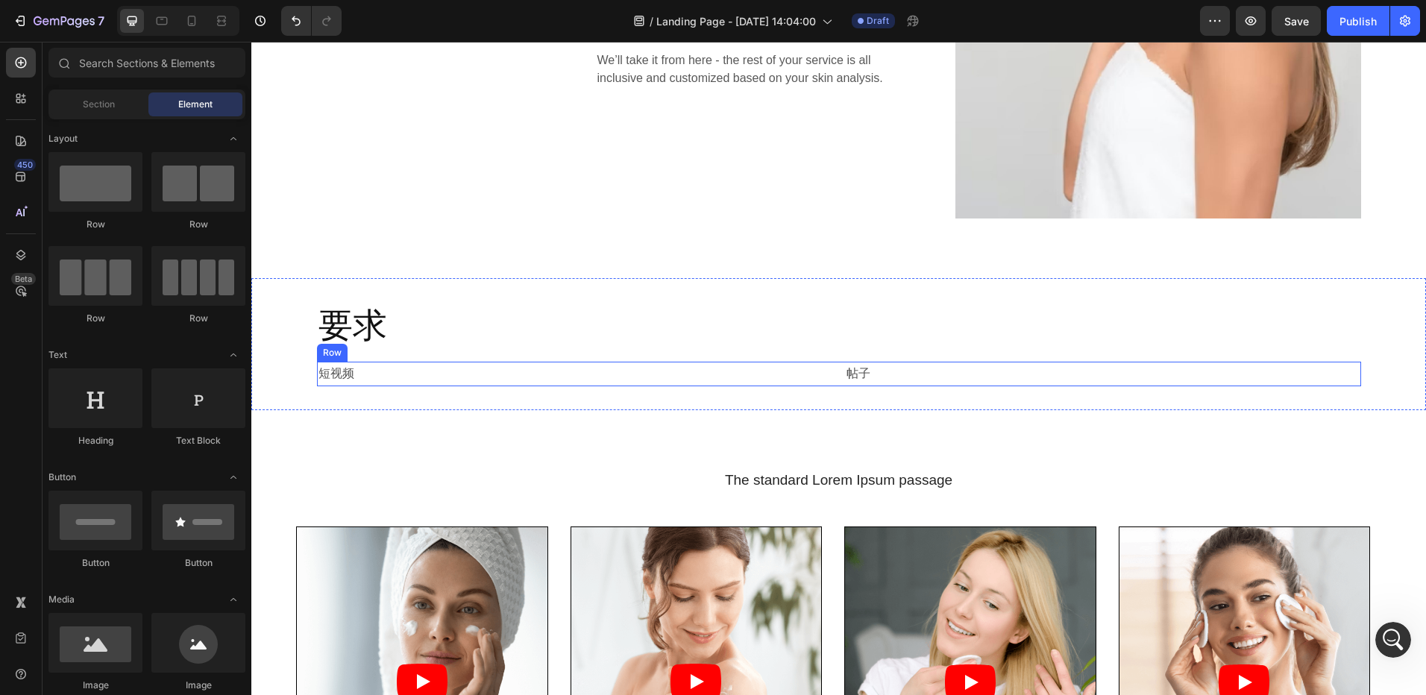
click at [828, 379] on div "短视频 Text Block 帖子 Text Block Row" at bounding box center [839, 374] width 1044 height 25
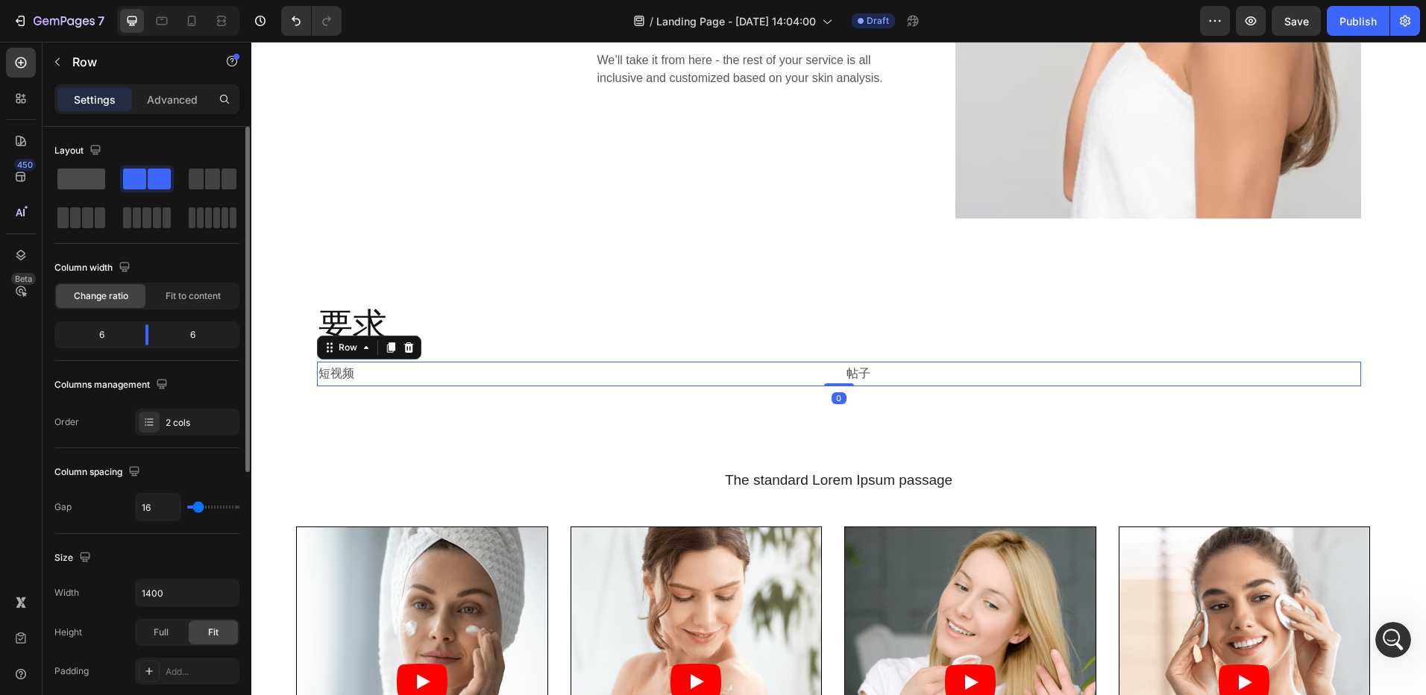
drag, startPoint x: 58, startPoint y: 172, endPoint x: 46, endPoint y: 199, distance: 30.1
click at [58, 172] on span at bounding box center [81, 179] width 48 height 21
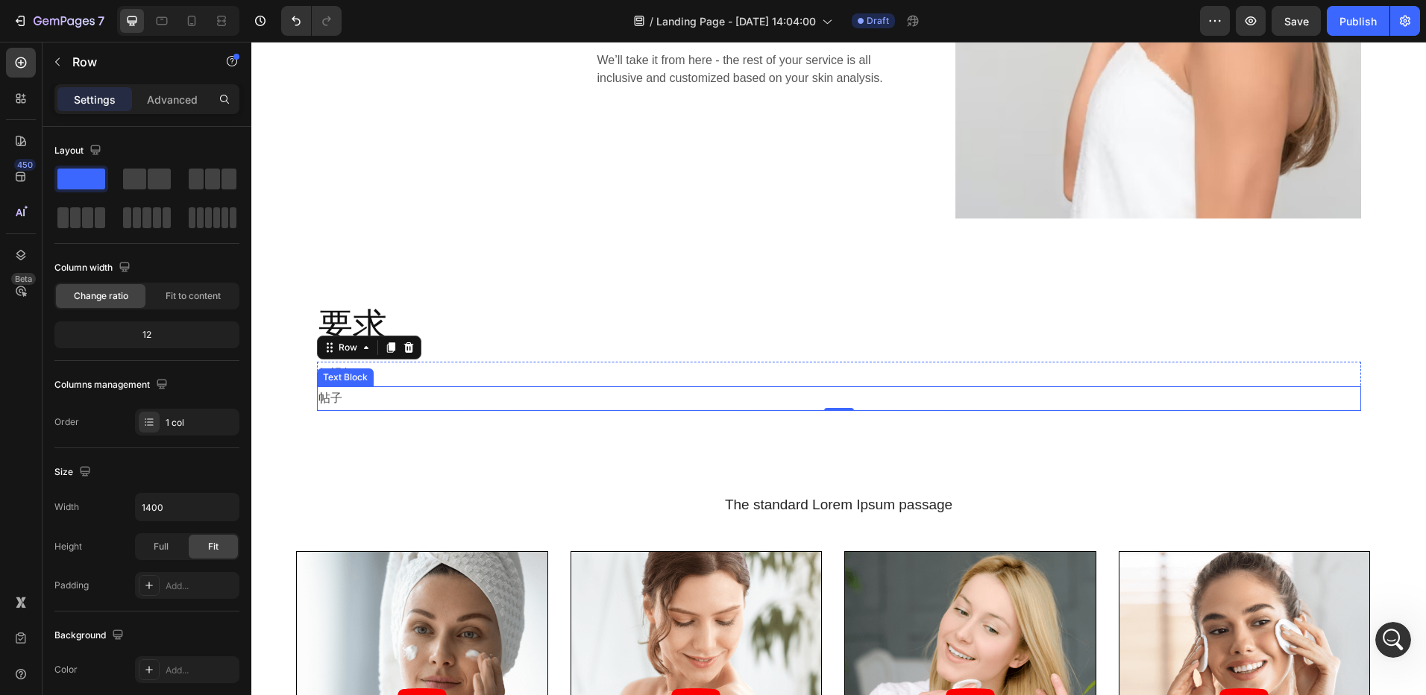
click at [344, 394] on p "帖子" at bounding box center [838, 399] width 1041 height 22
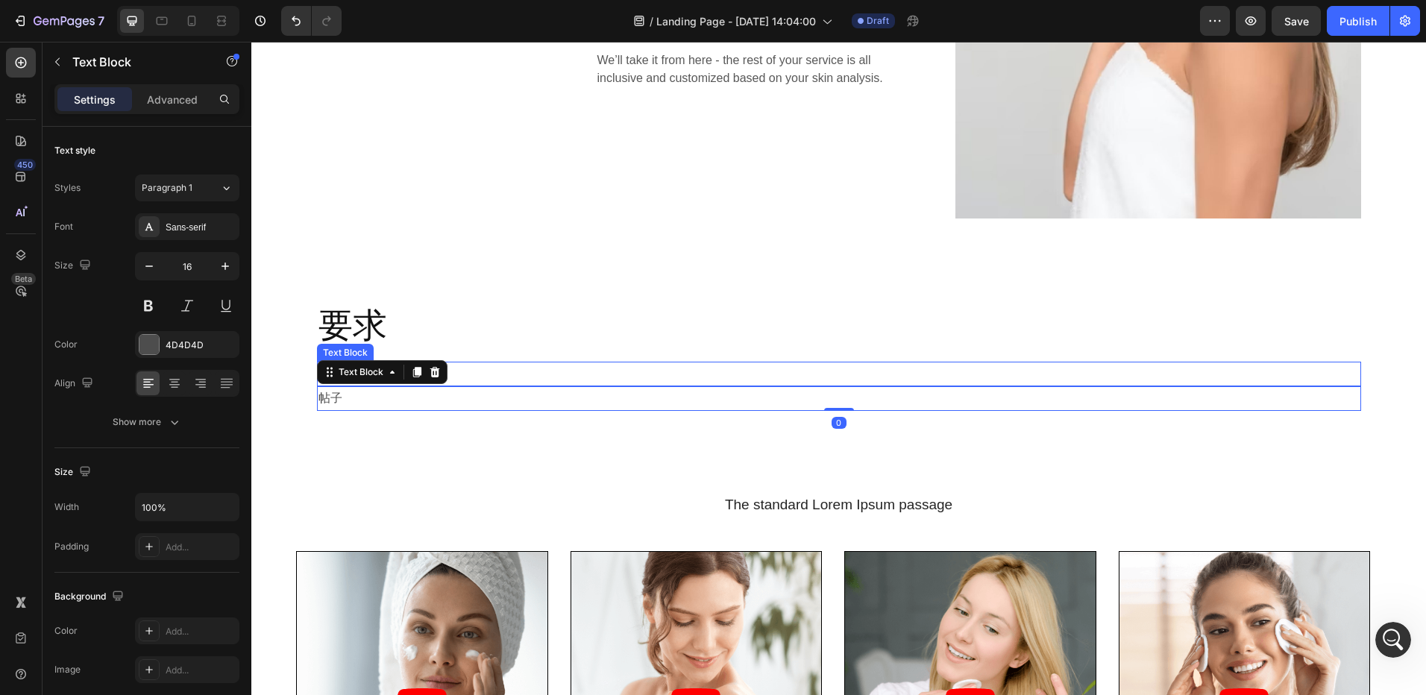
click at [641, 372] on p "短视频" at bounding box center [838, 374] width 1041 height 22
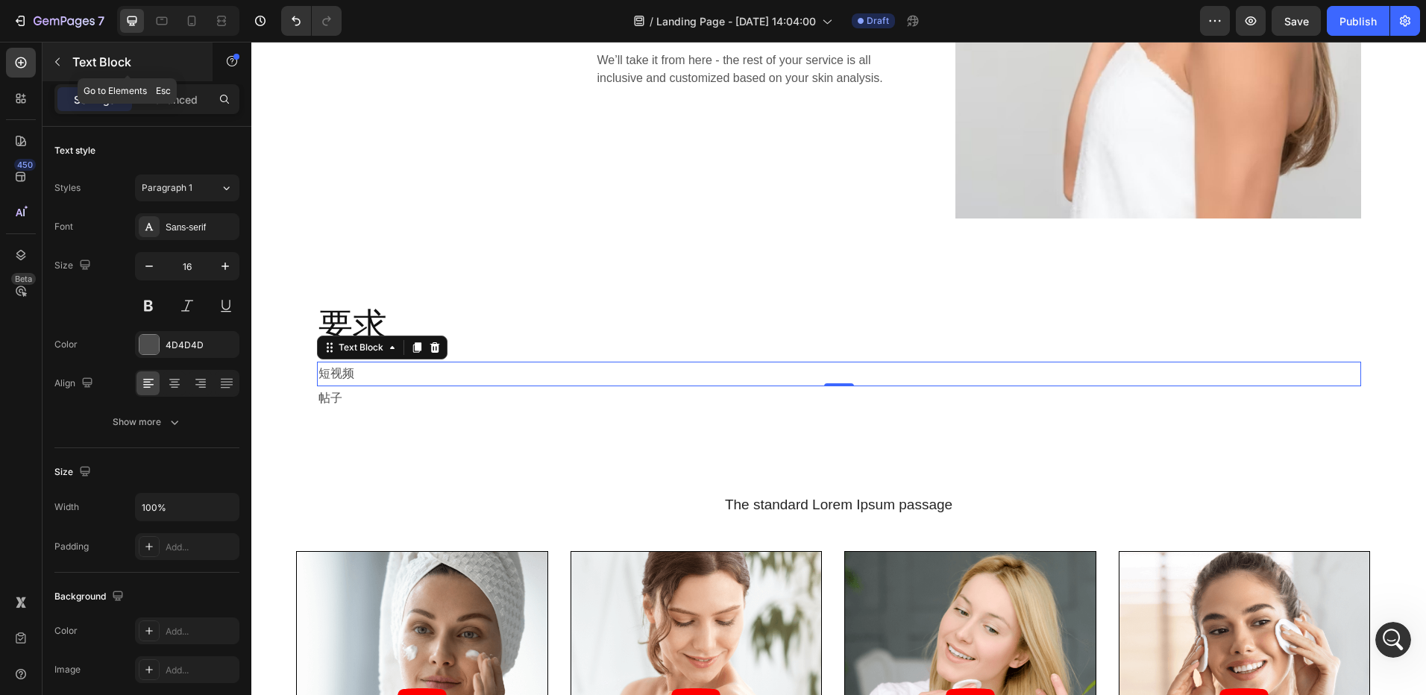
click at [58, 60] on icon "button" at bounding box center [57, 62] width 12 height 12
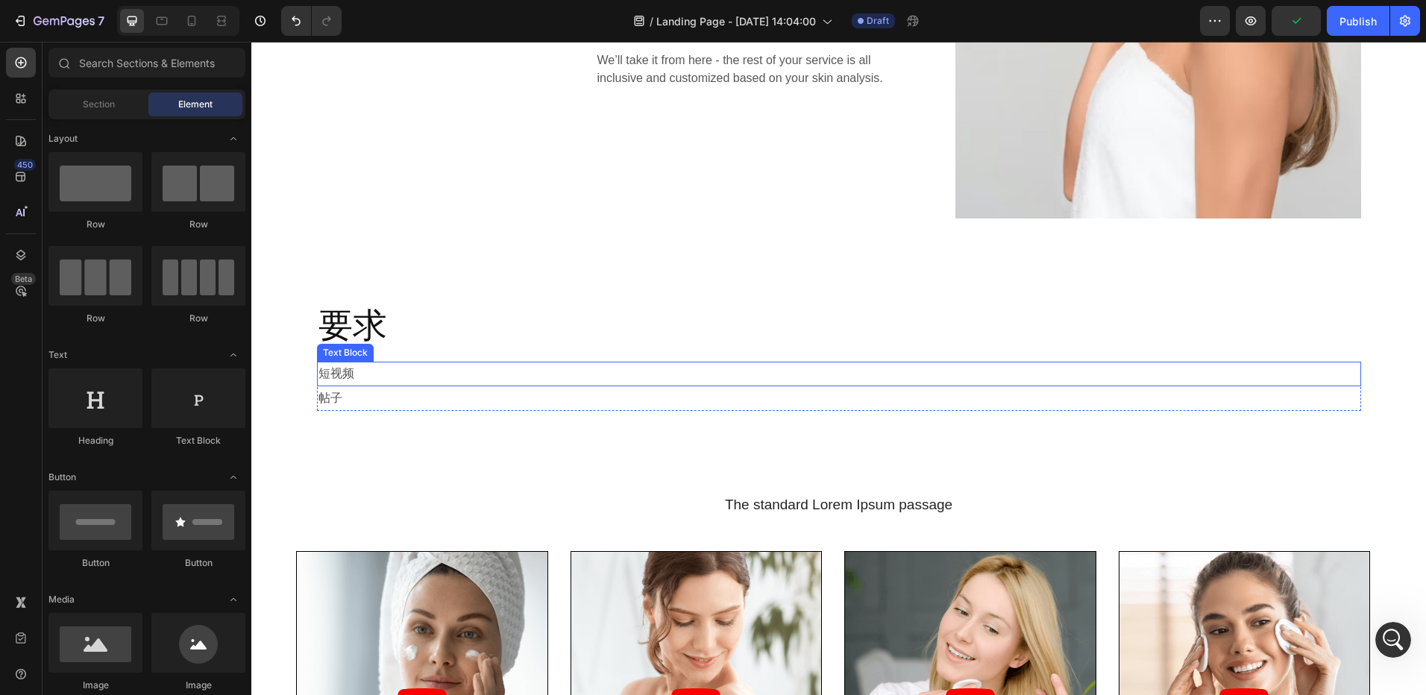
click at [452, 372] on p "短视频" at bounding box center [838, 374] width 1041 height 22
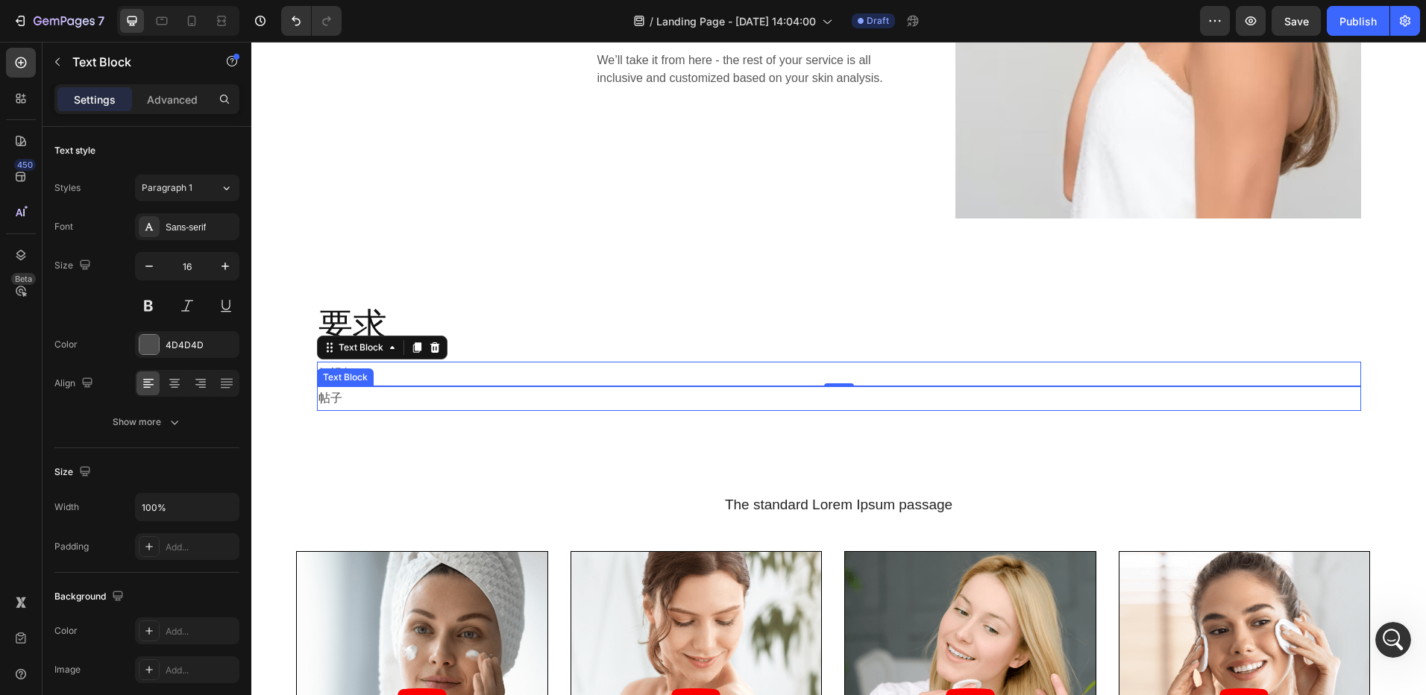
click at [817, 408] on p "帖子" at bounding box center [838, 399] width 1041 height 22
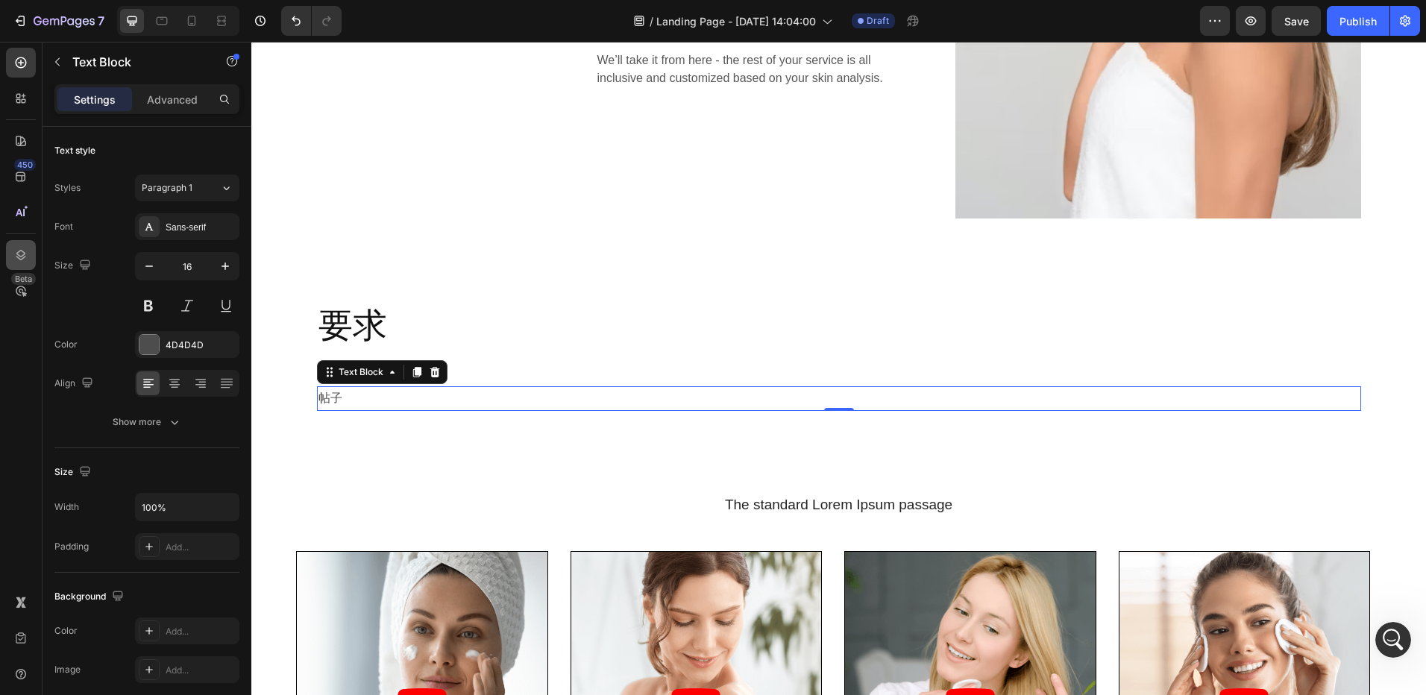
click at [22, 251] on icon at bounding box center [21, 255] width 10 height 10
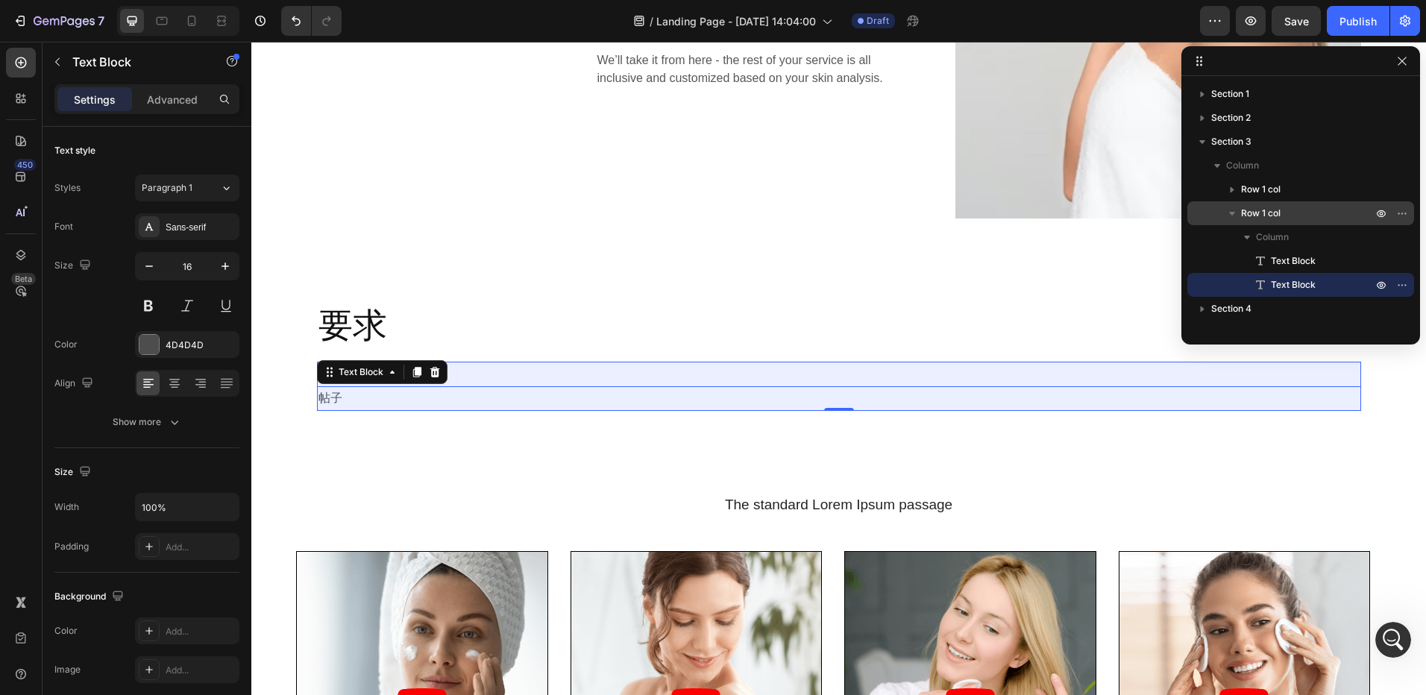
click at [1272, 217] on span "Row 1 col" at bounding box center [1261, 213] width 40 height 15
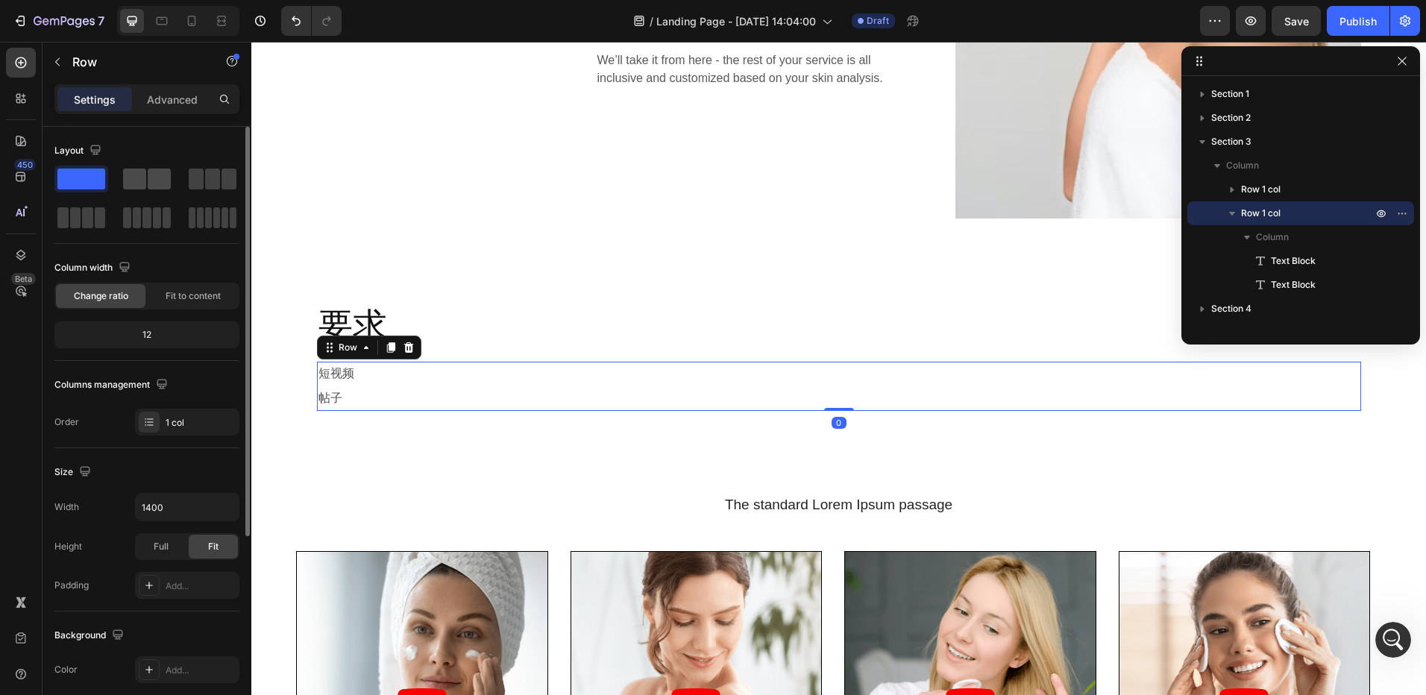
click at [142, 178] on span at bounding box center [134, 179] width 23 height 21
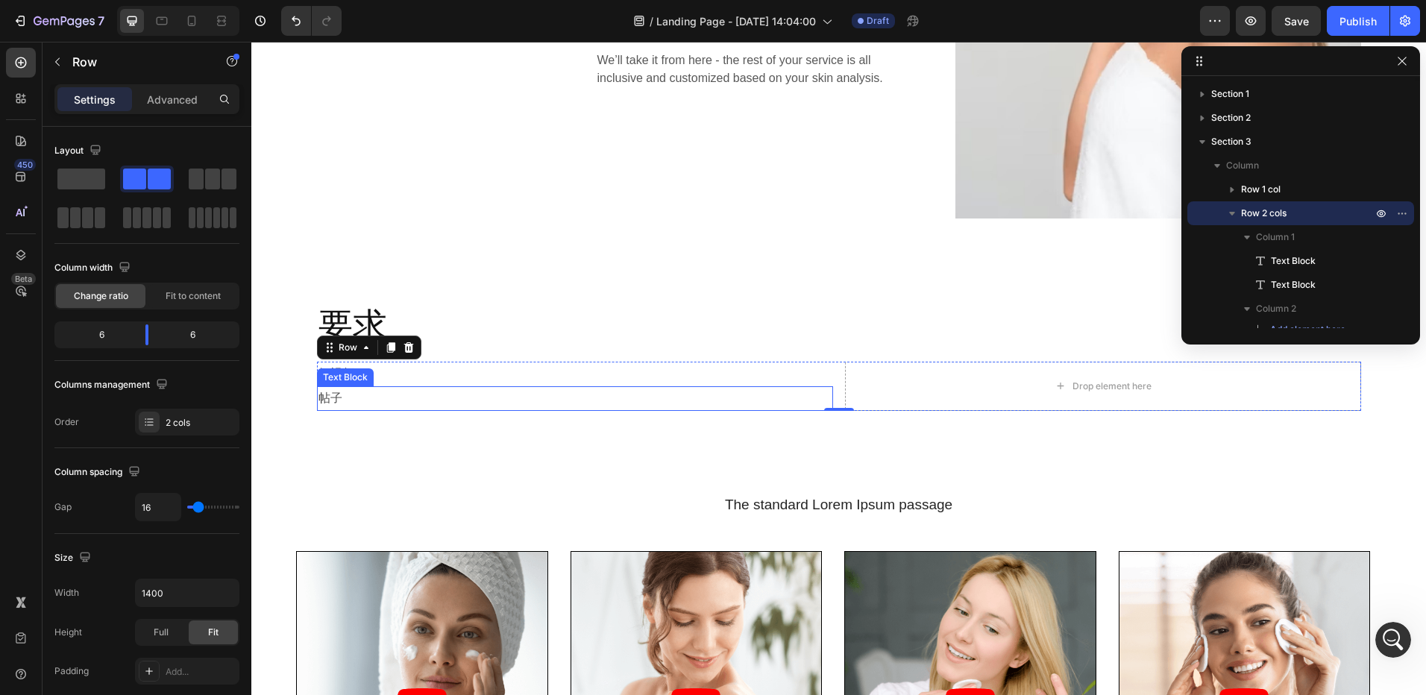
click at [406, 400] on p "帖子" at bounding box center [574, 399] width 513 height 22
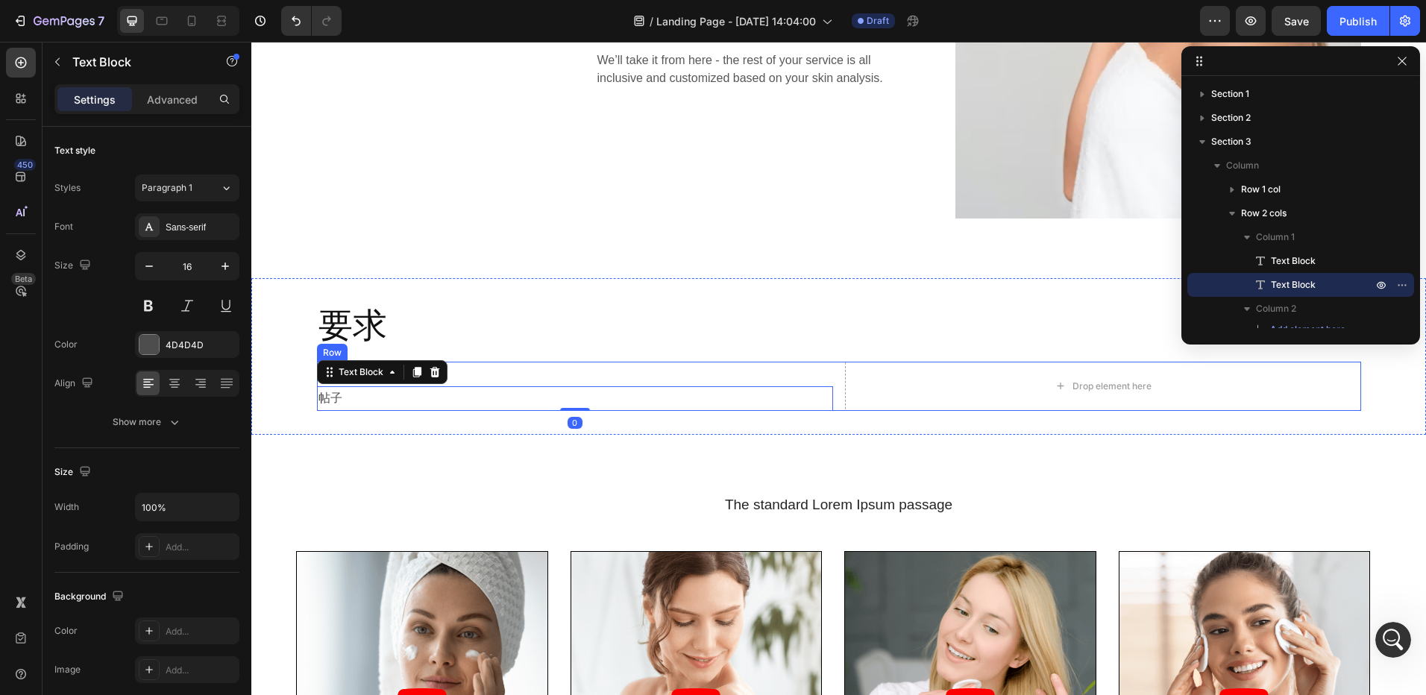
click at [835, 362] on div "短视频 Text Block 帖子 Text Block 0 Drop element here Row" at bounding box center [839, 386] width 1044 height 49
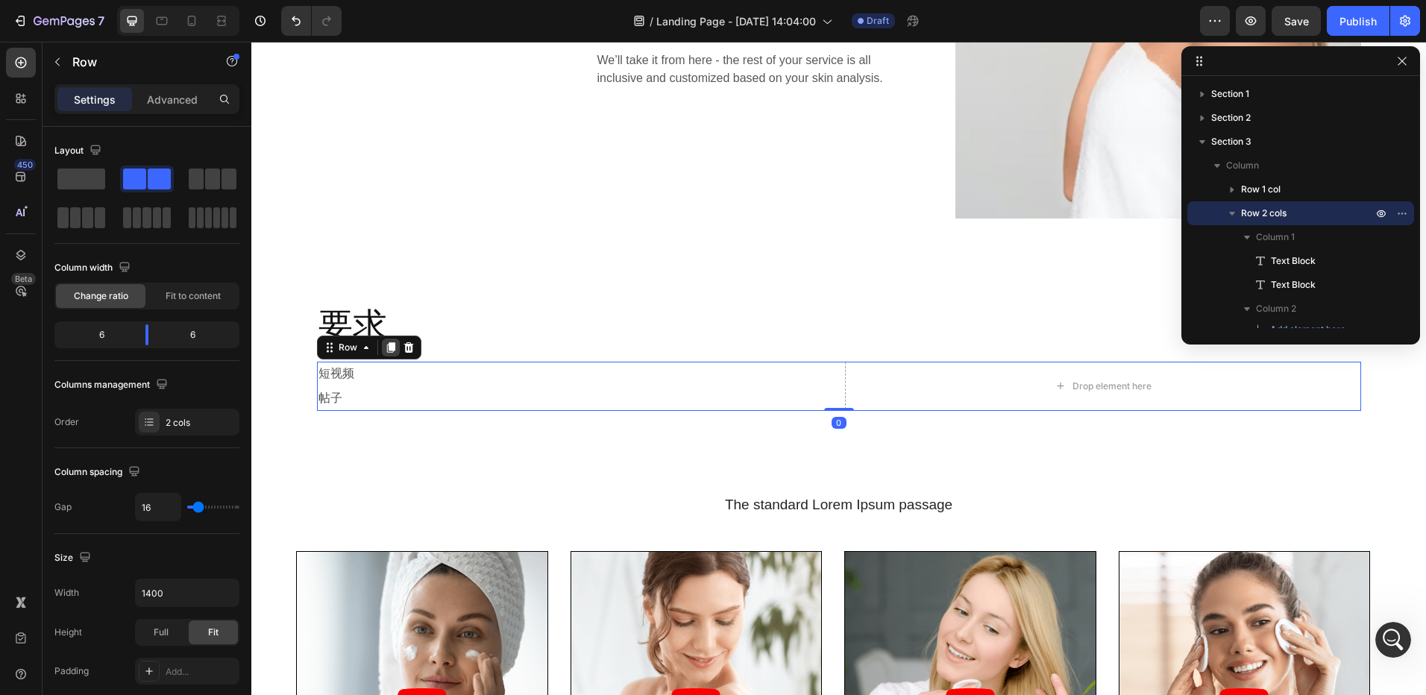
click at [387, 348] on icon at bounding box center [390, 347] width 8 height 10
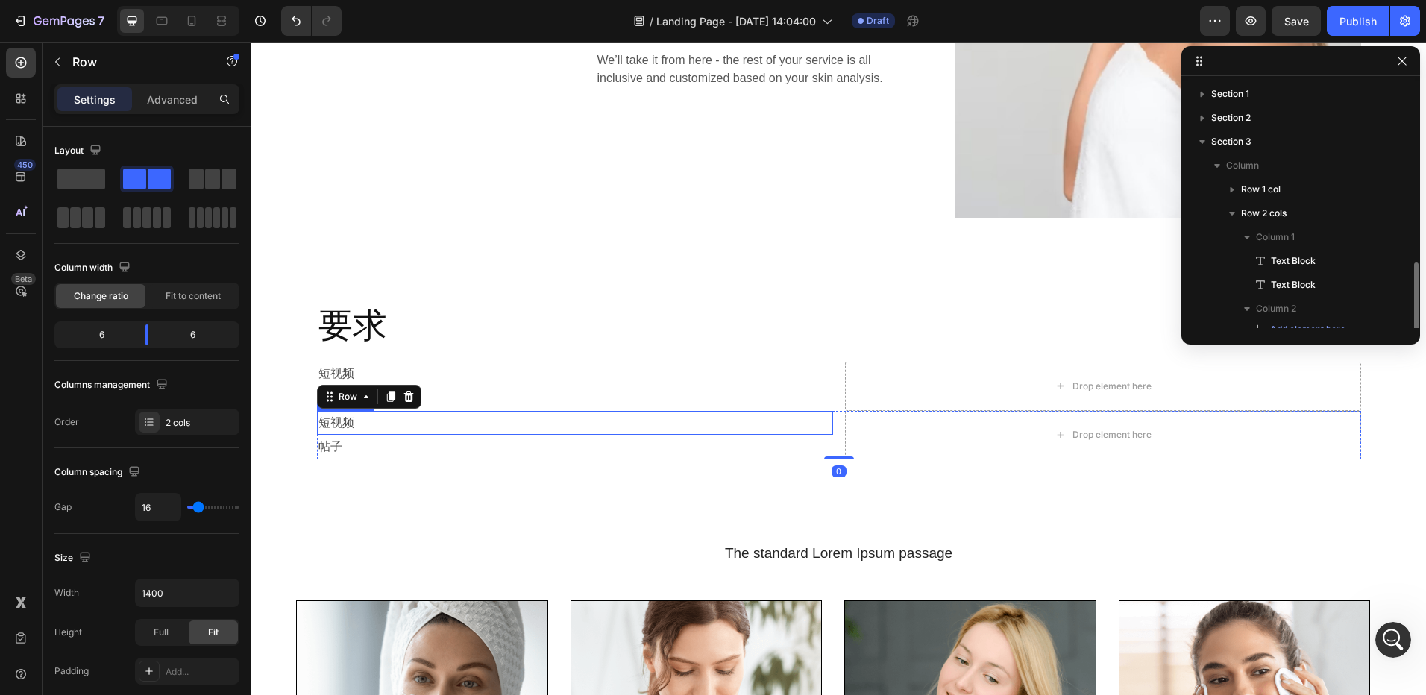
scroll to position [106, 0]
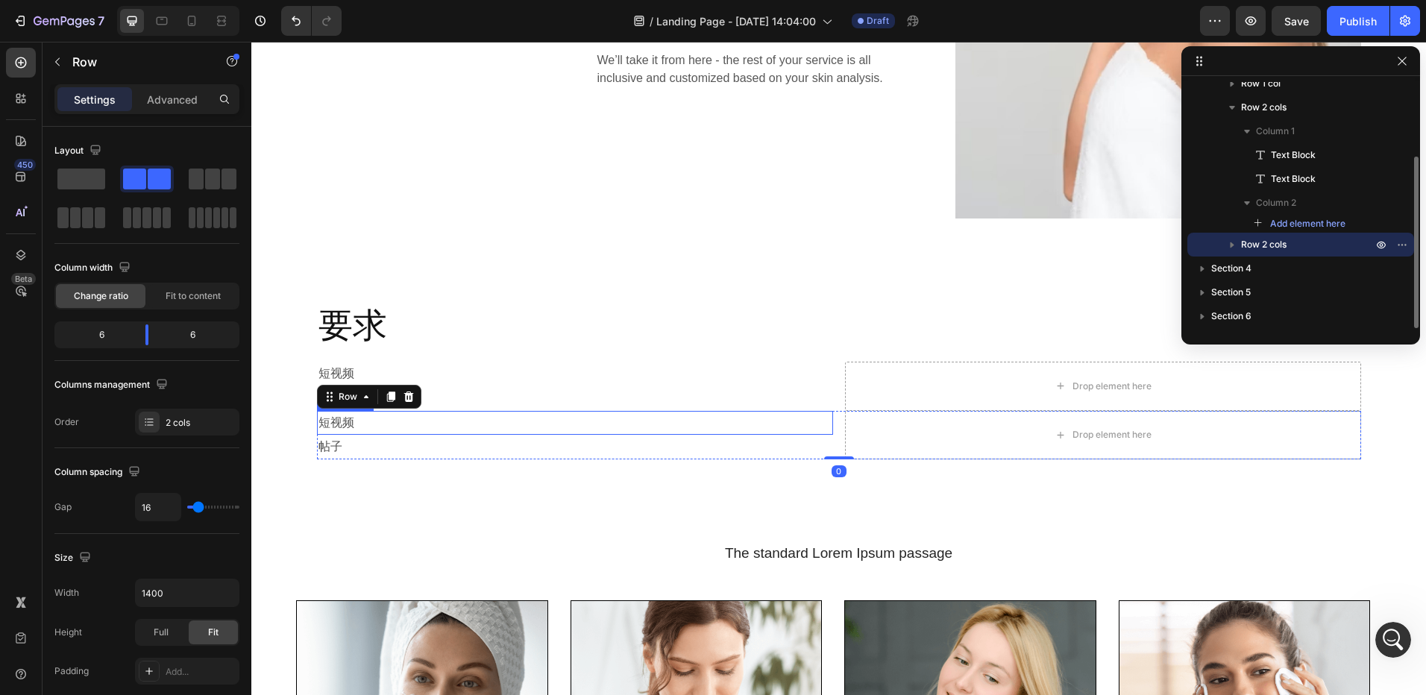
click at [358, 427] on p "短视频" at bounding box center [574, 423] width 513 height 22
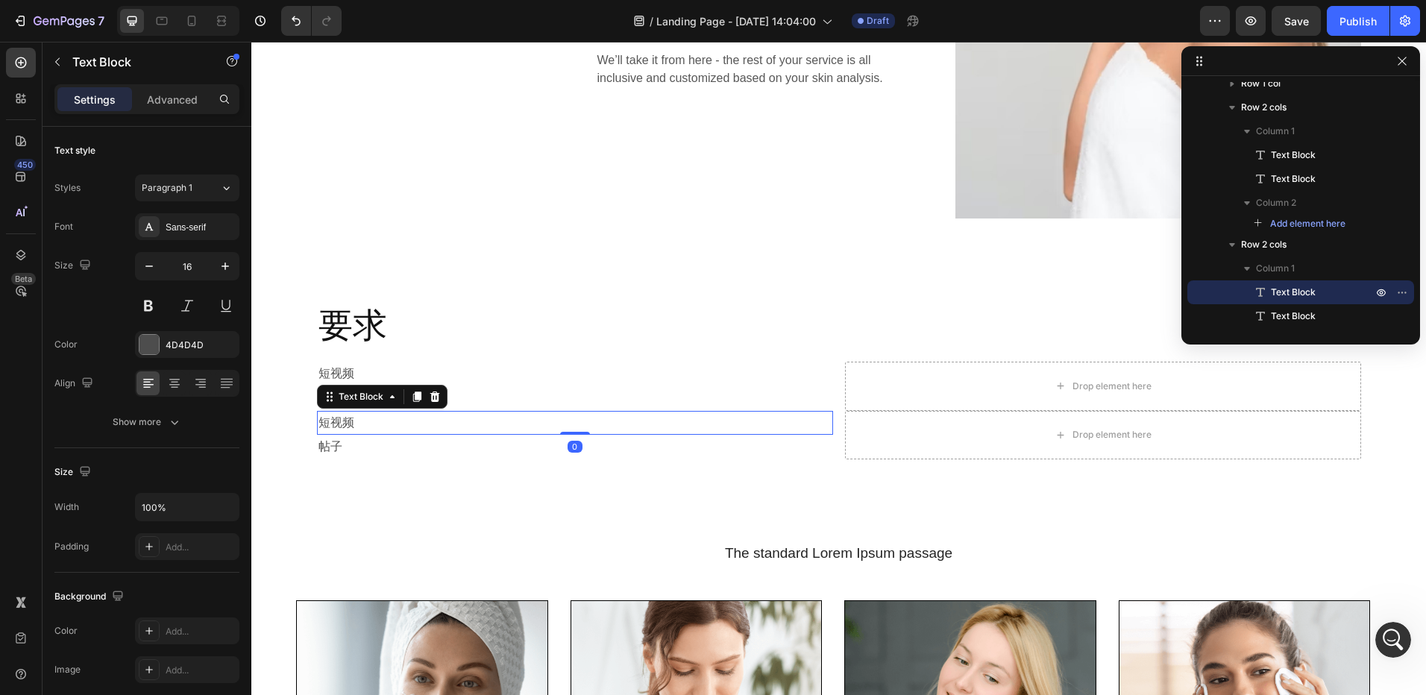
click at [430, 398] on icon at bounding box center [435, 396] width 10 height 10
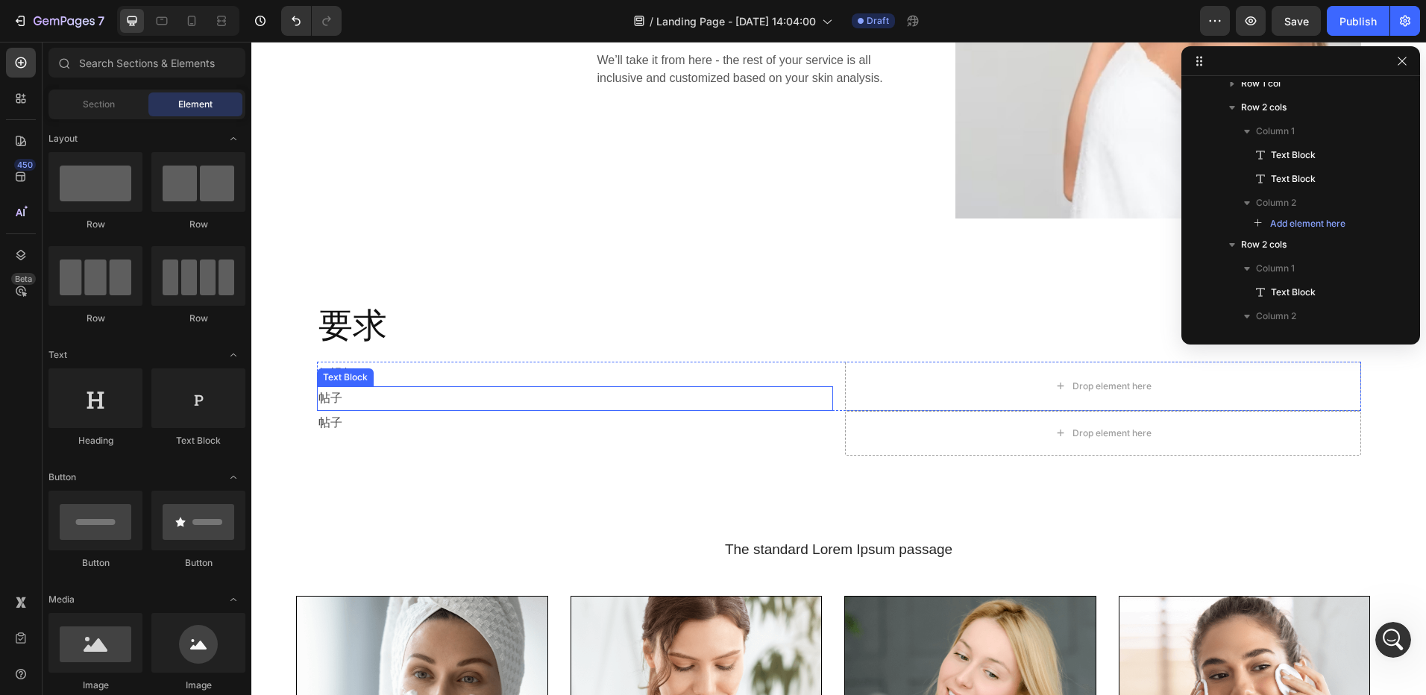
click at [421, 400] on p "帖子" at bounding box center [574, 399] width 513 height 22
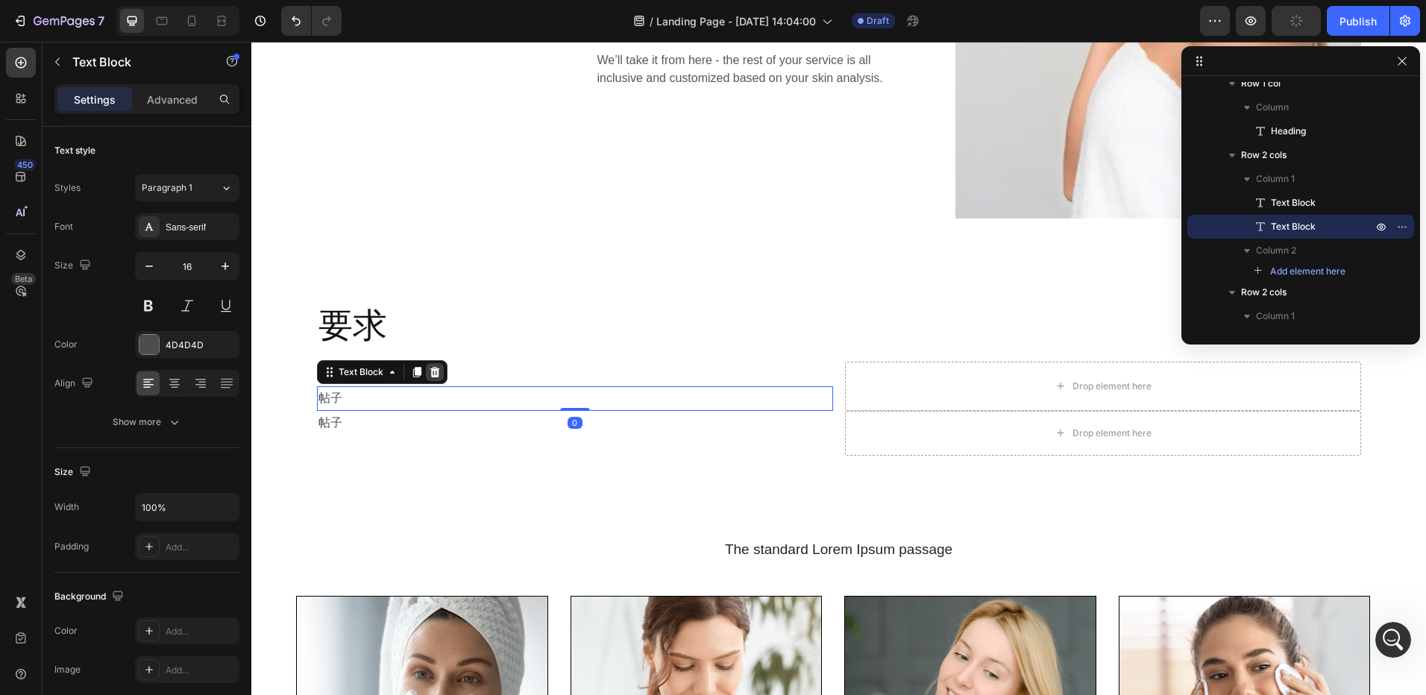
click at [436, 373] on div at bounding box center [435, 372] width 18 height 18
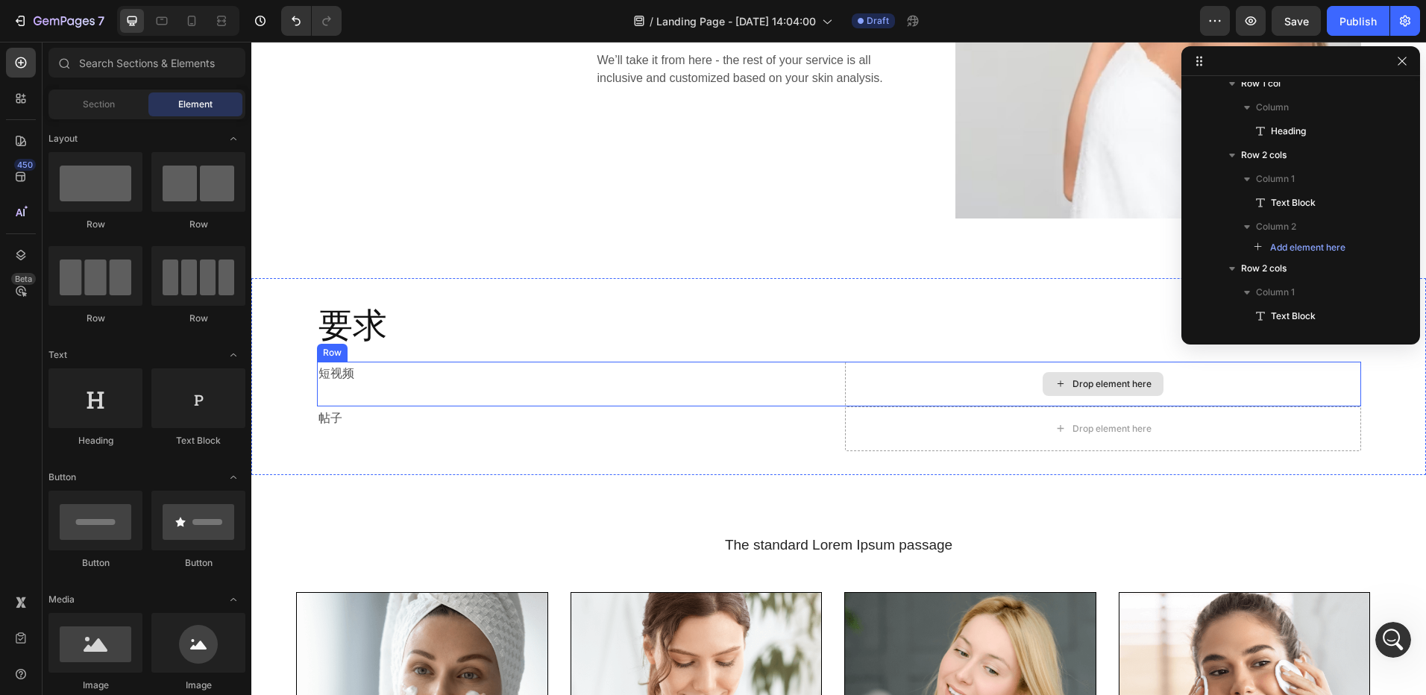
click at [1073, 383] on div "Drop element here" at bounding box center [1112, 384] width 79 height 12
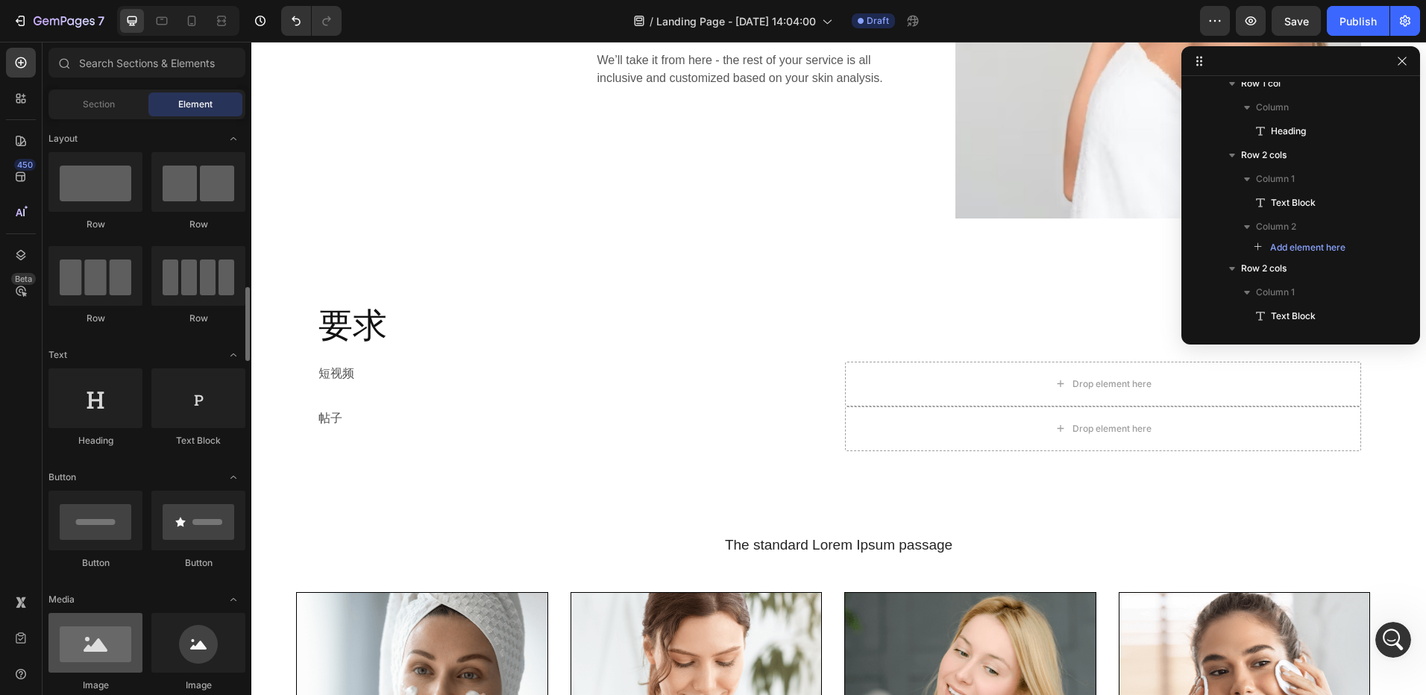
scroll to position [149, 0]
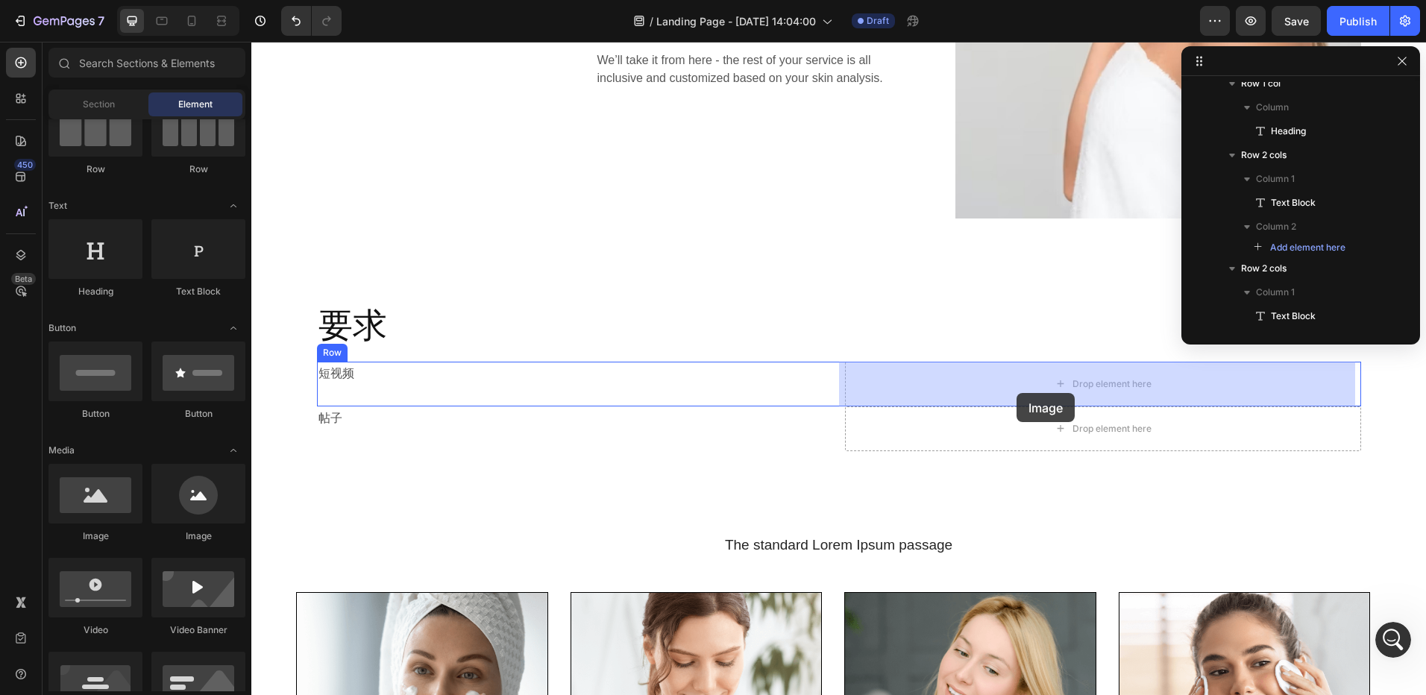
drag, startPoint x: 553, startPoint y: 518, endPoint x: 1017, endPoint y: 392, distance: 480.7
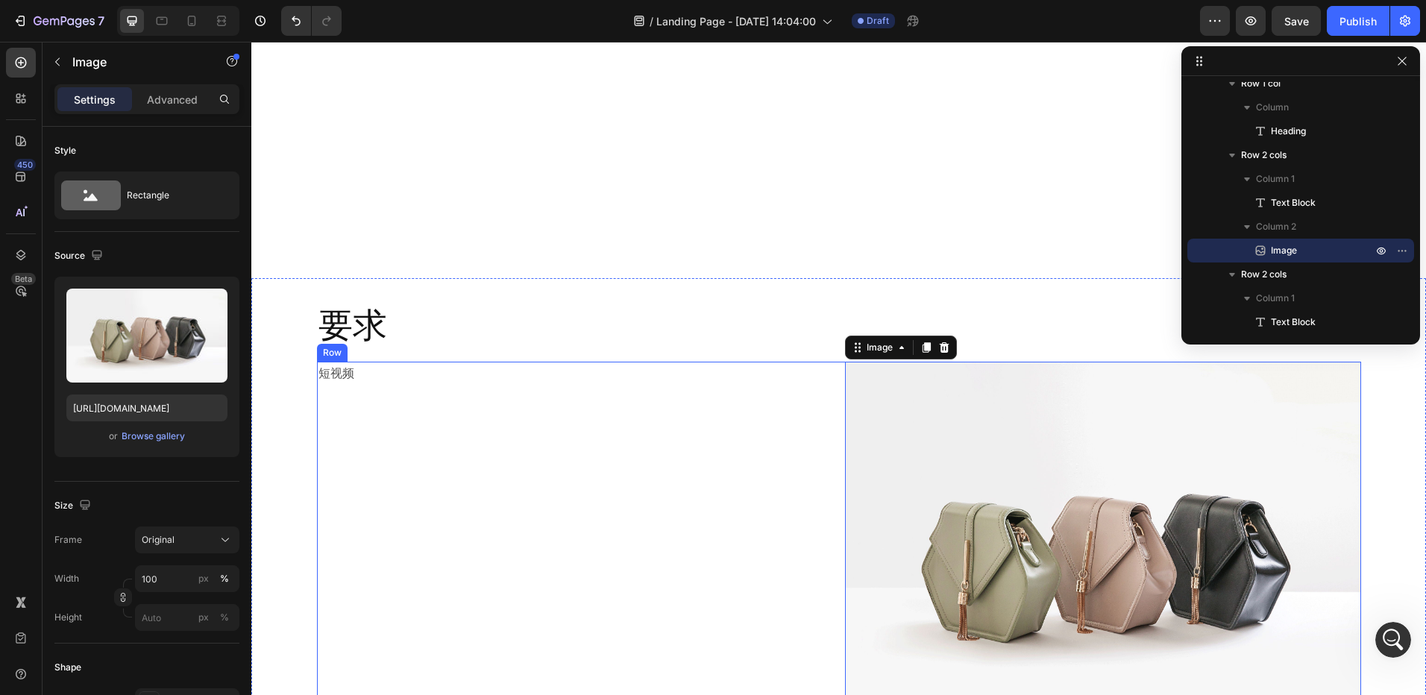
scroll to position [970, 0]
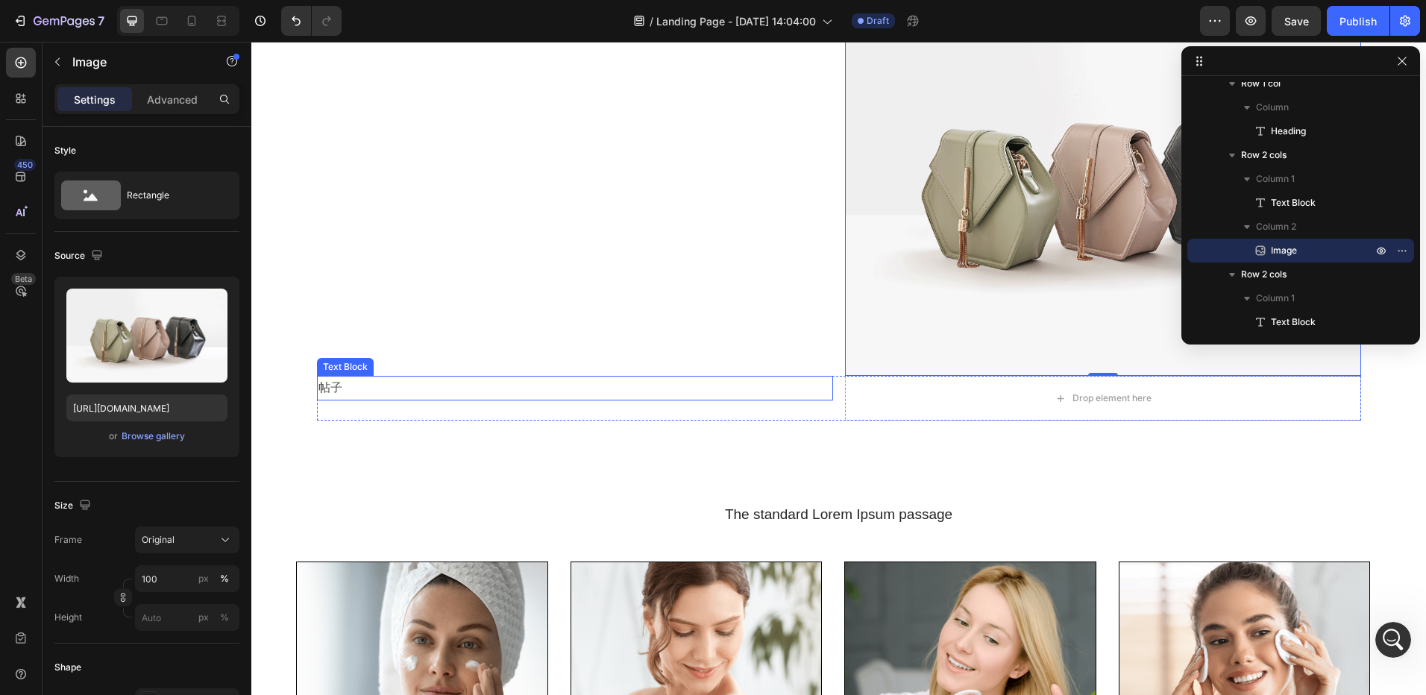
click at [458, 397] on p "帖子" at bounding box center [574, 388] width 513 height 22
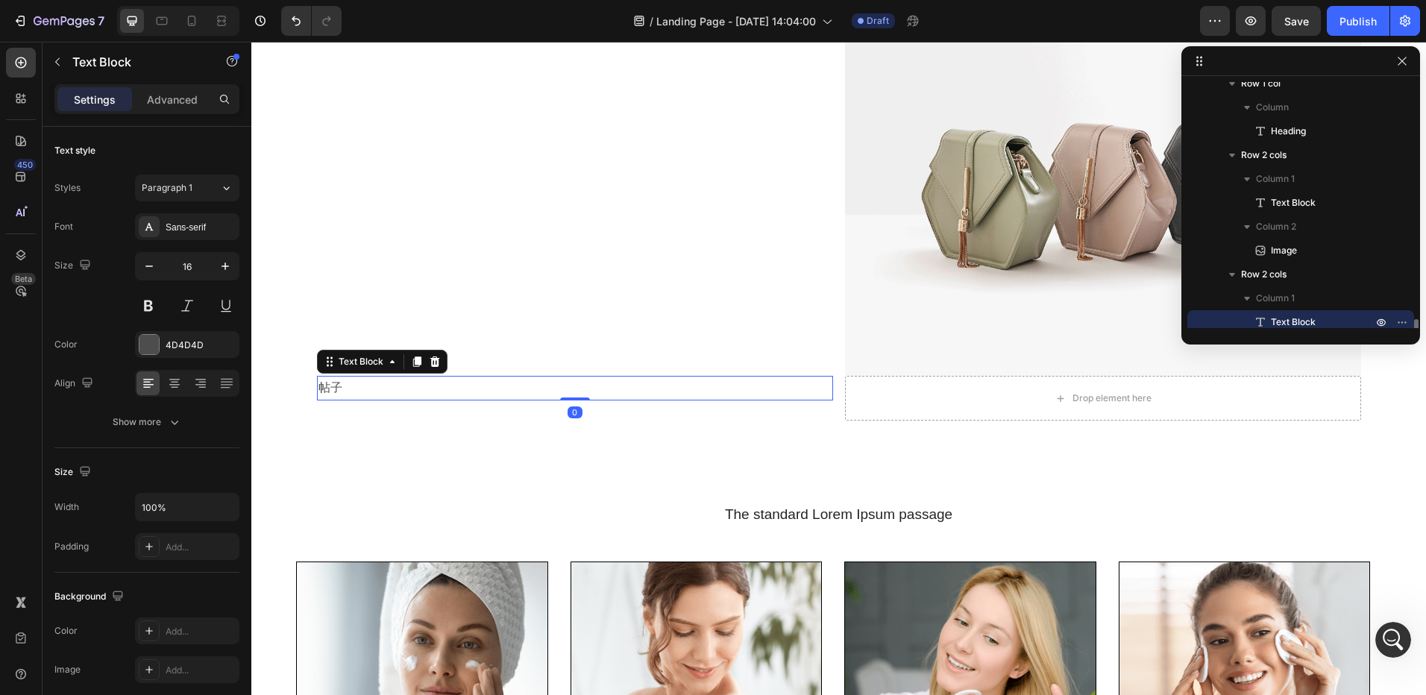
scroll to position [225, 0]
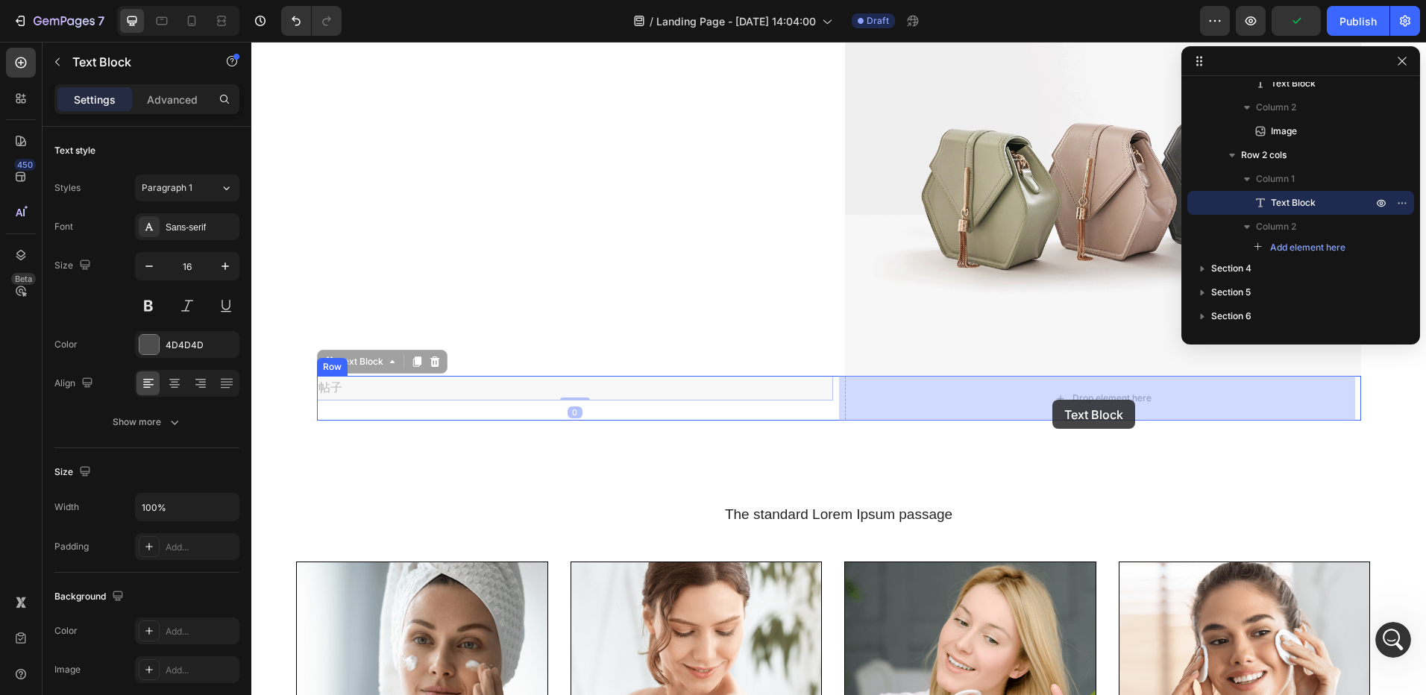
drag, startPoint x: 330, startPoint y: 365, endPoint x: 1052, endPoint y: 400, distance: 722.8
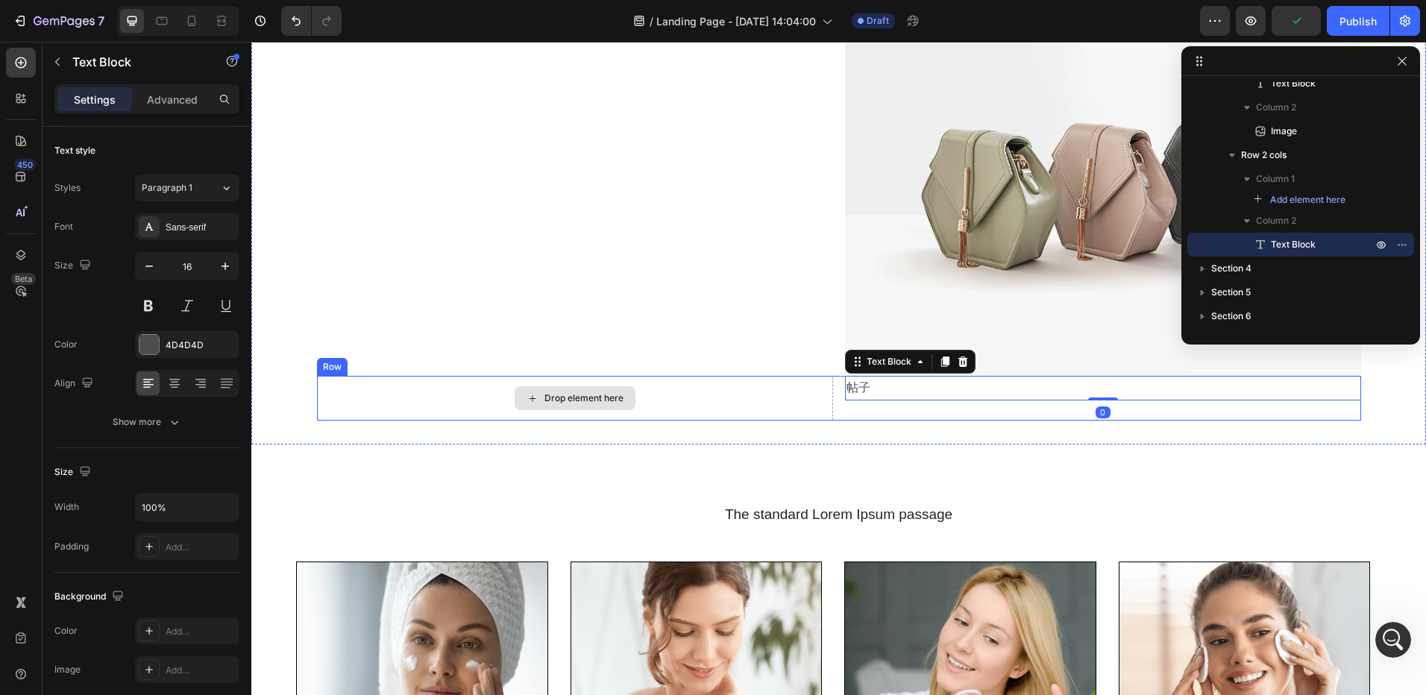
click at [581, 401] on div "Drop element here" at bounding box center [583, 398] width 79 height 12
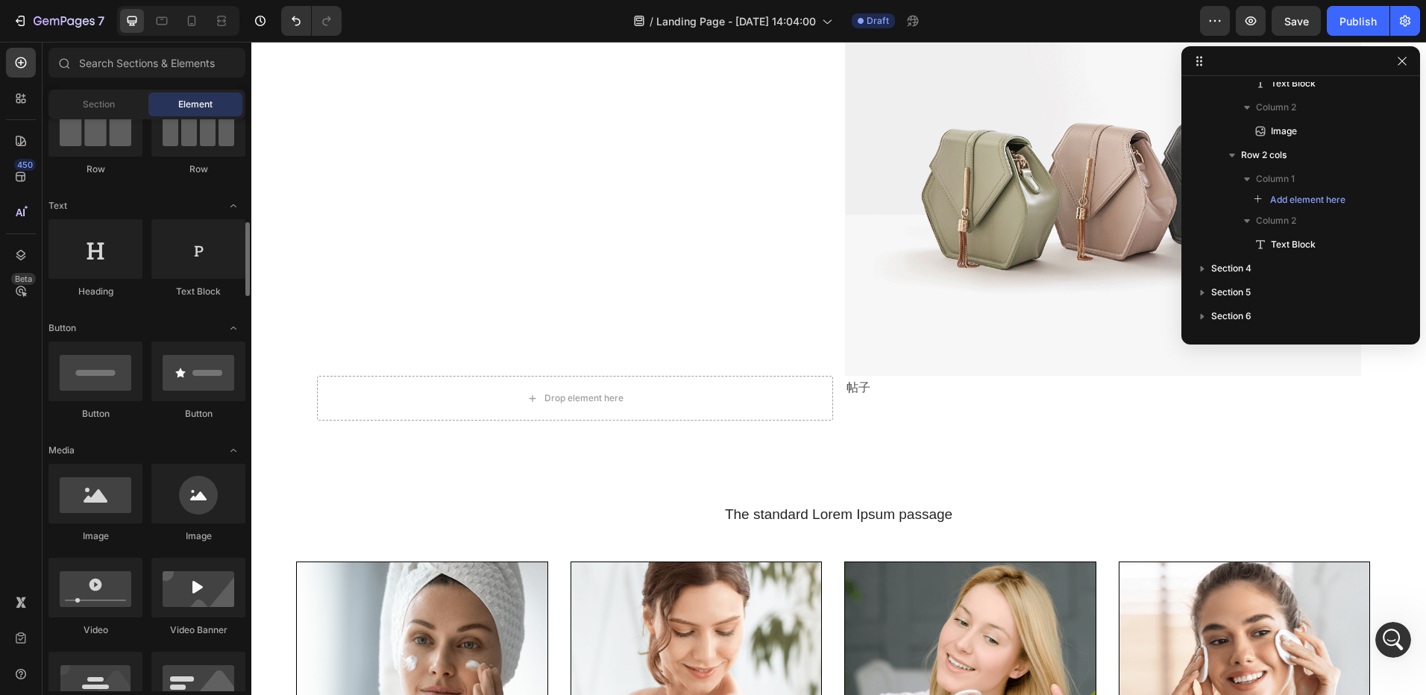
scroll to position [298, 0]
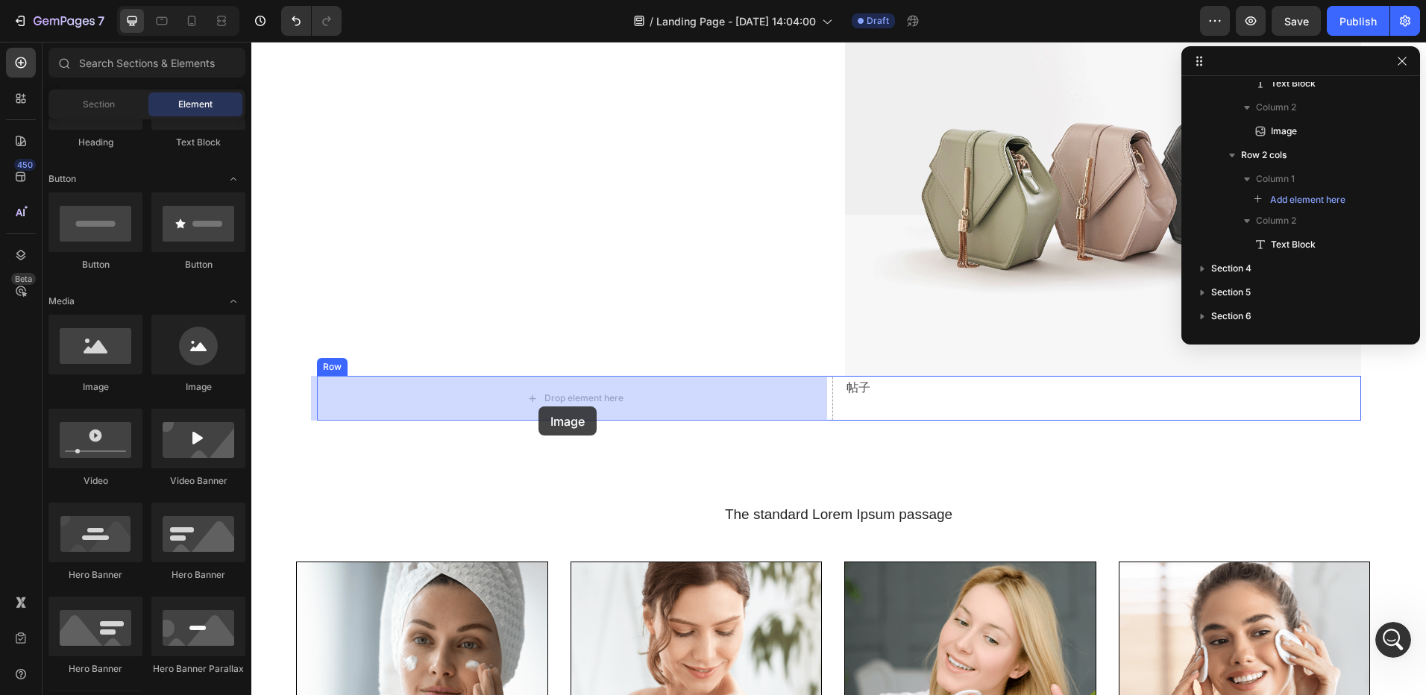
drag, startPoint x: 468, startPoint y: 419, endPoint x: 539, endPoint y: 406, distance: 71.2
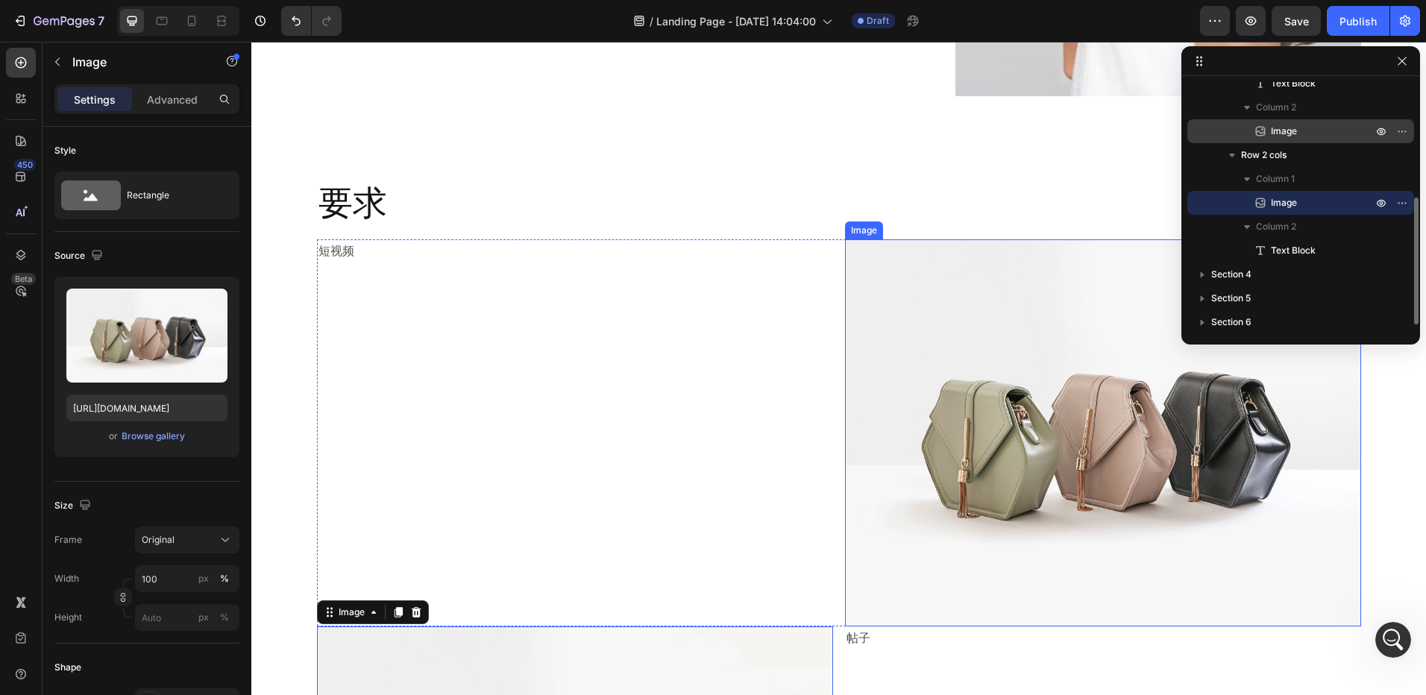
scroll to position [671, 0]
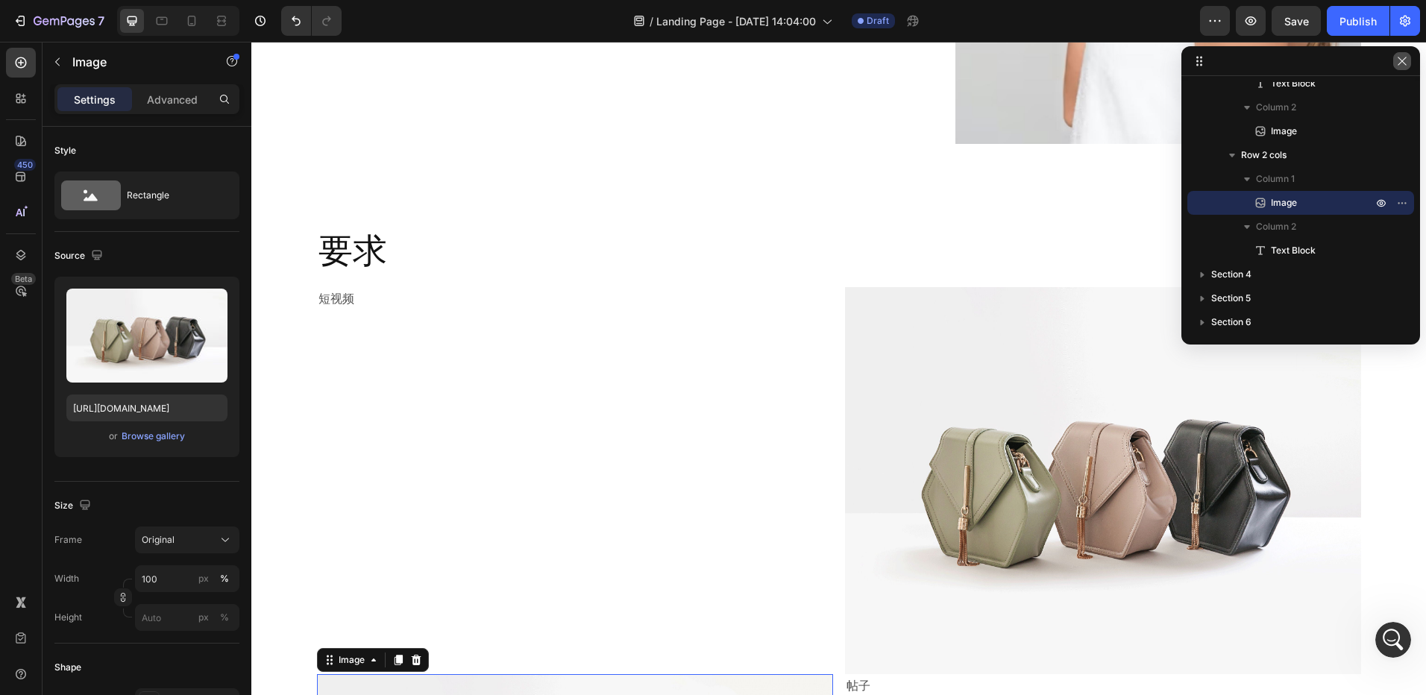
click at [1404, 65] on icon "button" at bounding box center [1402, 61] width 12 height 12
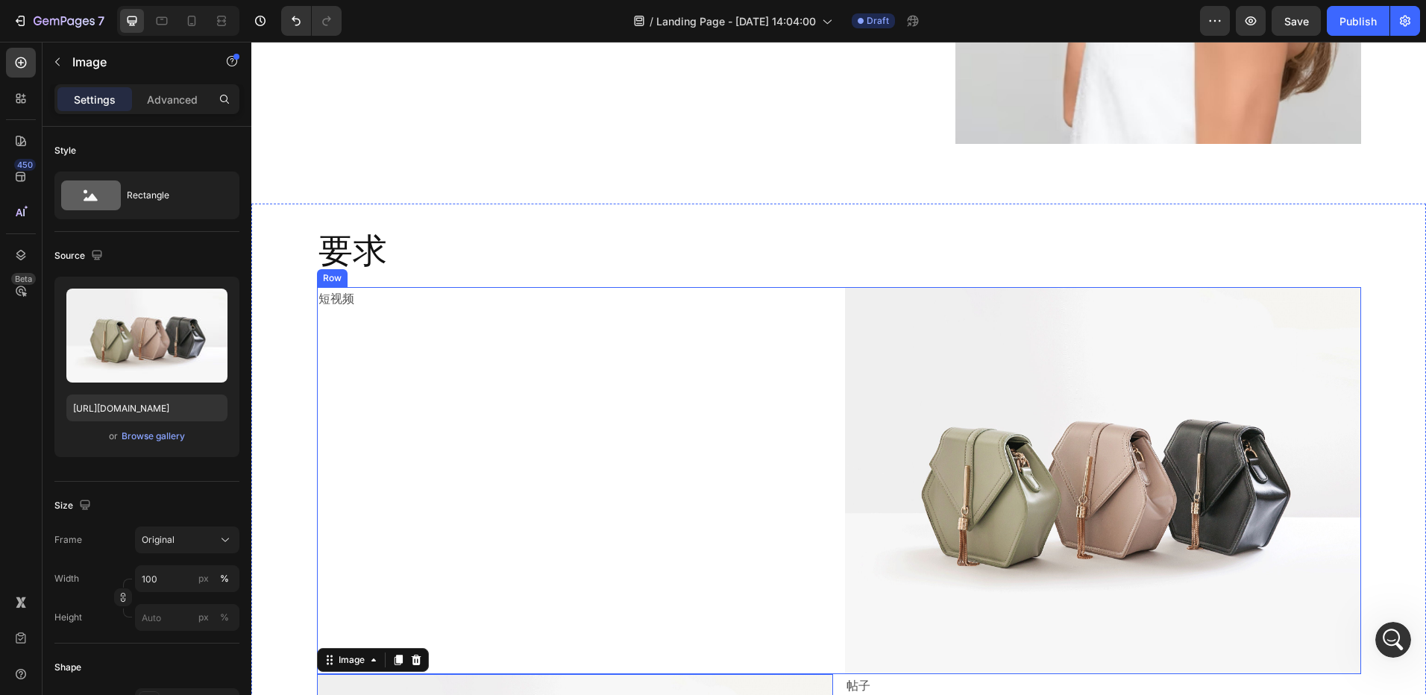
click at [442, 311] on div "短视频" at bounding box center [575, 299] width 516 height 25
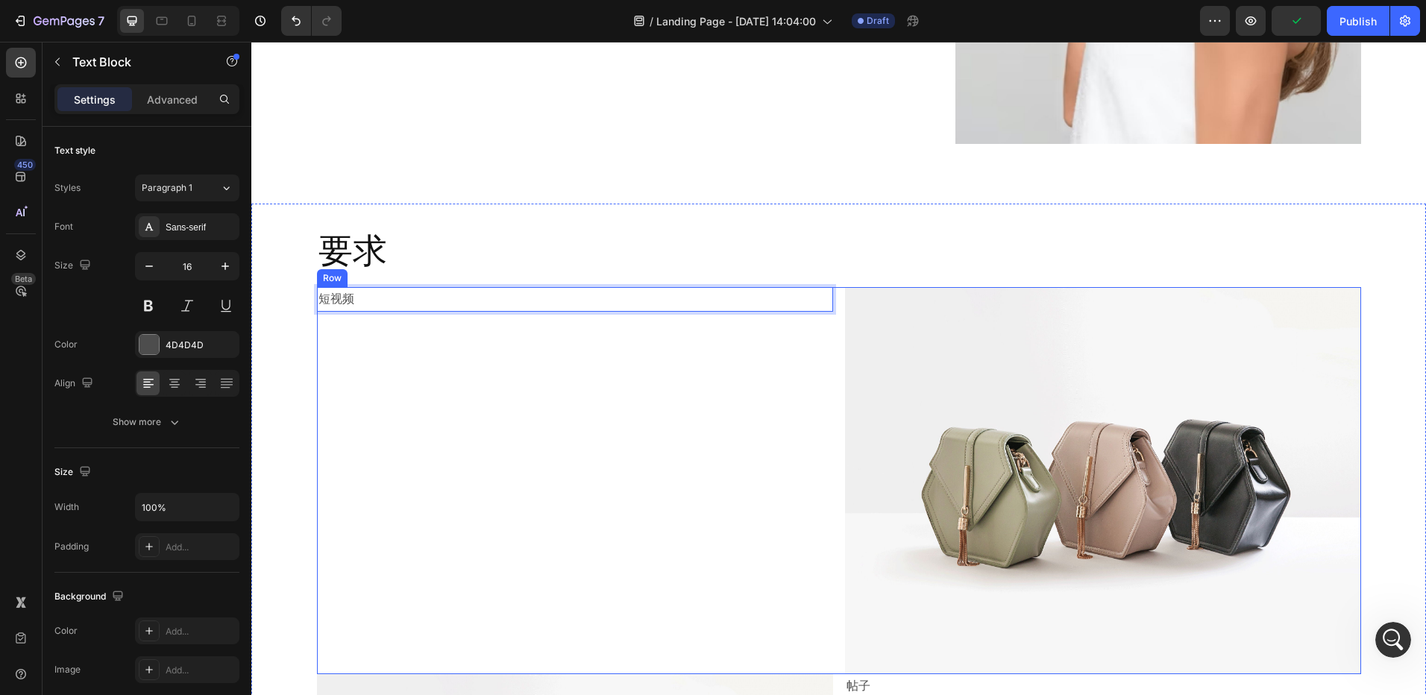
drag, startPoint x: 431, startPoint y: 348, endPoint x: 428, endPoint y: 312, distance: 35.9
click at [430, 348] on div "短视频 Text Block 0" at bounding box center [575, 480] width 516 height 387
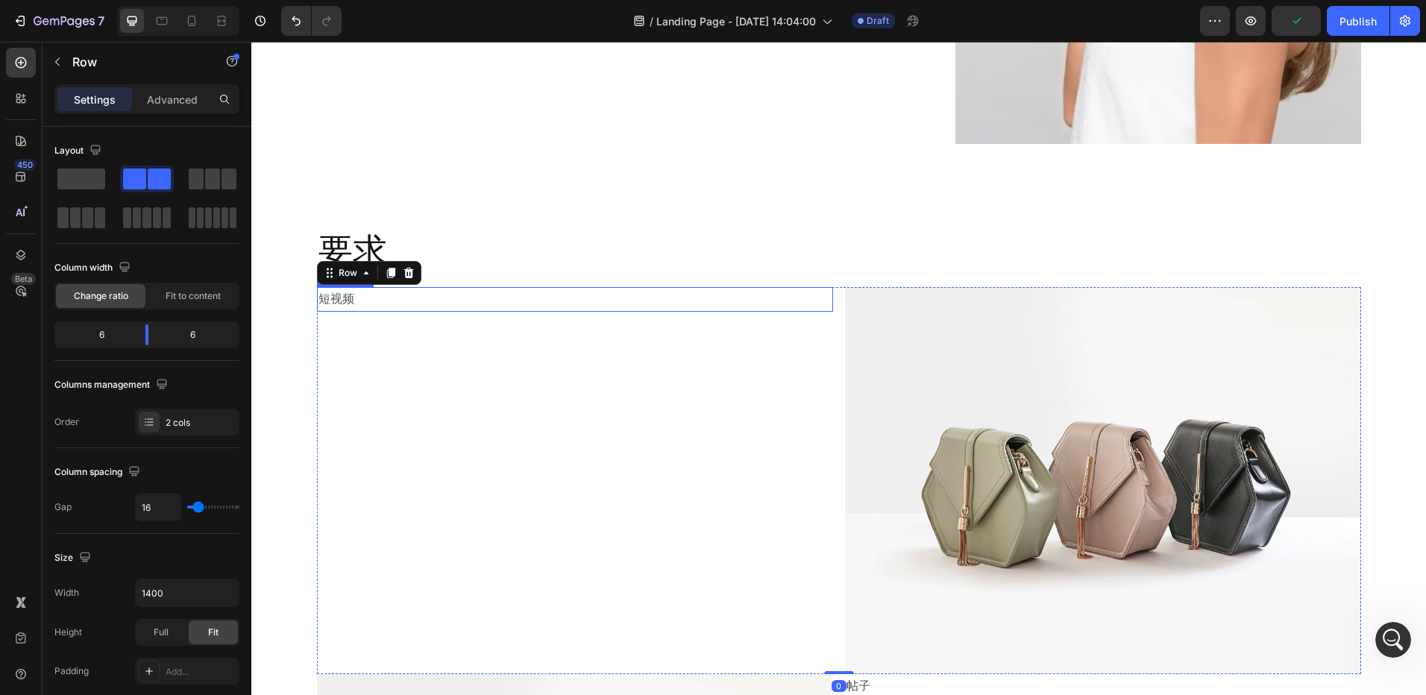
click at [424, 304] on p "短视频" at bounding box center [574, 300] width 513 height 22
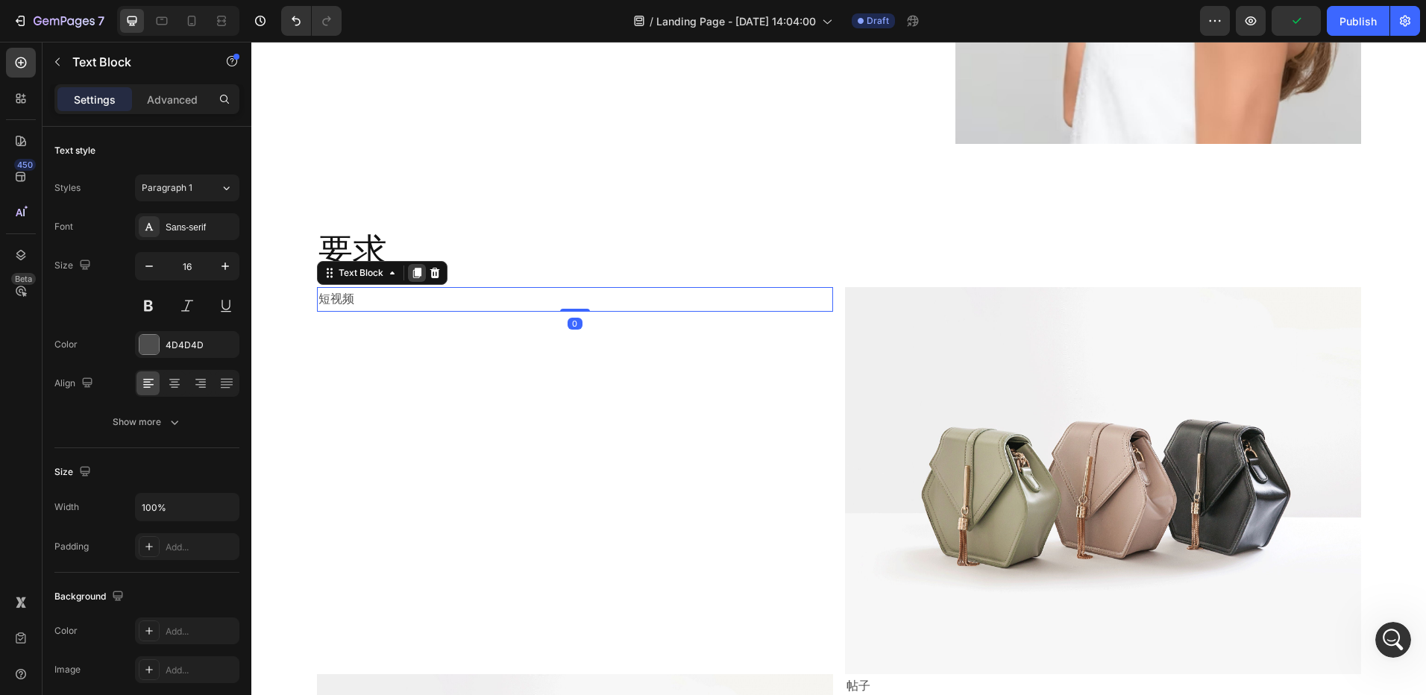
click at [412, 273] on icon at bounding box center [416, 273] width 8 height 10
click at [414, 326] on p "短视频" at bounding box center [574, 324] width 513 height 22
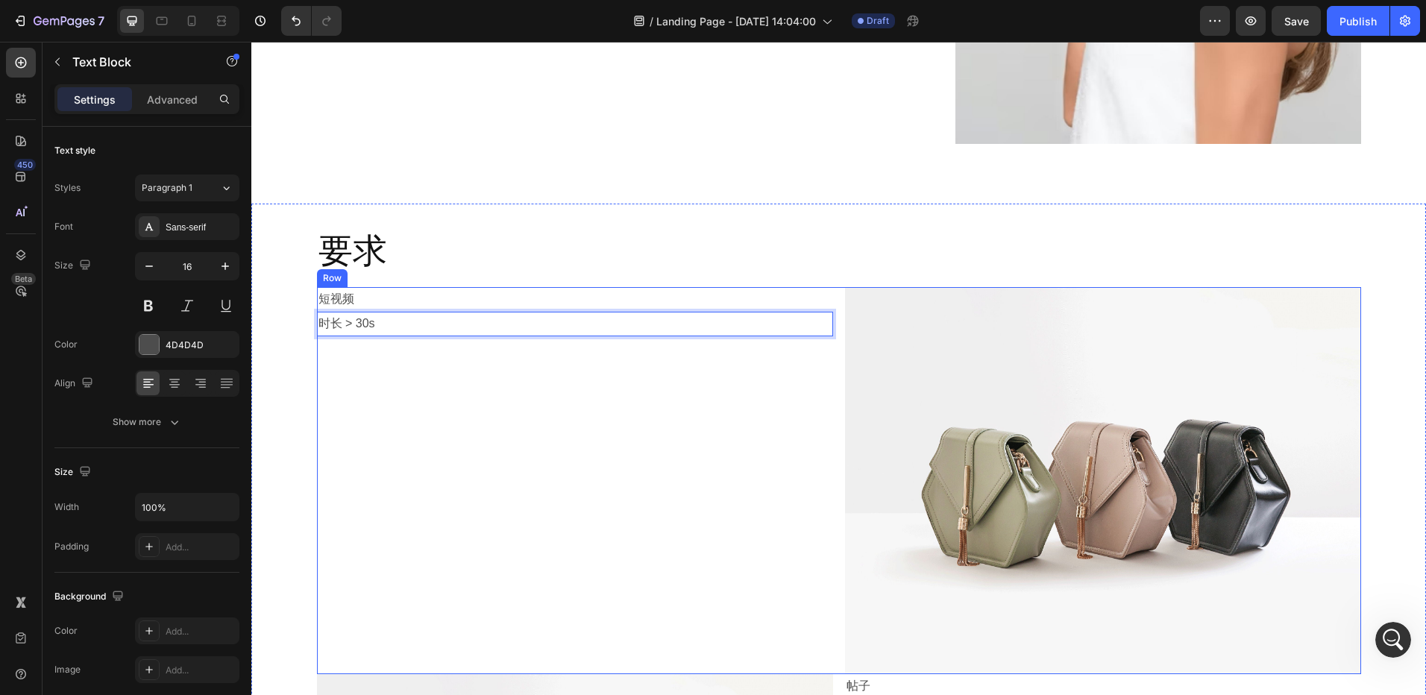
click at [449, 338] on div "短视频 Text Block 时长 > 30s Text Block 0" at bounding box center [575, 480] width 516 height 387
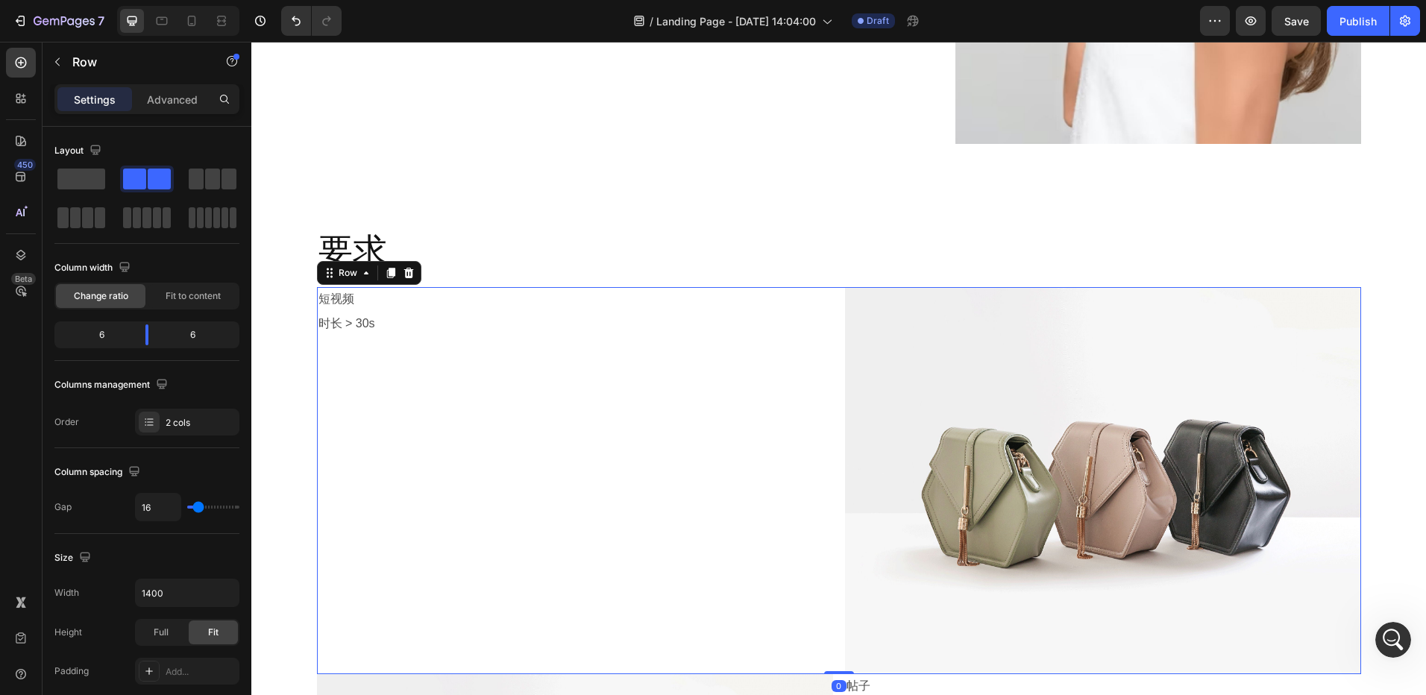
click at [438, 328] on p "时长 > 30s" at bounding box center [574, 324] width 513 height 22
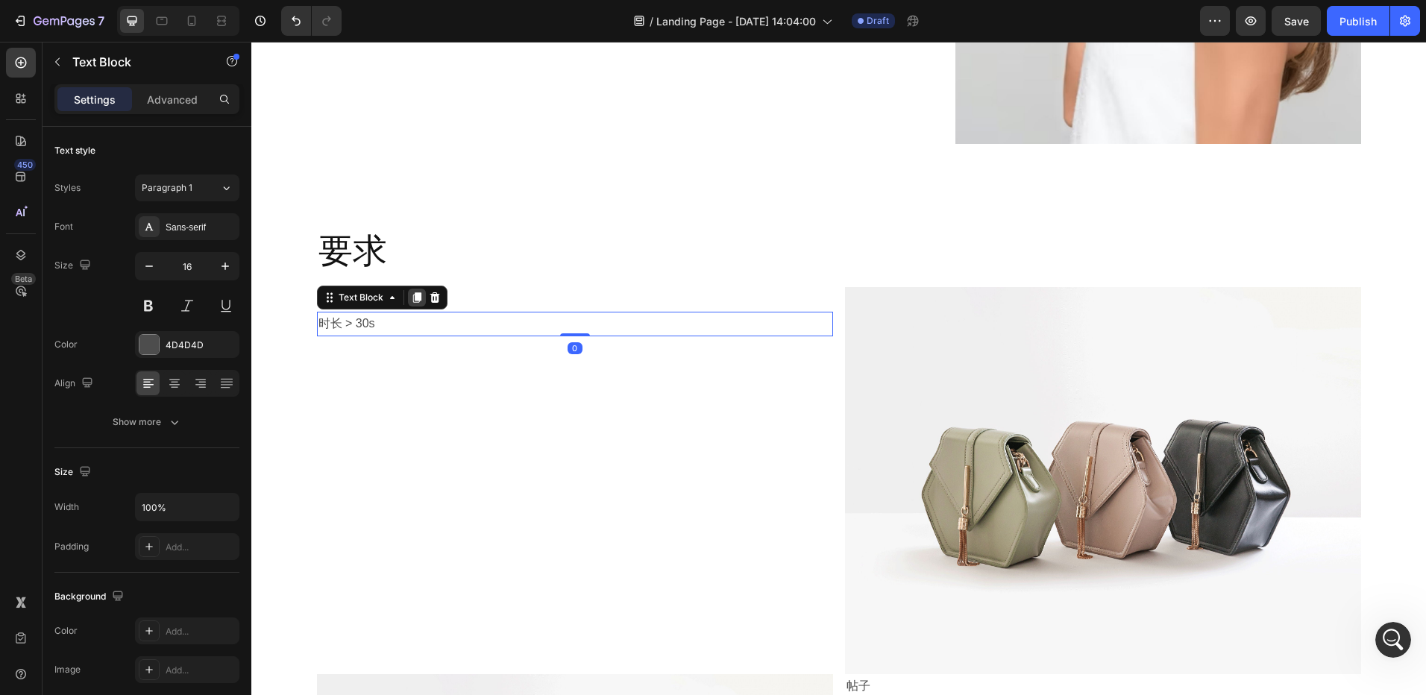
click at [412, 298] on icon at bounding box center [416, 297] width 8 height 10
click at [391, 351] on p "时长 > 30s" at bounding box center [574, 349] width 513 height 22
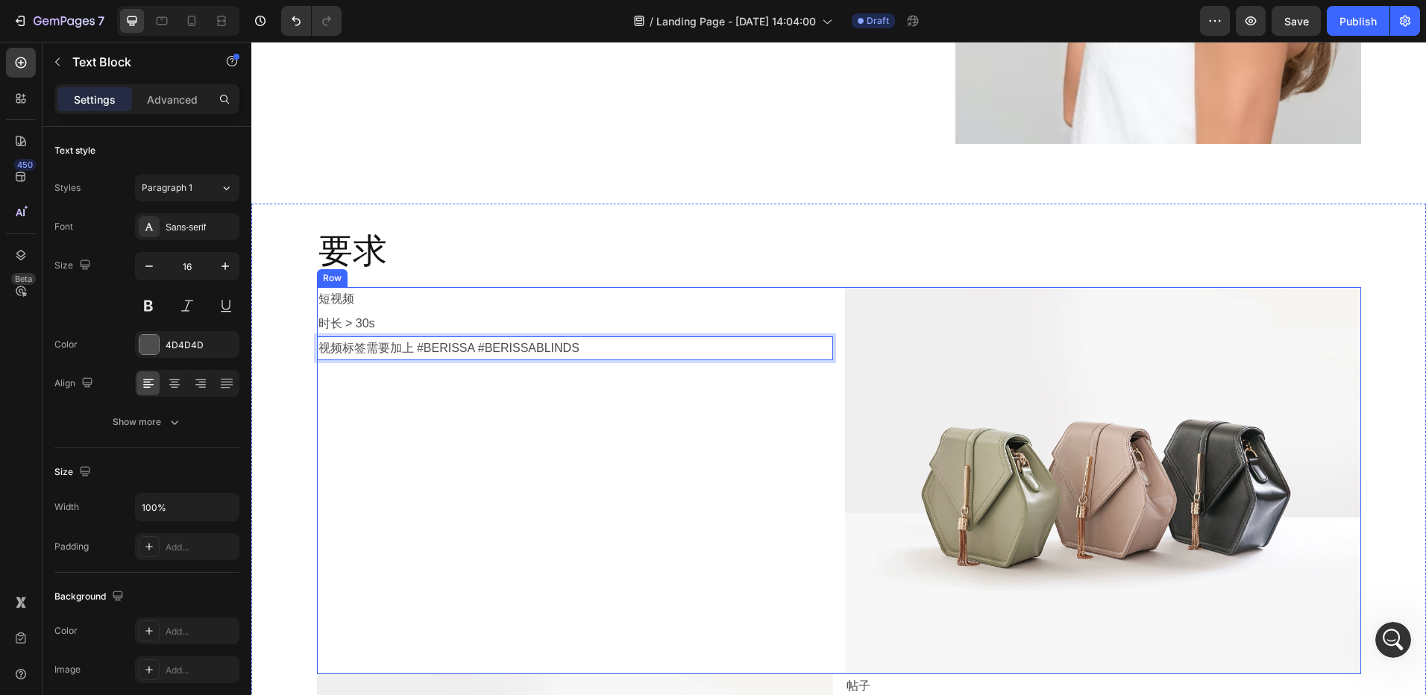
click at [479, 385] on div "短视频 Text Block 时长 > 30s Text Block 视频标签需要加上 #BERISSA #BERISSABLINDS Text Block 0" at bounding box center [575, 480] width 516 height 387
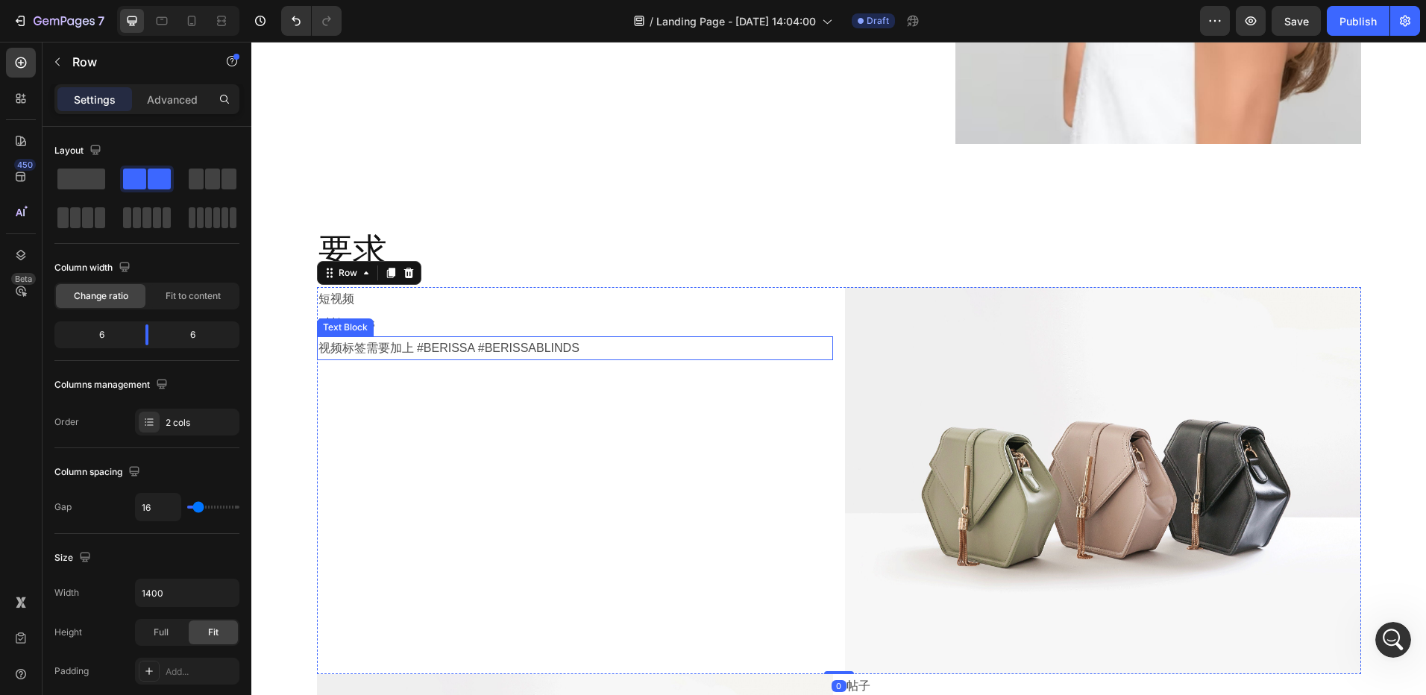
click at [474, 348] on p "视频标签需要加上 #BERISSA #BERISSABLINDS" at bounding box center [574, 349] width 513 height 22
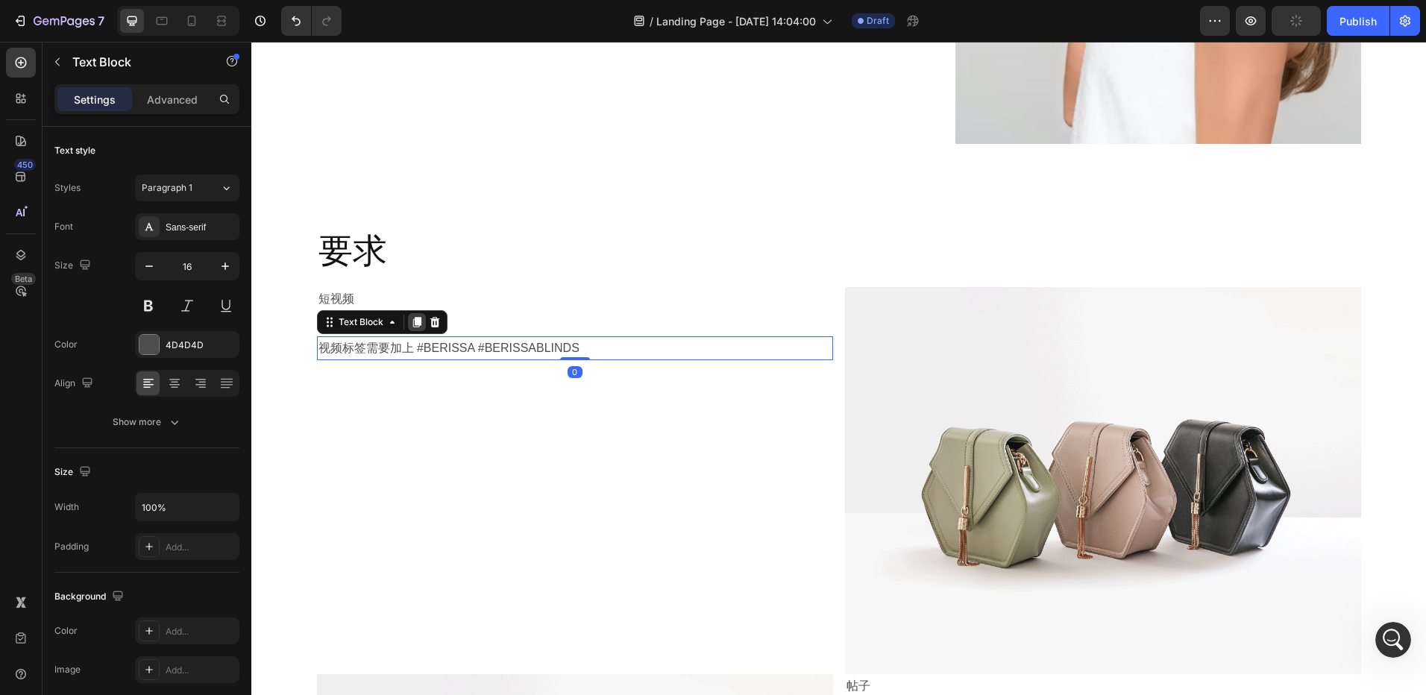
click at [418, 324] on div at bounding box center [417, 322] width 18 height 18
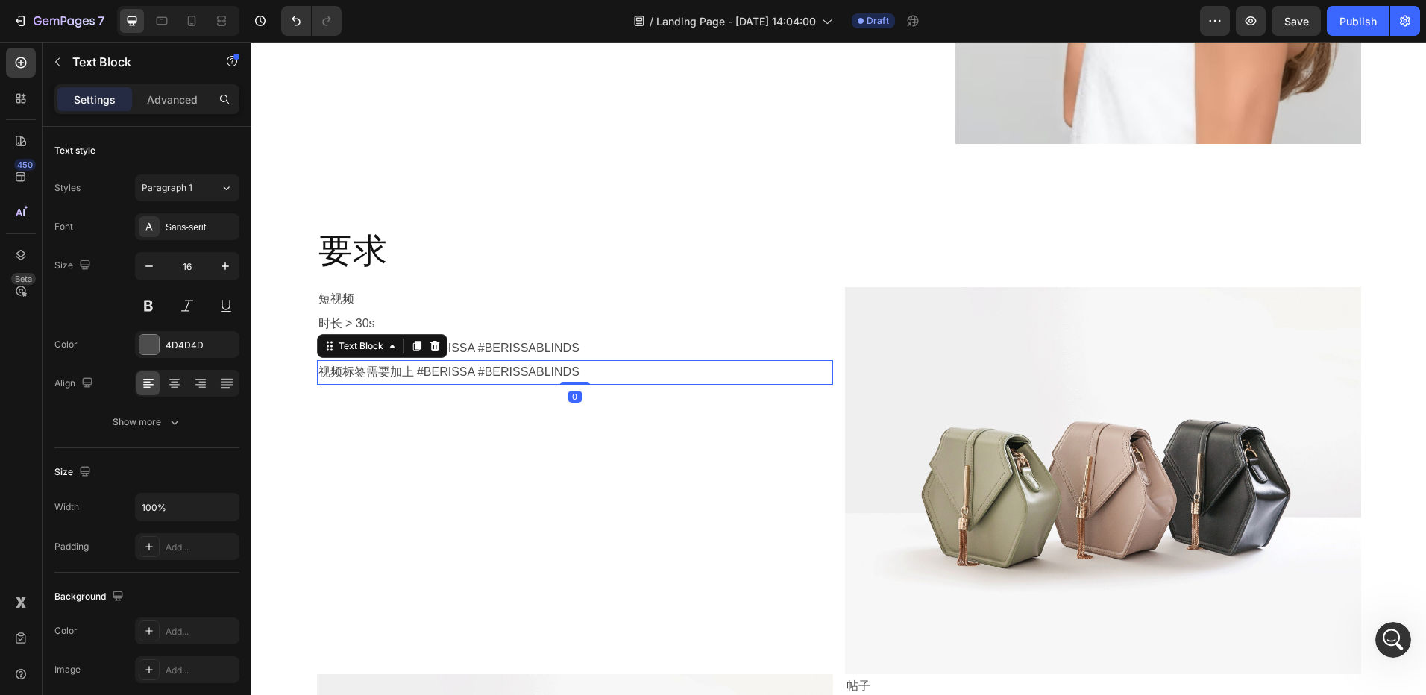
click at [420, 376] on p "视频标签需要加上 #BERISSA #BERISSABLINDS" at bounding box center [574, 373] width 513 height 22
click at [515, 376] on p "视频标签需要加上 #BERISSA #BERISSABLINDS" at bounding box center [574, 373] width 513 height 22
click at [439, 375] on p "视频标签需要加上 #BERISSA #BERISSABLINDS" at bounding box center [574, 373] width 513 height 22
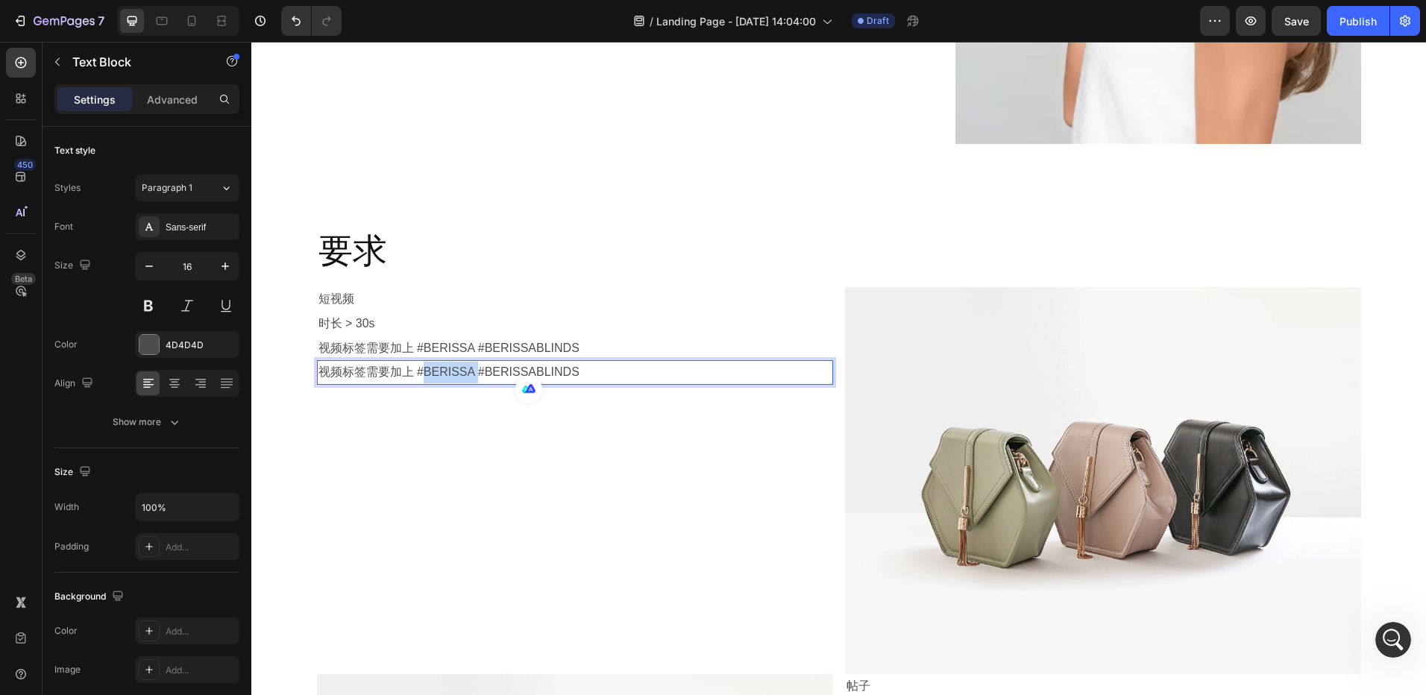
click at [439, 375] on p "视频标签需要加上 #BERISSA #BERISSABLINDS" at bounding box center [574, 373] width 513 height 22
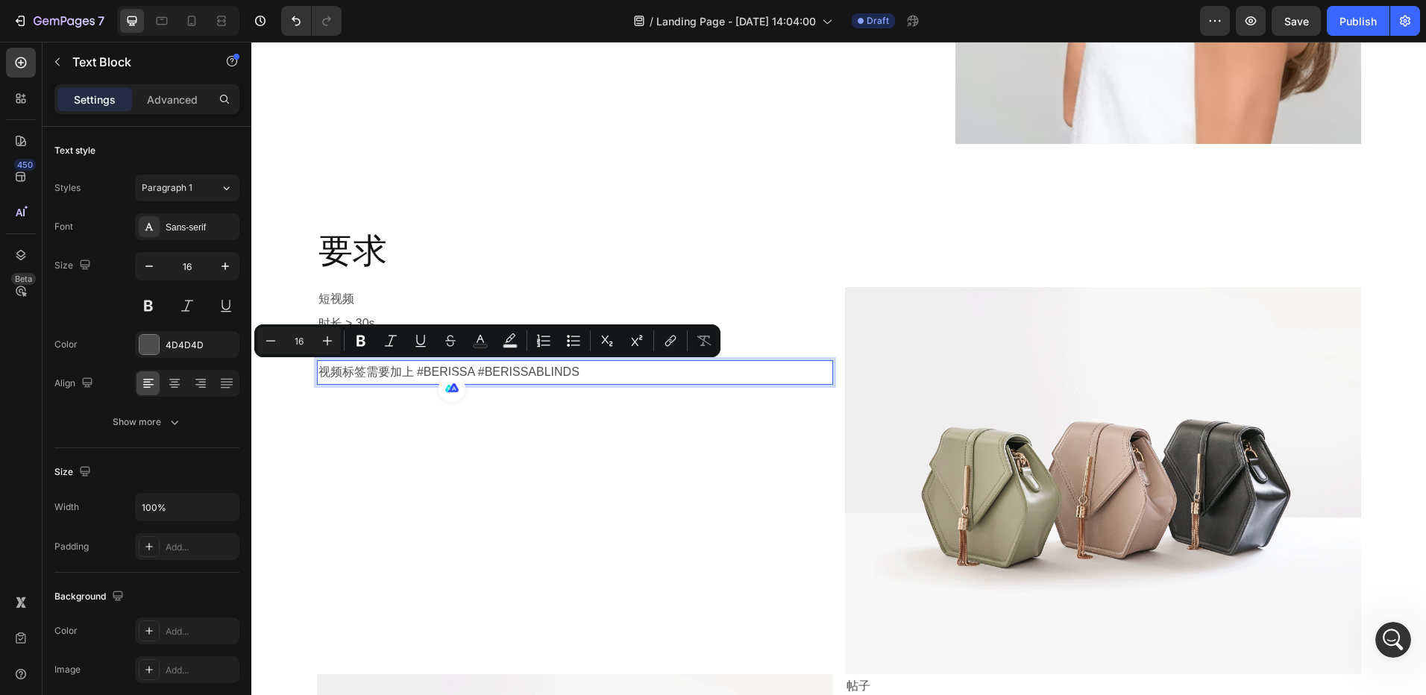
click at [404, 369] on p "视频标签需要加上 #BERISSA #BERISSABLINDS" at bounding box center [574, 373] width 513 height 22
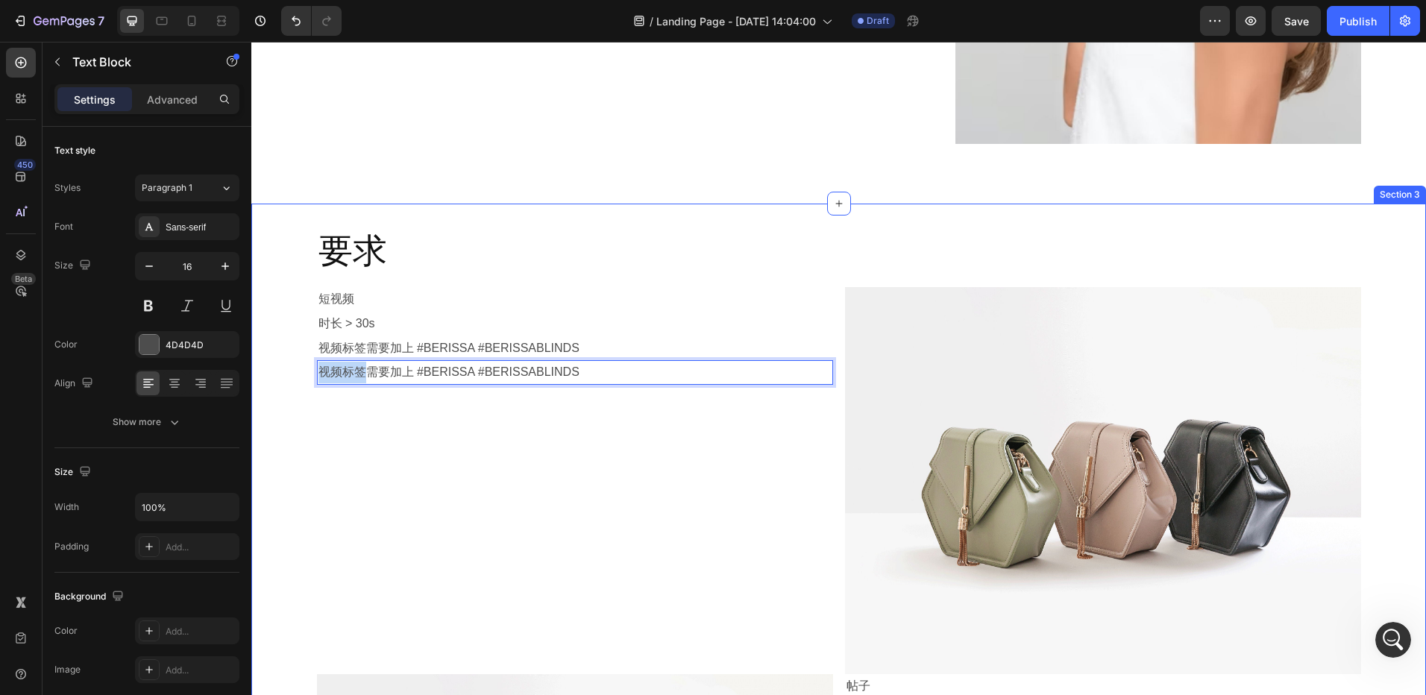
drag, startPoint x: 363, startPoint y: 373, endPoint x: 305, endPoint y: 371, distance: 58.2
click at [305, 371] on div "要求 Heading Row 短视频 Text Block 时长 > 30s Text Block 视频标签需要加上 #BERISSA #BERISSABLI…" at bounding box center [838, 644] width 1175 height 834
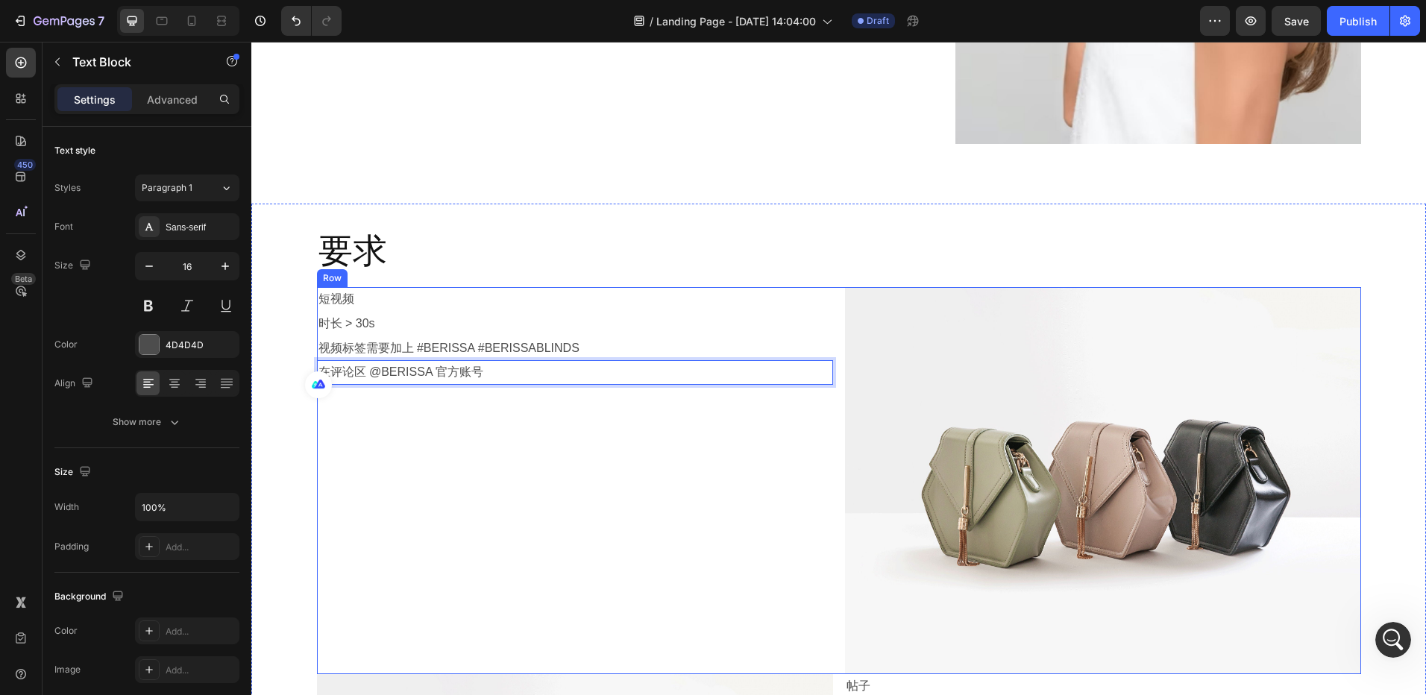
click at [446, 421] on div "短视频 Text Block 时长 > 30s Text Block 视频标签需要加上 #BERISSA #BERISSABLINDS Text Block …" at bounding box center [575, 480] width 516 height 387
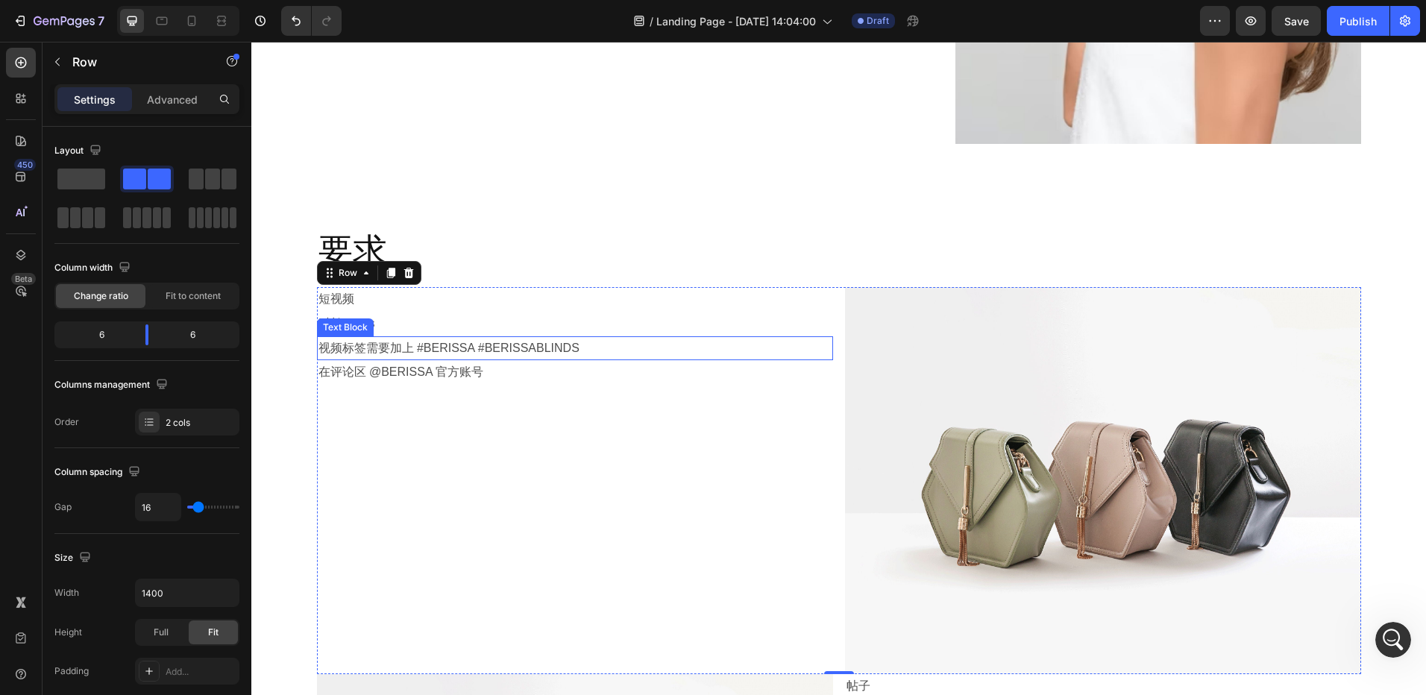
click at [418, 348] on p "视频标签需要加上 #BERISSA #BERISSABLINDS" at bounding box center [574, 349] width 513 height 22
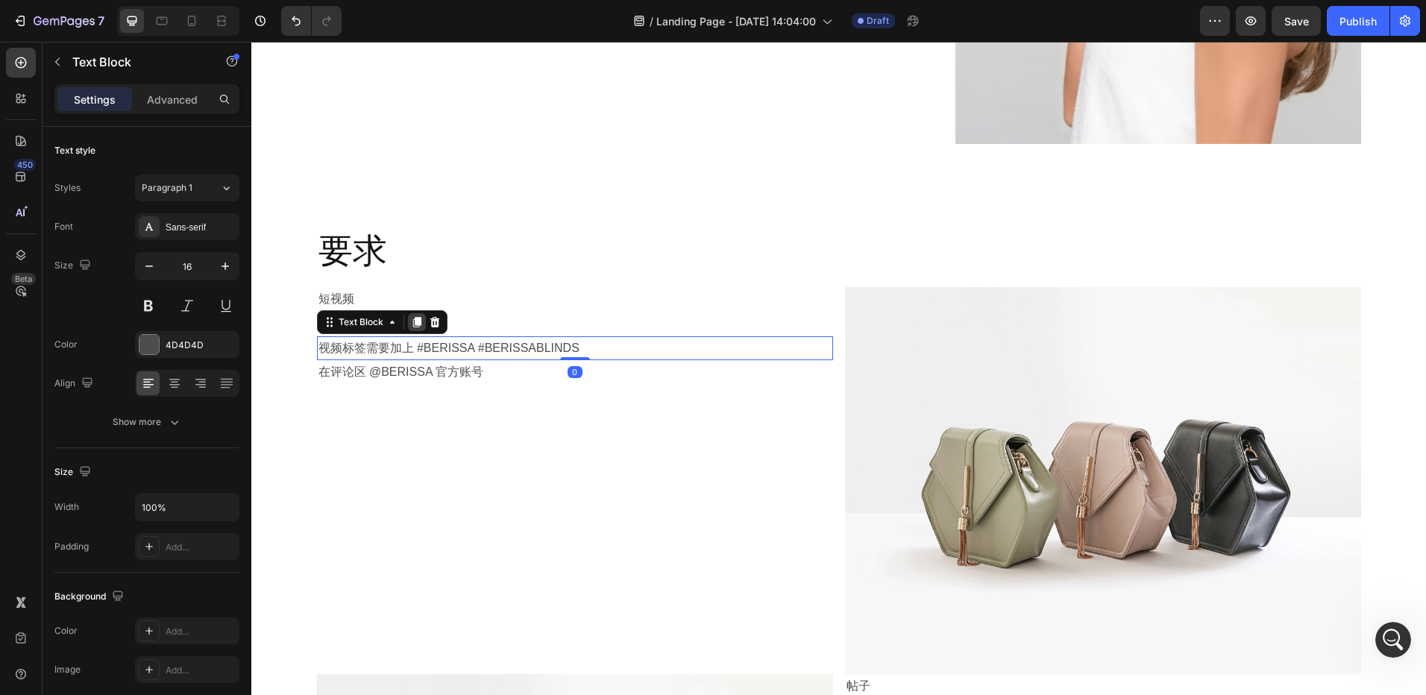
click at [412, 323] on icon at bounding box center [416, 322] width 8 height 10
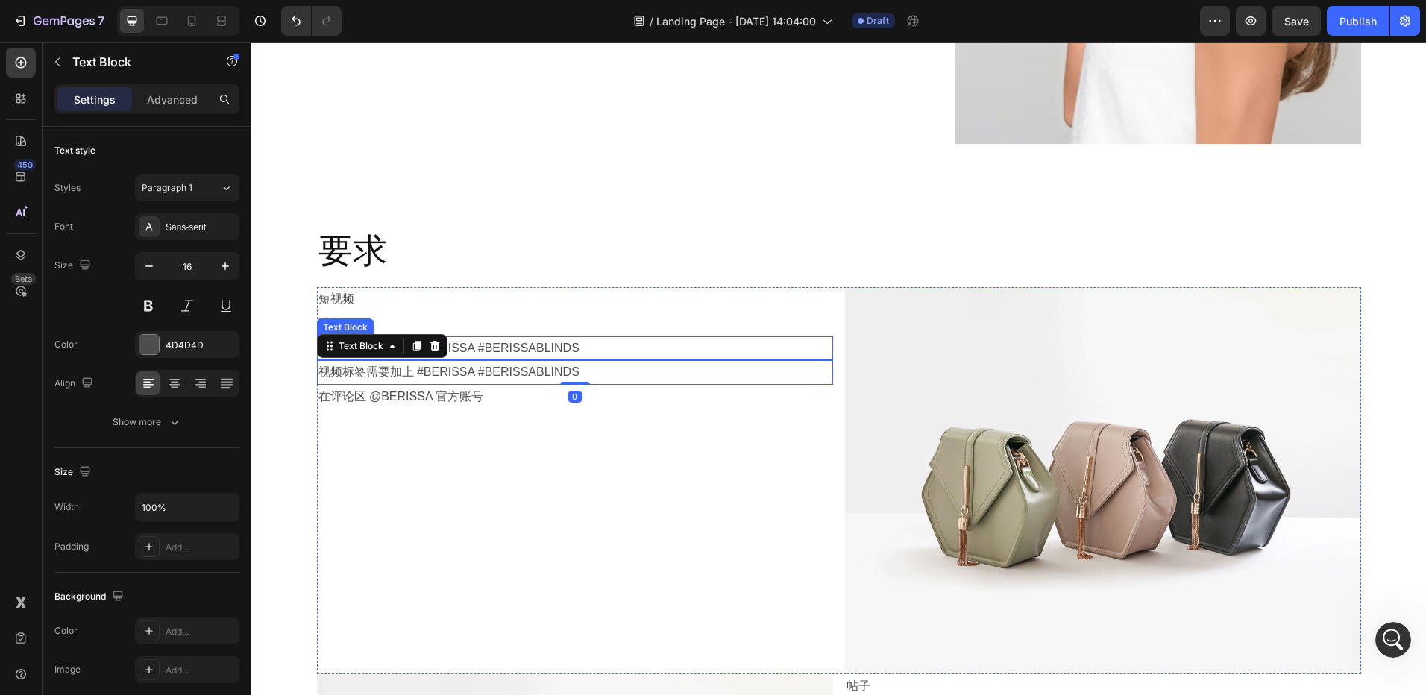
click at [517, 351] on p "视频标签需要加上 #BERISSA #BERISSABLINDS" at bounding box center [574, 349] width 513 height 22
click at [479, 461] on div "短视频 Text Block 时长 > 30s Text Block 关注BERISSA官方账号 Text Block 0 视频标签需要加上 #BERISSA…" at bounding box center [575, 480] width 516 height 387
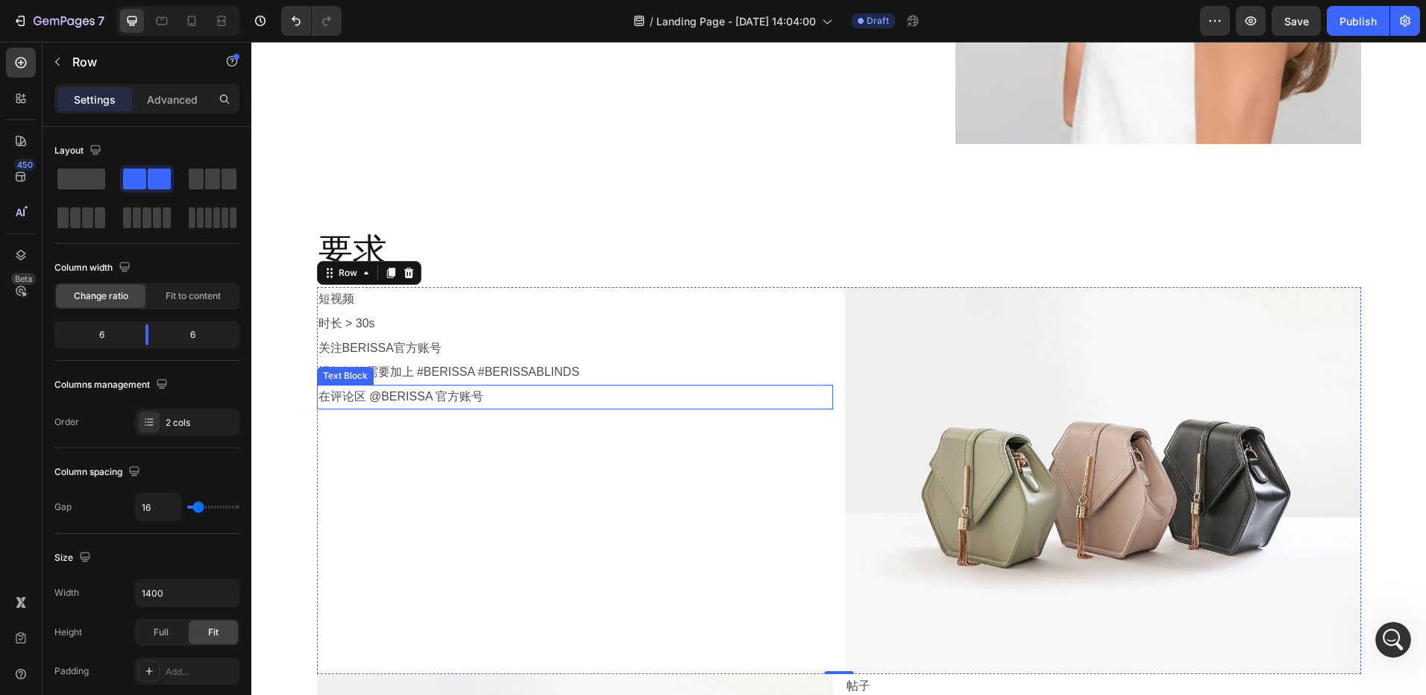
click at [496, 400] on p "在评论区 @BERISSA 官方账号" at bounding box center [574, 397] width 513 height 22
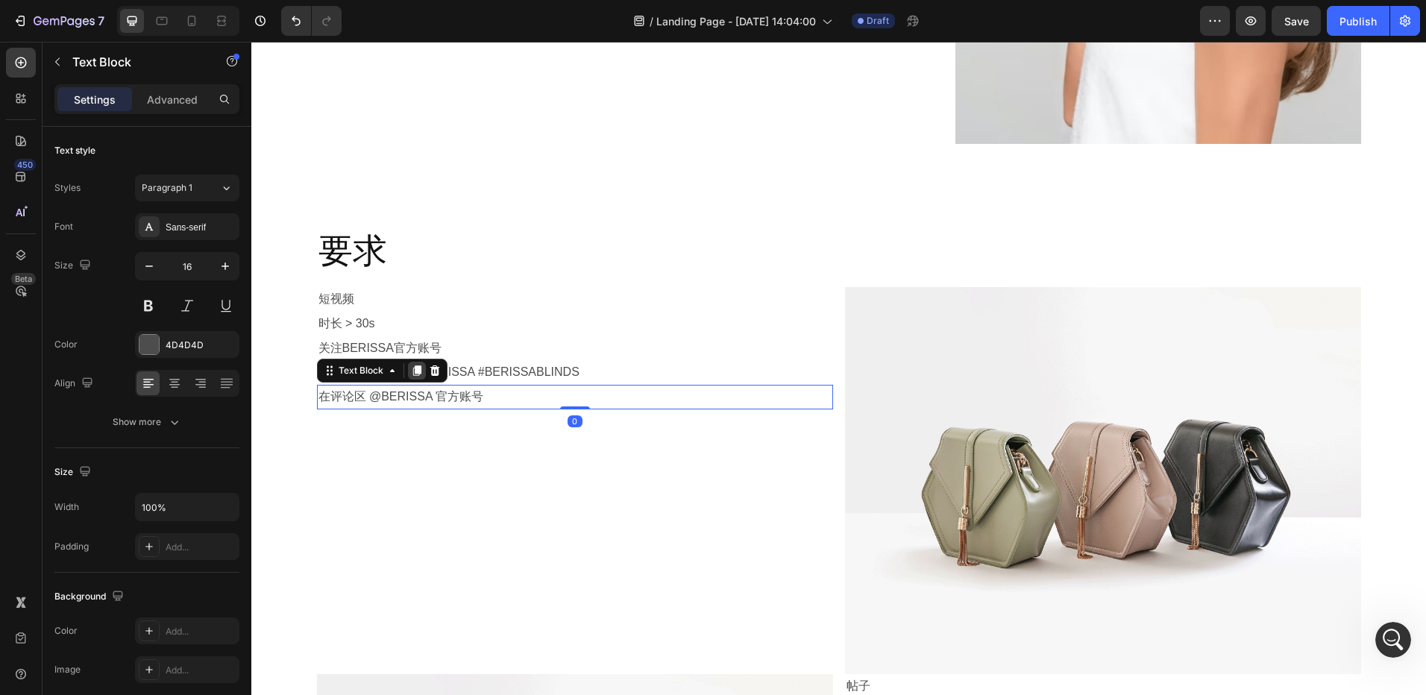
click at [412, 370] on icon at bounding box center [416, 370] width 8 height 10
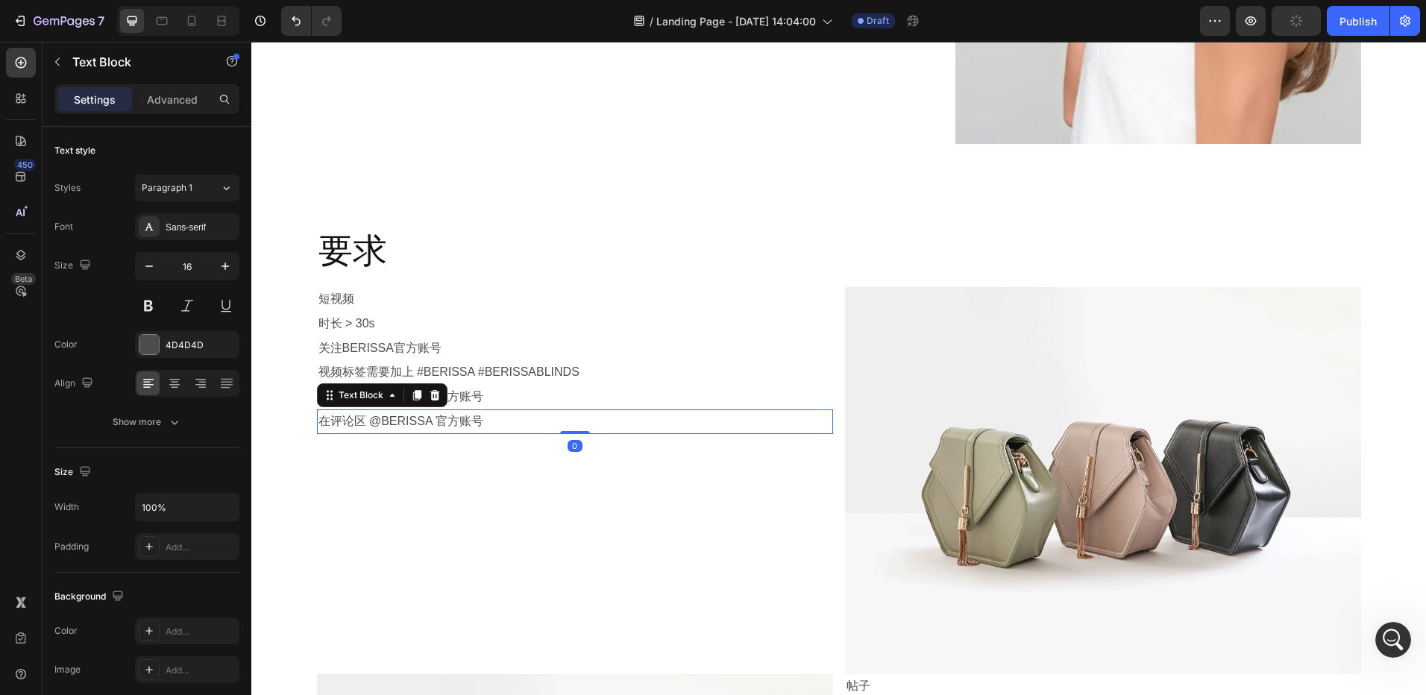
click at [443, 423] on p "在评论区 @BERISSA 官方账号" at bounding box center [574, 422] width 513 height 22
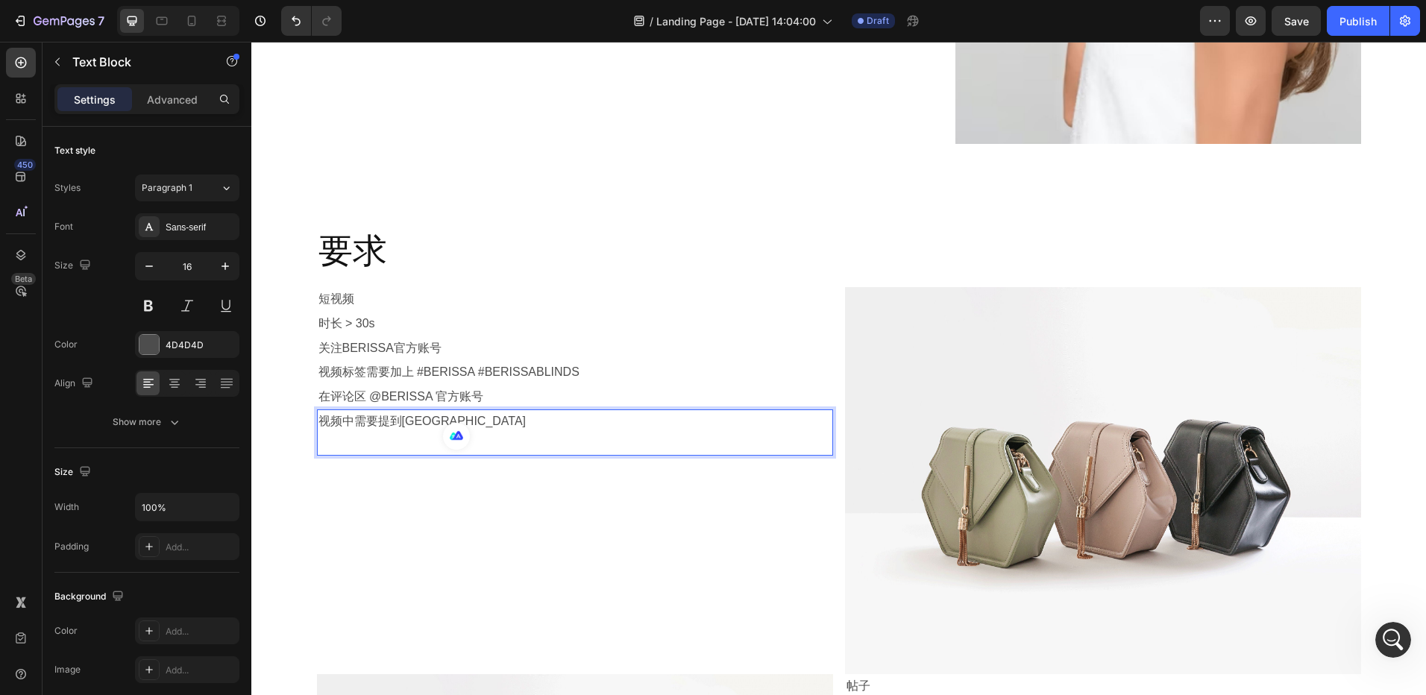
click at [420, 442] on p "Rich Text Editor. Editing area: main" at bounding box center [574, 444] width 513 height 22
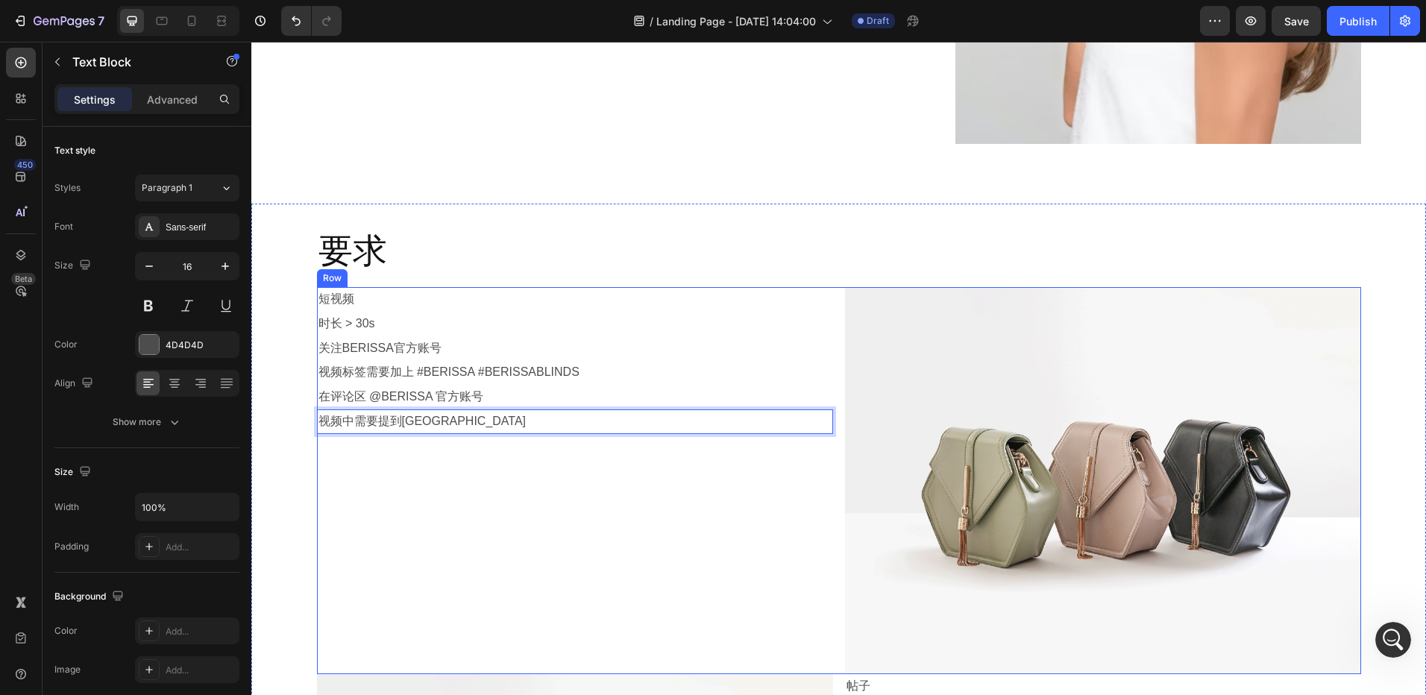
drag, startPoint x: 414, startPoint y: 470, endPoint x: 450, endPoint y: 440, distance: 46.6
click at [412, 470] on div "短视频 Text Block 时长 > 30s Text Block 关注BERISSA官方账号 Text Block 视频标签需要加上 #BERISSA #…" at bounding box center [575, 480] width 516 height 387
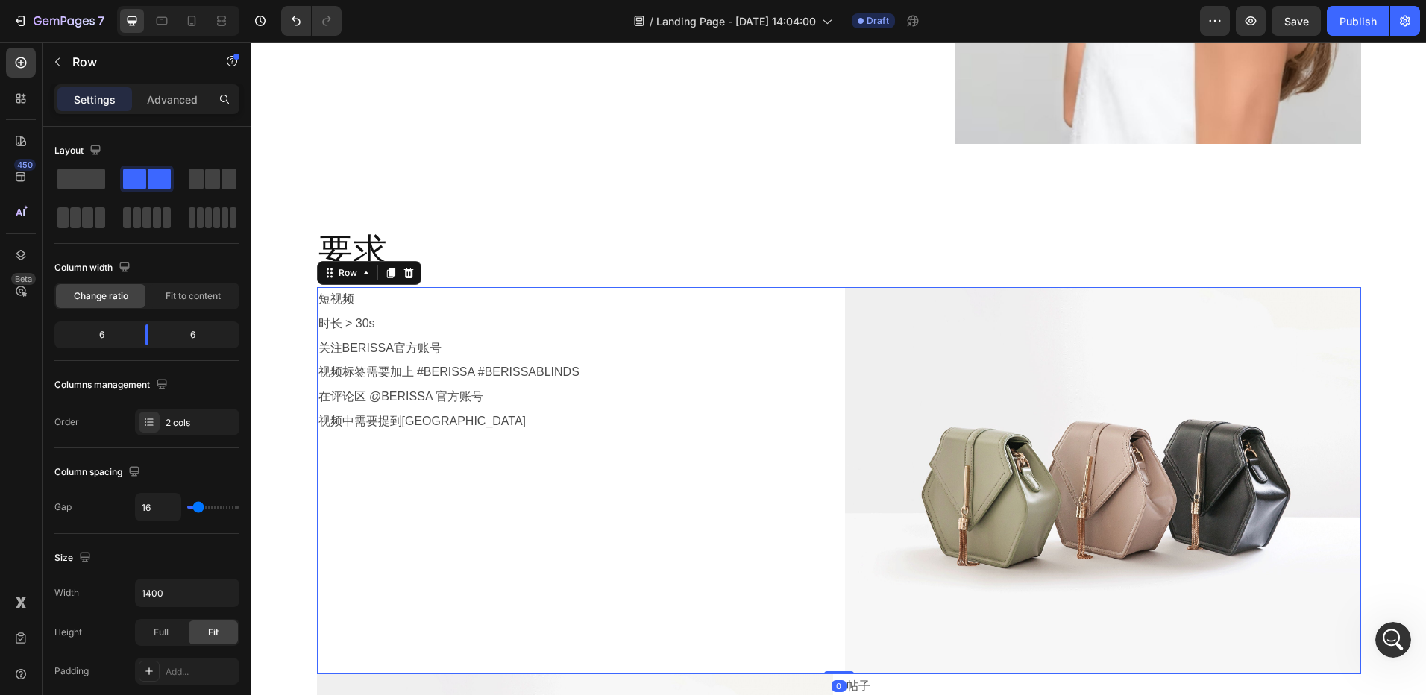
click at [441, 416] on p "视频中需要提到BERISSA" at bounding box center [574, 422] width 513 height 22
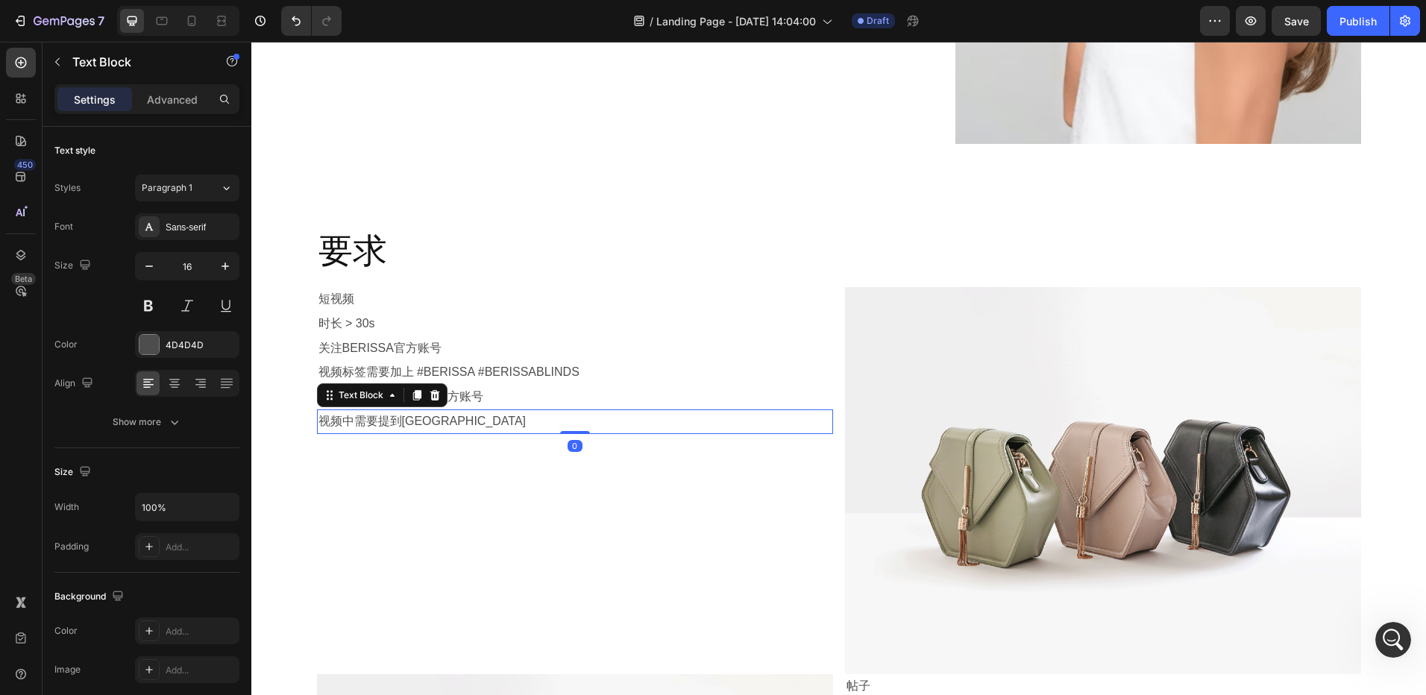
click at [412, 397] on icon at bounding box center [416, 395] width 8 height 10
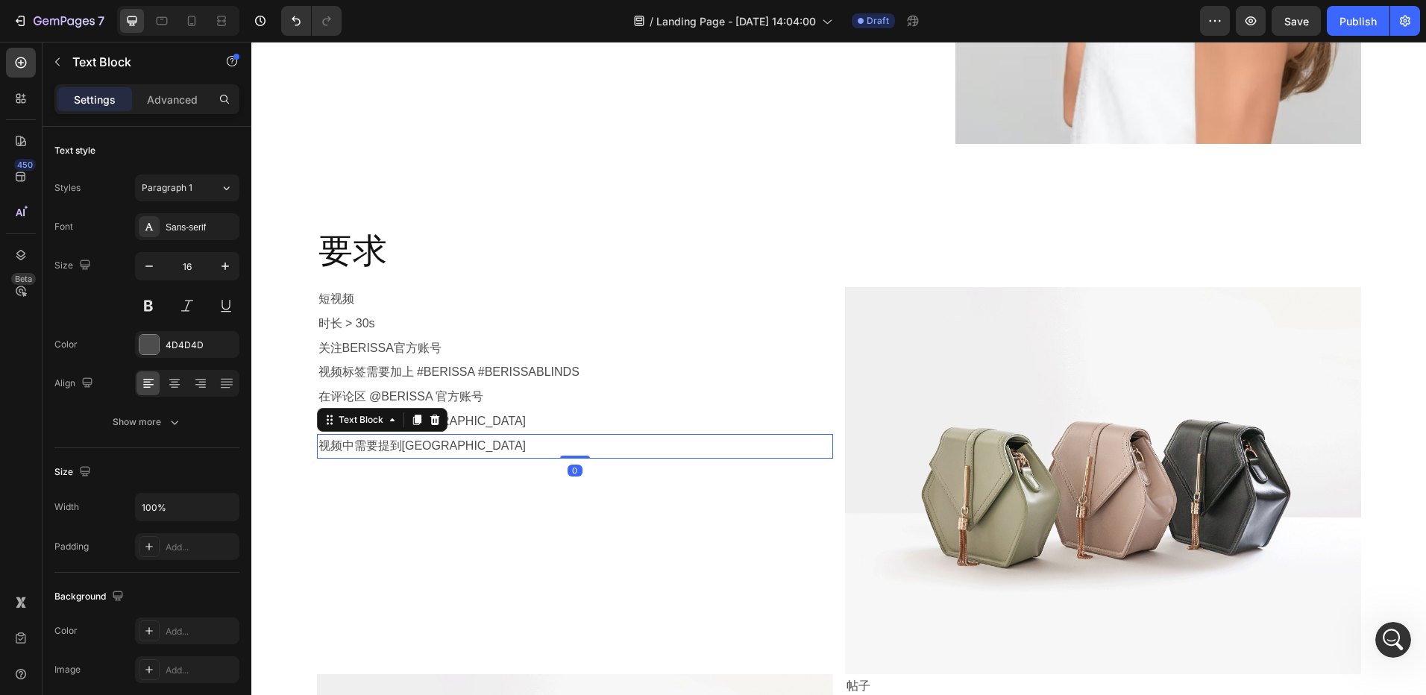
click at [403, 449] on p "视频中需要提到BERISSA" at bounding box center [574, 447] width 513 height 22
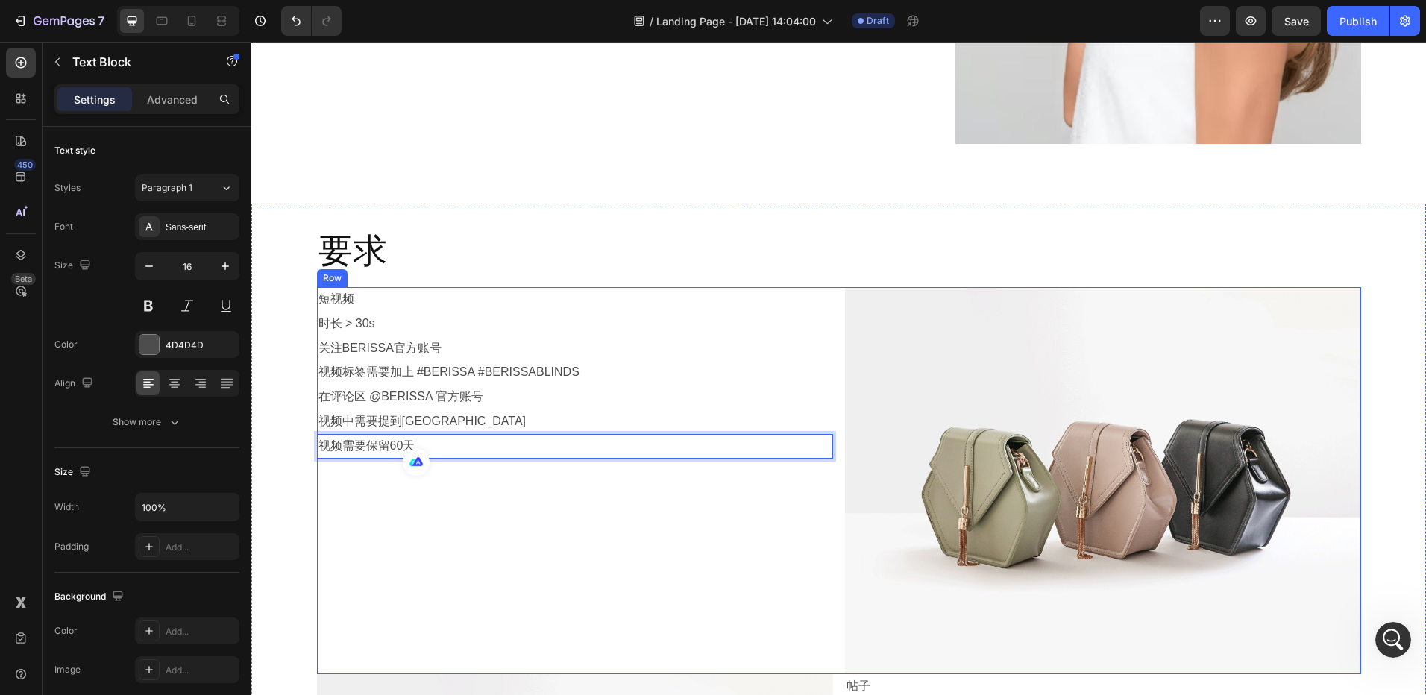
click at [487, 503] on div "短视频 Text Block 时长 > 30s Text Block 关注BERISSA官方账号 Text Block 视频标签需要加上 #BERISSA #…" at bounding box center [575, 480] width 516 height 387
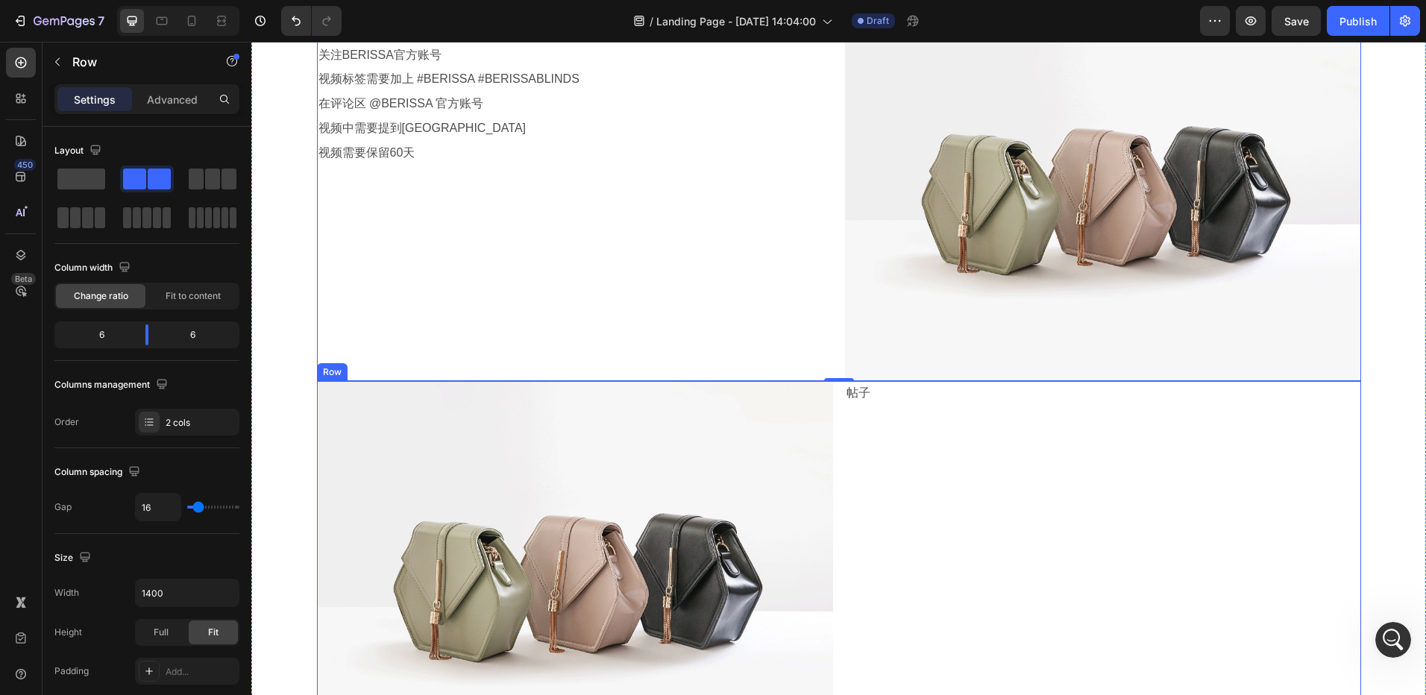
scroll to position [970, 0]
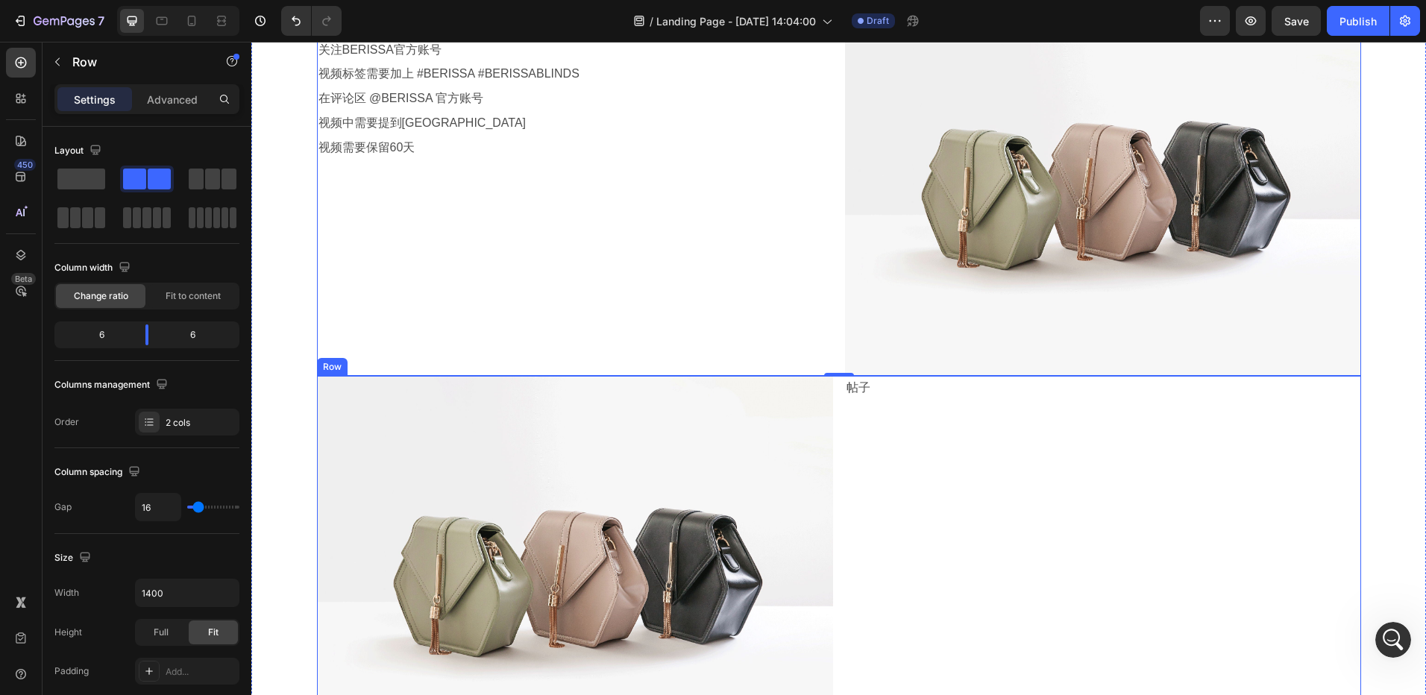
click at [892, 396] on p "帖子" at bounding box center [1103, 388] width 513 height 22
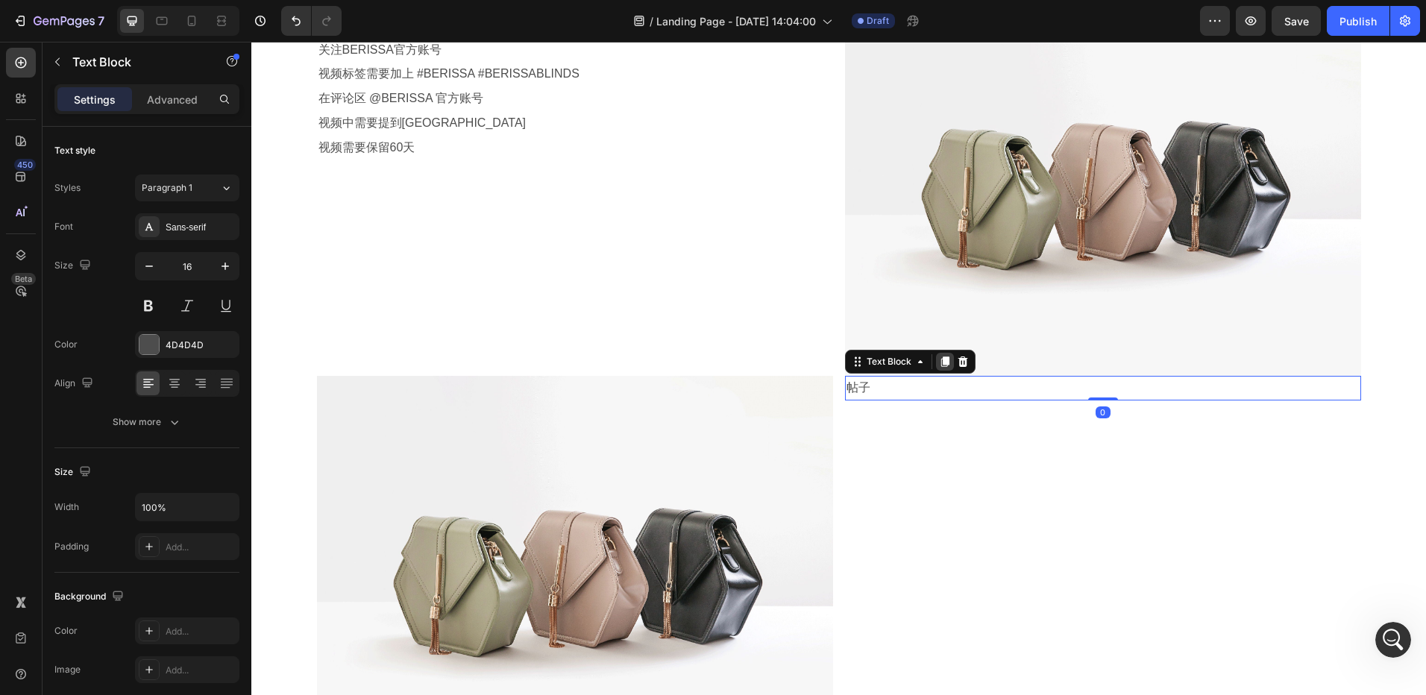
click at [941, 361] on icon at bounding box center [945, 362] width 8 height 10
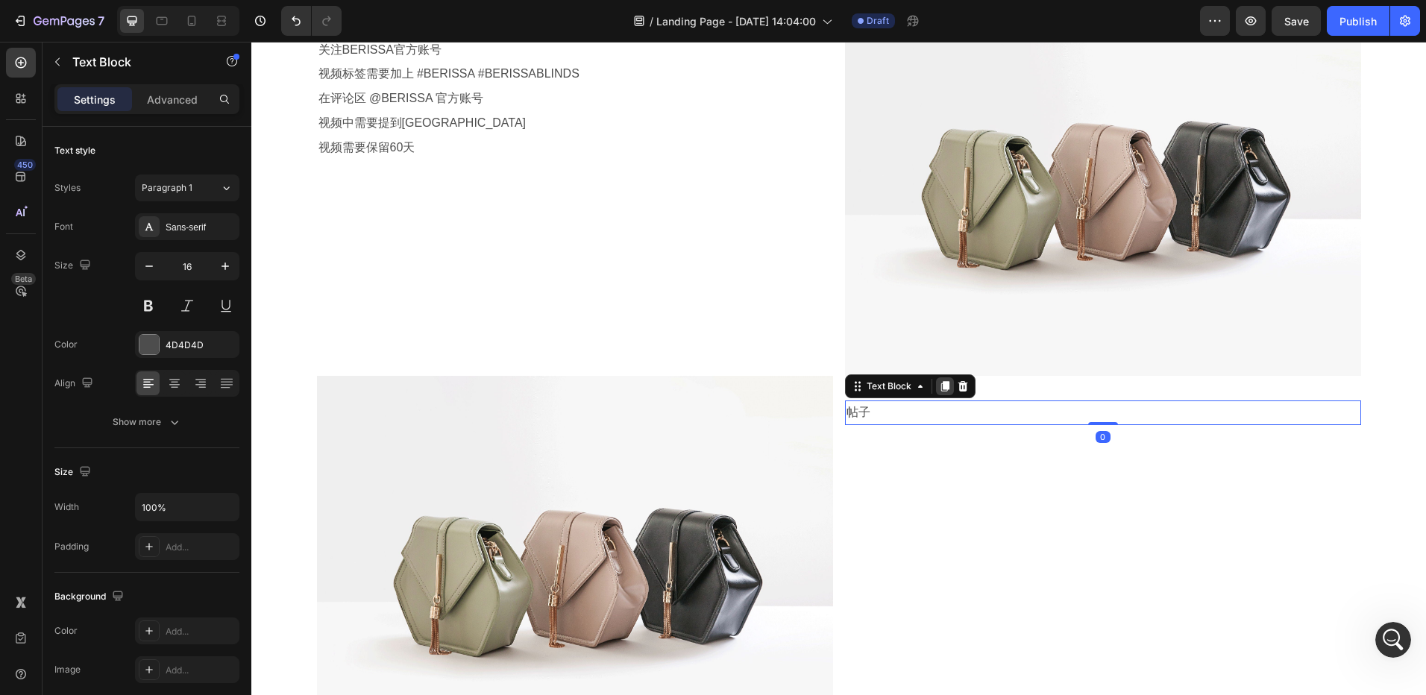
click at [941, 384] on icon at bounding box center [945, 386] width 8 height 10
click at [941, 409] on icon at bounding box center [945, 411] width 8 height 10
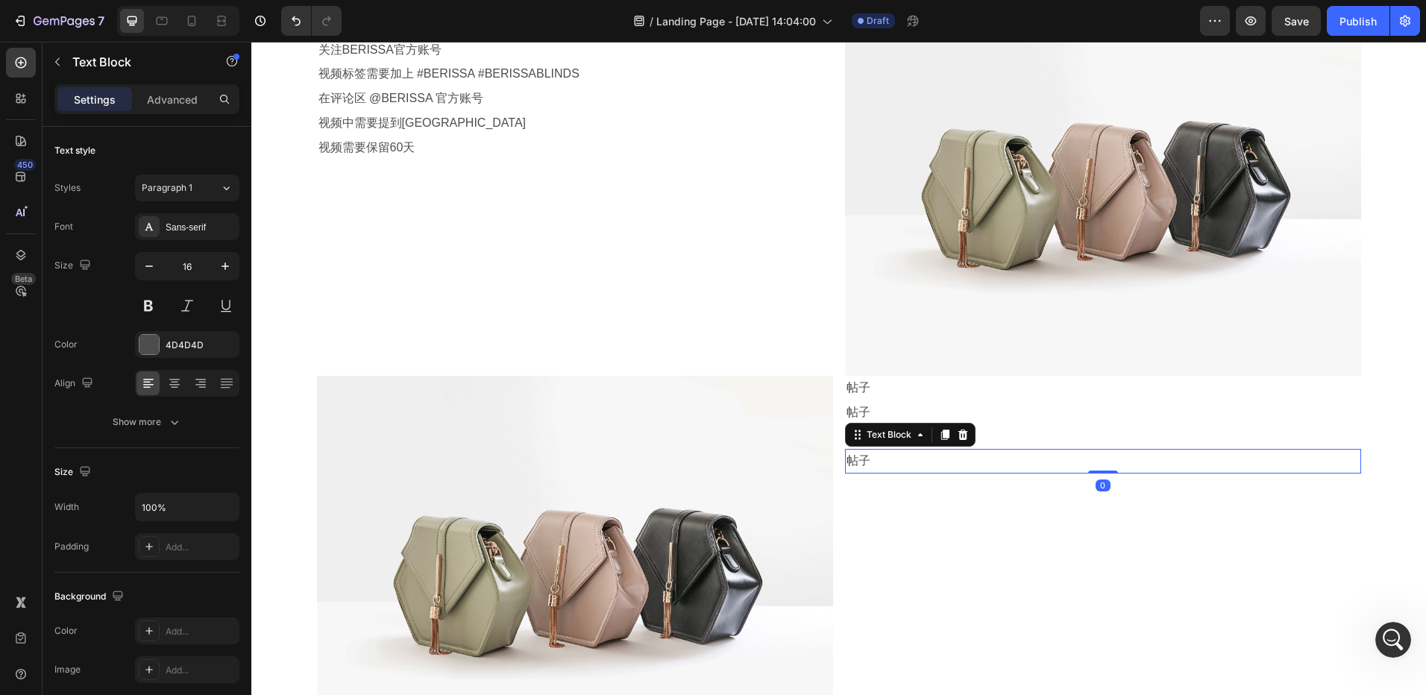
drag, startPoint x: 941, startPoint y: 430, endPoint x: 937, endPoint y: 407, distance: 23.6
click at [941, 430] on icon at bounding box center [945, 435] width 8 height 10
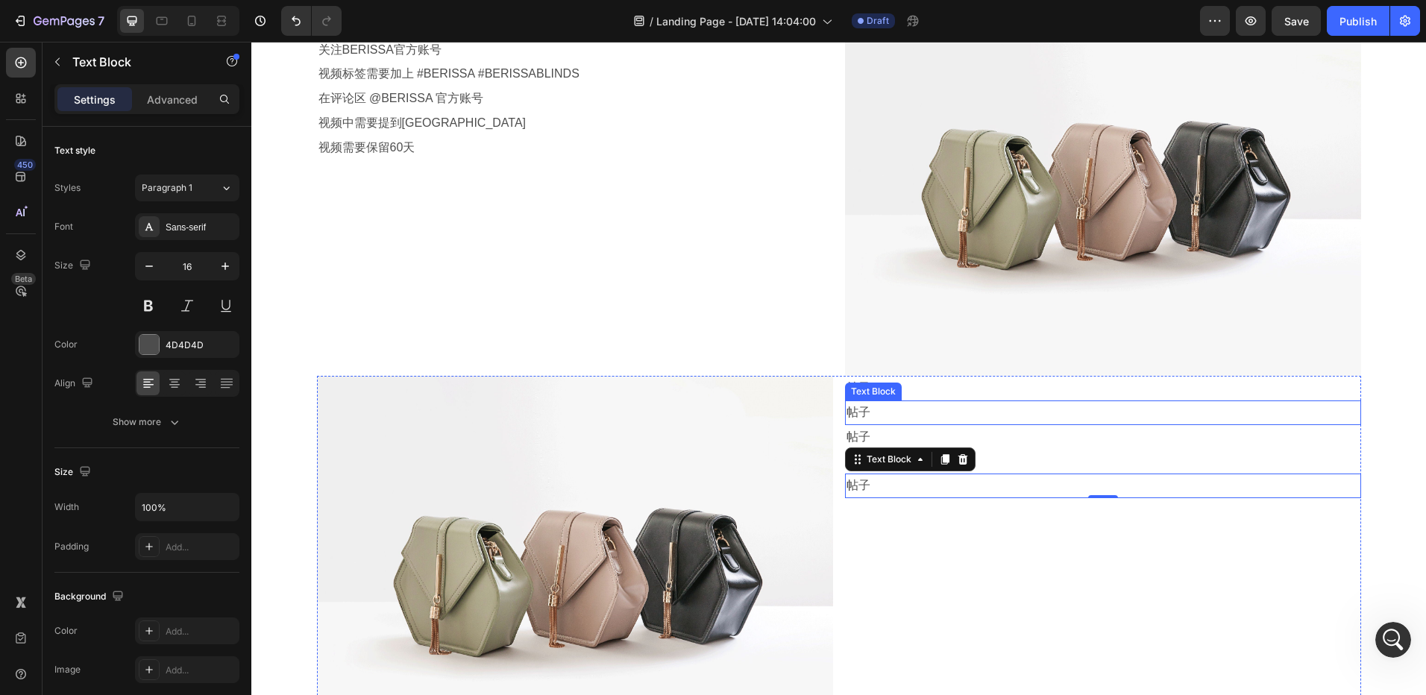
click at [889, 411] on p "帖子" at bounding box center [1103, 413] width 513 height 22
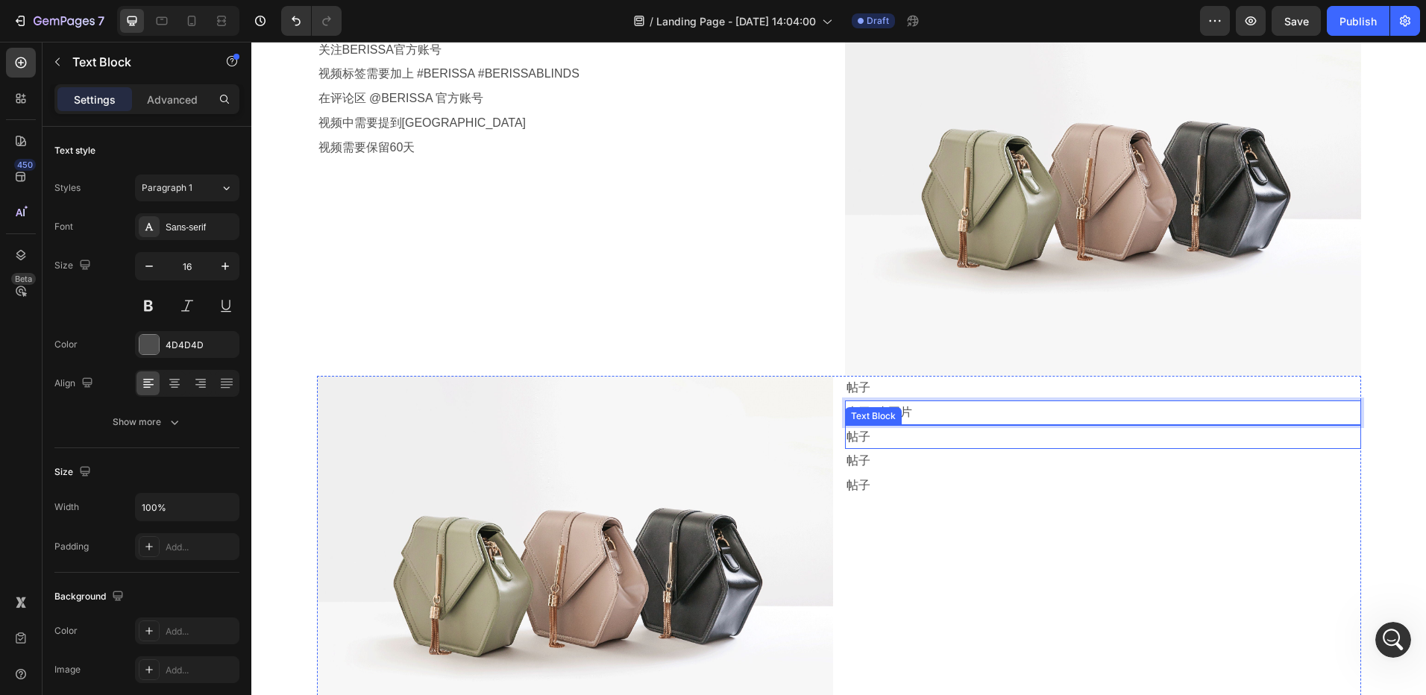
click at [897, 443] on p "帖子" at bounding box center [1103, 438] width 513 height 22
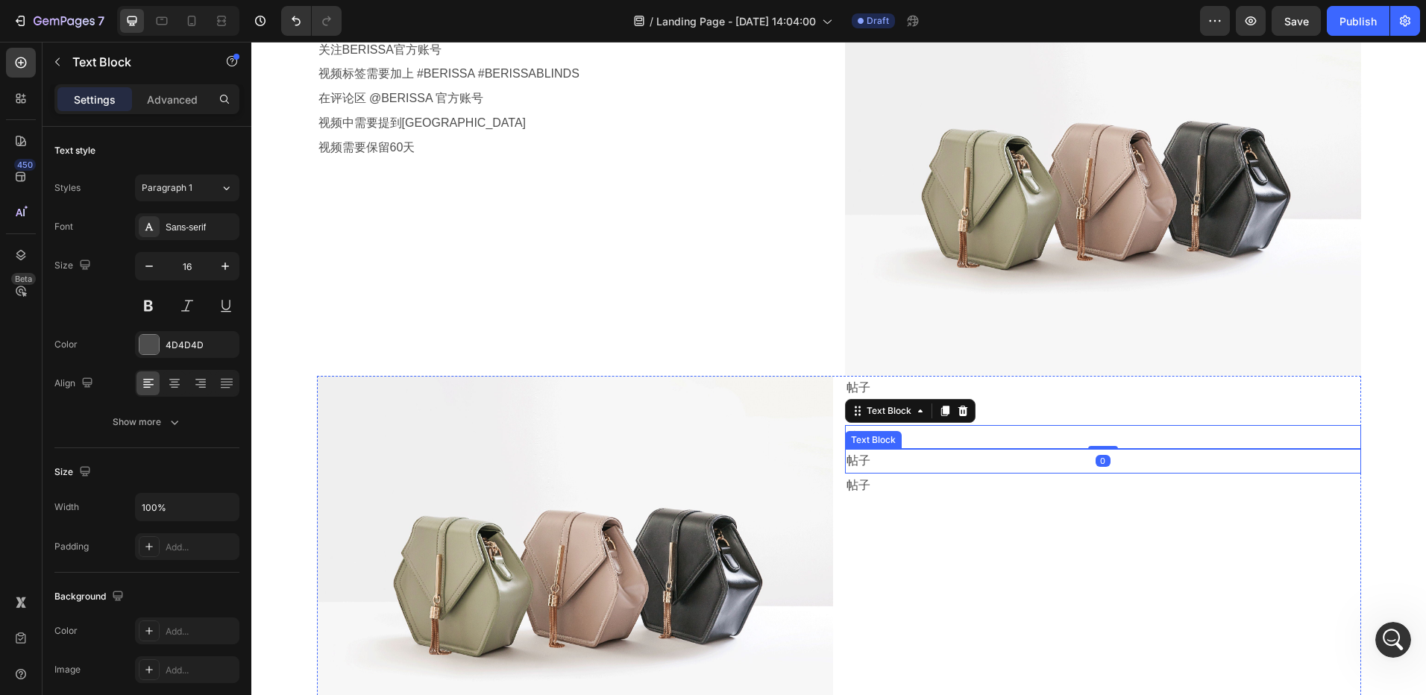
click at [926, 465] on p "帖子" at bounding box center [1103, 462] width 513 height 22
click at [1021, 437] on p "帖子" at bounding box center [1103, 438] width 513 height 22
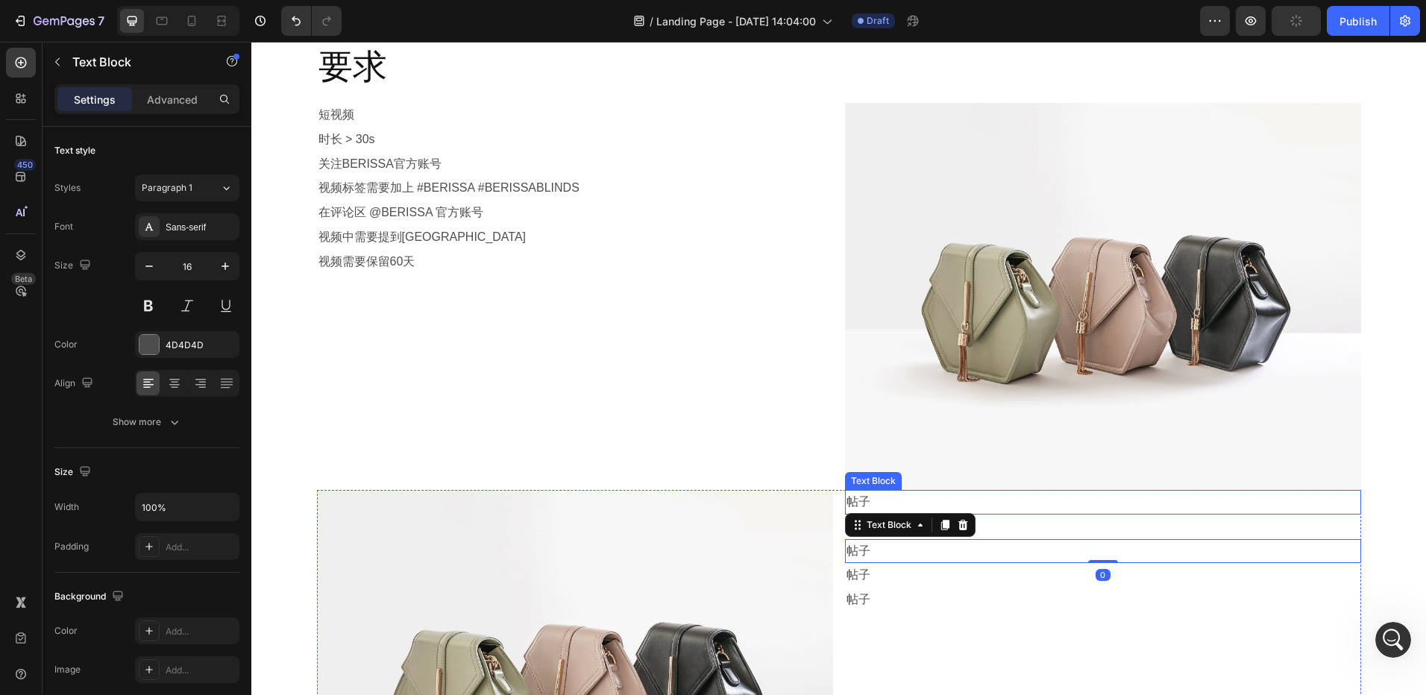
scroll to position [820, 0]
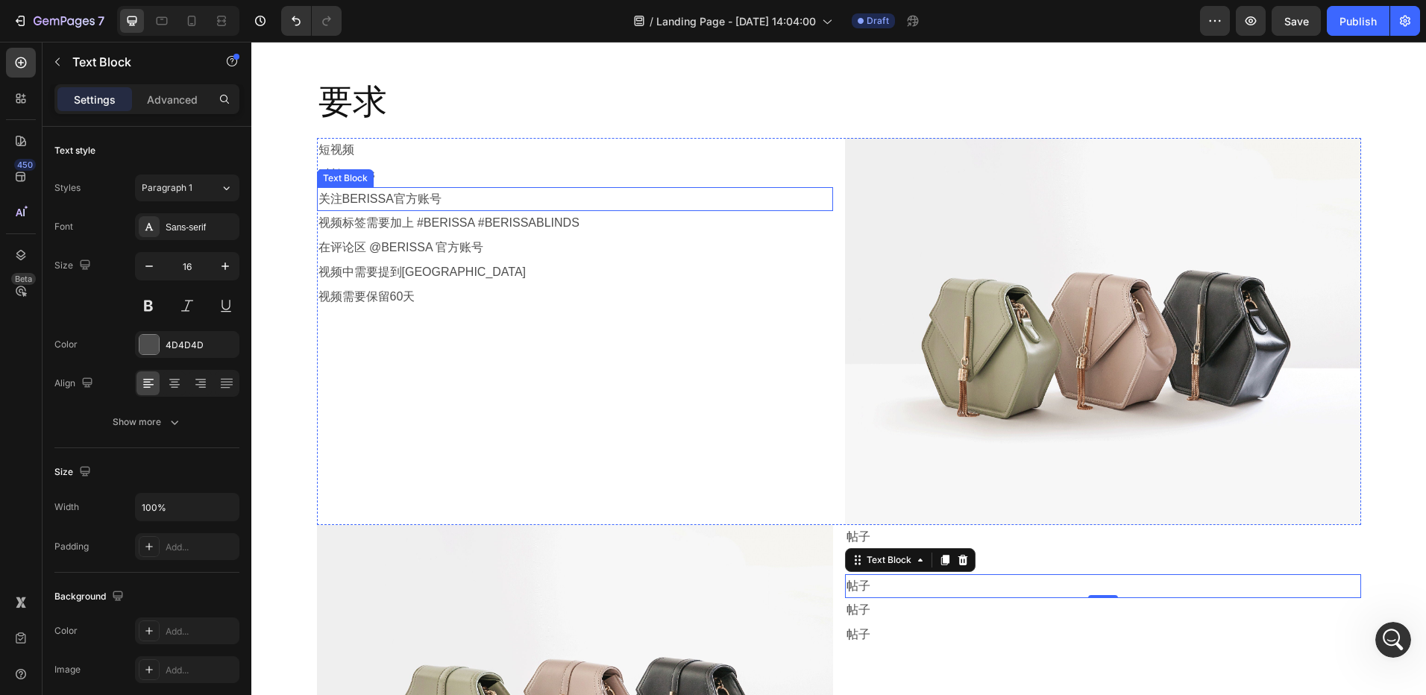
click at [445, 200] on p "关注BERISSA官方账号" at bounding box center [574, 200] width 513 height 22
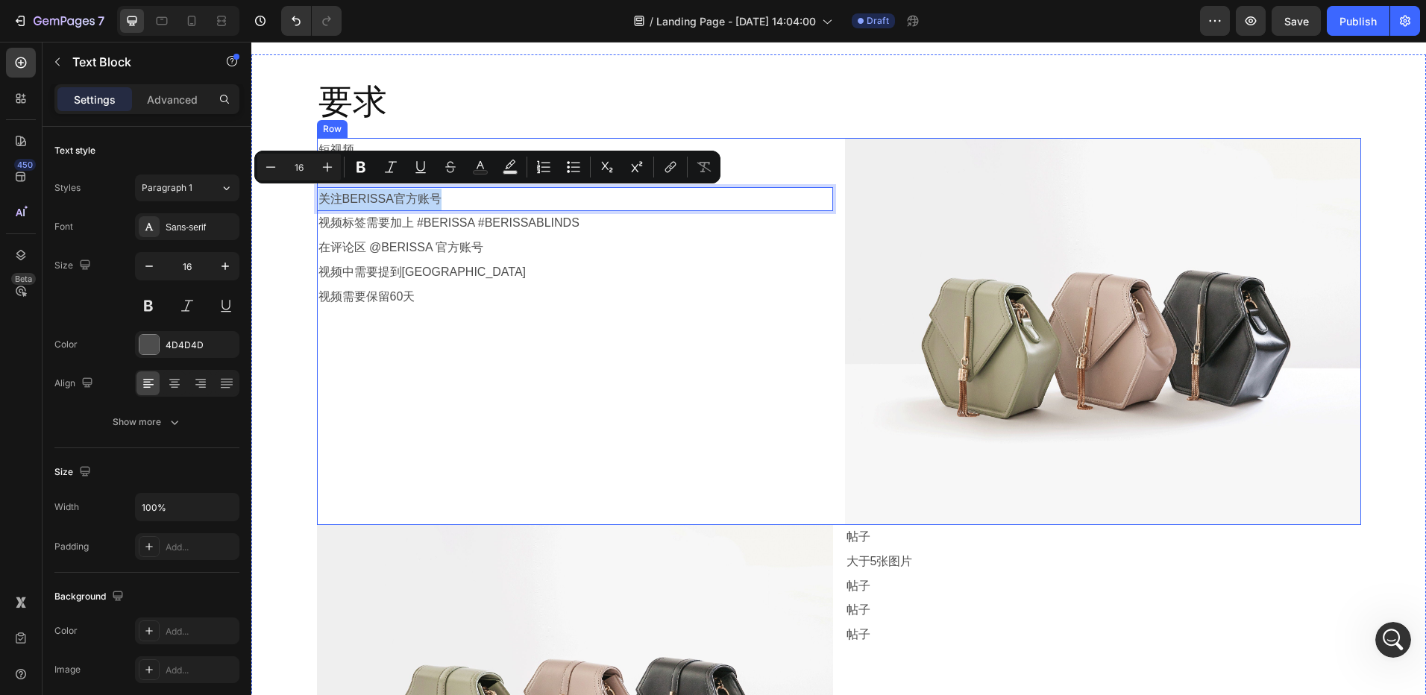
copy p "关注BERISSA官方账号"
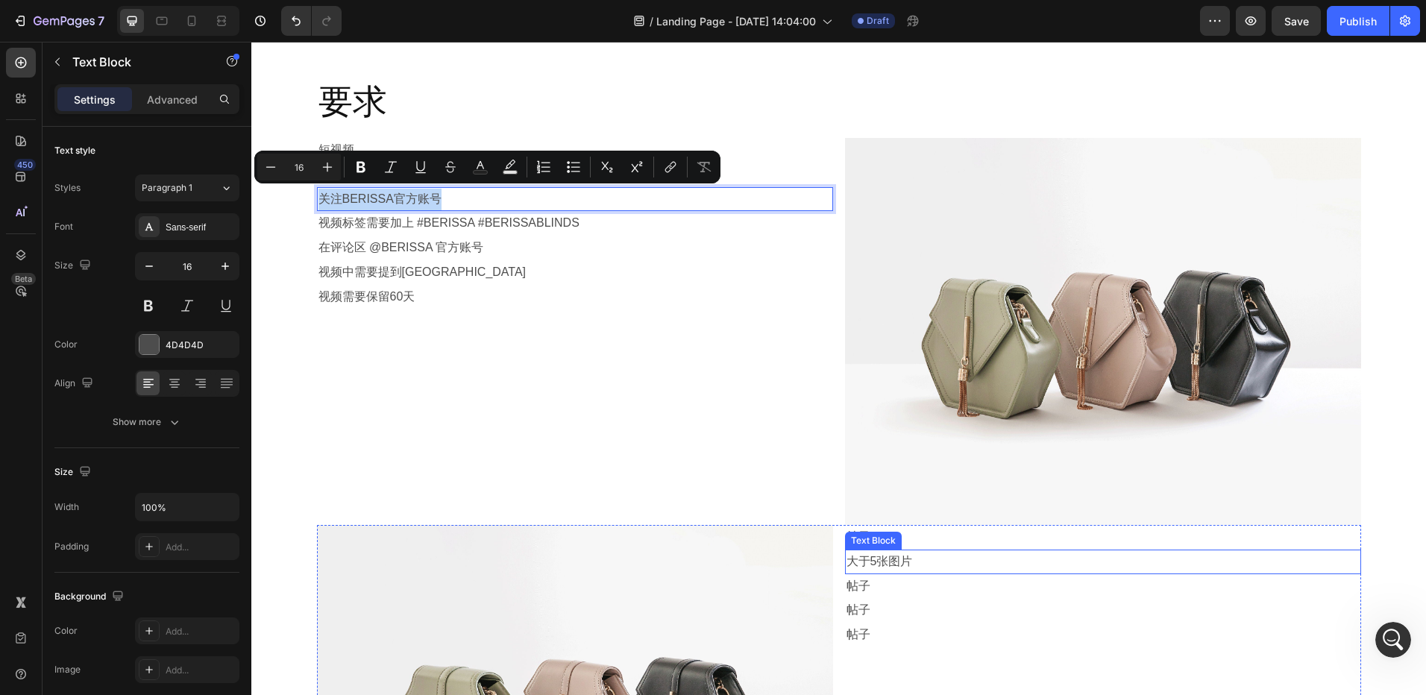
click at [897, 562] on p "大于5张图片" at bounding box center [1103, 562] width 513 height 22
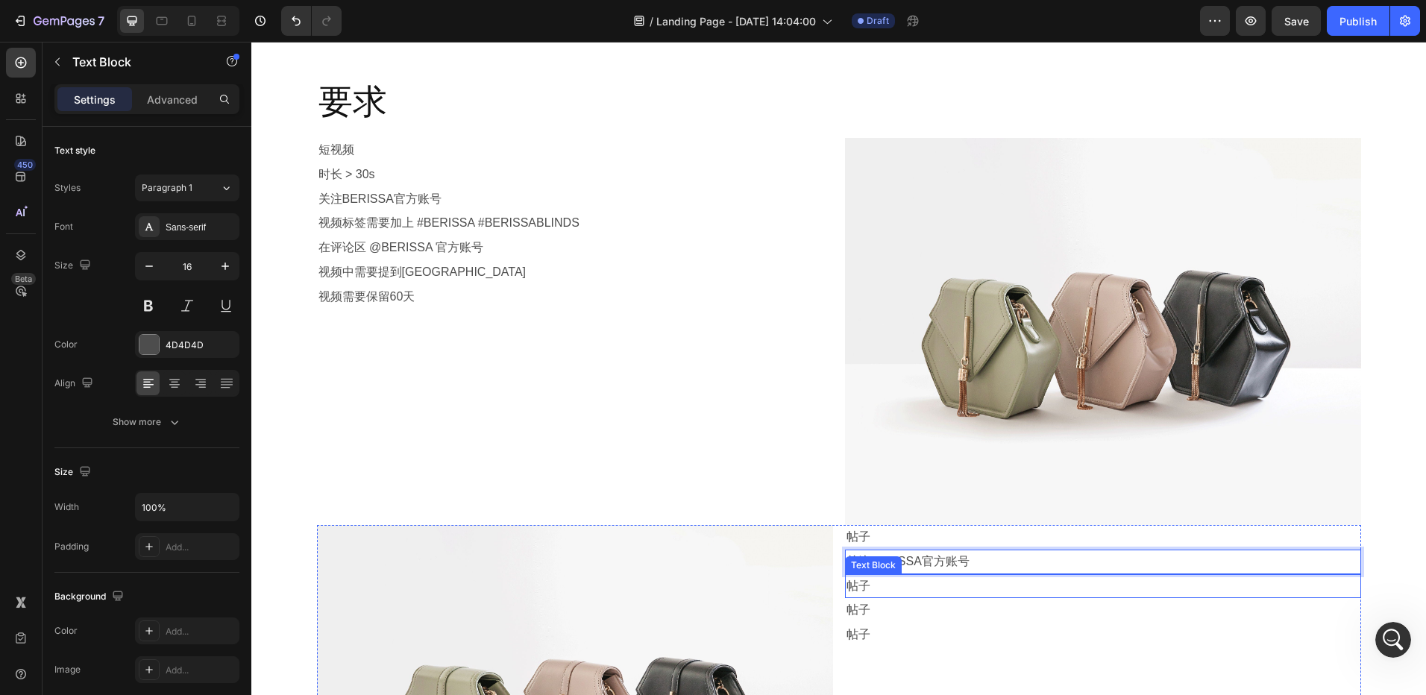
click at [900, 586] on p "帖子" at bounding box center [1103, 587] width 513 height 22
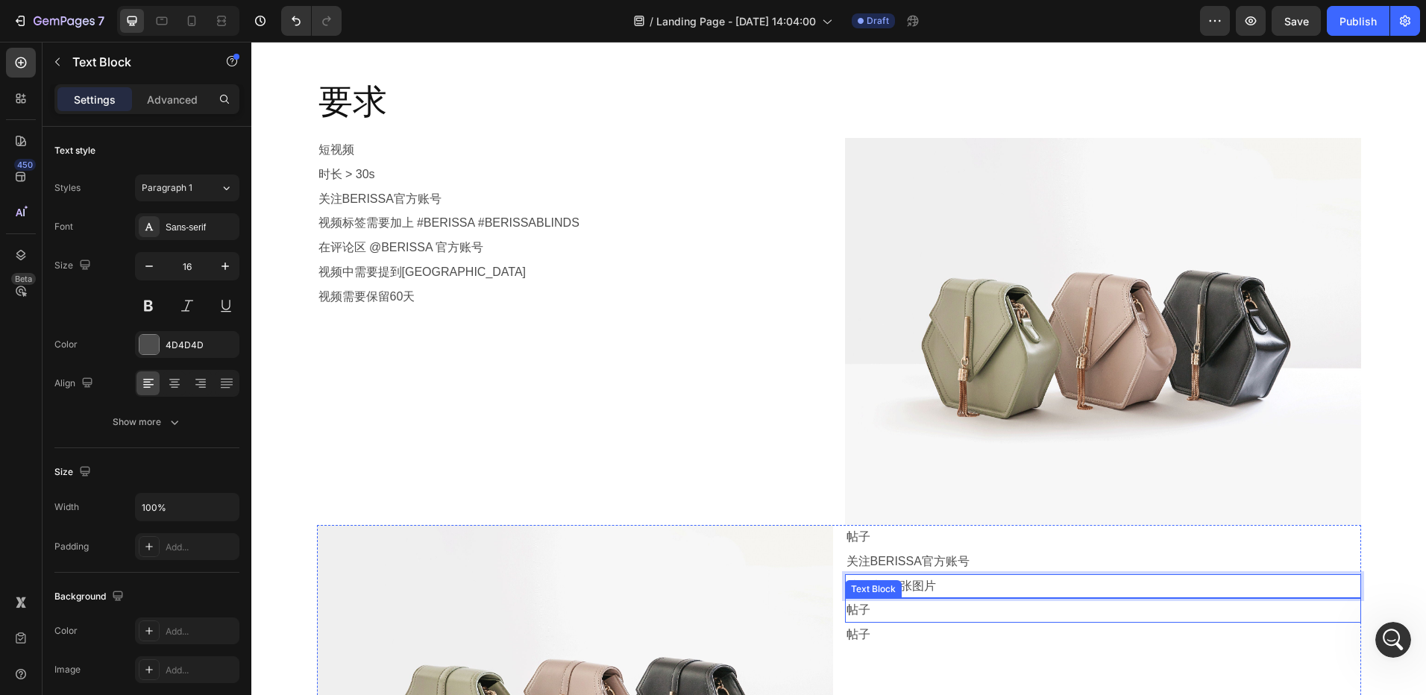
click at [878, 607] on p "帖子" at bounding box center [1103, 611] width 513 height 22
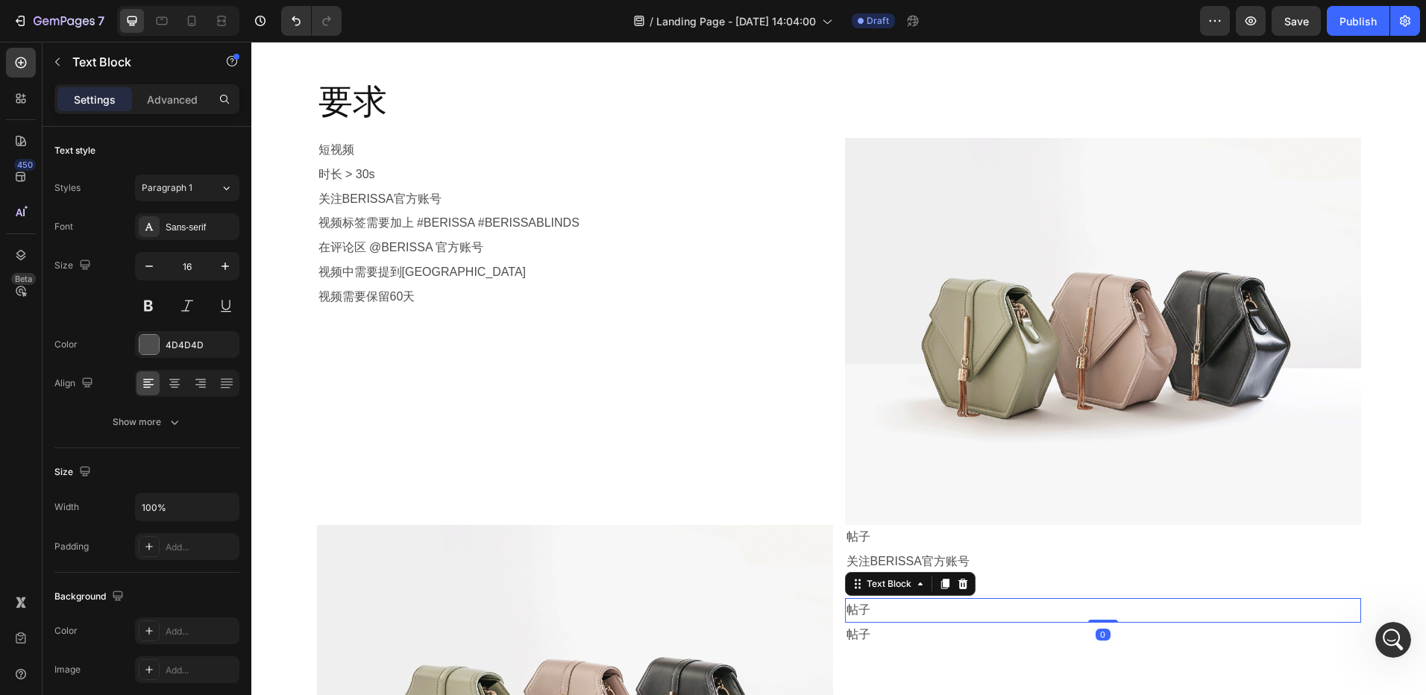
click at [877, 612] on p "帖子" at bounding box center [1103, 611] width 513 height 22
click at [432, 229] on p "视频标签需要加上 #BERISSA #BERISSABLINDS" at bounding box center [574, 224] width 513 height 22
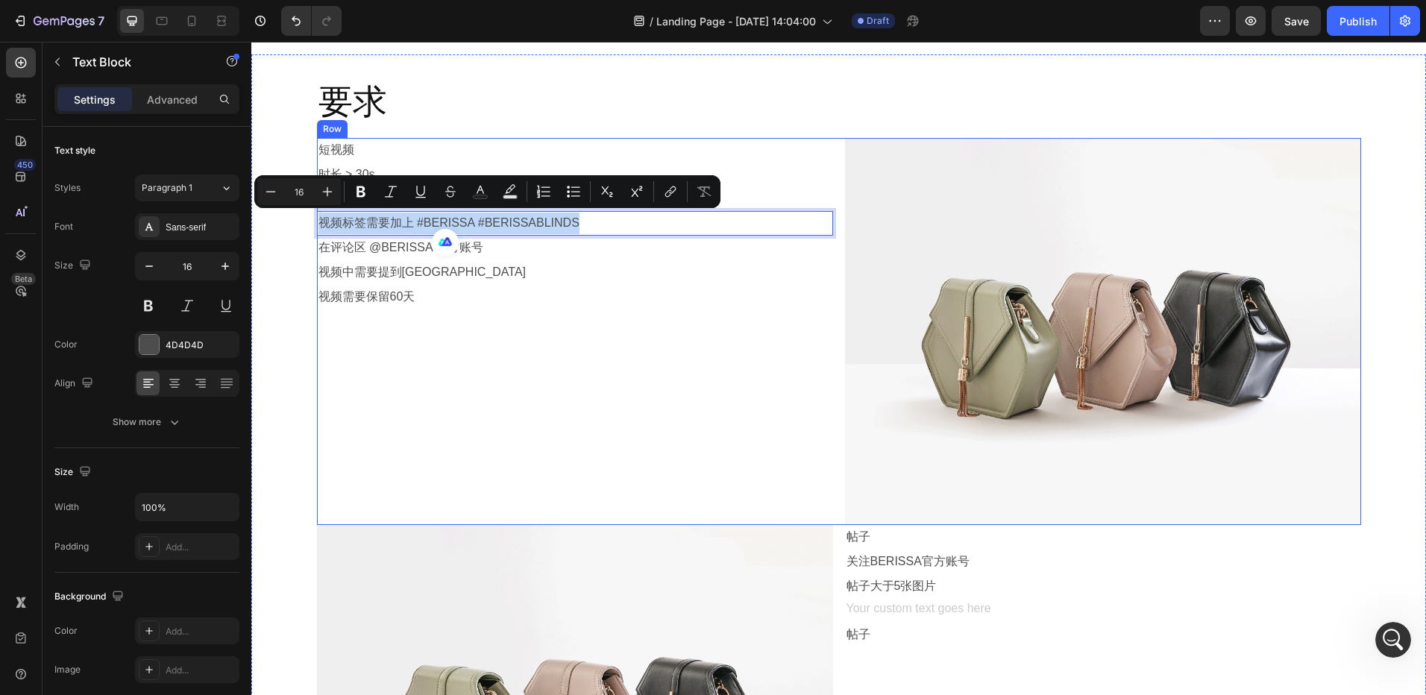
copy p "视频标签需要加上 #BERISSA #BERISSABLINDS"
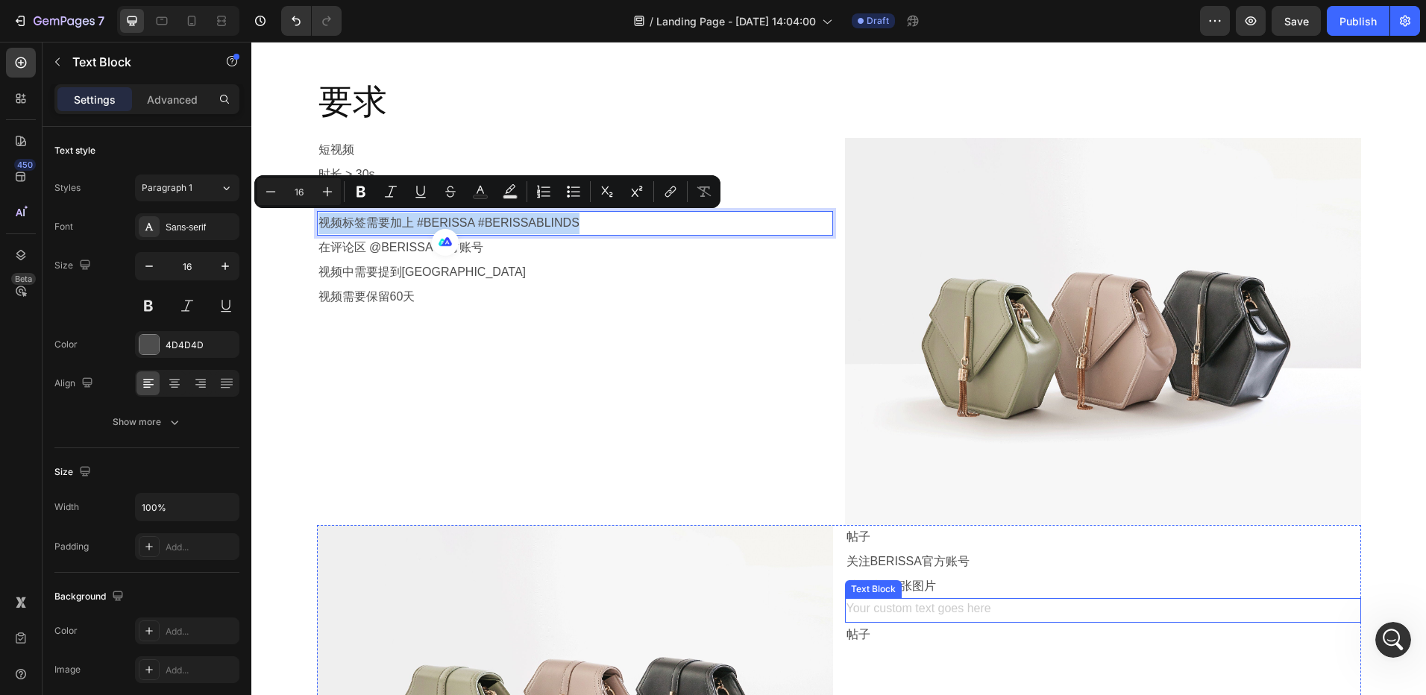
click at [909, 606] on div "Rich Text Editor. Editing area: main" at bounding box center [1103, 610] width 516 height 25
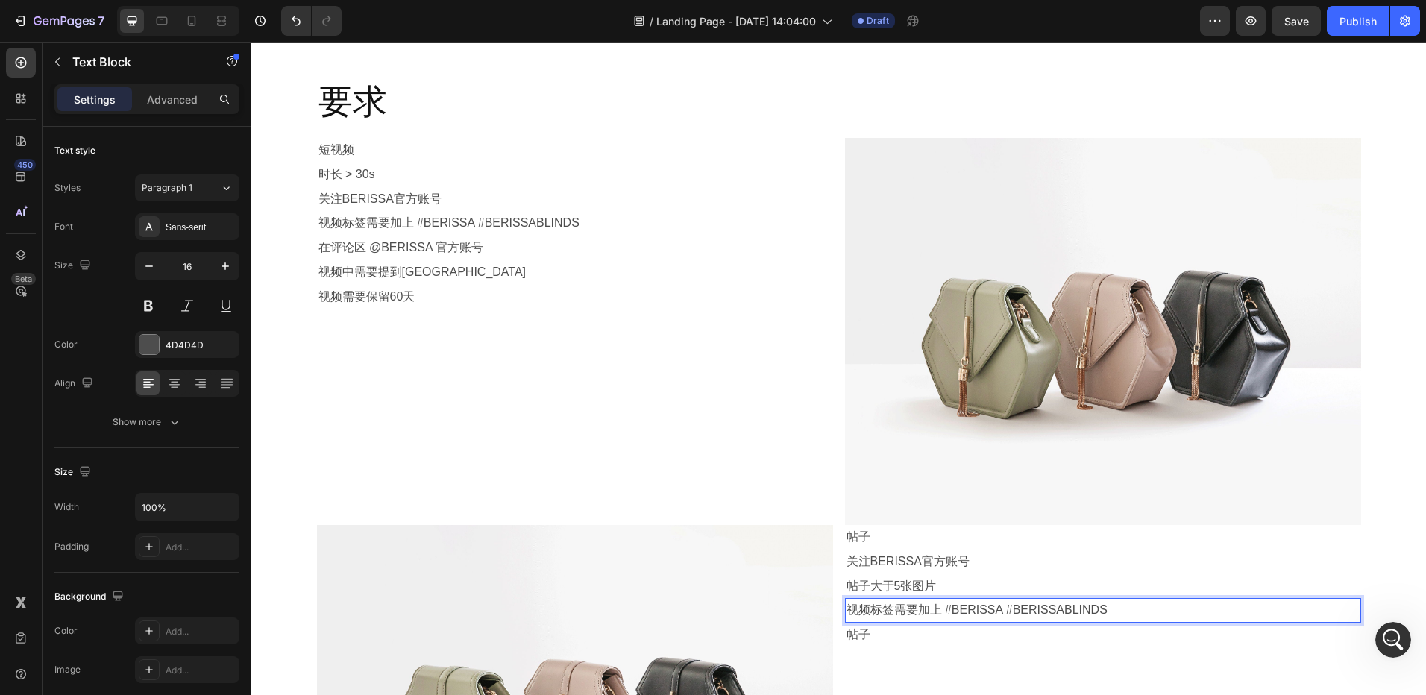
click at [862, 609] on p "视频标签需要加上 #BERISSA #BERISSABLINDS" at bounding box center [1103, 611] width 513 height 22
click at [380, 254] on p "在评论区 @BERISSA 官方账号" at bounding box center [574, 248] width 513 height 22
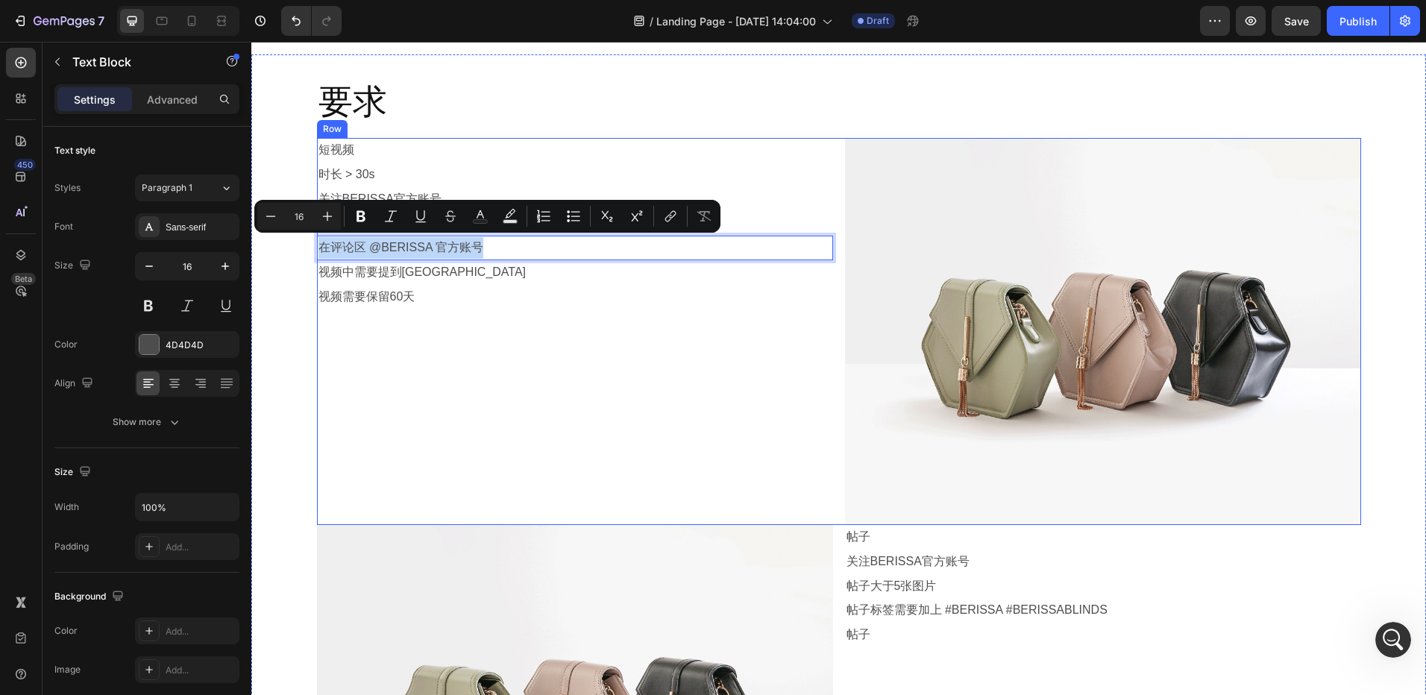
copy p "在评论区 @BERISSA 官方账号"
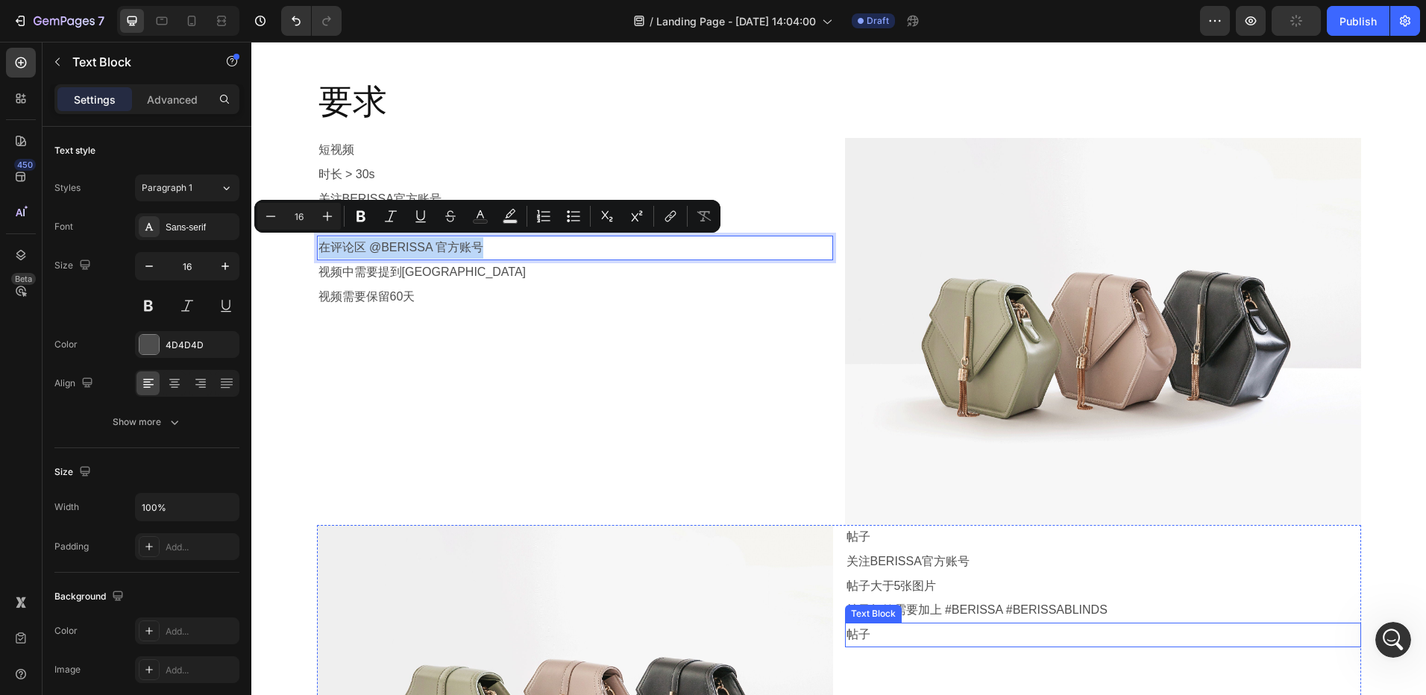
click at [867, 630] on p "帖子" at bounding box center [1103, 635] width 513 height 22
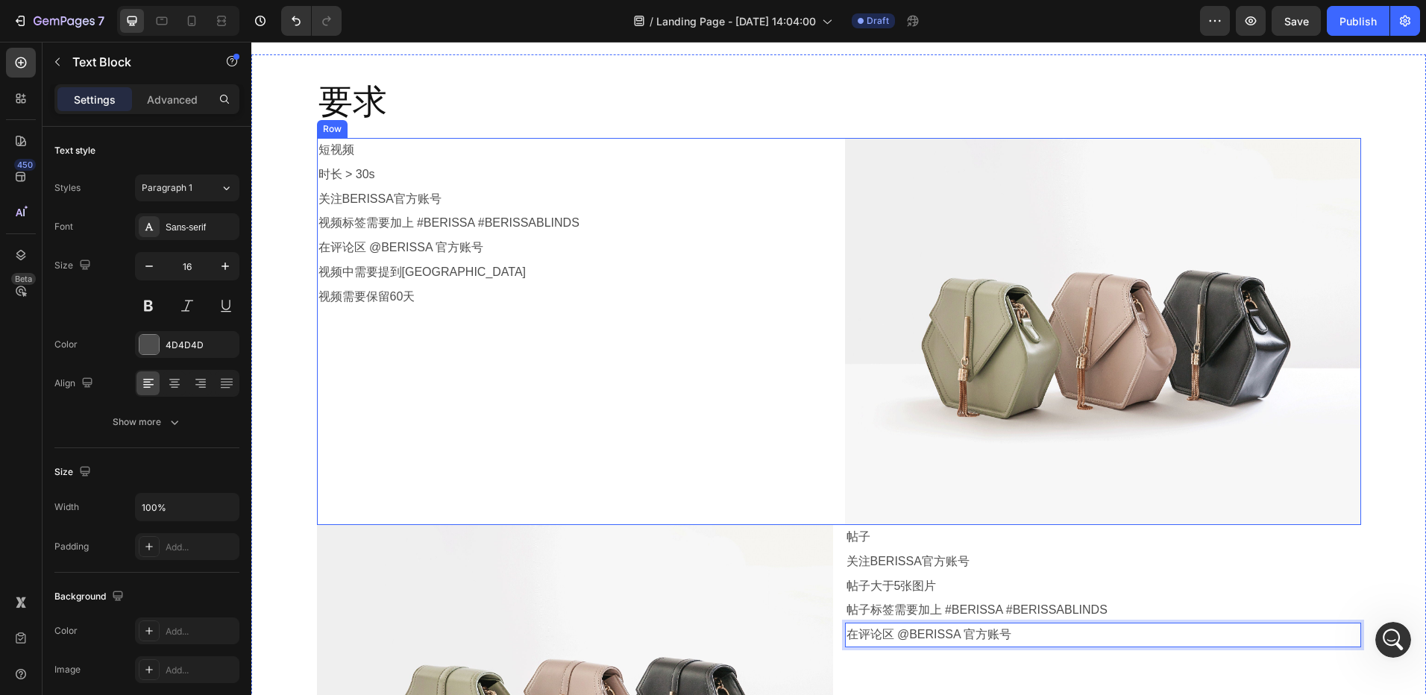
click at [522, 339] on div "短视频 Text Block 时长 > 30s Text Block 关注BERISSA官方账号 Text Block 视频标签需要加上 #BERISSA #…" at bounding box center [575, 331] width 516 height 387
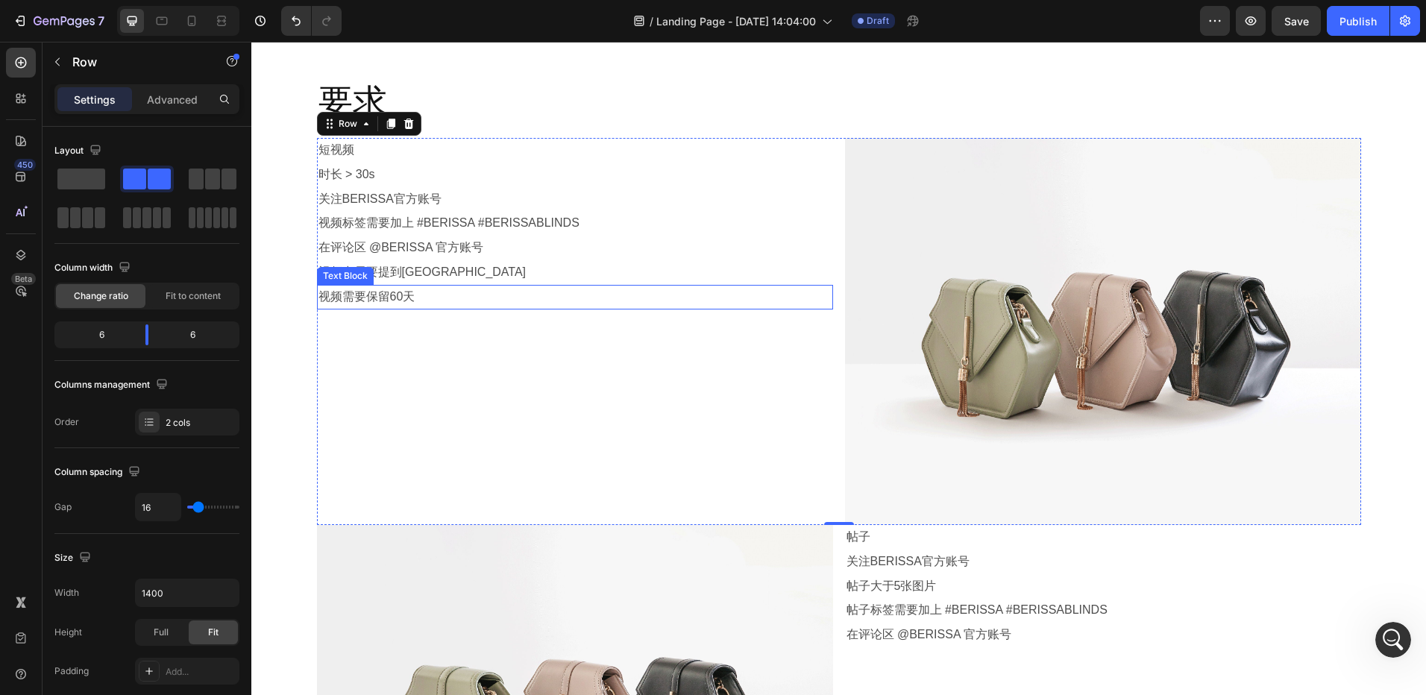
click at [413, 301] on p "视频需要保留60天" at bounding box center [574, 297] width 513 height 22
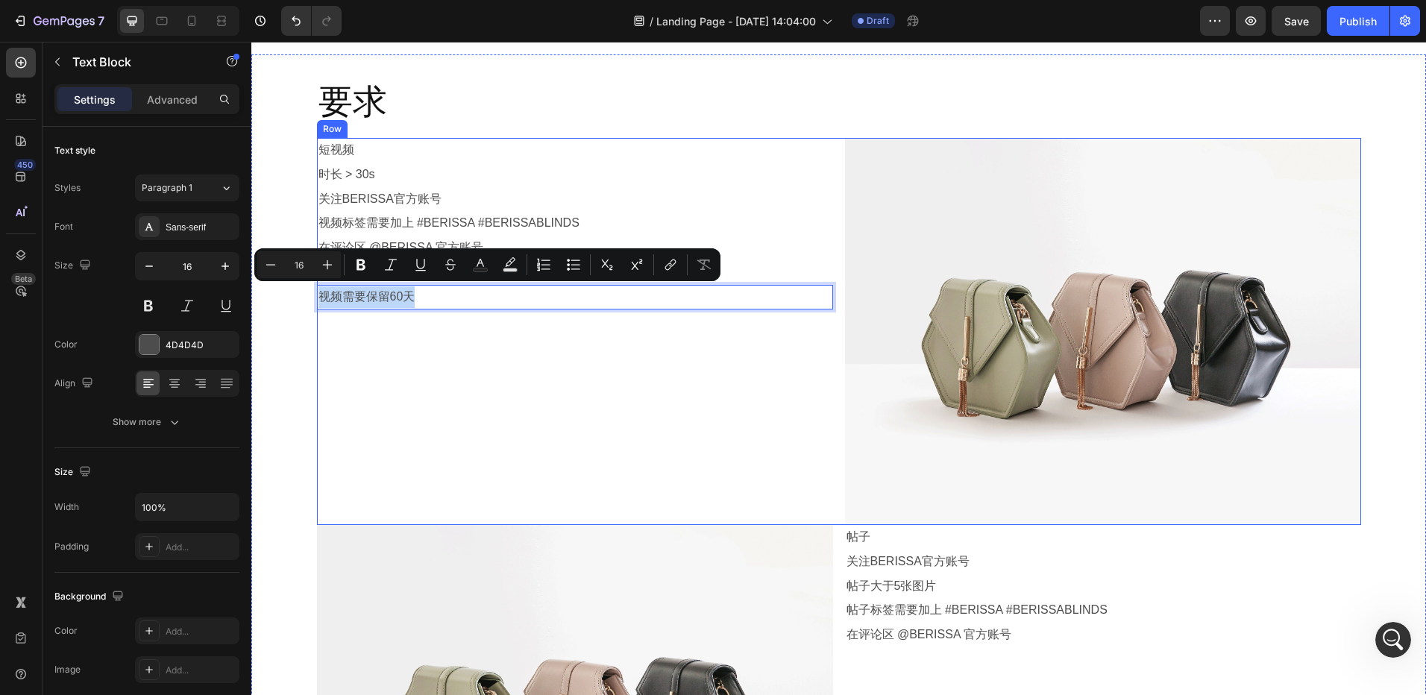
copy p "视频需要保留60天"
click at [596, 448] on div "短视频 Text Block 时长 > 30s Text Block 关注BERISSA官方账号 Text Block 视频标签需要加上 #BERISSA #…" at bounding box center [575, 331] width 516 height 387
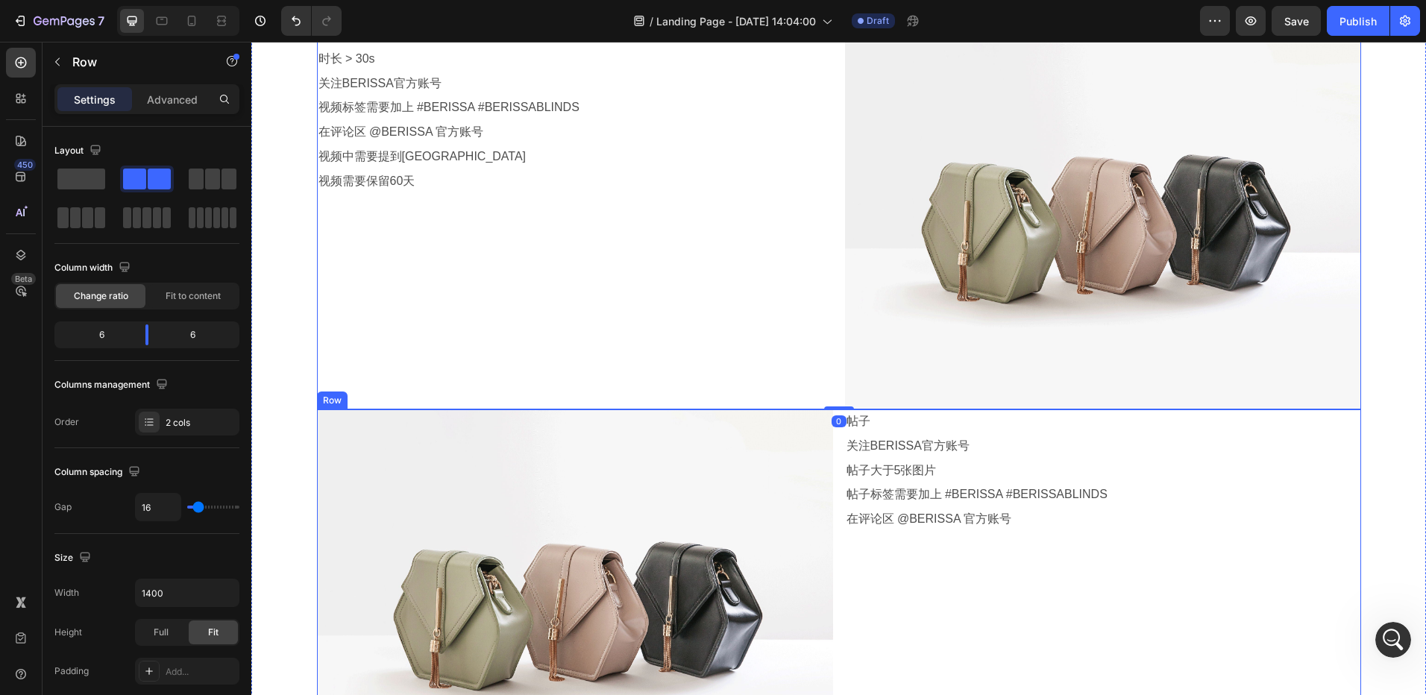
scroll to position [970, 0]
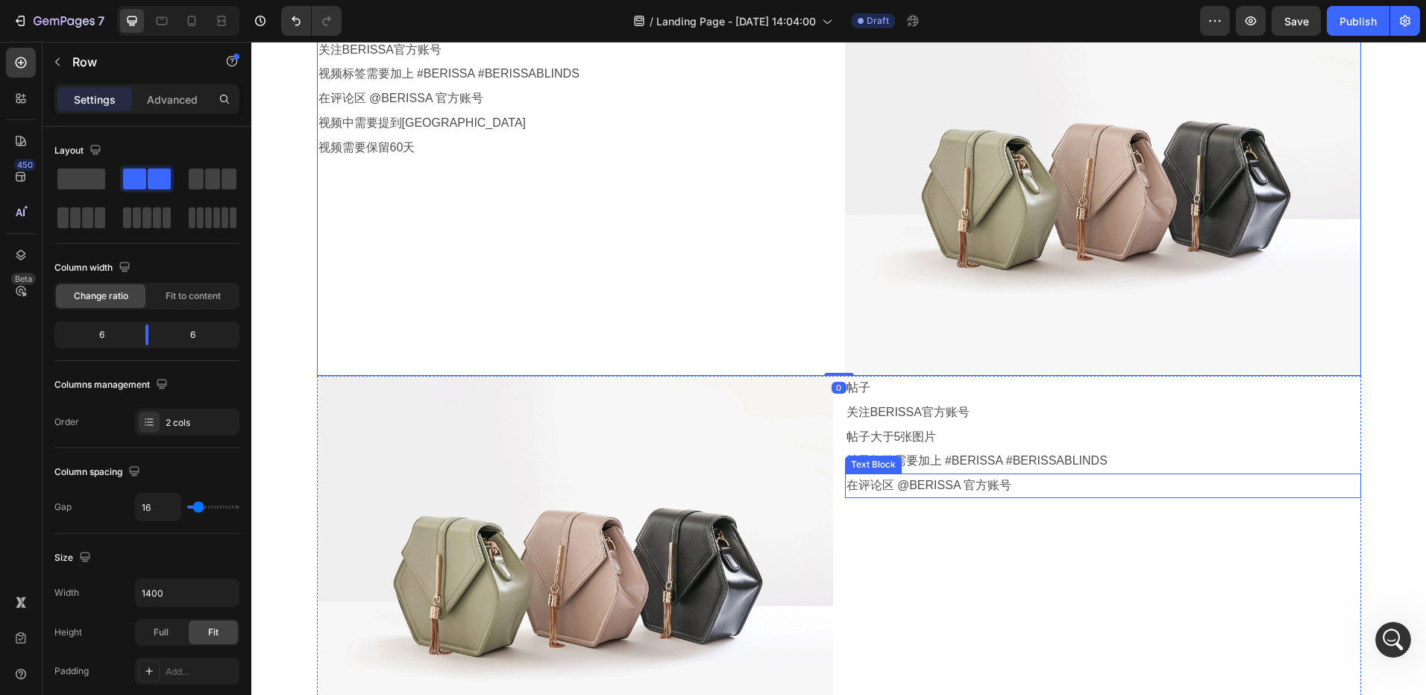
click at [945, 495] on p "在评论区 @BERISSA 官方账号" at bounding box center [1103, 486] width 513 height 22
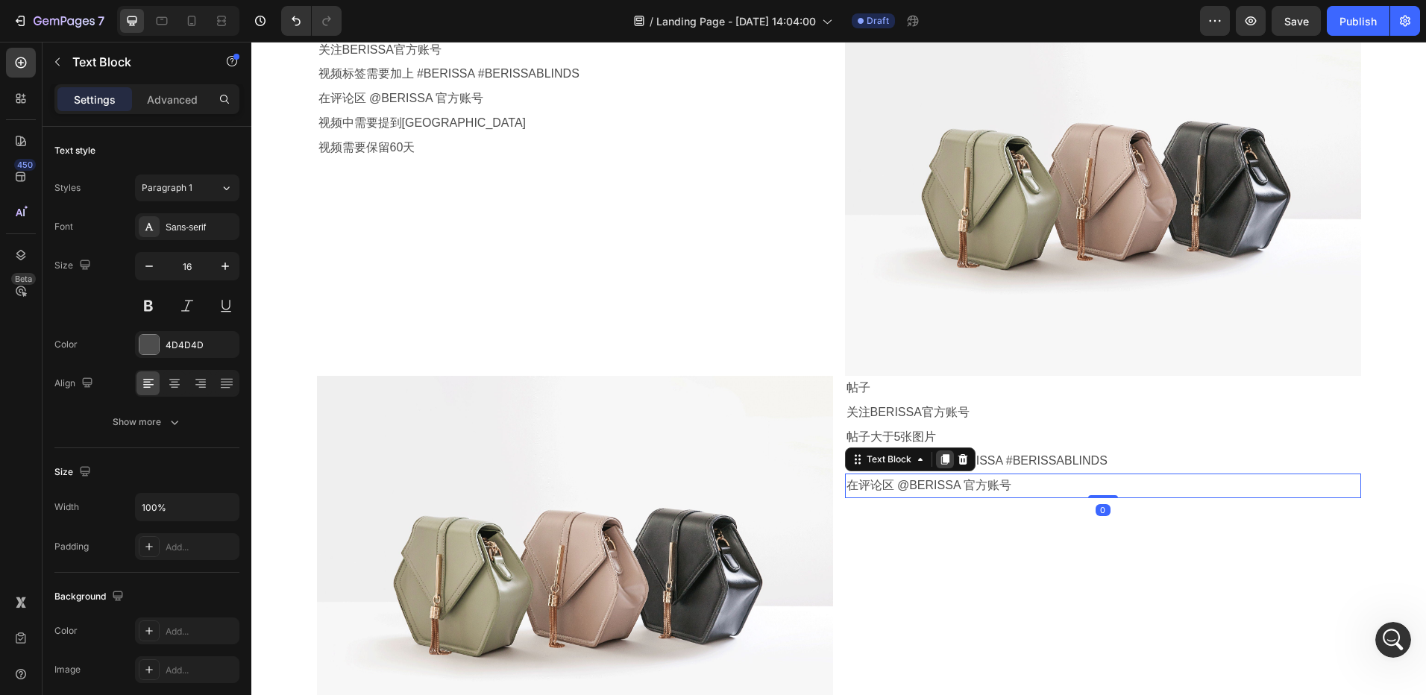
click at [941, 461] on icon at bounding box center [945, 459] width 8 height 10
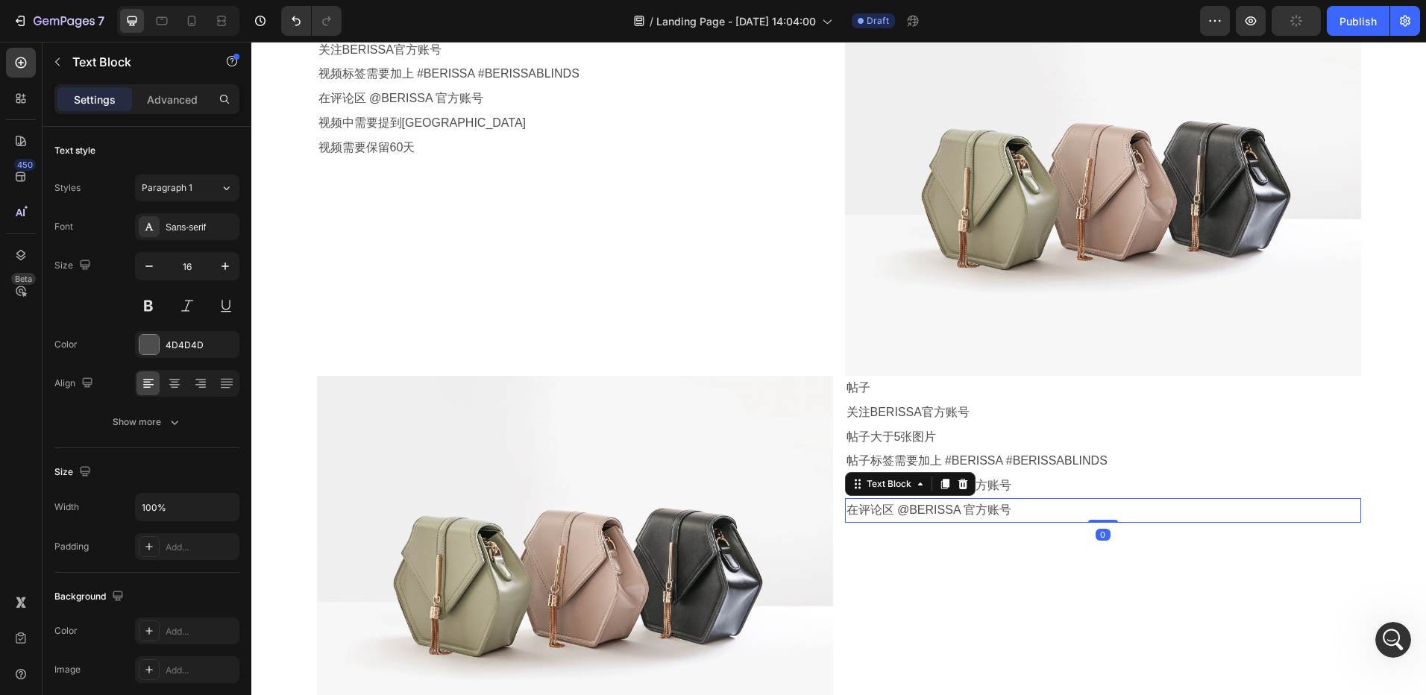
click at [918, 509] on p "在评论区 @BERISSA 官方账号" at bounding box center [1103, 511] width 513 height 22
click at [867, 508] on p "视频需要保留60天" at bounding box center [1103, 511] width 513 height 22
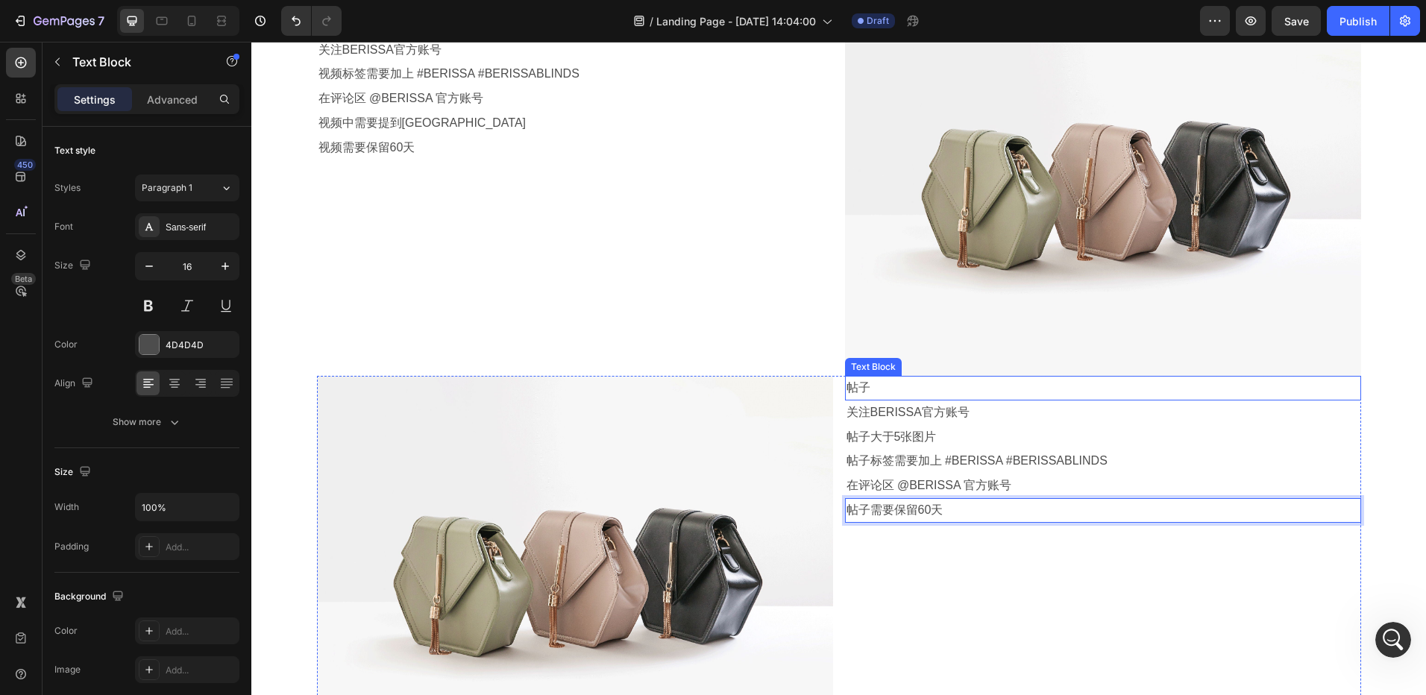
click at [961, 394] on p "帖子" at bounding box center [1103, 388] width 513 height 22
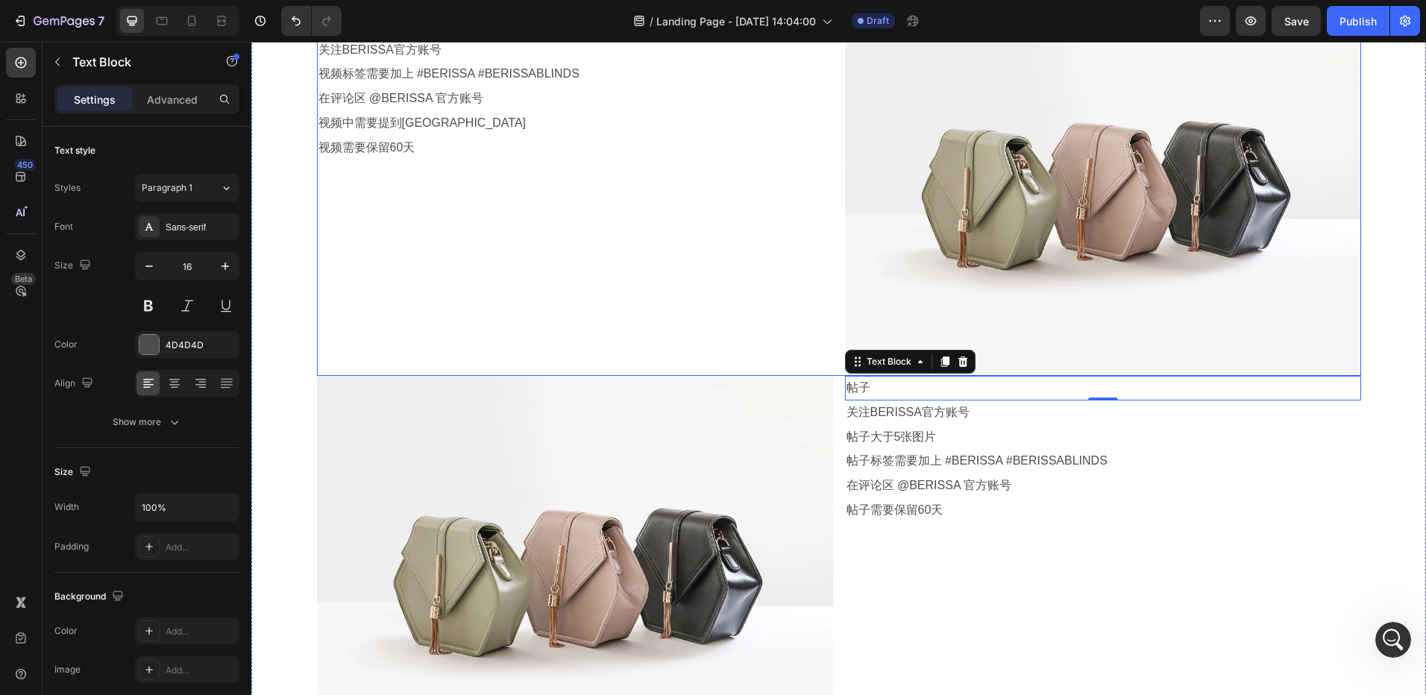
scroll to position [6836, 0]
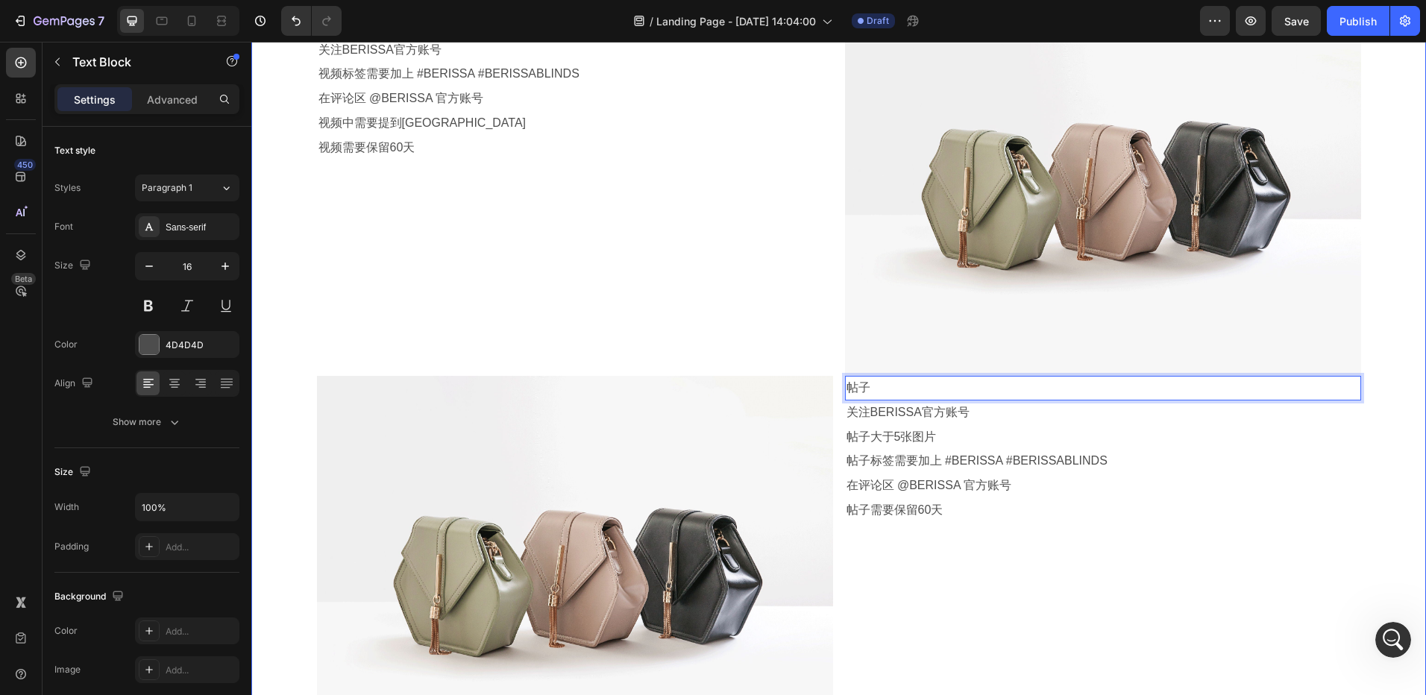
click at [1378, 388] on div "要求 Heading Row 短视频 Text Block 时长 > 30s Text Block 关注BERISSA官方账号 Text Block 视频标签…" at bounding box center [838, 346] width 1175 height 834
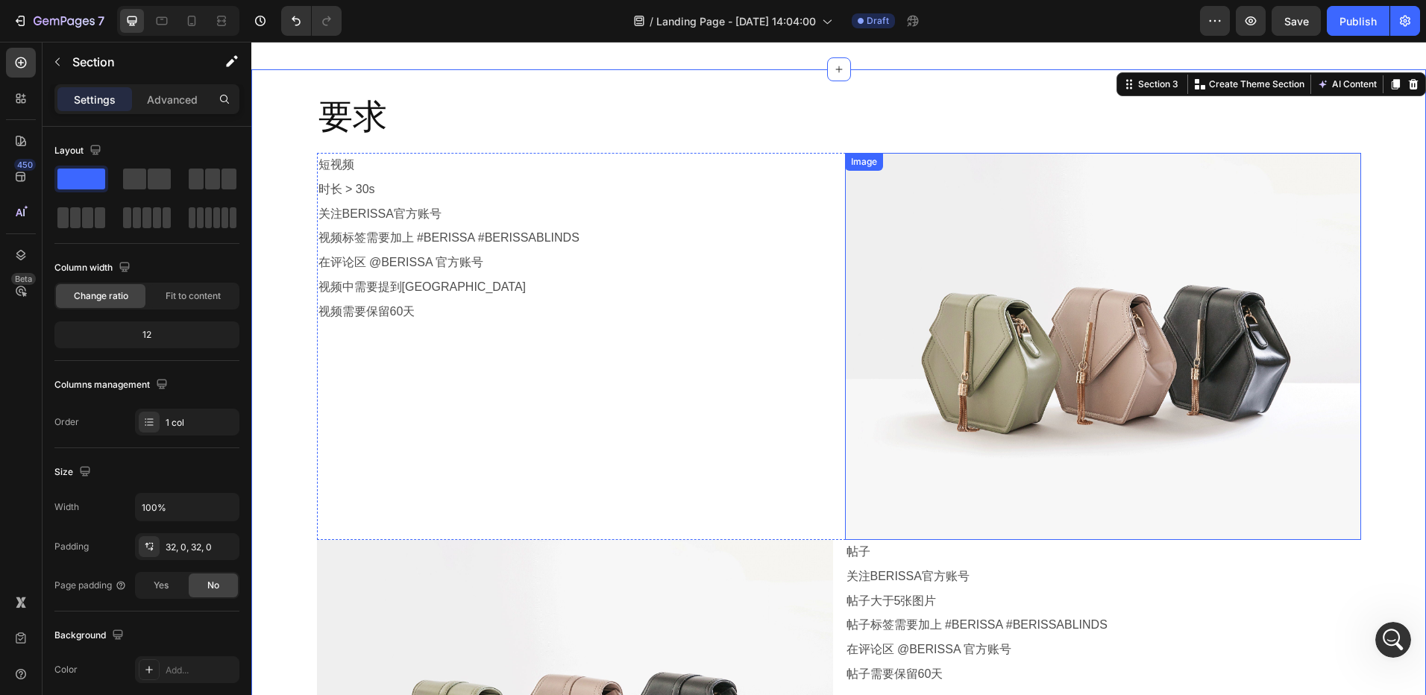
scroll to position [746, 0]
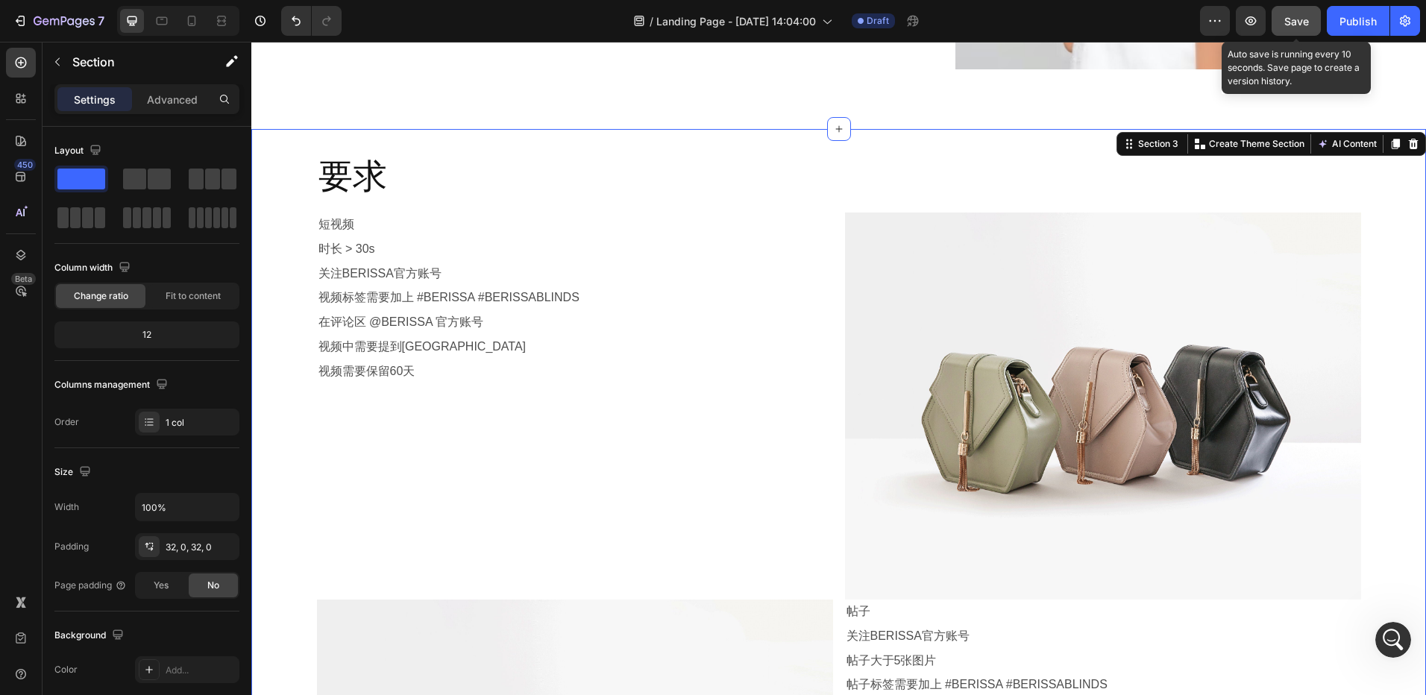
click at [1284, 23] on span "Save" at bounding box center [1296, 21] width 25 height 13
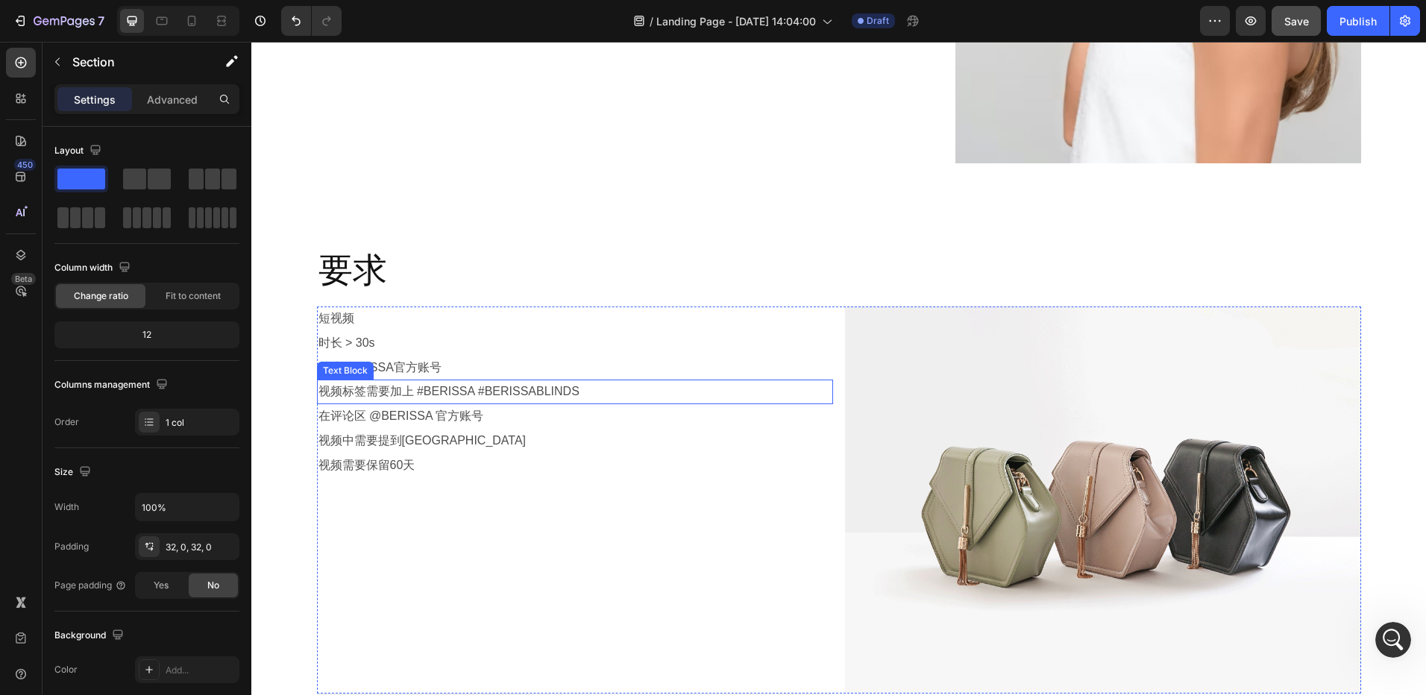
scroll to position [671, 0]
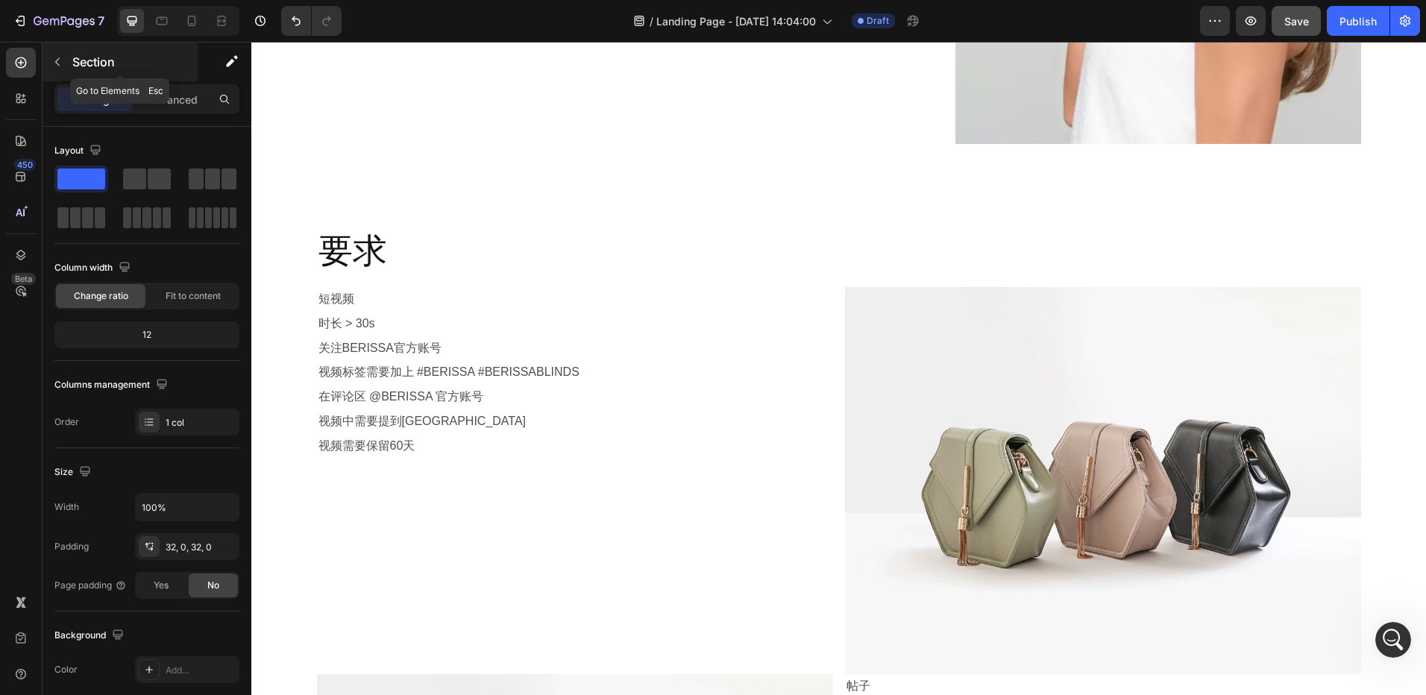
click at [61, 71] on button "button" at bounding box center [57, 62] width 24 height 24
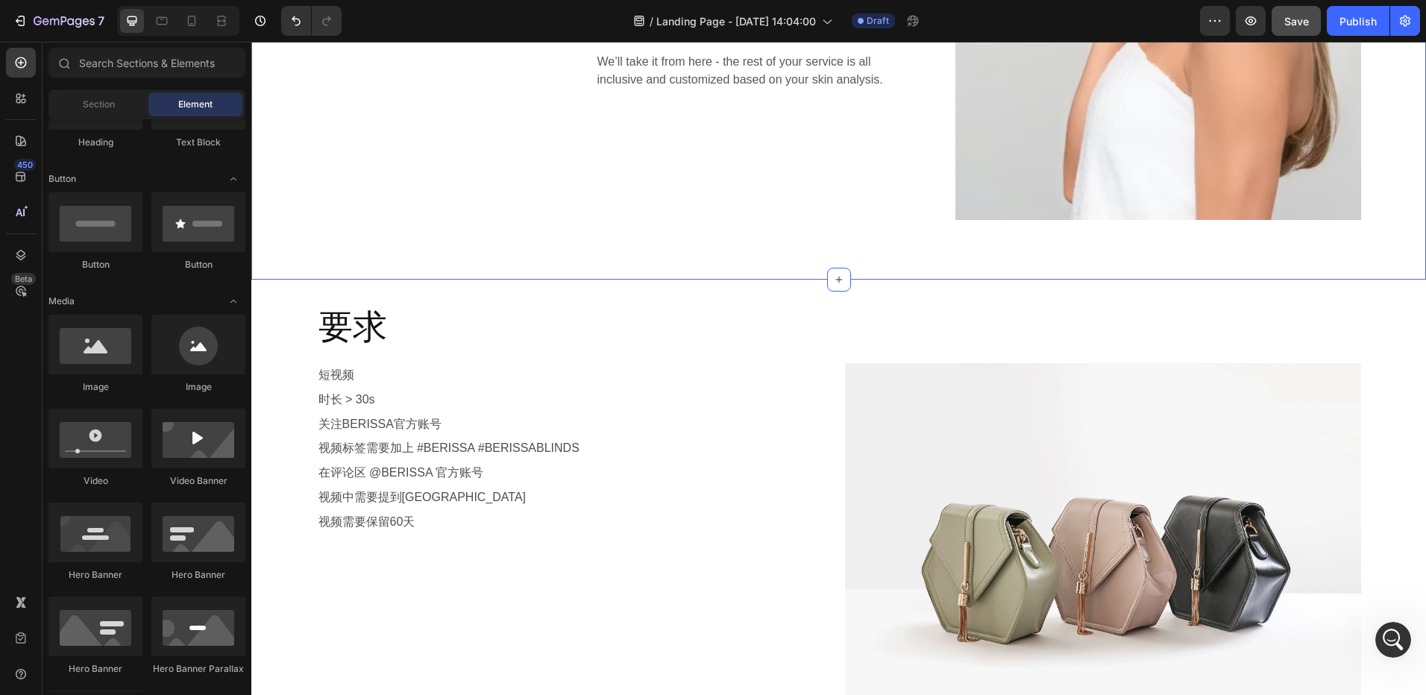
scroll to position [522, 0]
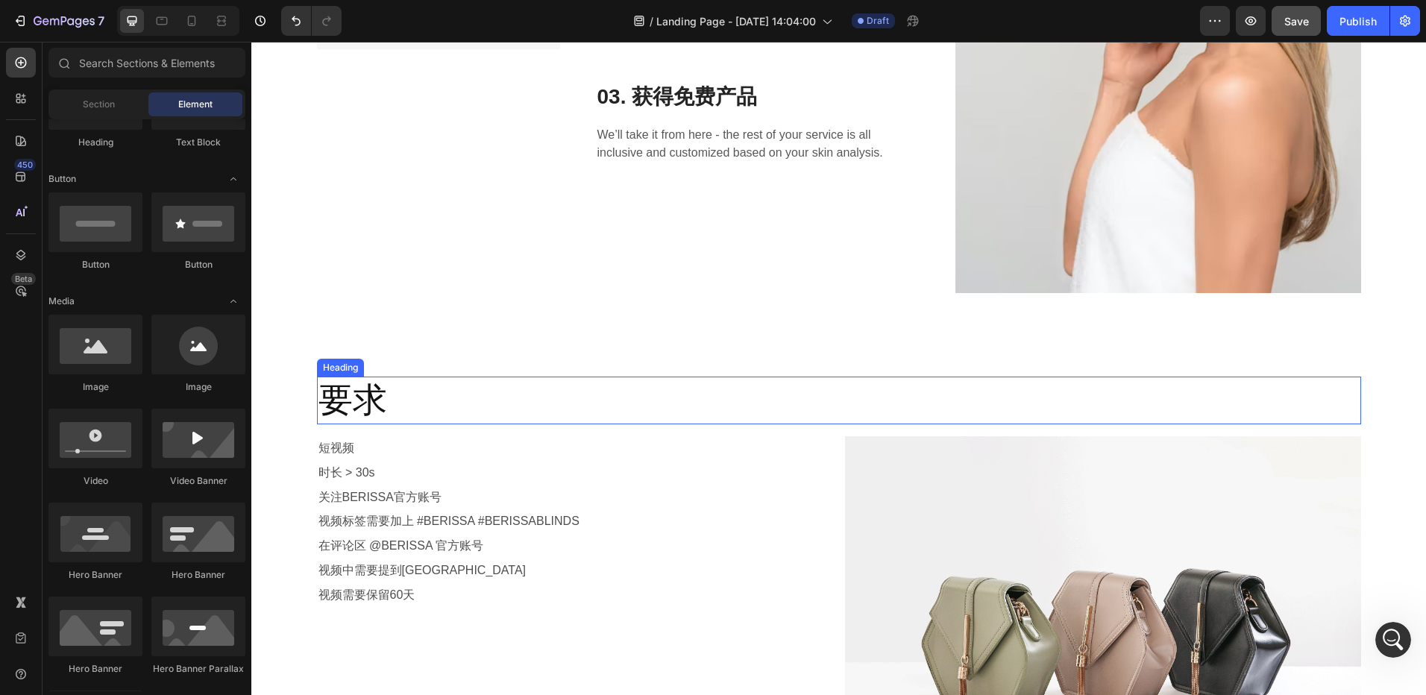
click at [343, 398] on h2 "要求" at bounding box center [839, 401] width 1044 height 48
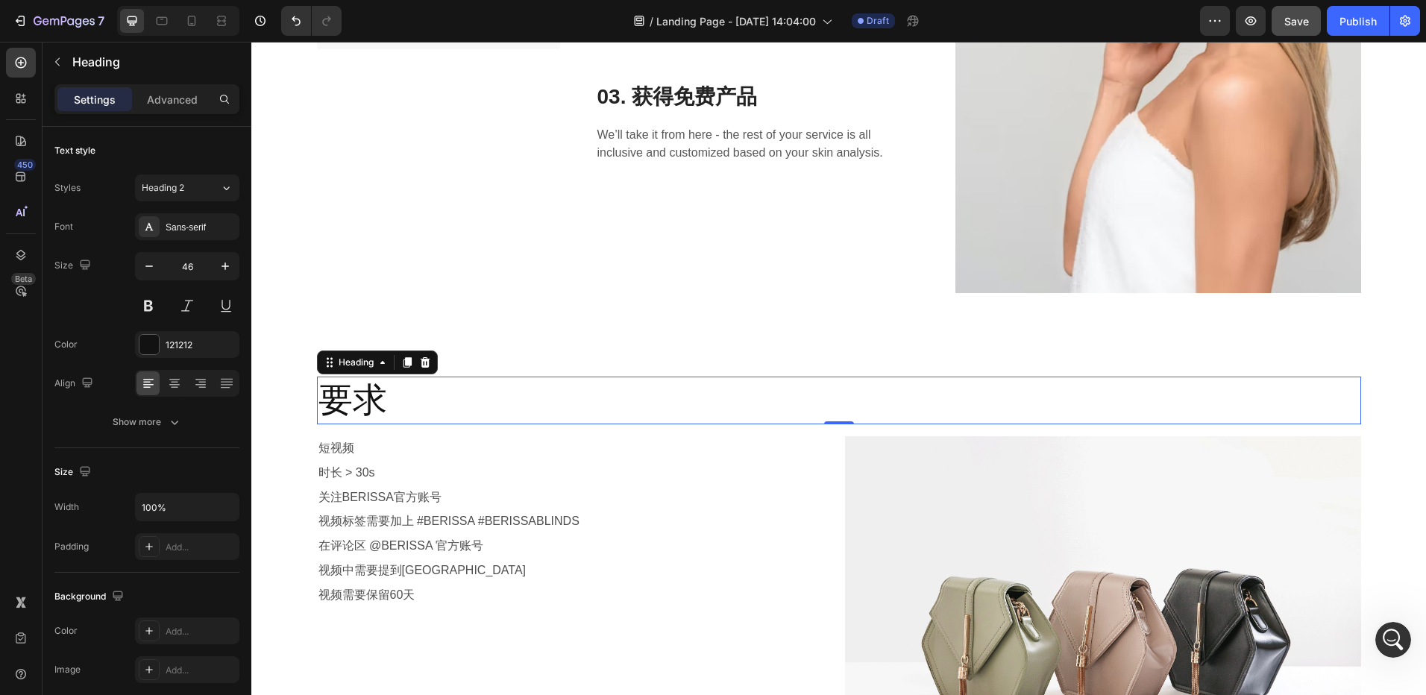
click at [324, 401] on p "要求" at bounding box center [838, 400] width 1041 height 45
click at [513, 401] on p "创作要求" at bounding box center [838, 400] width 1041 height 45
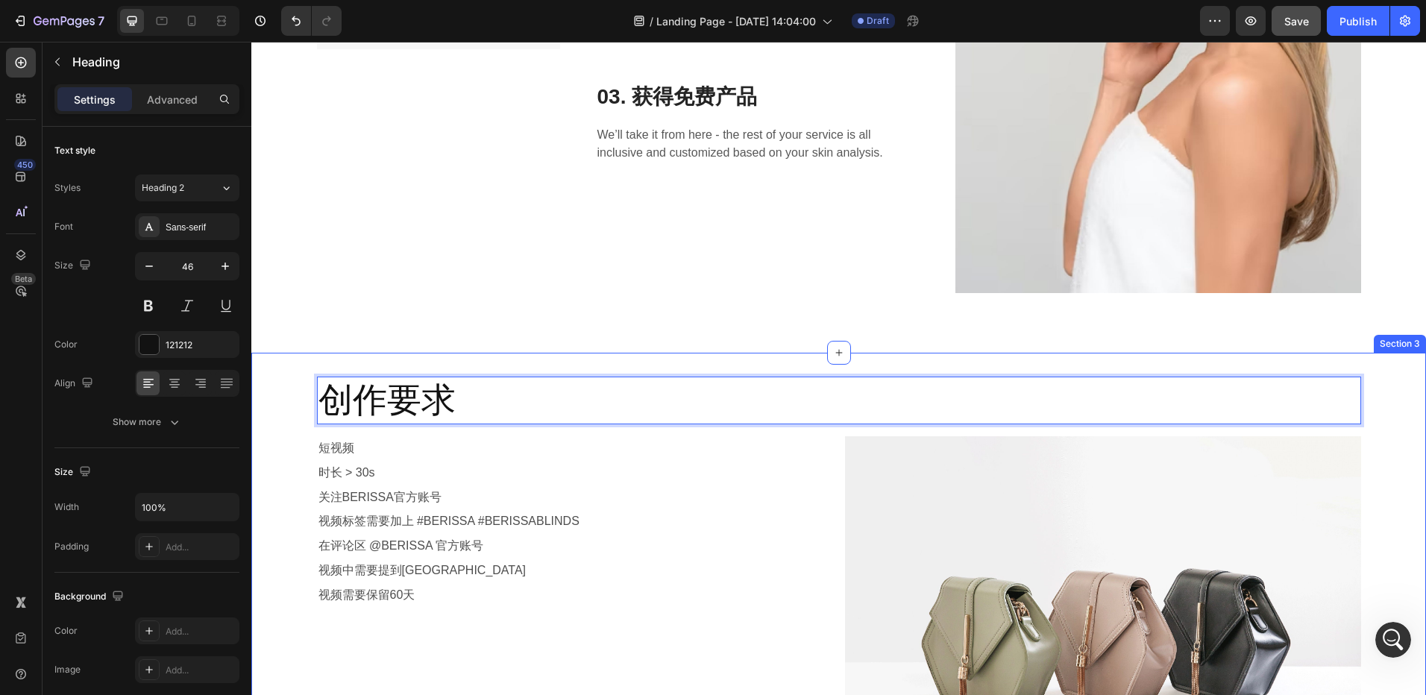
click at [534, 342] on div "分享你的视频/图片 Heading Image 你可以获得 Text block 01. 3000-9000积分 Heading Our estheticia…" at bounding box center [838, 39] width 1175 height 627
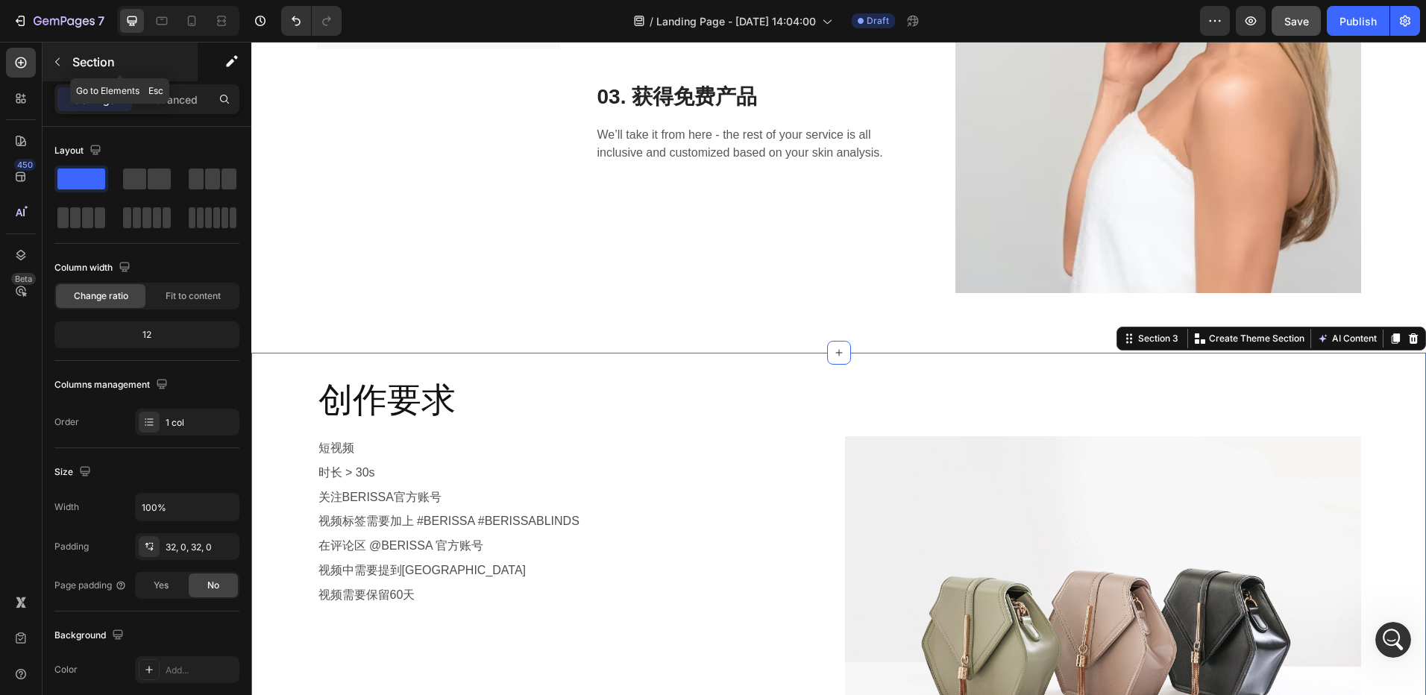
click at [57, 67] on icon "button" at bounding box center [57, 62] width 12 height 12
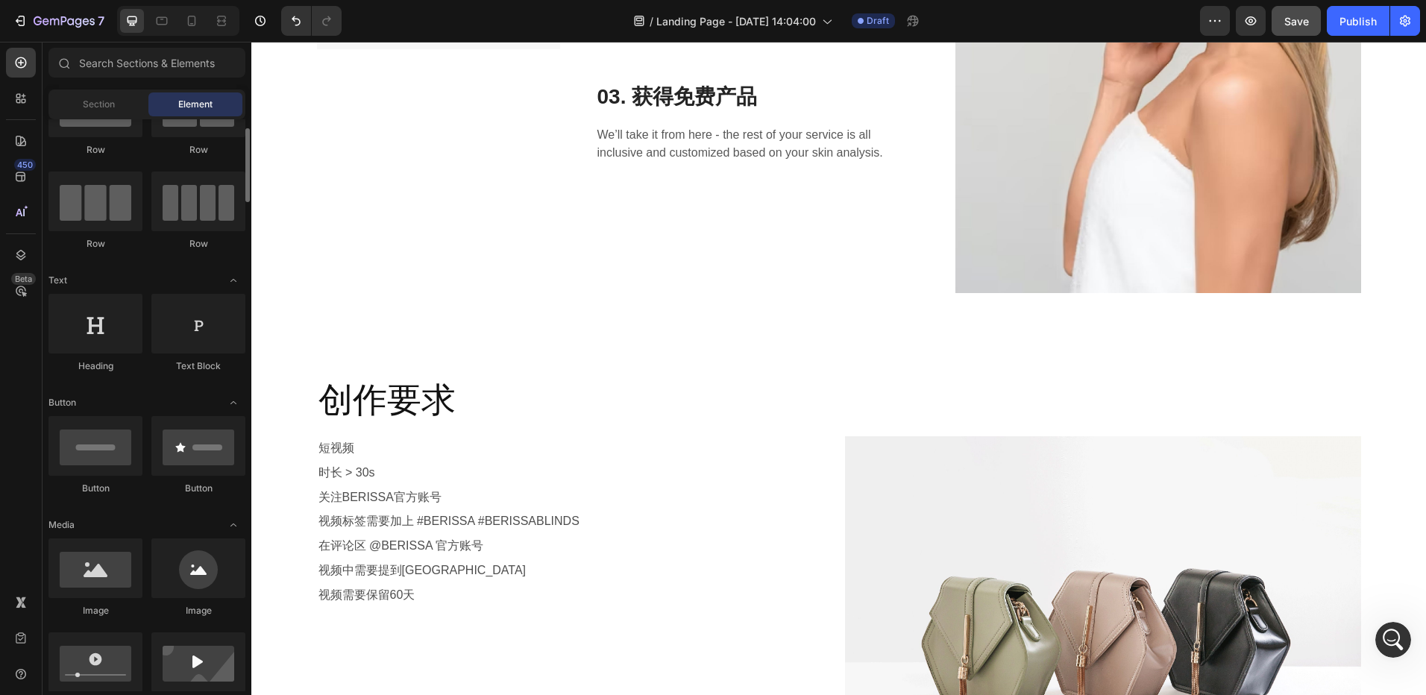
scroll to position [0, 0]
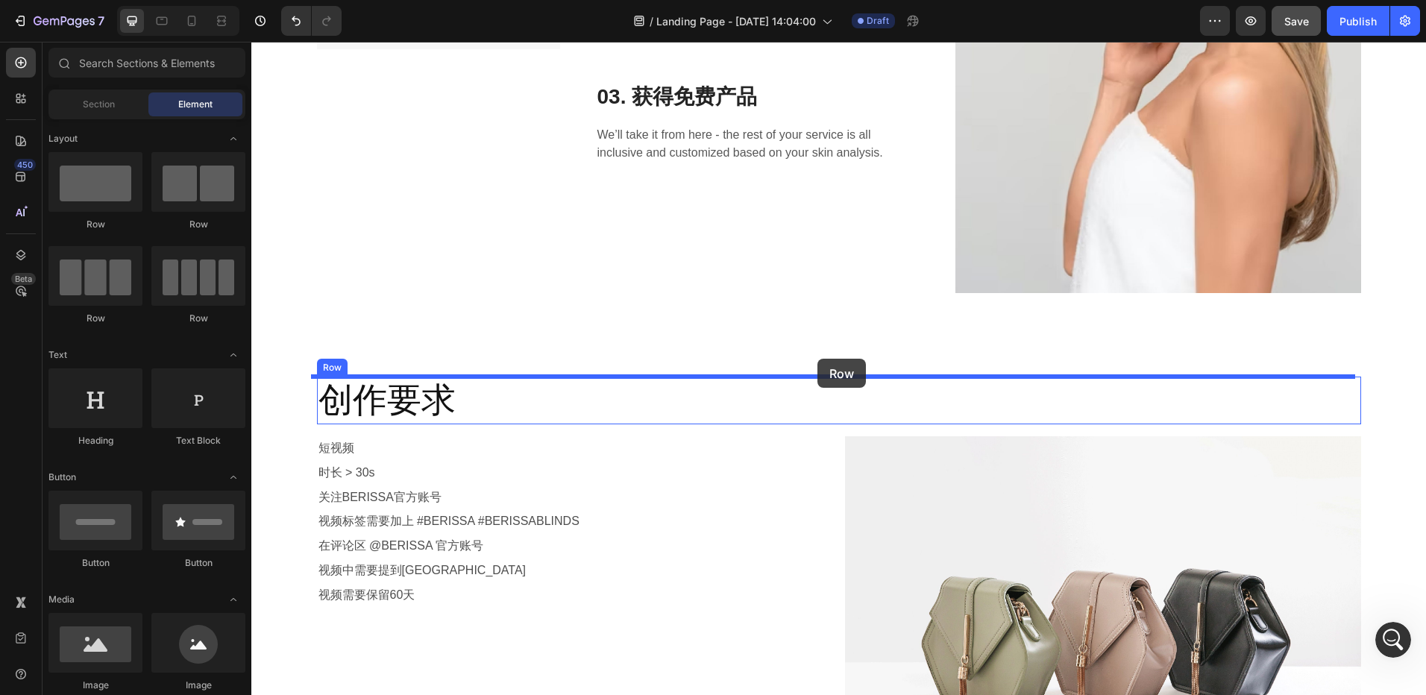
drag, startPoint x: 356, startPoint y: 242, endPoint x: 817, endPoint y: 359, distance: 476.3
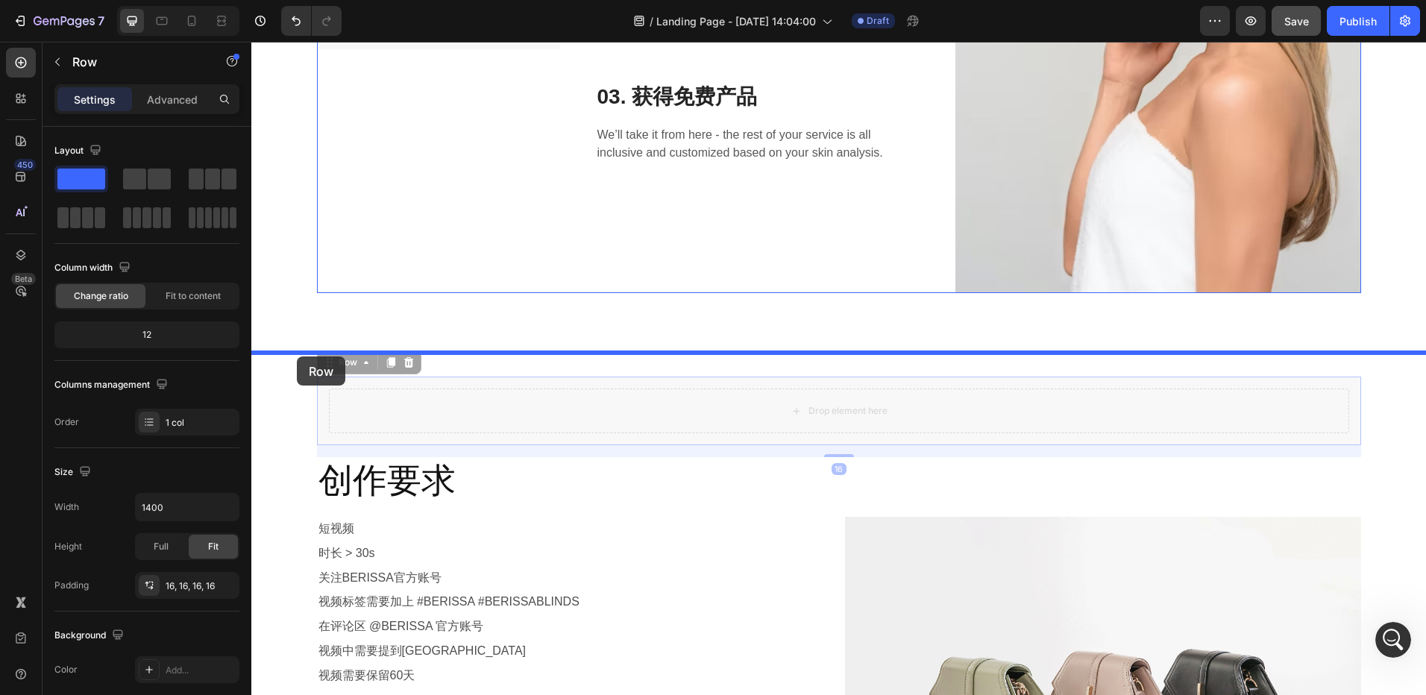
drag, startPoint x: 317, startPoint y: 360, endPoint x: 297, endPoint y: 357, distance: 20.5
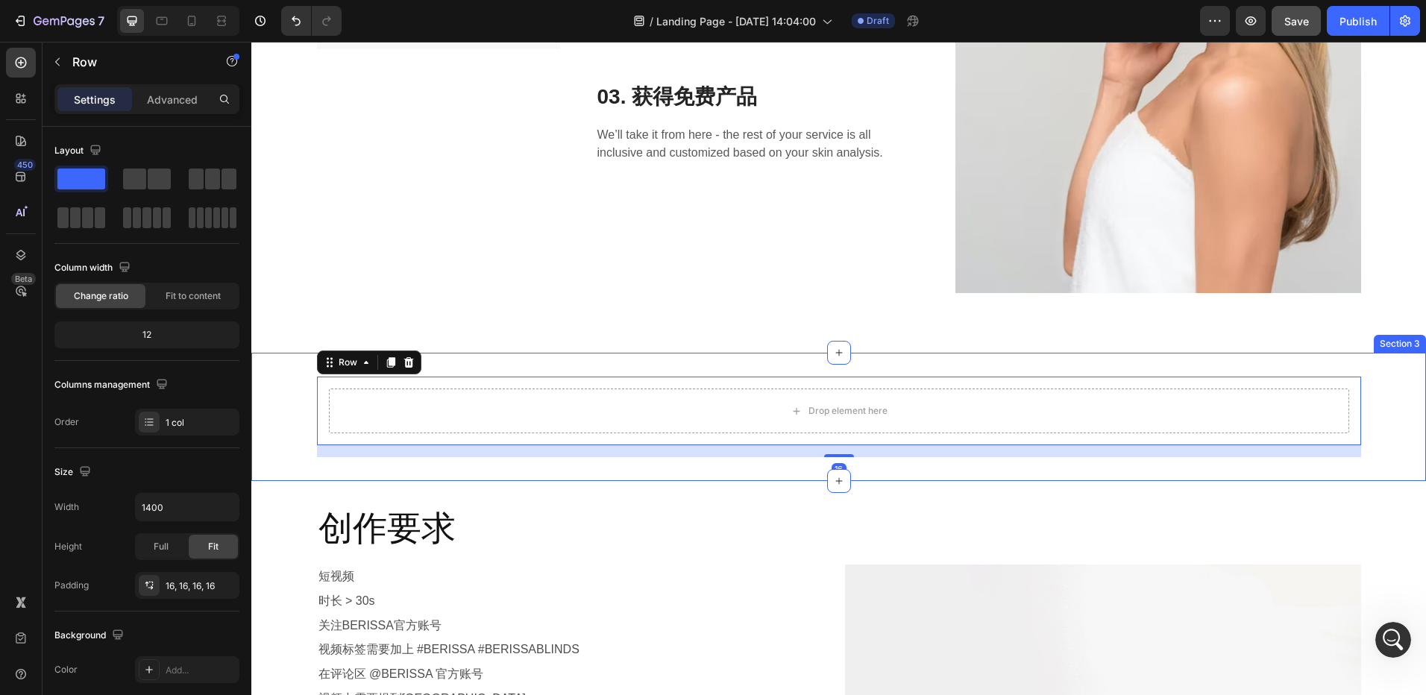
click at [286, 403] on div "Drop element here Row 16" at bounding box center [838, 417] width 1175 height 81
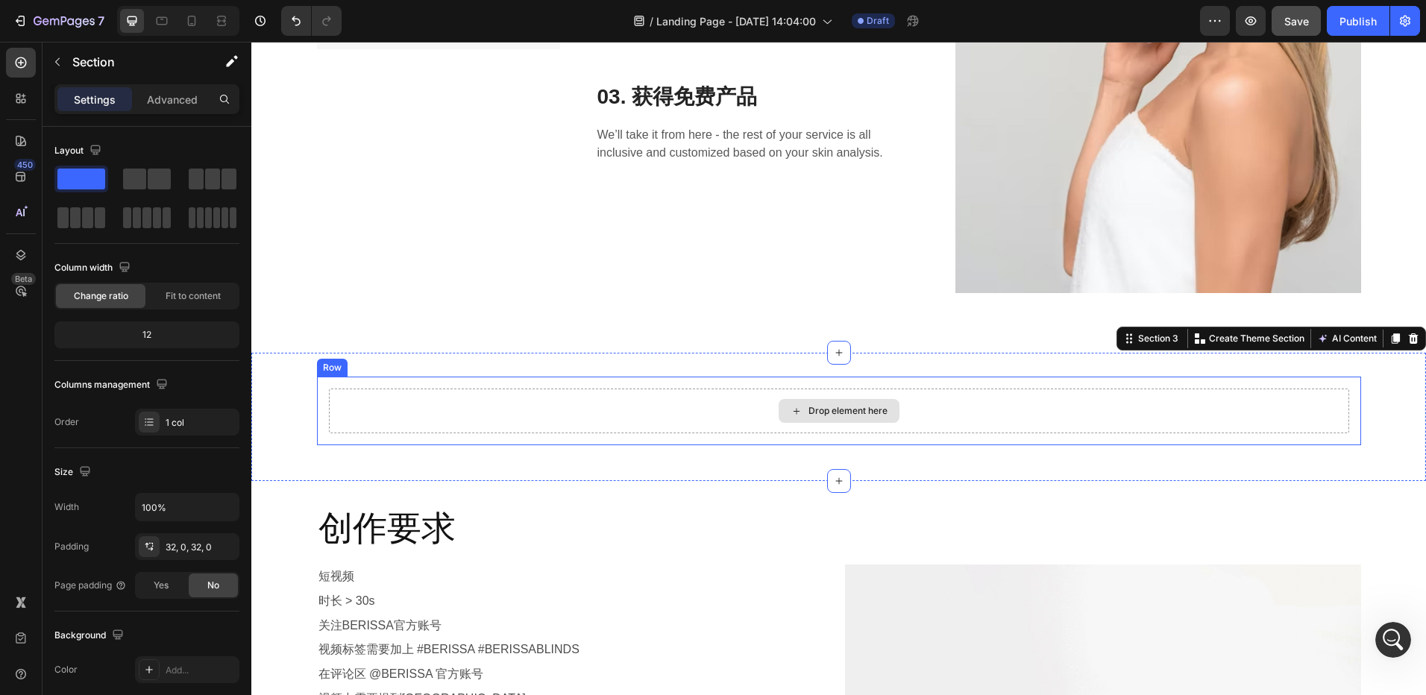
click at [817, 409] on div "Drop element here" at bounding box center [848, 411] width 79 height 12
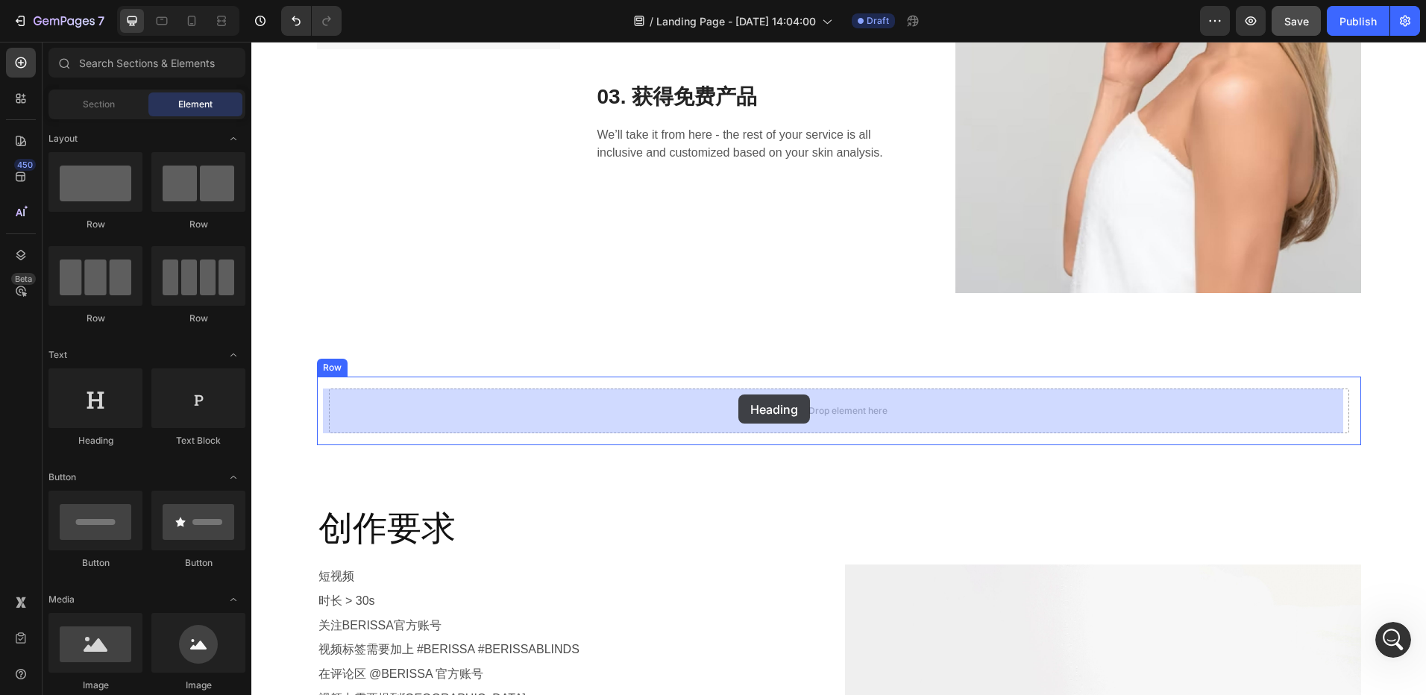
drag, startPoint x: 474, startPoint y: 448, endPoint x: 740, endPoint y: 395, distance: 270.9
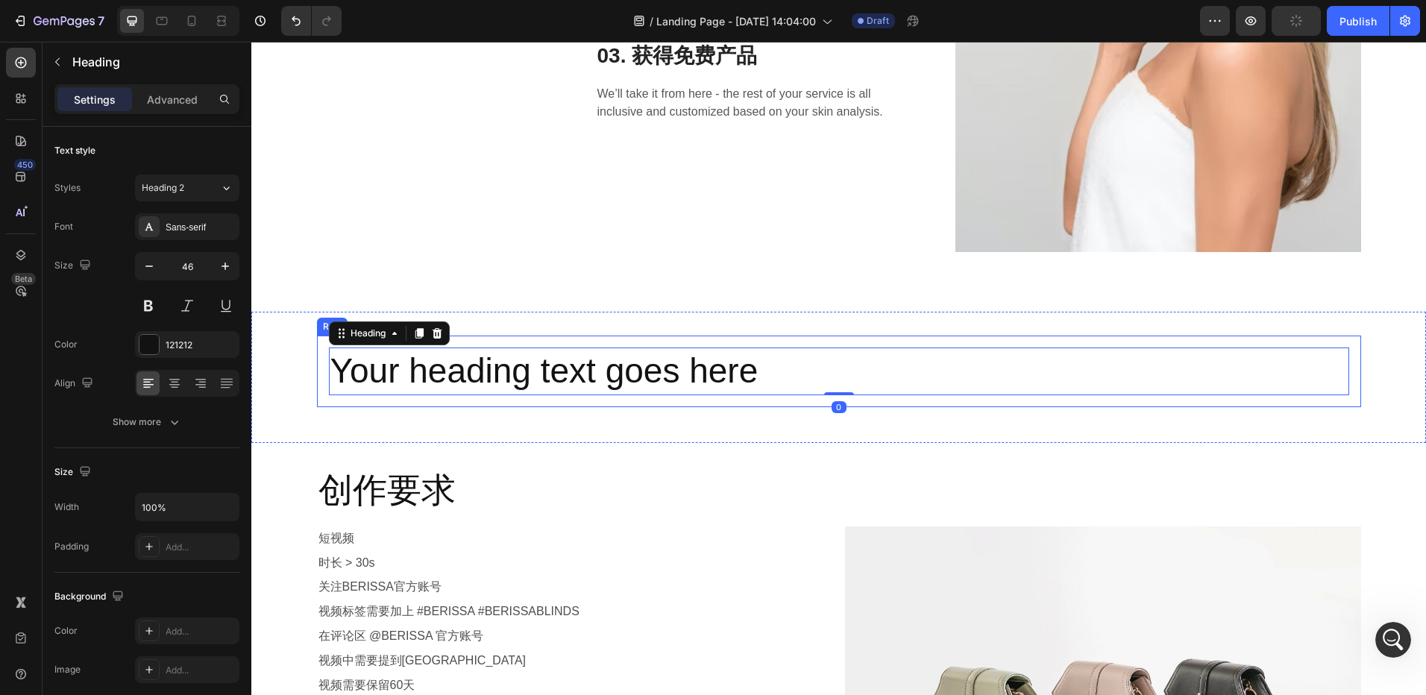
scroll to position [597, 0]
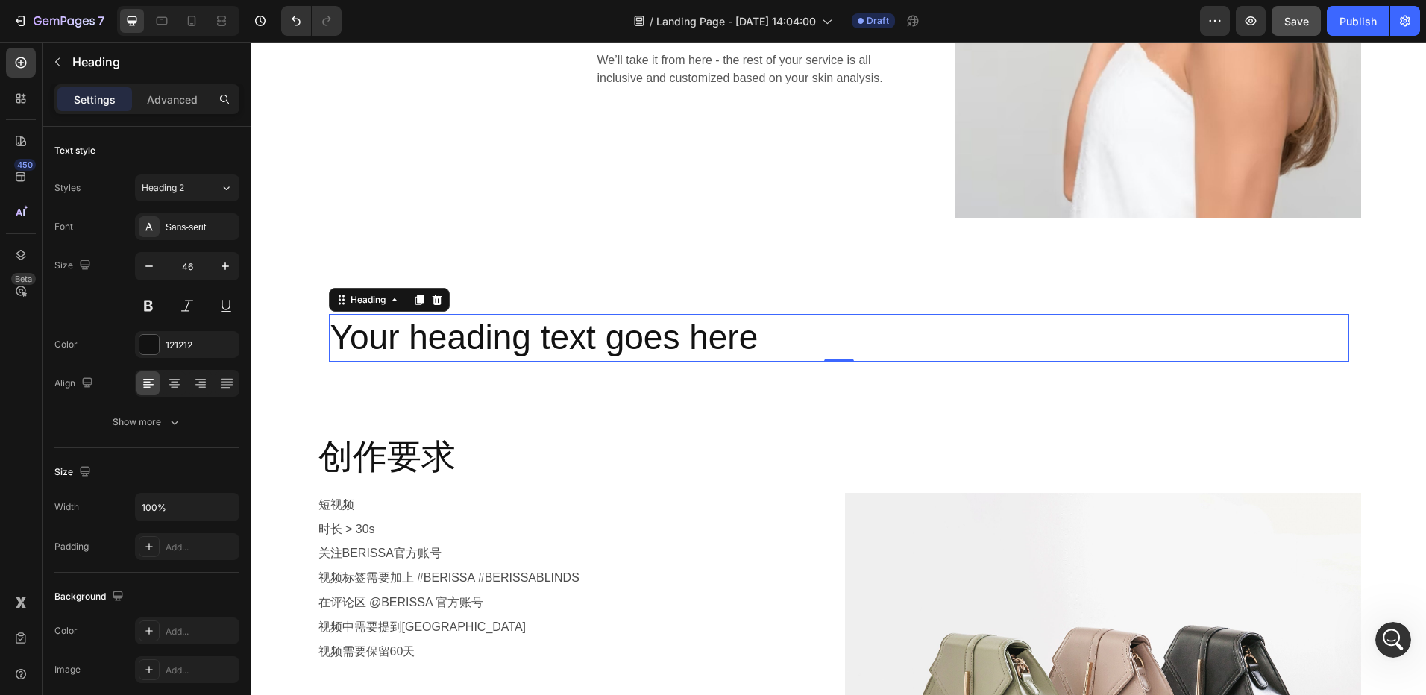
click at [491, 337] on h2 "Your heading text goes here" at bounding box center [839, 338] width 1020 height 48
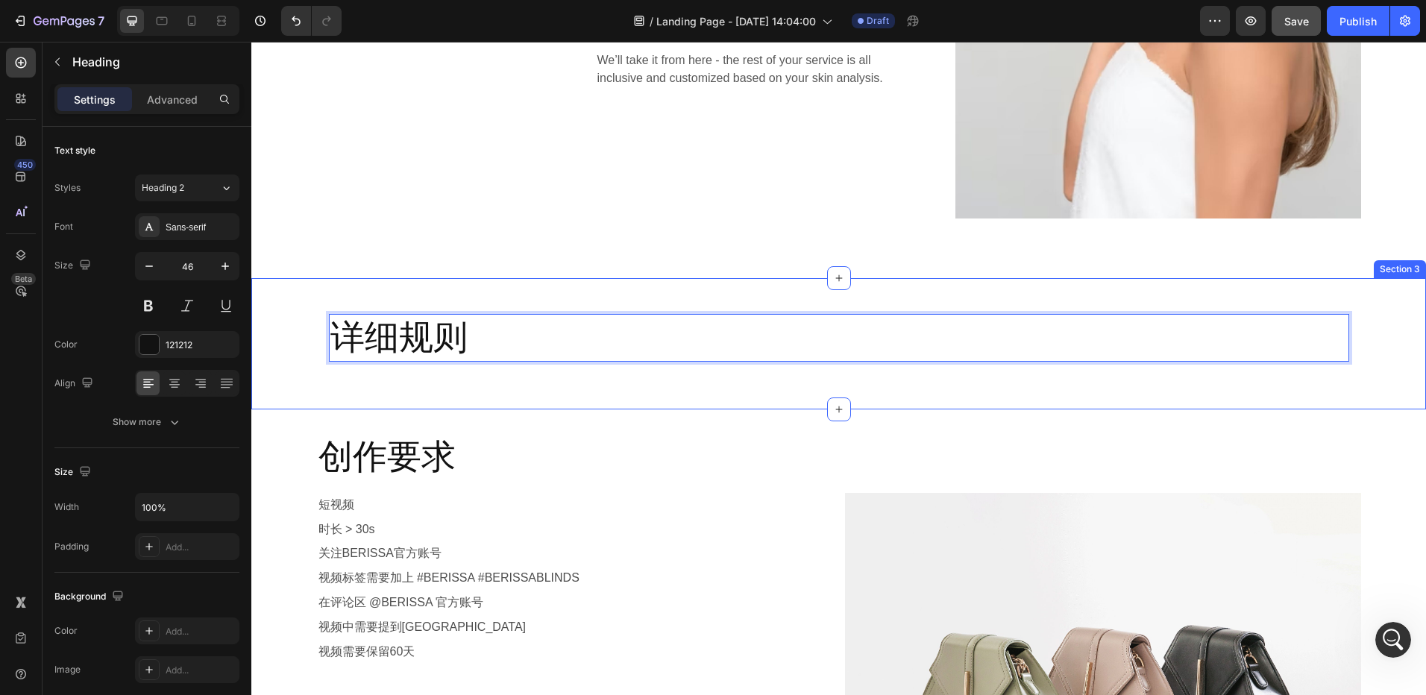
click at [392, 381] on div "详细规则 Heading 0 Row" at bounding box center [838, 344] width 1175 height 84
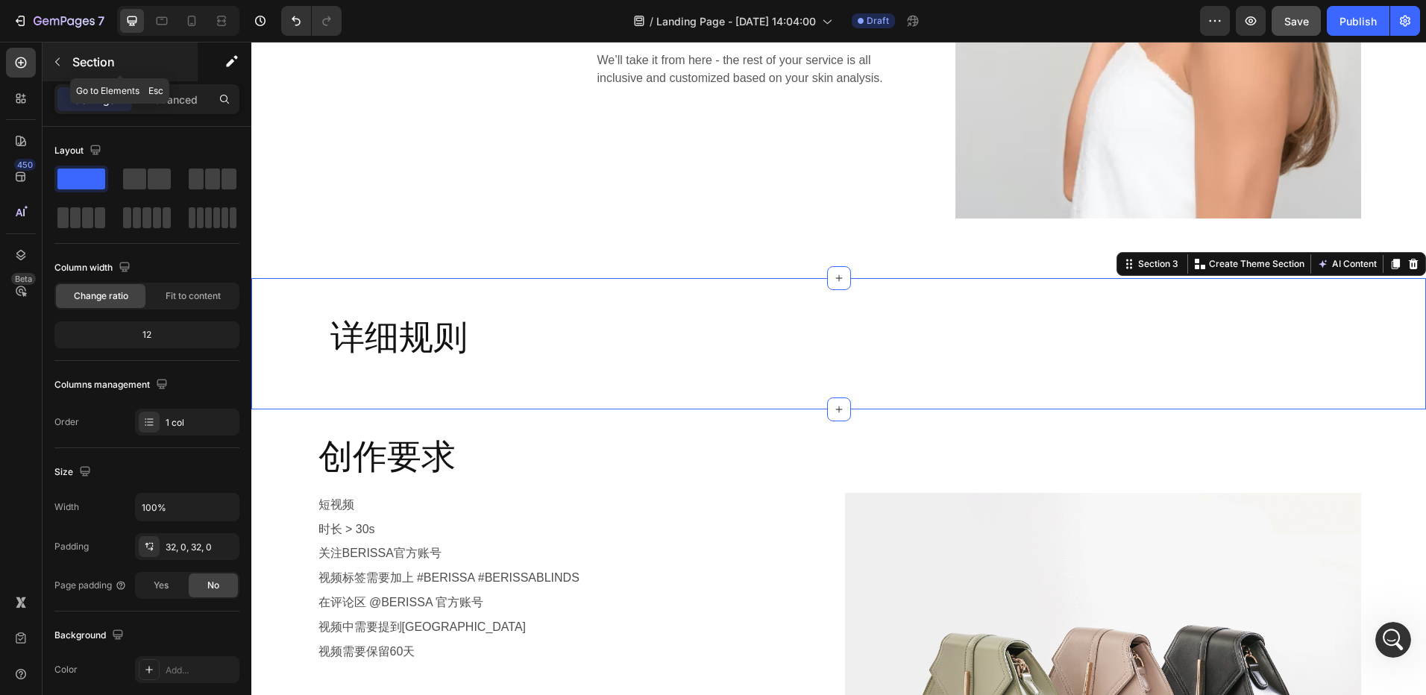
click at [54, 69] on button "button" at bounding box center [57, 62] width 24 height 24
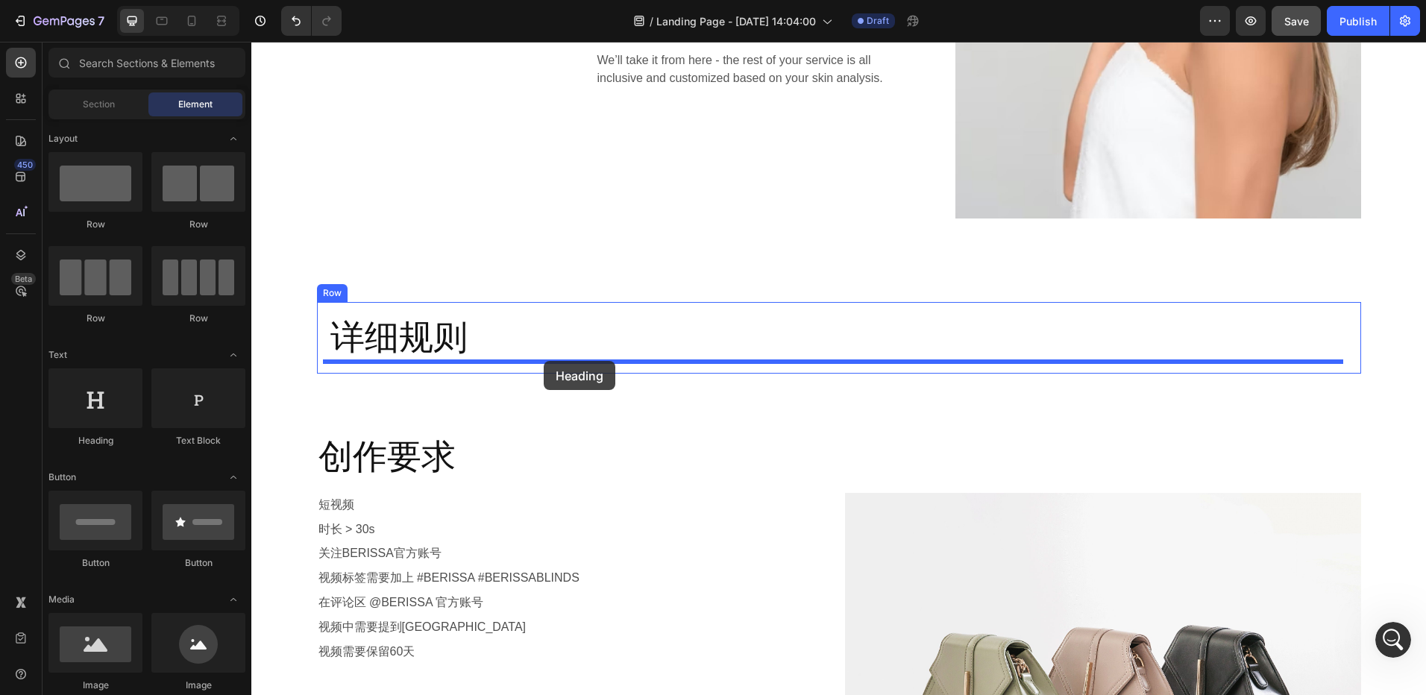
drag, startPoint x: 382, startPoint y: 448, endPoint x: 544, endPoint y: 361, distance: 183.9
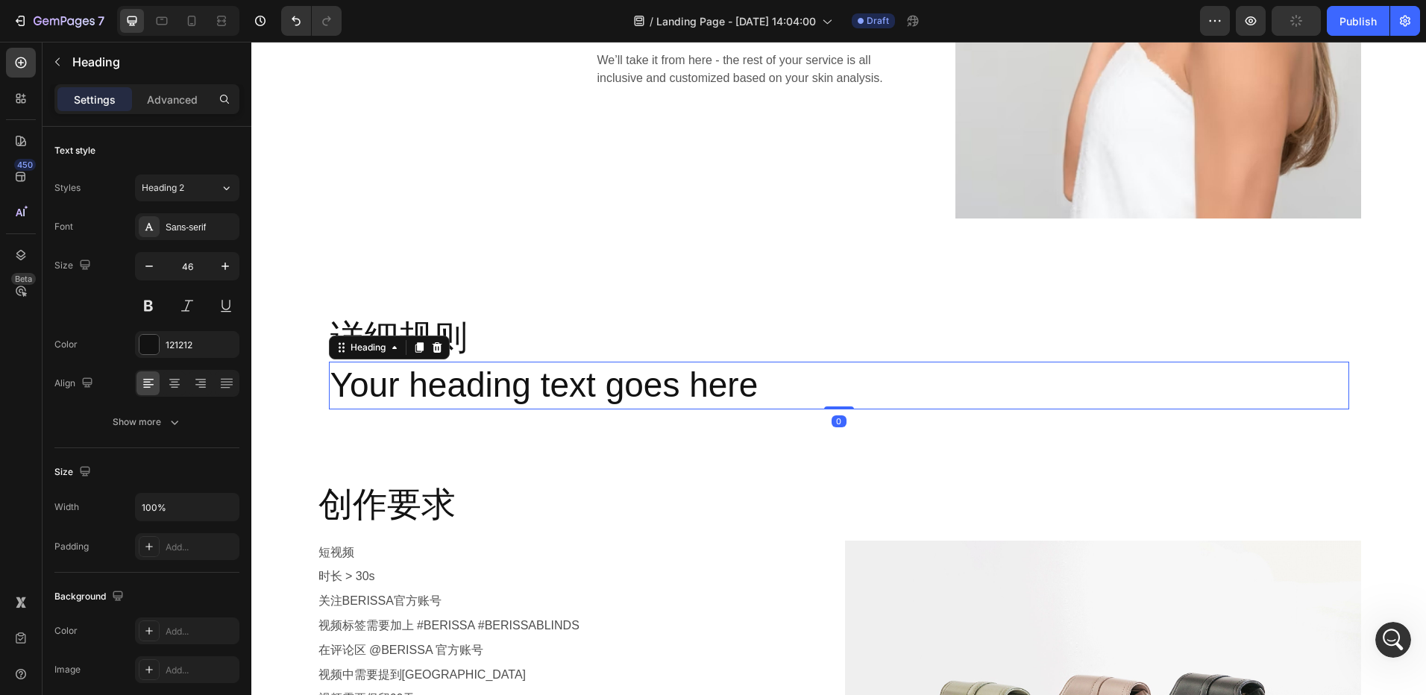
click at [548, 393] on h2 "Your heading text goes here" at bounding box center [839, 386] width 1020 height 48
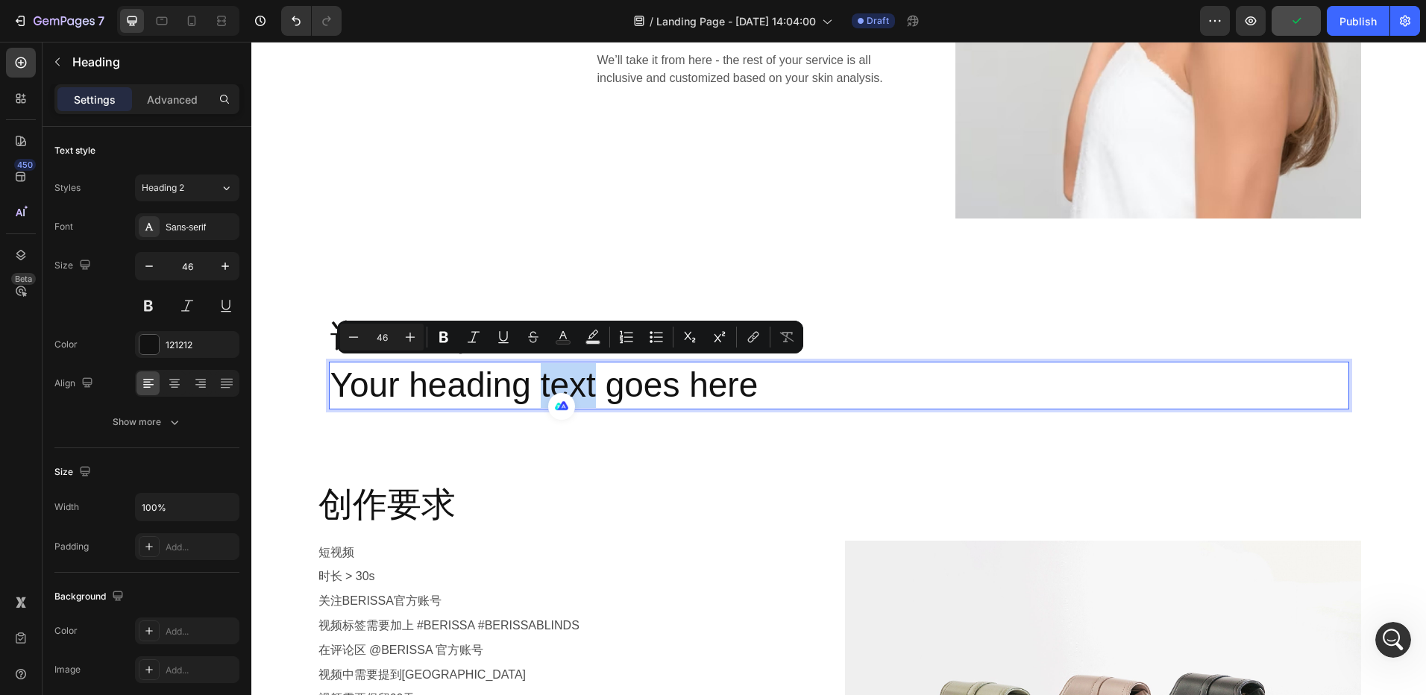
click at [492, 431] on div "详细规则 Heading Your heading text goes here Heading 0 Row" at bounding box center [838, 367] width 1175 height 131
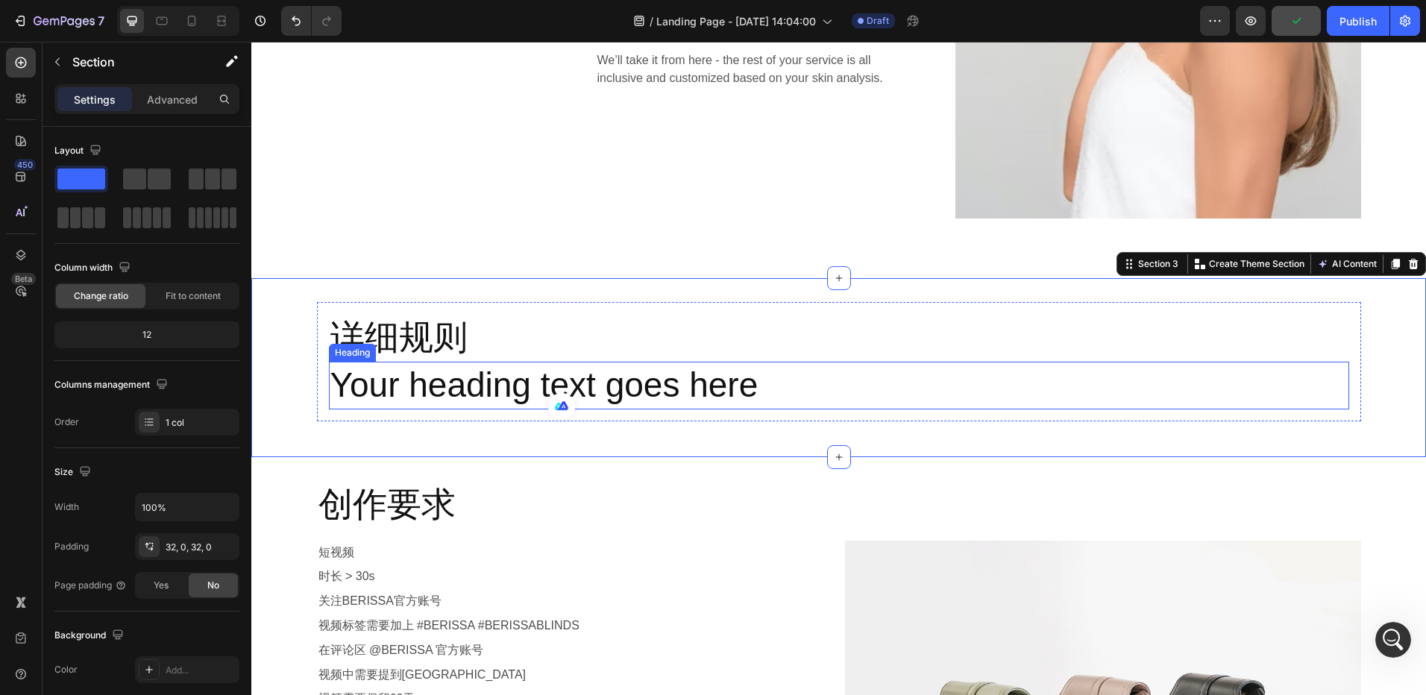
click at [492, 391] on p "Your heading text goes here" at bounding box center [838, 385] width 1017 height 45
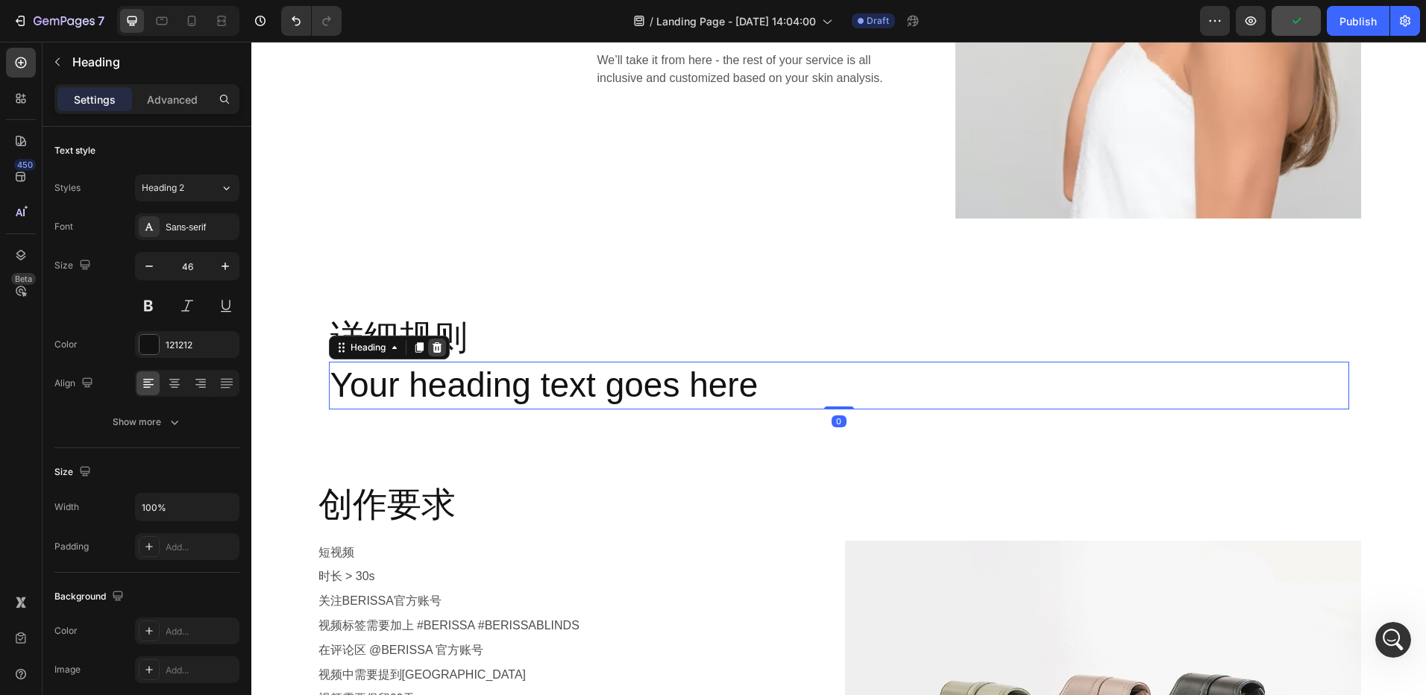
click at [432, 344] on icon at bounding box center [437, 347] width 10 height 10
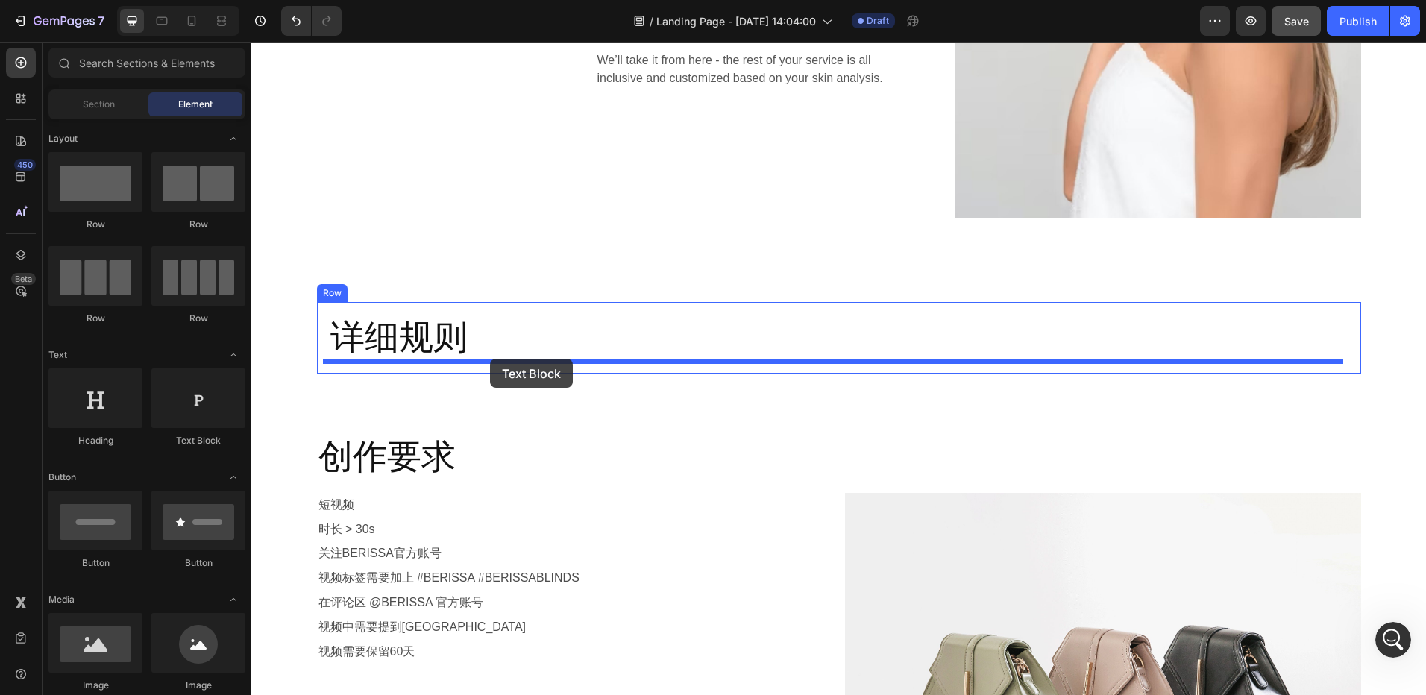
drag, startPoint x: 472, startPoint y: 439, endPoint x: 490, endPoint y: 359, distance: 81.8
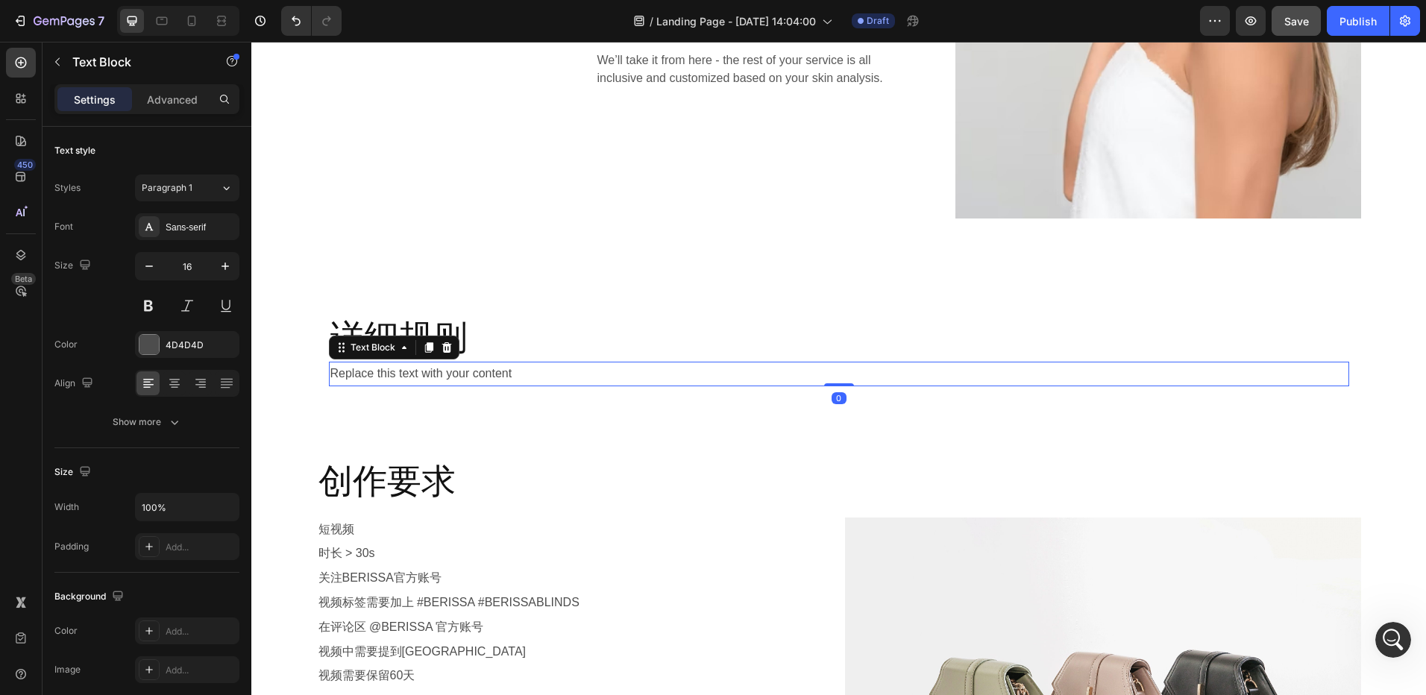
click at [474, 374] on div "Replace this text with your content" at bounding box center [839, 374] width 1020 height 25
click at [474, 374] on p "Replace this text with your content" at bounding box center [838, 374] width 1017 height 22
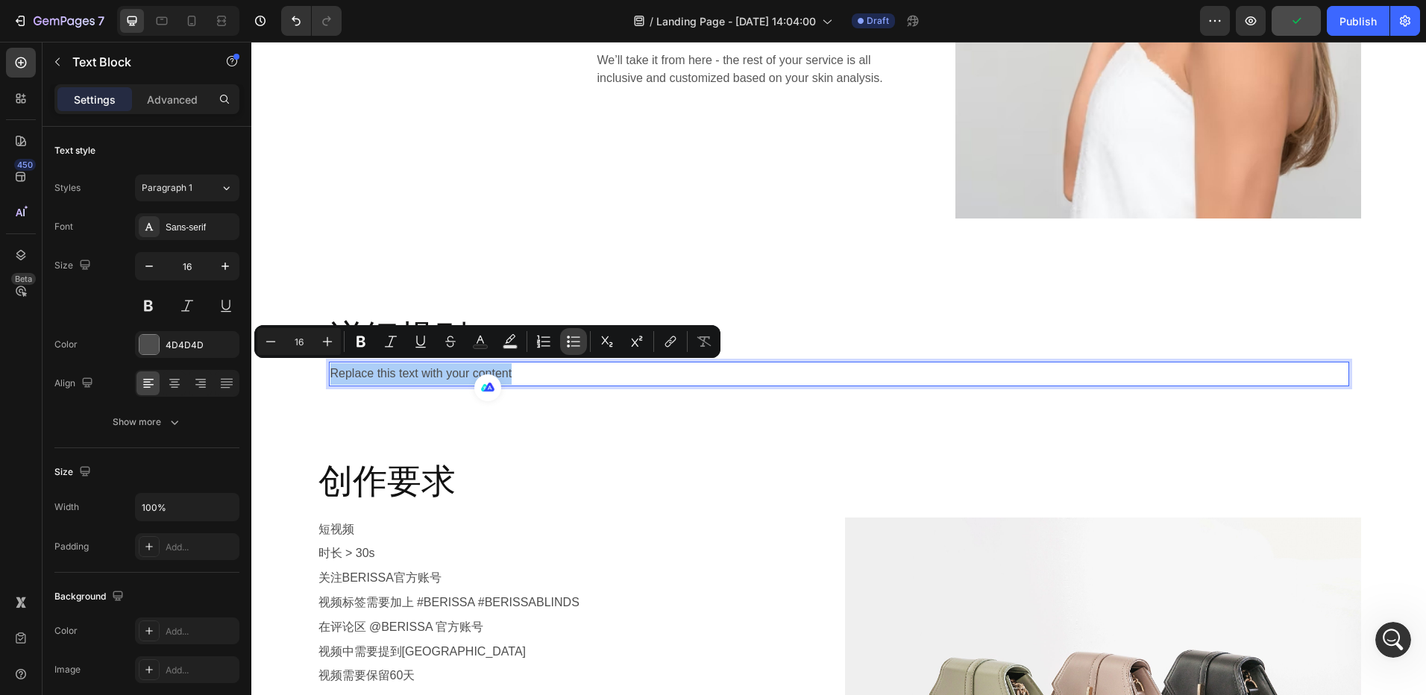
click at [565, 342] on button "Bulleted List" at bounding box center [573, 341] width 27 height 27
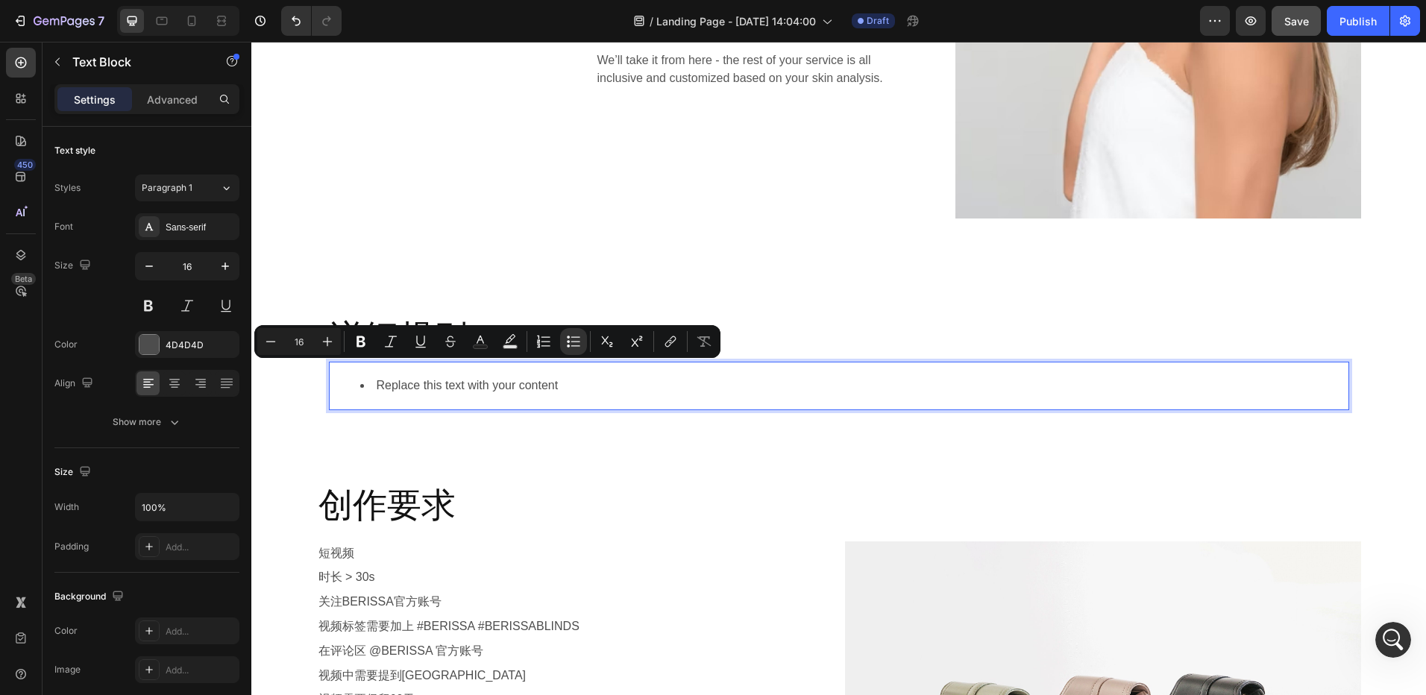
click at [413, 390] on li "Replace this text with your content" at bounding box center [854, 386] width 988 height 22
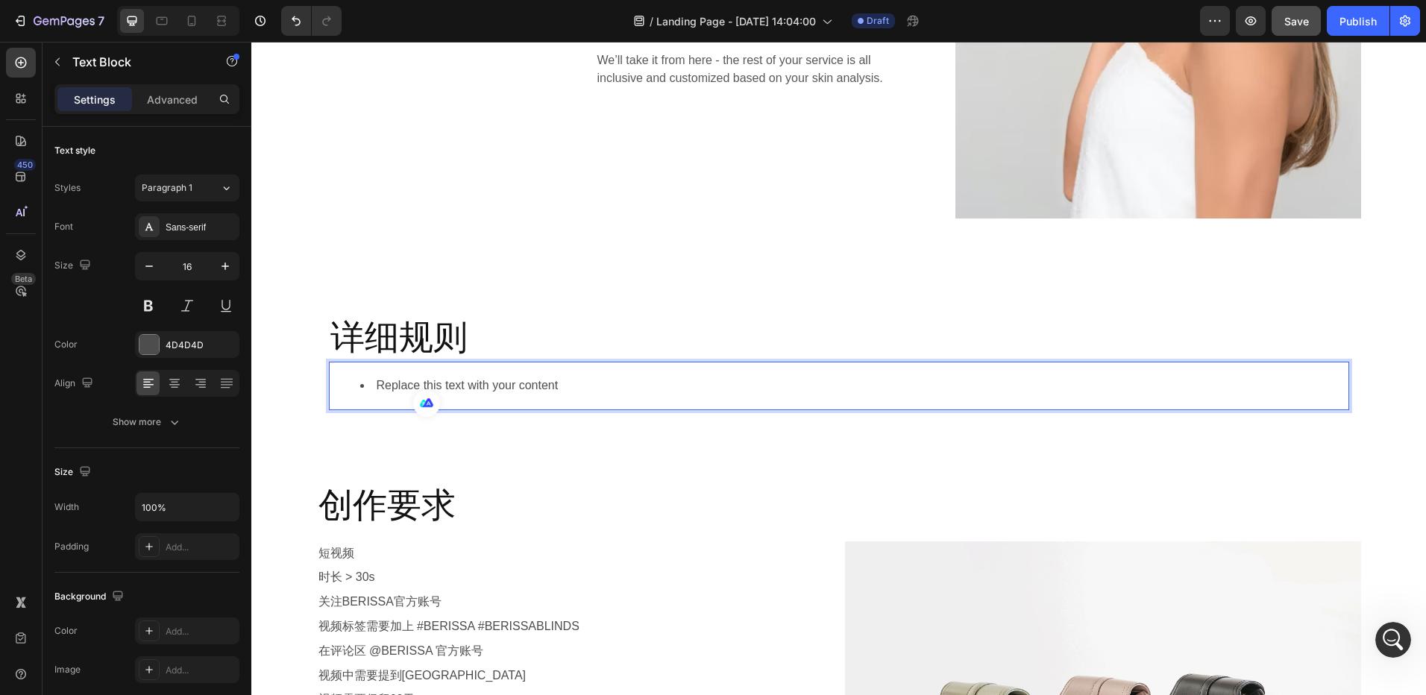
click at [573, 387] on li "Replace this text with your content" at bounding box center [854, 386] width 988 height 22
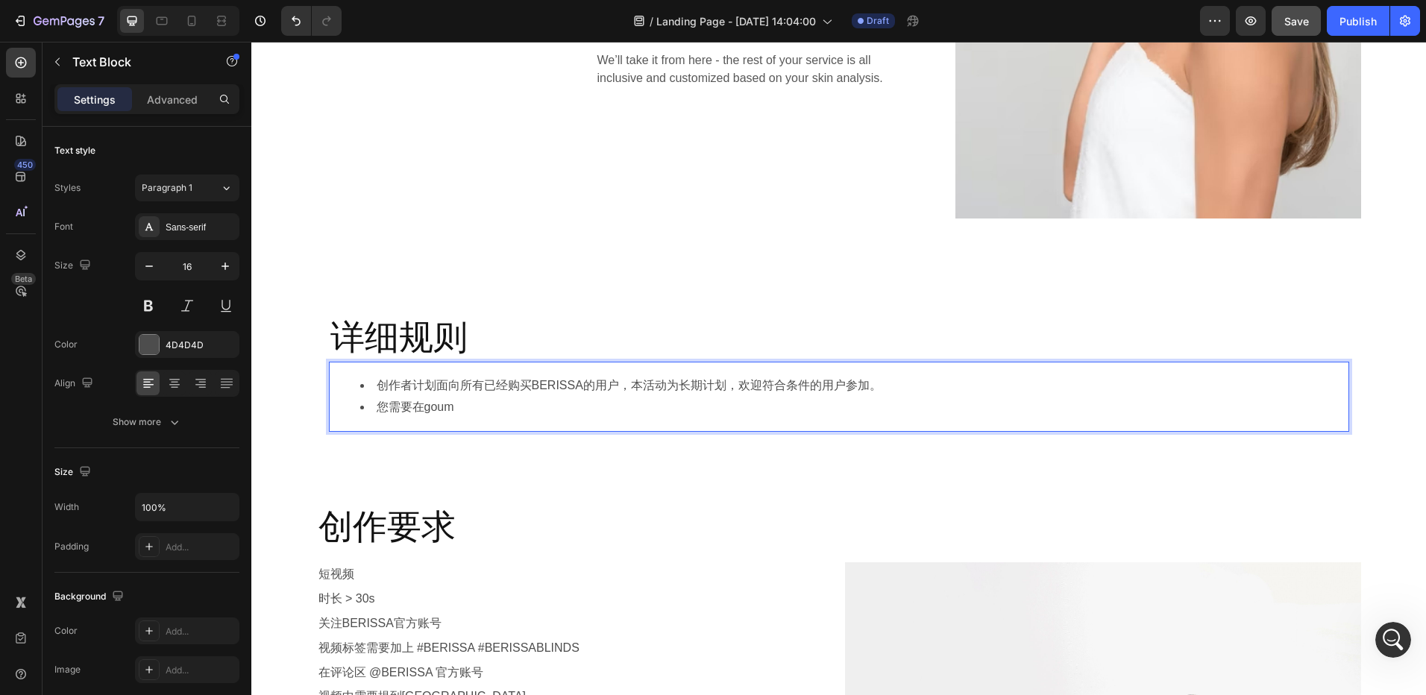
scroll to position [6836, 0]
click at [808, 410] on li "如果您对此活动感兴趣，请在收到商品后的两个月内参与，在社交平台分享您" at bounding box center [854, 408] width 988 height 22
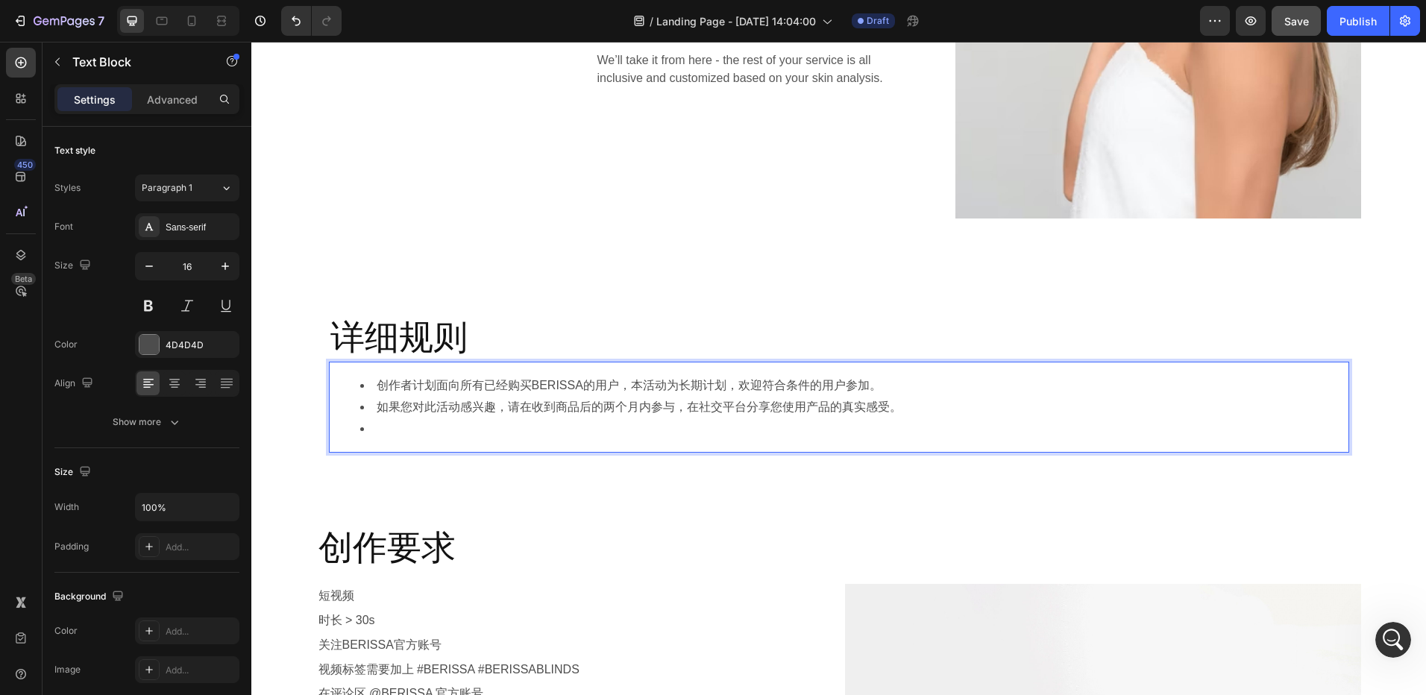
click at [643, 429] on li "Rich Text Editor. Editing area: main" at bounding box center [854, 429] width 988 height 22
click at [652, 434] on li "我们鼓励用户以短视频或者图文的形式分享，对" at bounding box center [854, 429] width 988 height 22
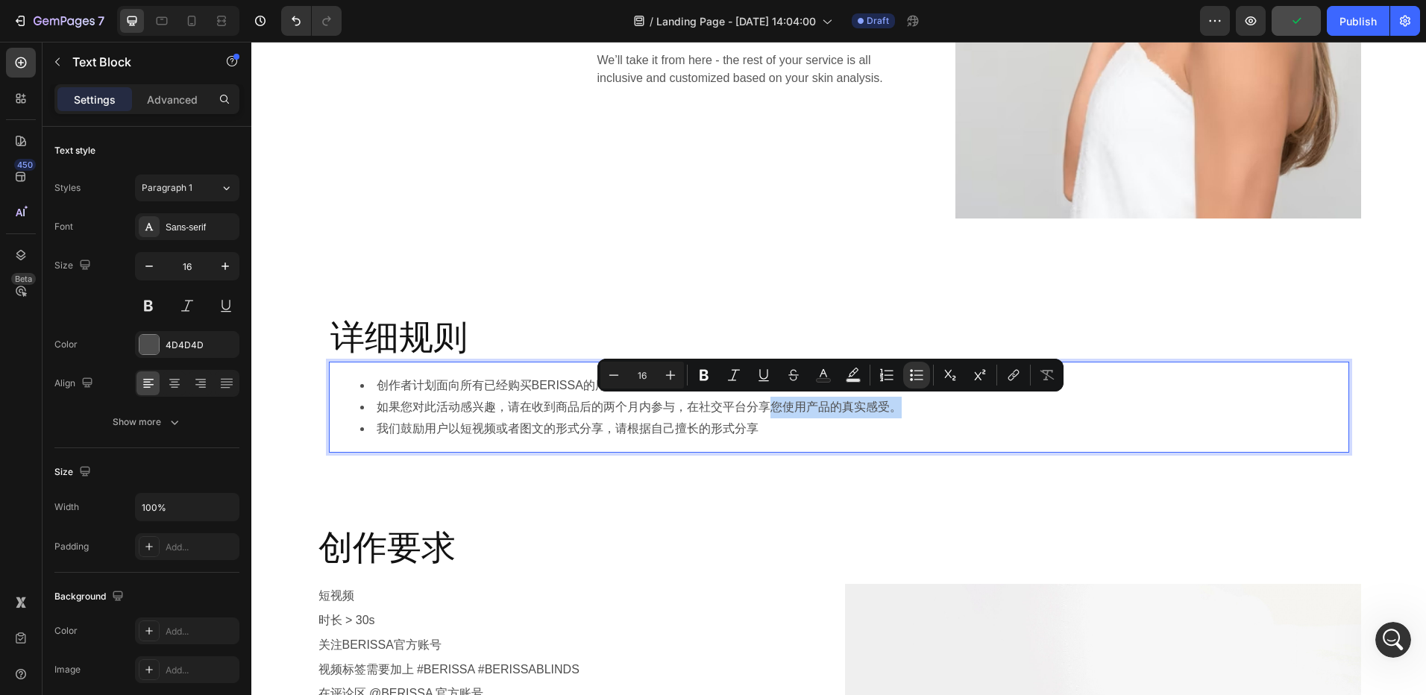
drag, startPoint x: 765, startPoint y: 406, endPoint x: 893, endPoint y: 407, distance: 127.6
click at [893, 407] on li "如果您对此活动感兴趣，请在收到商品后的两个月内参与，在社交平台分享您使用产品的真实感受。" at bounding box center [854, 408] width 988 height 22
copy li "您使用产品的真实感受。"
click at [806, 431] on li "我们鼓励用户以短视频或者图文的形式分享，请根据自己擅长的形式分享" at bounding box center [854, 429] width 988 height 22
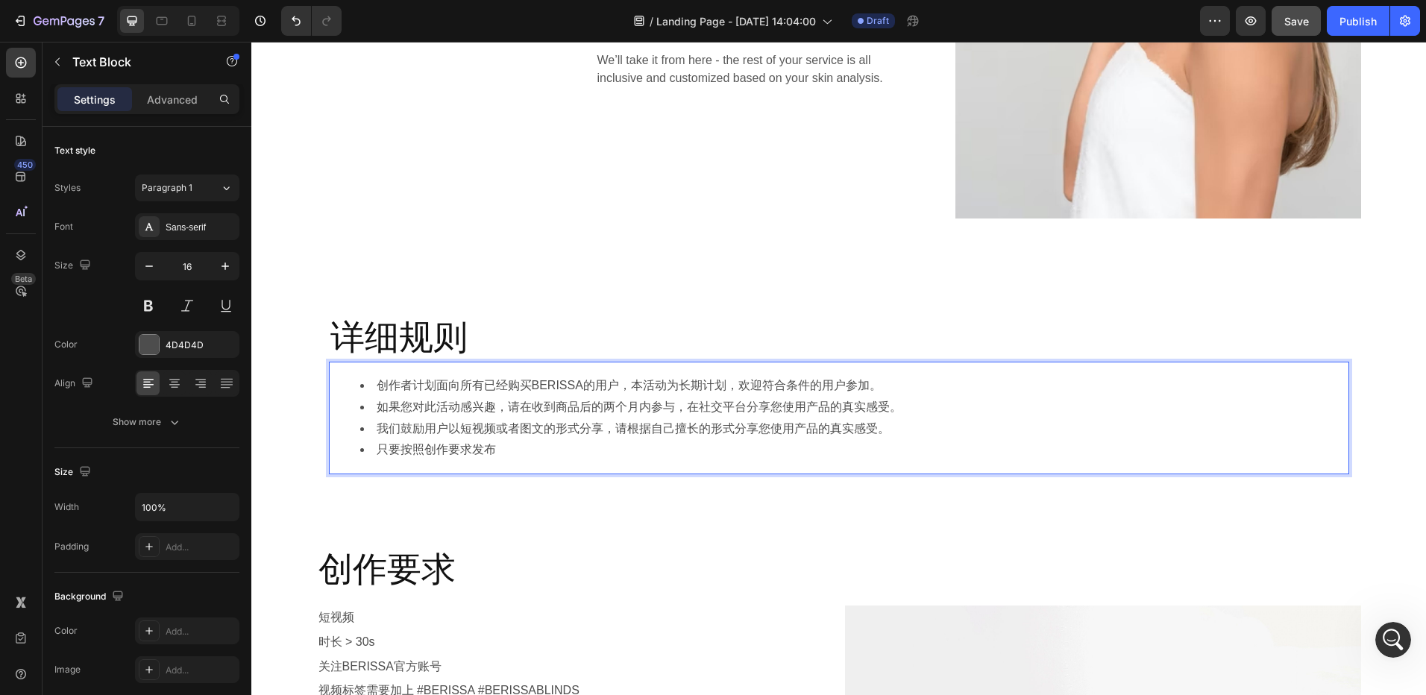
click at [530, 454] on li "只要按照创作要求发布" at bounding box center [854, 450] width 988 height 22
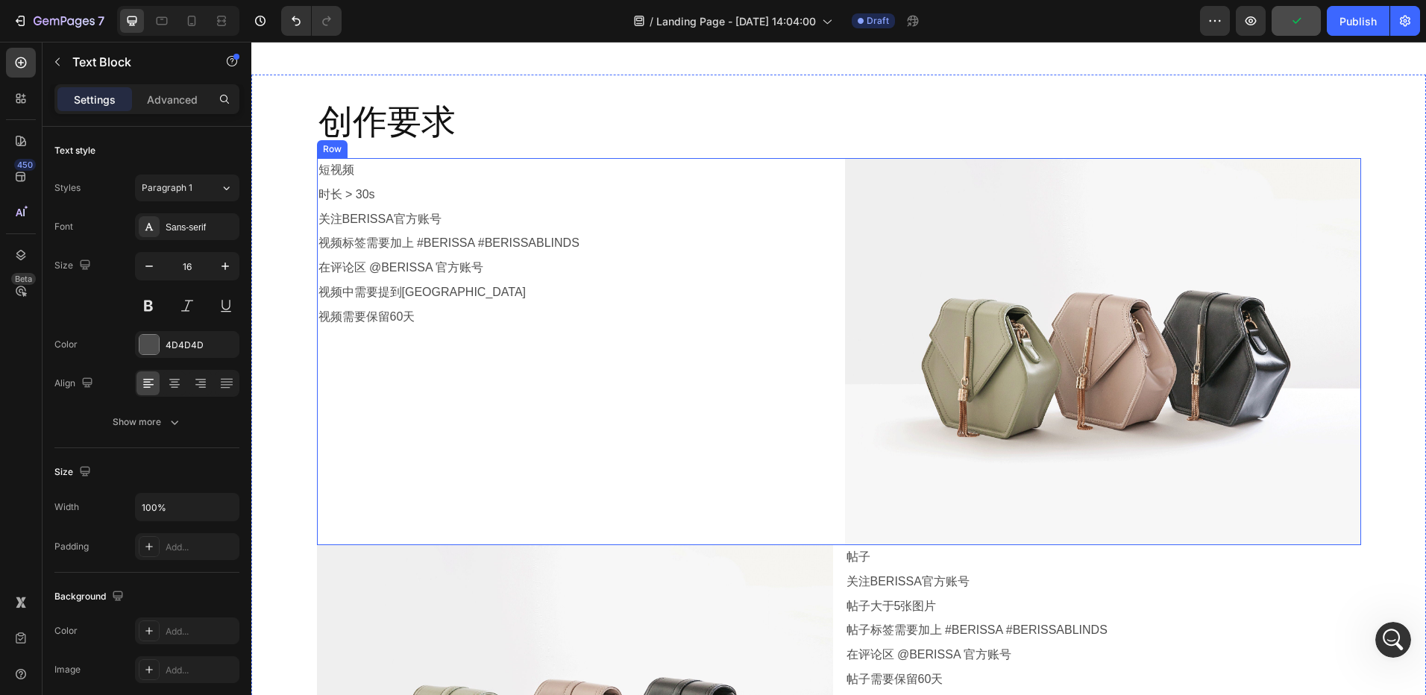
scroll to position [1193, 0]
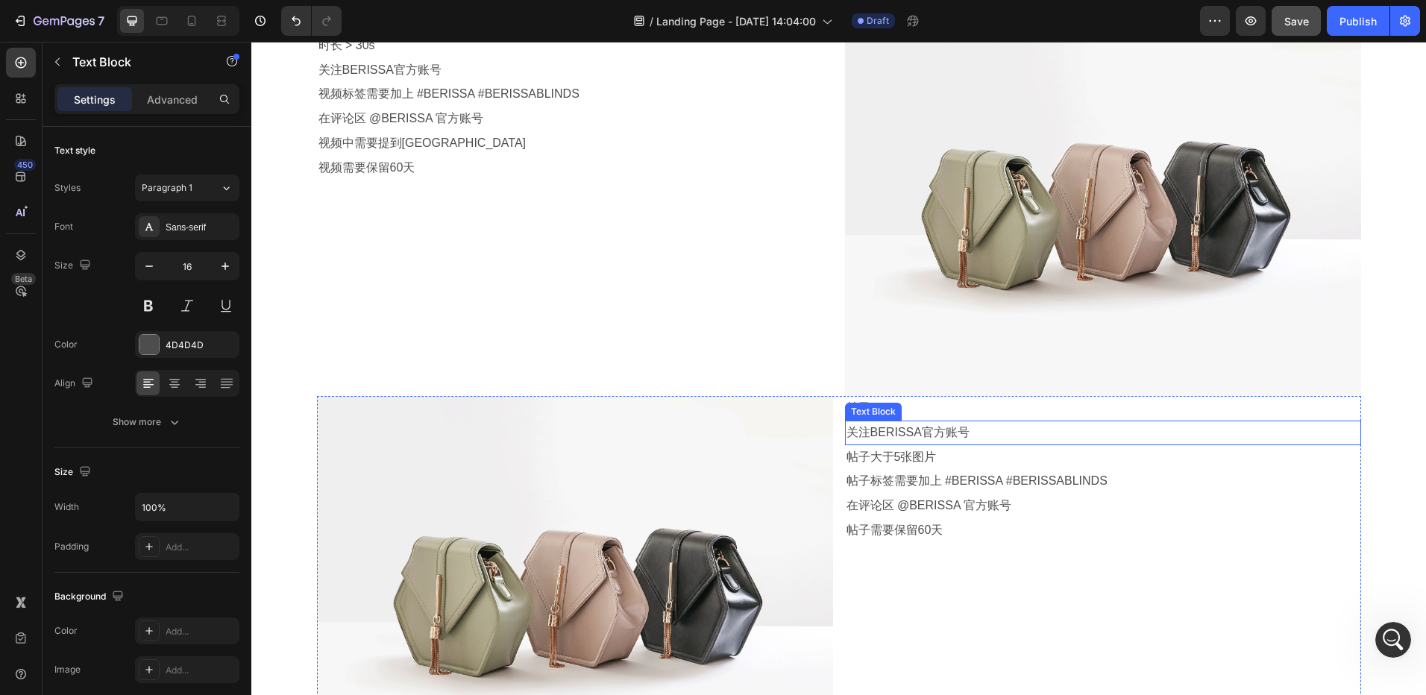
click at [851, 417] on div "Text Block" at bounding box center [873, 412] width 57 height 18
click at [1014, 411] on p "帖子" at bounding box center [1103, 409] width 513 height 22
click at [845, 406] on div "帖子" at bounding box center [1103, 408] width 516 height 25
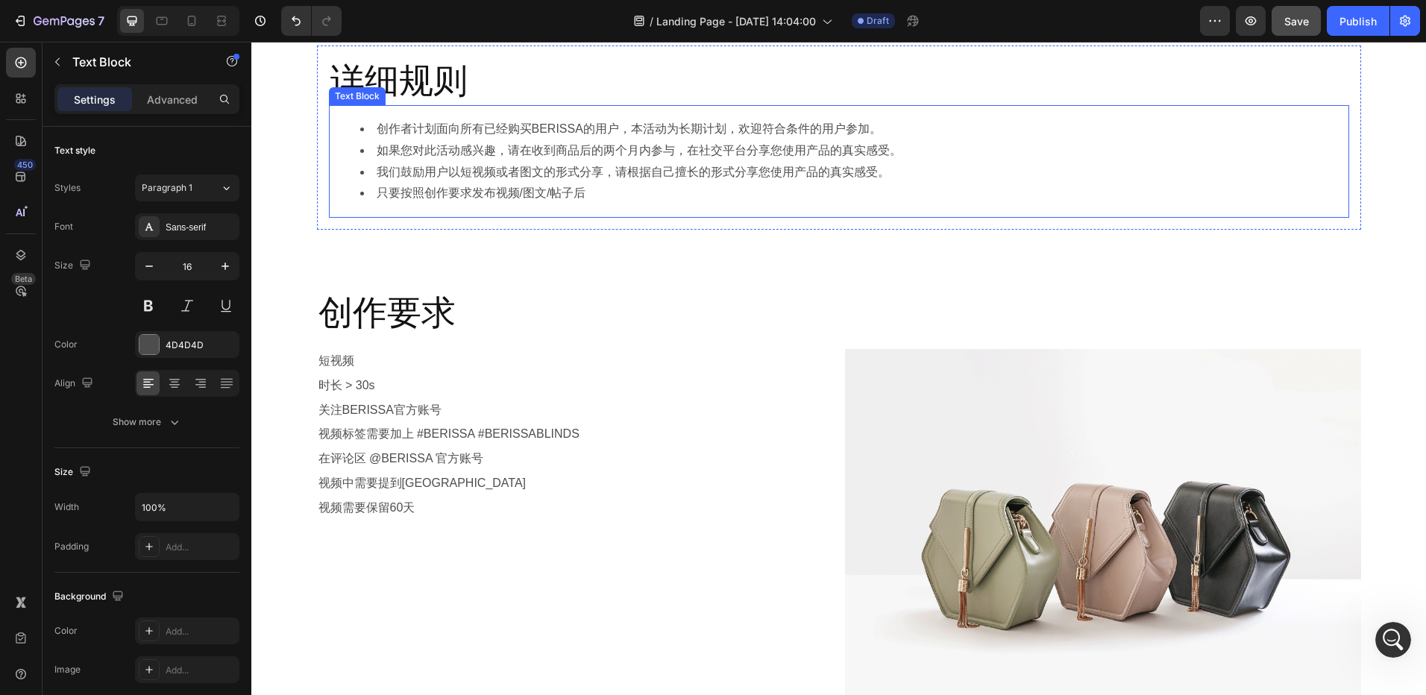
scroll to position [597, 0]
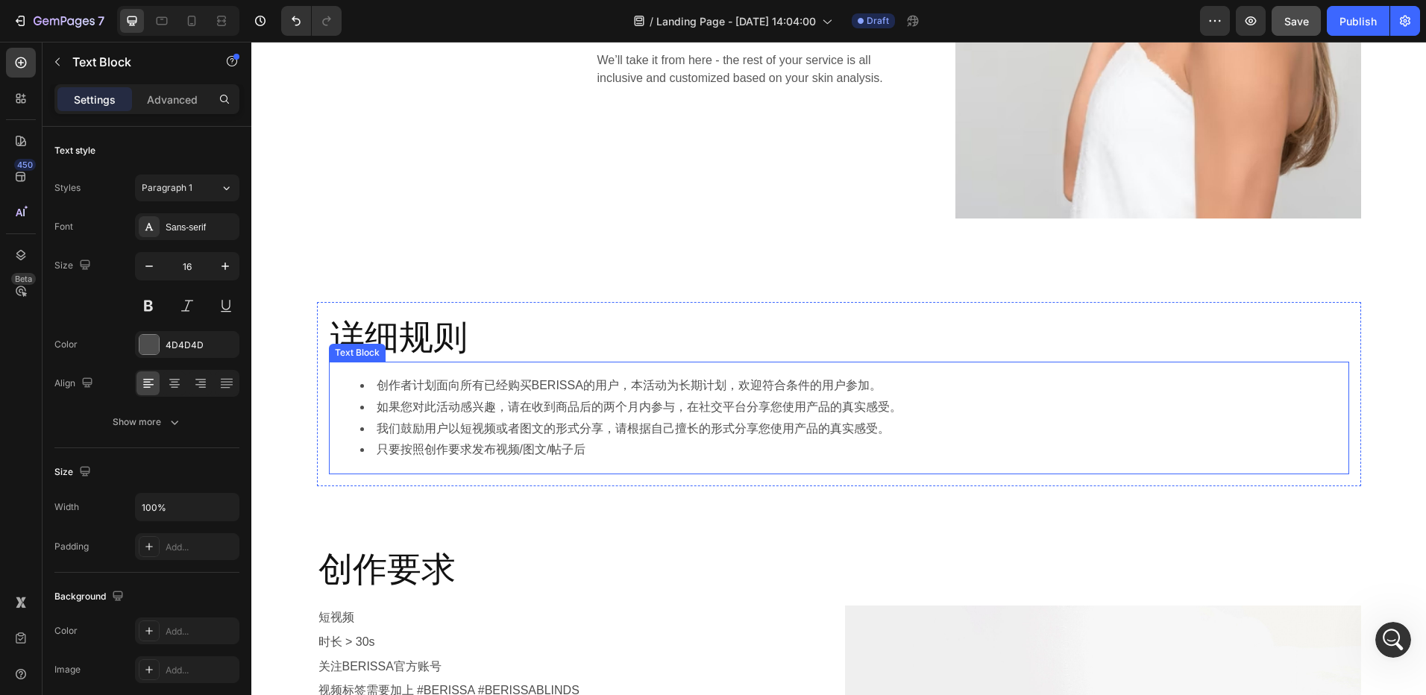
click at [615, 420] on li "我们鼓励用户以短视频或者图文的形式分享，请根据自己擅长的形式分享您使用产品的真实感受。" at bounding box center [854, 429] width 988 height 22
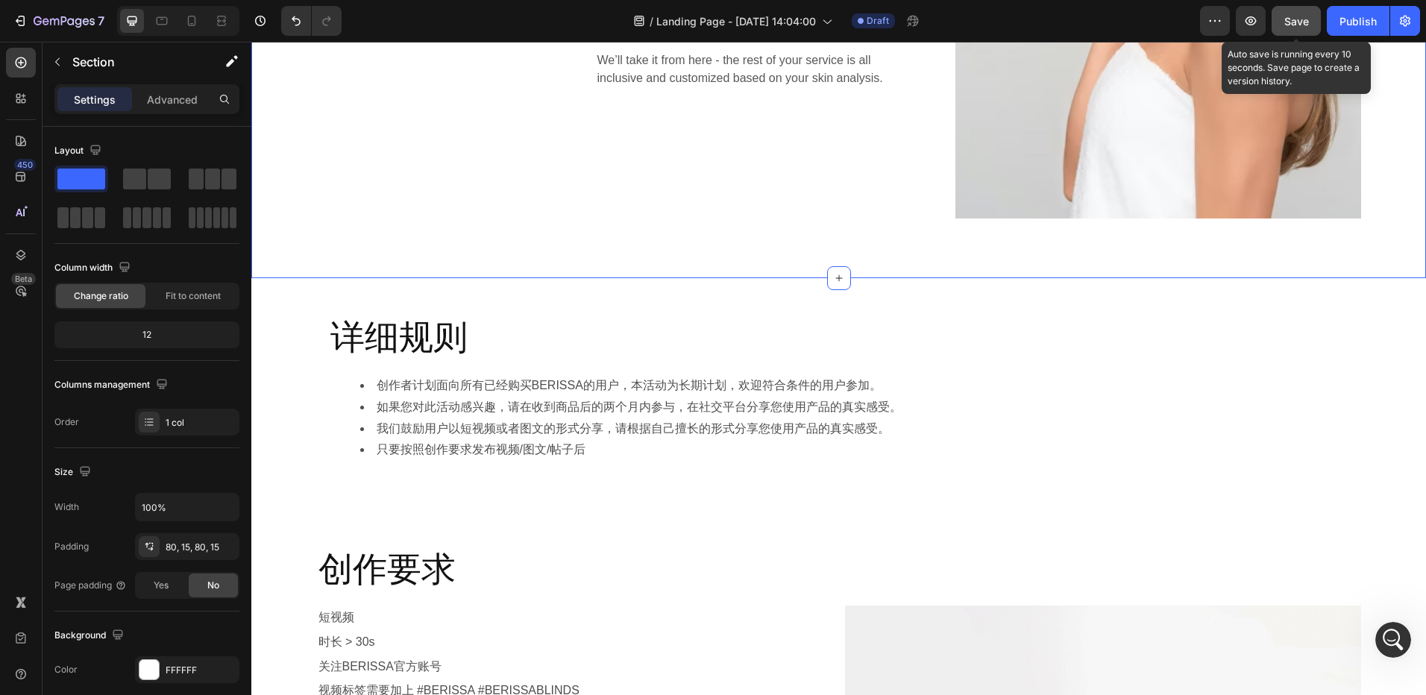
click at [1305, 17] on span "Save" at bounding box center [1296, 21] width 25 height 13
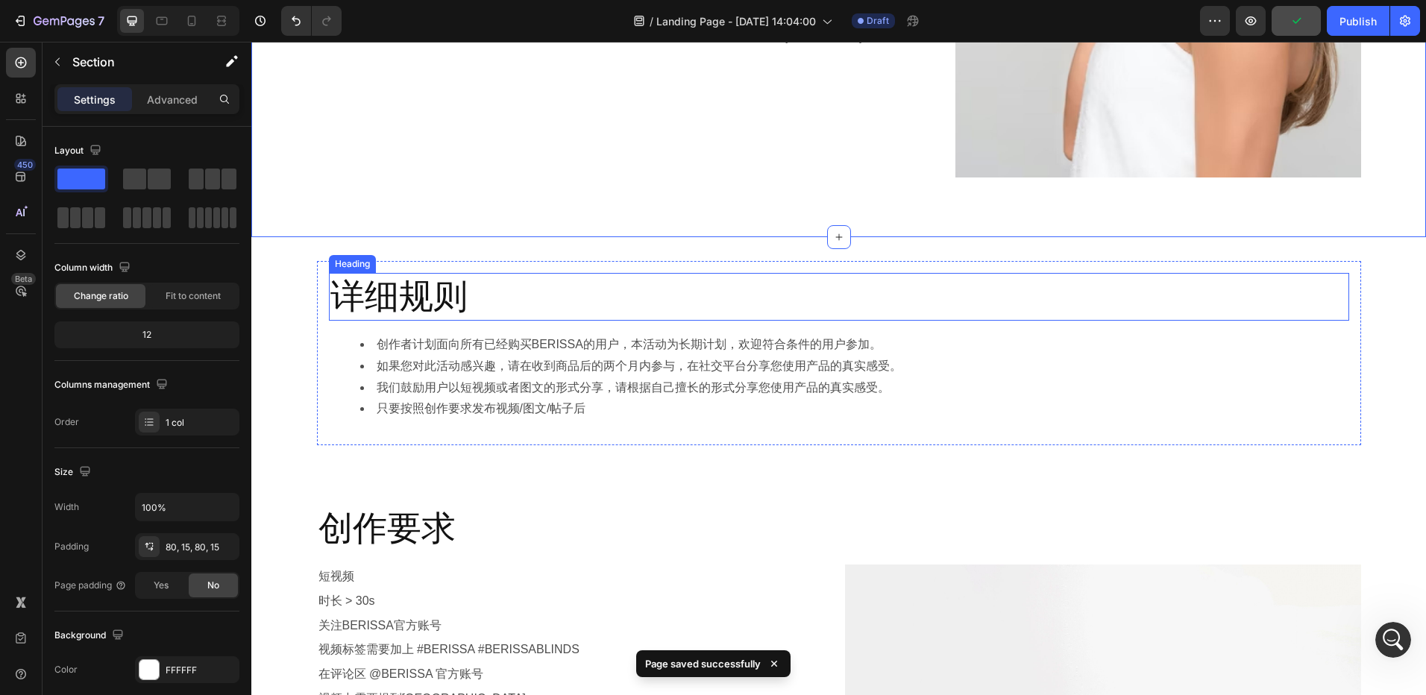
scroll to position [671, 0]
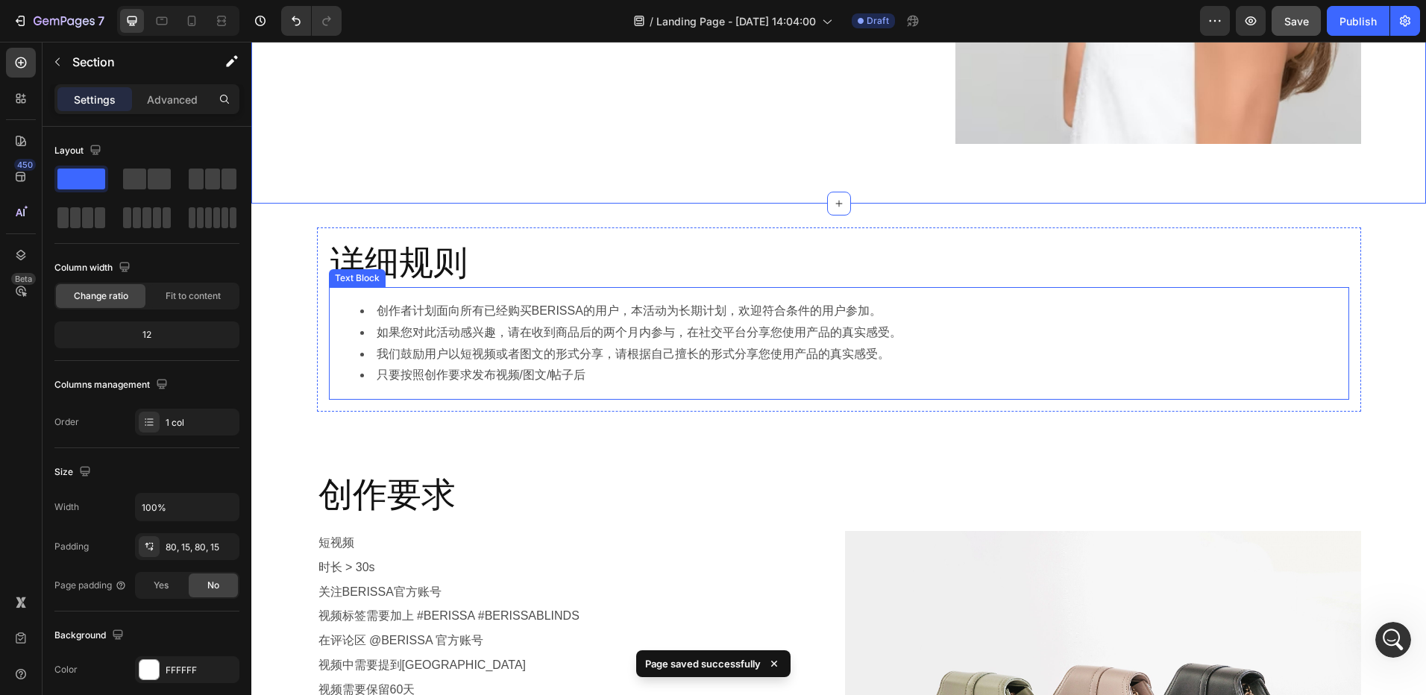
click at [626, 377] on li "只要按照创作要求发布视频/图文/帖子后" at bounding box center [854, 376] width 988 height 22
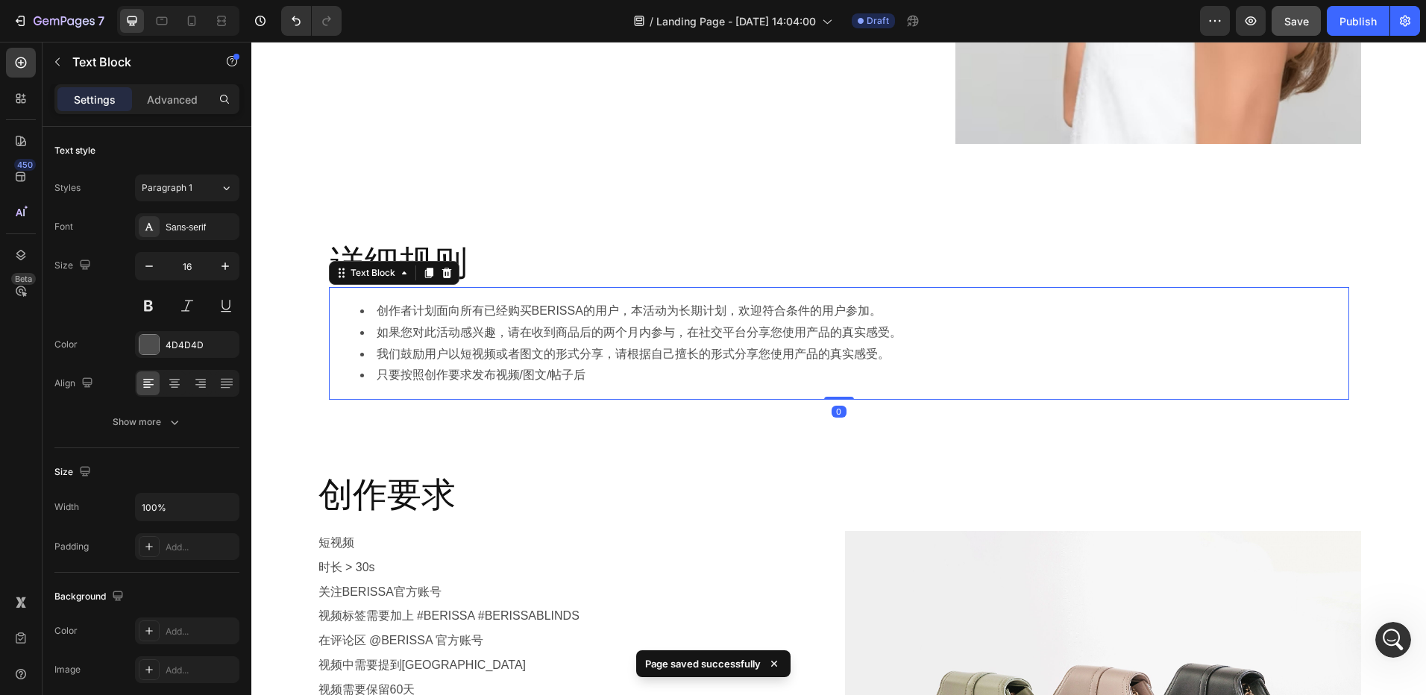
click at [614, 379] on li "只要按照创作要求发布视频/图文/帖子后" at bounding box center [854, 376] width 988 height 22
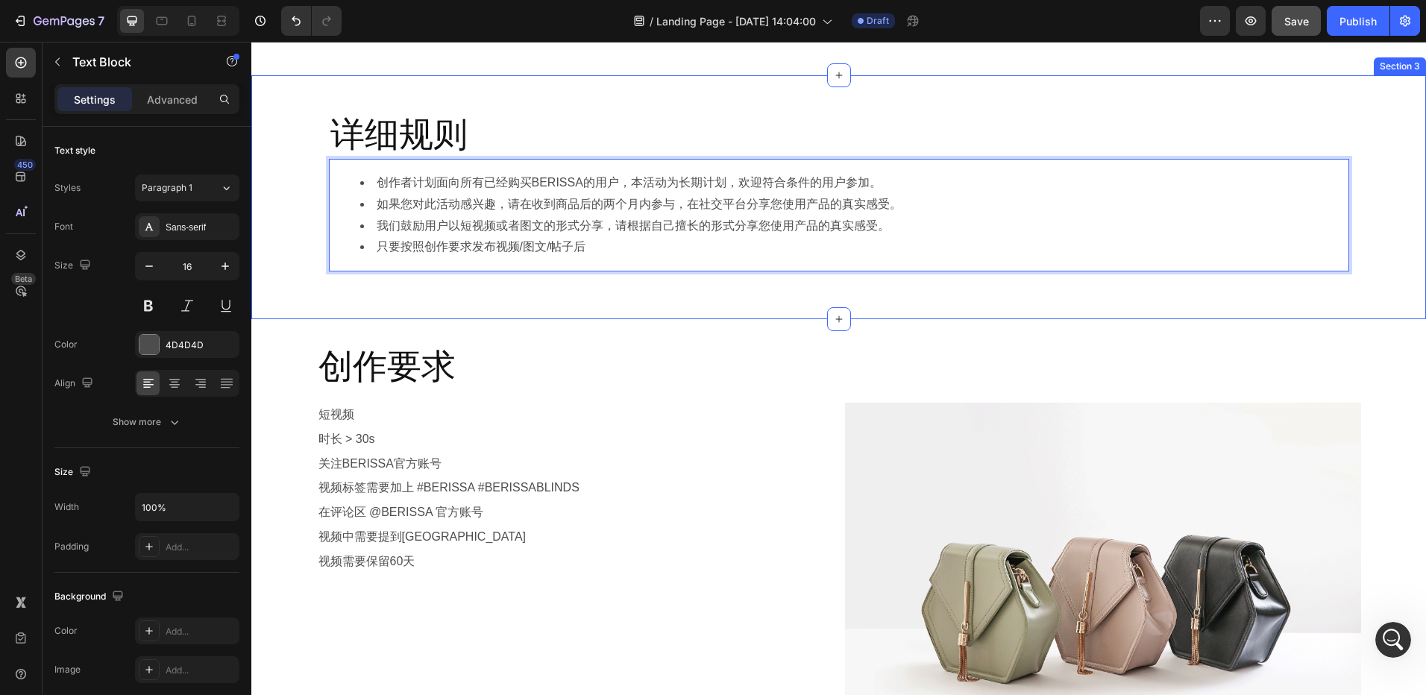
scroll to position [820, 0]
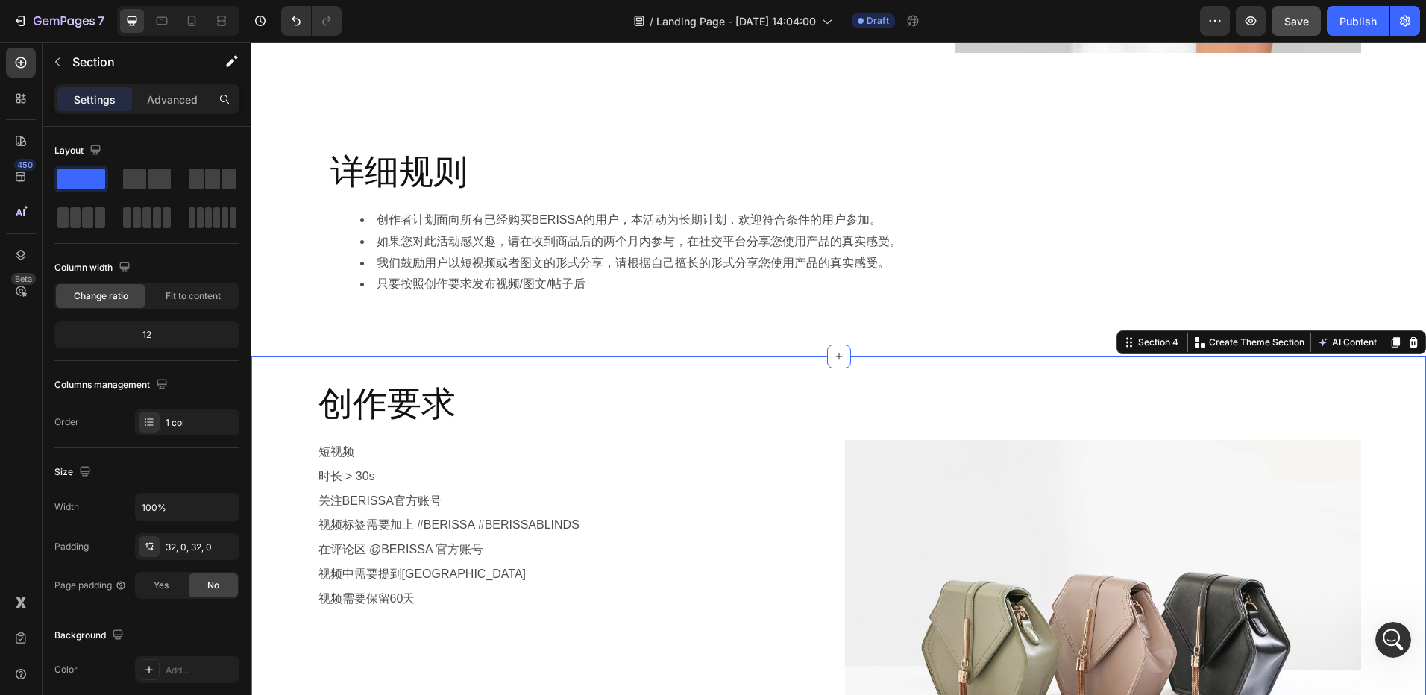
scroll to position [746, 0]
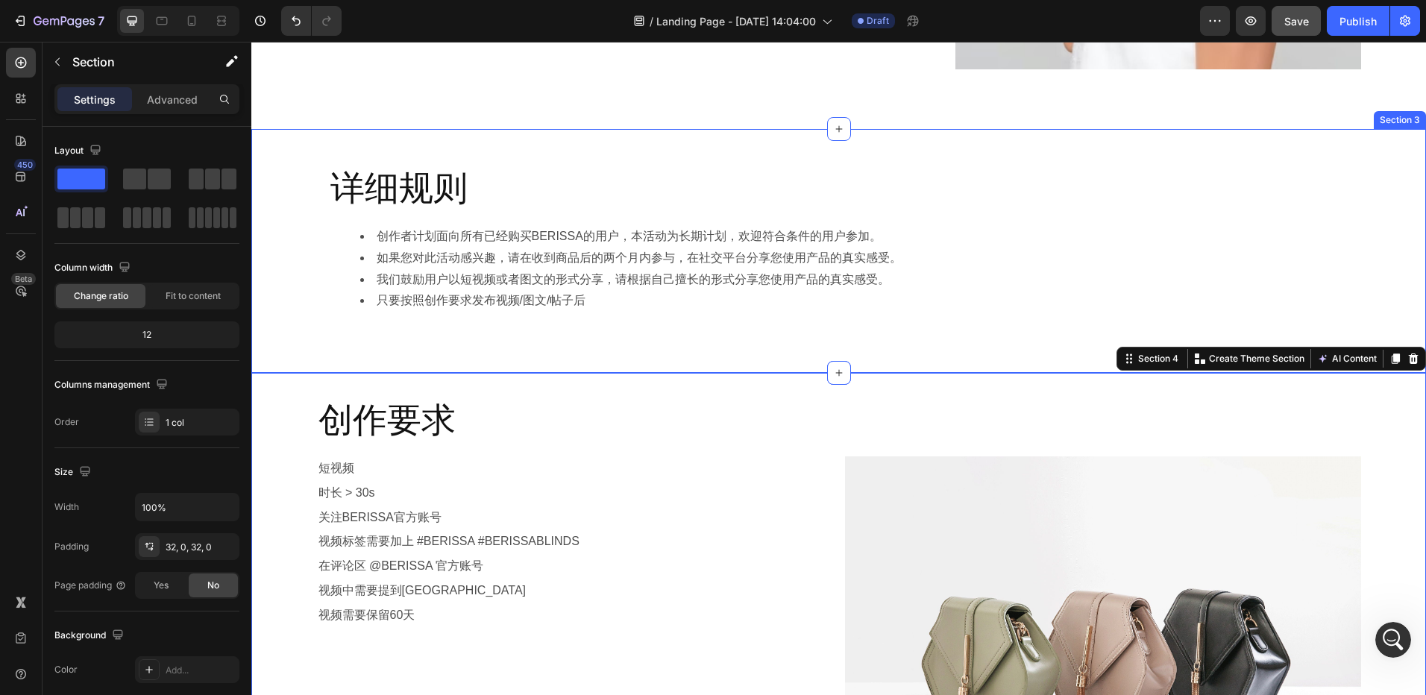
click at [512, 137] on div "详细规则 Heading 创作者计划面向所有已经购买BERISSA的用户，本活动为长期计划，欢迎符合条件的用户参加。 如果您对此活动感兴趣，请在收到商品后的两…" at bounding box center [838, 251] width 1175 height 244
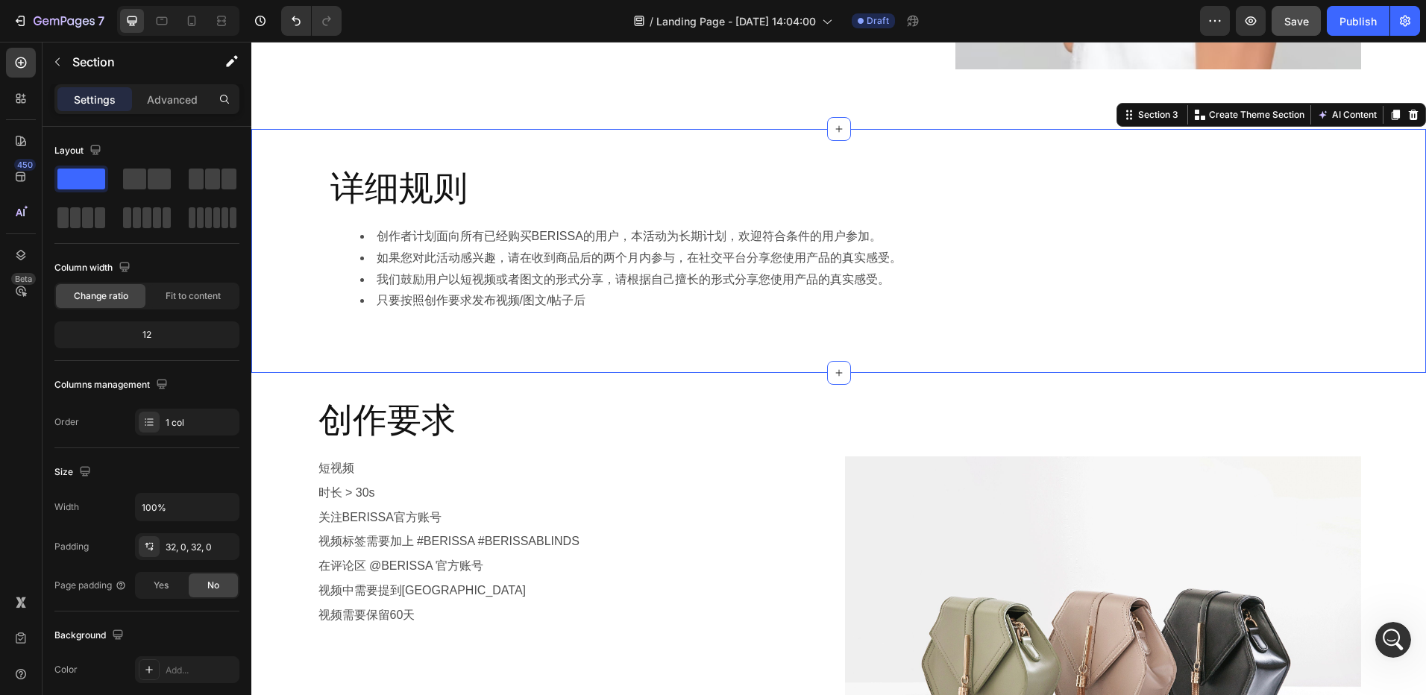
click at [297, 245] on div "详细规则 Heading 创作者计划面向所有已经购买BERISSA的用户，本活动为长期计划，欢迎符合条件的用户参加。 如果您对此活动感兴趣，请在收到商品后的两…" at bounding box center [838, 251] width 1175 height 196
click at [628, 305] on li "只要按照创作要求发布视频/图文/帖子后" at bounding box center [854, 301] width 988 height 22
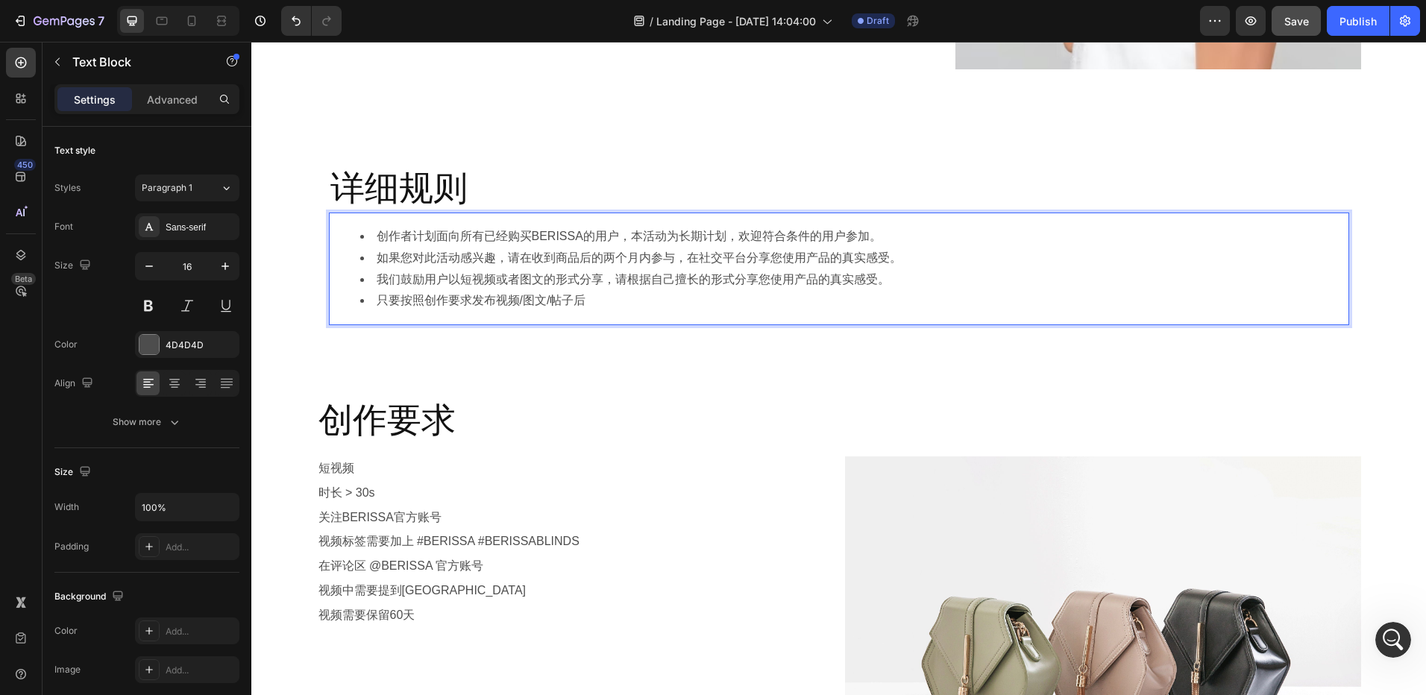
click at [609, 307] on li "只要按照创作要求发布视频/图文/帖子后" at bounding box center [854, 301] width 988 height 22
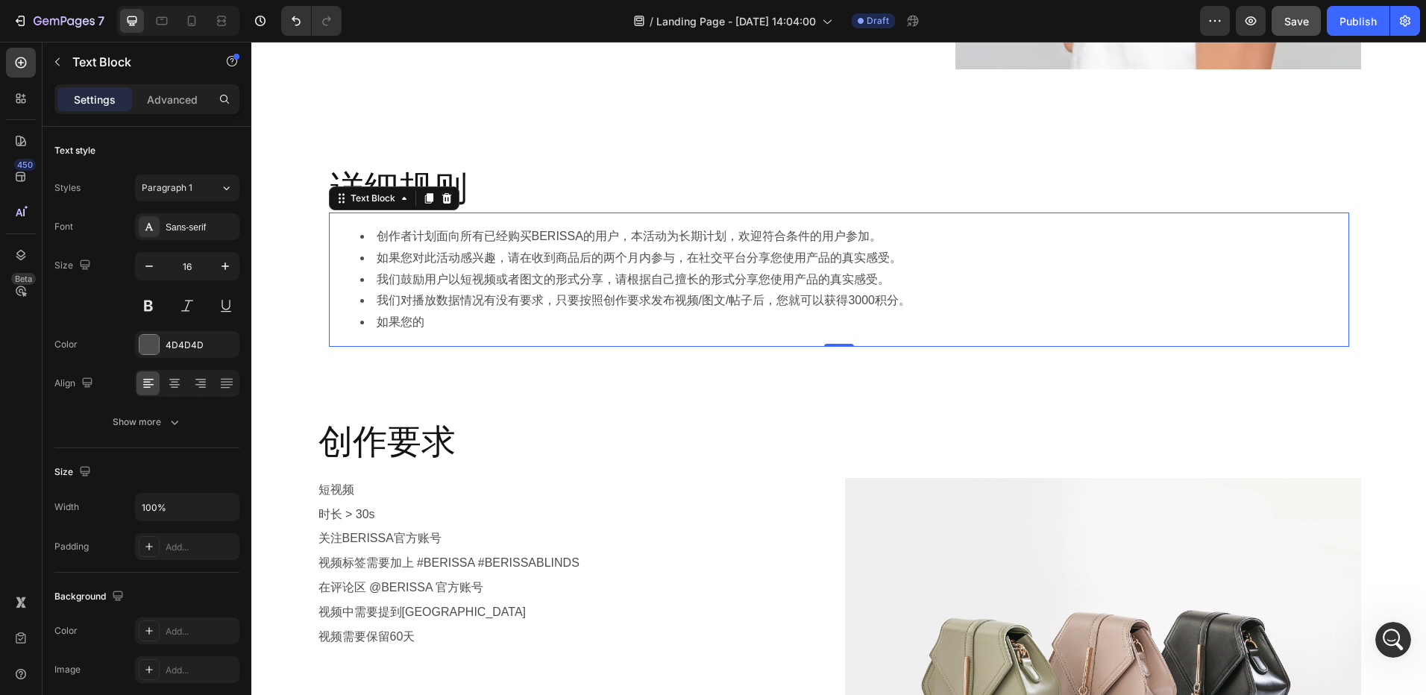
scroll to position [6836, 0]
